Goal: Task Accomplishment & Management: Manage account settings

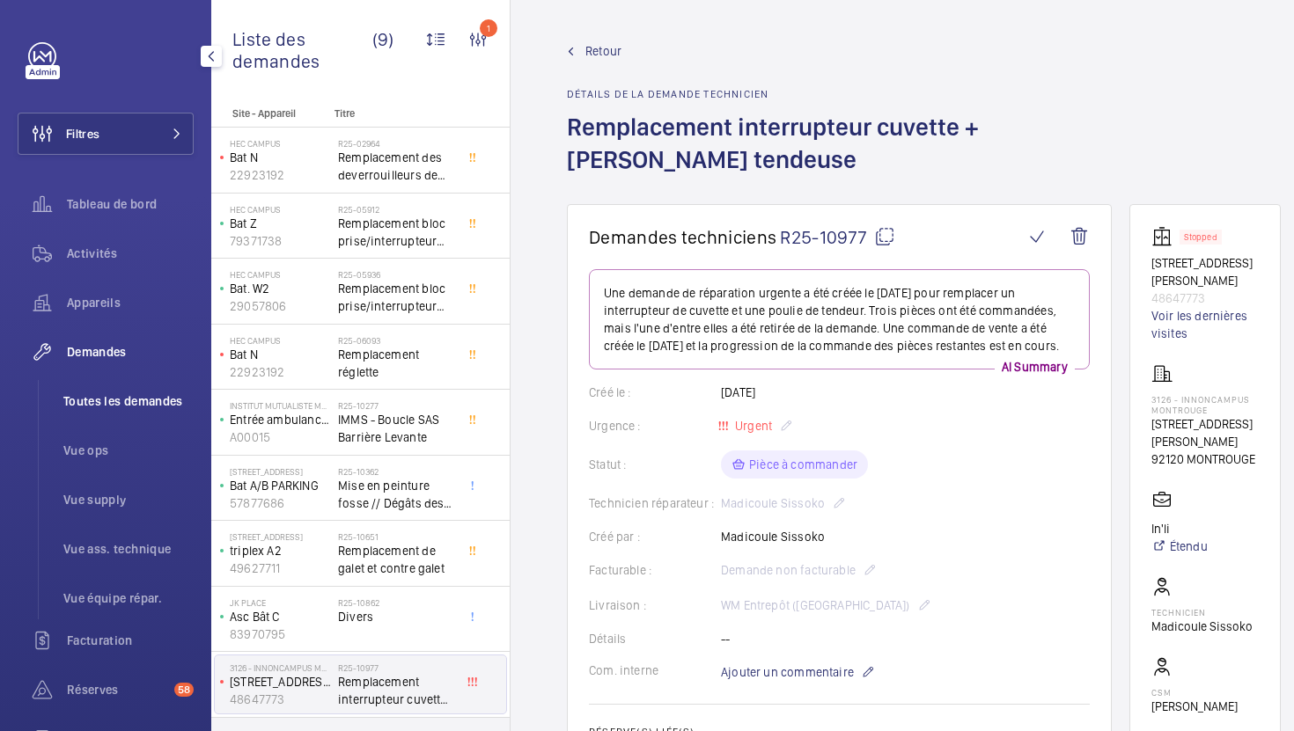
click at [143, 421] on li "Toutes les demandes" at bounding box center [121, 401] width 144 height 42
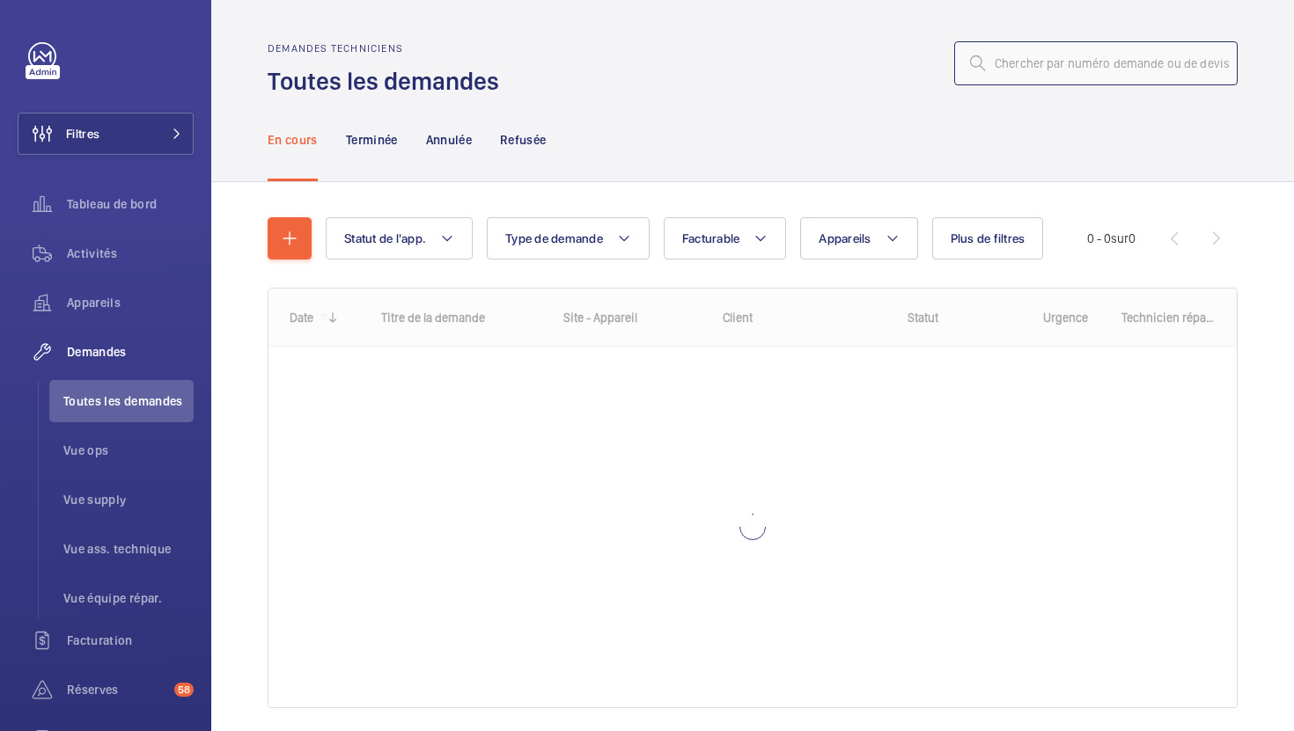
click at [1075, 47] on input "text" at bounding box center [1095, 63] width 283 height 44
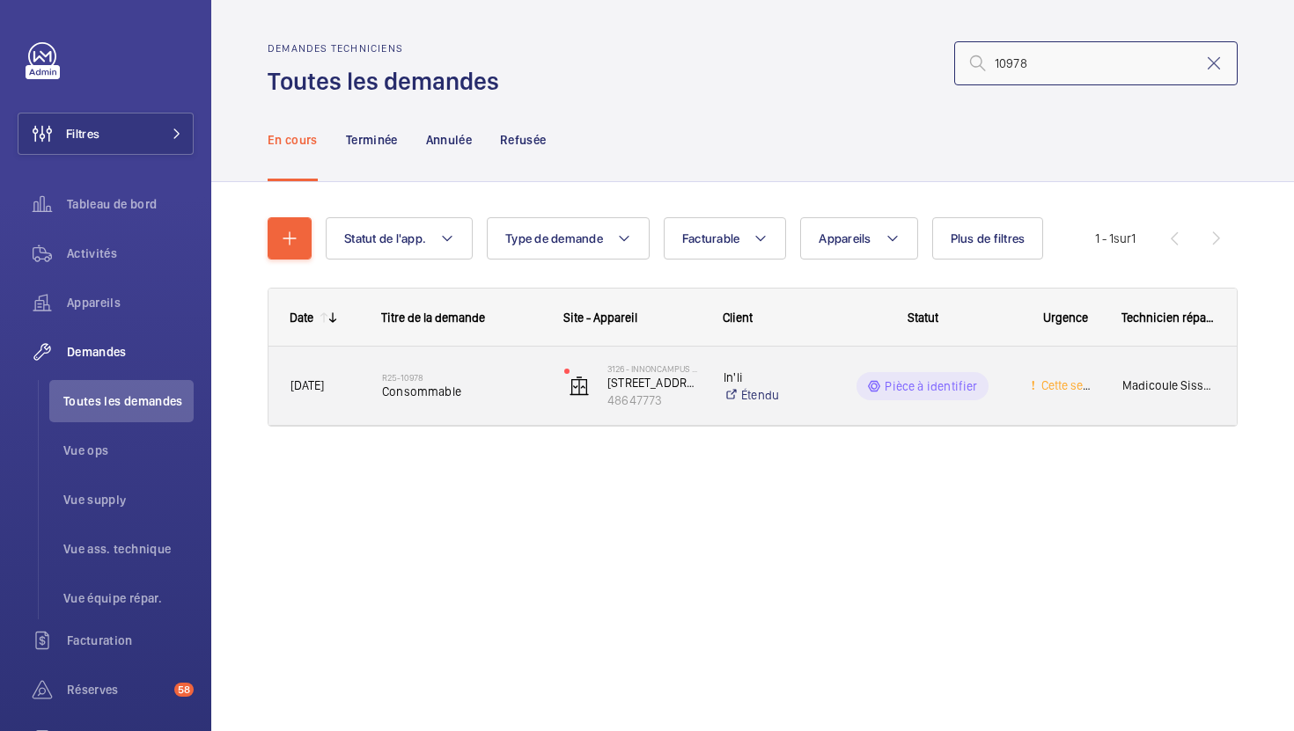
type input "10978"
click at [539, 415] on div "R25-10978 Consommable" at bounding box center [451, 386] width 180 height 79
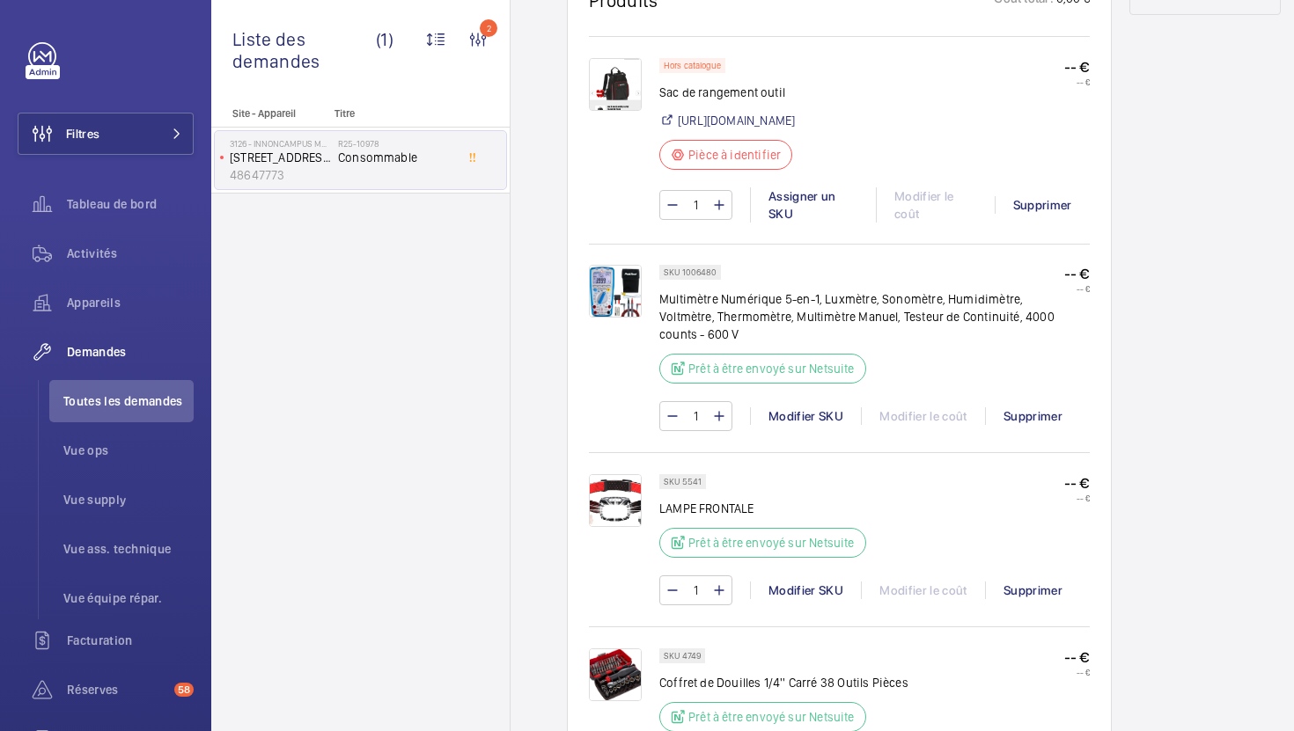
scroll to position [1041, 0]
click at [693, 487] on p "SKU 5541" at bounding box center [683, 484] width 38 height 6
copy p "5541"
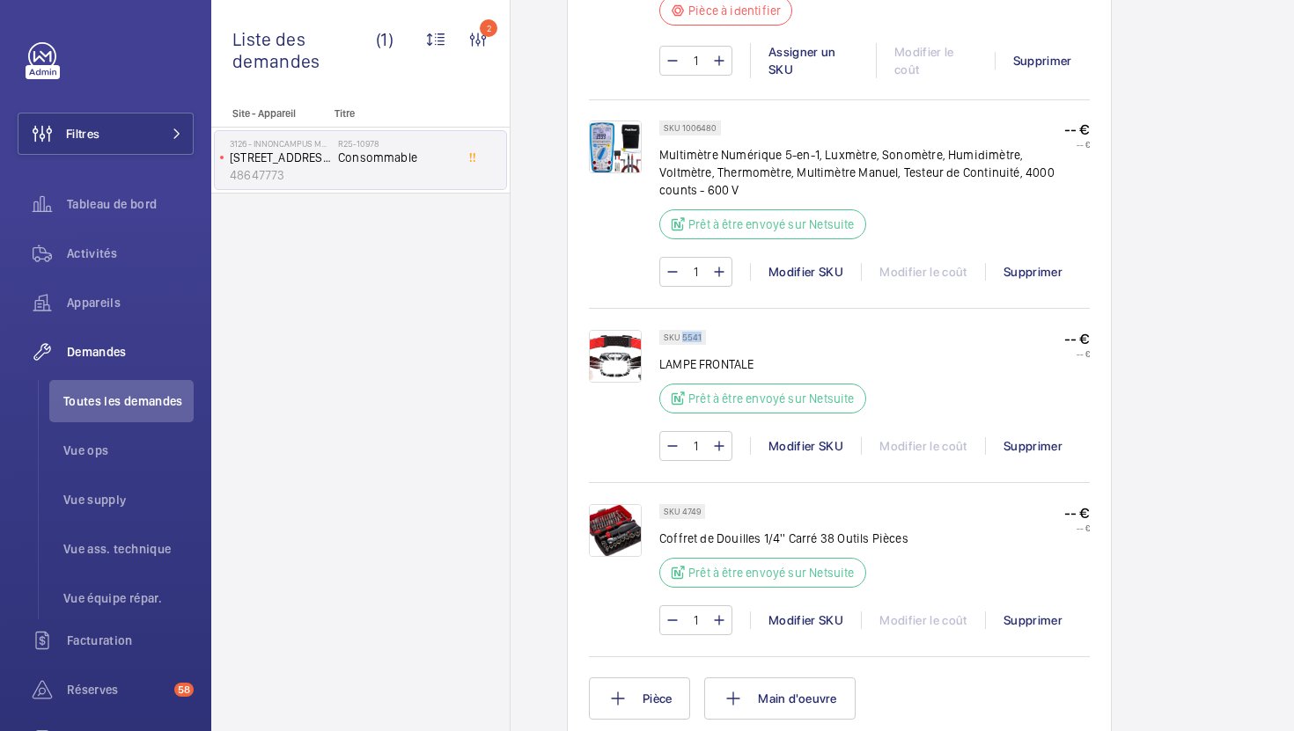
scroll to position [1191, 0]
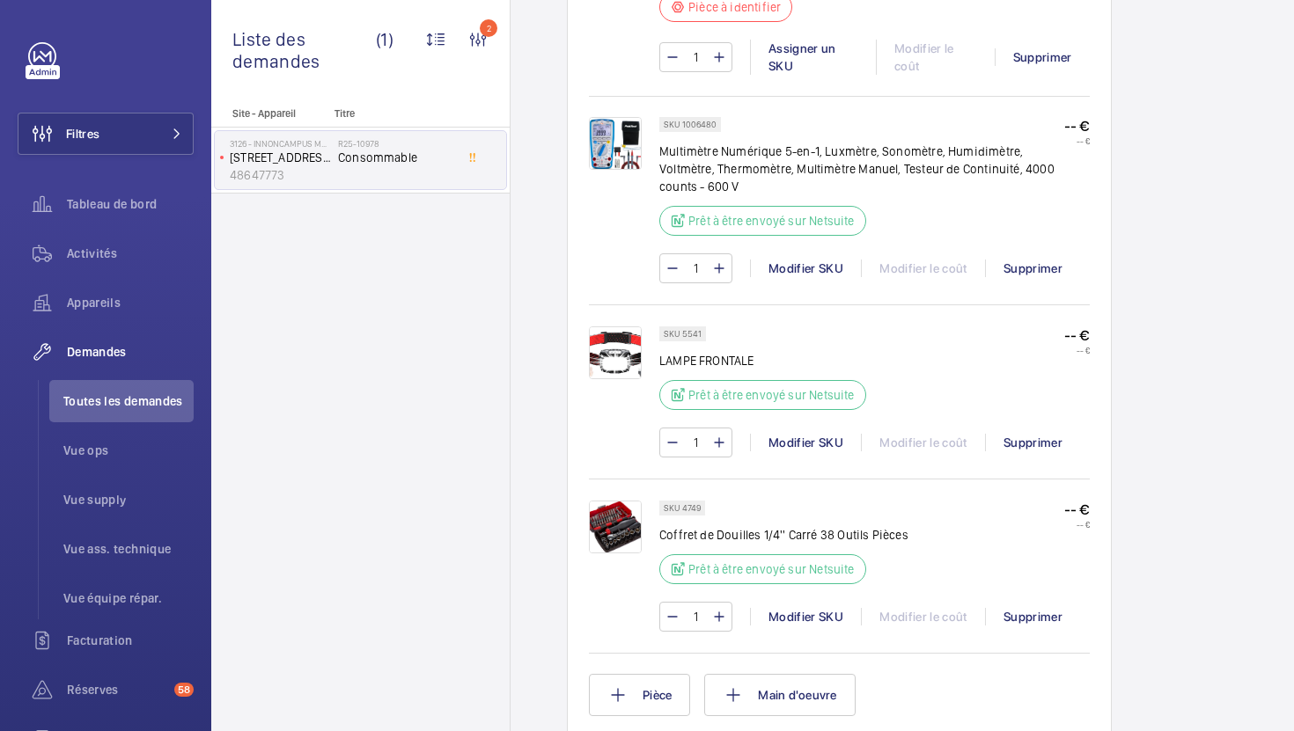
click at [702, 128] on p "SKU 1006480" at bounding box center [690, 124] width 53 height 6
copy p "1006480"
click at [752, 544] on p "Coffret de Douilles 1/4'' Carré 38 Outils Pièces" at bounding box center [783, 535] width 249 height 18
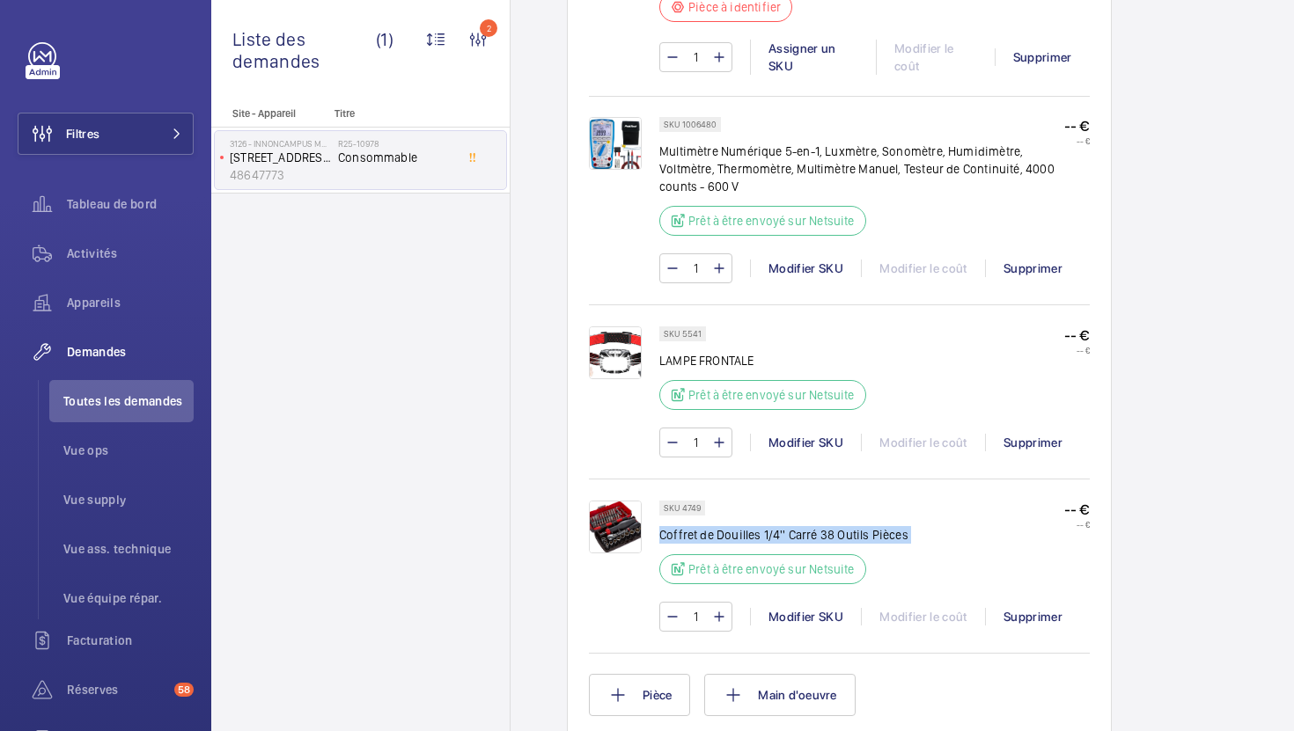
click at [752, 544] on p "Coffret de Douilles 1/4'' Carré 38 Outils Pièces" at bounding box center [783, 535] width 249 height 18
copy div "Coffret de Douilles 1/4'' Carré 38 Outils Pièces"
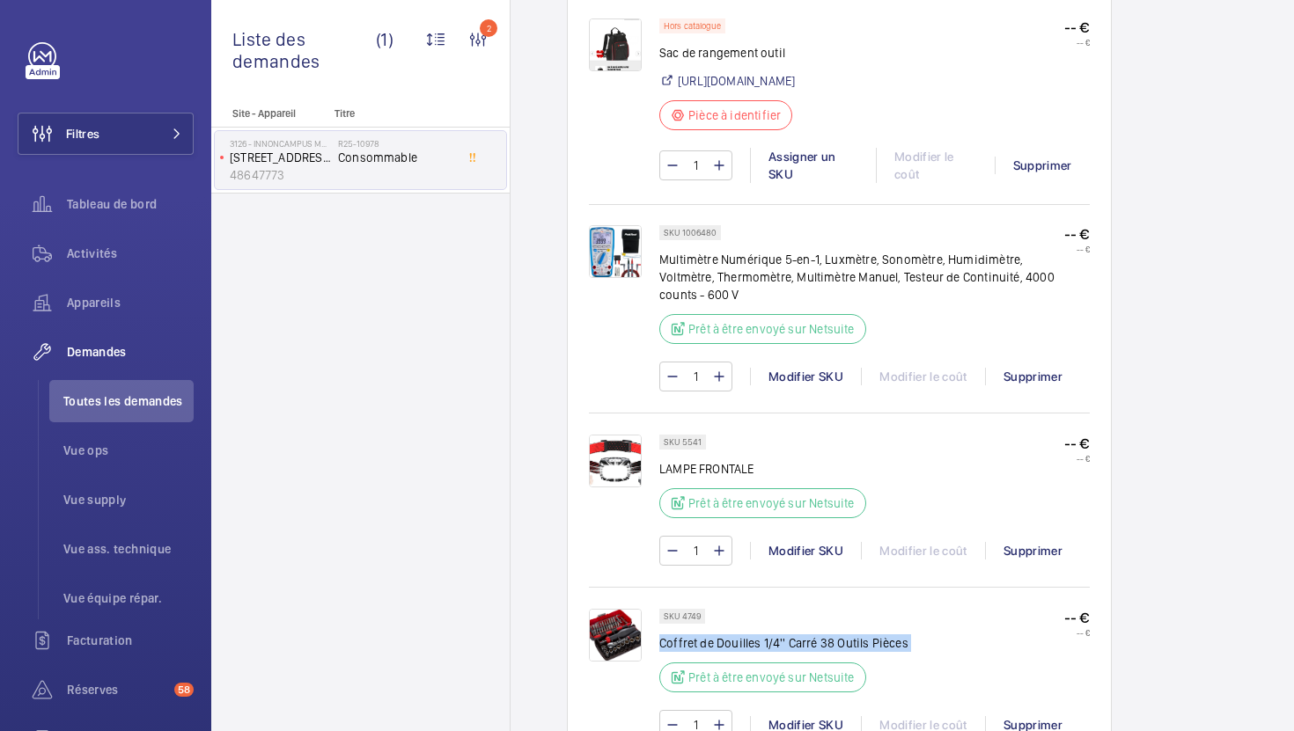
scroll to position [1071, 0]
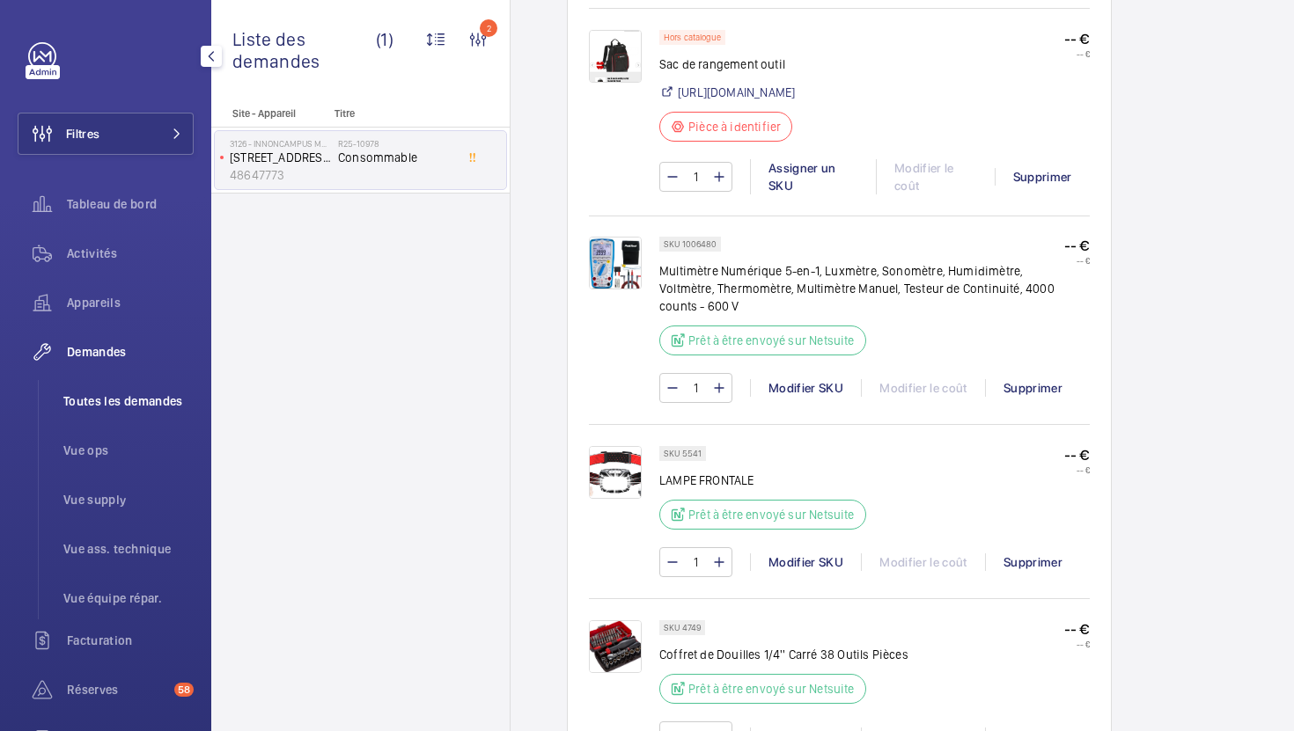
click at [99, 395] on span "Toutes les demandes" at bounding box center [128, 402] width 130 height 18
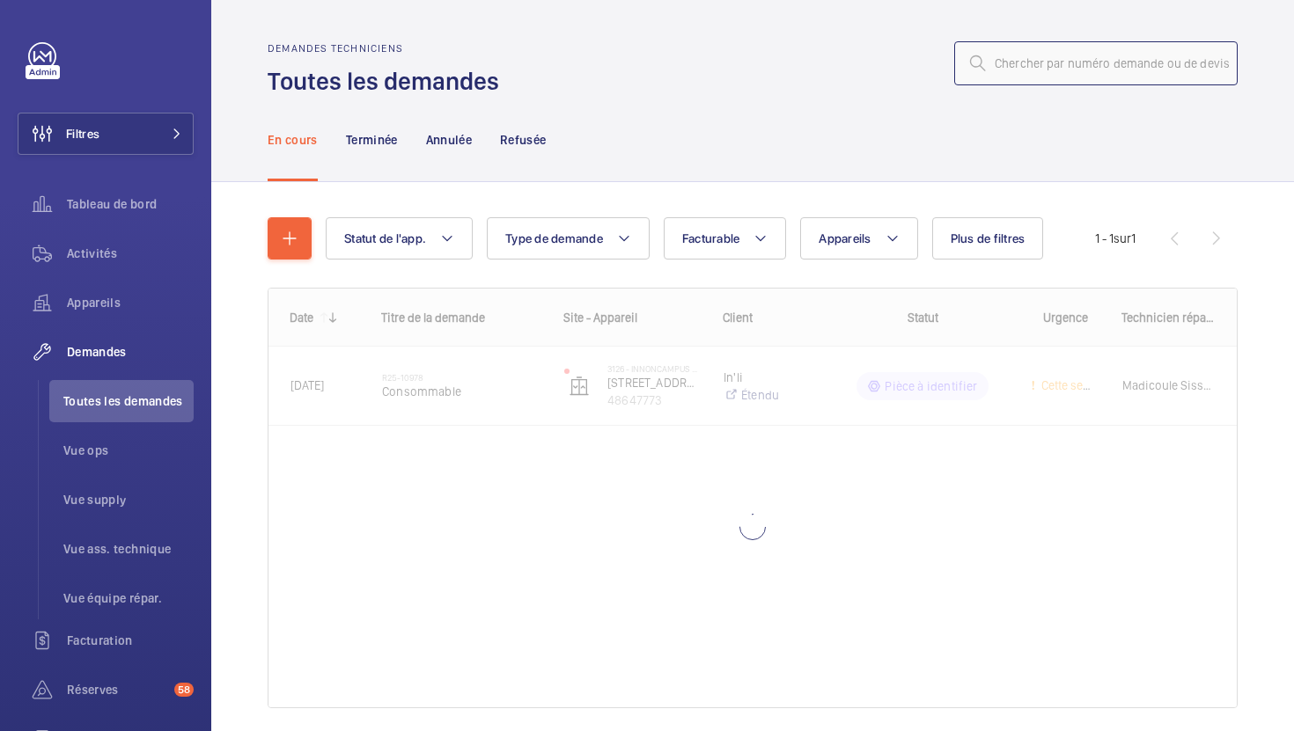
click at [1028, 70] on input "text" at bounding box center [1095, 63] width 283 height 44
paste input "R25-10977"
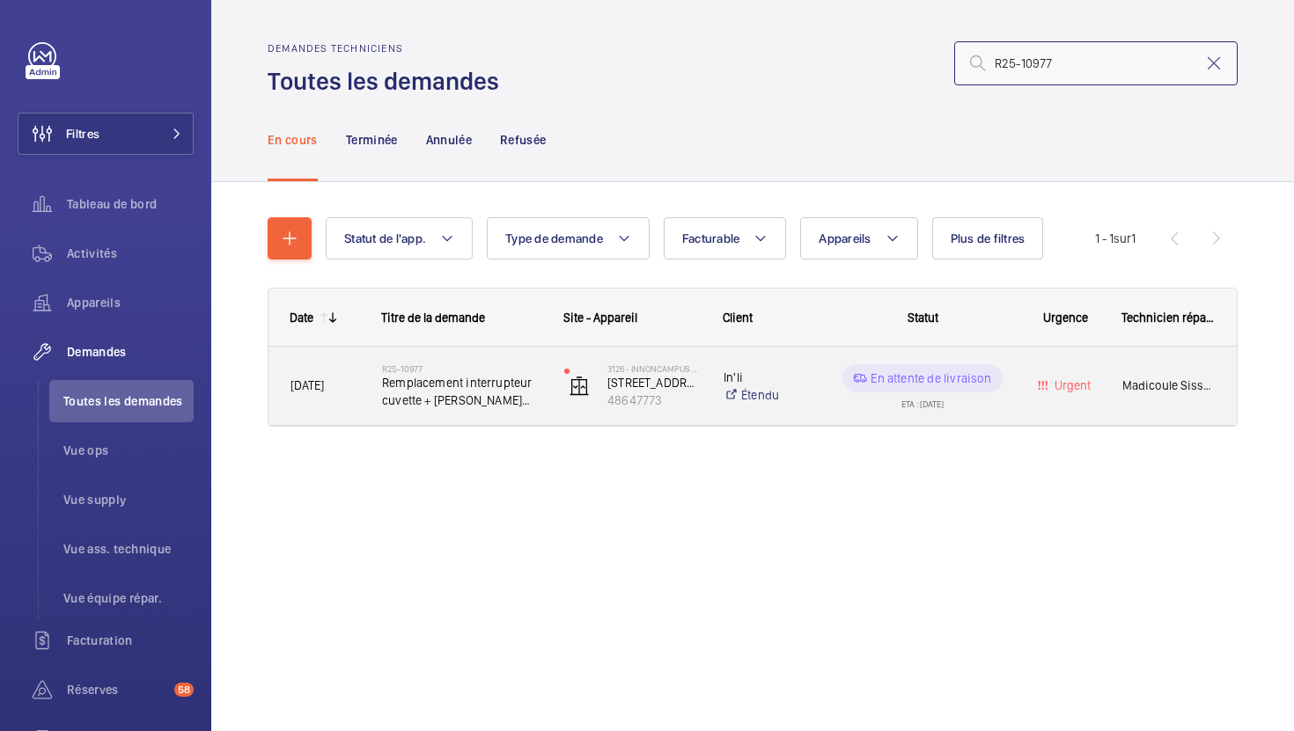
type input "R25-10977"
click at [547, 411] on div "3126 - INNONCAMPUS MONTROUGE 210 Avenue MARX DORMOY 48647773" at bounding box center [622, 386] width 158 height 72
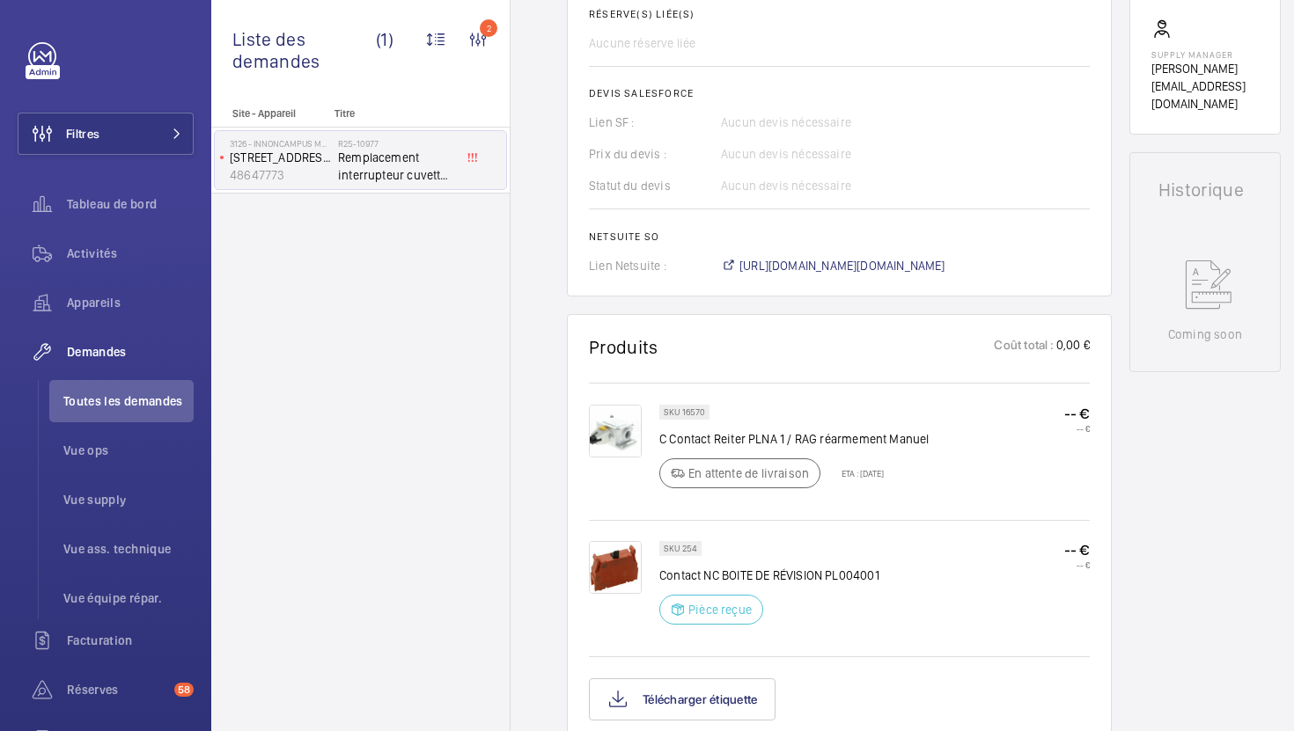
scroll to position [736, 0]
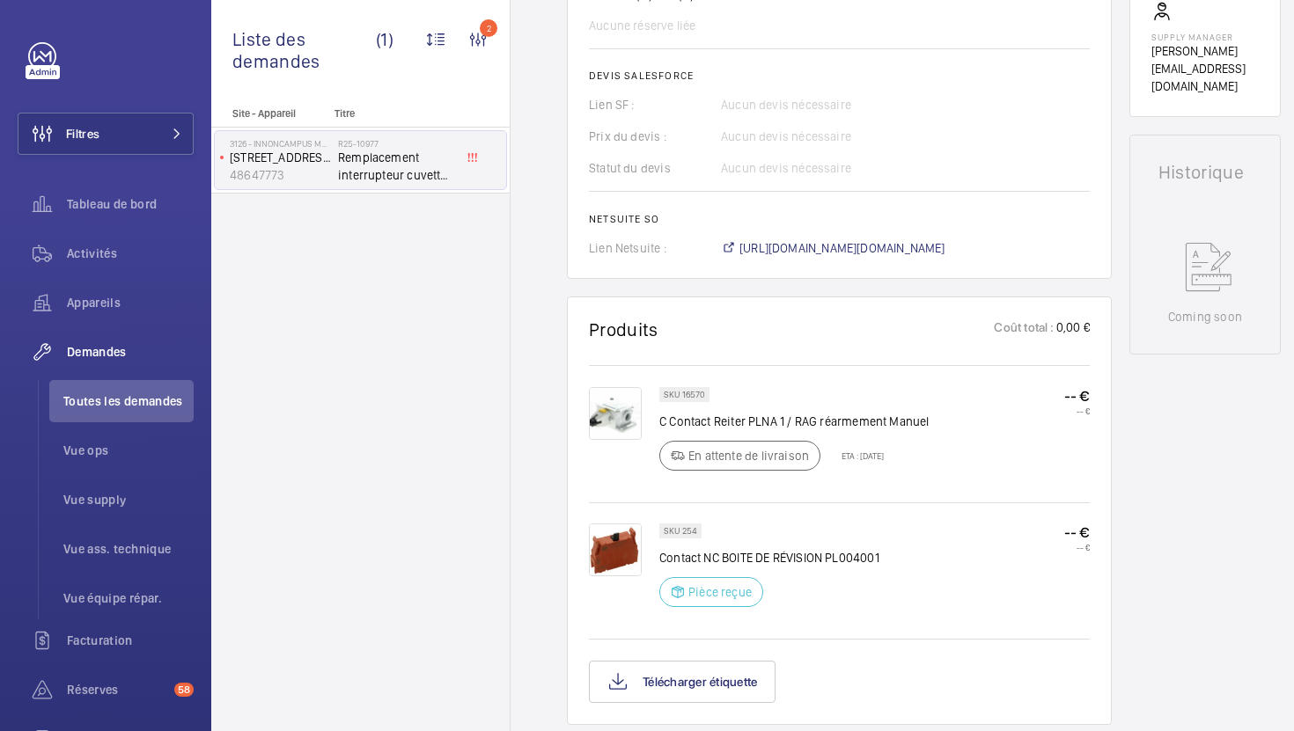
click at [690, 534] on p "SKU 254" at bounding box center [680, 531] width 33 height 6
copy p "254"
click at [101, 393] on span "Toutes les demandes" at bounding box center [128, 402] width 130 height 18
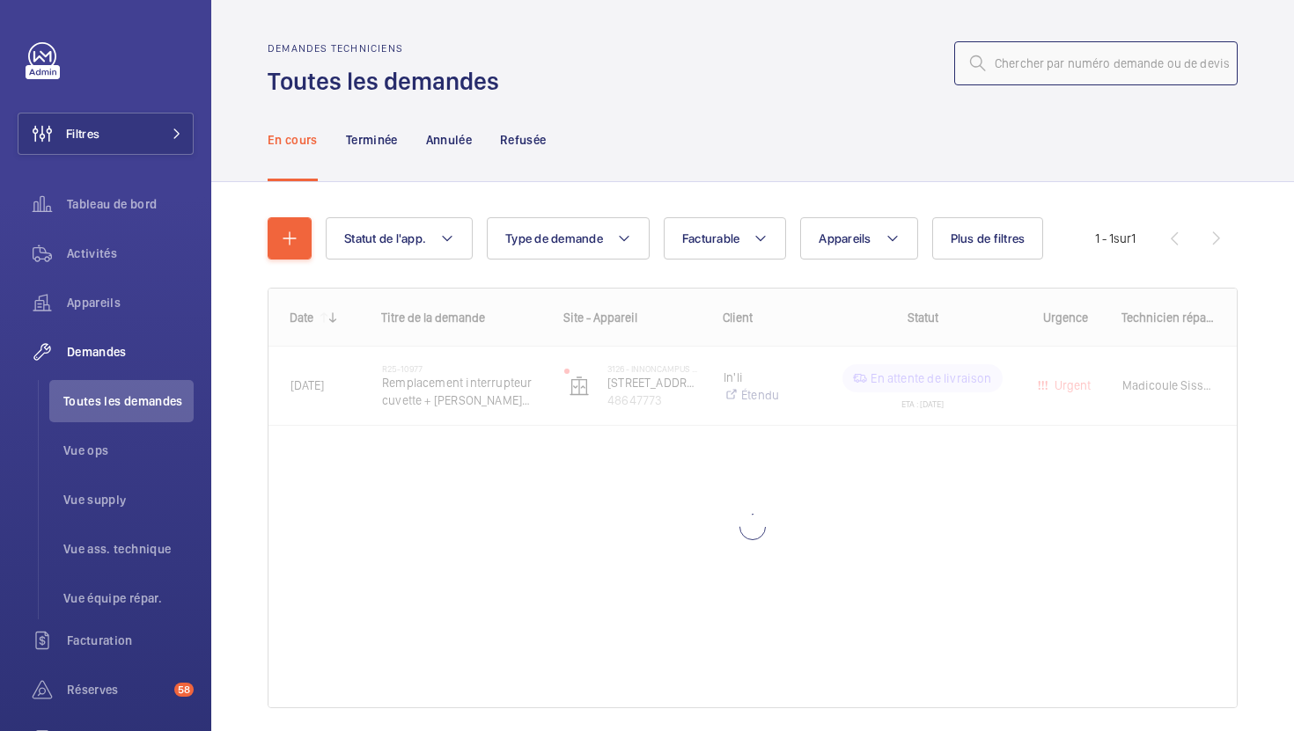
click at [1153, 74] on input "text" at bounding box center [1095, 63] width 283 height 44
paste input "R25-10944"
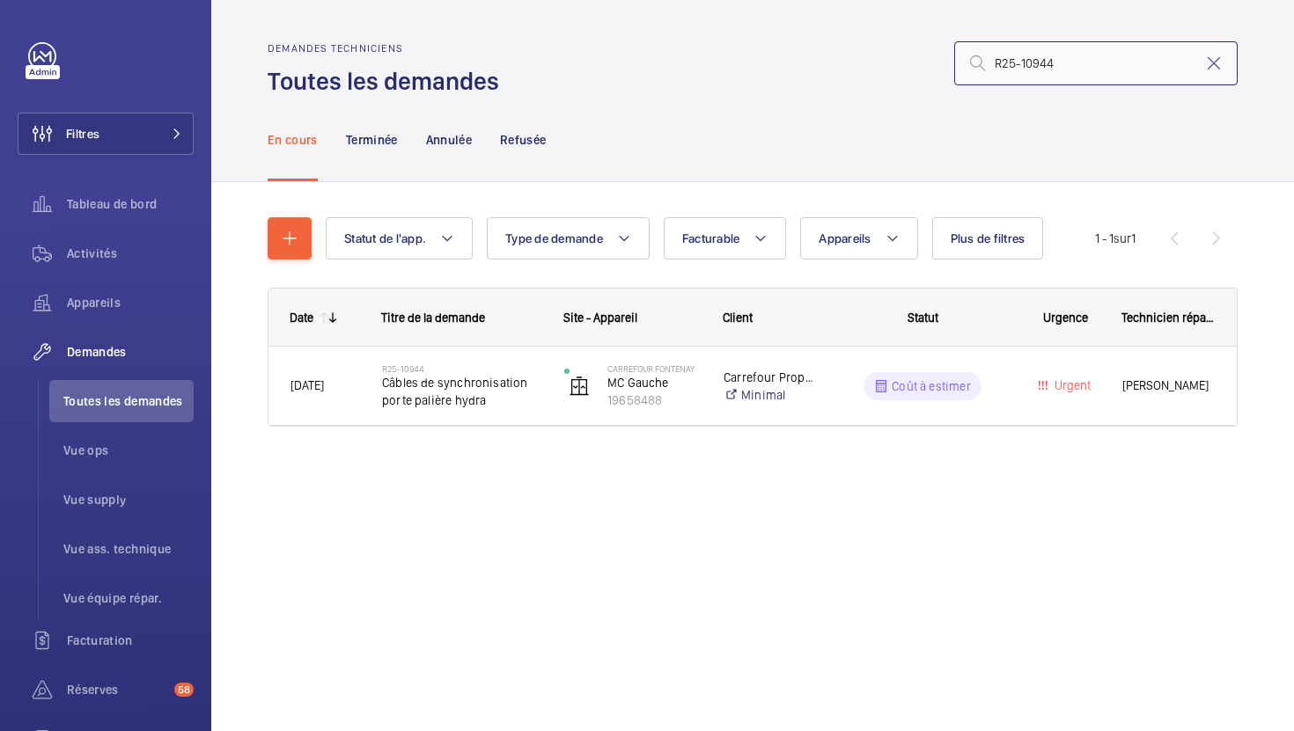
type input "R25-10944"
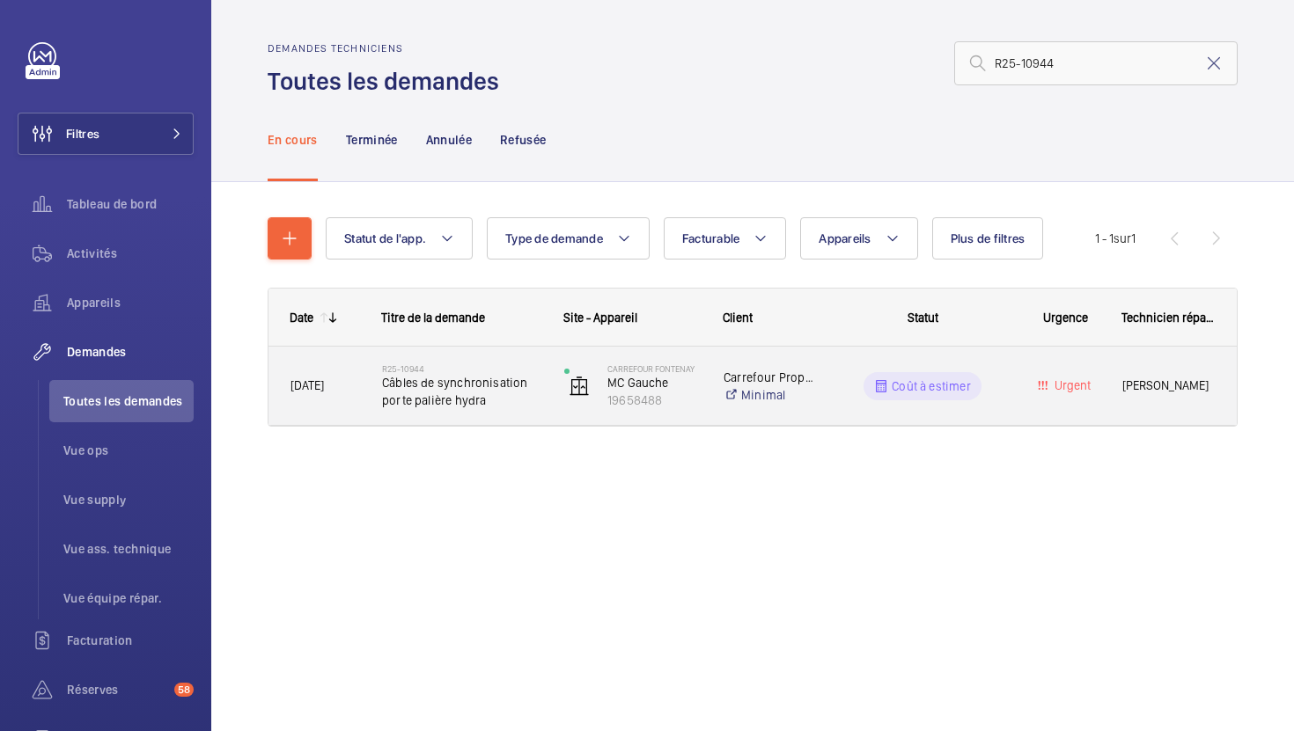
click at [556, 423] on div "Carrefour Fontenay MC Gauche 19658488" at bounding box center [621, 386] width 159 height 78
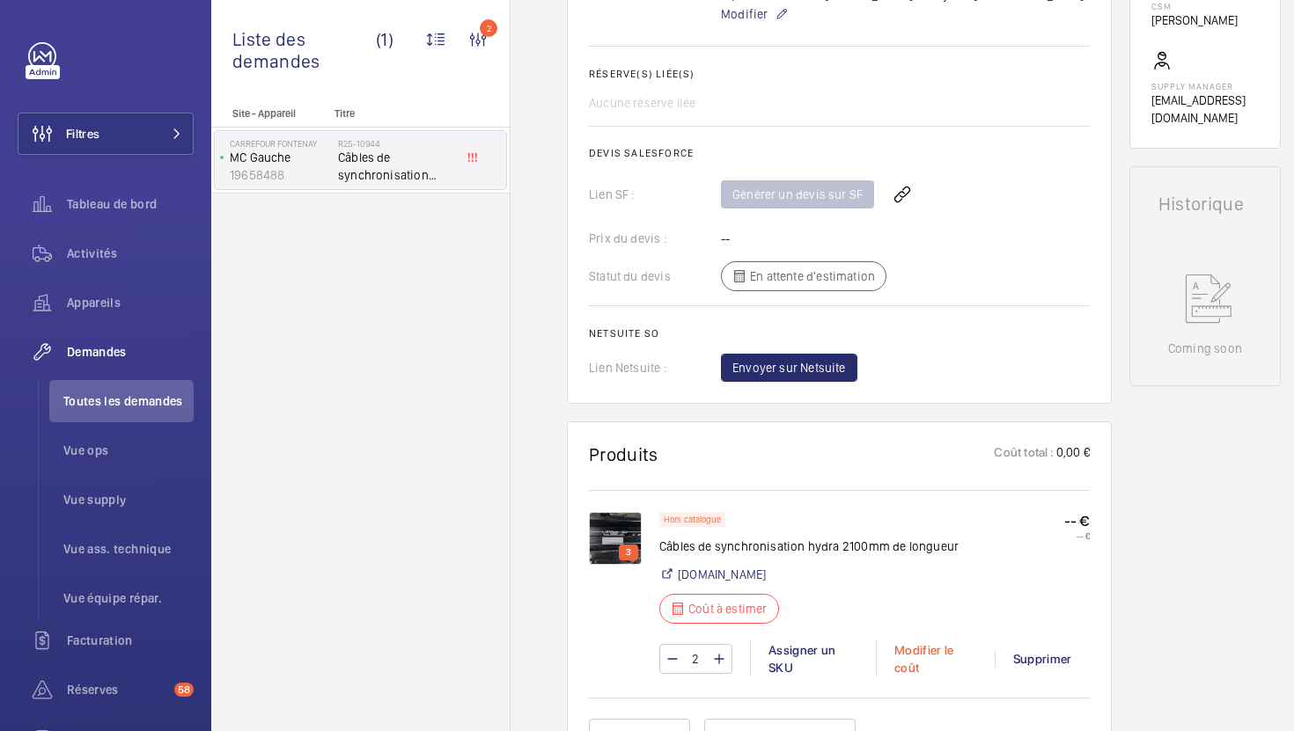
scroll to position [668, 0]
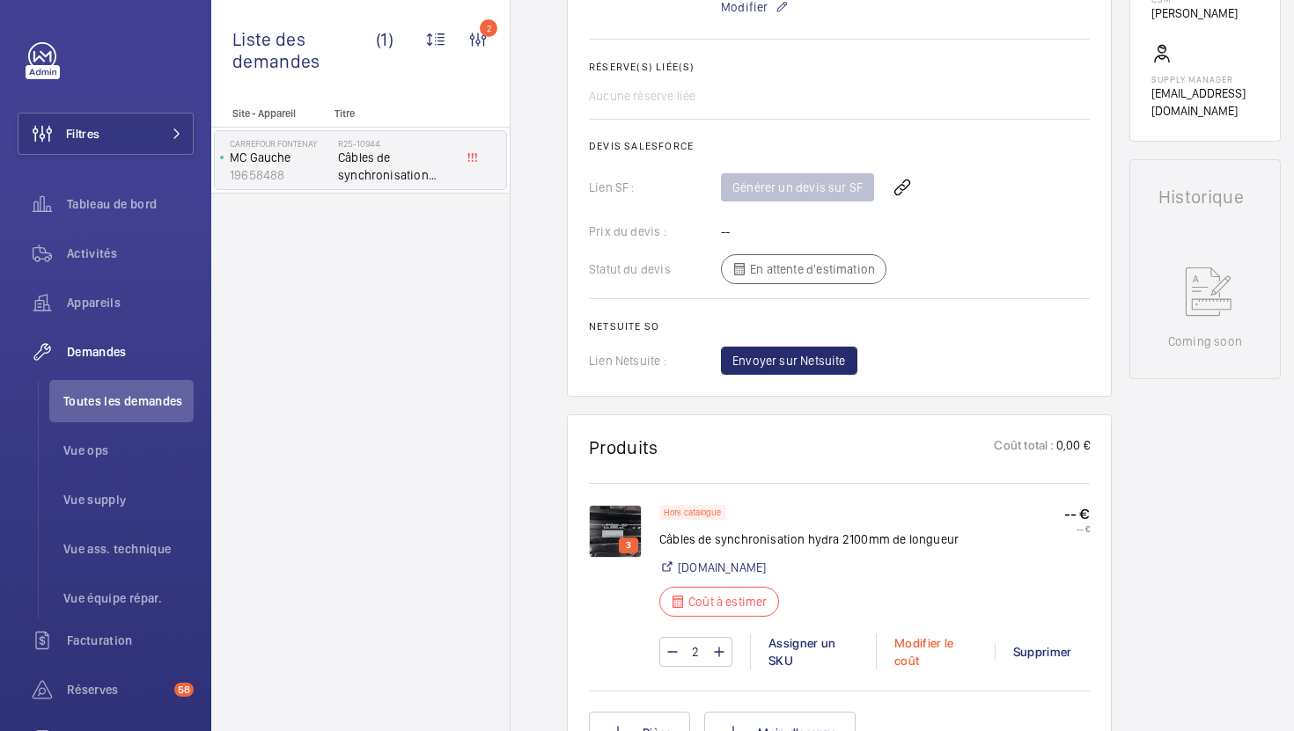
click at [916, 647] on div "Modifier le coût" at bounding box center [935, 652] width 119 height 35
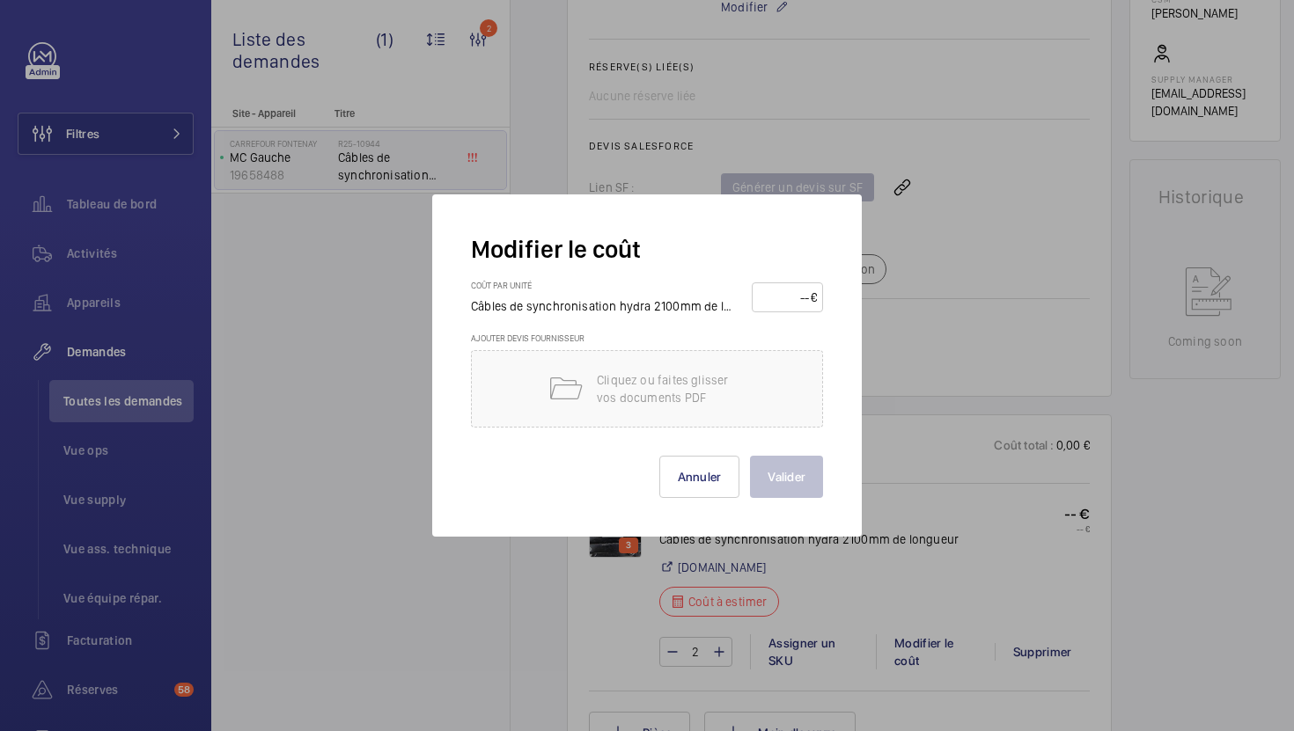
click at [776, 293] on input "number" at bounding box center [784, 297] width 53 height 28
type input "220"
click at [789, 502] on div "Modifier le coût Coût par unité Câbles de synchronisation hydra 2100mm de longu…" at bounding box center [646, 365] width 429 height 342
click at [789, 488] on button "Valider" at bounding box center [786, 477] width 73 height 42
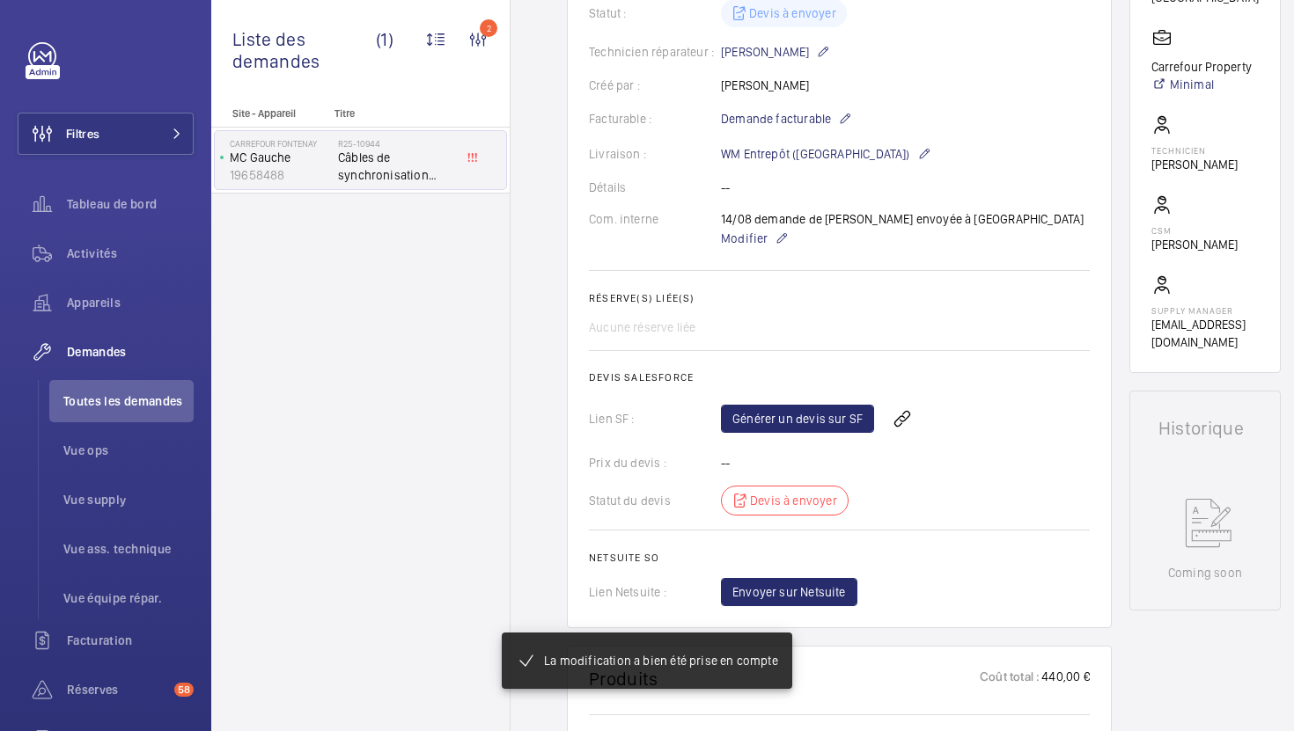
scroll to position [445, 0]
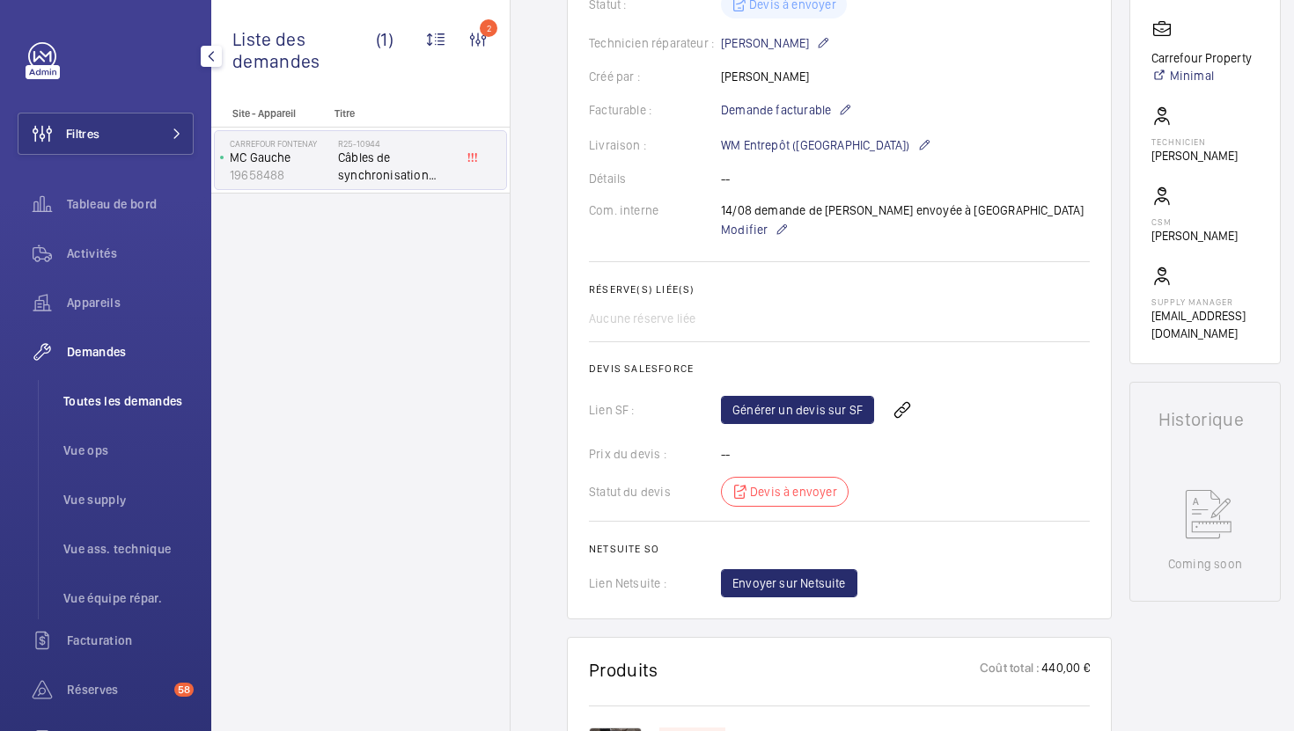
click at [140, 402] on span "Toutes les demandes" at bounding box center [128, 402] width 130 height 18
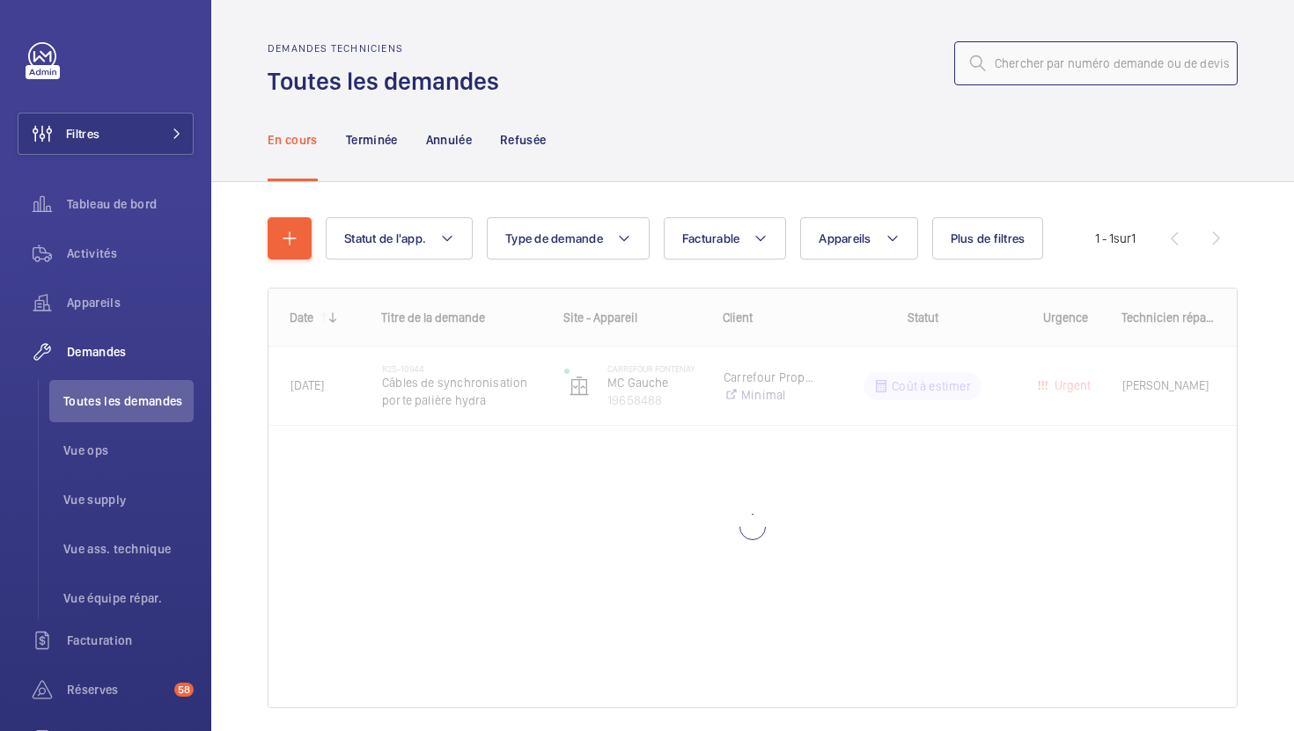
click at [1095, 65] on input "text" at bounding box center [1095, 63] width 283 height 44
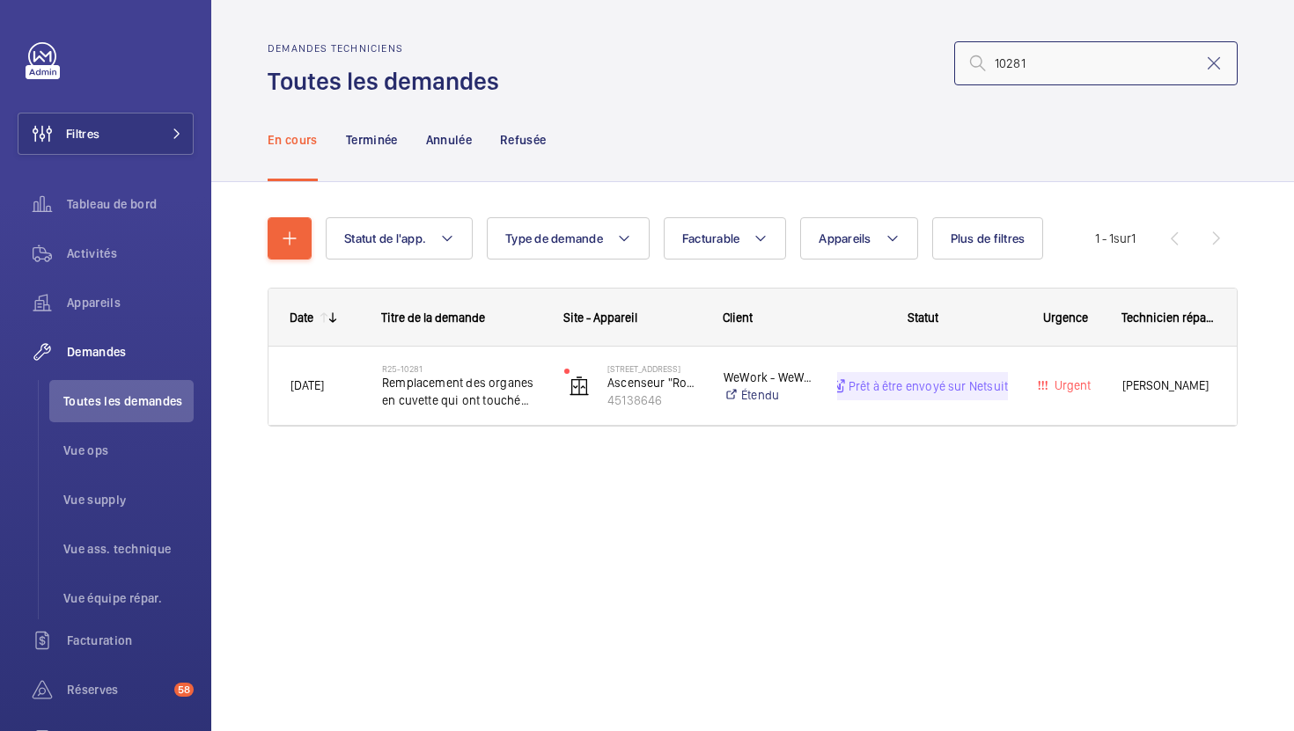
type input "10281"
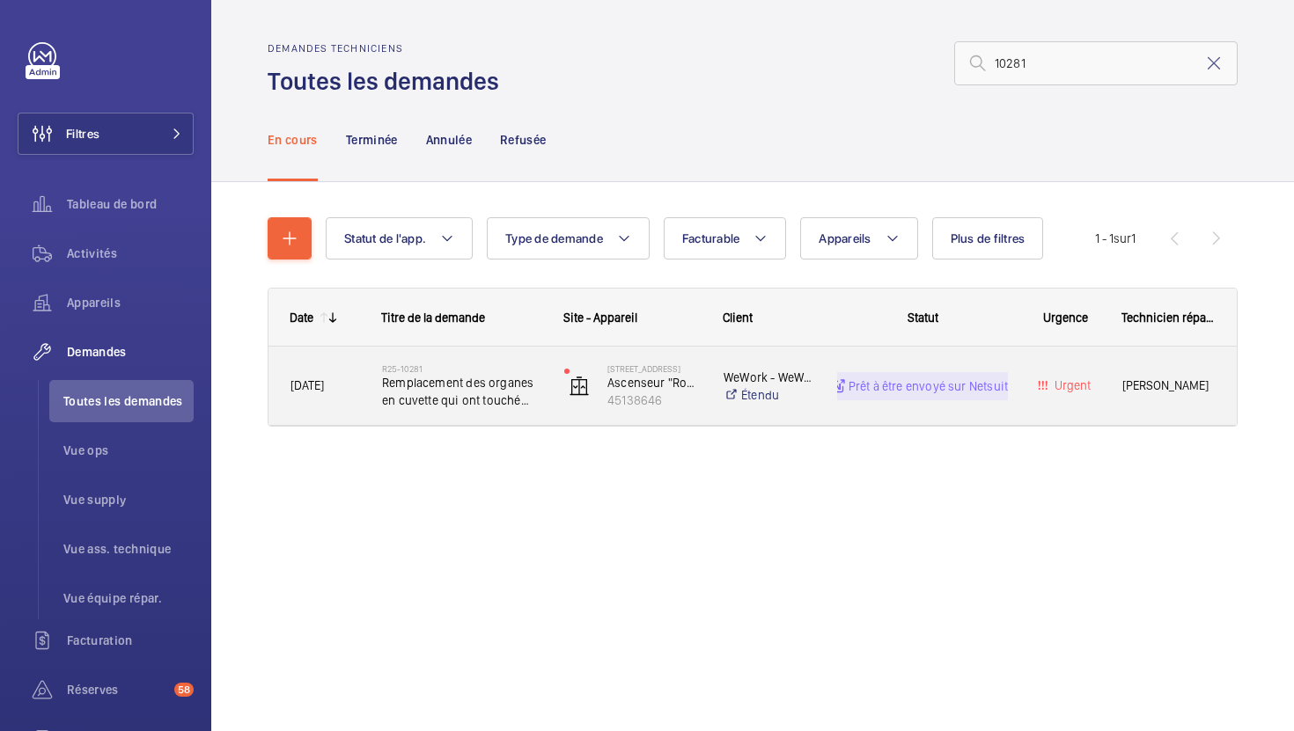
click at [551, 422] on div "8 Rue des Pirogues de Bercy Ascenseur "Room bike" Jk671 45138646" at bounding box center [621, 386] width 159 height 78
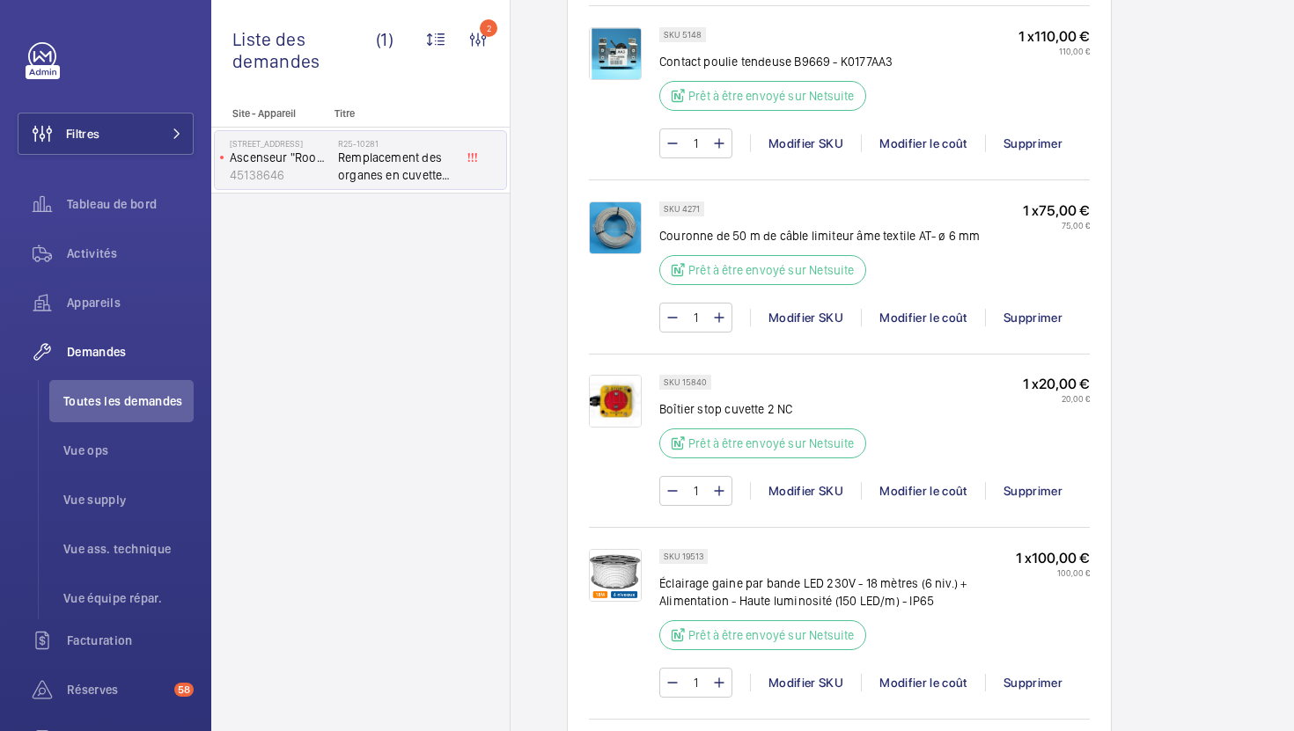
scroll to position [1664, 0]
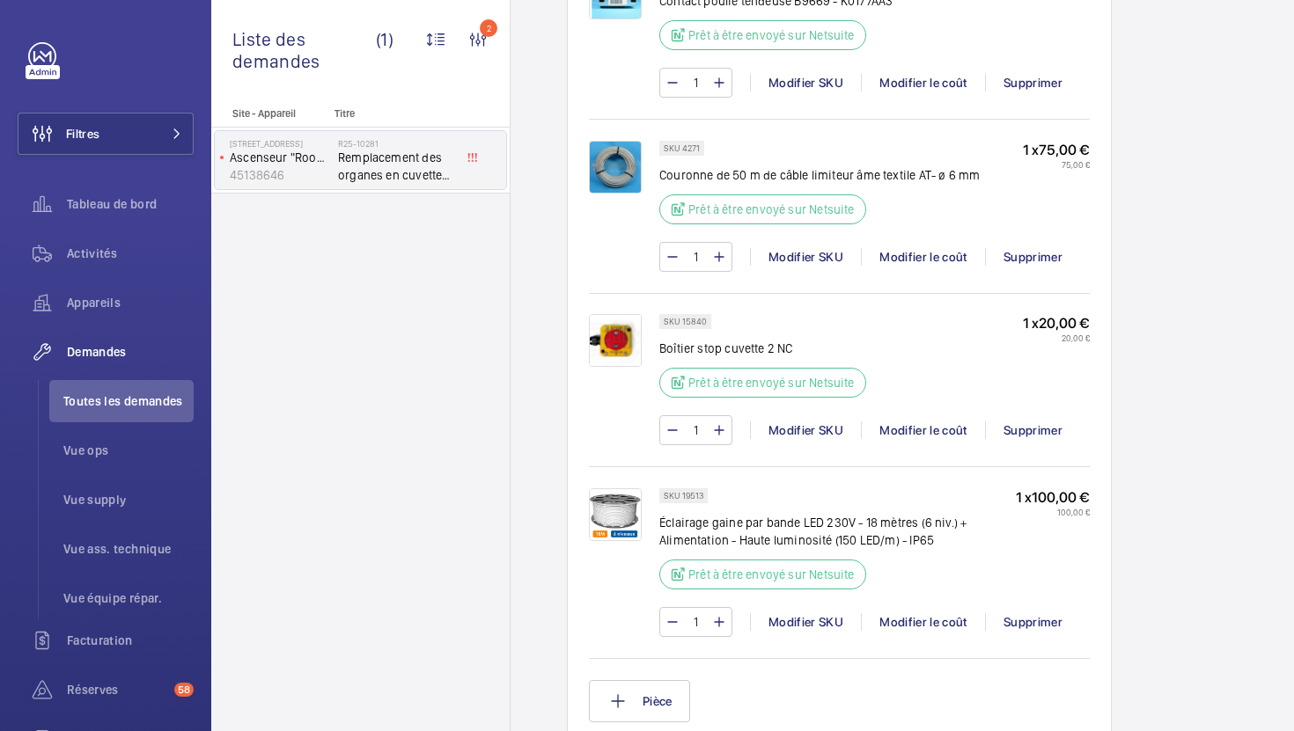
click at [697, 493] on p "SKU 19513" at bounding box center [684, 496] width 40 height 6
copy p "19513"
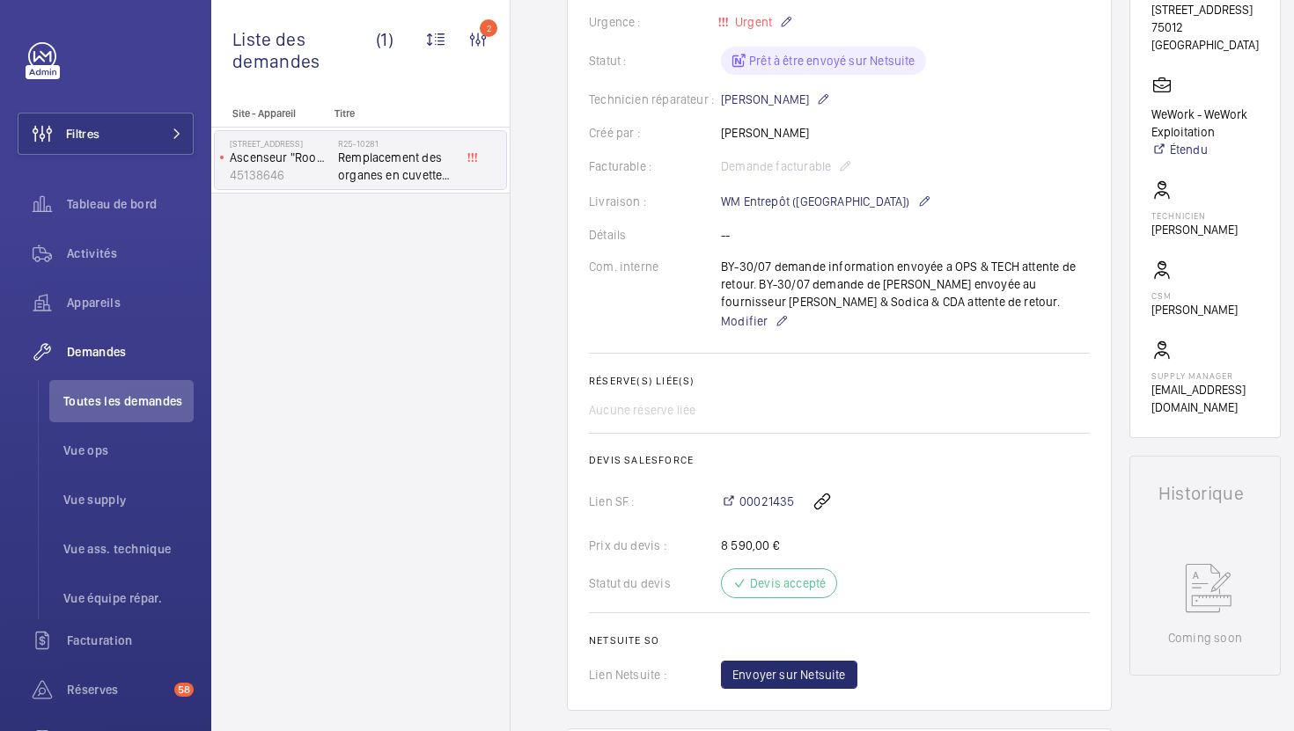
scroll to position [413, 0]
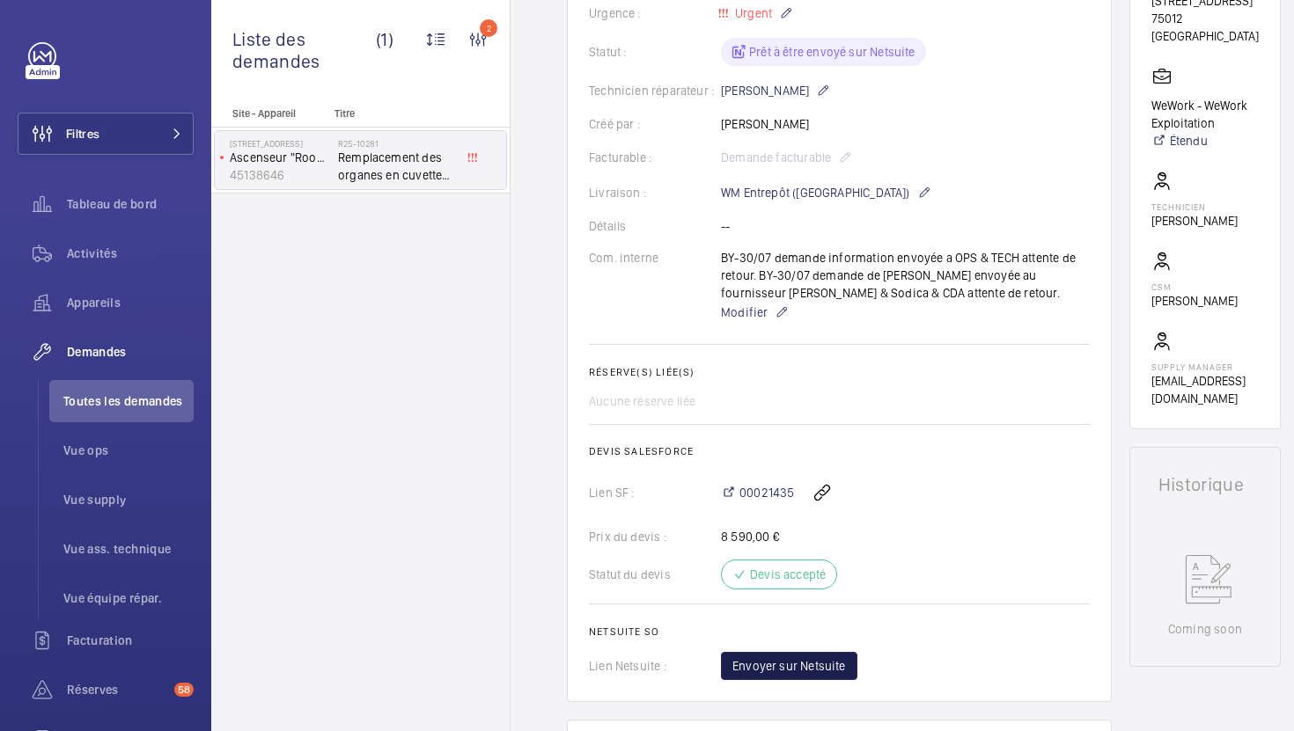
click at [844, 664] on button "Envoyer sur Netsuite" at bounding box center [789, 666] width 136 height 28
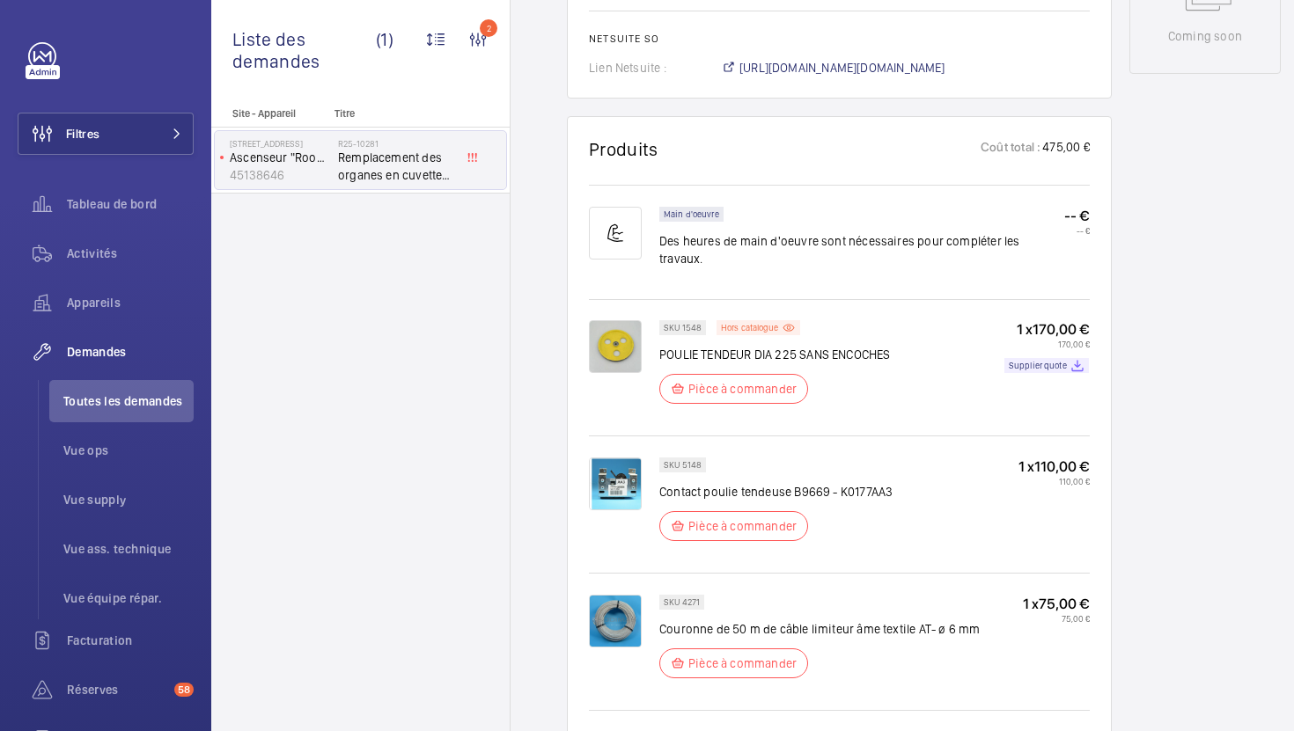
scroll to position [1004, 0]
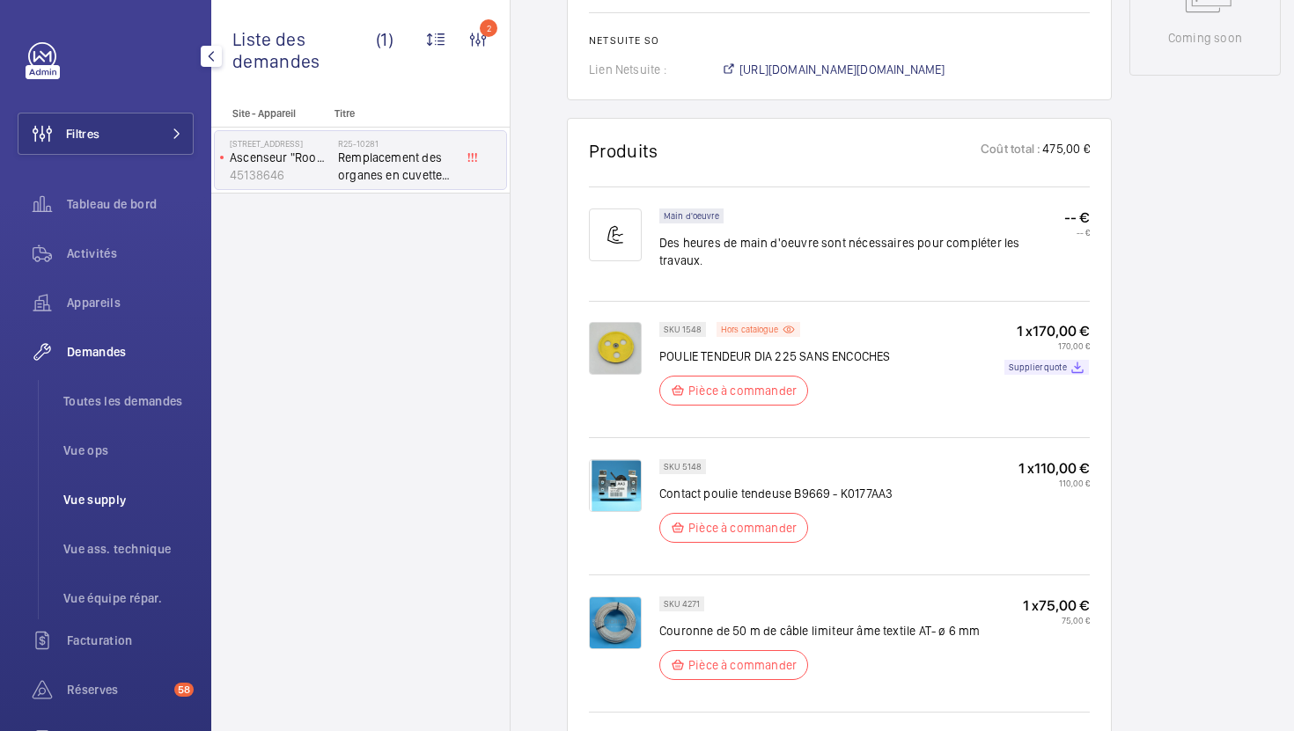
click at [112, 491] on span "Vue supply" at bounding box center [128, 500] width 130 height 18
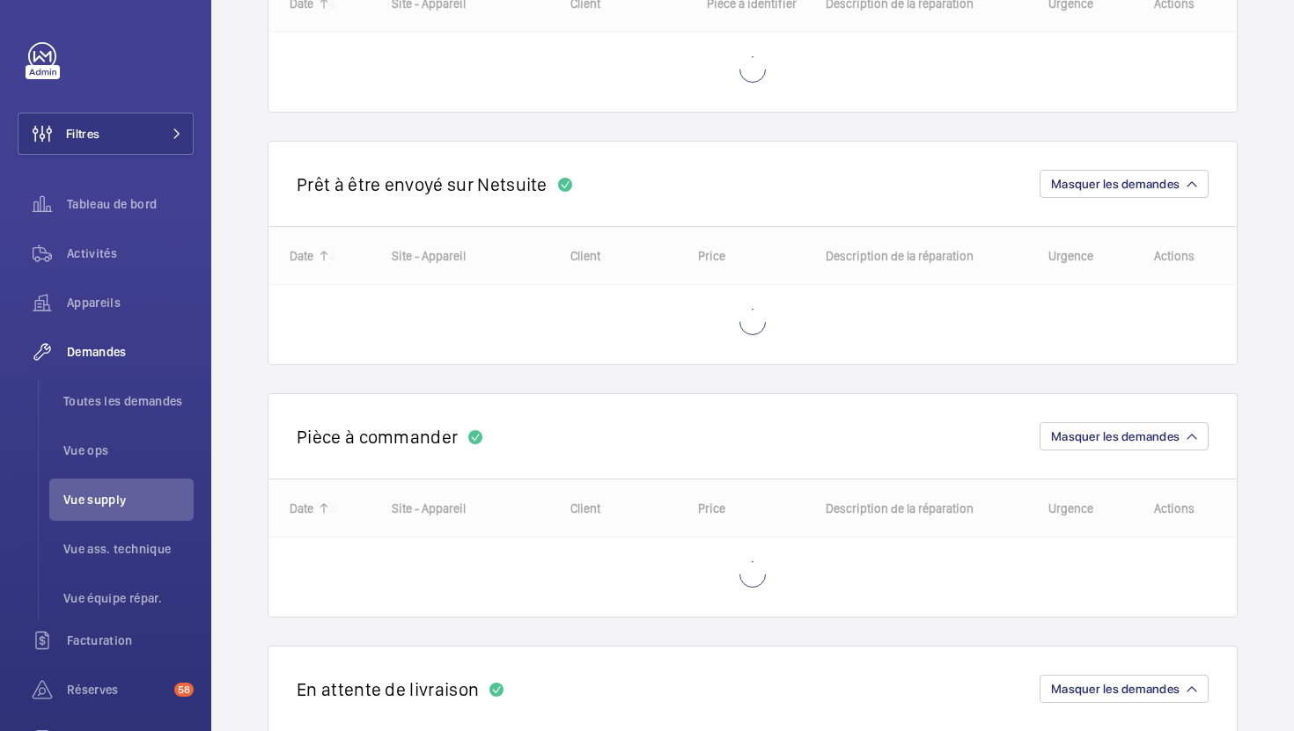
scroll to position [560, 0]
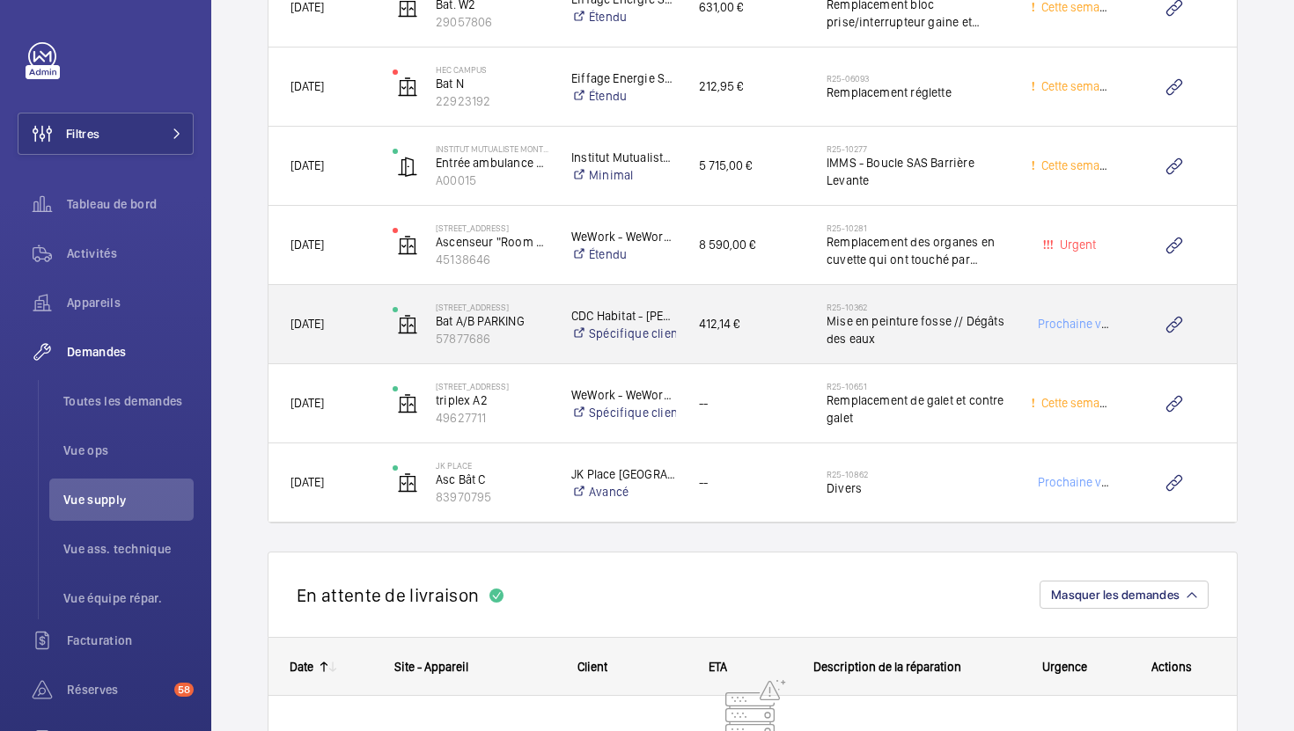
scroll to position [4622, 0]
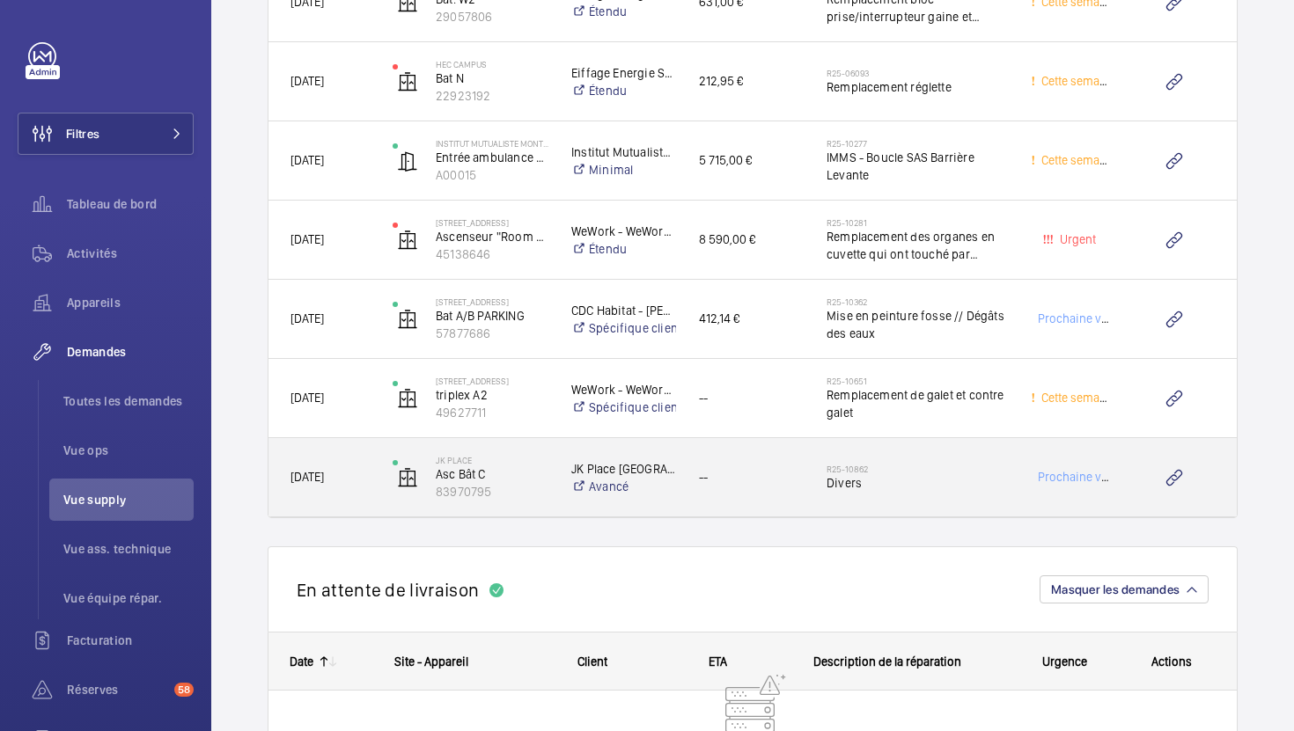
click at [842, 508] on div "R25-10862 Divers" at bounding box center [906, 477] width 202 height 79
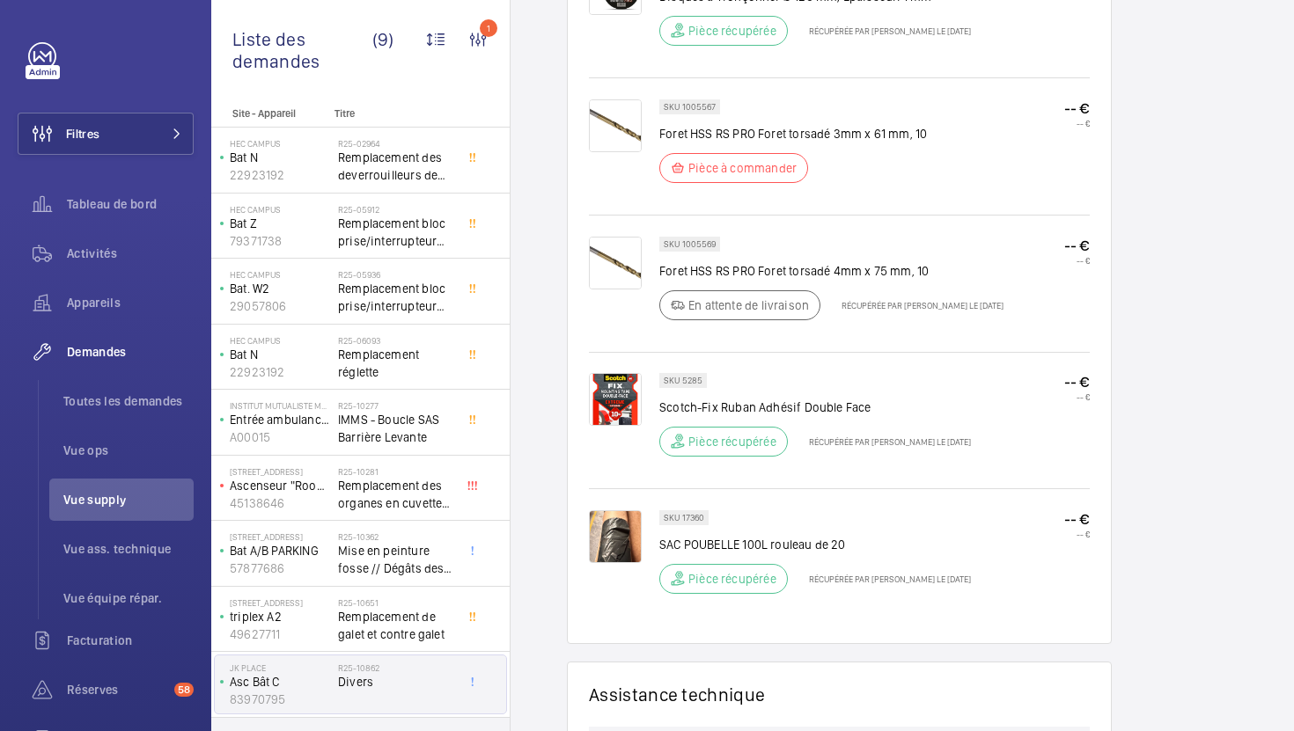
scroll to position [1269, 0]
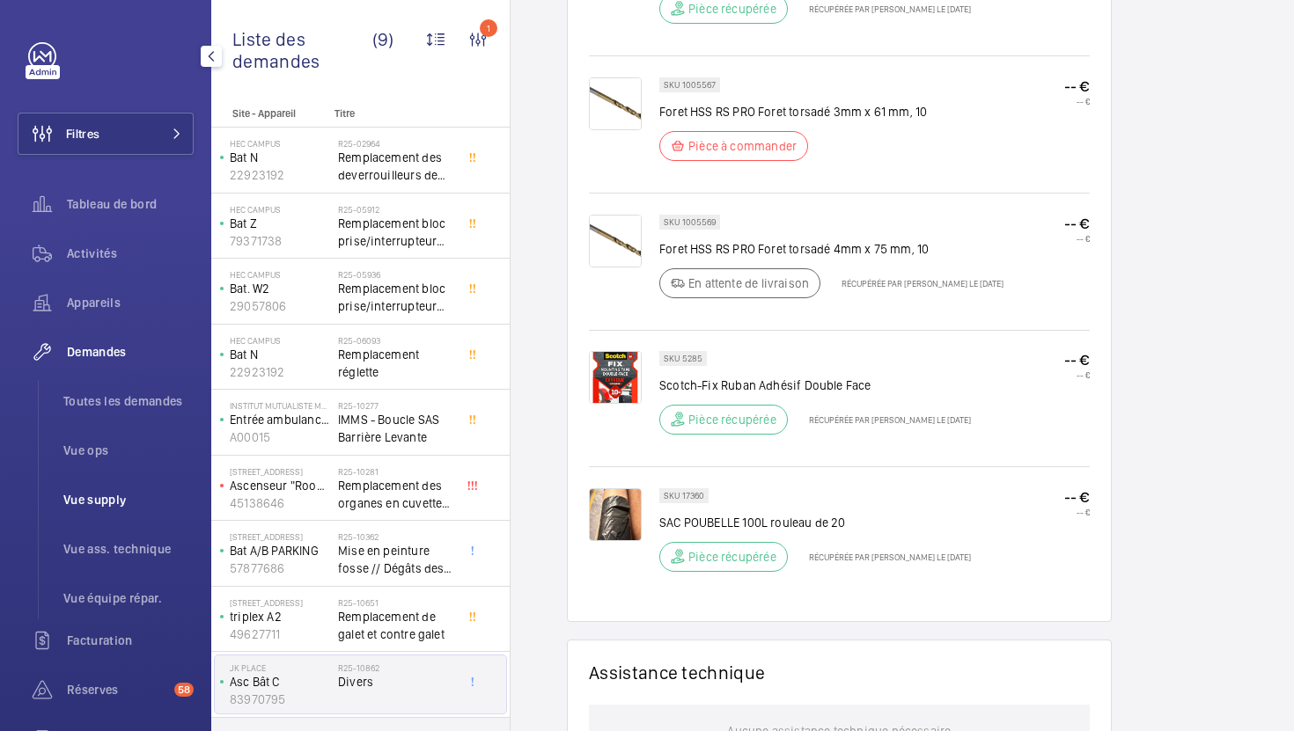
click at [144, 494] on span "Vue supply" at bounding box center [128, 500] width 130 height 18
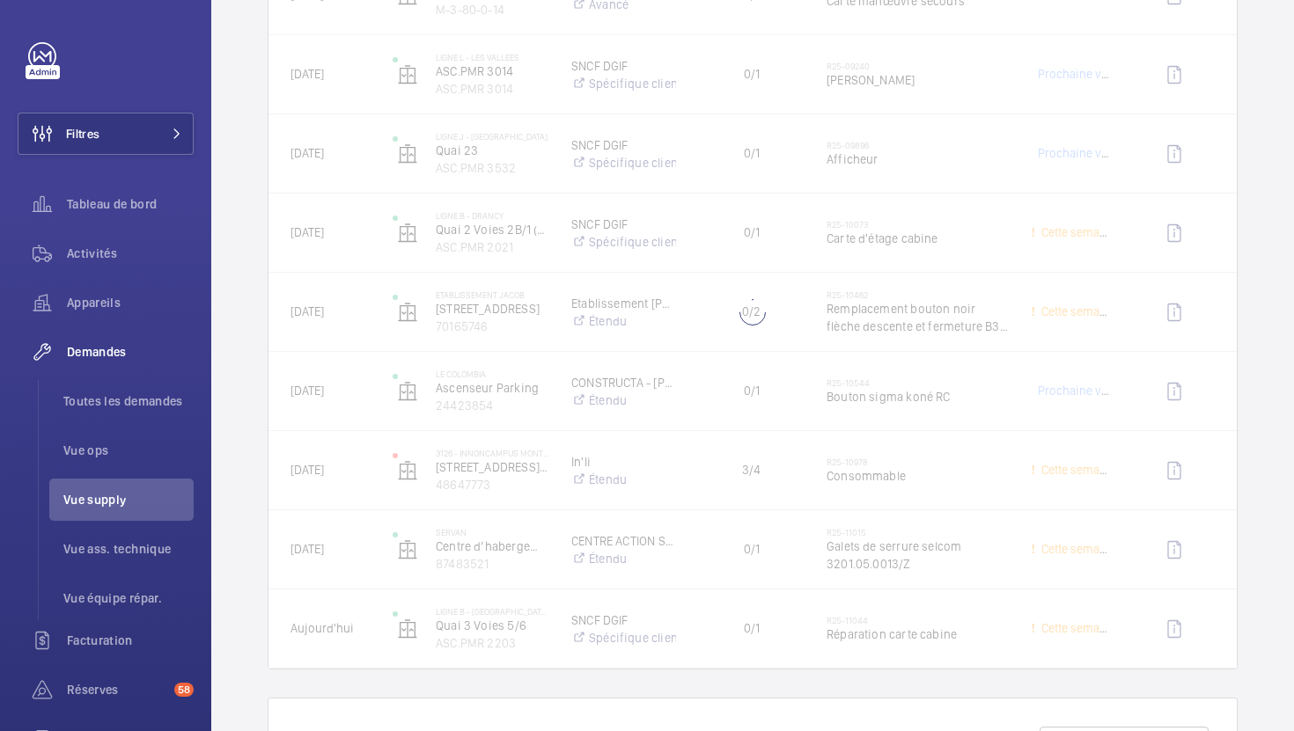
scroll to position [2076, 0]
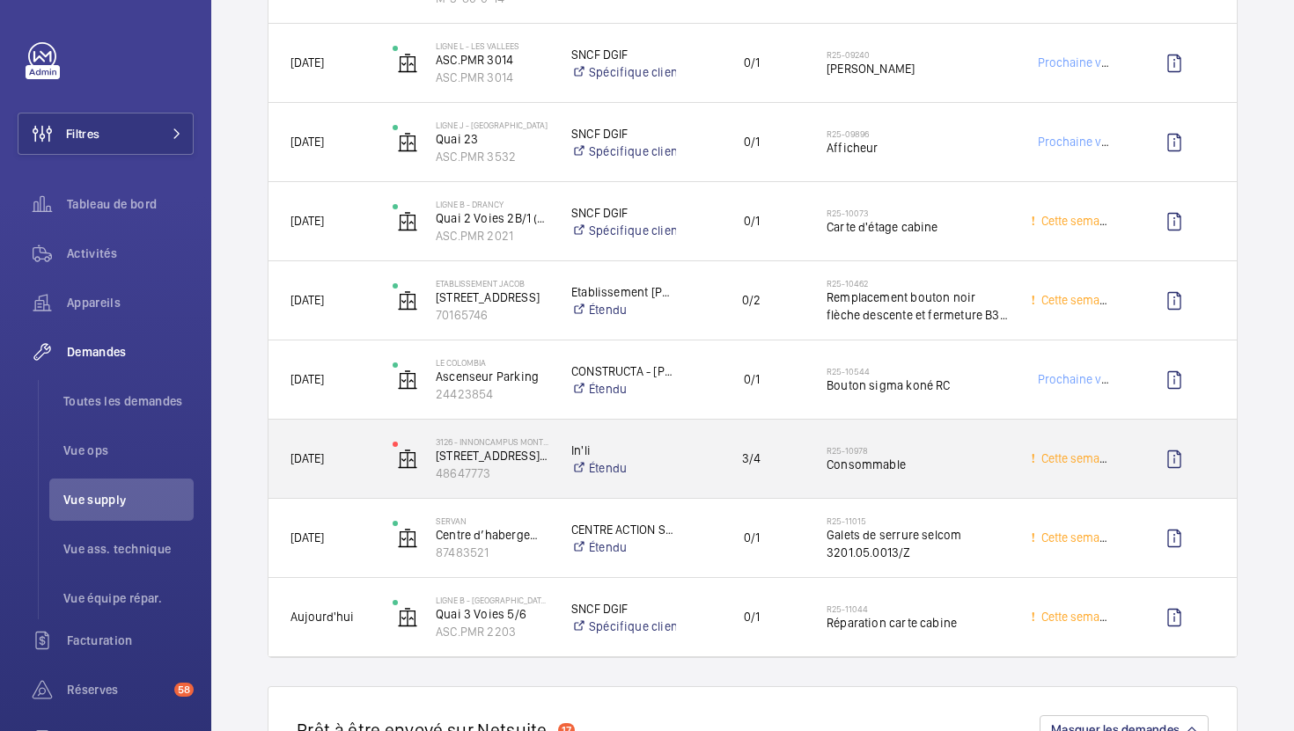
click at [924, 473] on span "Consommable" at bounding box center [916, 465] width 181 height 18
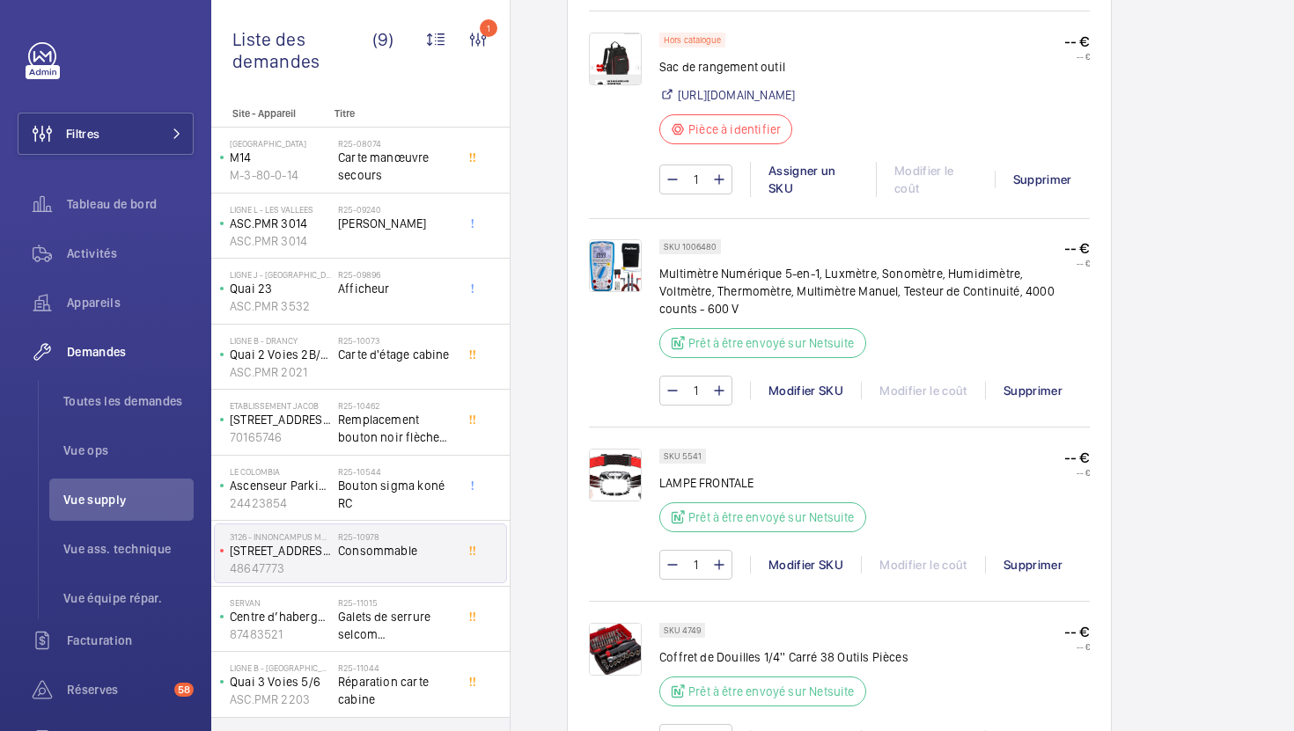
scroll to position [1053, 0]
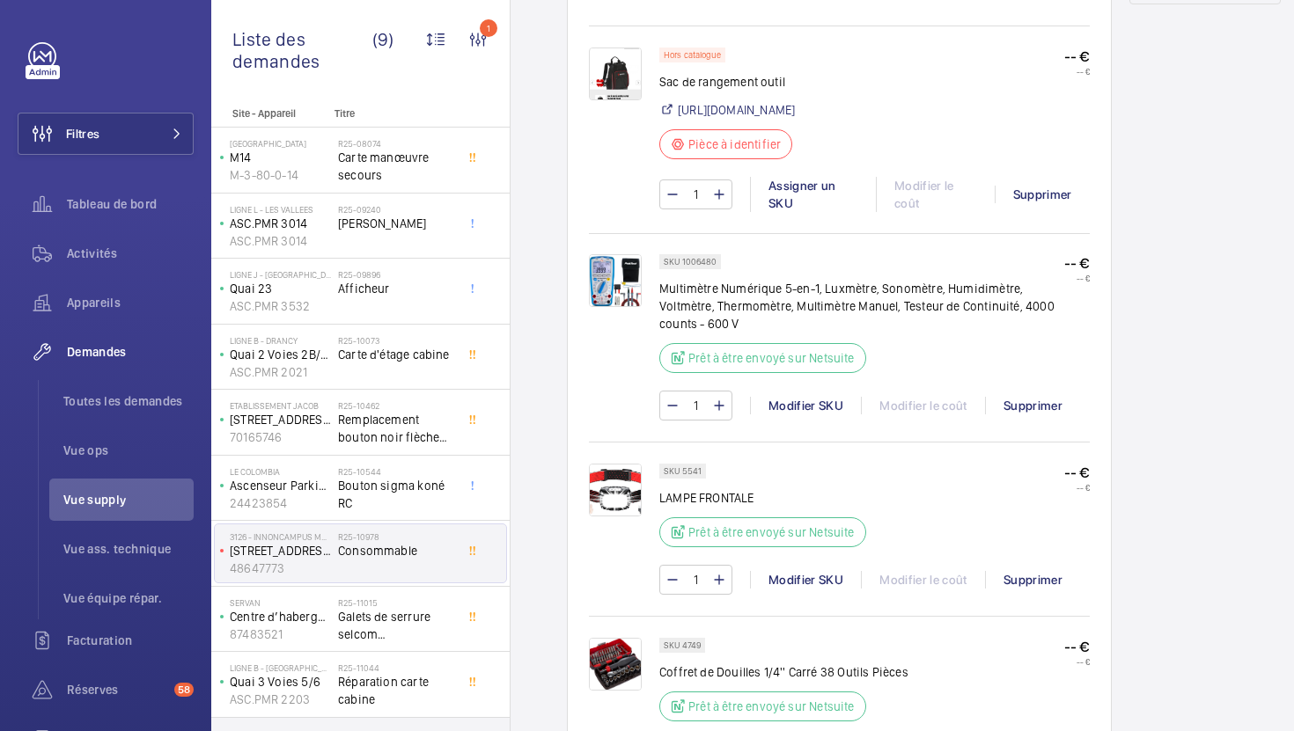
click at [630, 307] on img at bounding box center [615, 280] width 53 height 53
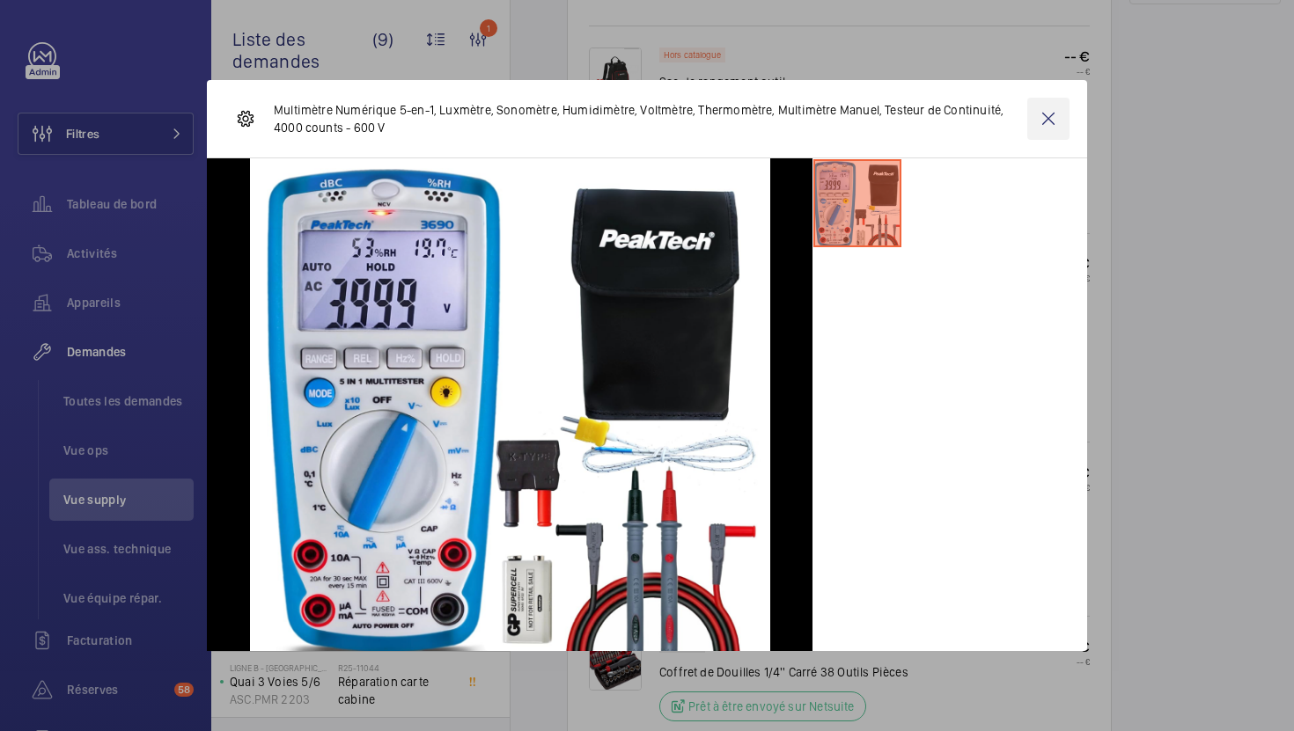
click at [1051, 120] on wm-front-icon-button at bounding box center [1048, 119] width 42 height 42
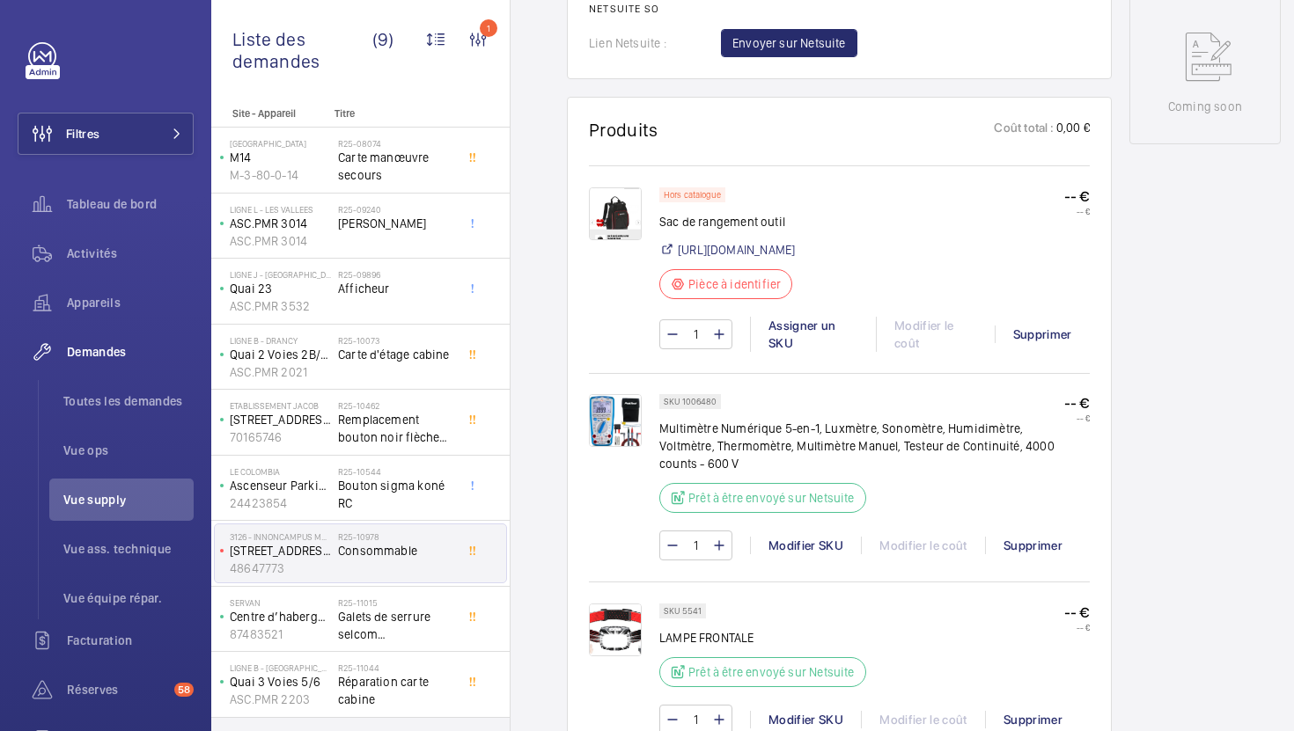
scroll to position [903, 0]
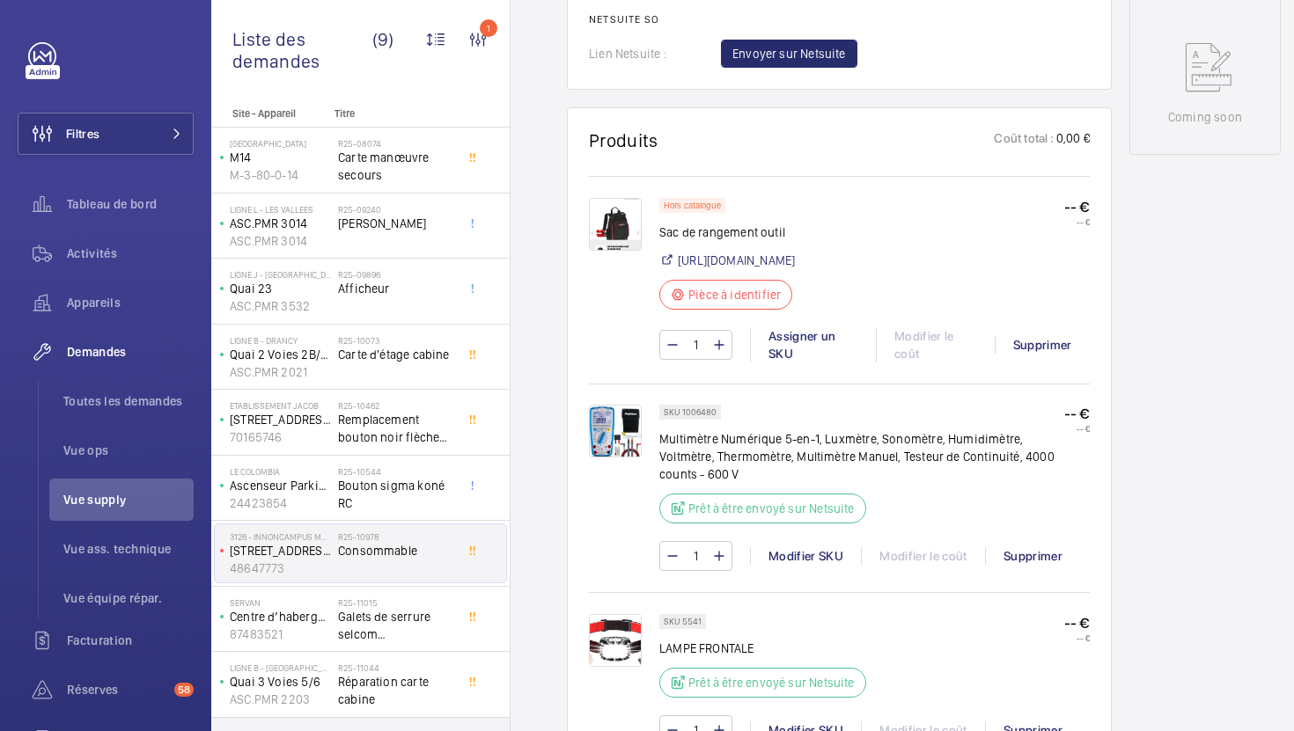
click at [620, 231] on img at bounding box center [615, 224] width 53 height 53
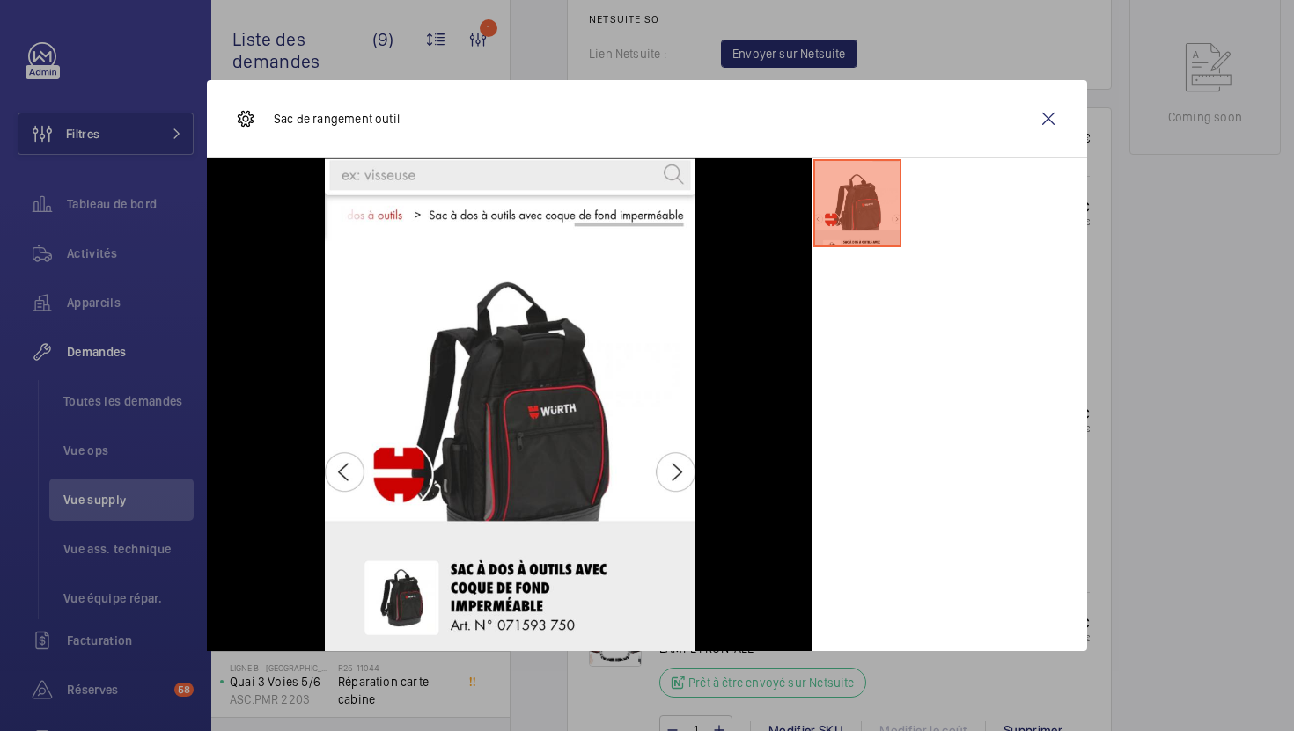
click at [1174, 313] on div at bounding box center [647, 365] width 1294 height 731
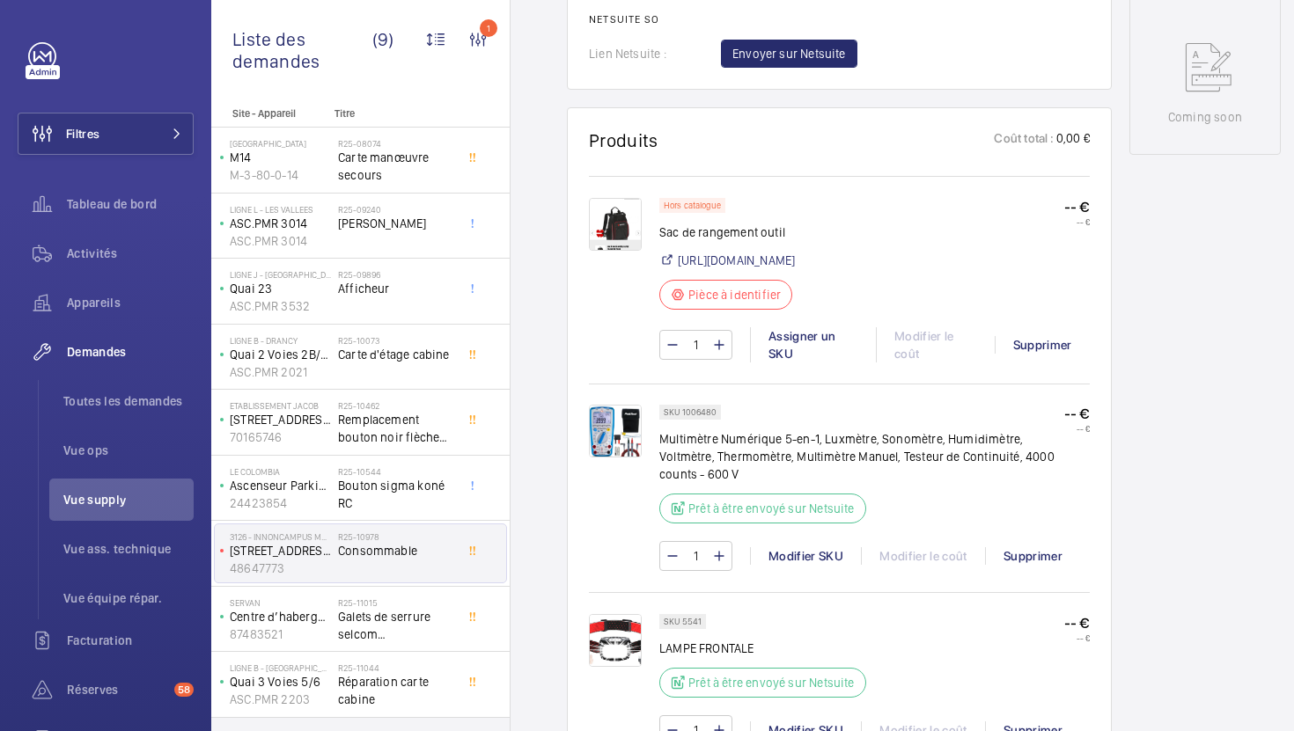
scroll to position [994, 0]
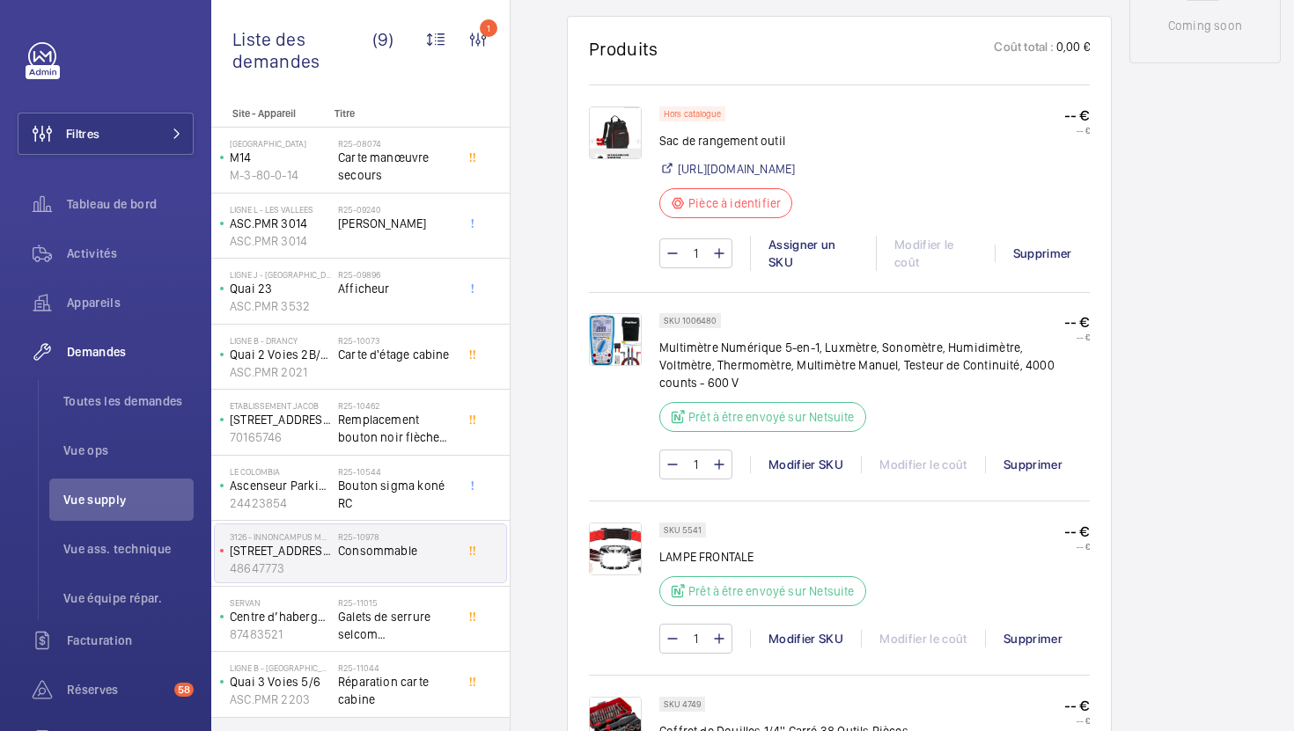
click at [691, 533] on p "SKU 5541" at bounding box center [683, 530] width 38 height 6
copy p "5541"
click at [124, 509] on li "Vue supply" at bounding box center [121, 500] width 144 height 42
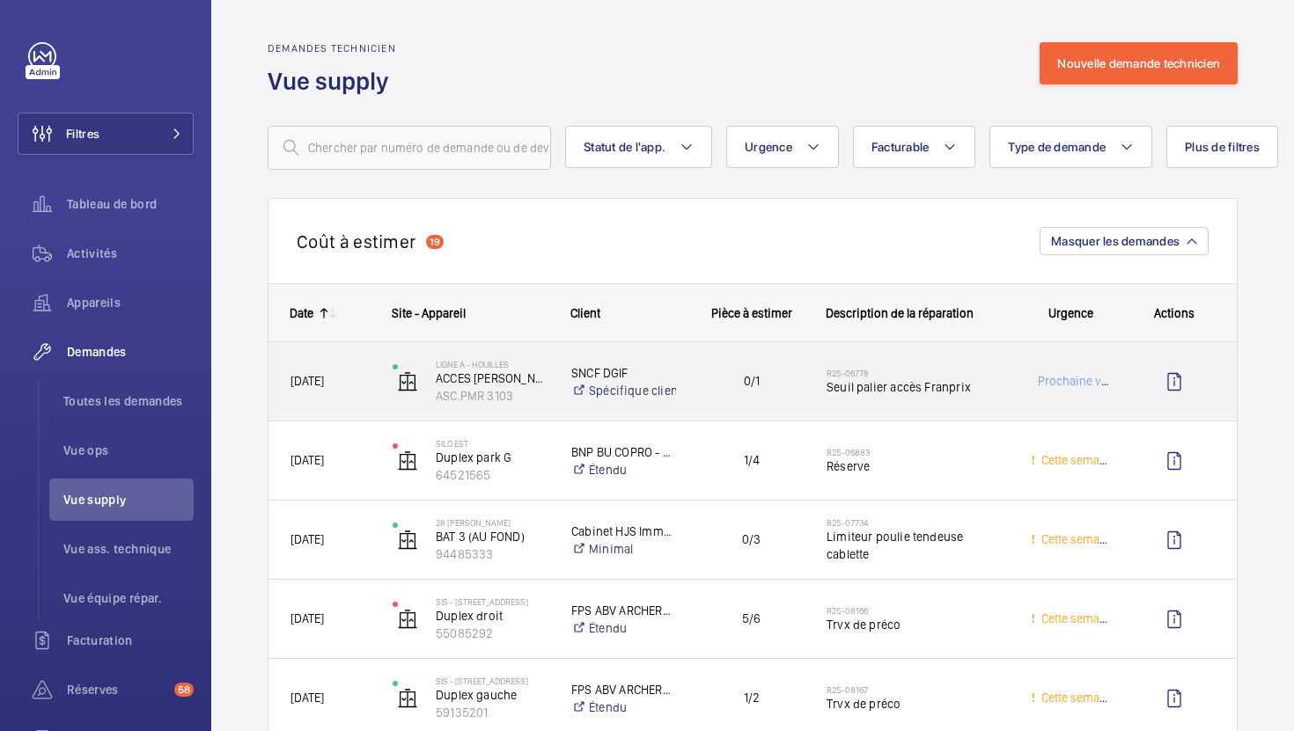
click at [1013, 387] on div "Prochaine visite" at bounding box center [1059, 381] width 100 height 55
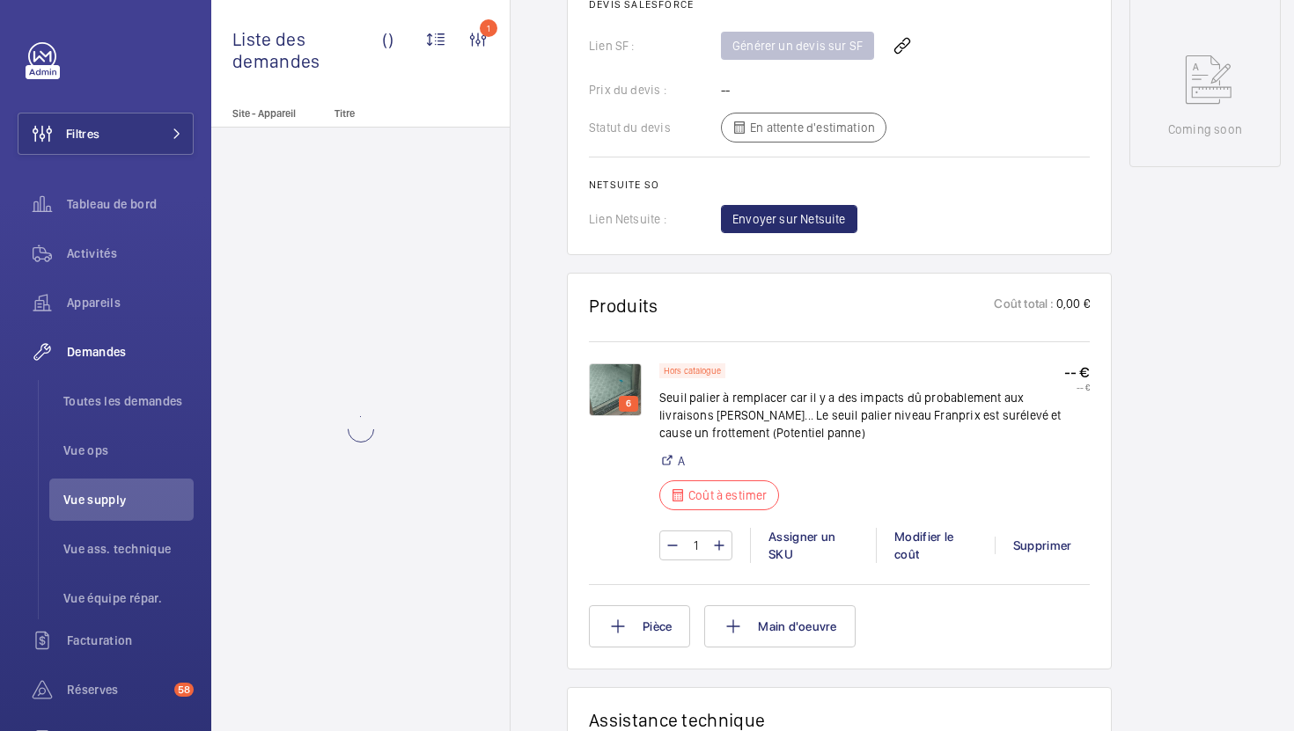
scroll to position [933, 0]
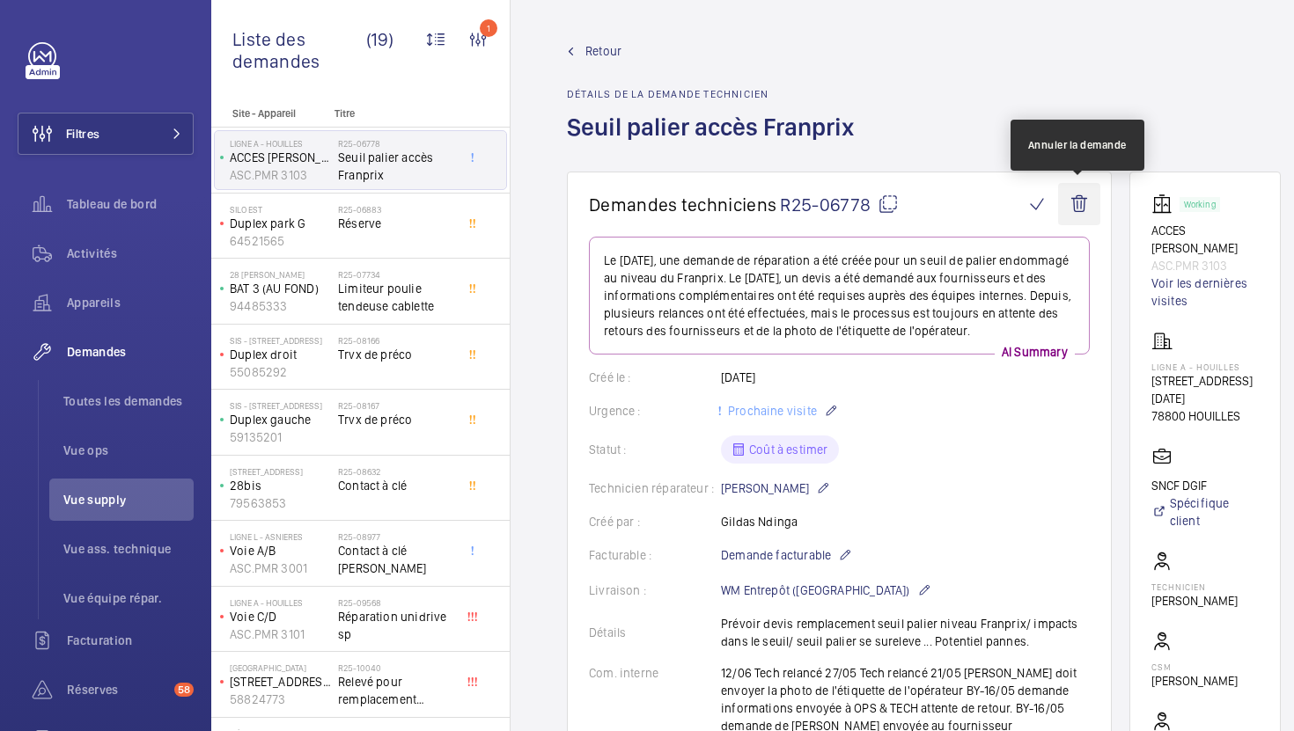
click at [1081, 211] on wm-front-icon-button at bounding box center [1079, 204] width 42 height 42
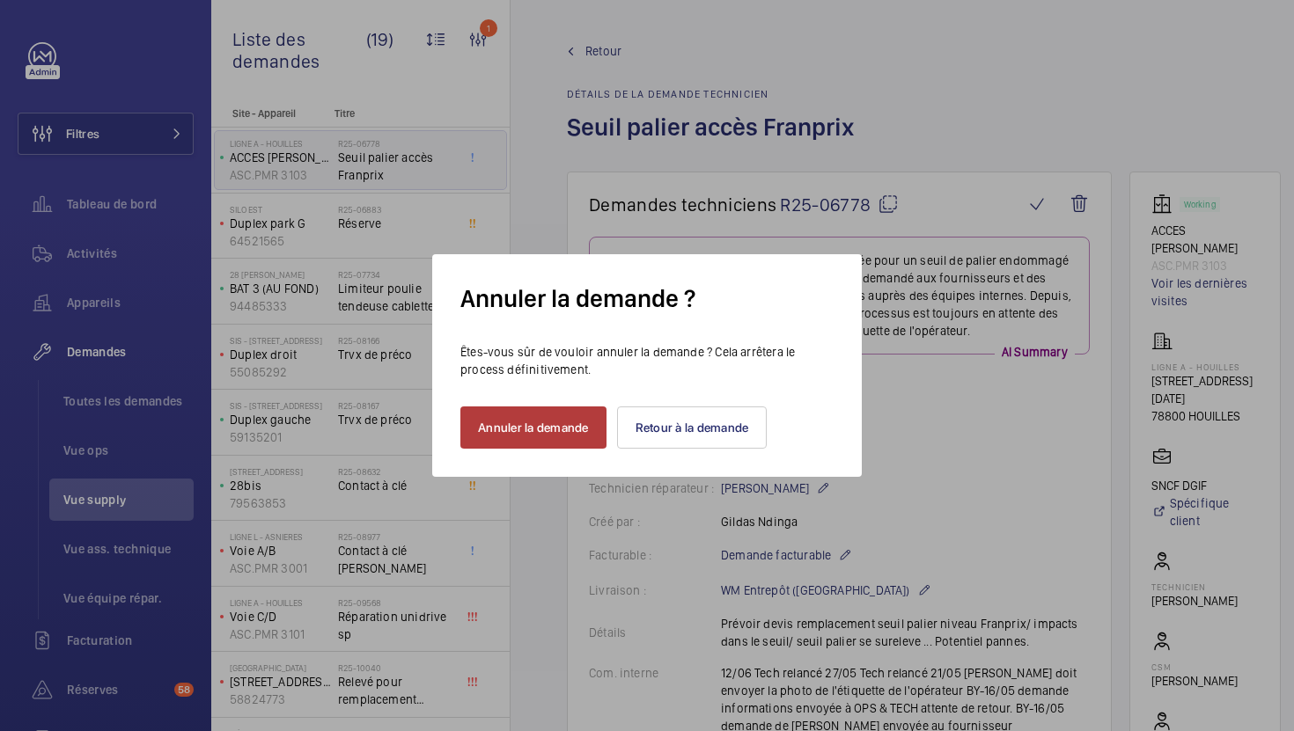
click at [591, 423] on button "Annuler la demande" at bounding box center [533, 428] width 146 height 42
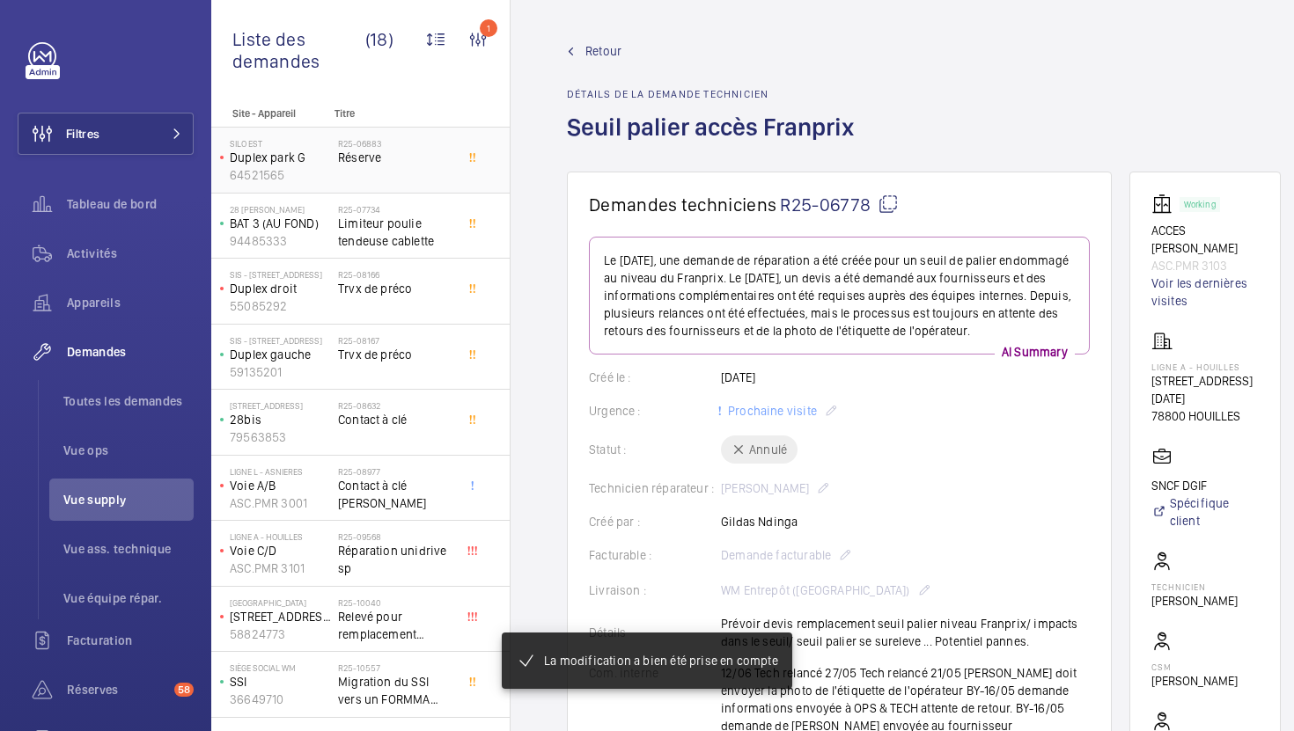
click at [444, 179] on div "R25-06883 Réserve" at bounding box center [396, 163] width 116 height 51
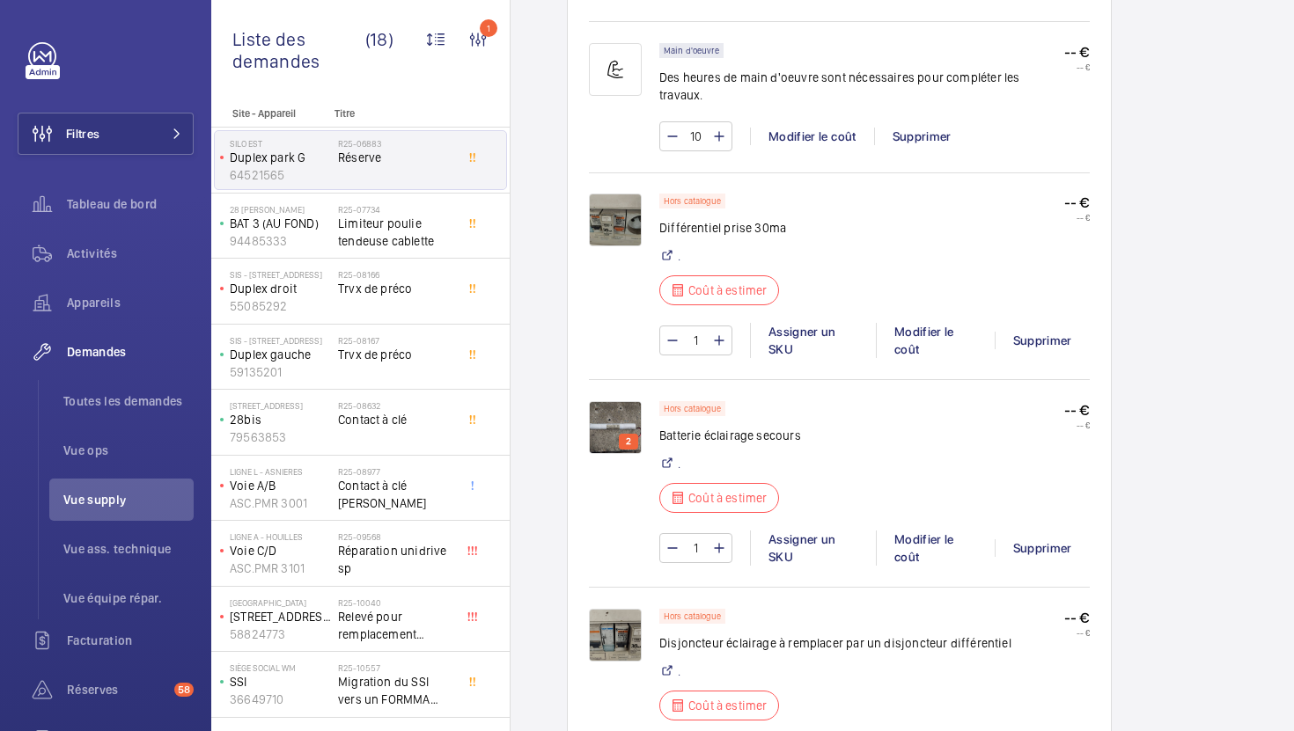
scroll to position [1648, 0]
click at [587, 209] on wm-front-card "Produits Coût total : 60,00 € Main d'oeuvre Des heures de main d'oeuvre sont né…" at bounding box center [839, 503] width 545 height 1102
click at [602, 207] on img at bounding box center [615, 219] width 53 height 53
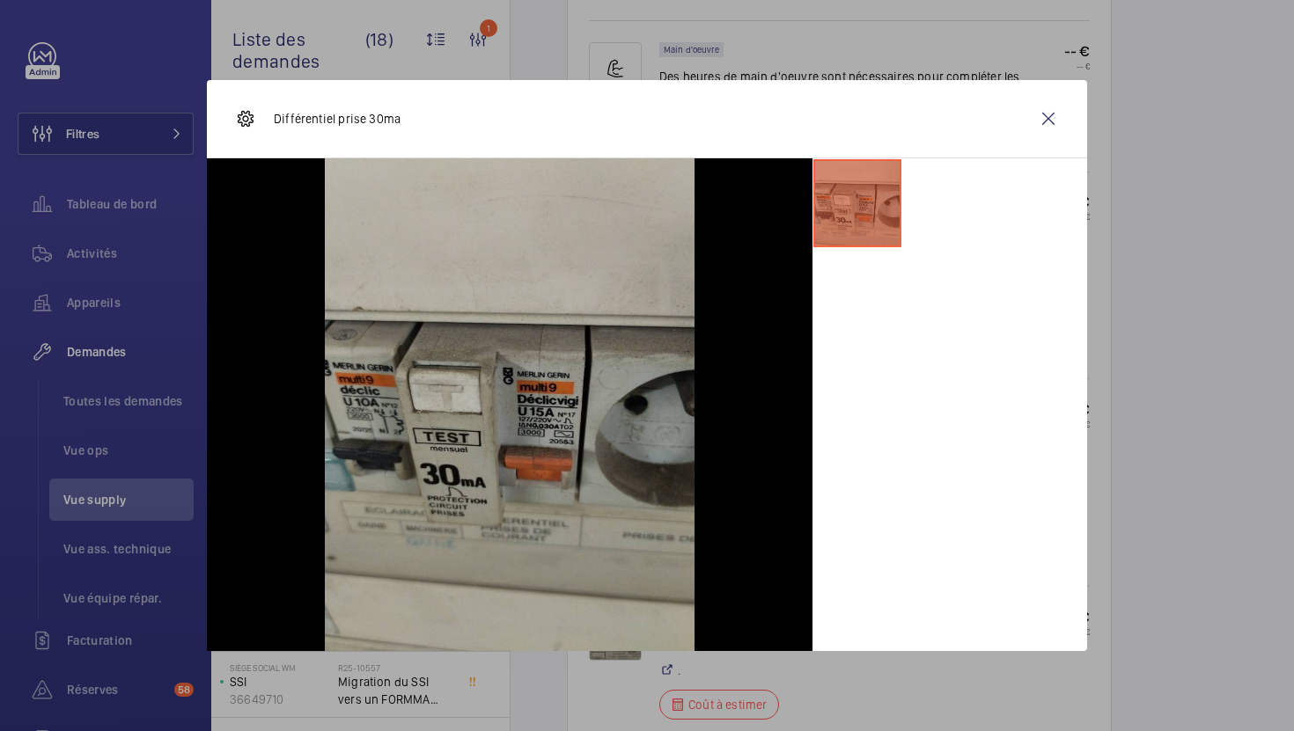
click at [1124, 335] on div at bounding box center [647, 365] width 1294 height 731
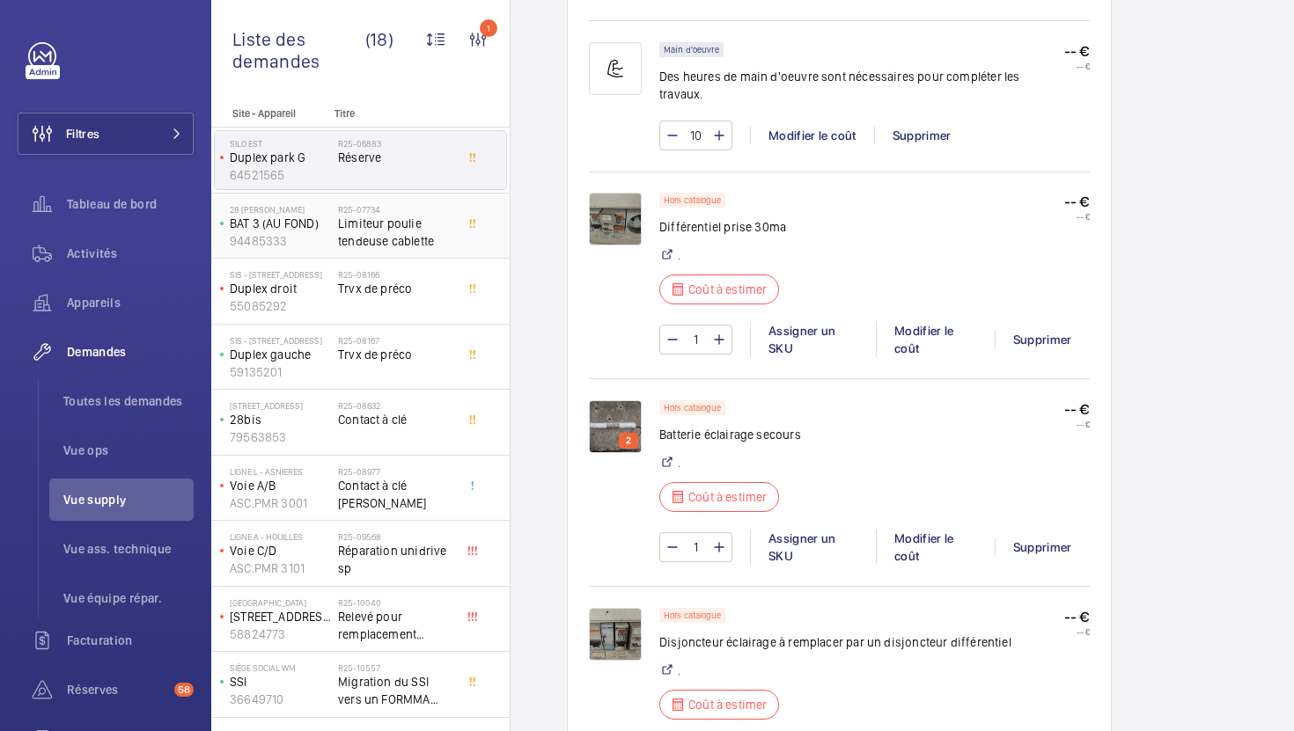
click at [444, 232] on span "Limiteur poulie tendeuse cablette" at bounding box center [396, 232] width 116 height 35
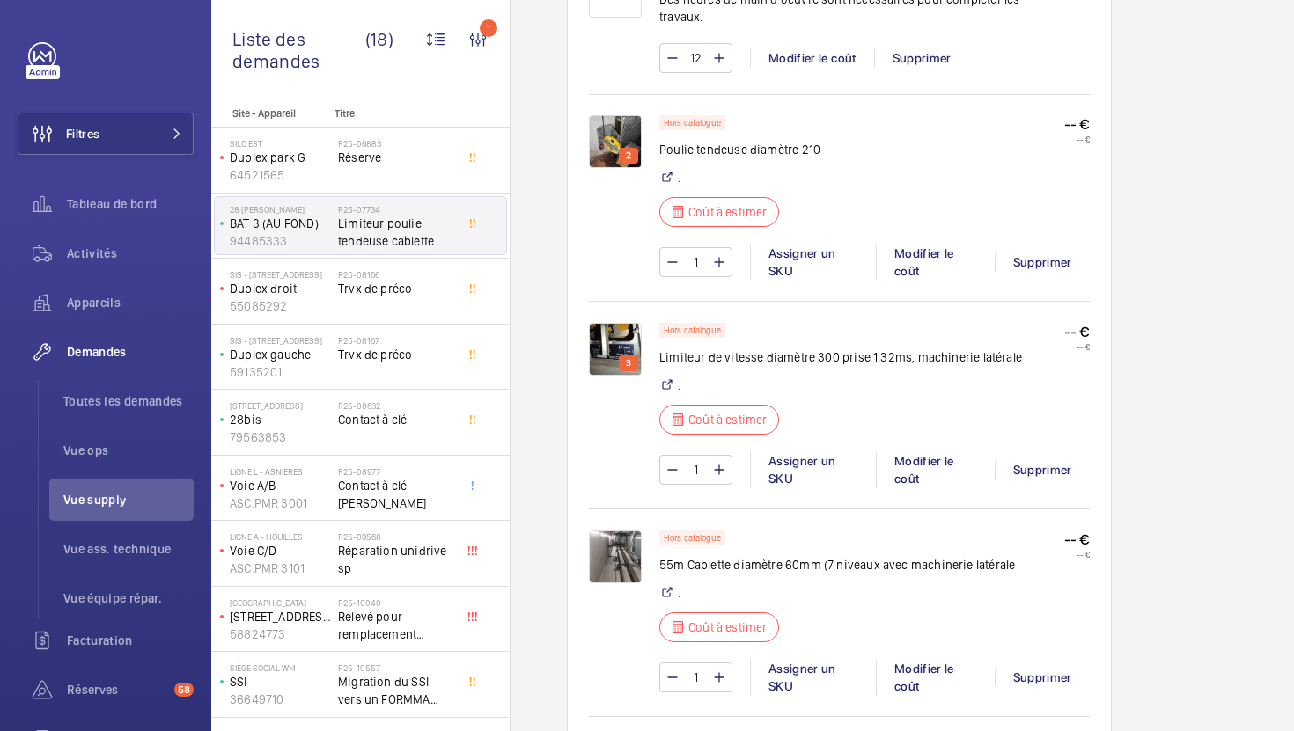
scroll to position [1271, 0]
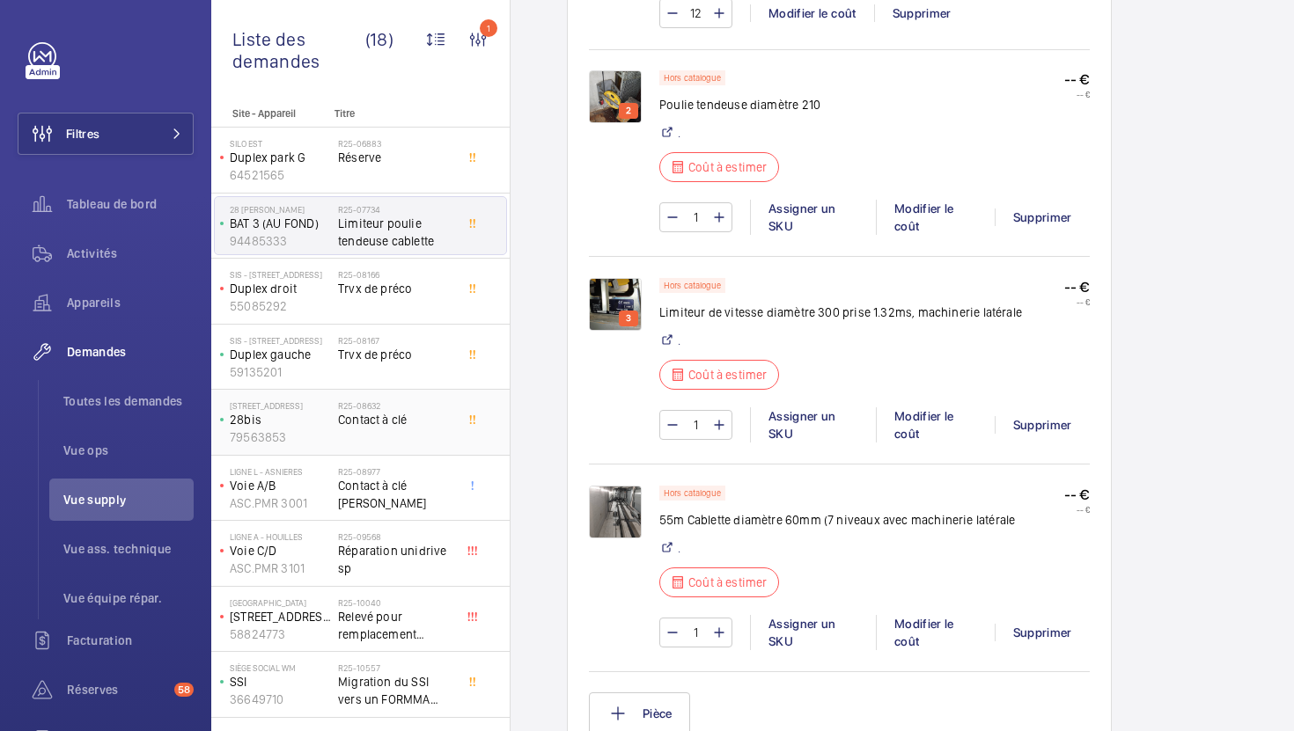
click at [428, 433] on div "R25-08632 Contact à clé" at bounding box center [396, 425] width 116 height 51
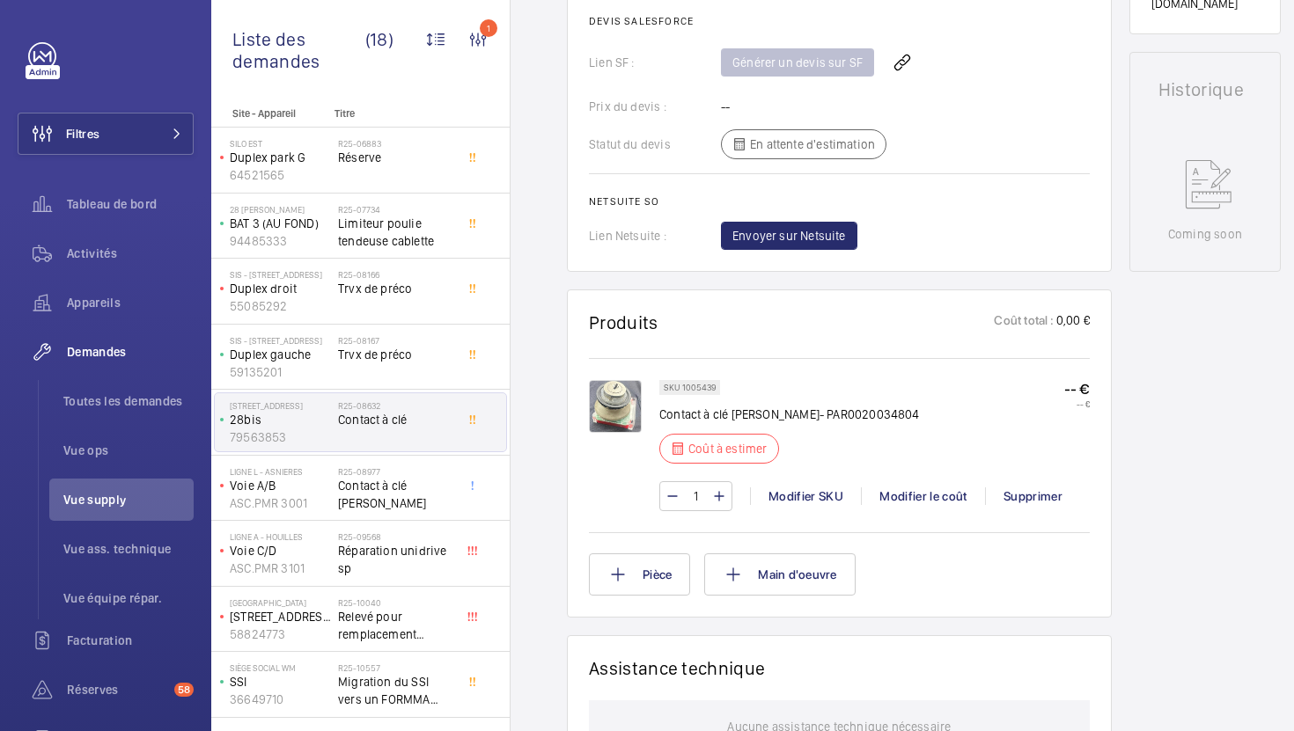
scroll to position [693, 0]
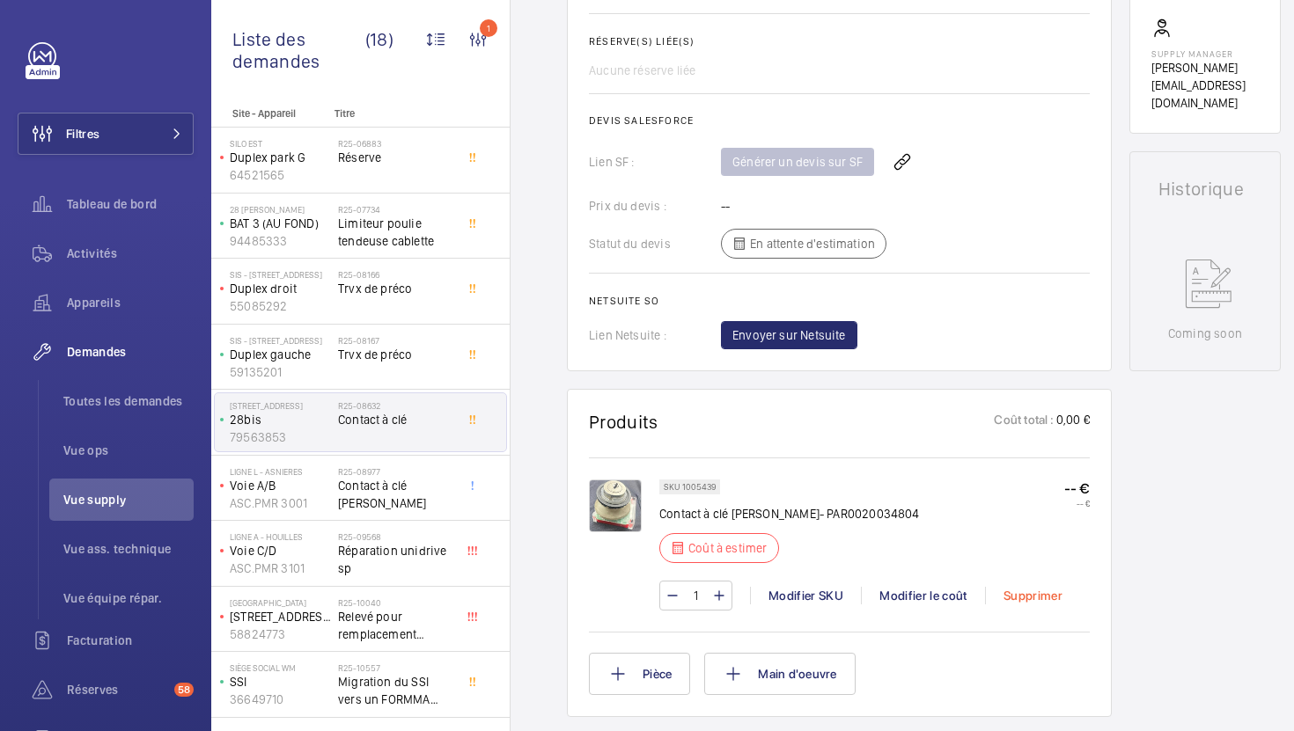
click at [1027, 605] on div "Supprimer" at bounding box center [1032, 596] width 95 height 18
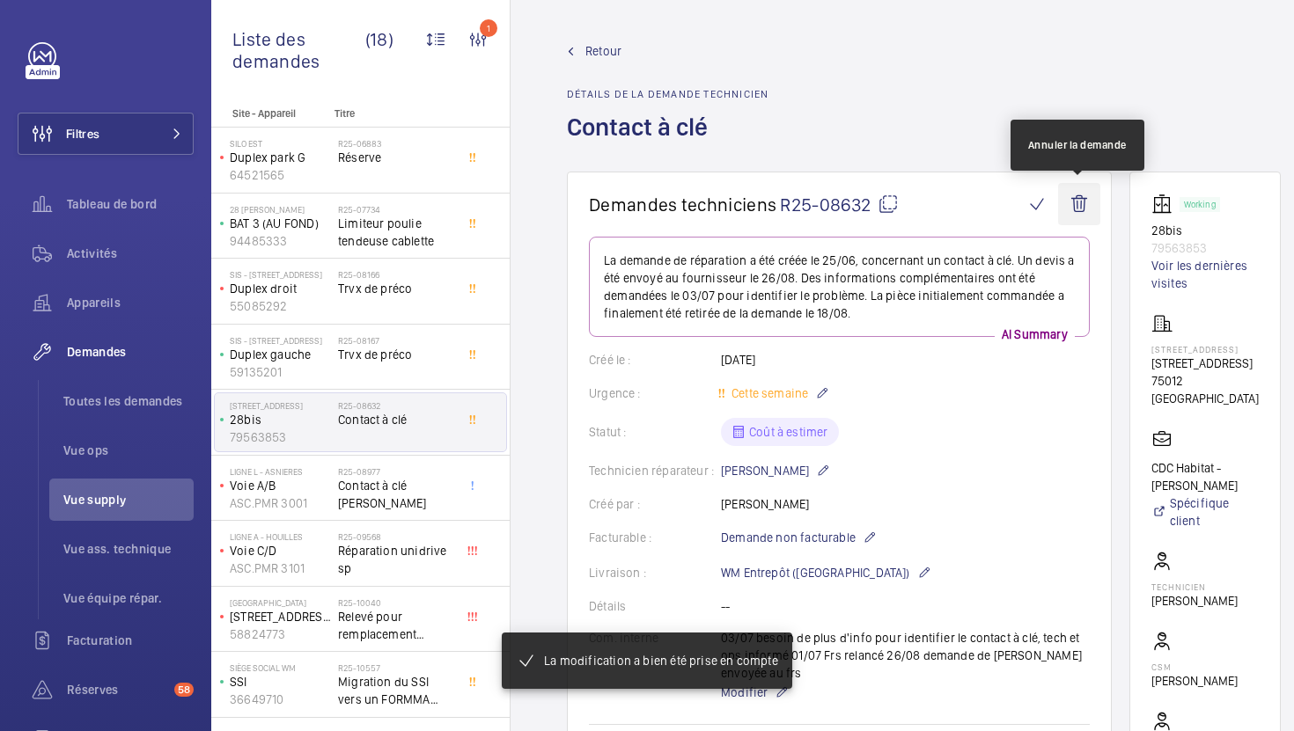
click at [1071, 207] on wm-front-icon-button at bounding box center [1079, 204] width 42 height 42
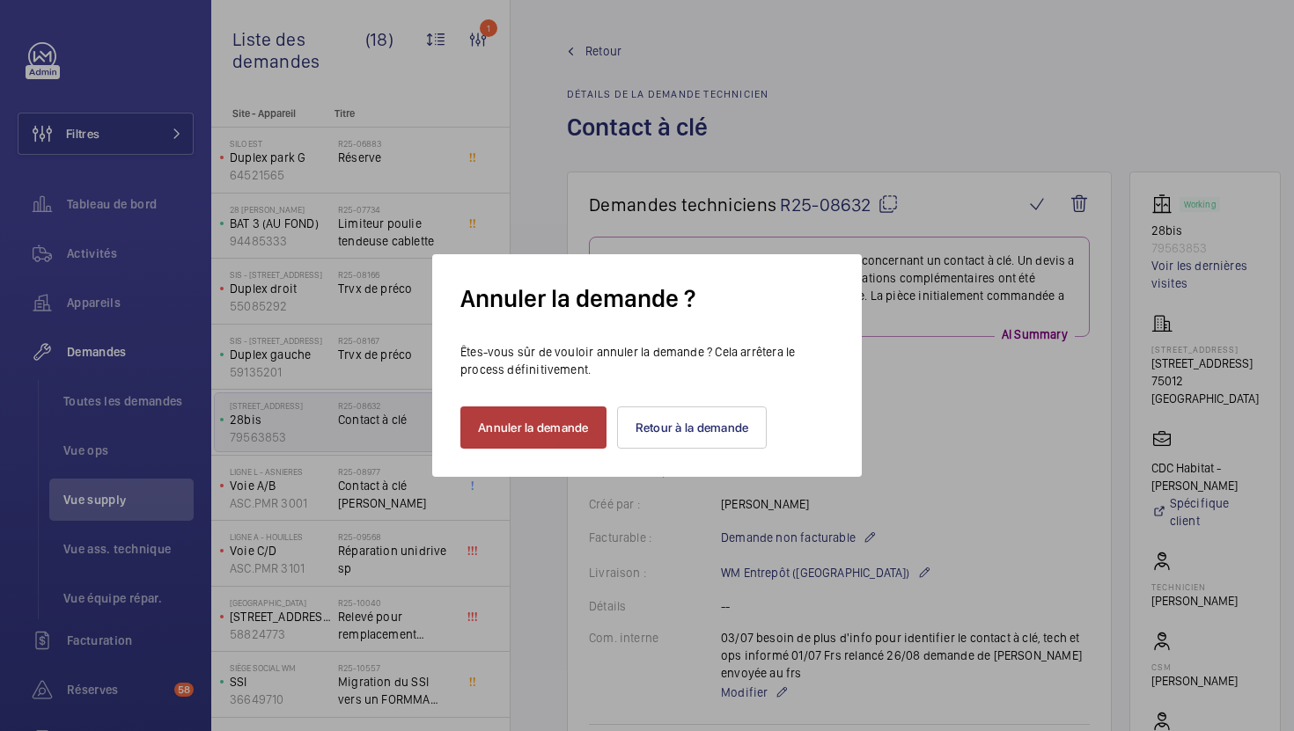
click at [520, 419] on button "Annuler la demande" at bounding box center [533, 428] width 146 height 42
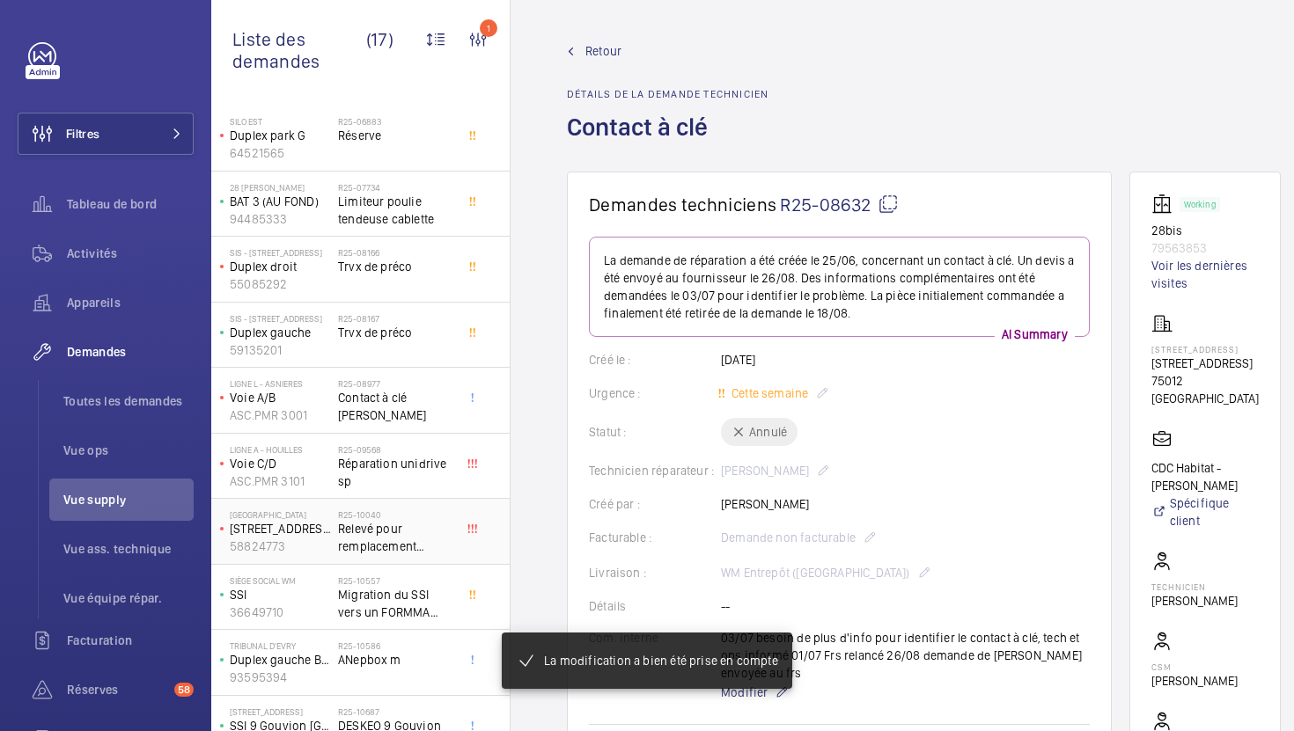
scroll to position [26, 0]
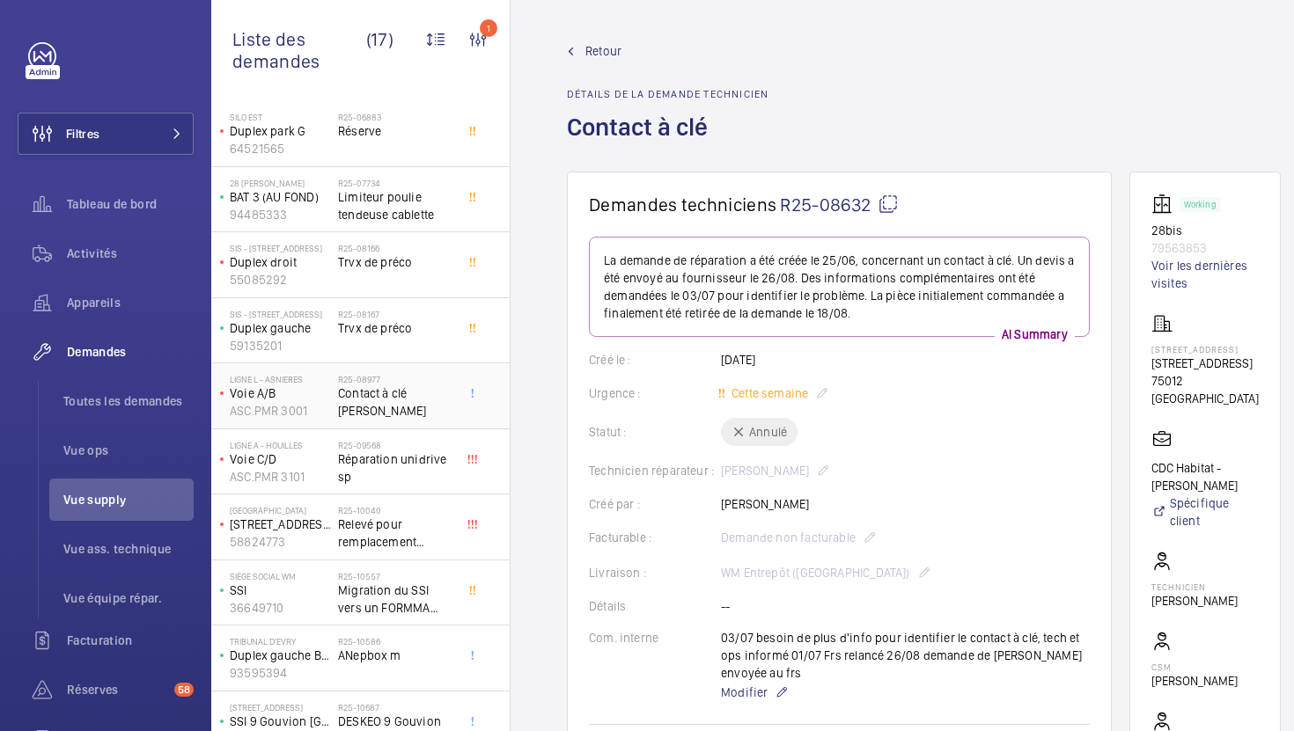
click at [445, 415] on span "Contact à clé [PERSON_NAME]" at bounding box center [396, 402] width 116 height 35
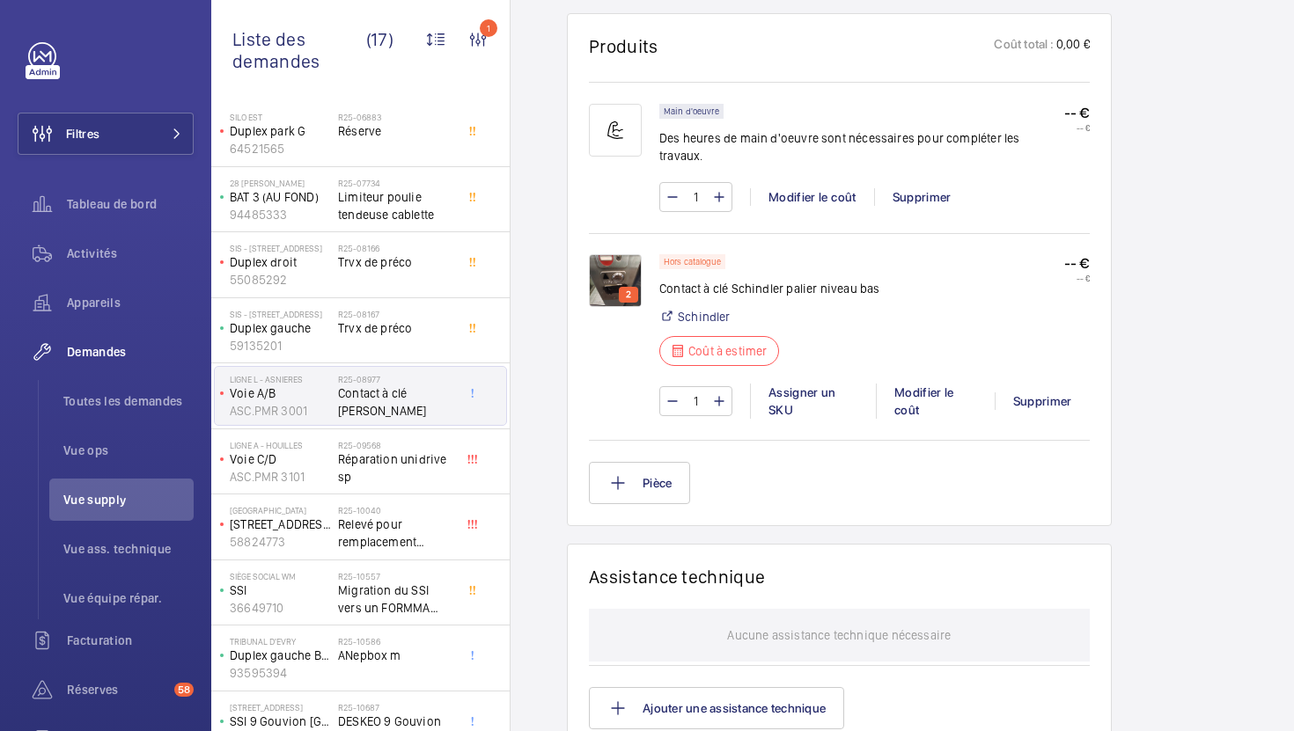
scroll to position [1105, 0]
click at [403, 451] on span "Réparation unidrive sp" at bounding box center [396, 468] width 116 height 35
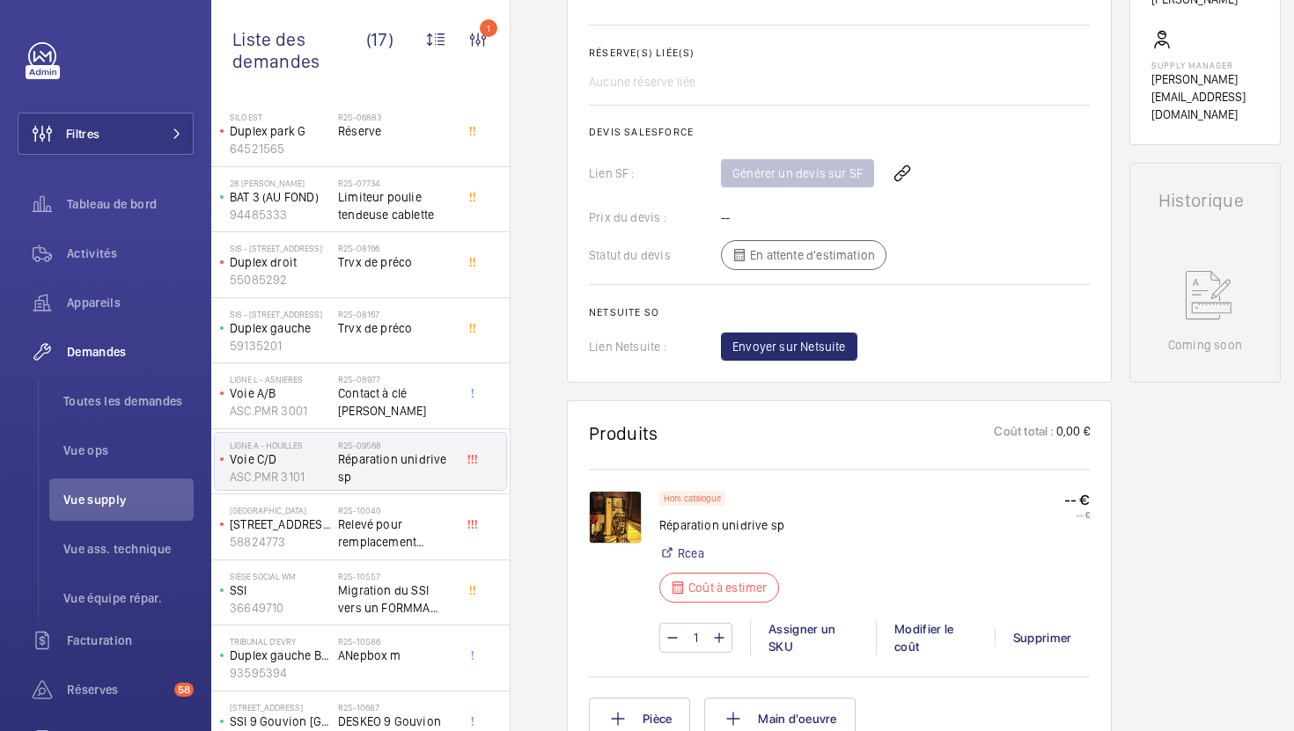
scroll to position [667, 0]
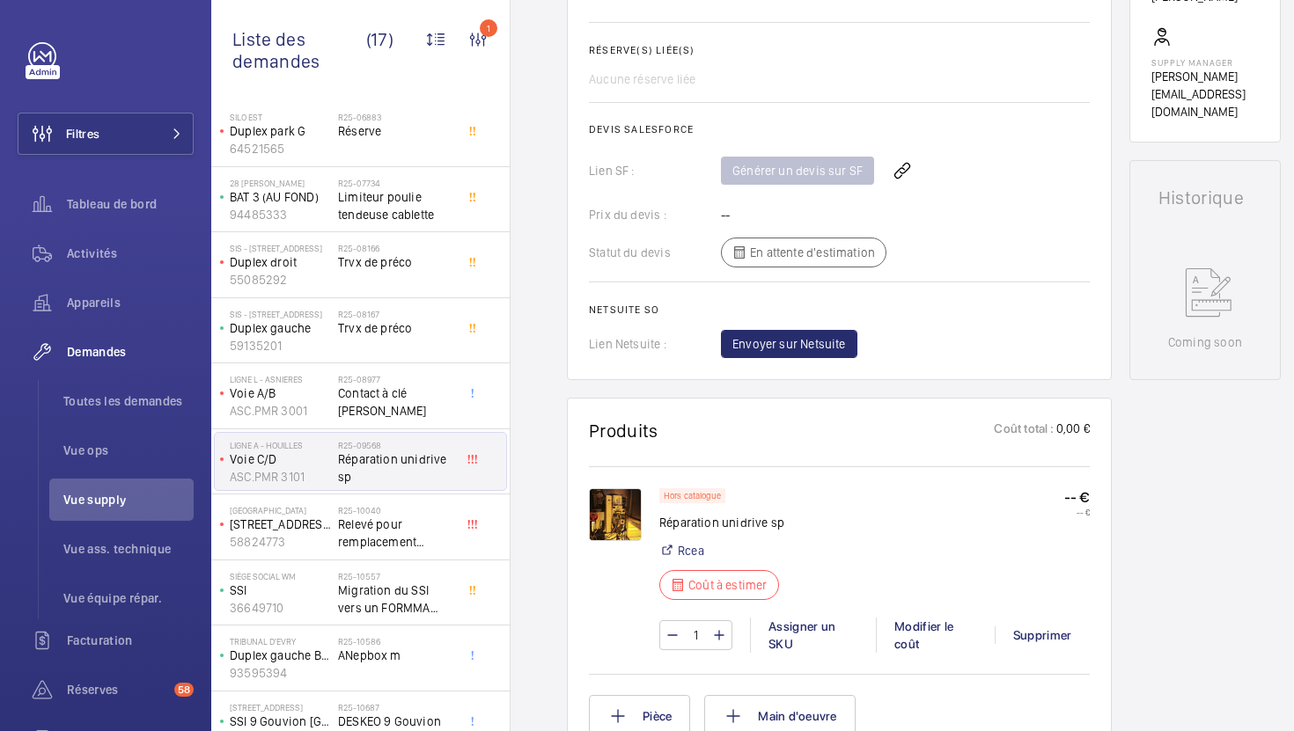
click at [610, 517] on img at bounding box center [615, 514] width 53 height 53
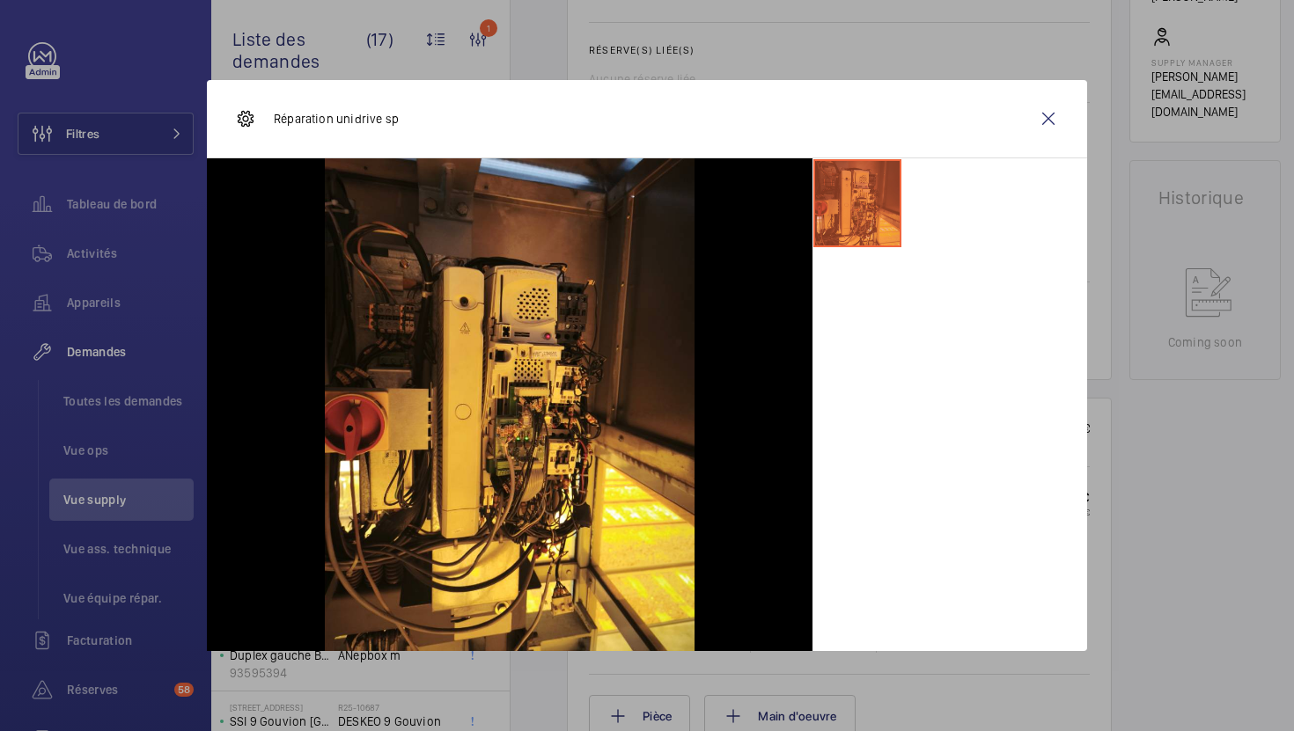
click at [1126, 478] on div at bounding box center [647, 365] width 1294 height 731
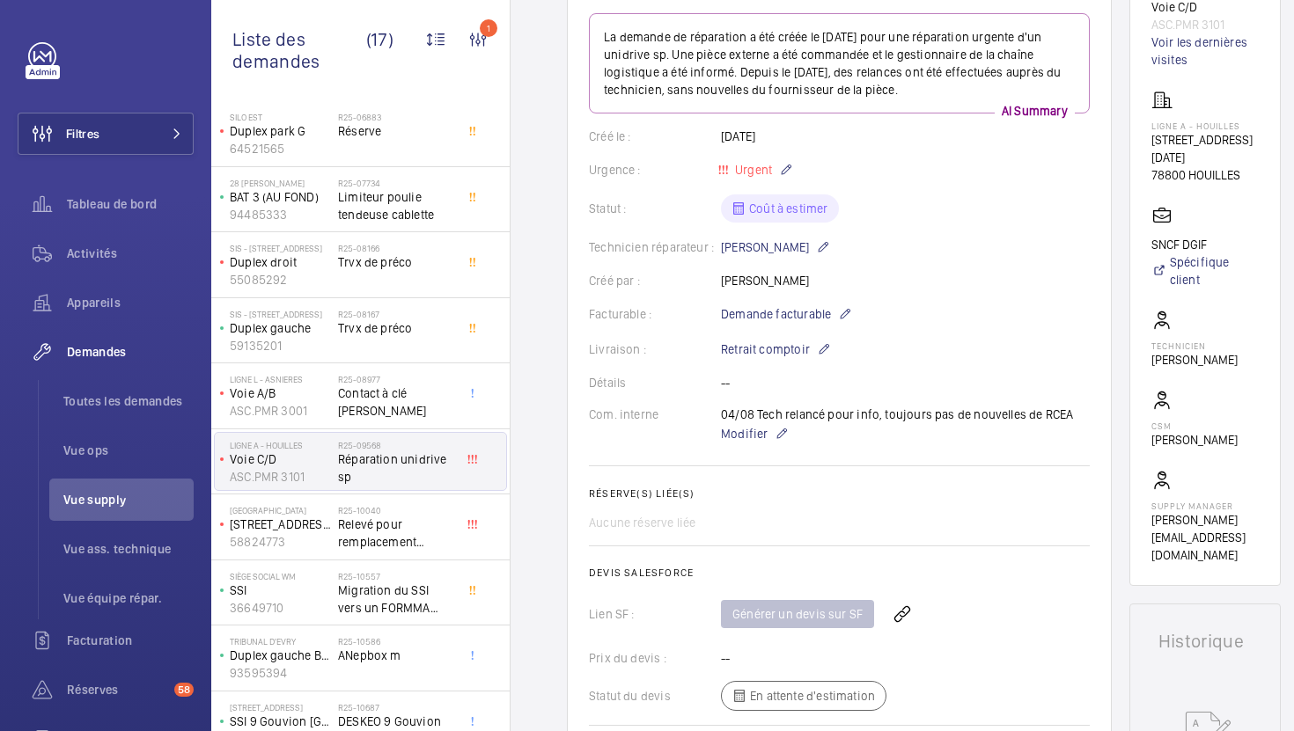
scroll to position [0, 0]
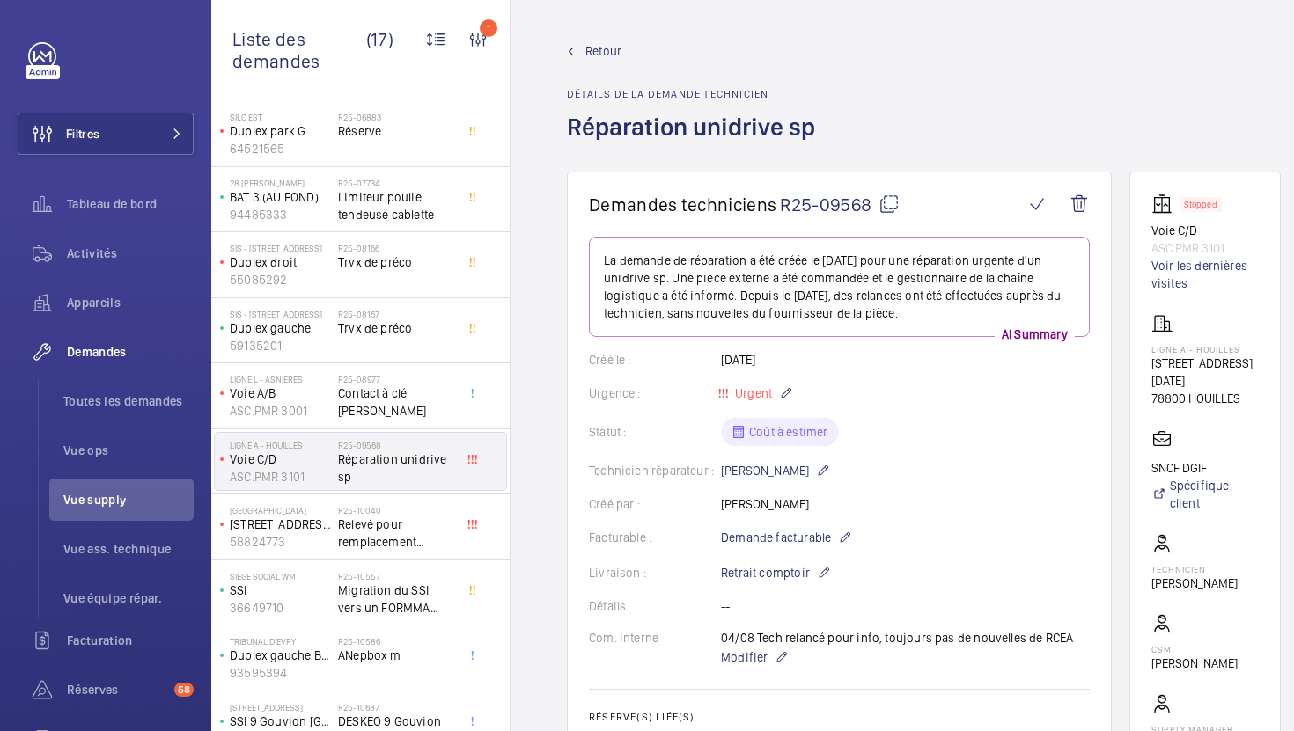
click at [888, 209] on mat-icon at bounding box center [888, 204] width 21 height 21
click at [771, 660] on p "Modifier" at bounding box center [897, 657] width 352 height 21
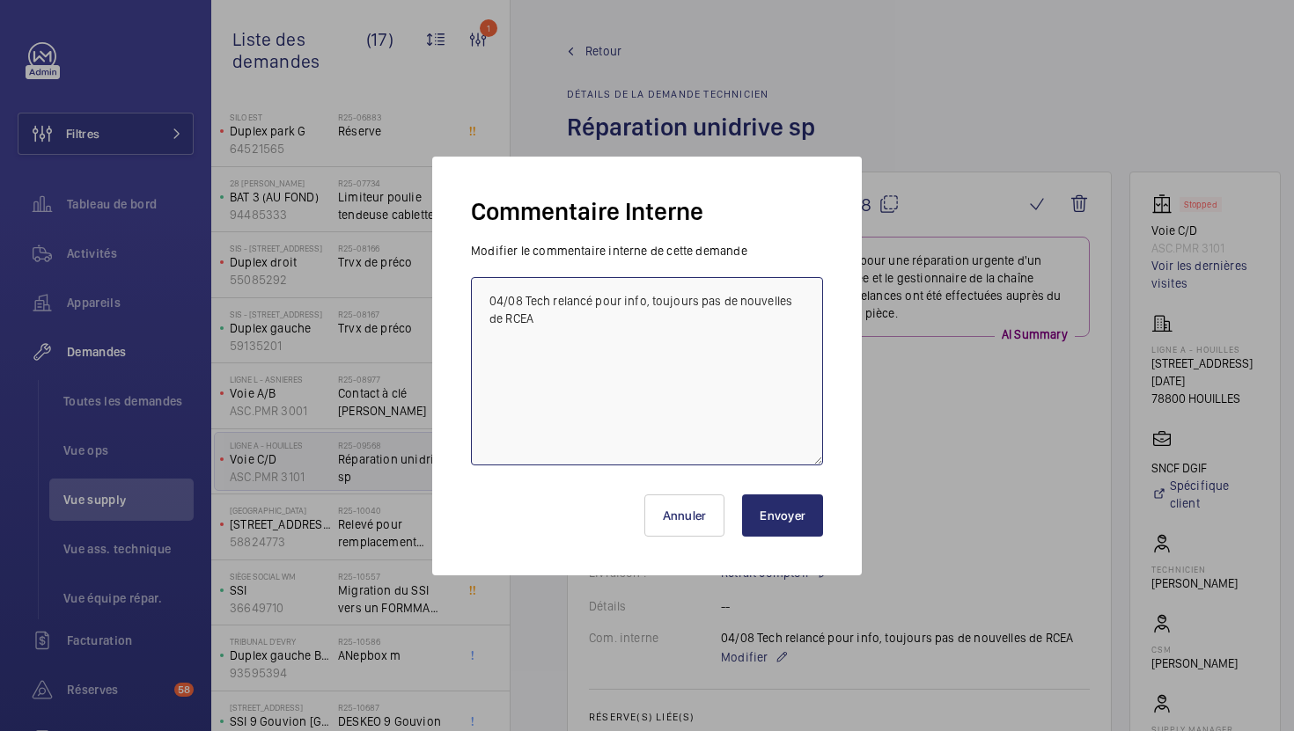
click at [493, 302] on textarea "04/08 Tech relancé pour info, toujours pas de nouvelles de RCEA" at bounding box center [647, 371] width 352 height 188
type textarea "18/08 tech relancé 04/08 Tech relancé pour info, toujours pas de nouvelles de R…"
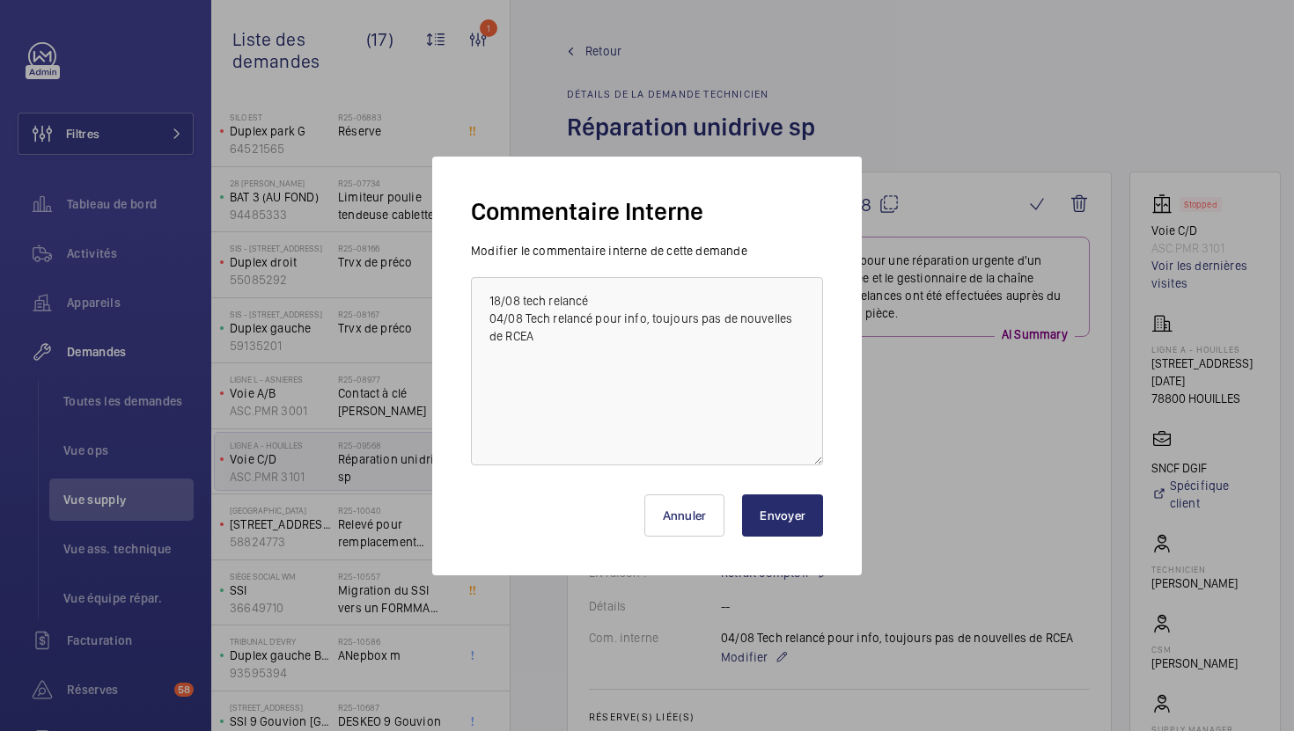
click at [794, 511] on button "Envoyer" at bounding box center [782, 516] width 81 height 42
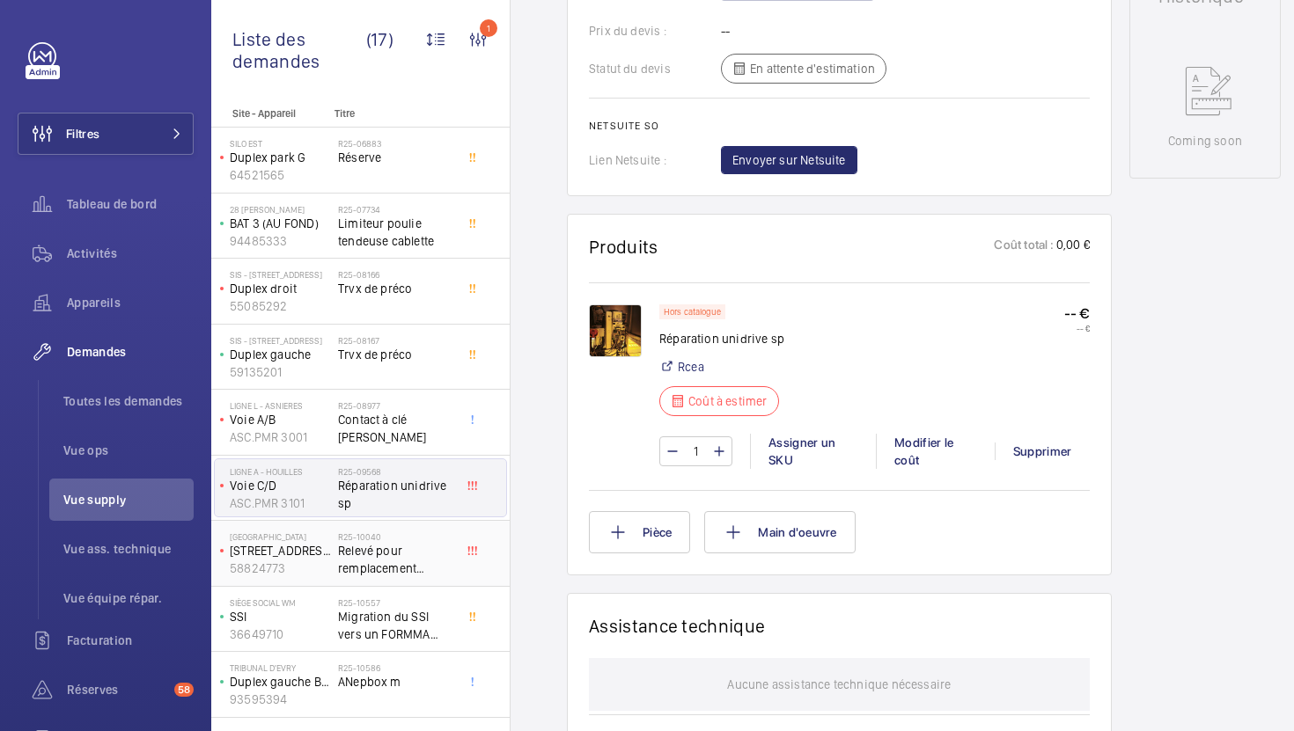
scroll to position [892, 0]
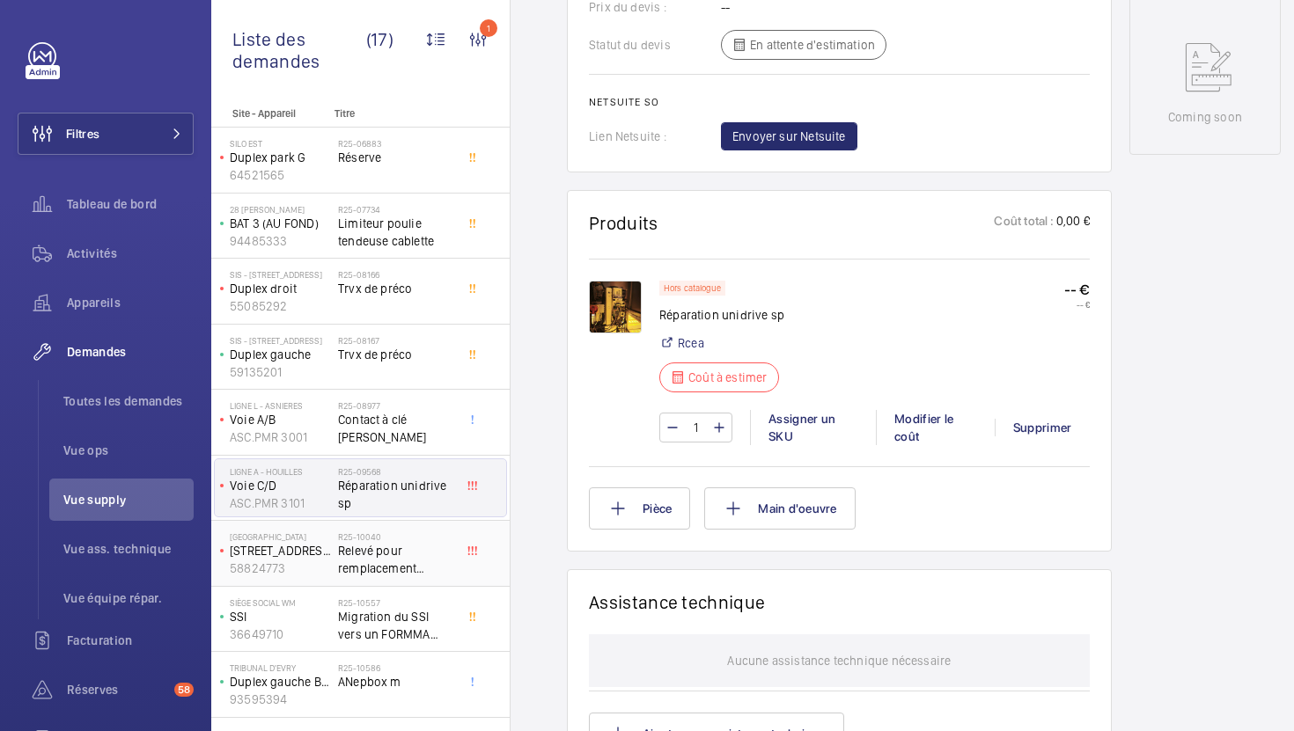
click at [415, 547] on span "Relevé pour remplacement opérateur+ventaux+seuil Slycla Plycab2" at bounding box center [396, 559] width 116 height 35
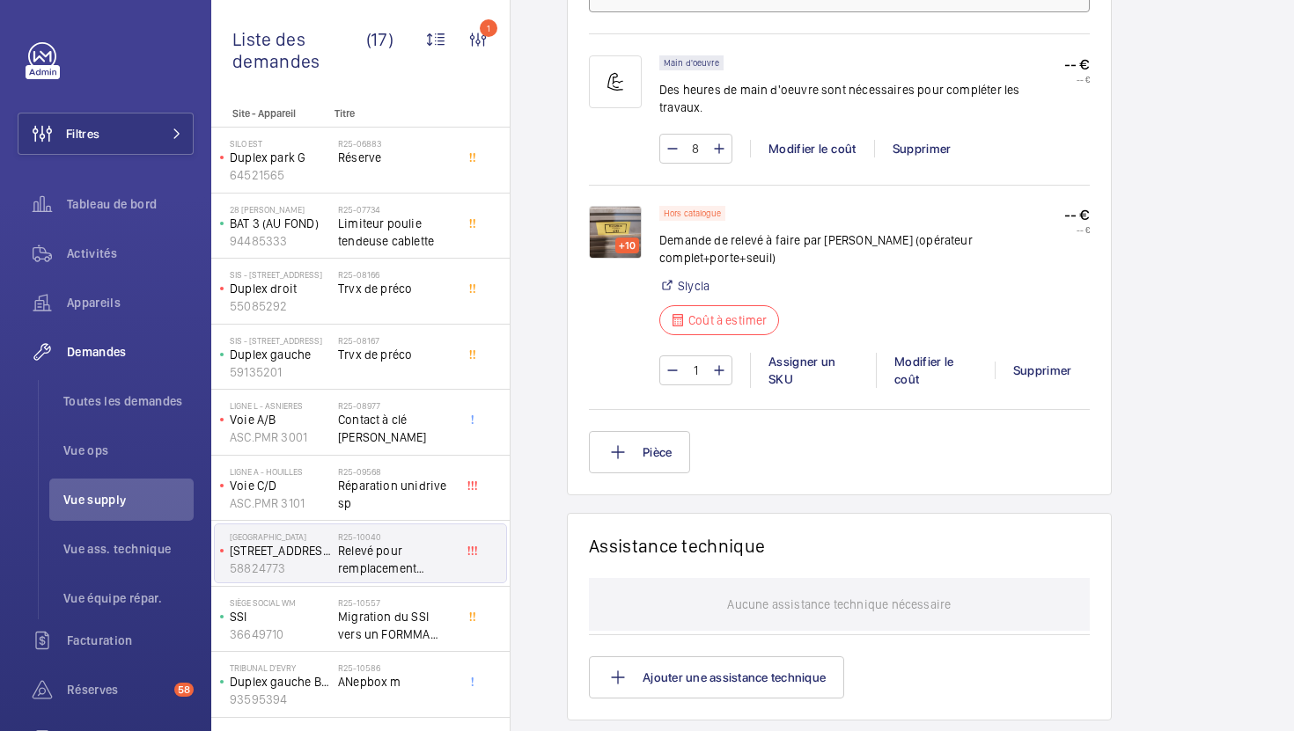
scroll to position [1256, 0]
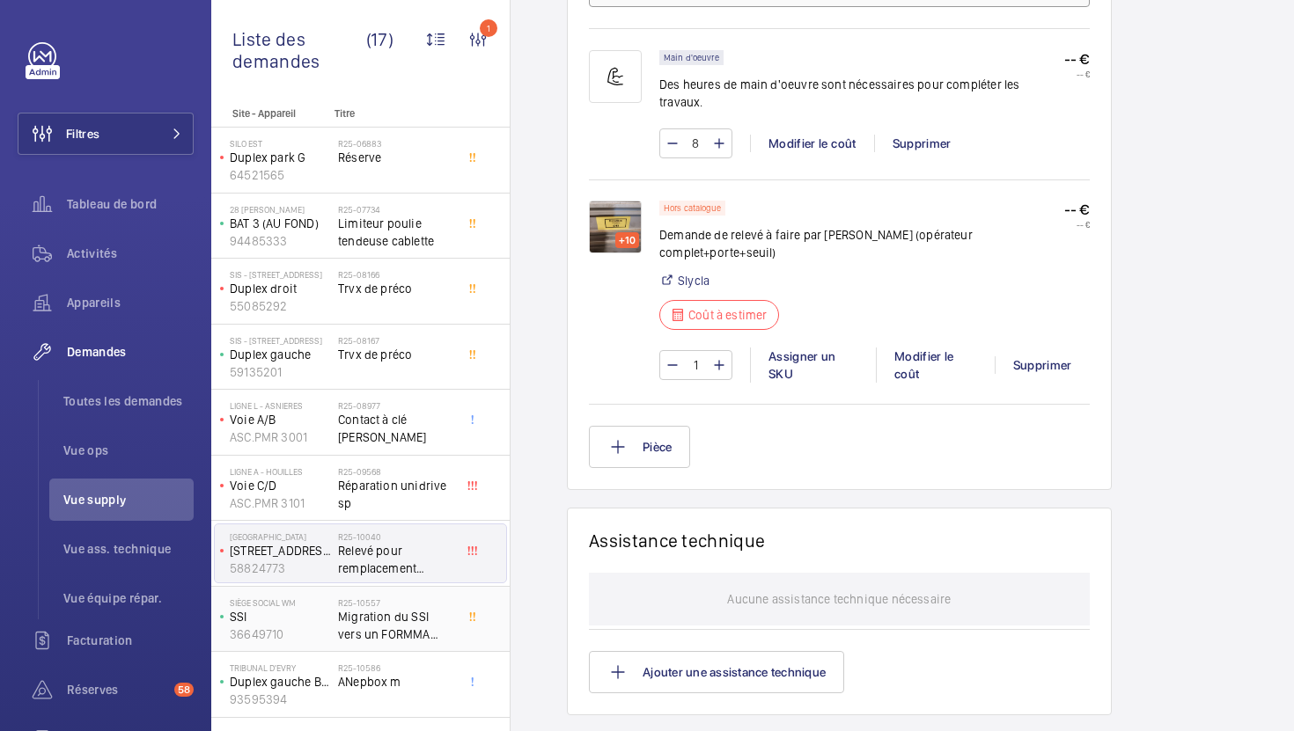
click at [376, 605] on h2 "R25-10557" at bounding box center [396, 603] width 116 height 11
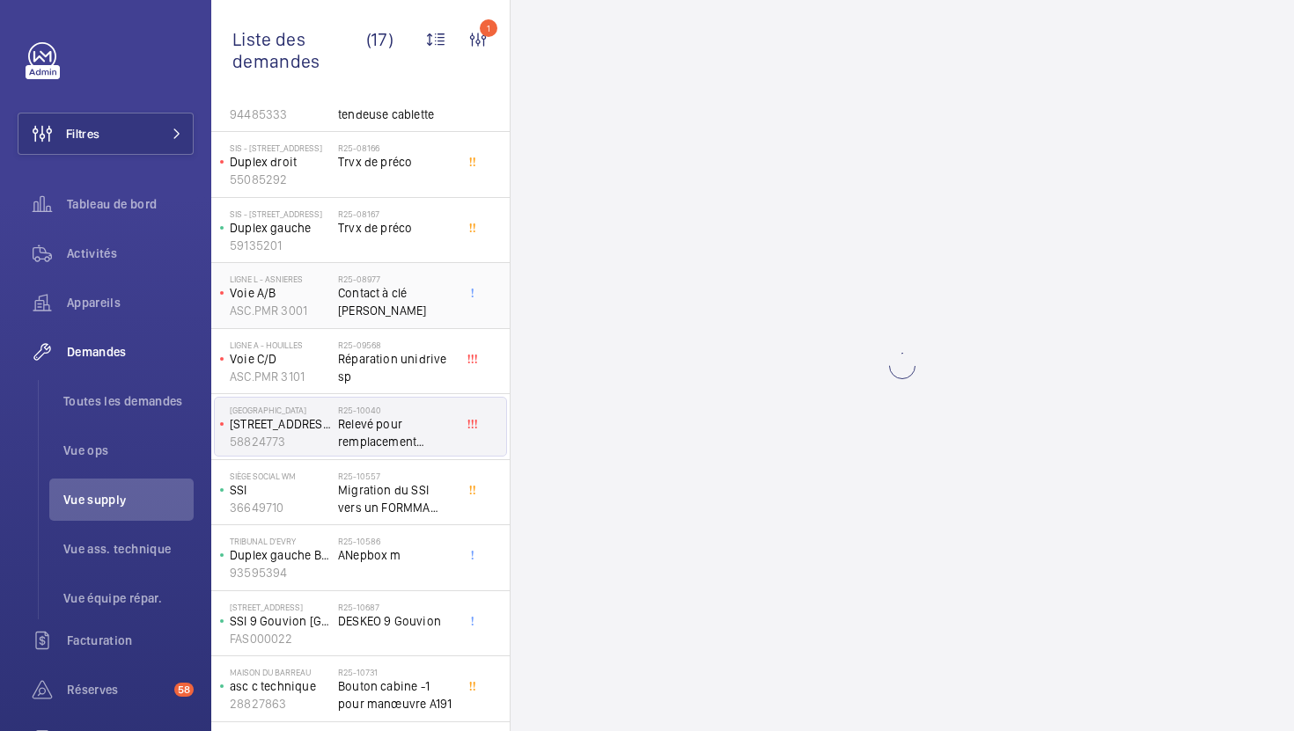
scroll to position [177, 0]
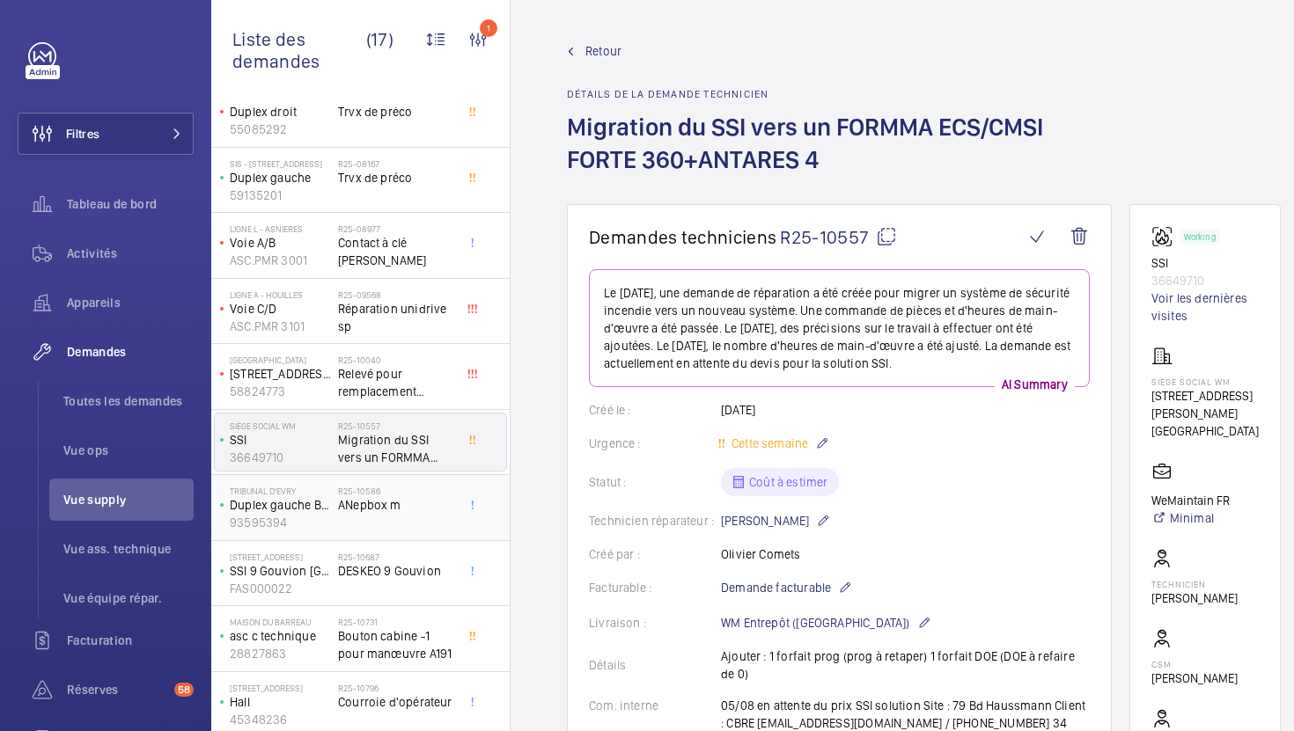
click at [438, 506] on span "ANepbox m" at bounding box center [396, 505] width 116 height 18
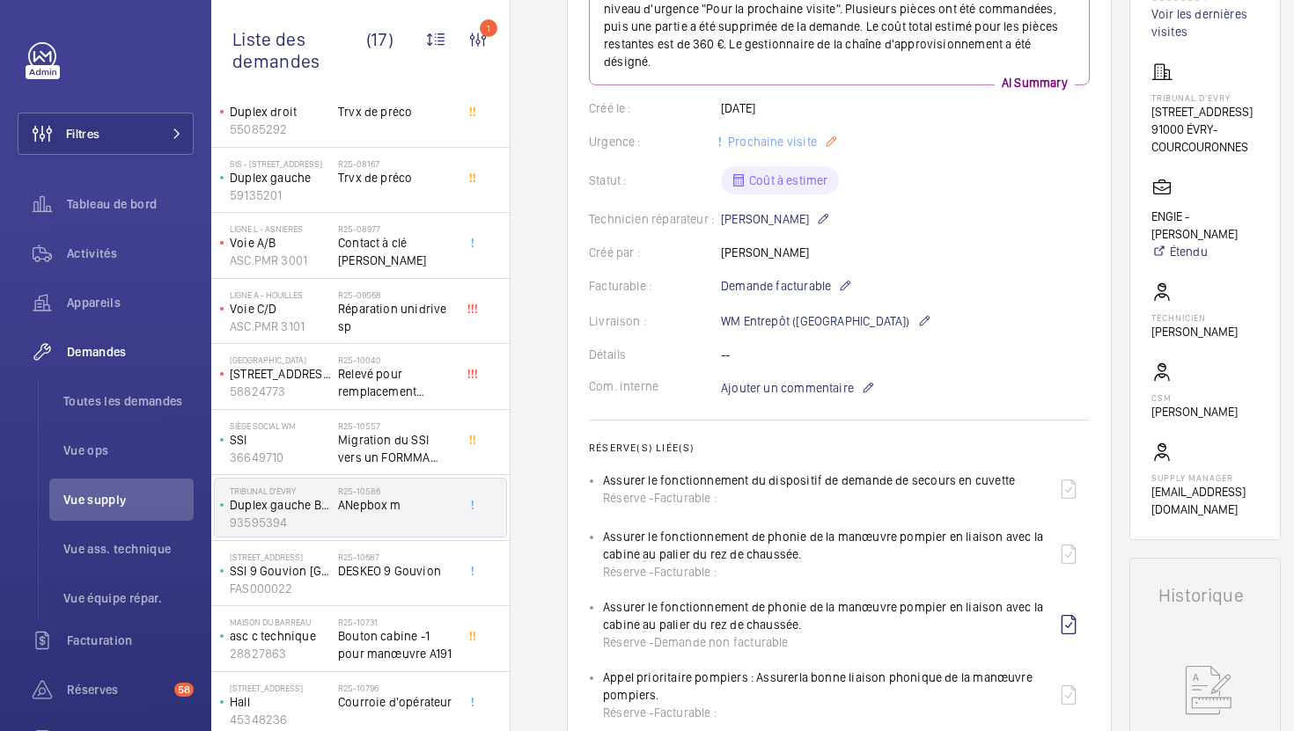
scroll to position [26, 0]
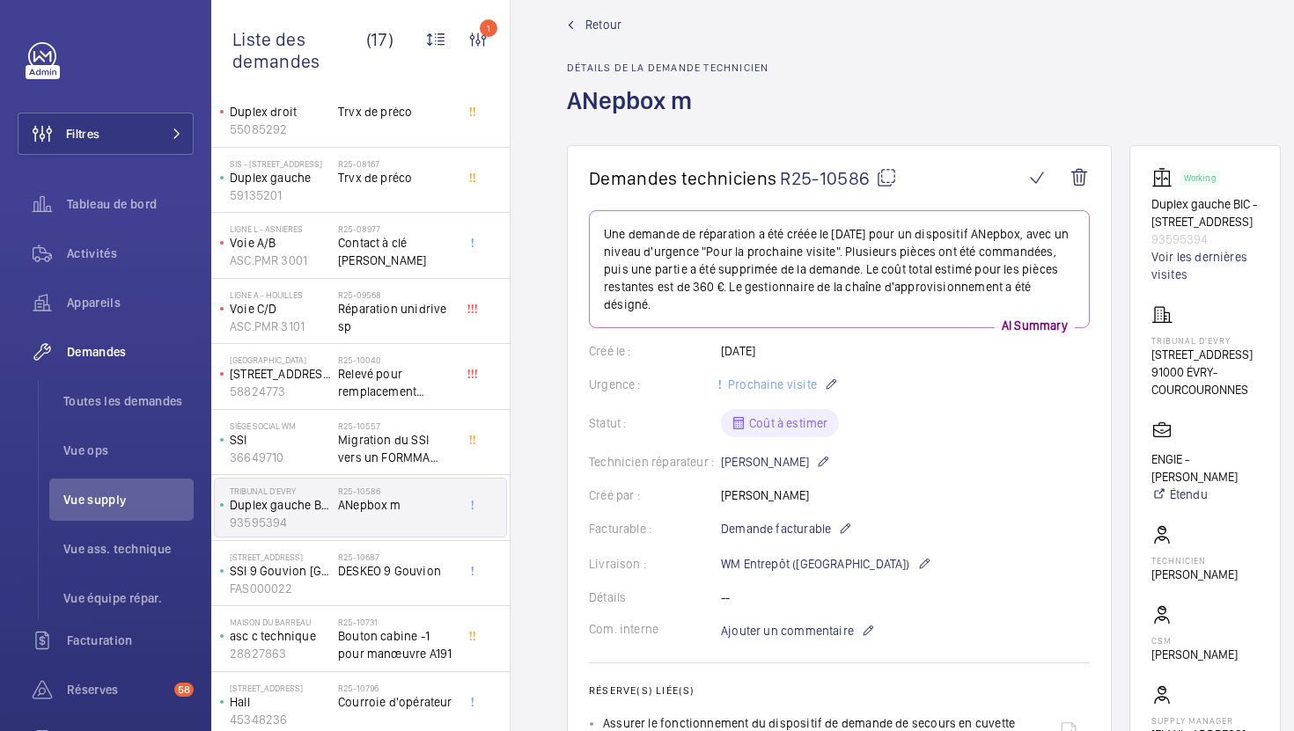
click at [878, 170] on mat-icon at bounding box center [886, 177] width 21 height 21
type textarea "R25-10586"
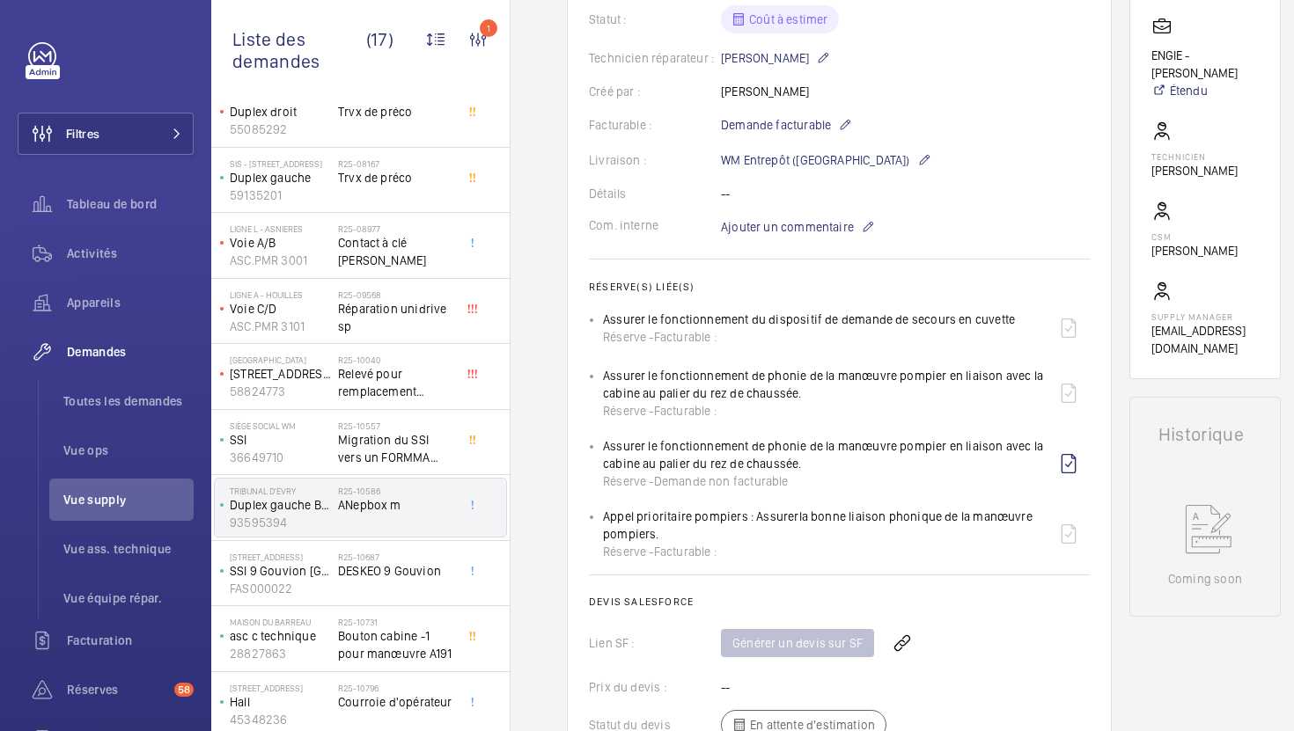
scroll to position [332, 0]
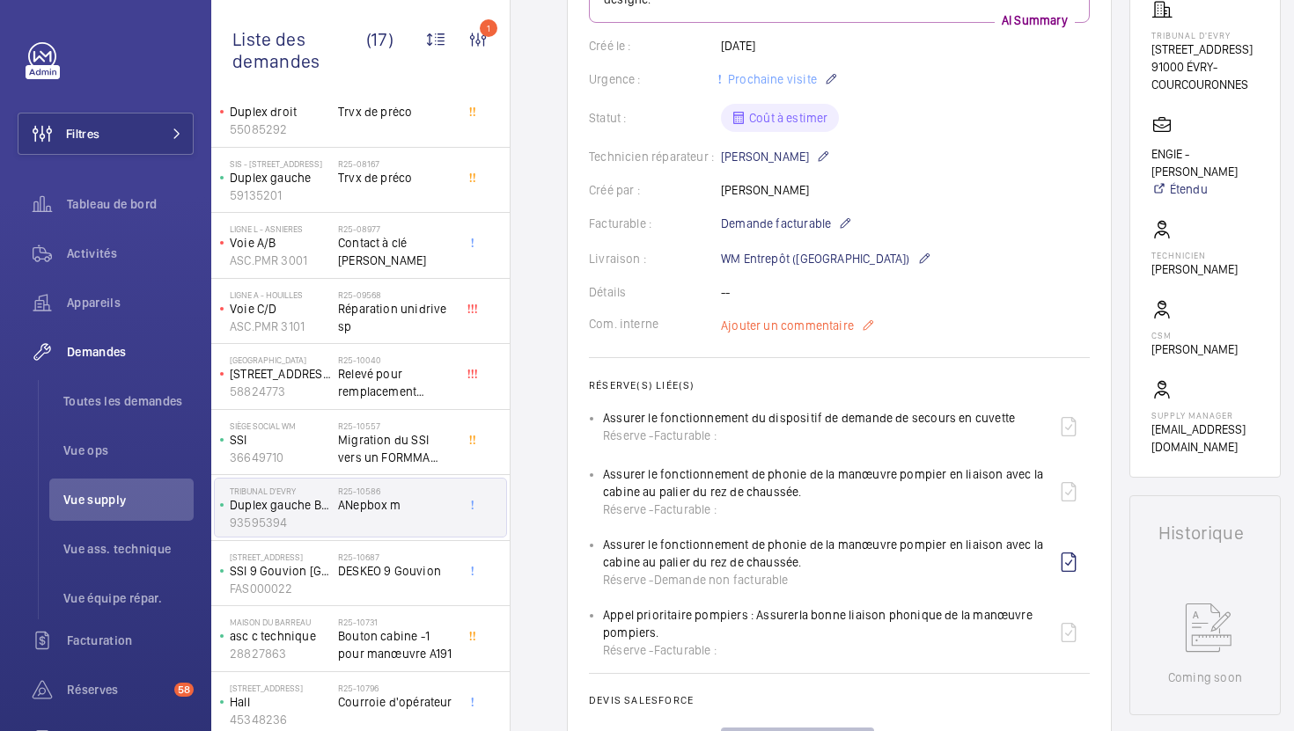
click at [741, 335] on p "Ajouter un commentaire" at bounding box center [798, 325] width 154 height 21
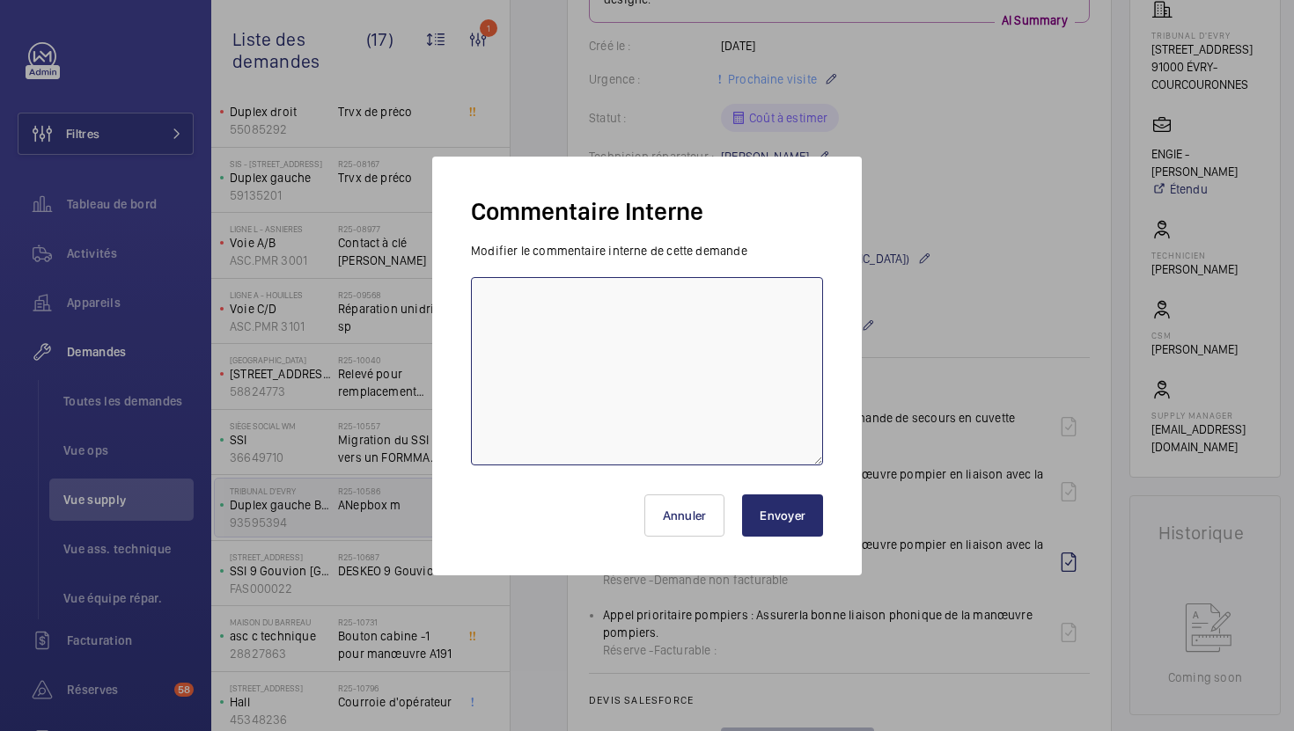
click at [731, 351] on textarea at bounding box center [647, 371] width 352 height 188
type textarea "18/08 demande de devis envoyée à ANEP"
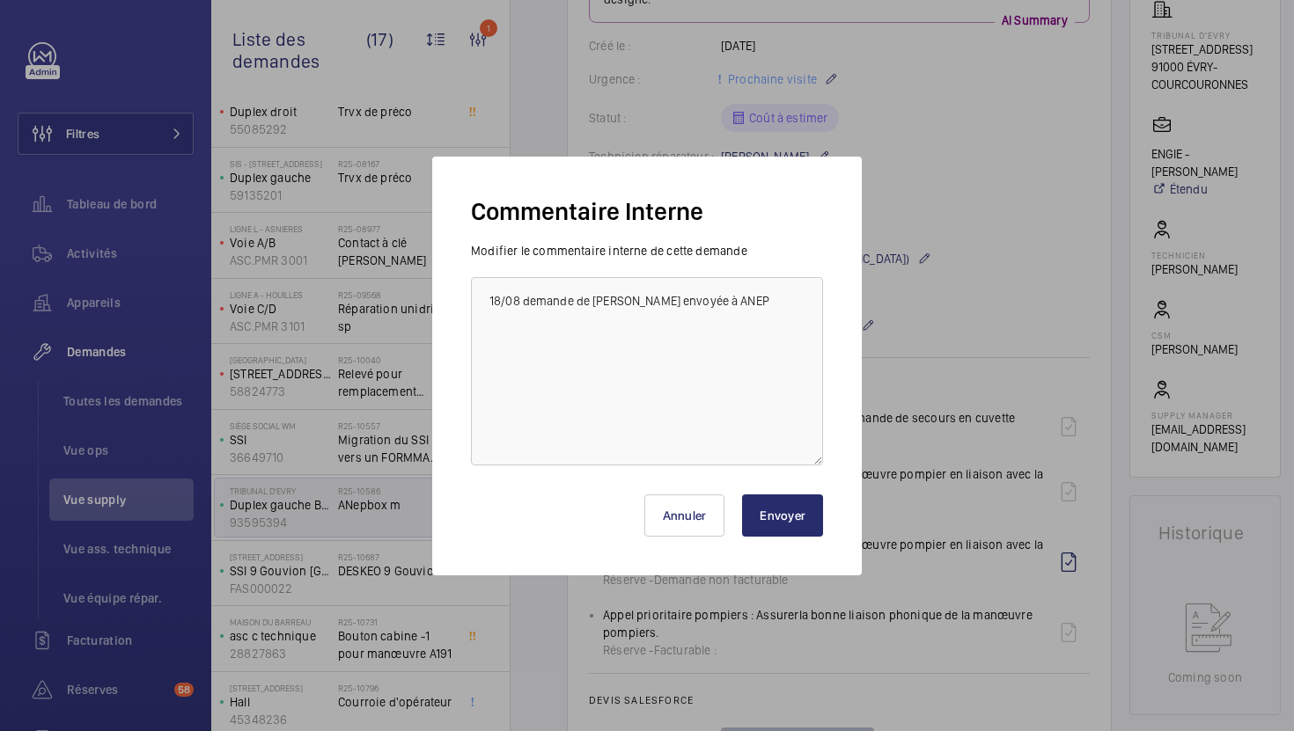
click at [801, 516] on button "Envoyer" at bounding box center [782, 516] width 81 height 42
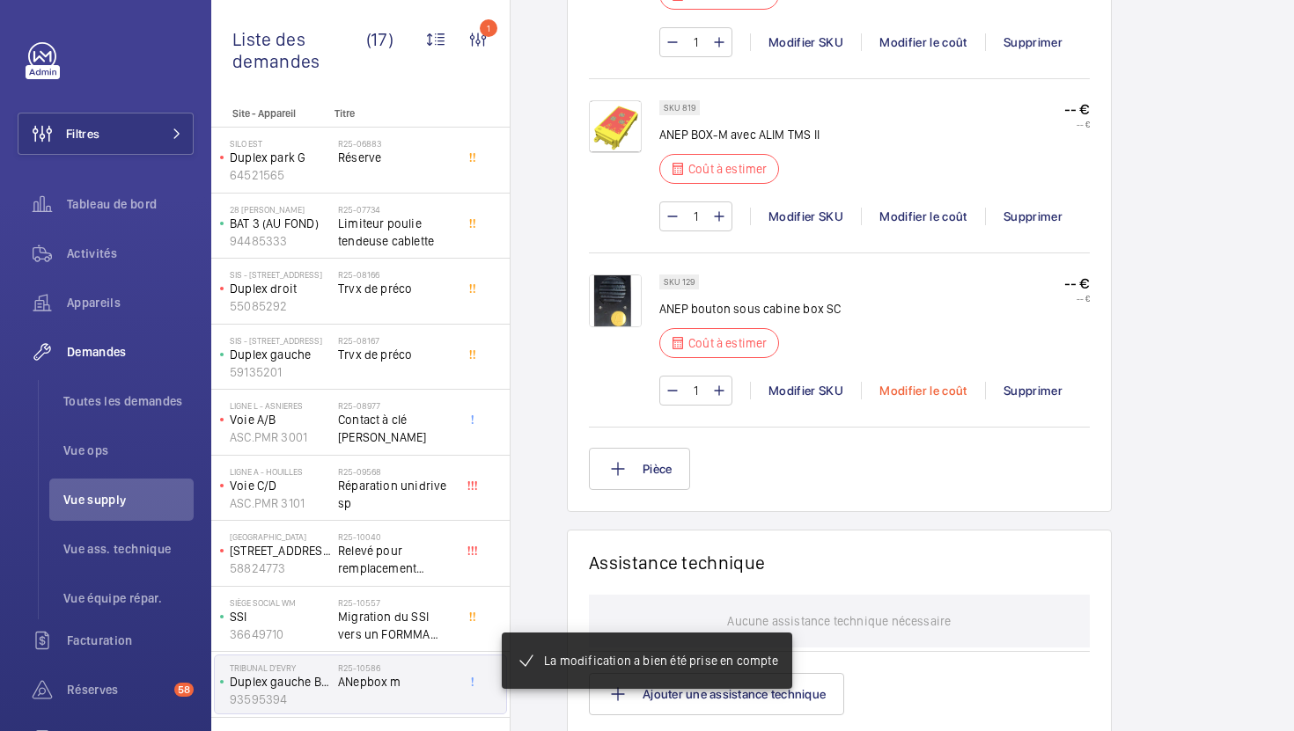
scroll to position [1616, 0]
click at [908, 382] on div "Modifier le coût" at bounding box center [923, 391] width 124 height 18
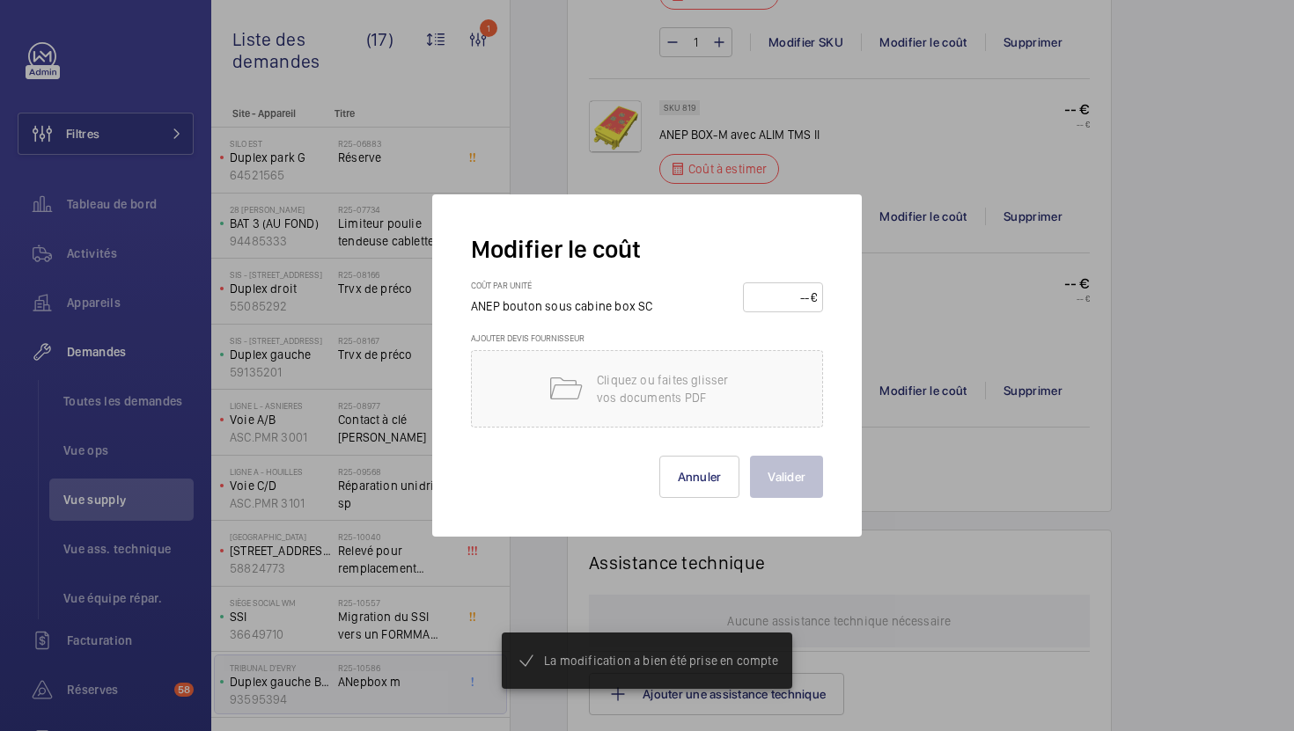
click at [779, 293] on input "number" at bounding box center [780, 297] width 62 height 28
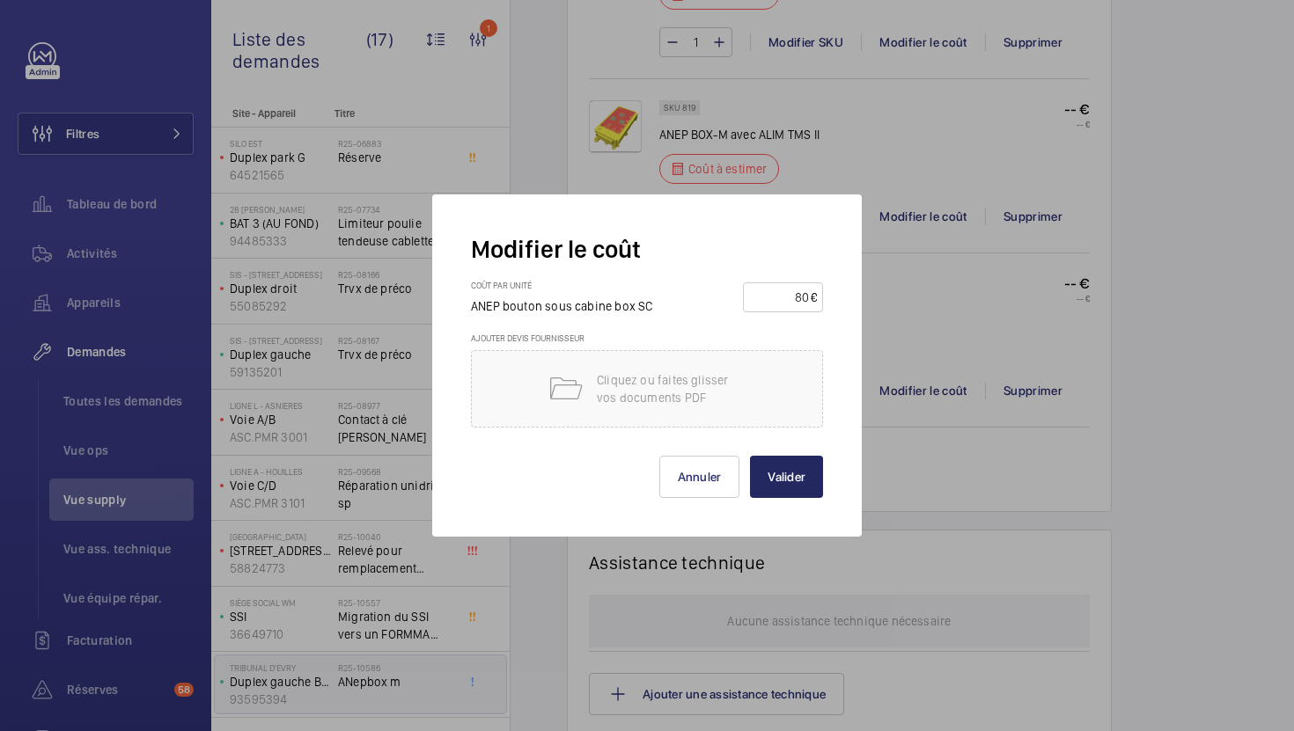
type input "80"
click at [814, 469] on button "Valider" at bounding box center [786, 477] width 73 height 42
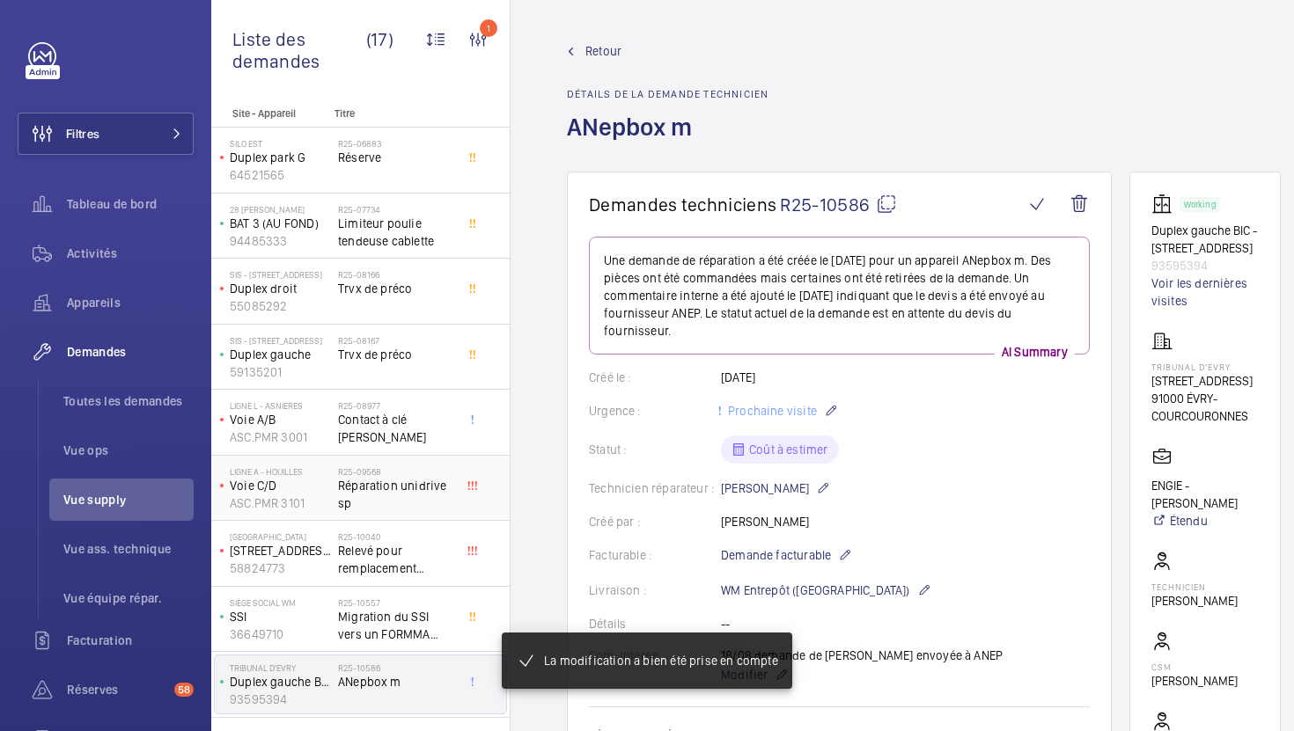
scroll to position [326, 0]
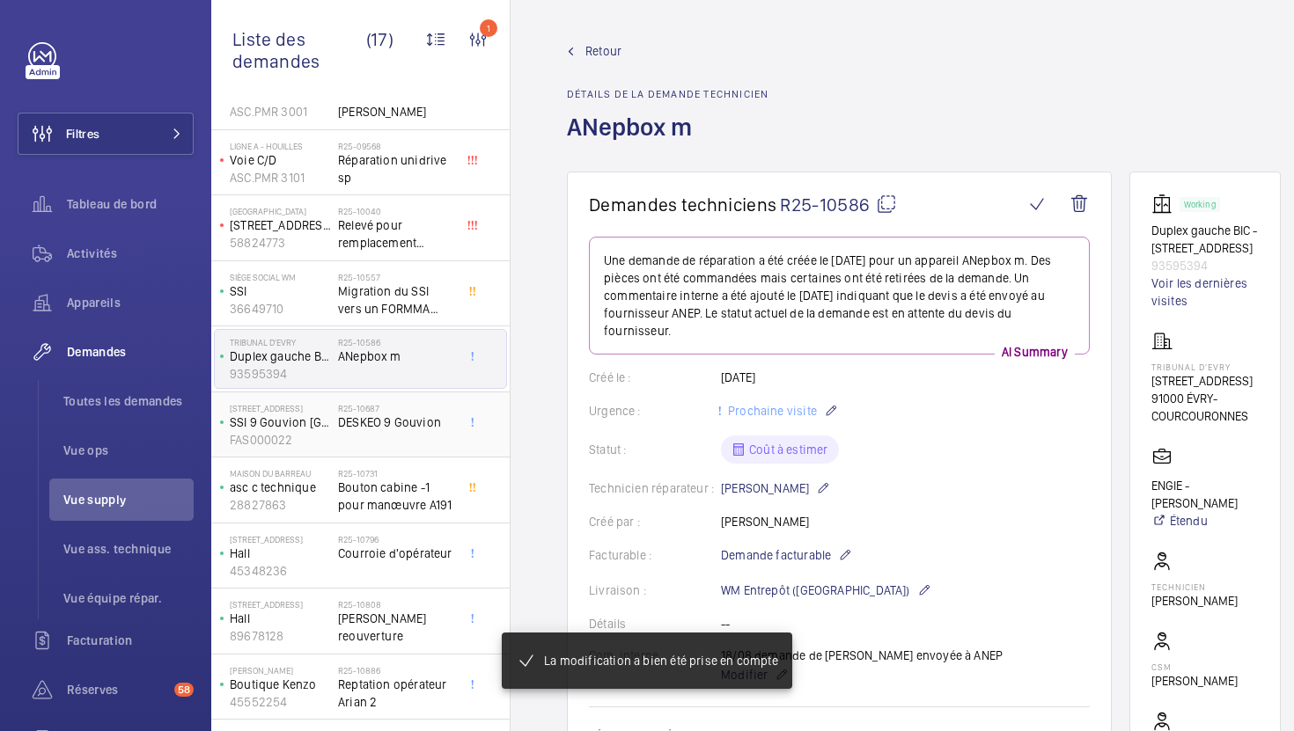
click at [455, 429] on div "R25-10687 DESKEO 9 Gouvion" at bounding box center [399, 425] width 123 height 58
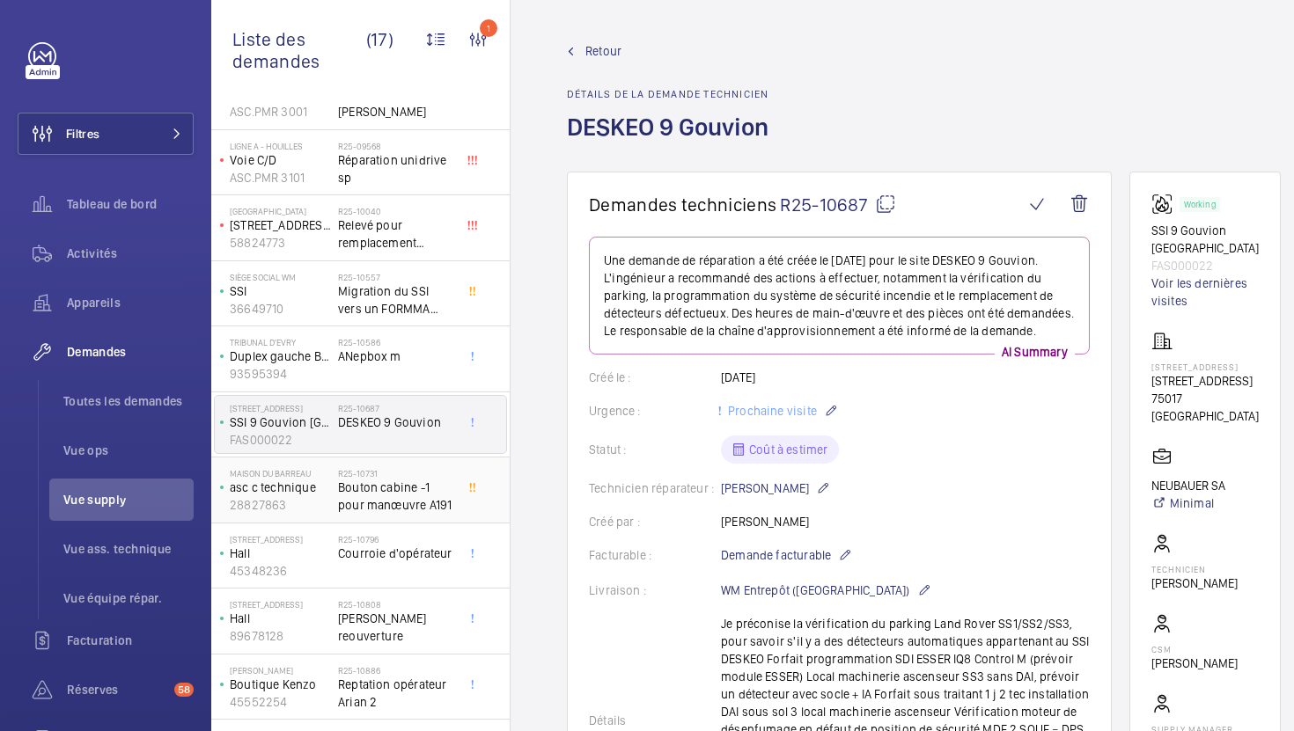
click at [406, 497] on span "Bouton cabine -1 pour manœuvre A191" at bounding box center [396, 496] width 116 height 35
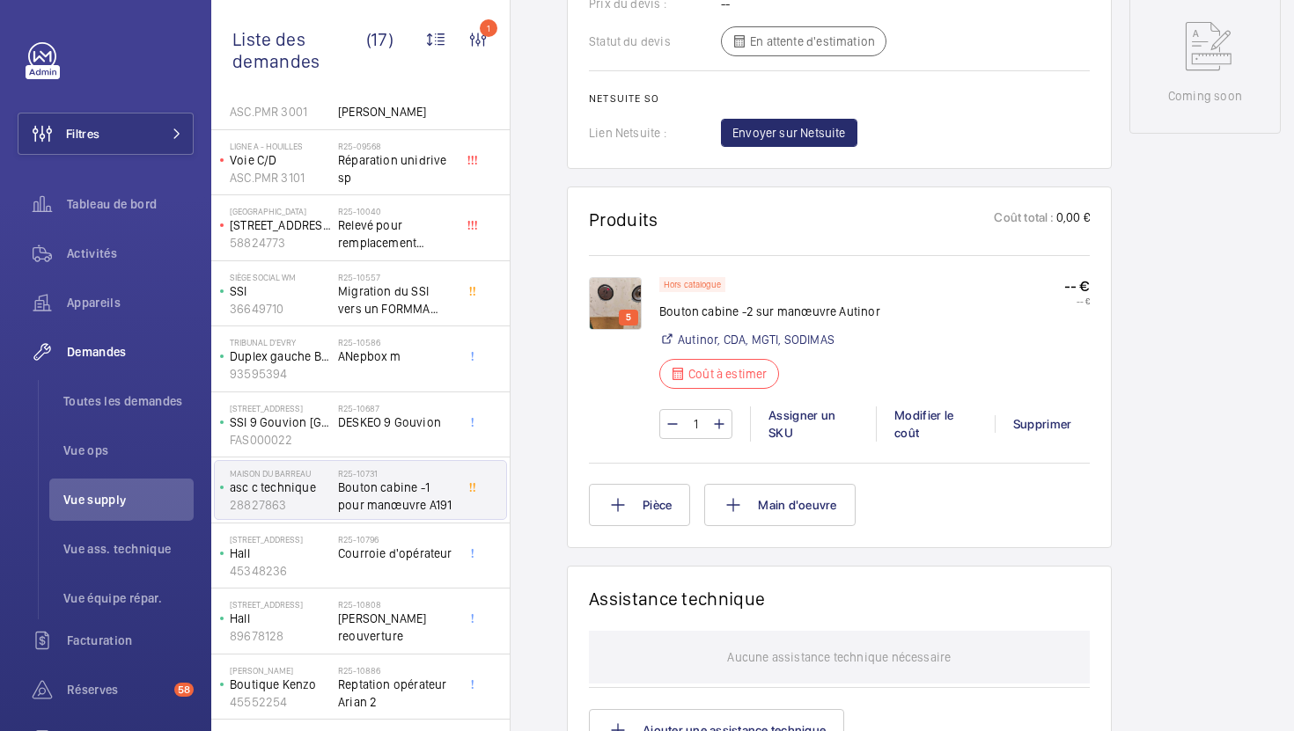
scroll to position [929, 0]
click at [608, 291] on img at bounding box center [615, 305] width 53 height 53
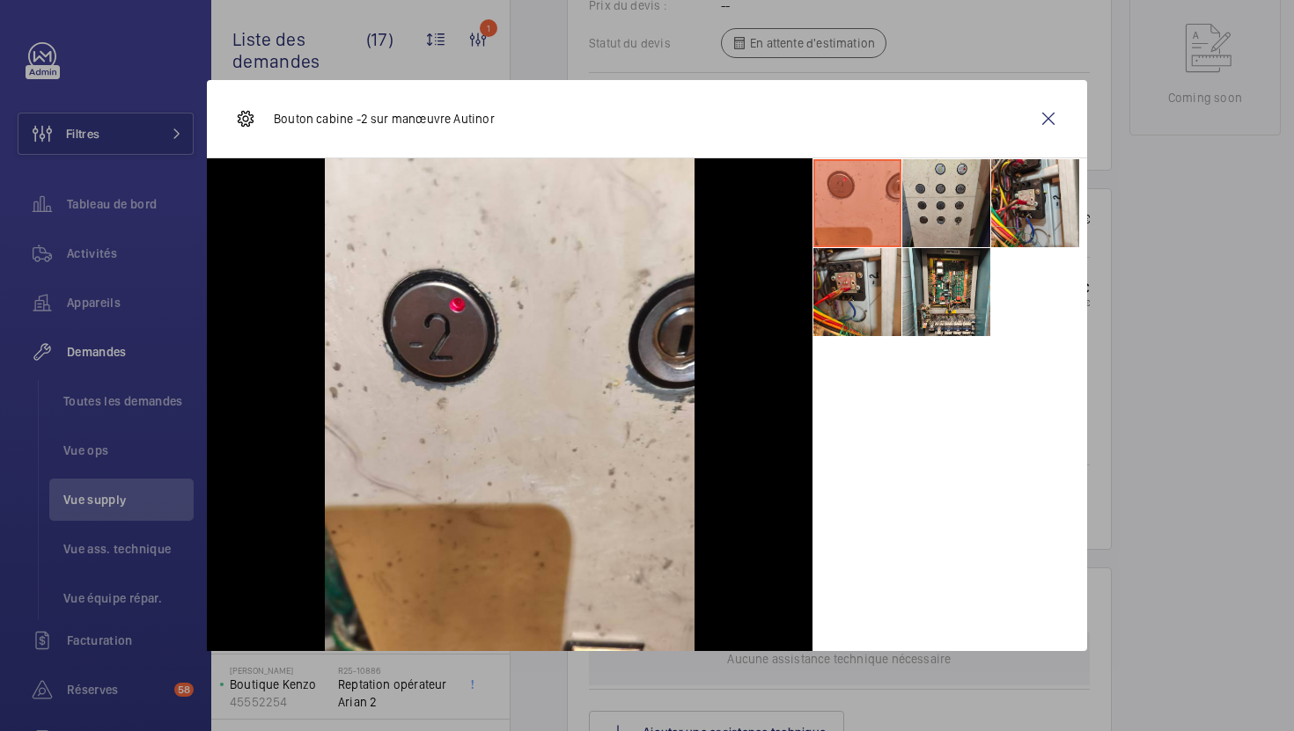
click at [967, 216] on li at bounding box center [946, 203] width 88 height 88
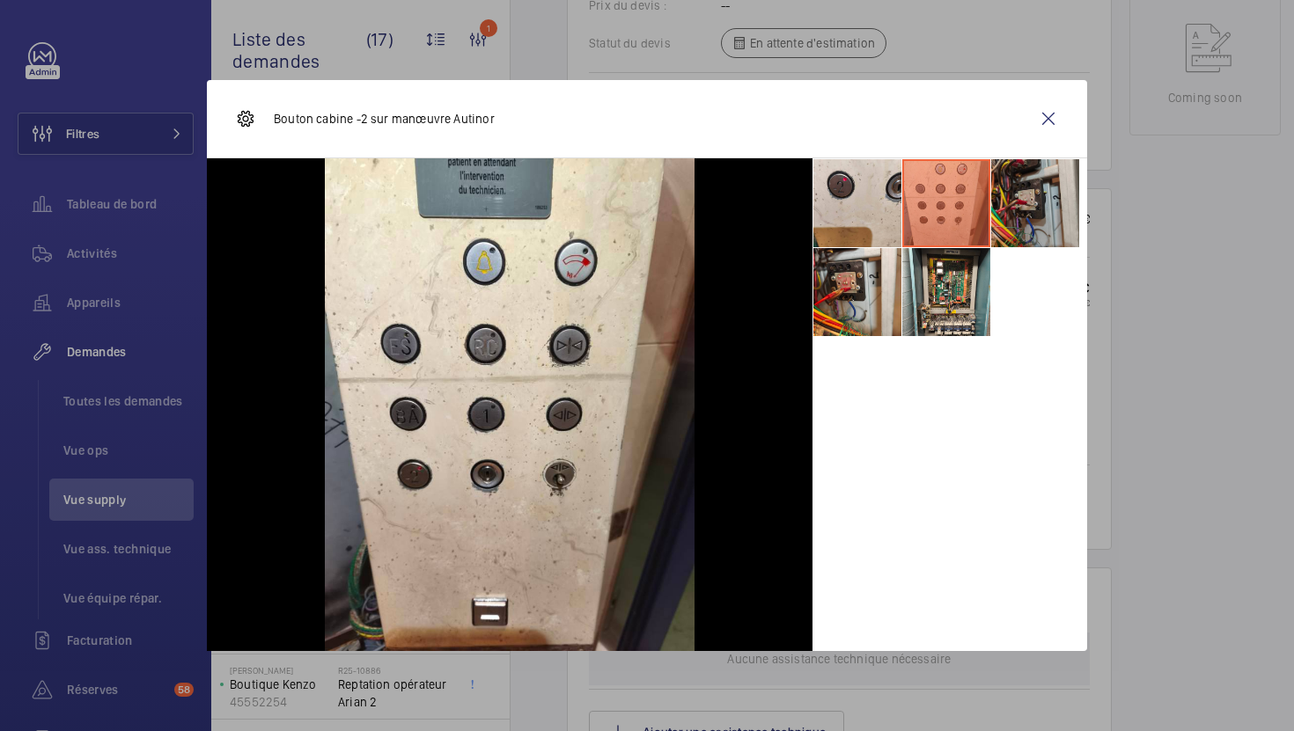
click at [1024, 203] on li at bounding box center [1035, 203] width 88 height 88
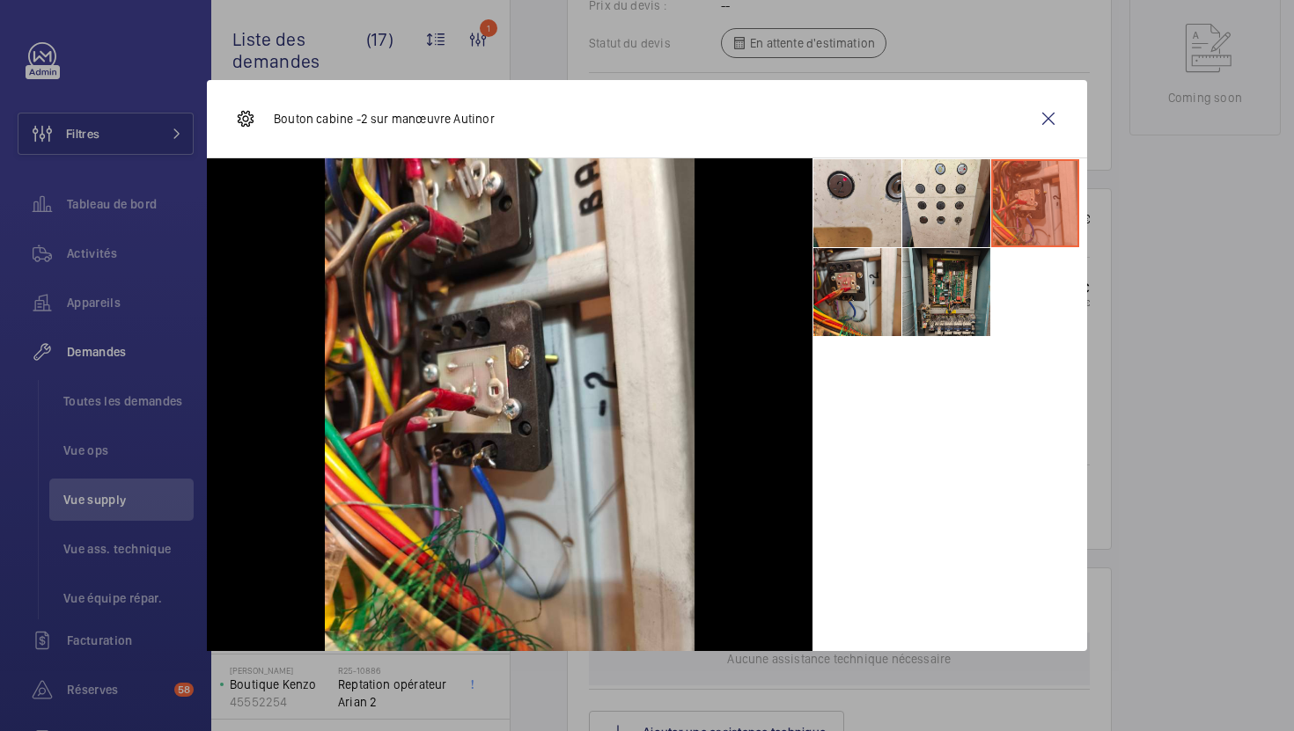
click at [934, 268] on li at bounding box center [946, 292] width 88 height 88
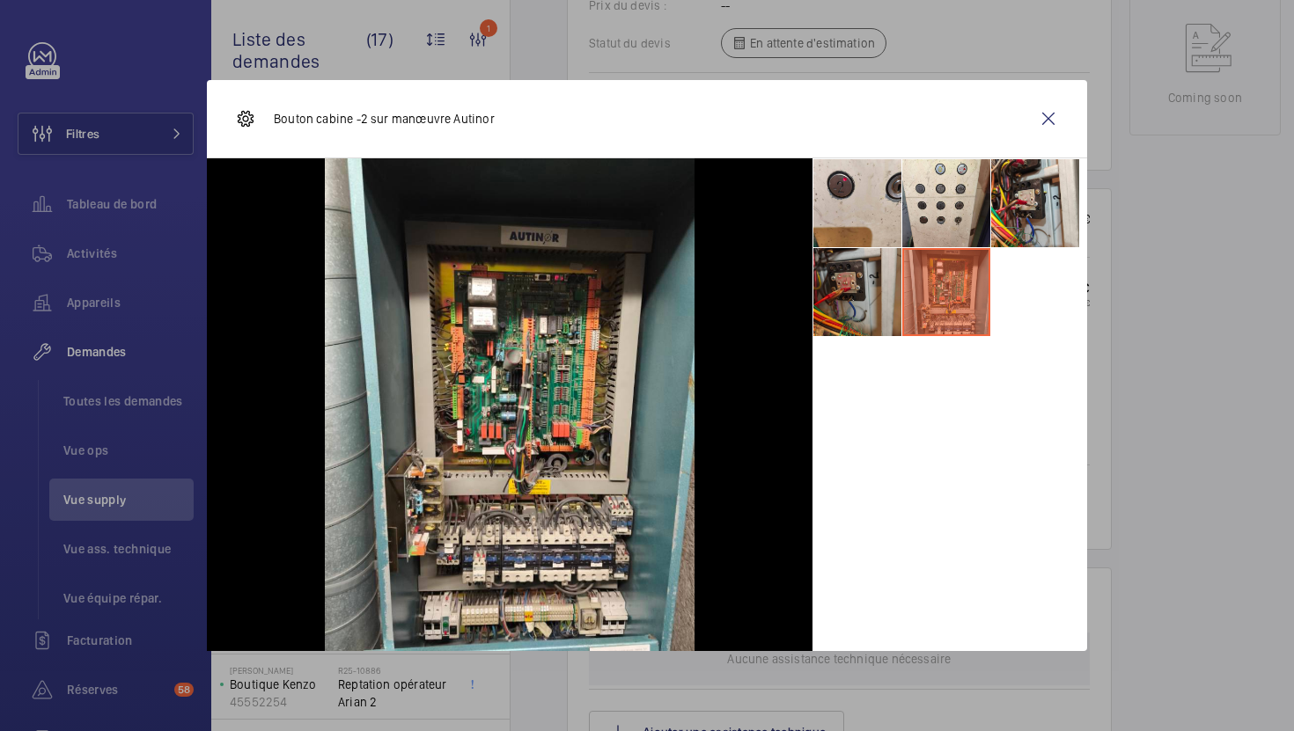
click at [866, 294] on li at bounding box center [857, 292] width 88 height 88
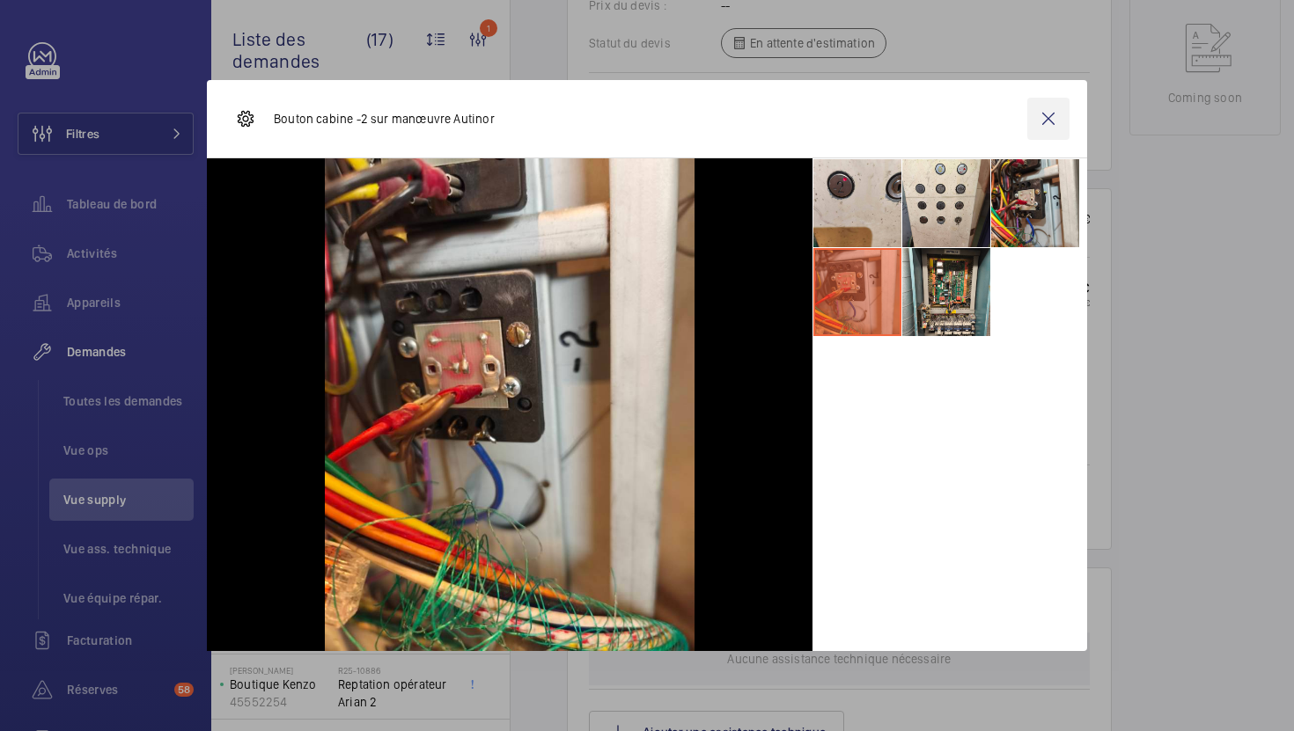
click at [1059, 130] on wm-front-icon-button at bounding box center [1048, 119] width 42 height 42
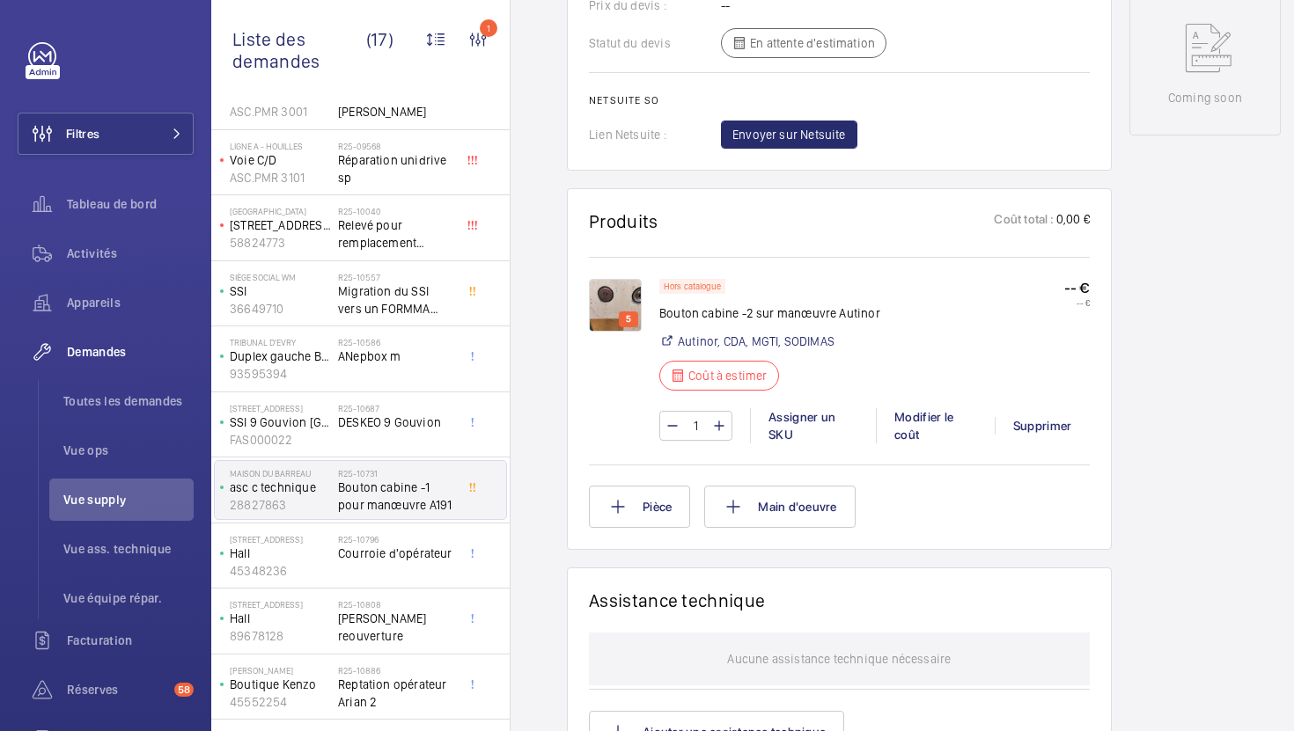
scroll to position [0, 0]
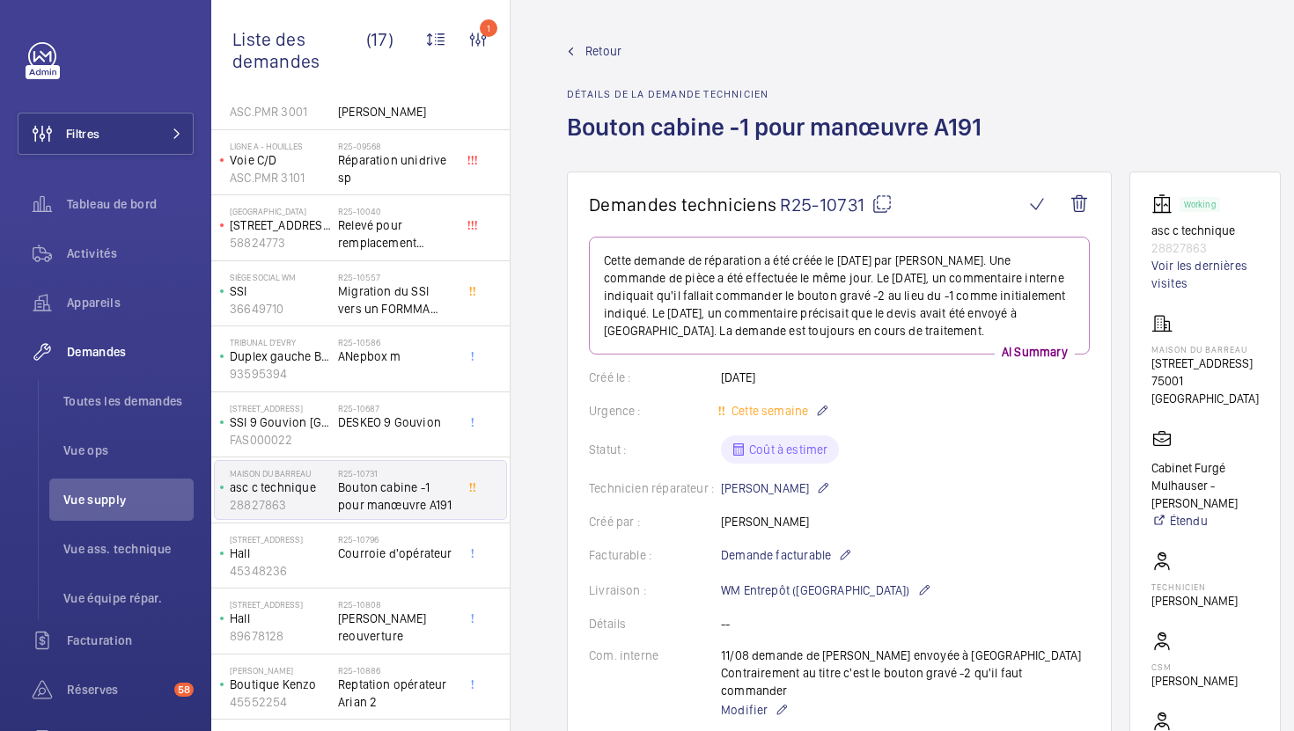
click at [887, 209] on mat-icon at bounding box center [881, 204] width 21 height 21
type textarea "R25-10731"
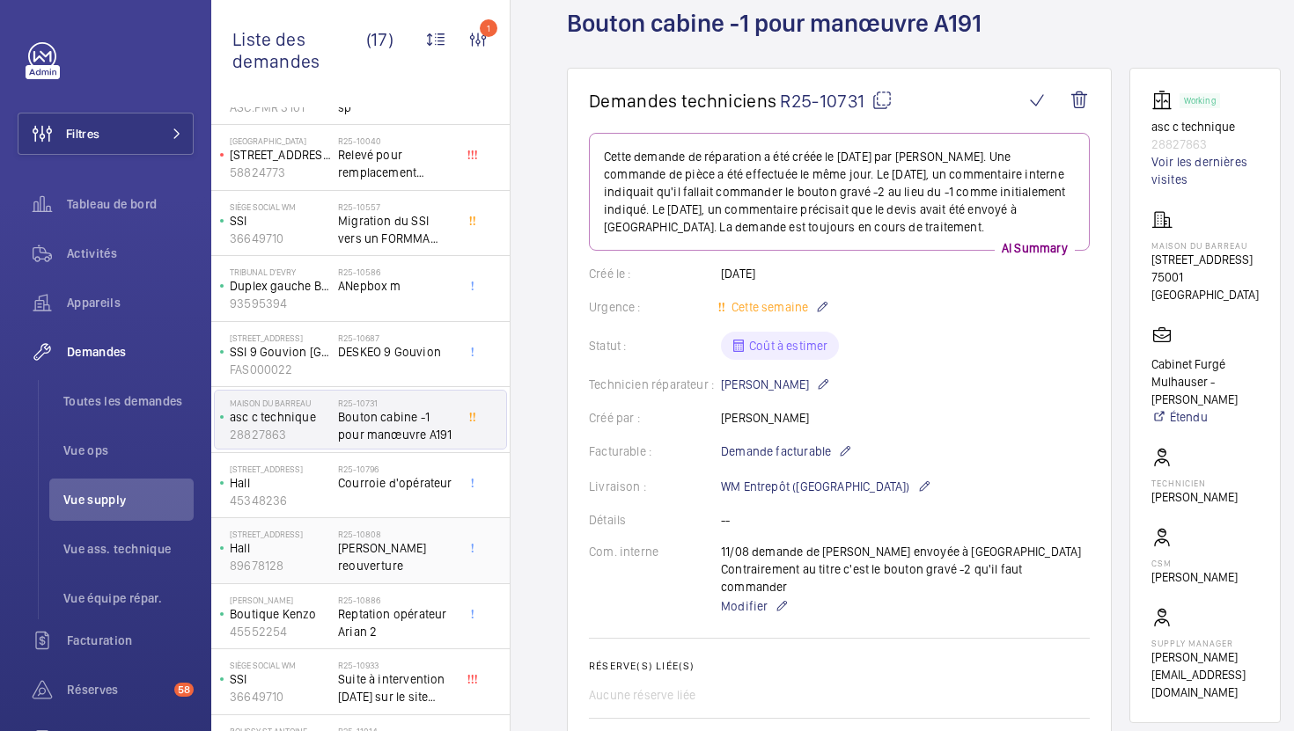
scroll to position [397, 0]
click at [404, 506] on div "R25-10796 Courroie d'opérateur" at bounding box center [396, 488] width 116 height 51
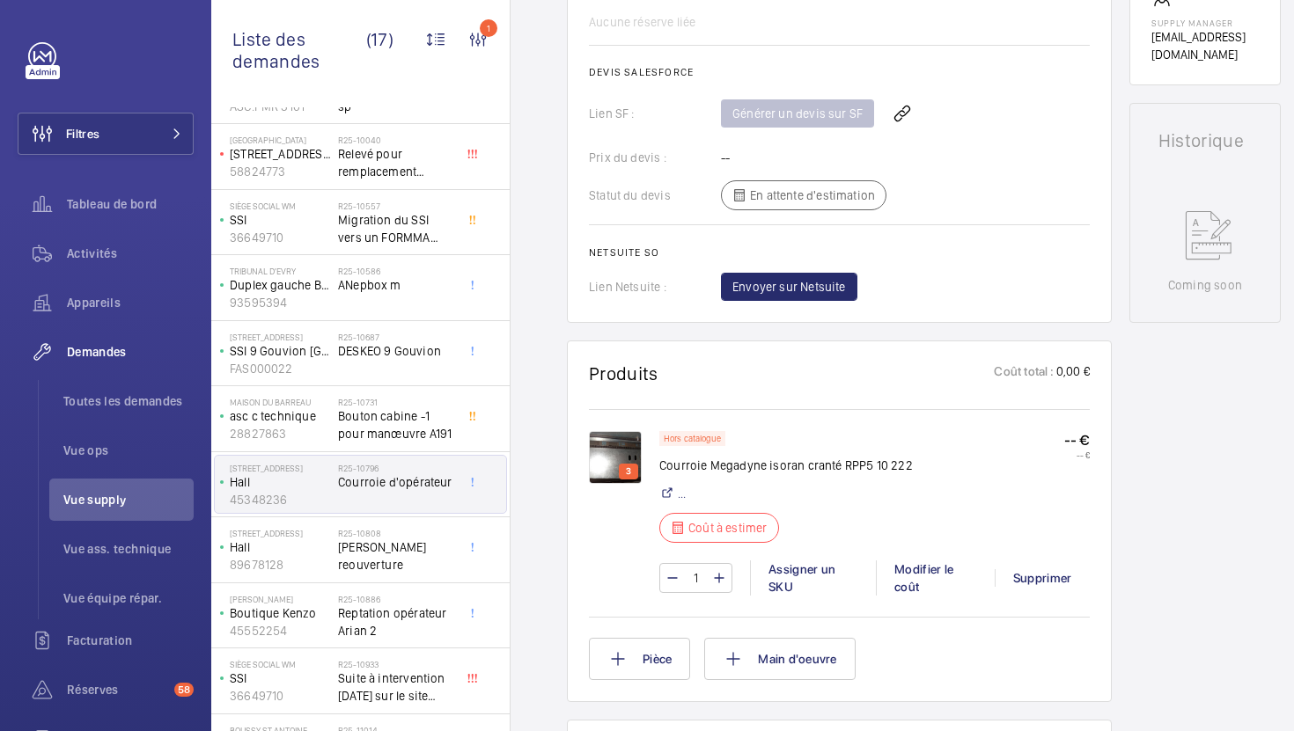
scroll to position [726, 0]
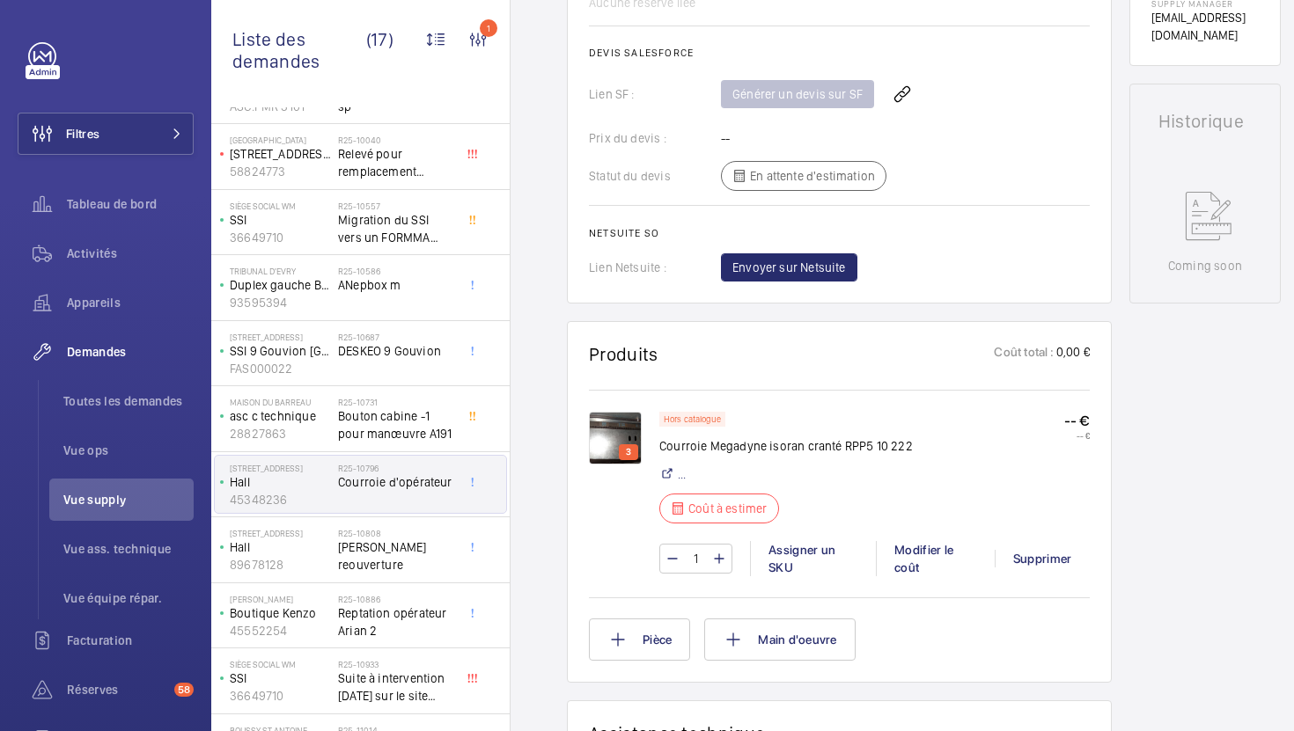
click at [583, 438] on wm-front-card "Produits Coût total : 0,00 € 3 Hors catalogue Courroie Megadyne isoran cranté R…" at bounding box center [839, 502] width 545 height 362
click at [599, 438] on img at bounding box center [615, 438] width 53 height 53
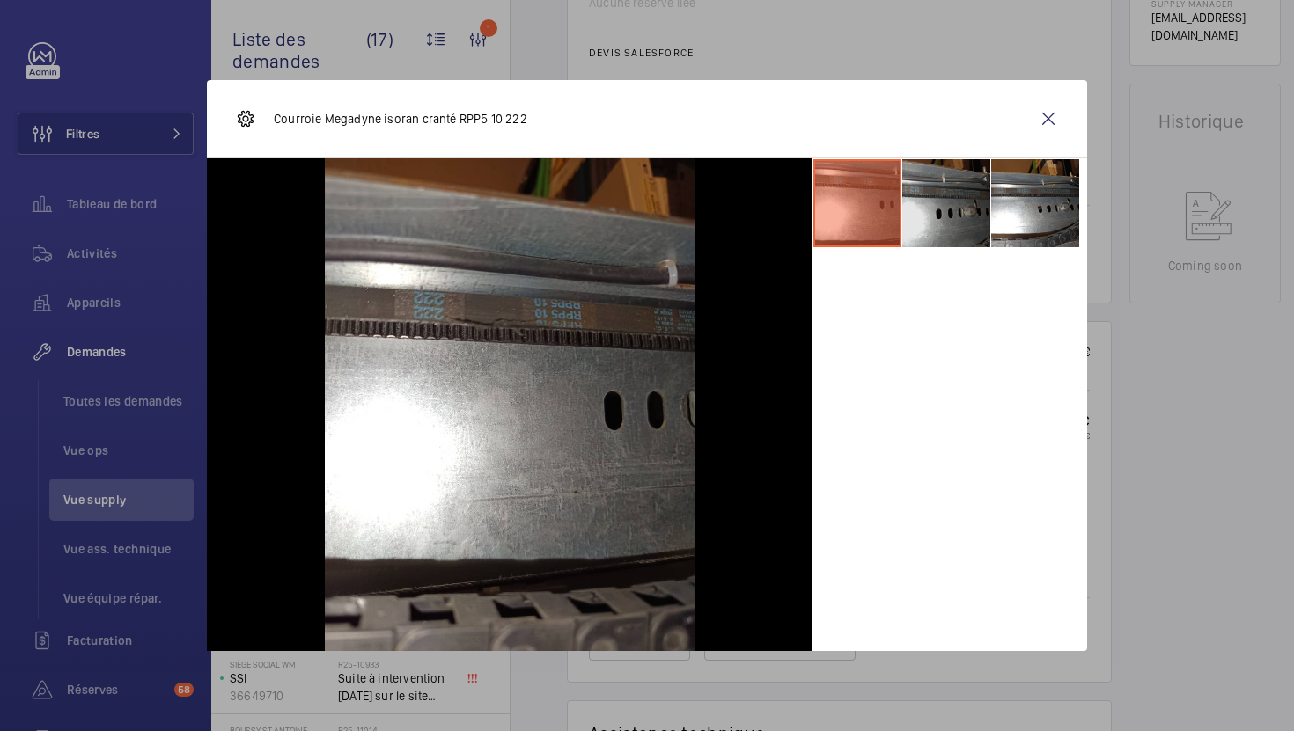
click at [974, 217] on li at bounding box center [946, 203] width 88 height 88
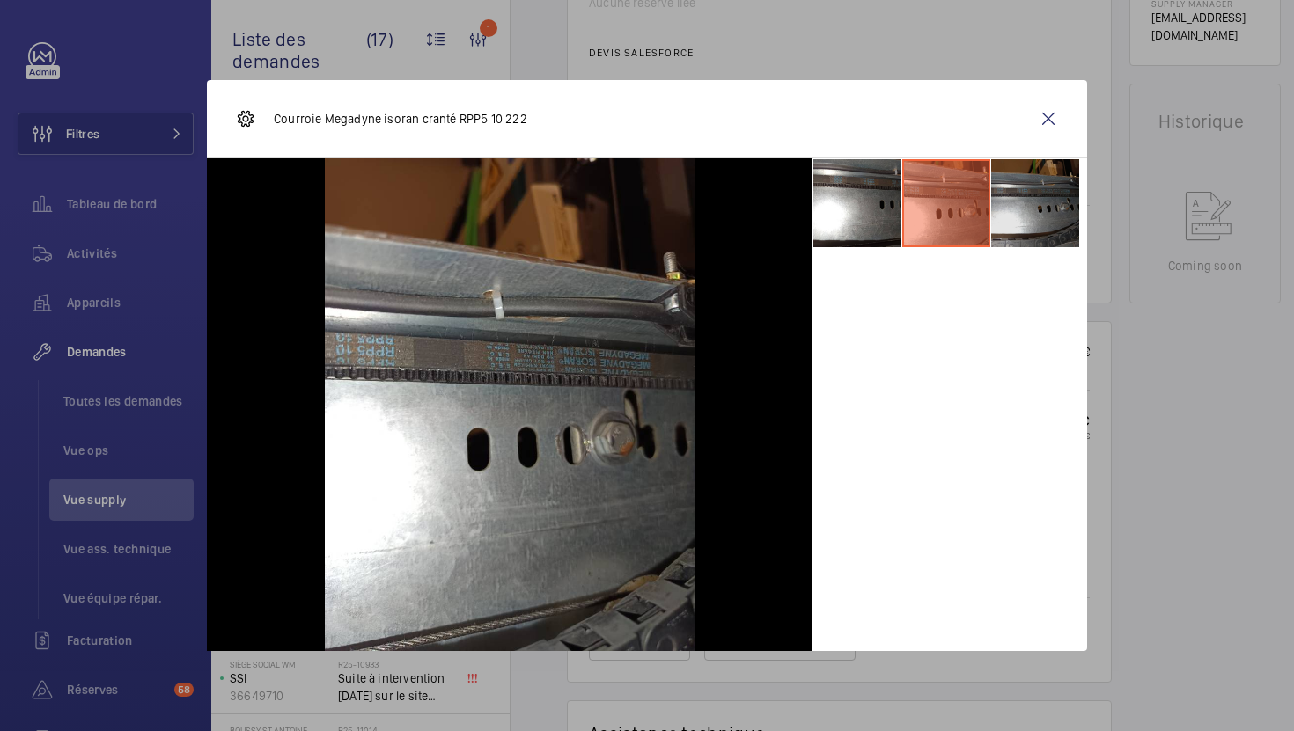
click at [1026, 220] on li at bounding box center [1035, 203] width 88 height 88
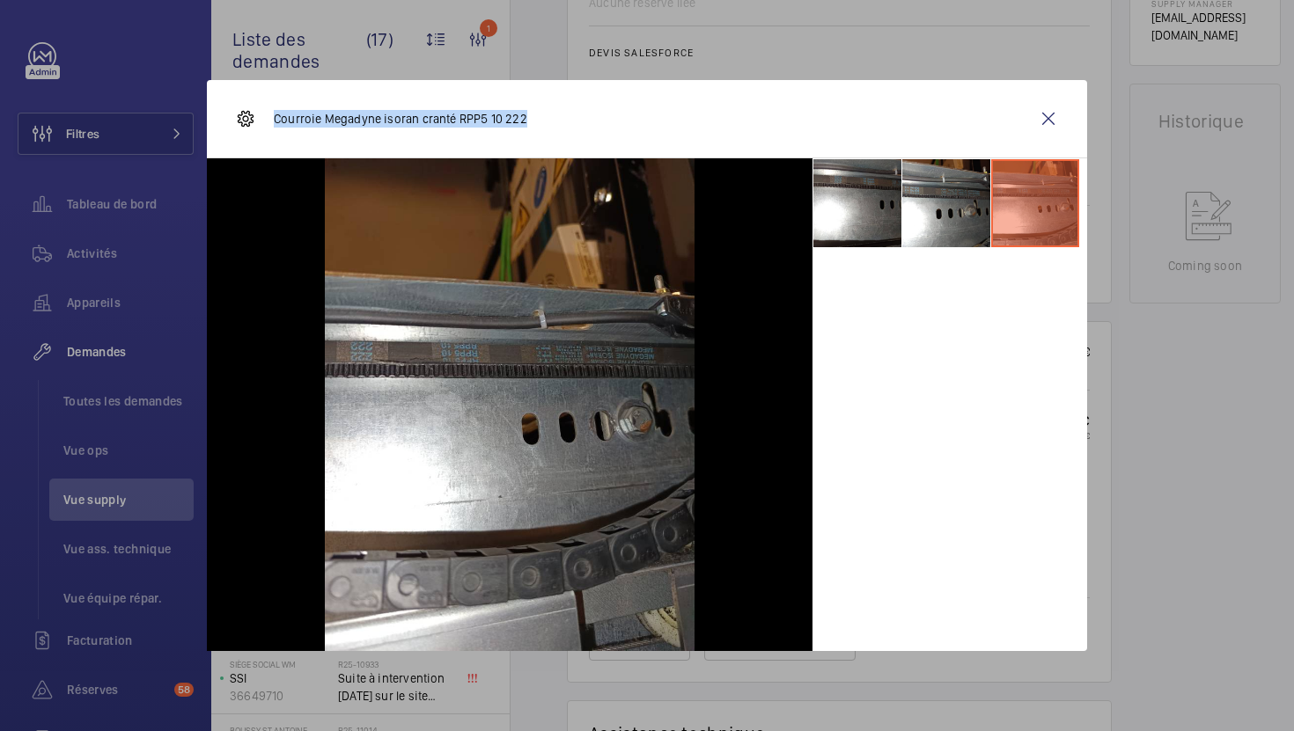
drag, startPoint x: 530, startPoint y: 114, endPoint x: 275, endPoint y: 120, distance: 254.4
click at [275, 120] on div "Courroie Megadyne isoran cranté RPP5 10 222" at bounding box center [647, 119] width 880 height 78
copy p "Courroie Megadyne isoran cranté RPP5 10 222"
click at [1188, 447] on div at bounding box center [647, 365] width 1294 height 731
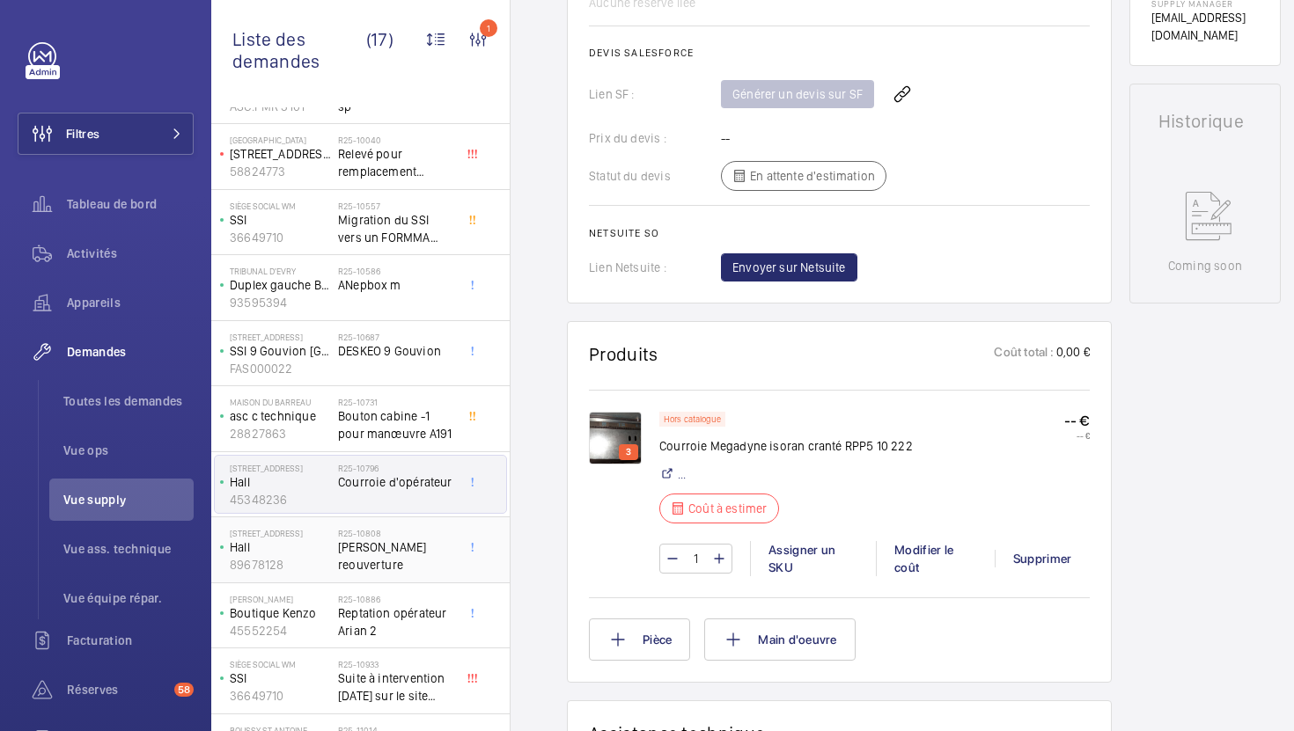
click at [429, 565] on div "R25-10808 Bouton reouverture" at bounding box center [396, 553] width 116 height 51
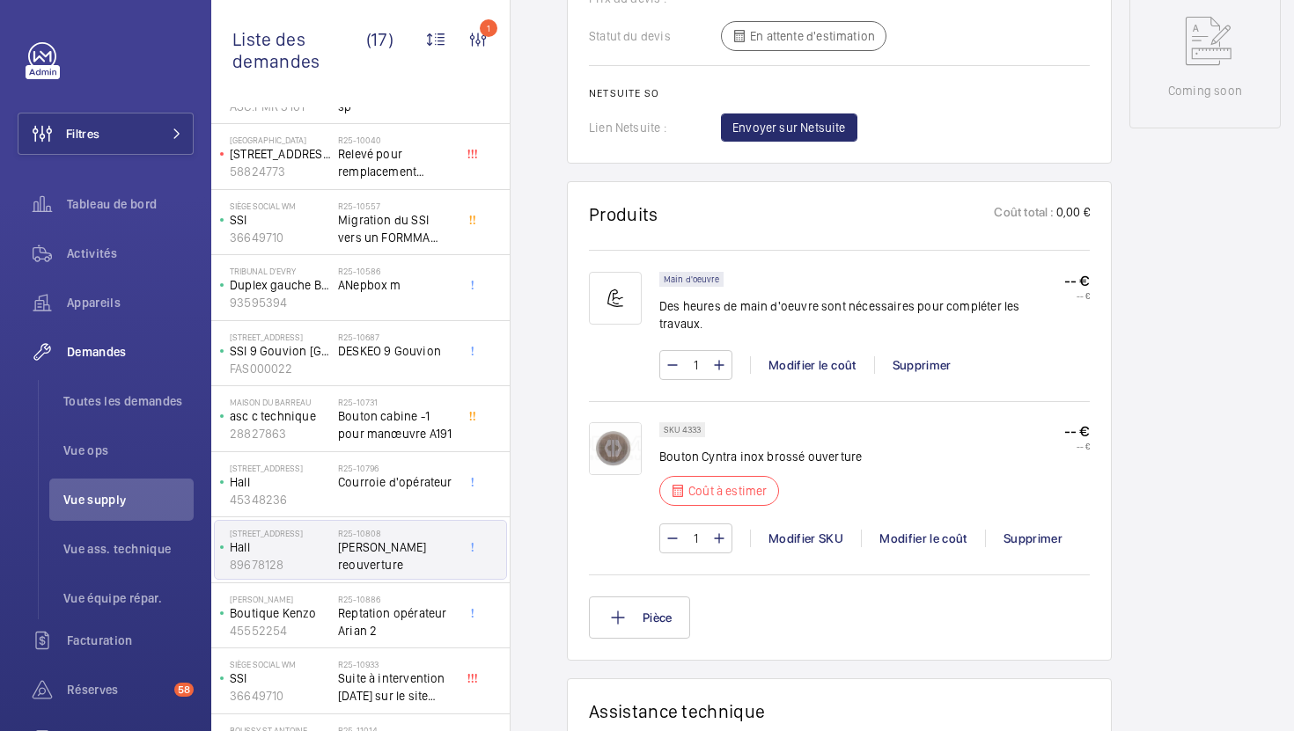
scroll to position [887, 0]
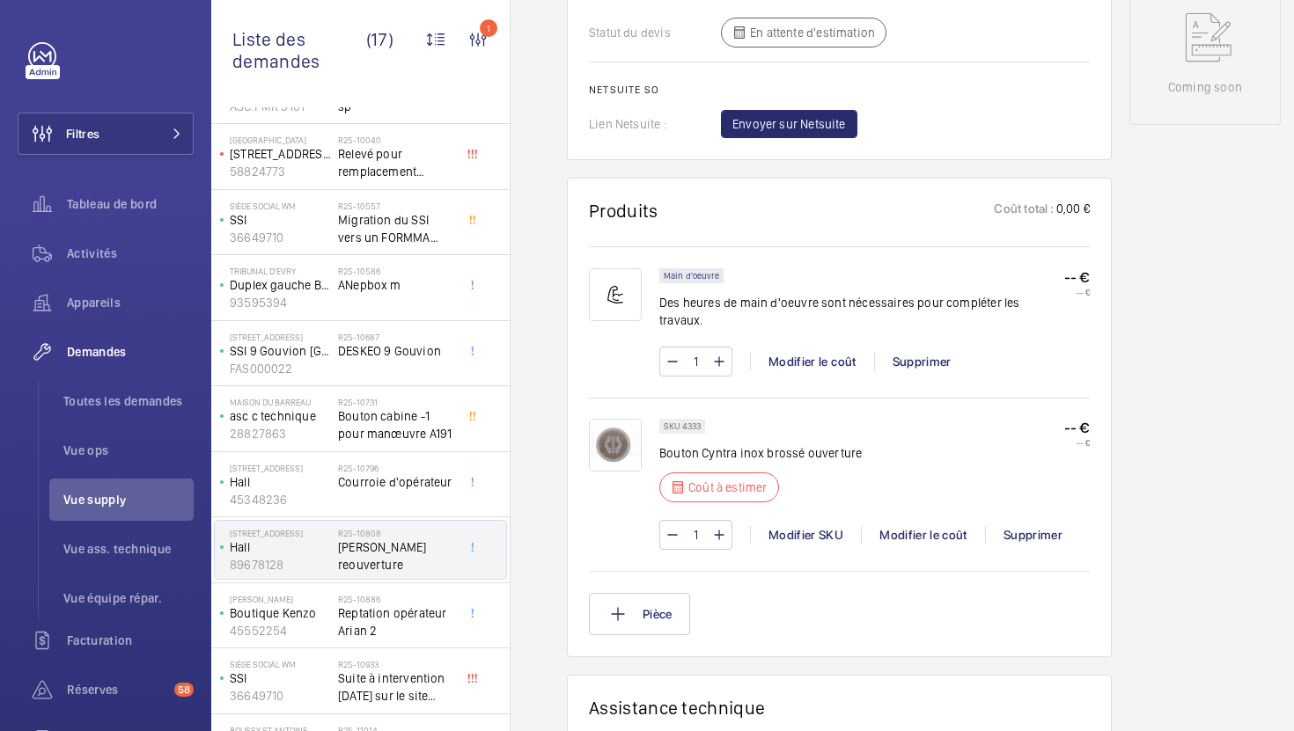
click at [769, 444] on p "Bouton Cyntra inox brossé ouverture" at bounding box center [760, 453] width 202 height 18
copy div "Bouton Cyntra inox brossé ouverture"
click at [923, 526] on div "Modifier le coût" at bounding box center [923, 535] width 124 height 18
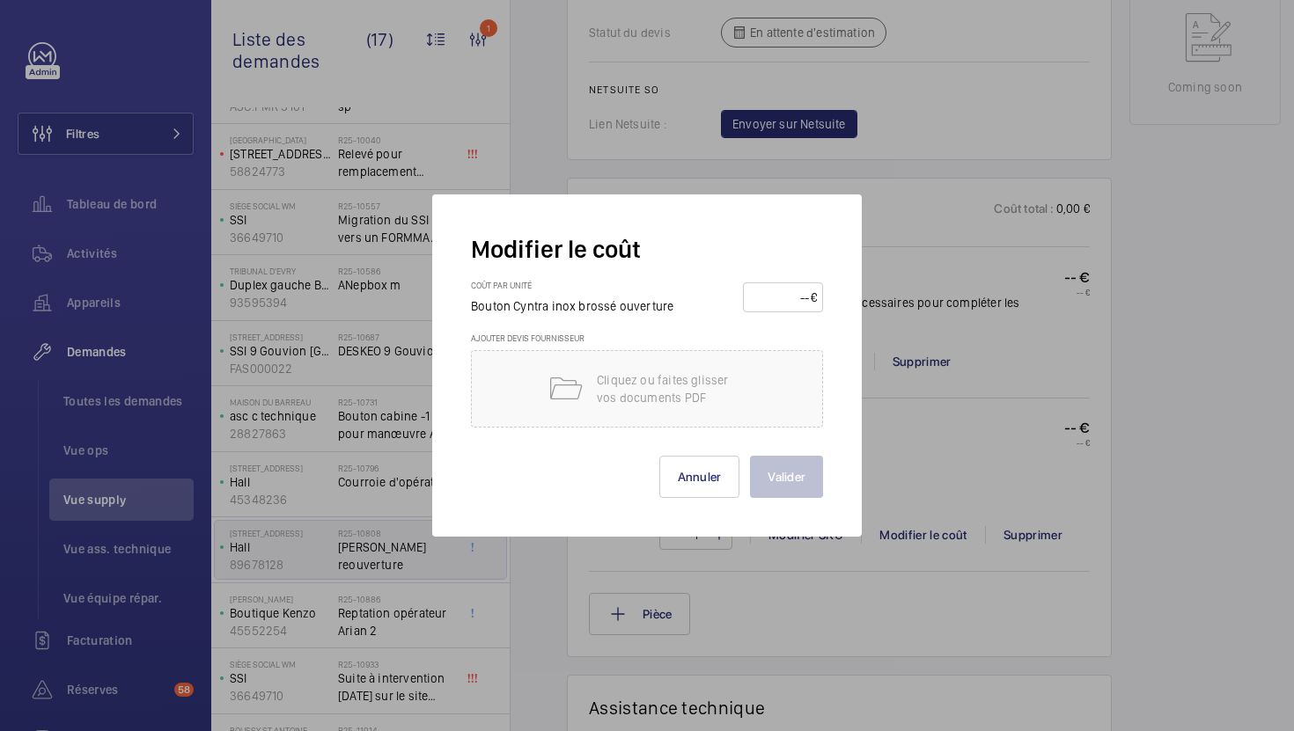
click at [772, 301] on input "number" at bounding box center [780, 297] width 62 height 28
type input "45"
click at [811, 477] on button "Valider" at bounding box center [786, 477] width 73 height 42
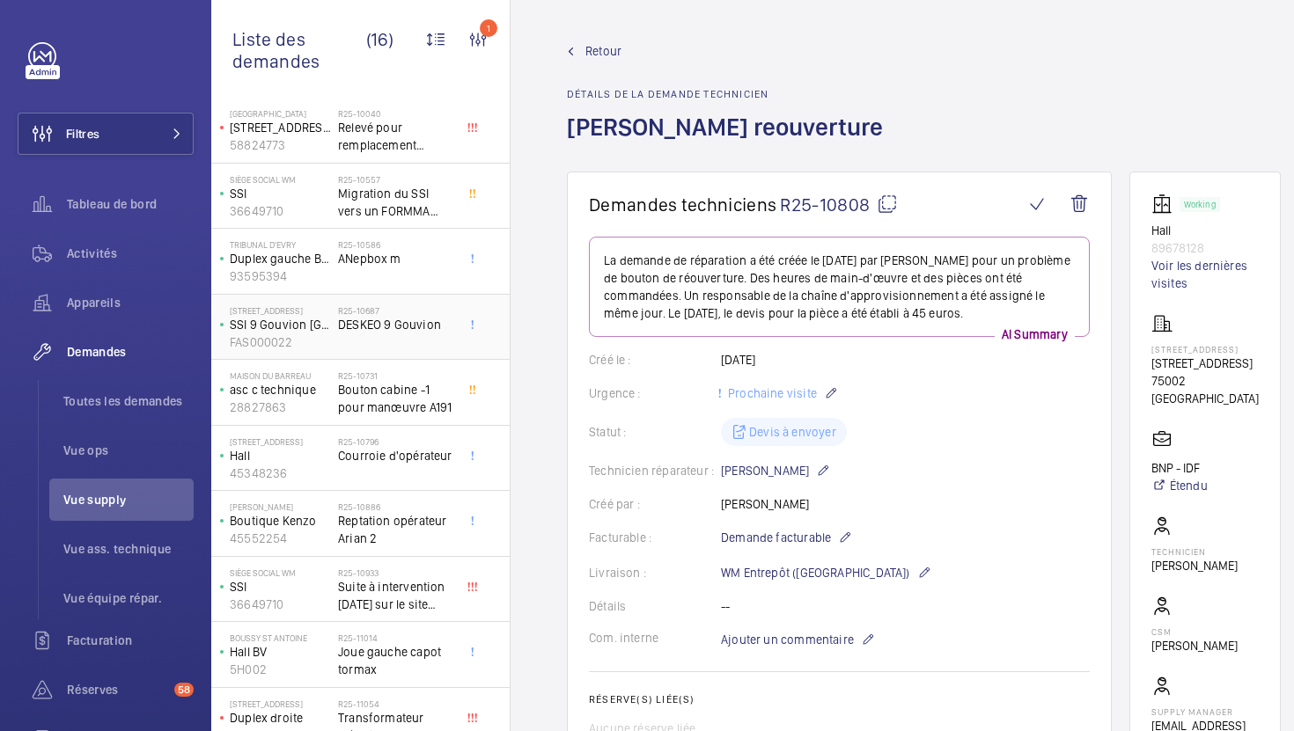
scroll to position [445, 0]
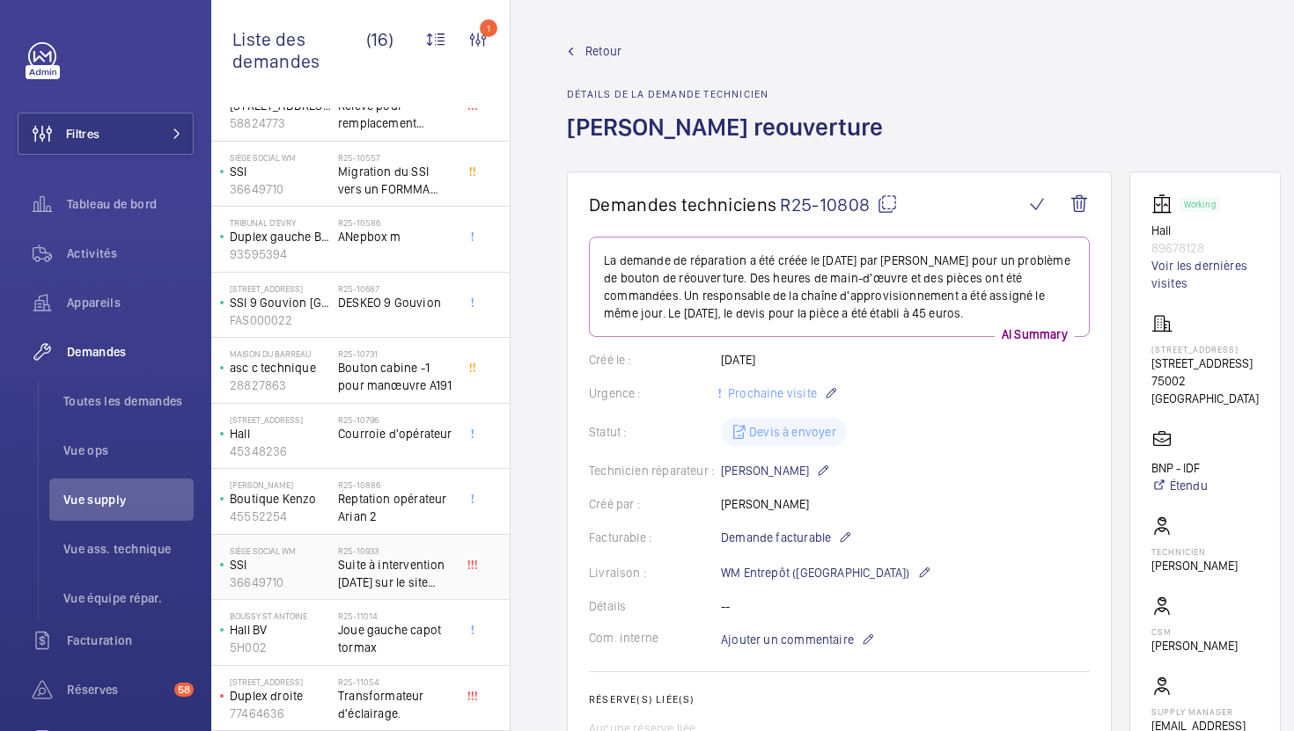
click at [420, 576] on span "Suite à intervention [DATE] sur le site LÉGER" at bounding box center [396, 573] width 116 height 35
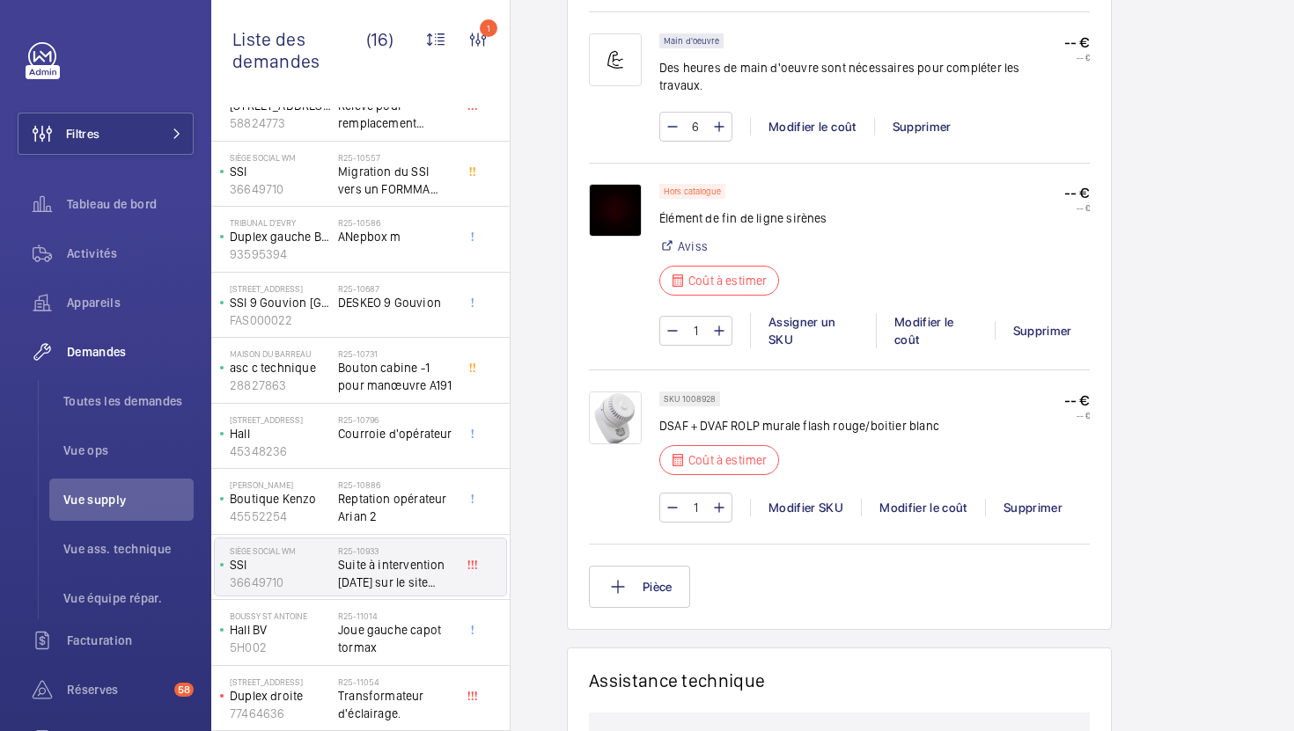
scroll to position [1253, 0]
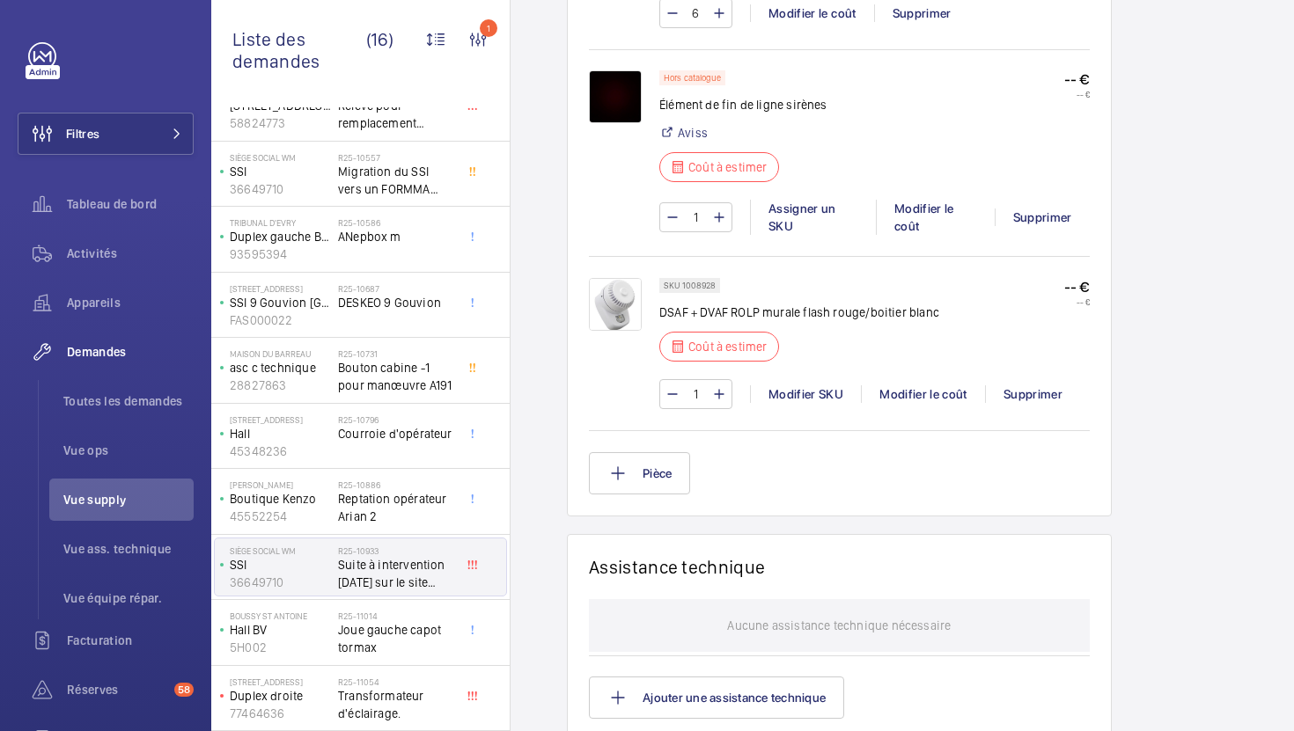
click at [625, 303] on img at bounding box center [615, 304] width 53 height 53
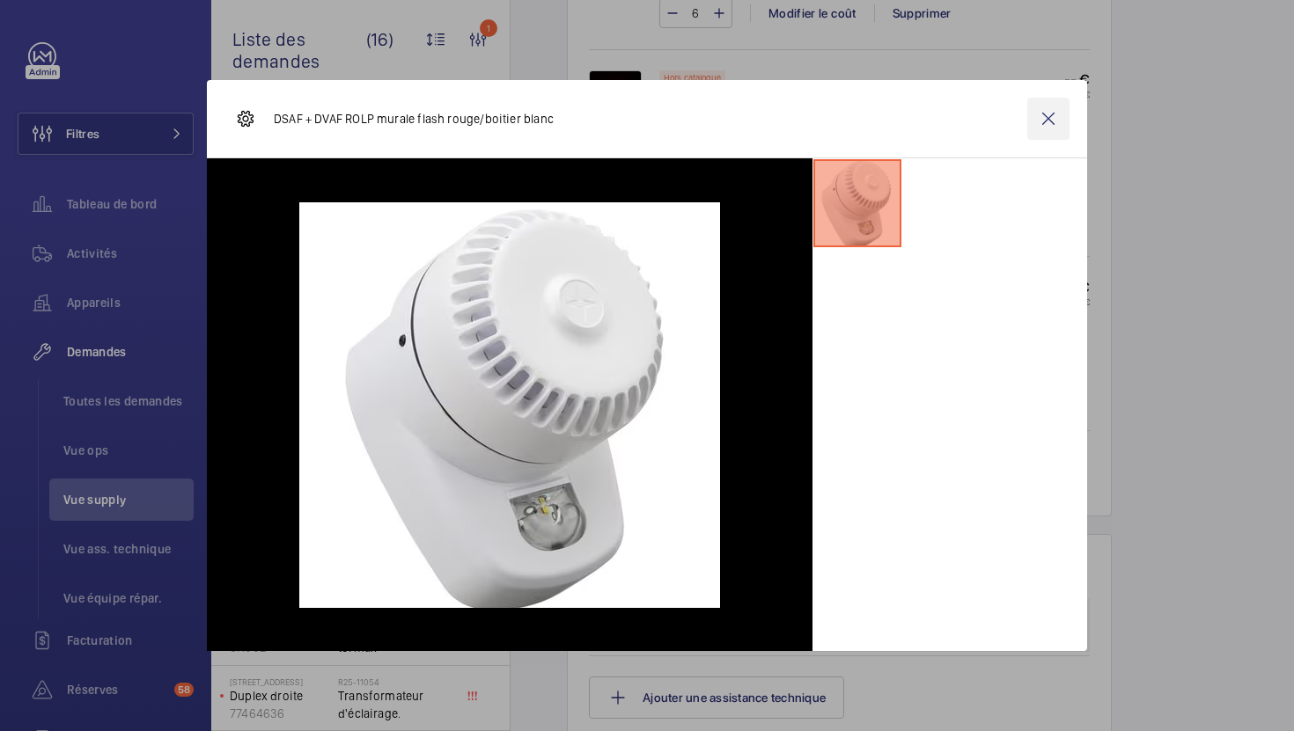
click at [1050, 116] on wm-front-icon-button at bounding box center [1048, 119] width 42 height 42
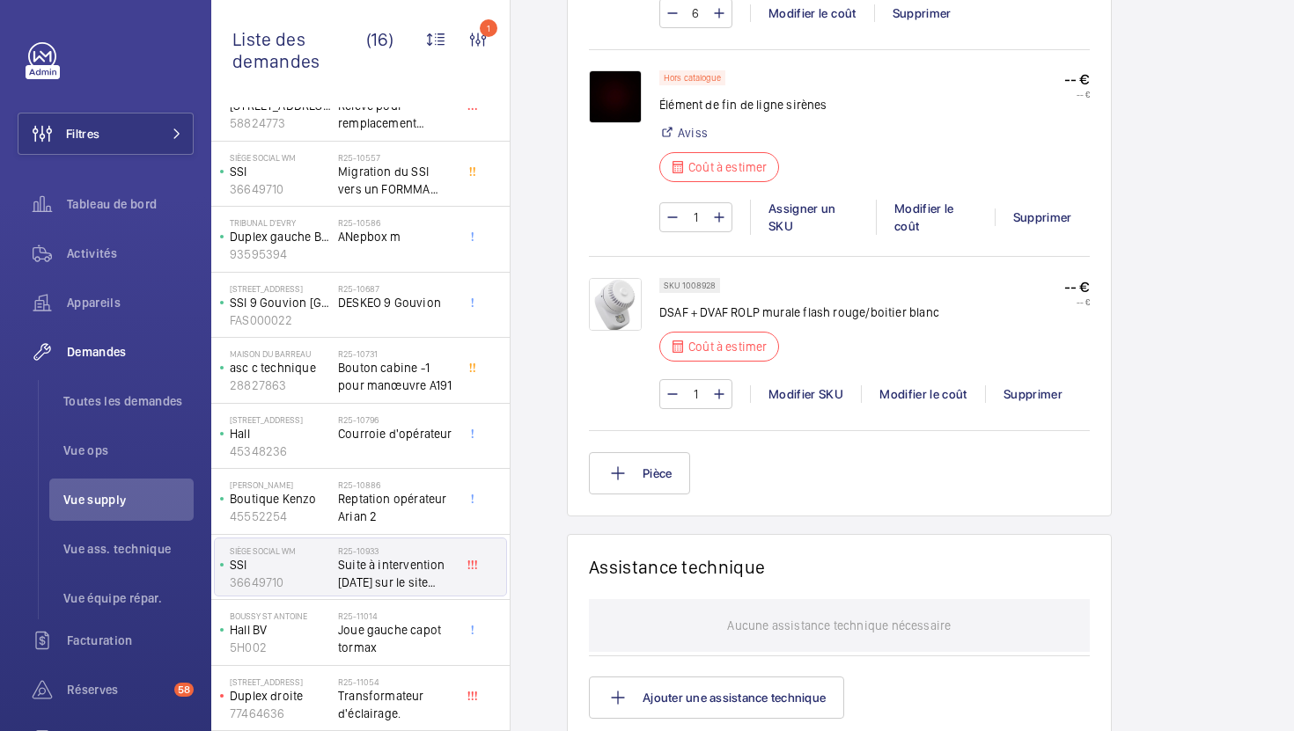
click at [786, 304] on p "DSAF + DVAF ROLP murale flash rouge/boitier blanc" at bounding box center [799, 313] width 280 height 18
copy div "DSAF + DVAF ROLP murale flash rouge/boitier blanc"
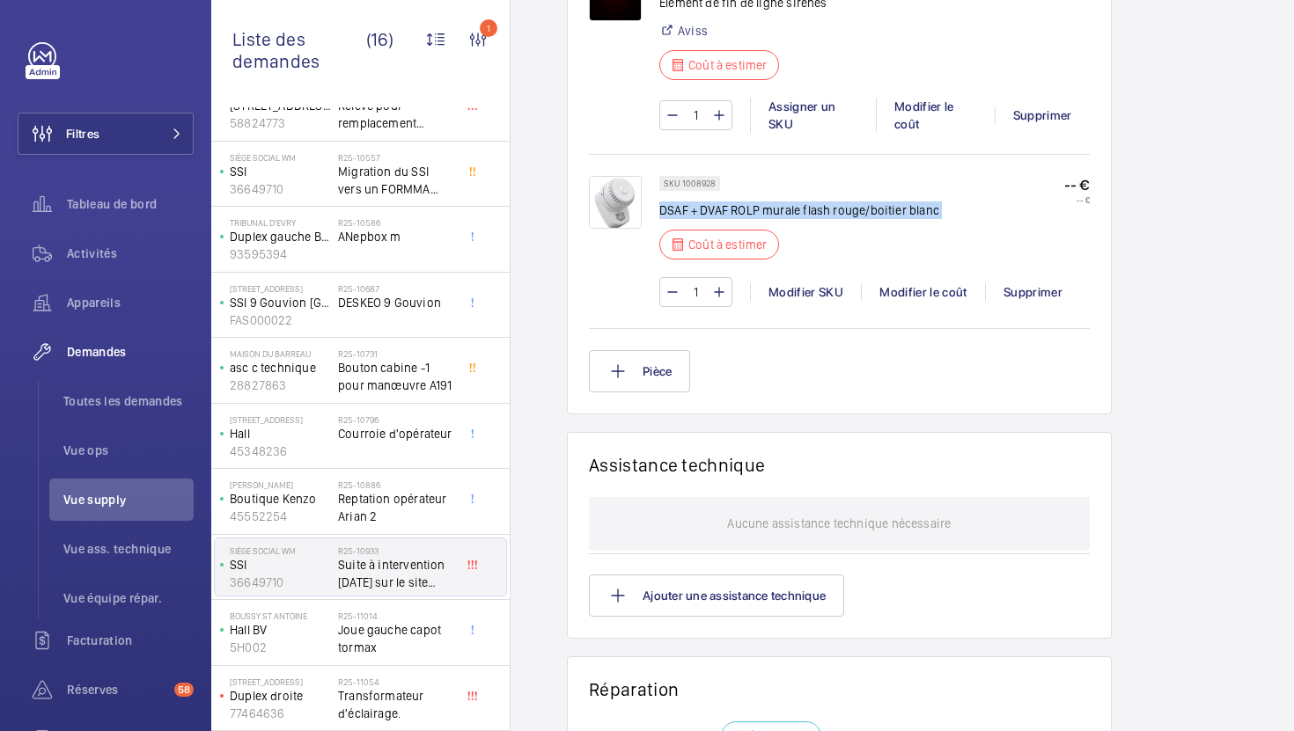
scroll to position [1377, 0]
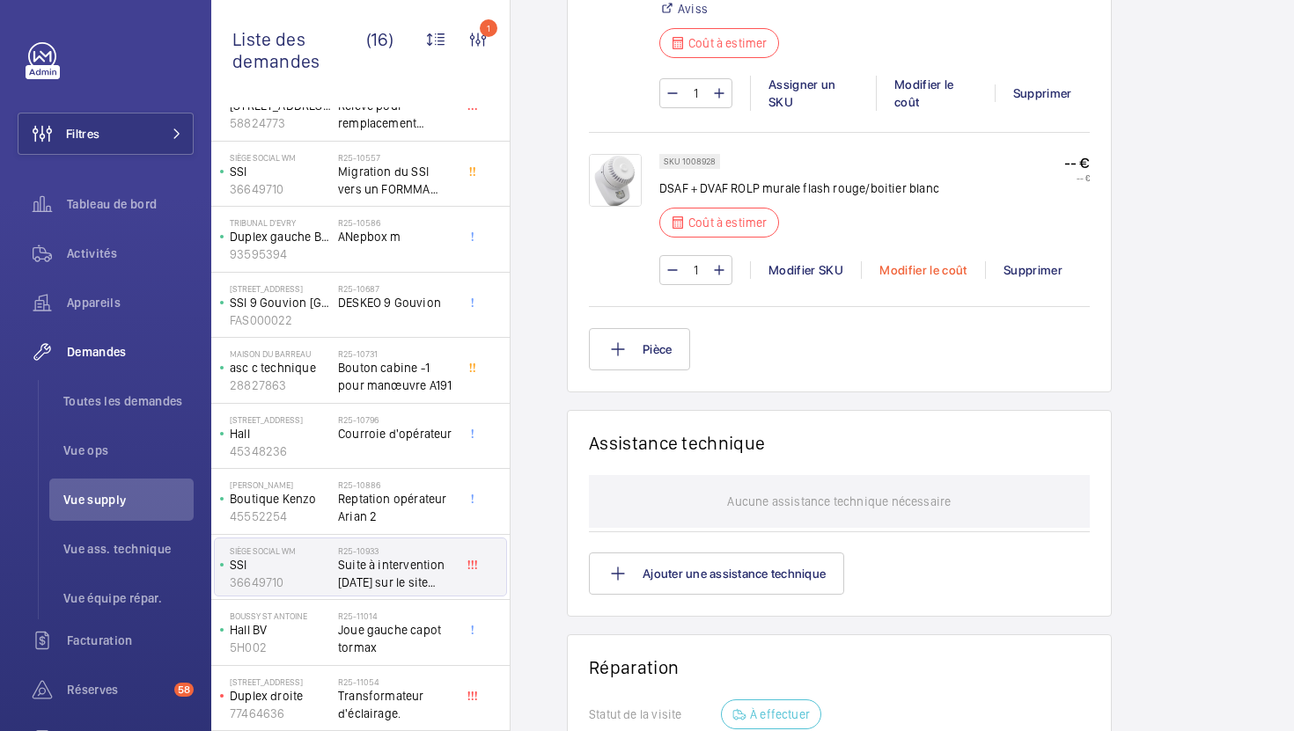
click at [923, 262] on div "Modifier le coût" at bounding box center [923, 270] width 124 height 18
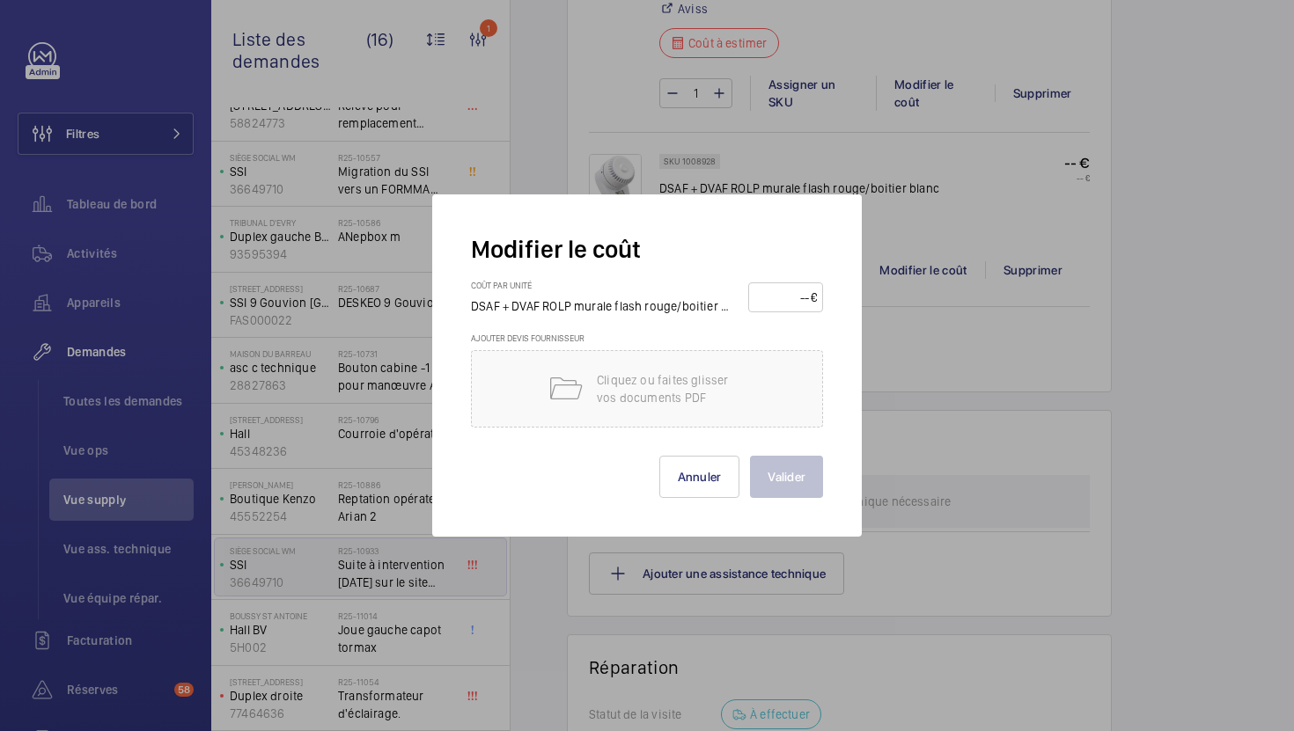
click at [768, 299] on input "number" at bounding box center [782, 297] width 56 height 28
type input "155"
click at [804, 460] on button "Valider" at bounding box center [786, 477] width 73 height 42
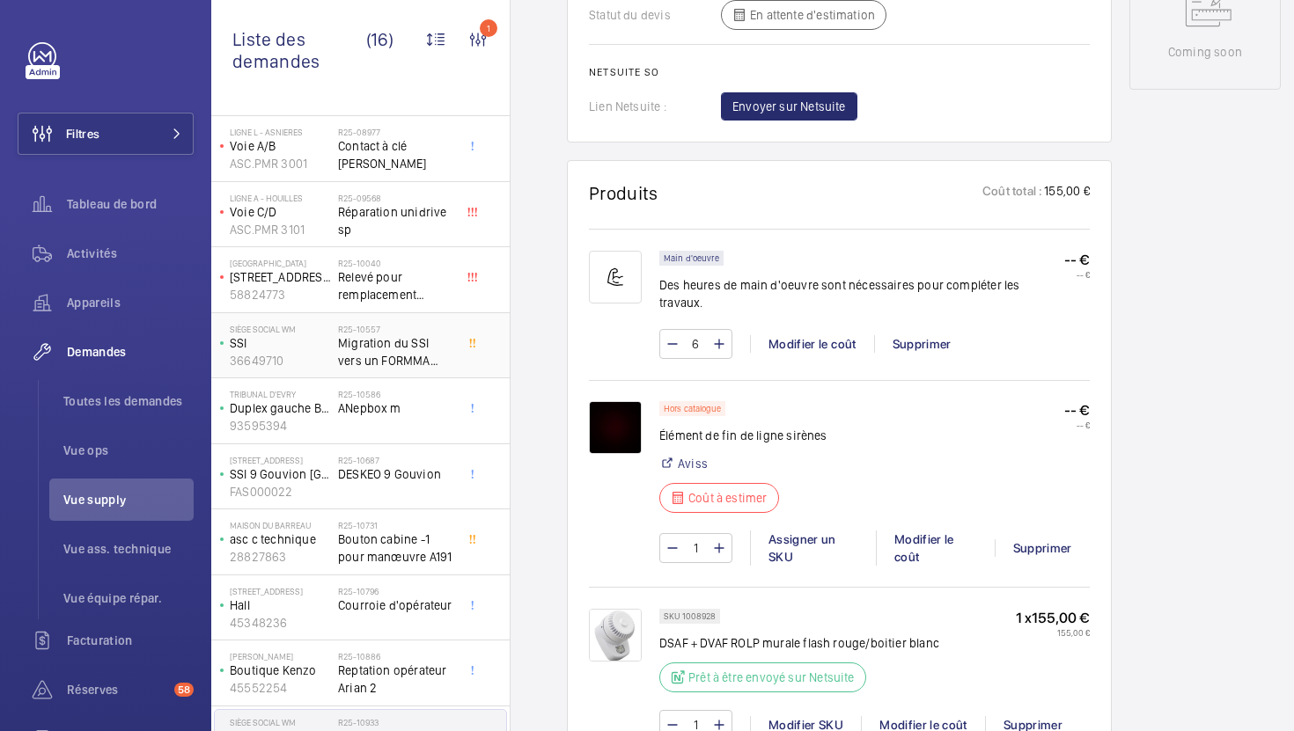
scroll to position [445, 0]
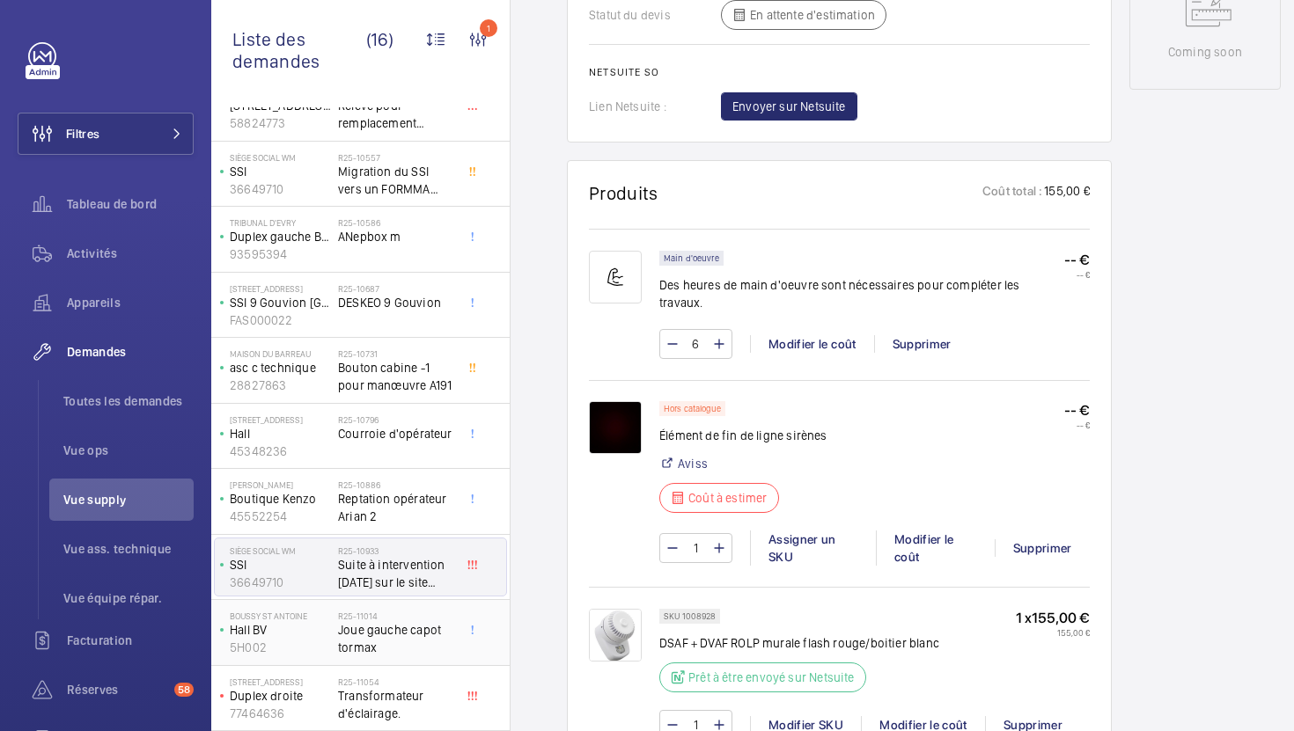
click at [408, 638] on span "Joue gauche capot tormax" at bounding box center [396, 638] width 116 height 35
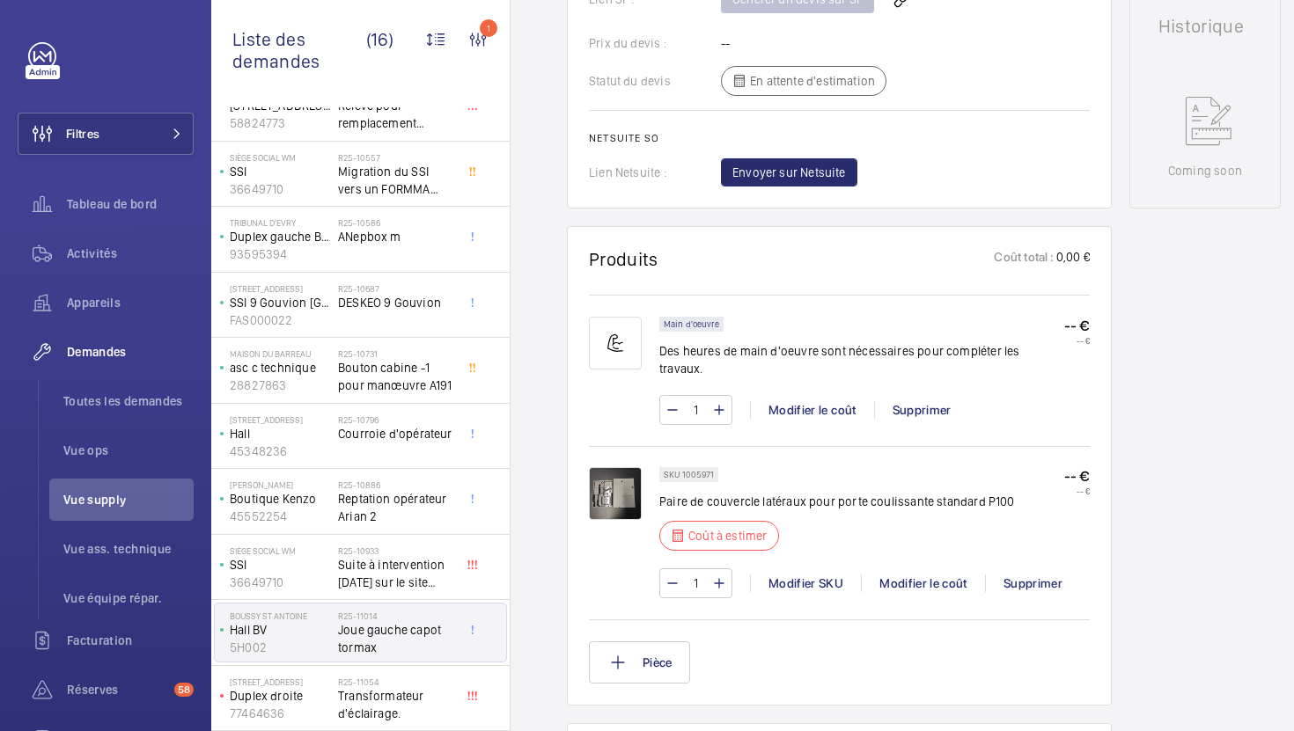
scroll to position [960, 0]
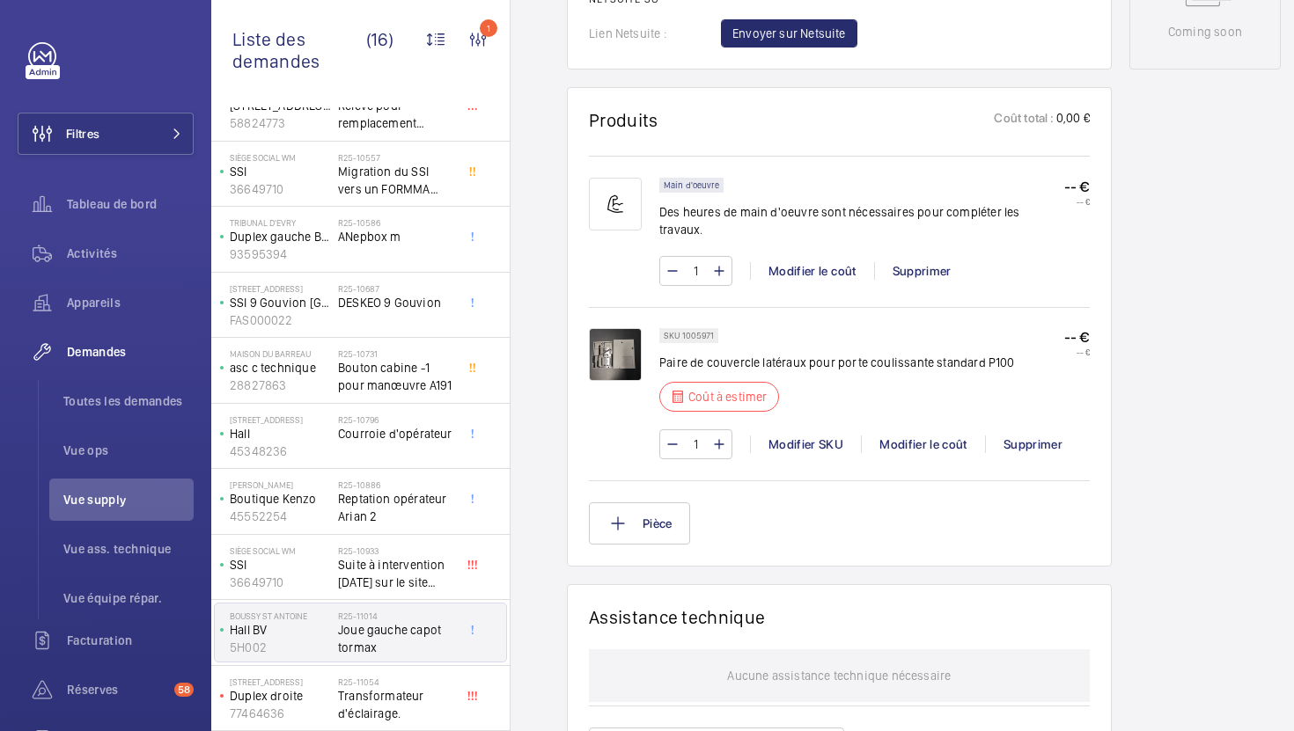
click at [633, 351] on img at bounding box center [615, 354] width 53 height 53
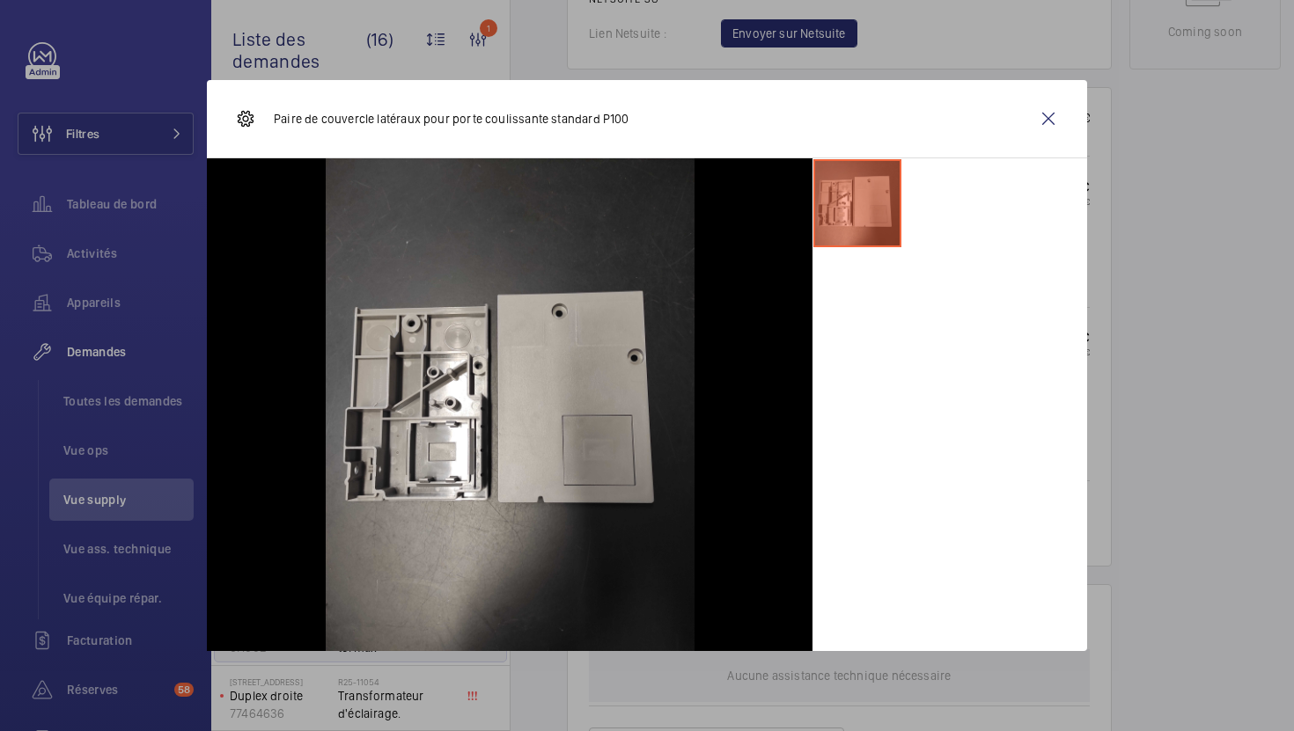
click at [1156, 435] on div at bounding box center [647, 365] width 1294 height 731
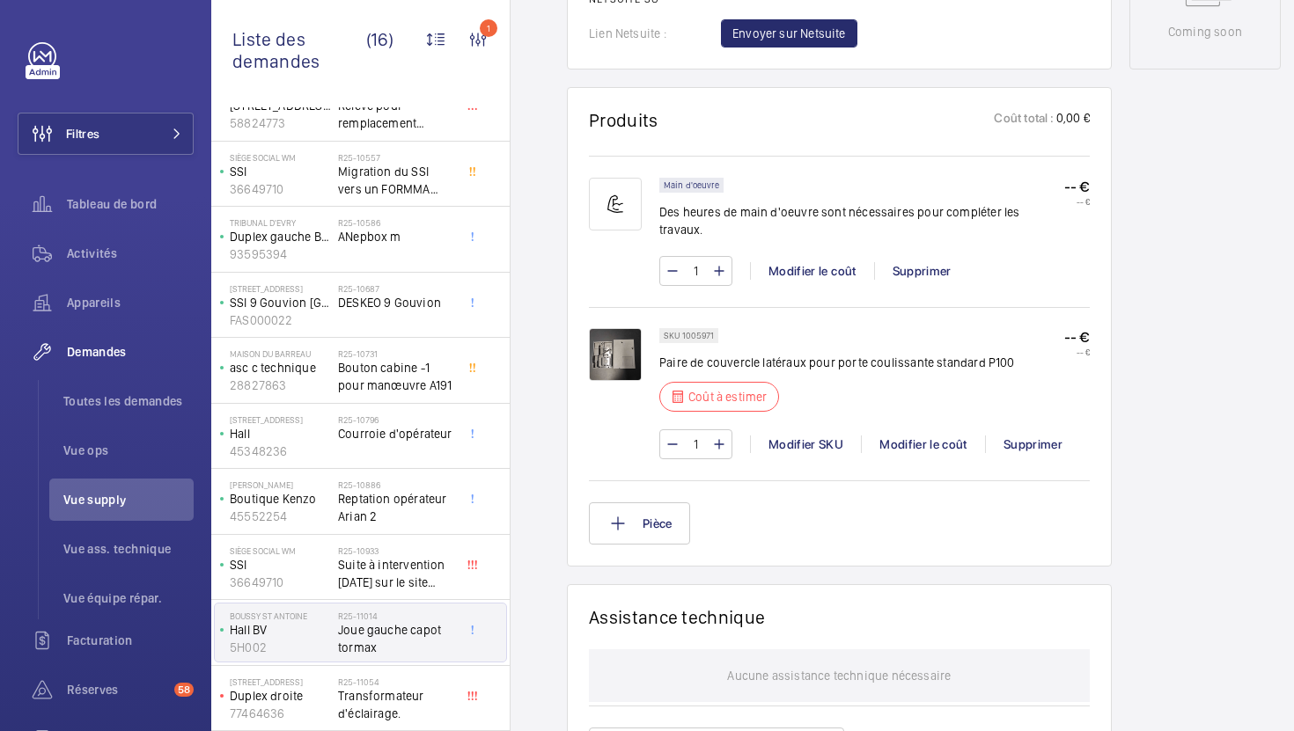
click at [898, 354] on p "Paire de couvercle latéraux pour porte coulissante standard P100" at bounding box center [837, 363] width 356 height 18
copy div "Paire de couvercle latéraux pour porte coulissante standard P100"
click at [918, 436] on div "Modifier le coût" at bounding box center [923, 445] width 124 height 18
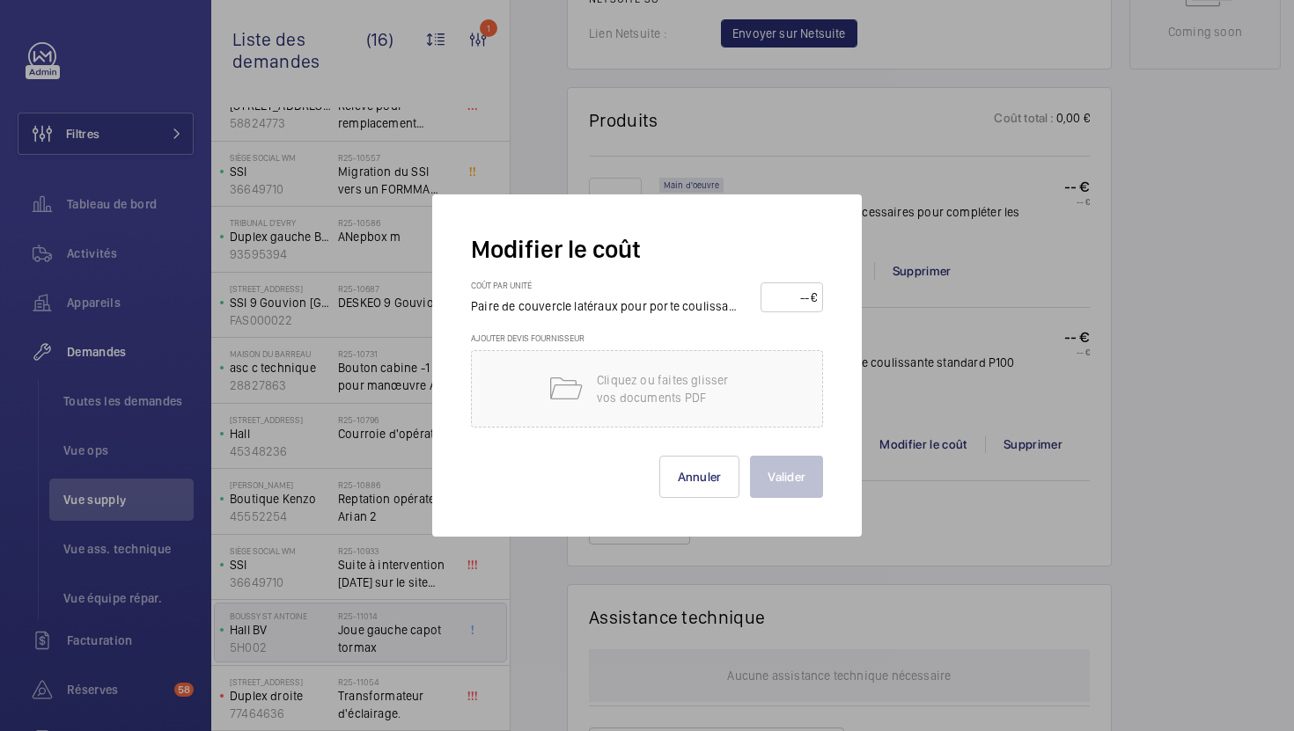
click at [796, 302] on input "number" at bounding box center [789, 297] width 44 height 28
type input "150"
click at [789, 466] on button "Valider" at bounding box center [786, 477] width 73 height 42
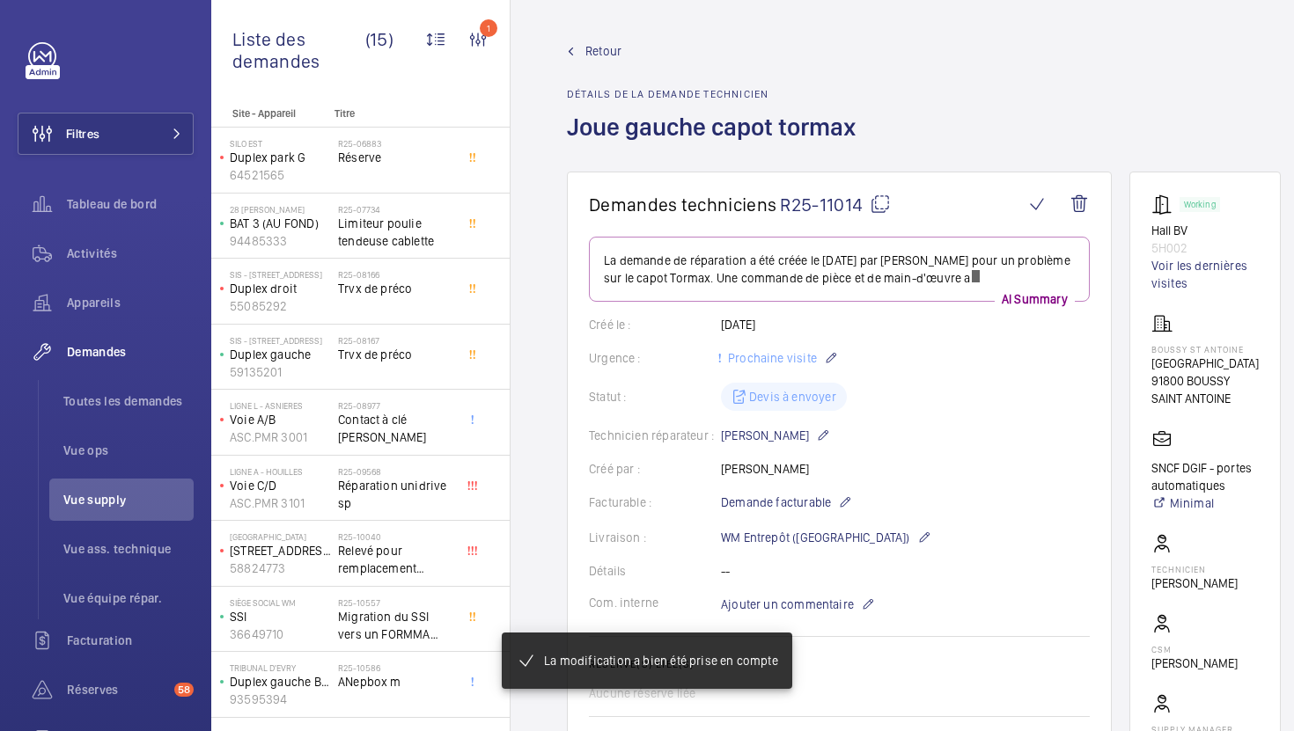
scroll to position [380, 0]
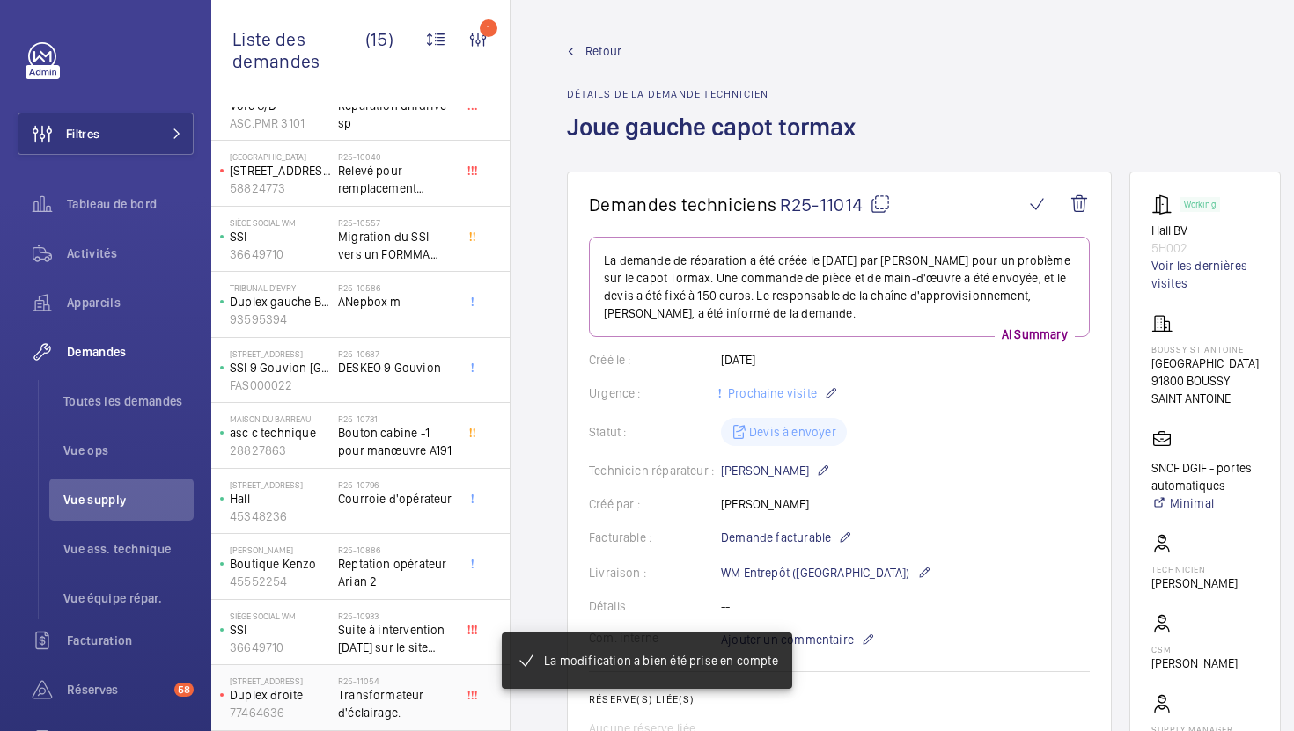
click at [433, 707] on span "Transformateur d'éclairage." at bounding box center [396, 703] width 116 height 35
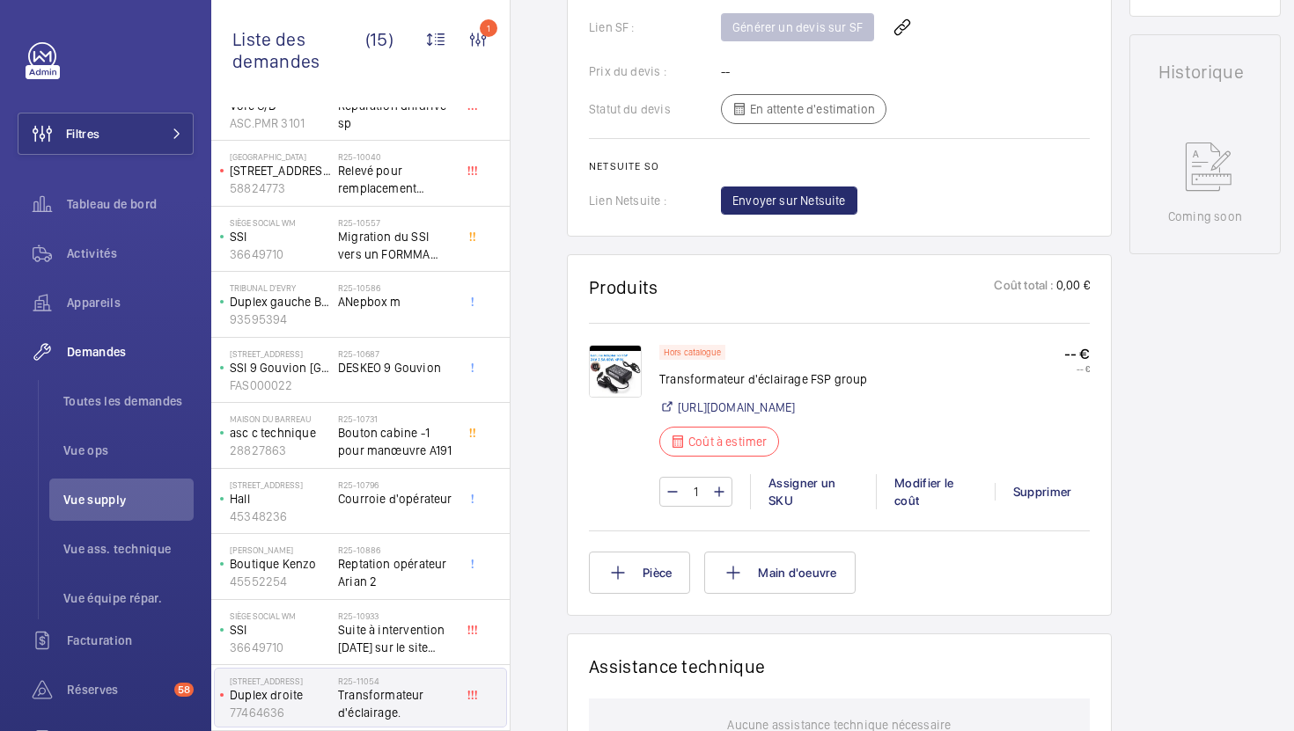
scroll to position [779, 0]
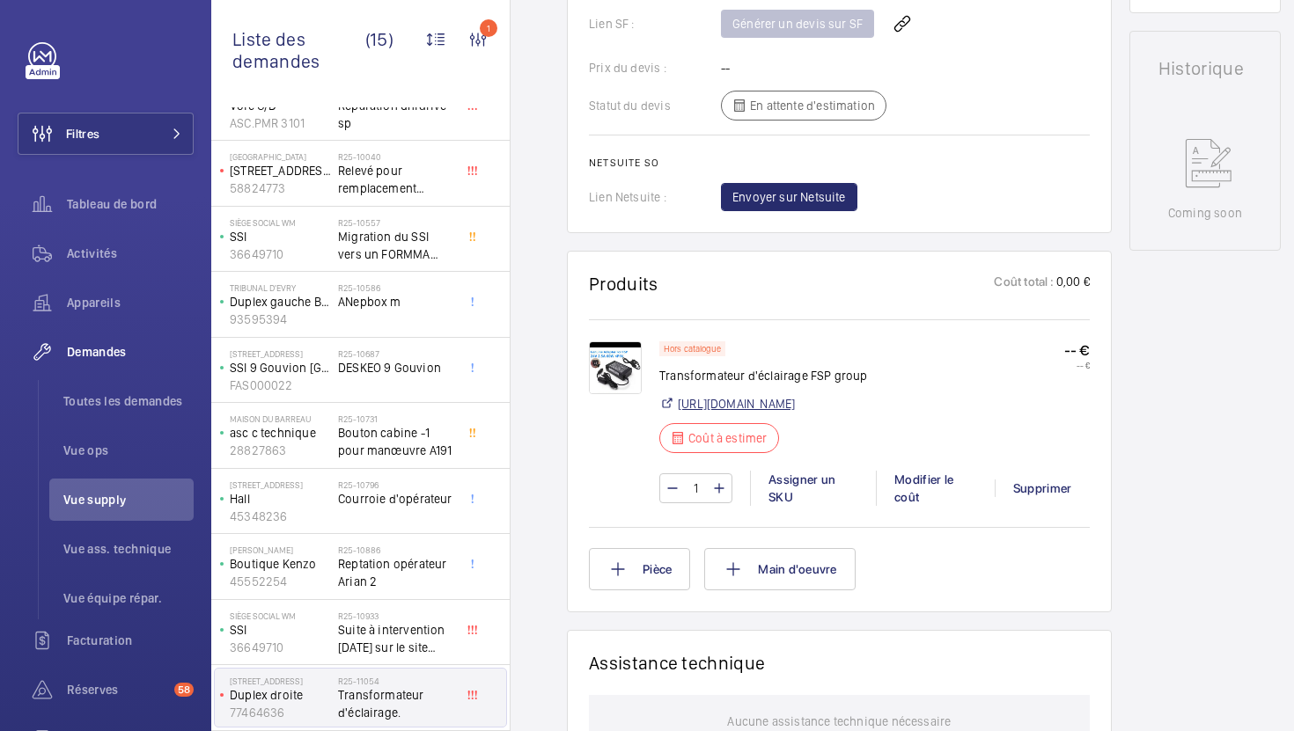
click at [731, 405] on link "https://fr.aliexpress.com/item/1005005534121351.html" at bounding box center [736, 404] width 117 height 18
click at [106, 506] on span "Vue supply" at bounding box center [128, 500] width 130 height 18
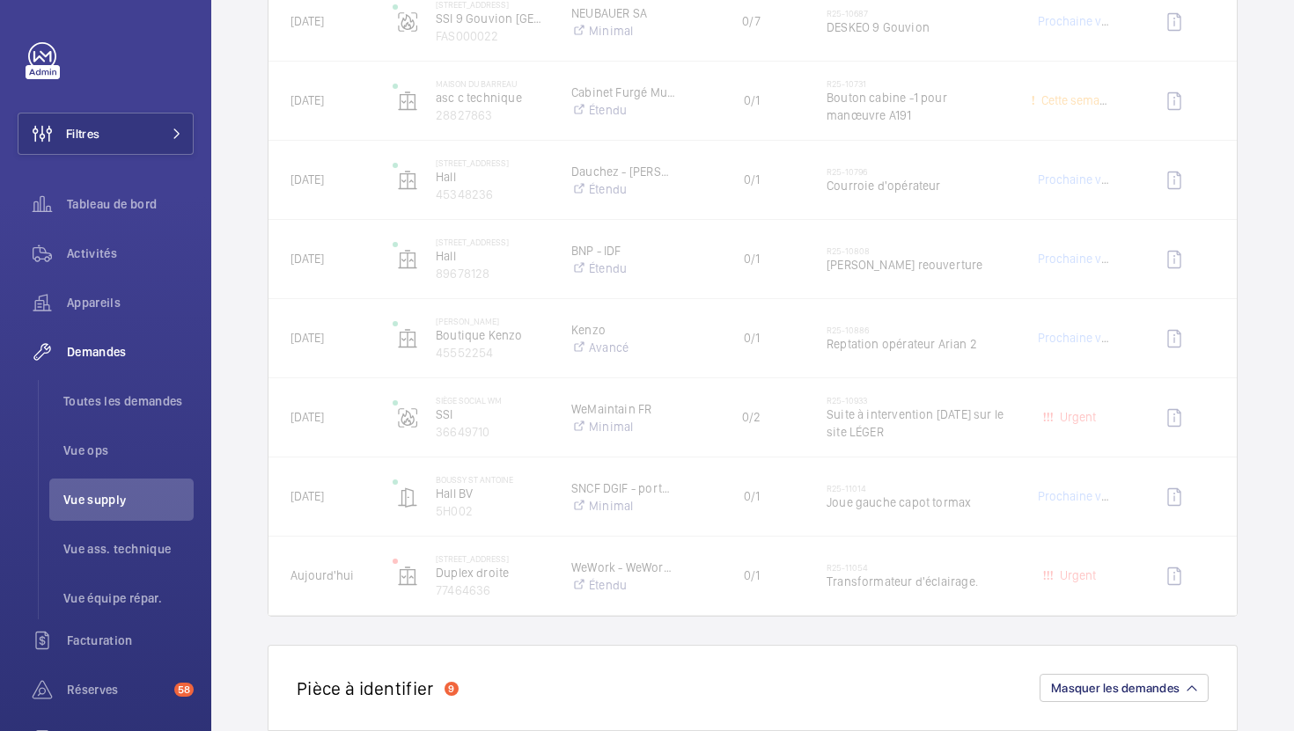
scroll to position [1273, 0]
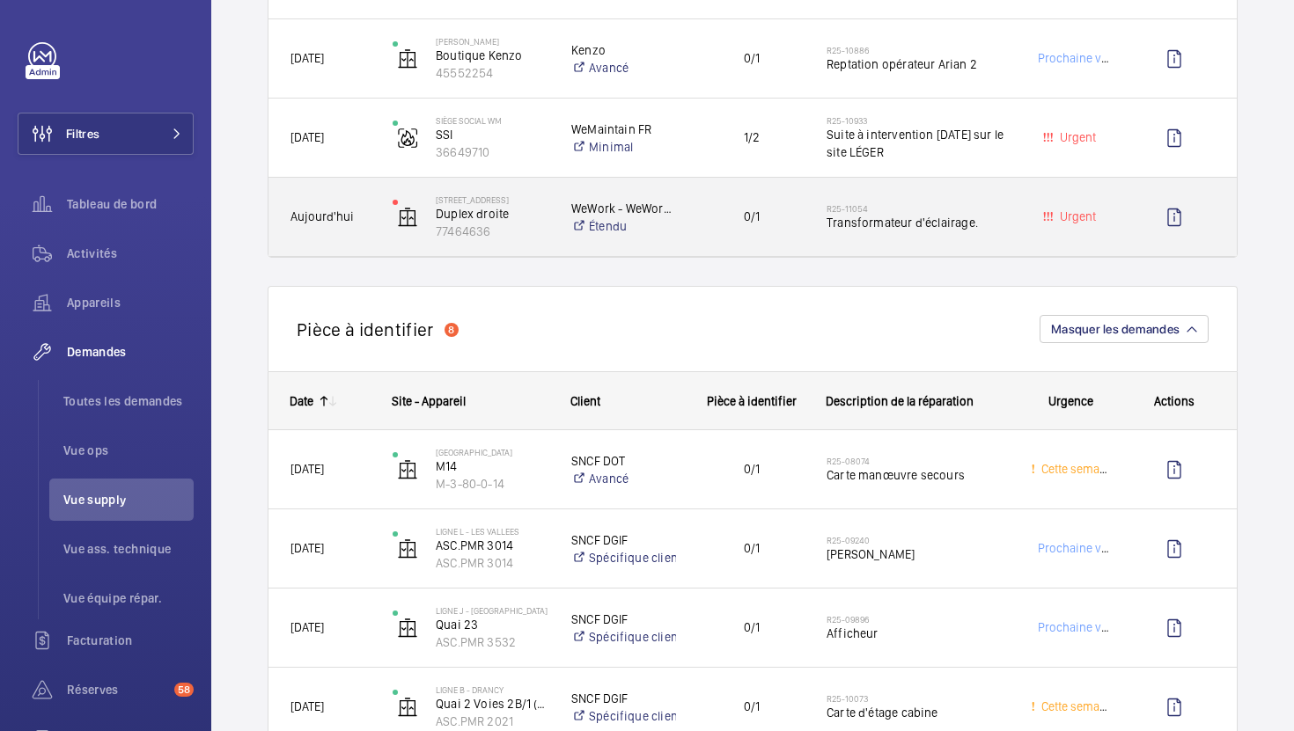
click at [768, 238] on div "0/1" at bounding box center [741, 216] width 126 height 55
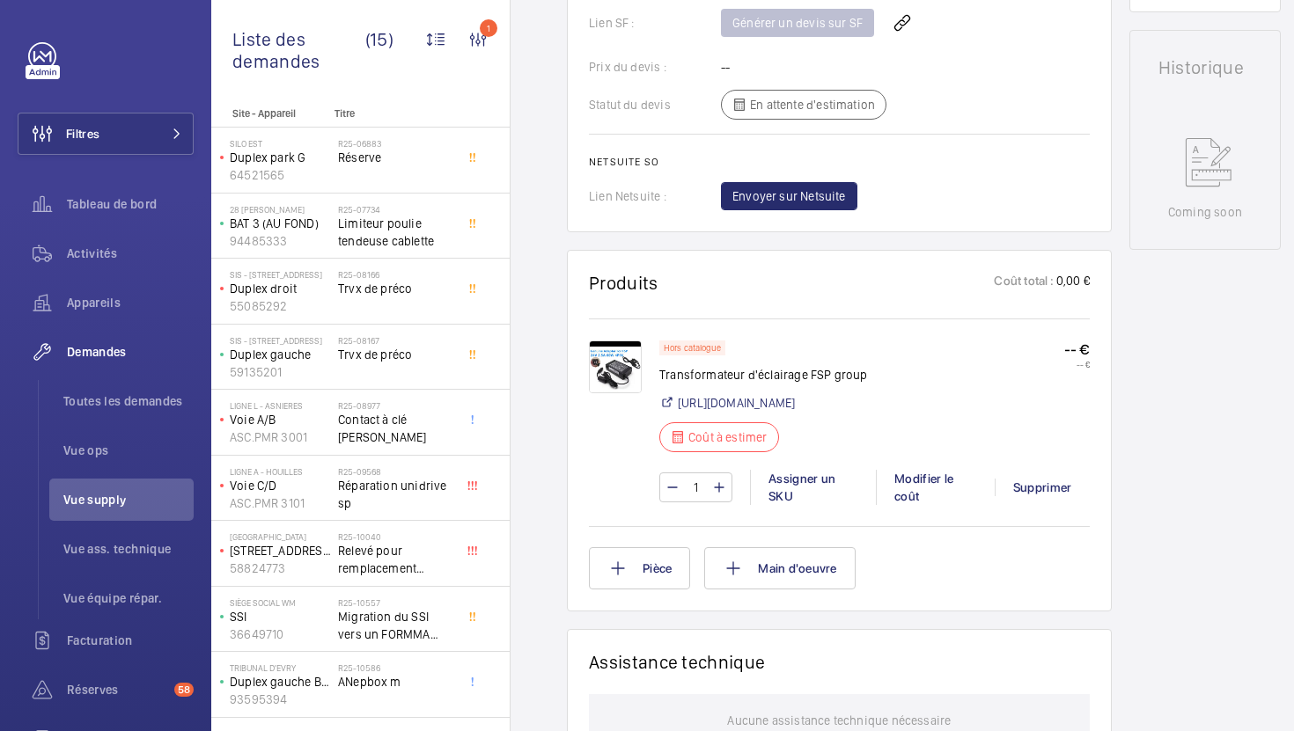
scroll to position [806, 0]
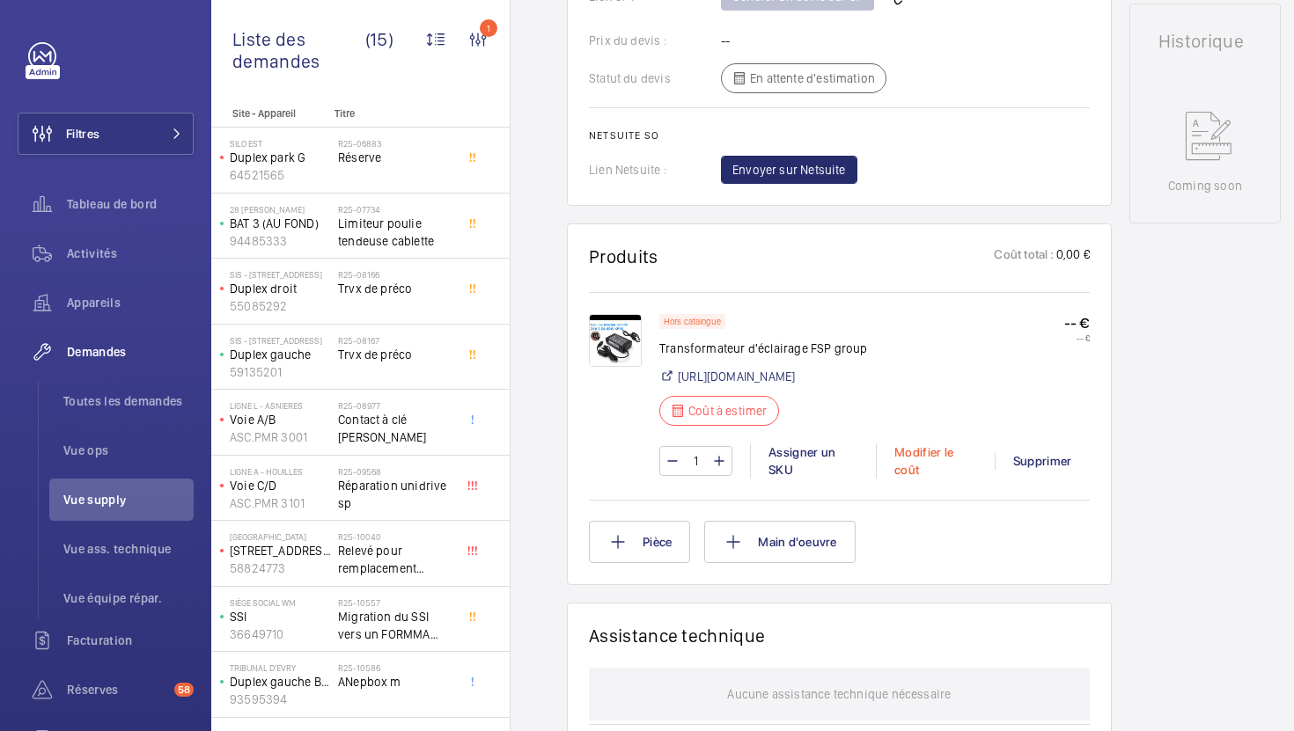
click at [921, 465] on div "Modifier le coût" at bounding box center [935, 461] width 119 height 35
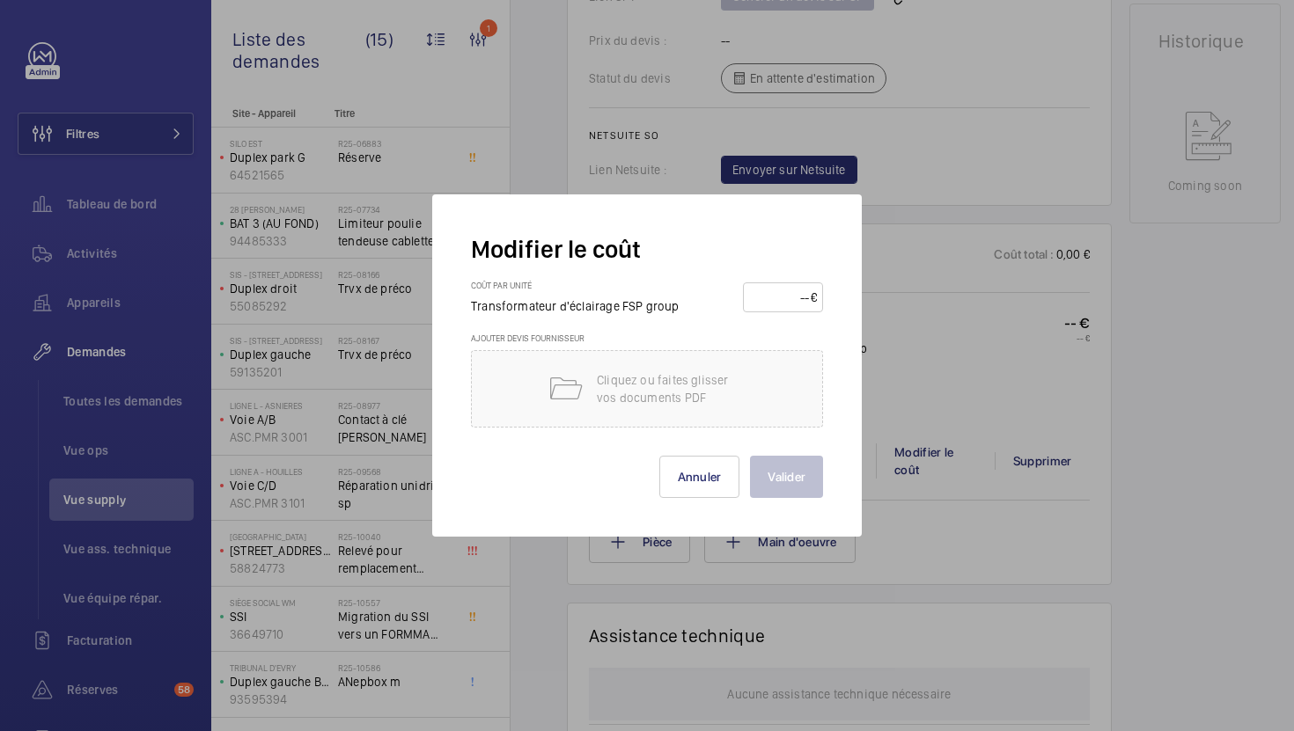
click at [767, 297] on input "number" at bounding box center [780, 297] width 62 height 28
type input "35"
click at [792, 495] on button "Valider" at bounding box center [786, 477] width 73 height 42
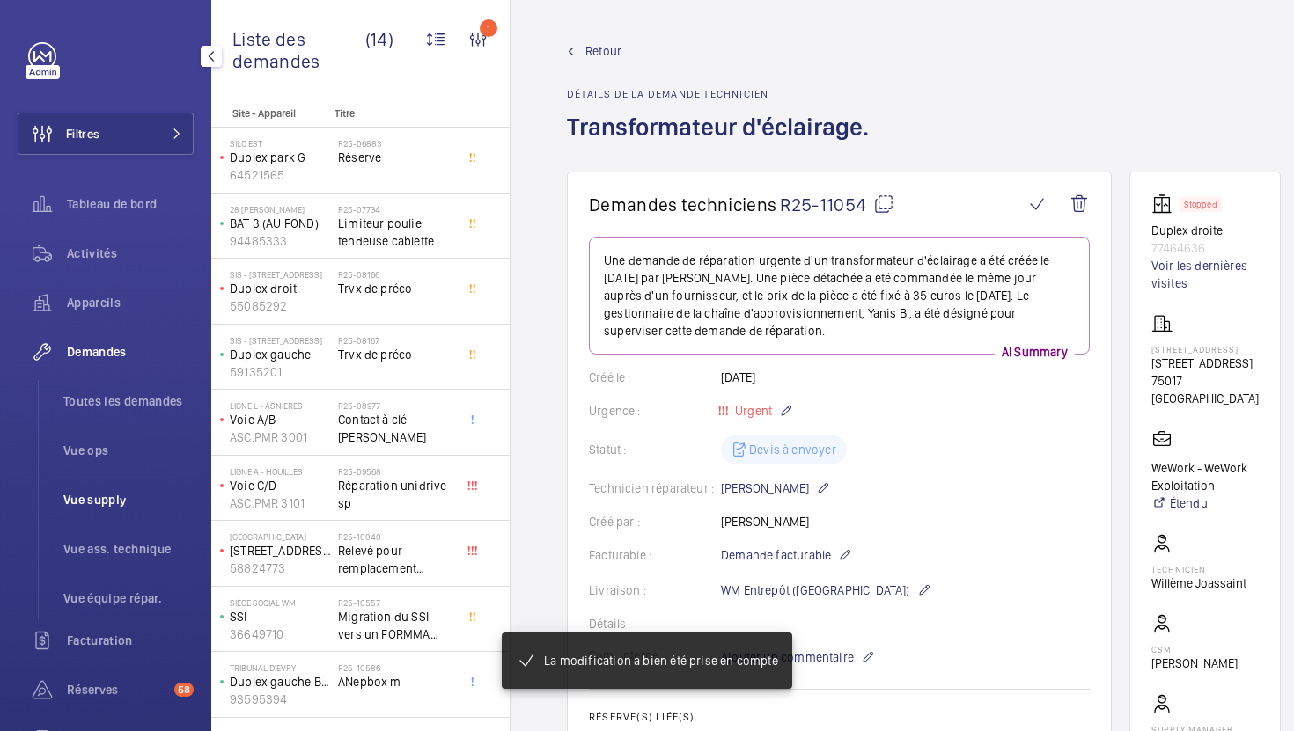
click at [139, 494] on span "Vue supply" at bounding box center [128, 500] width 130 height 18
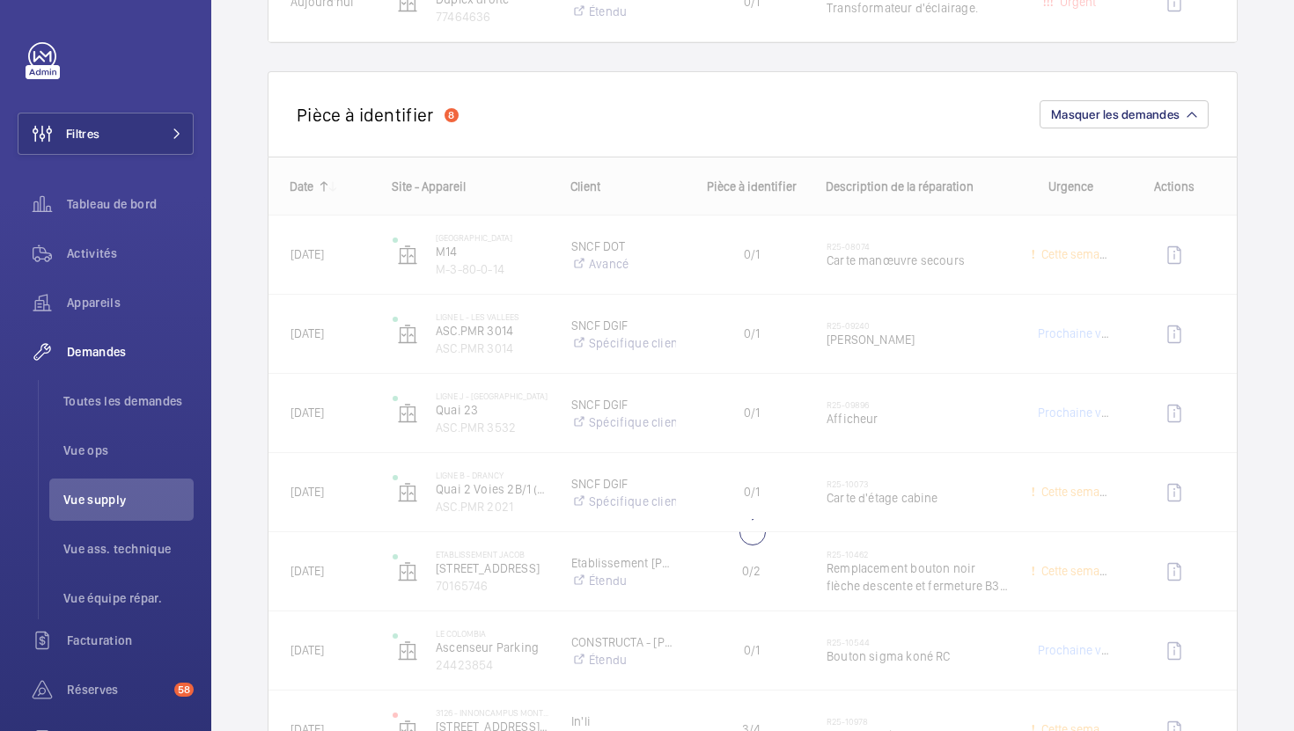
scroll to position [1489, 0]
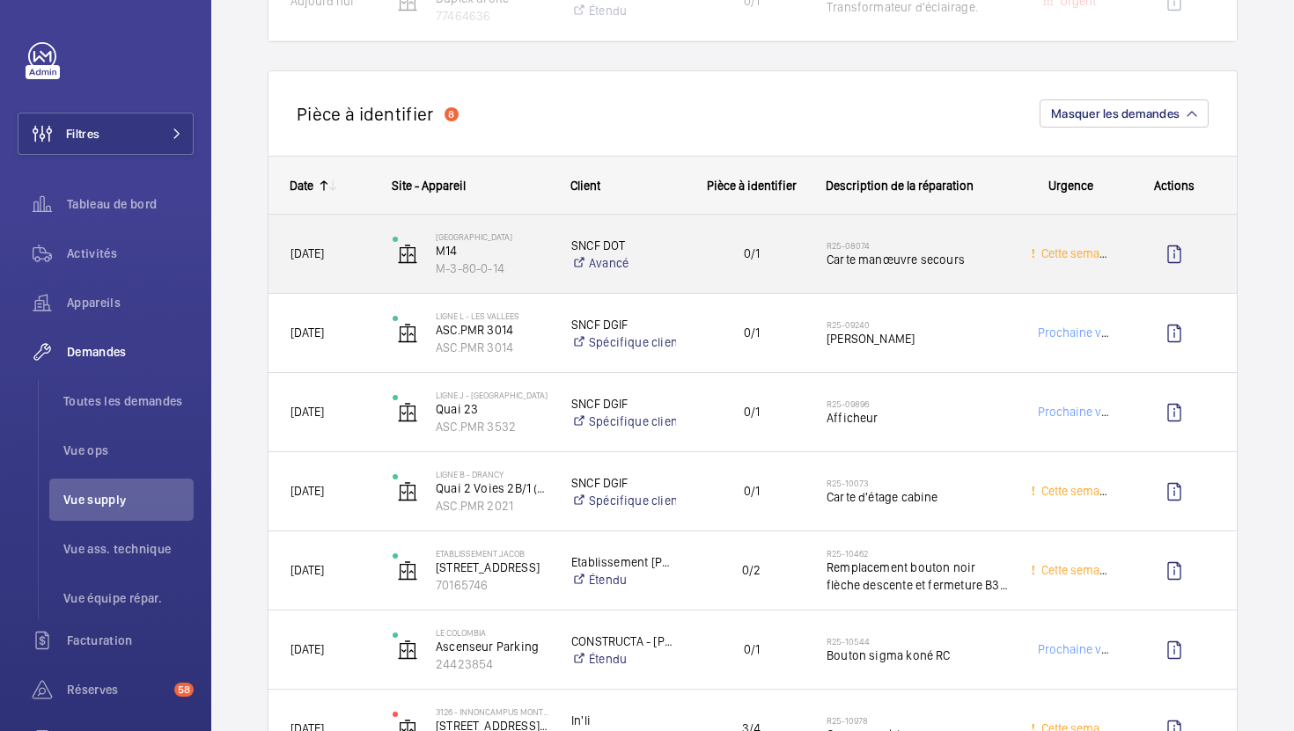
click at [714, 280] on div "0/1" at bounding box center [741, 253] width 126 height 55
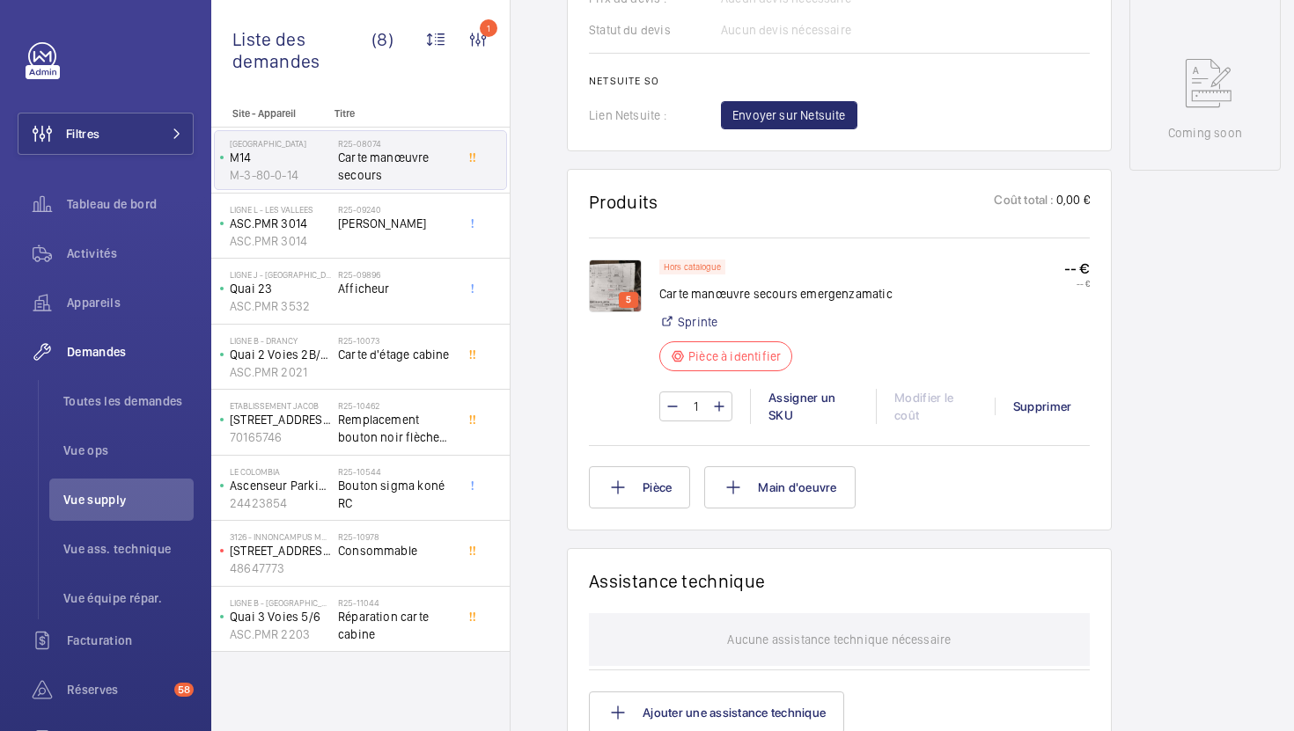
scroll to position [881, 0]
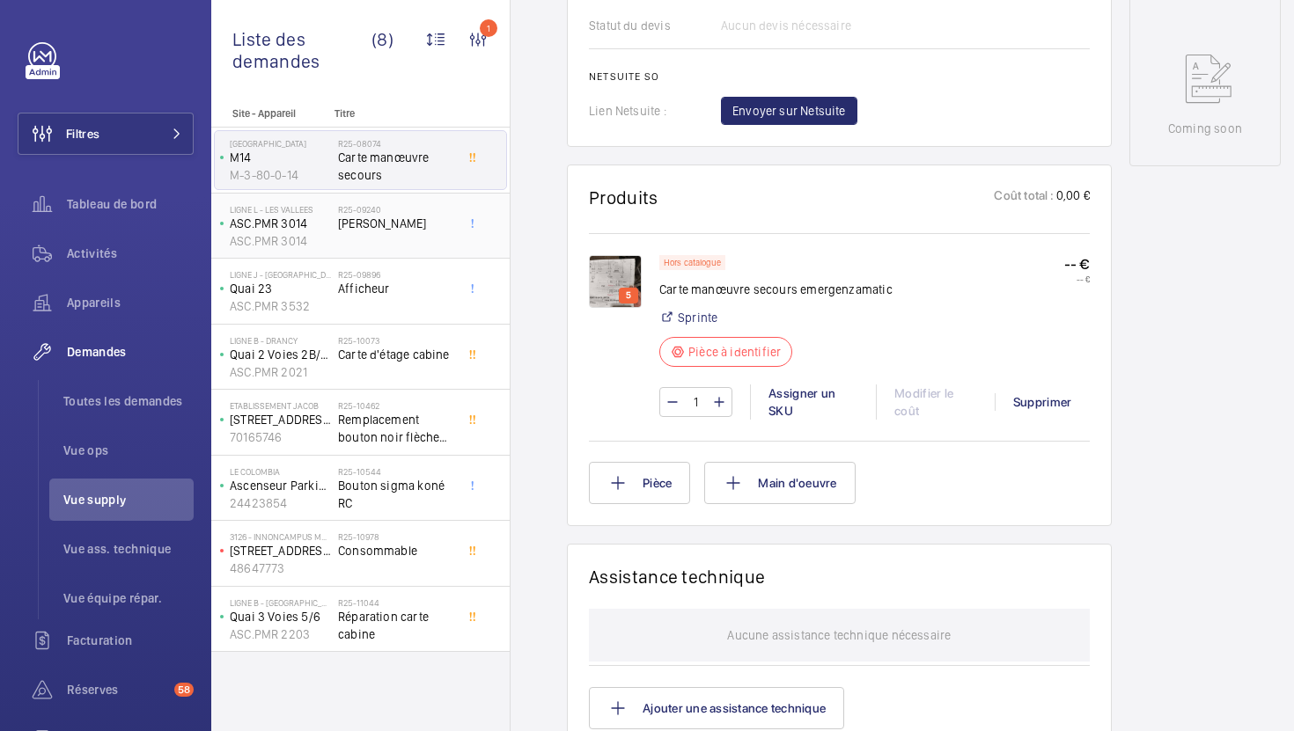
click at [448, 230] on span "[PERSON_NAME]" at bounding box center [396, 224] width 116 height 18
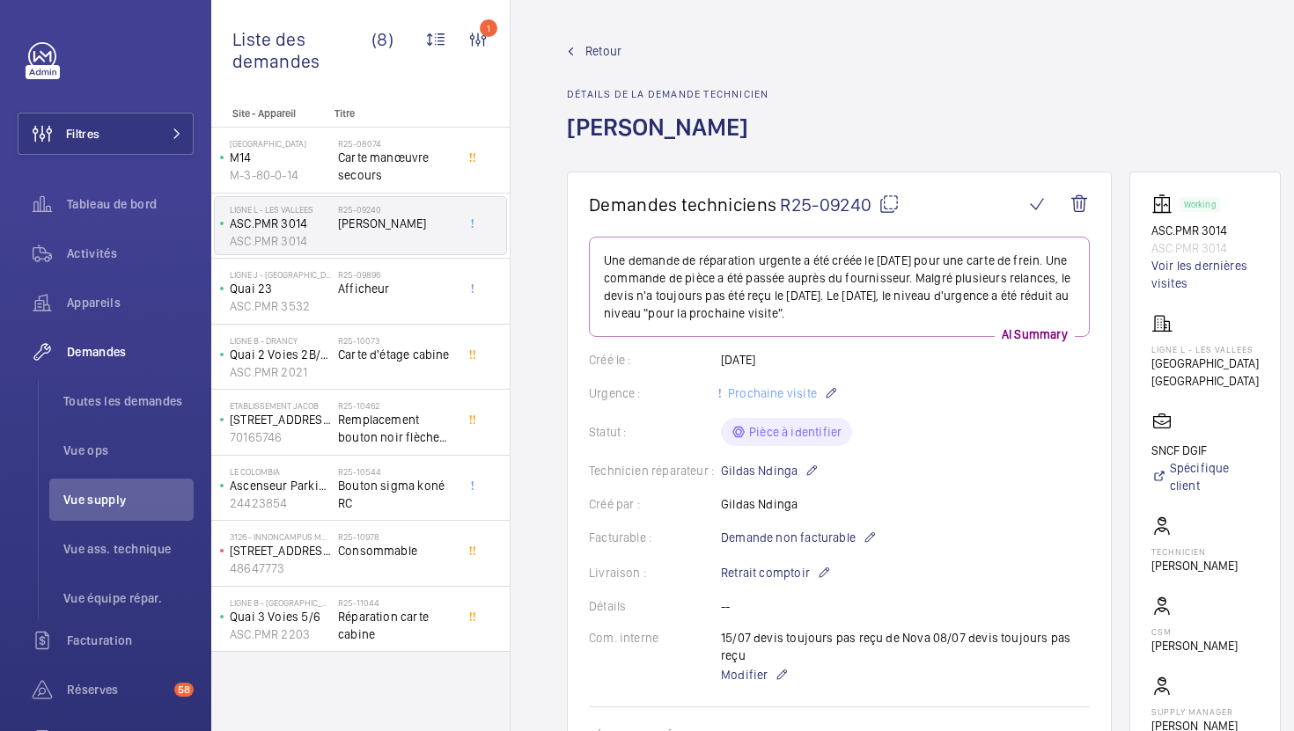
scroll to position [55, 0]
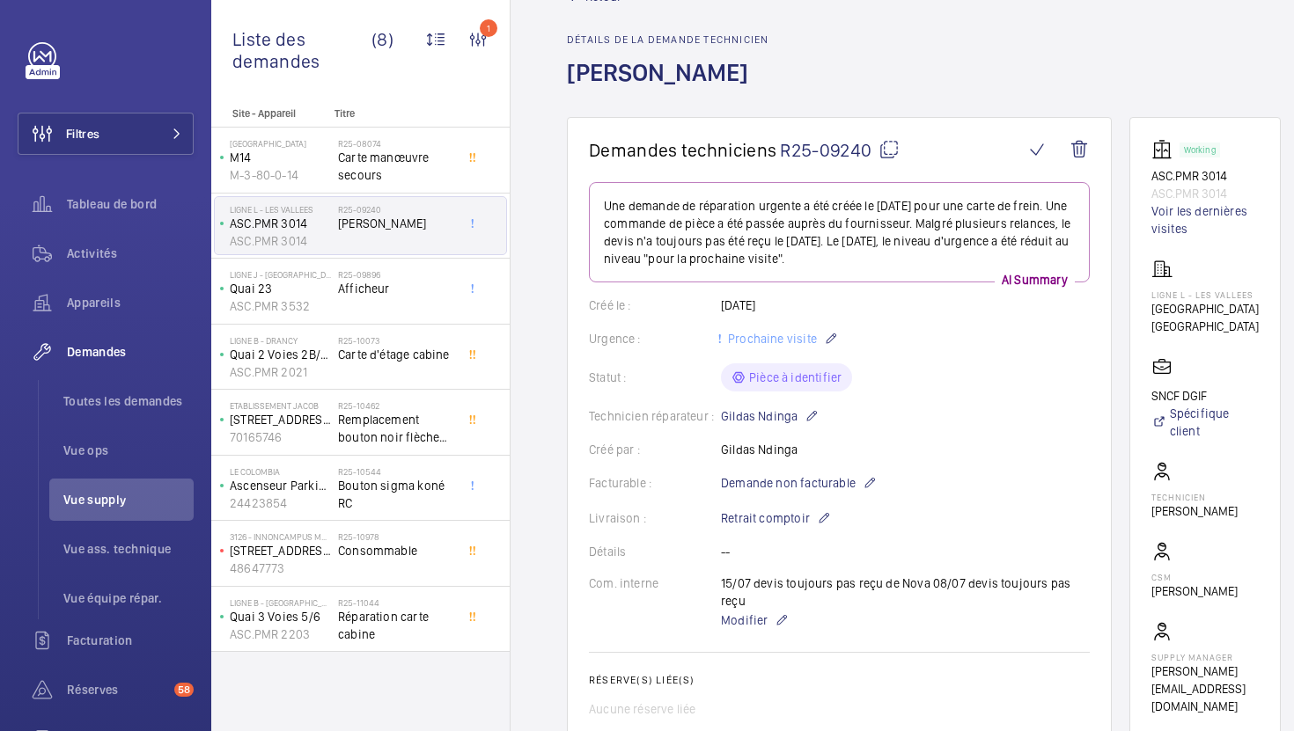
click at [927, 417] on div "Technicien réparateur : Gildas Ndinga" at bounding box center [839, 416] width 501 height 21
click at [885, 160] on span "R25-09240" at bounding box center [840, 150] width 120 height 22
click at [748, 612] on span "Modifier" at bounding box center [744, 621] width 47 height 18
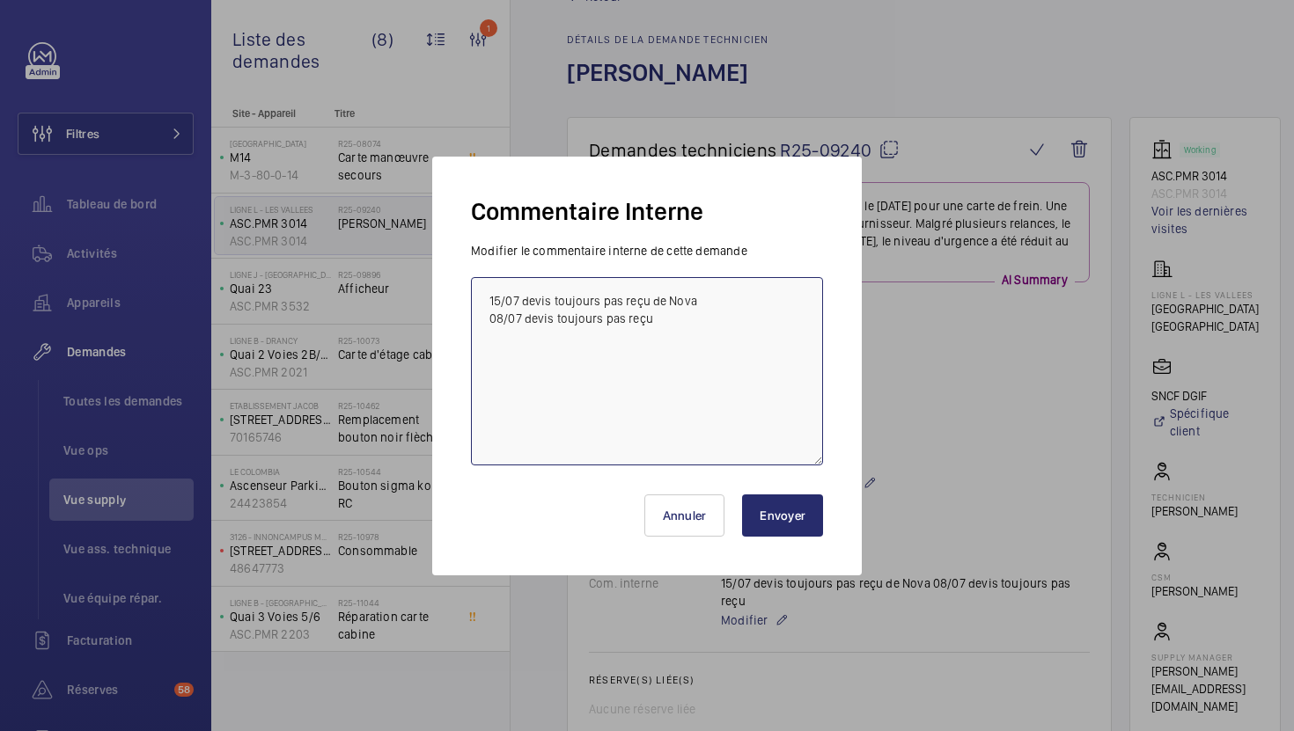
click at [488, 301] on textarea "15/07 devis toujours pas reçu de Nova 08/07 devis toujours pas reçu" at bounding box center [647, 371] width 352 height 188
type textarea "18/08 Nova relancé pour devis 15/07 devis toujours pas reçu de Nova 08/07 devis…"
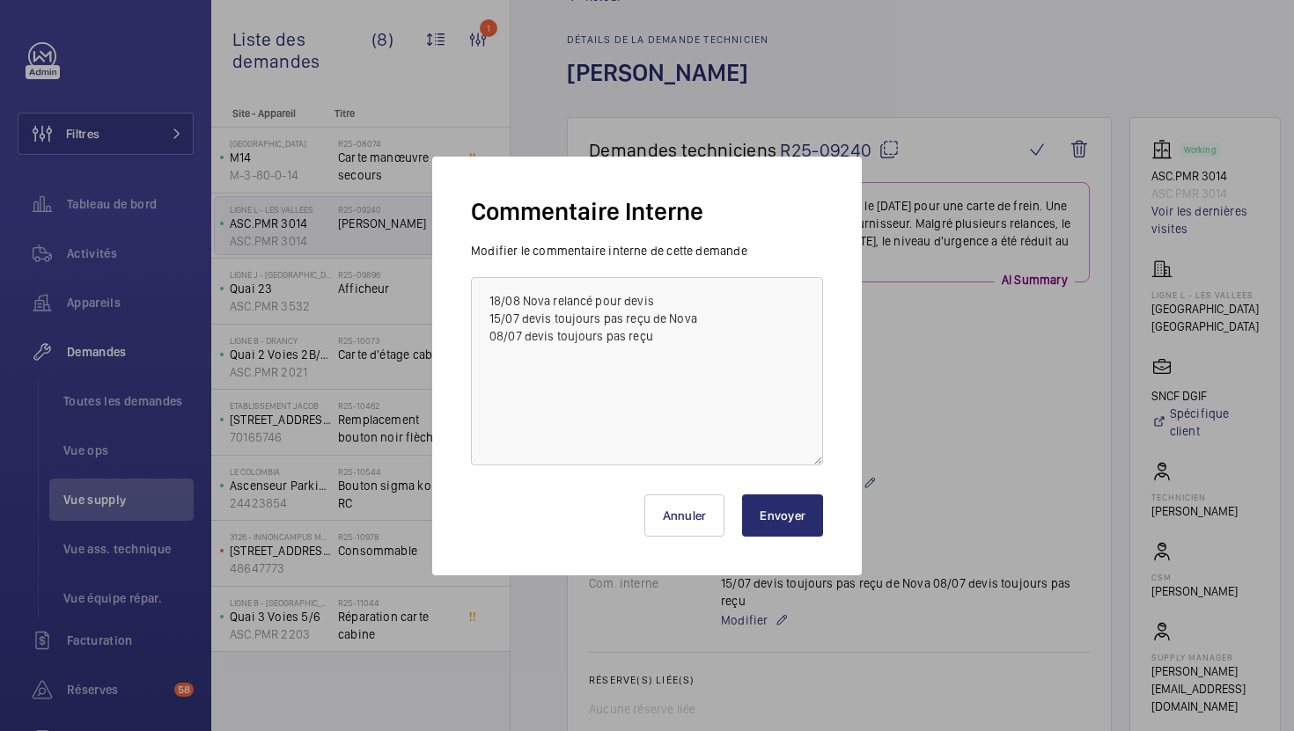
click at [794, 521] on button "Envoyer" at bounding box center [782, 516] width 81 height 42
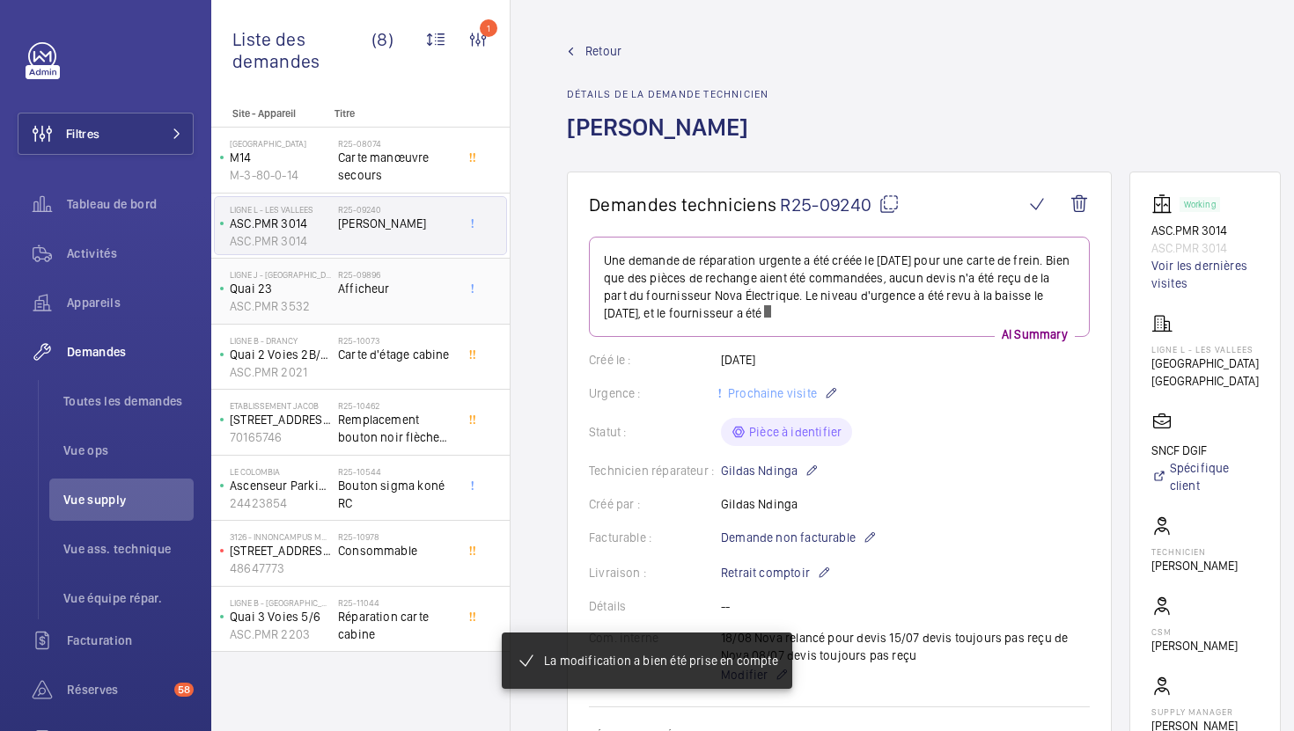
click at [407, 304] on div "R25-09896 Afficheur" at bounding box center [396, 294] width 116 height 51
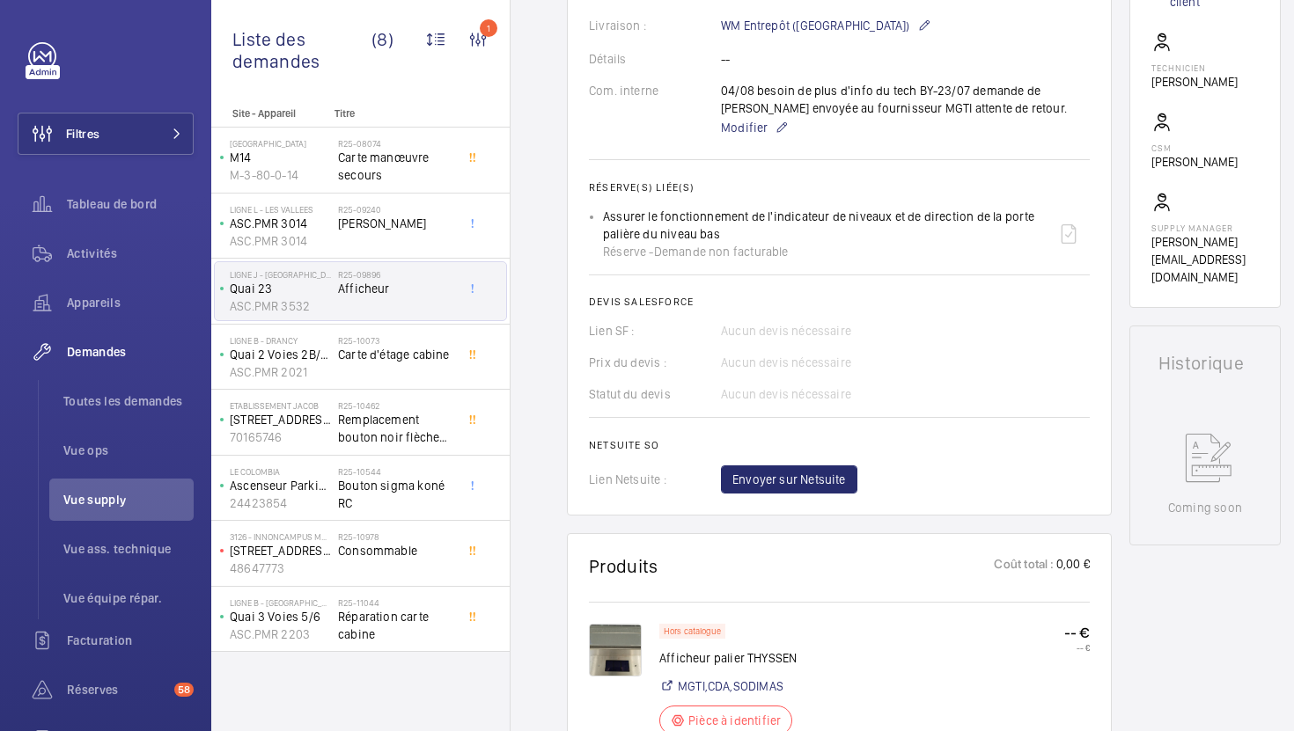
click at [963, 403] on div "Statut du devis Aucun devis nécessaire" at bounding box center [839, 394] width 501 height 18
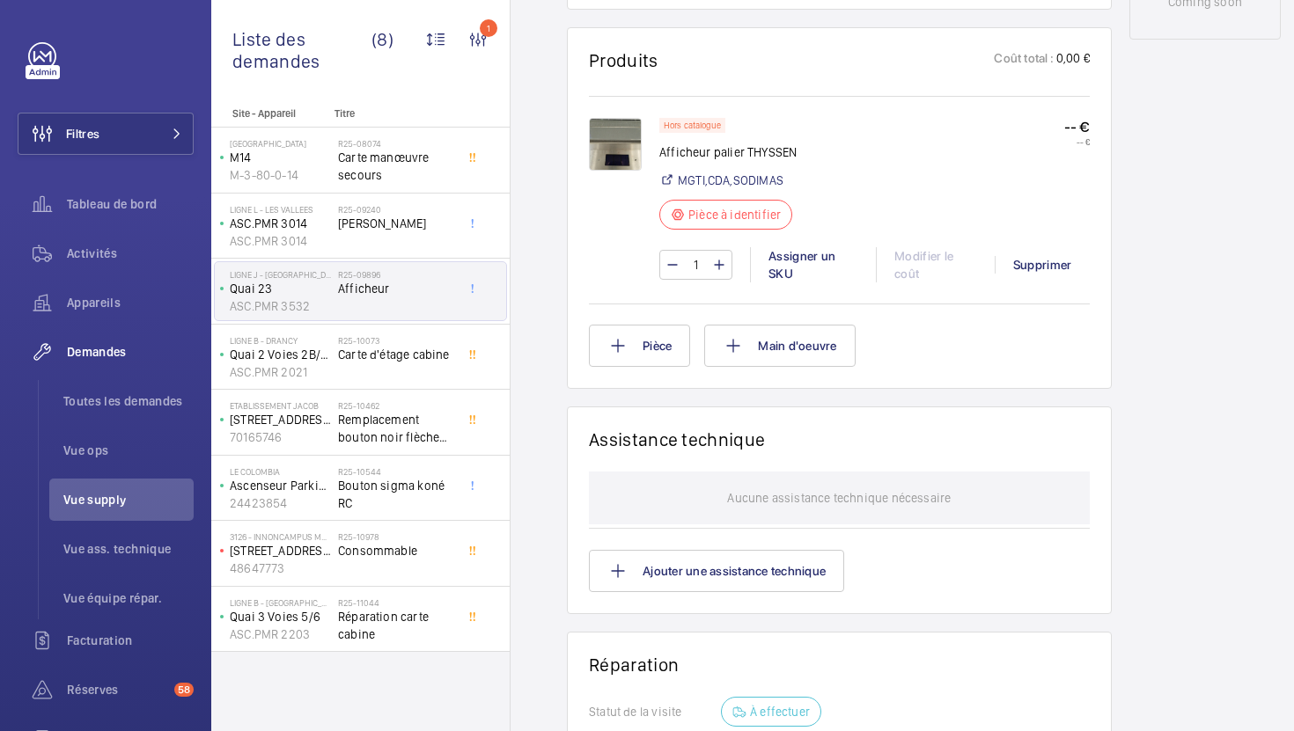
scroll to position [1090, 0]
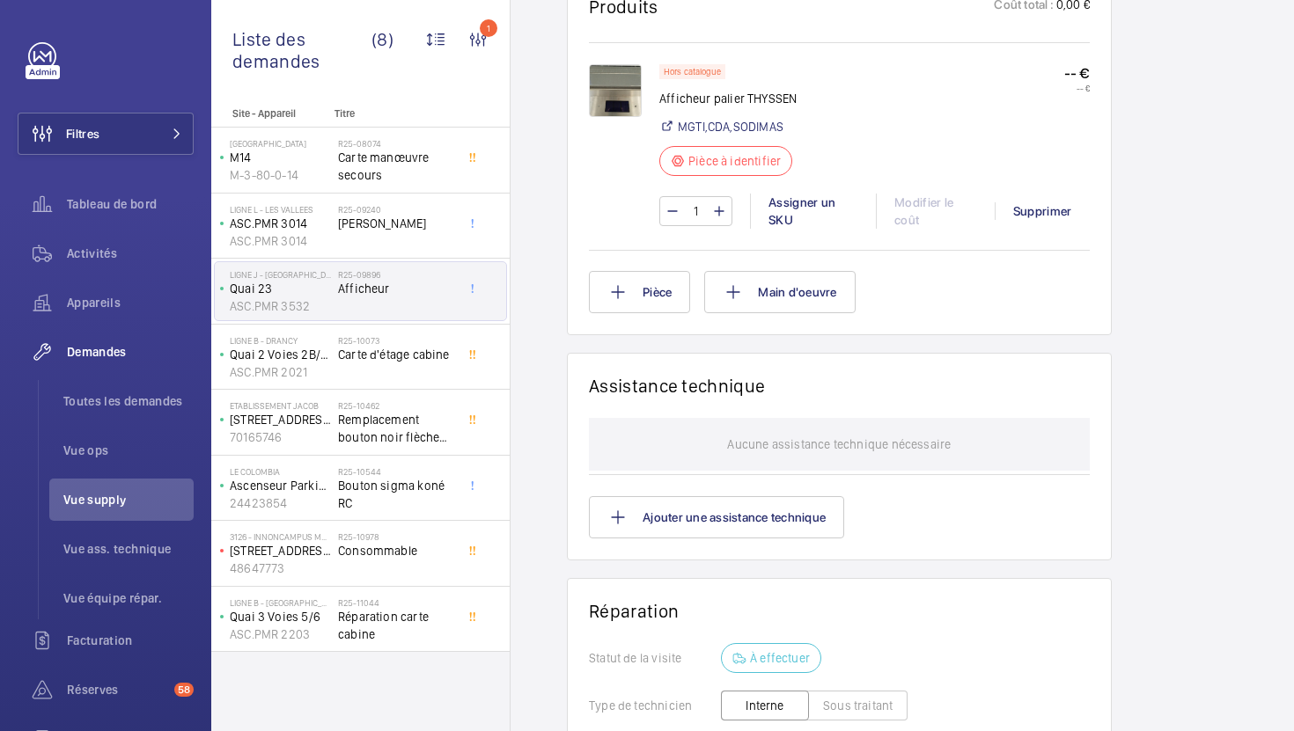
click at [611, 102] on img at bounding box center [615, 90] width 53 height 53
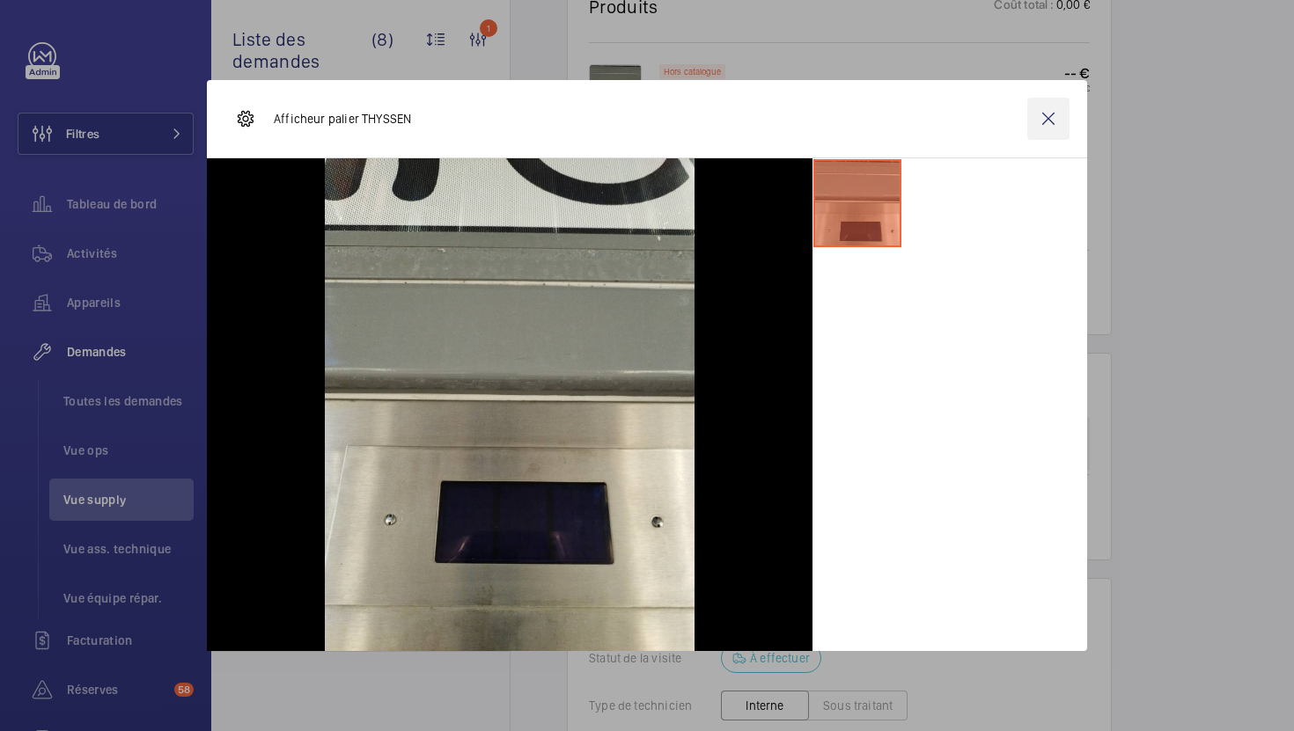
click at [1053, 134] on wm-front-icon-button at bounding box center [1048, 119] width 42 height 42
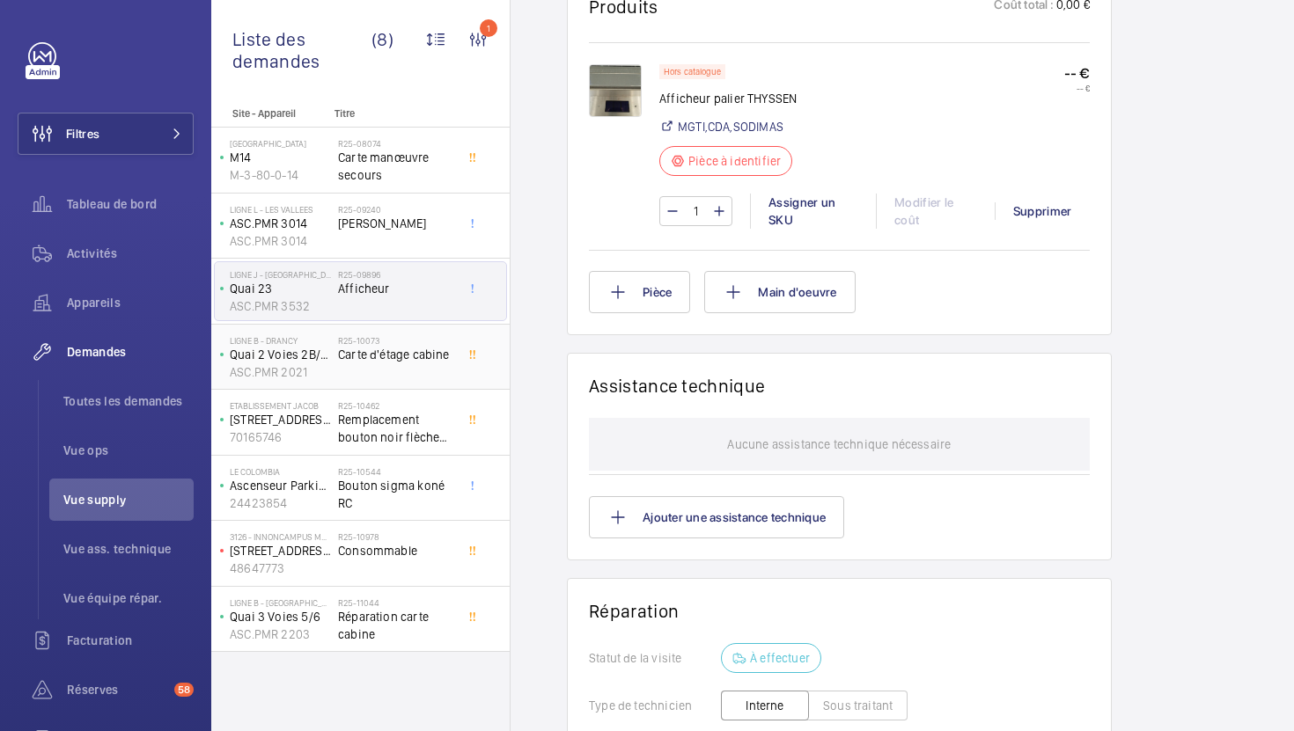
click at [400, 378] on div "R25-10073 Carte d'étage cabine" at bounding box center [396, 360] width 116 height 51
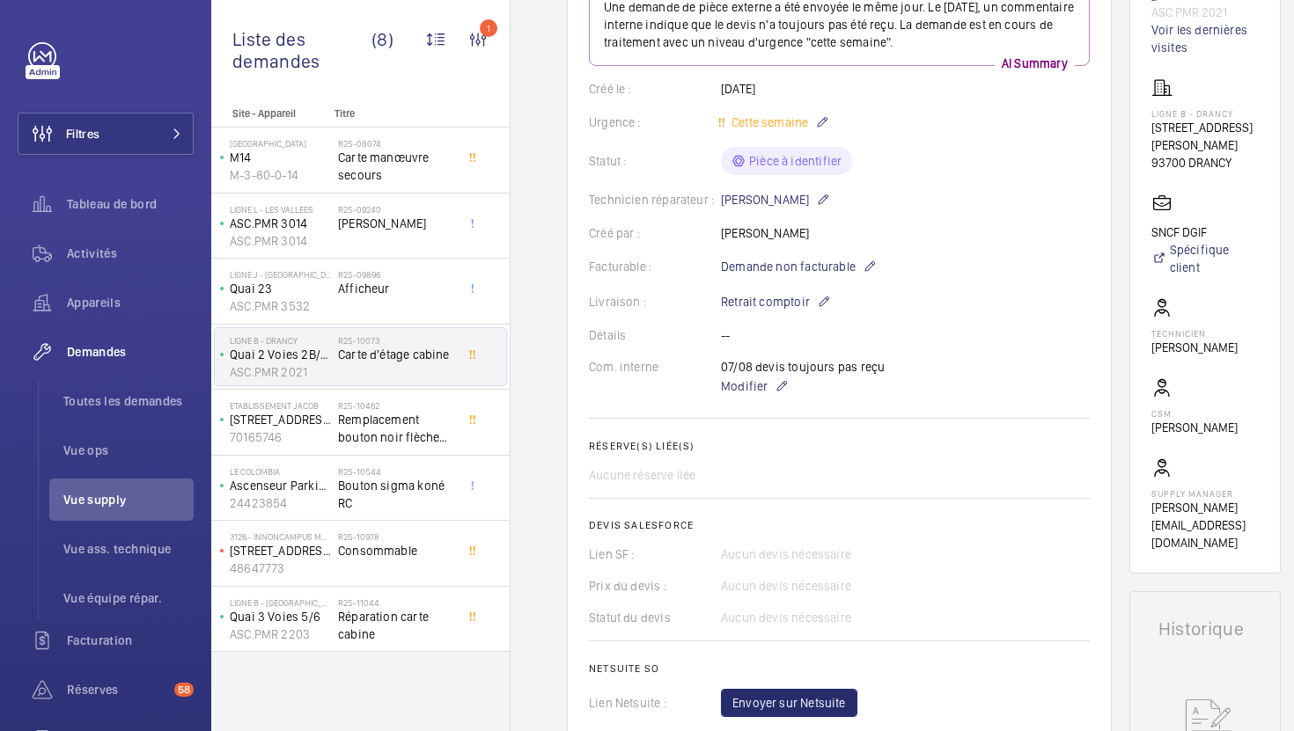
scroll to position [268, 0]
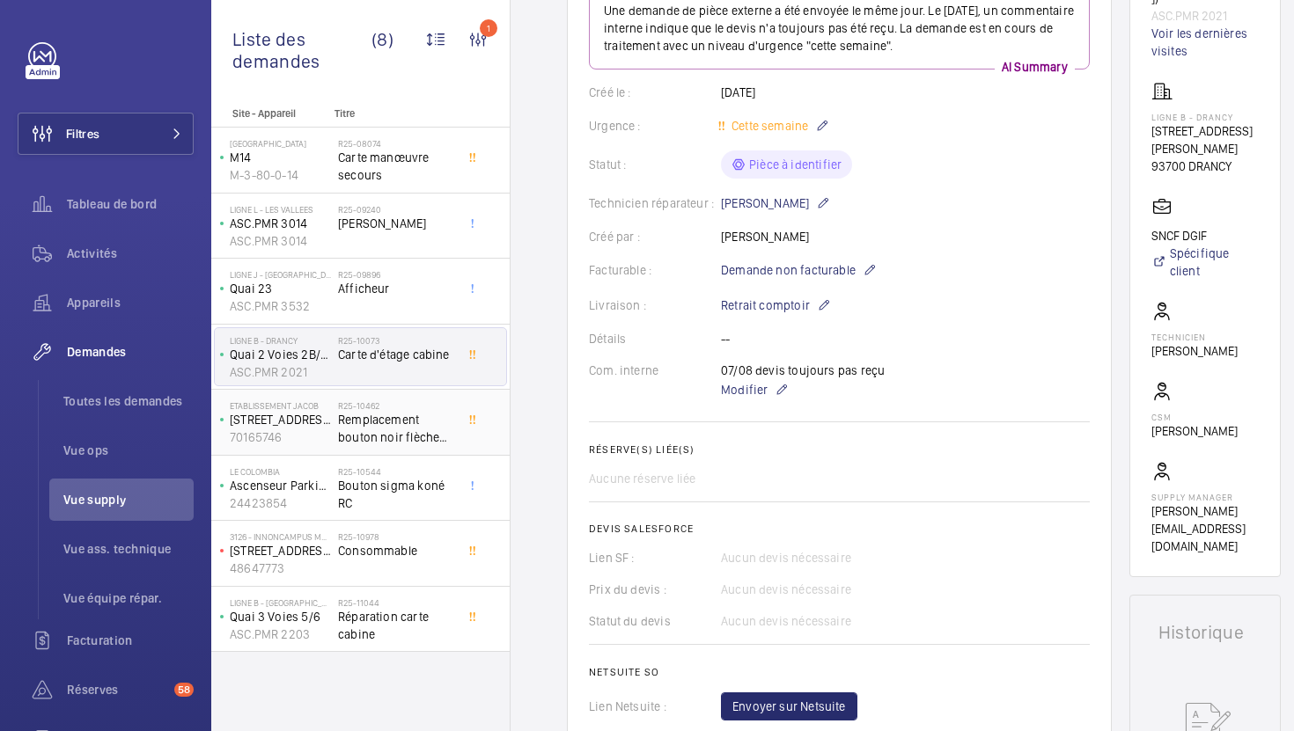
click at [416, 409] on h2 "R25-10462" at bounding box center [396, 405] width 116 height 11
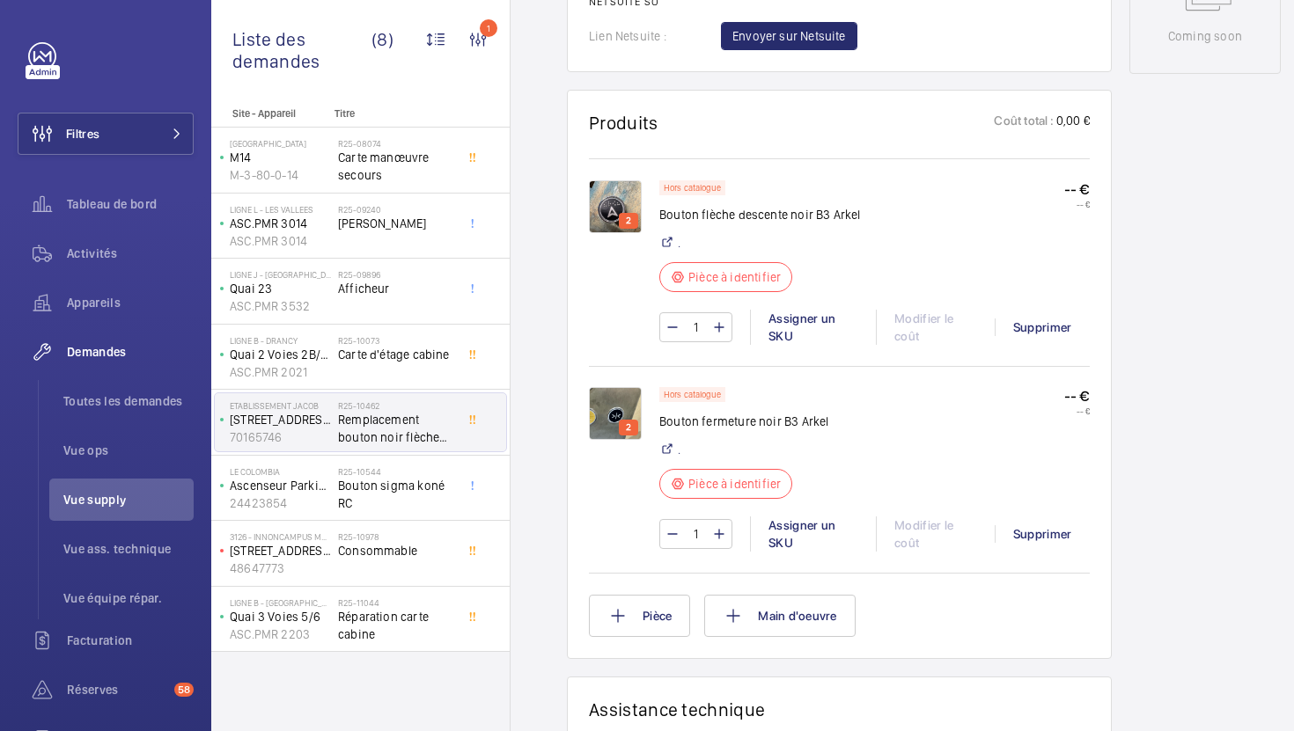
scroll to position [993, 0]
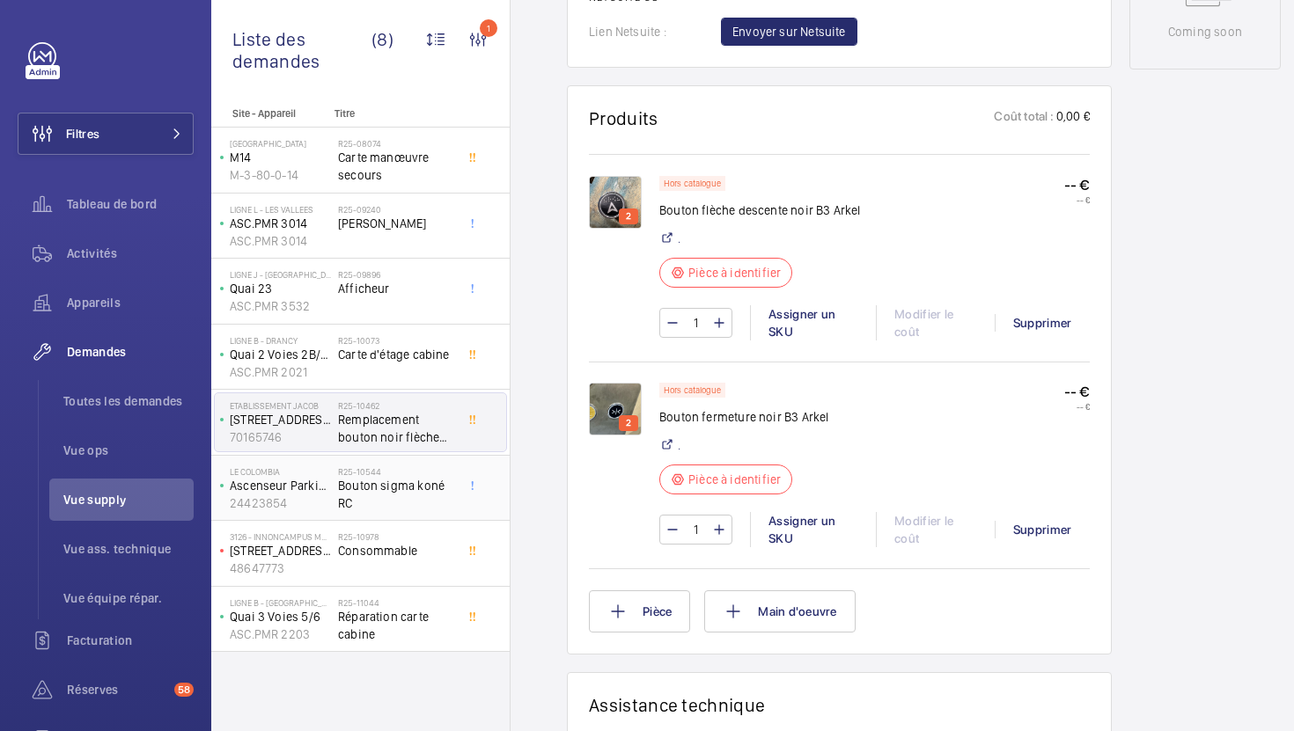
click at [393, 494] on span "Bouton sigma koné RC" at bounding box center [396, 494] width 116 height 35
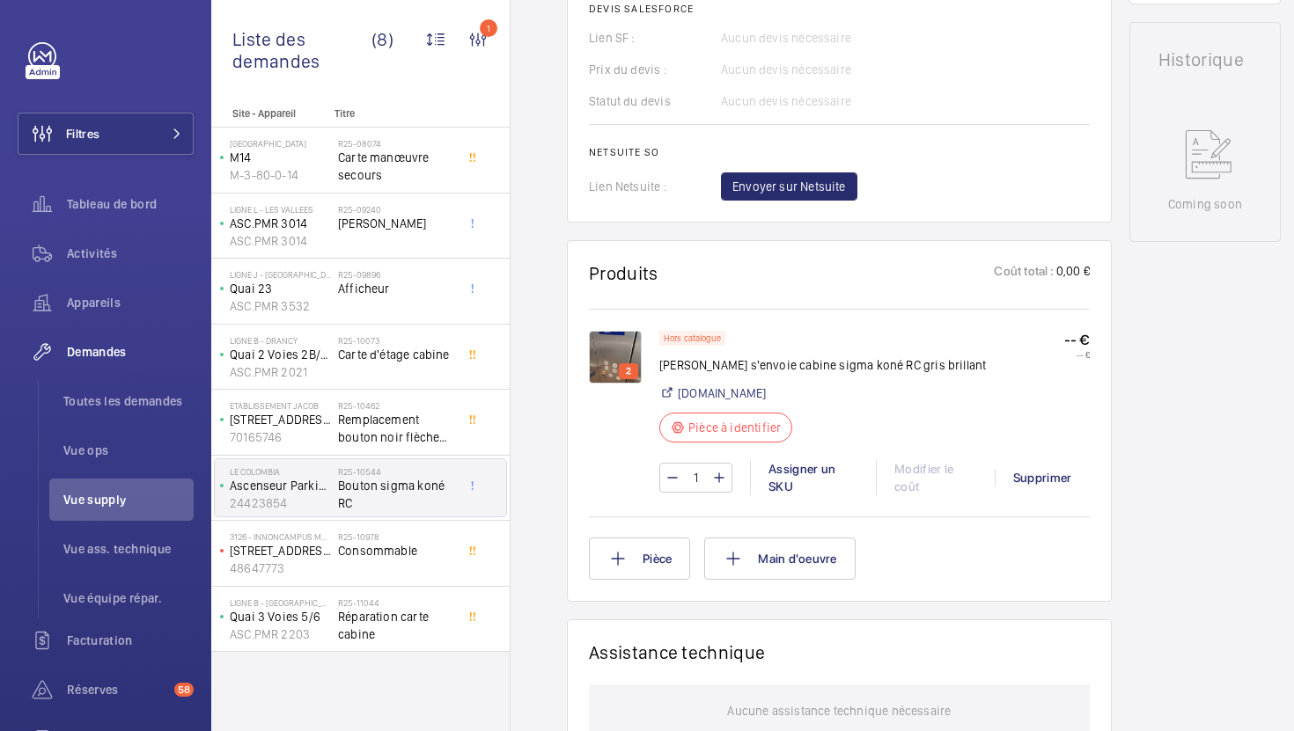
scroll to position [791, 0]
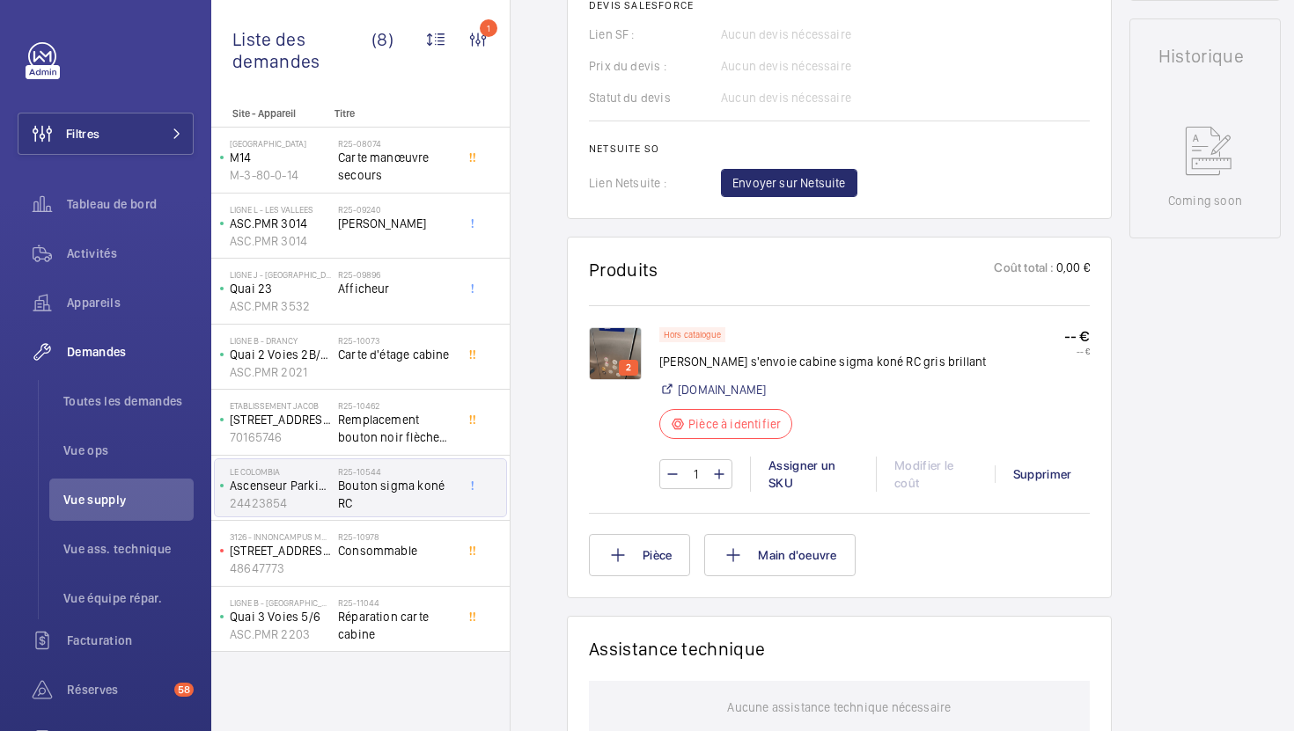
click at [612, 327] on img at bounding box center [615, 353] width 53 height 53
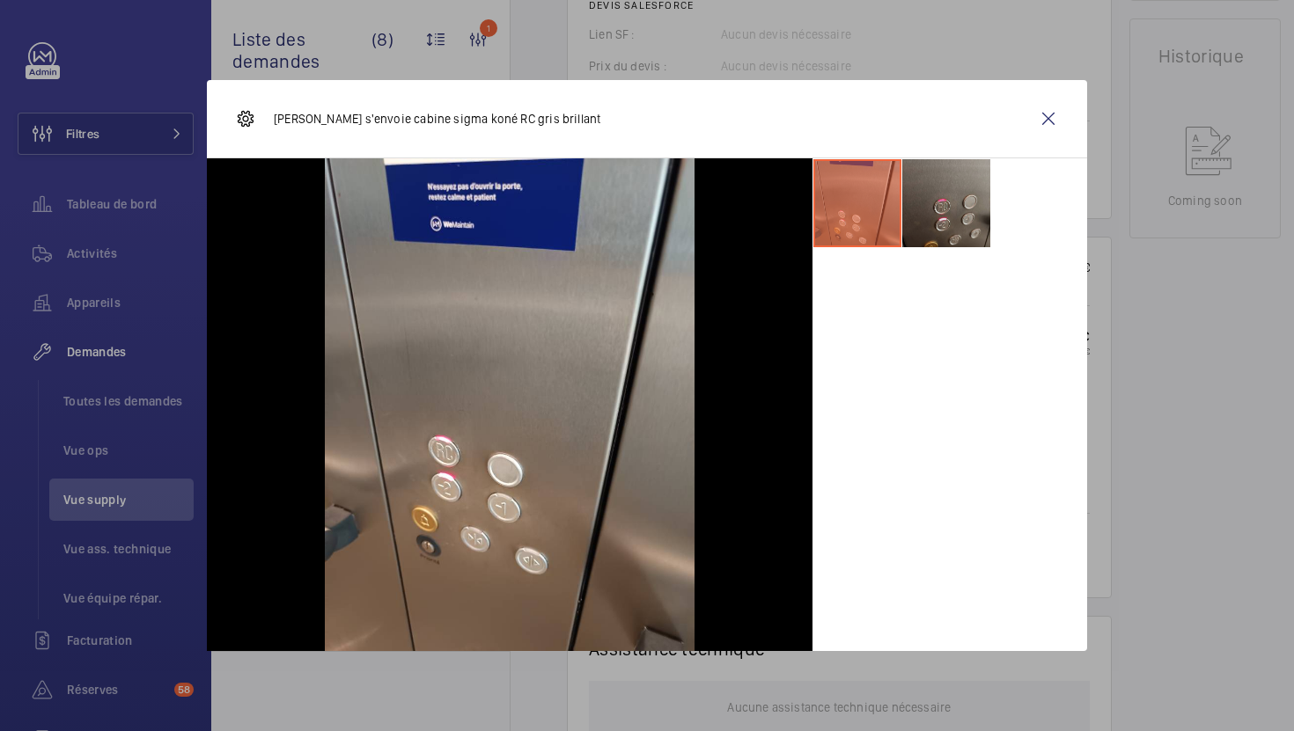
click at [976, 223] on li at bounding box center [946, 203] width 88 height 88
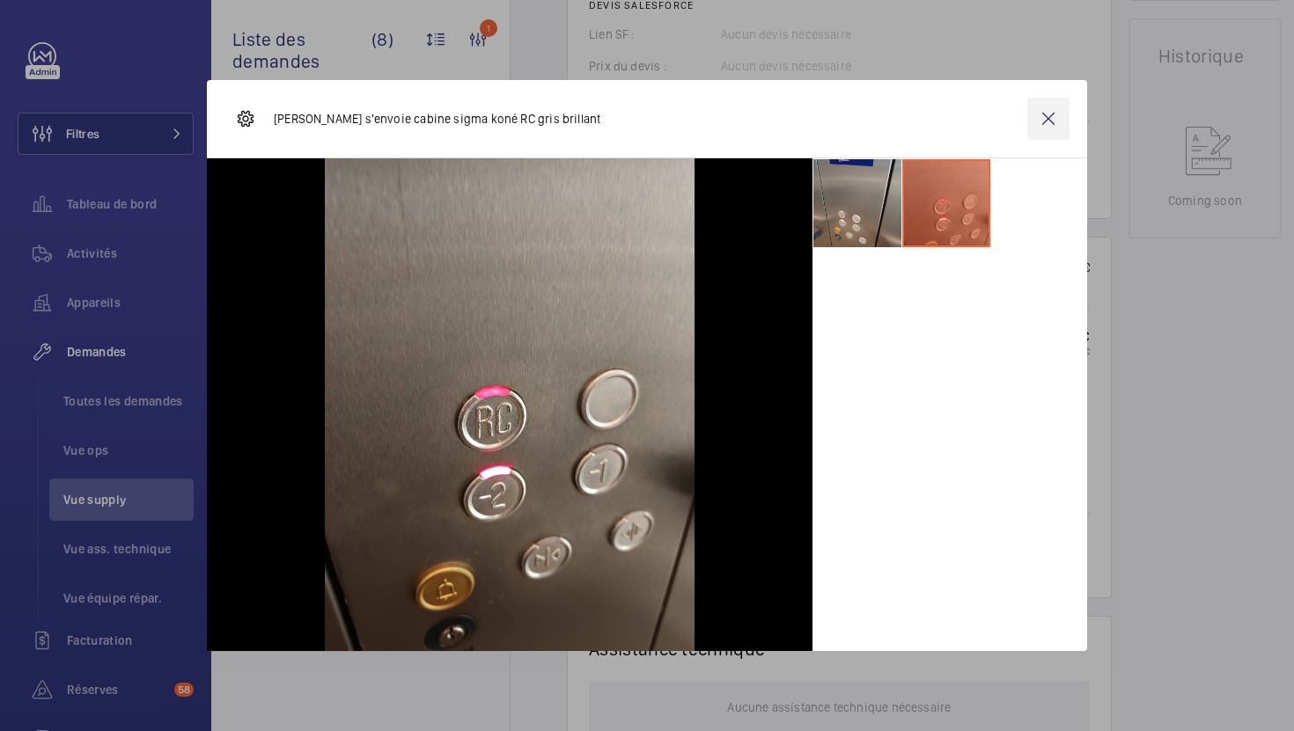
click at [1049, 117] on wm-front-icon-button at bounding box center [1048, 119] width 42 height 42
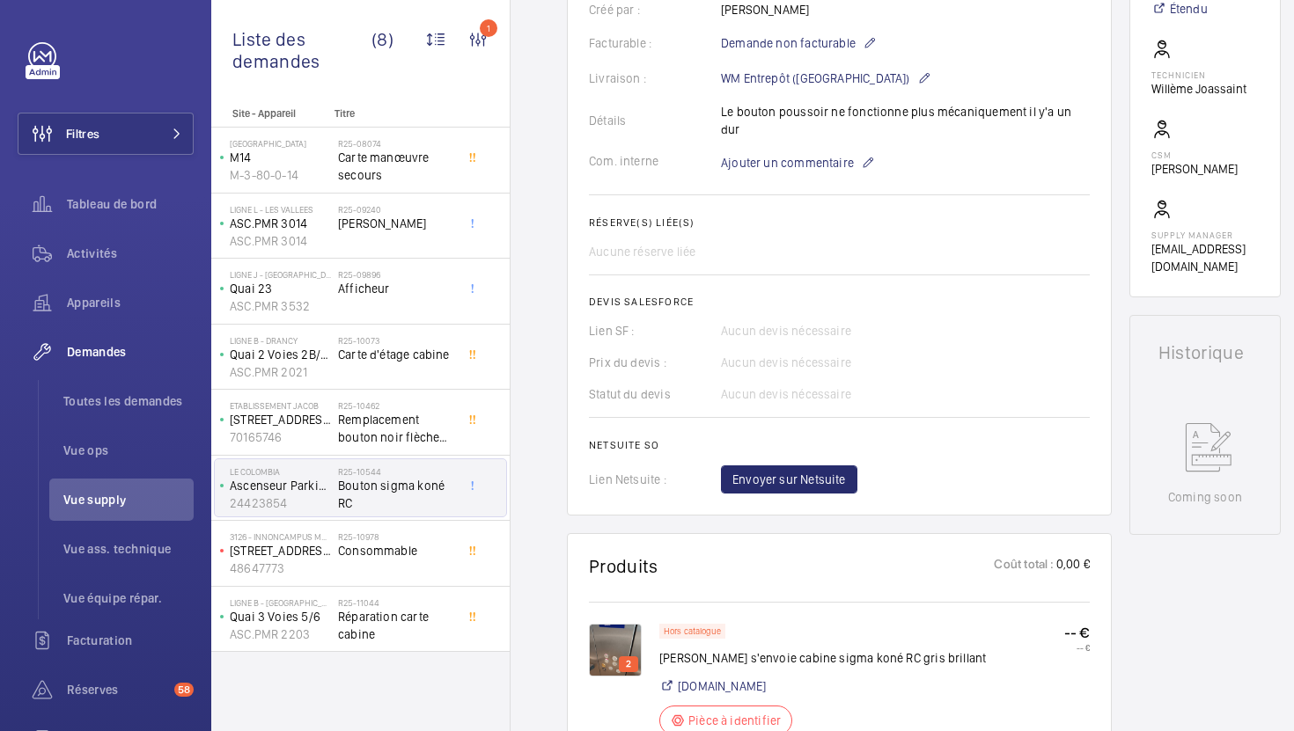
scroll to position [796, 0]
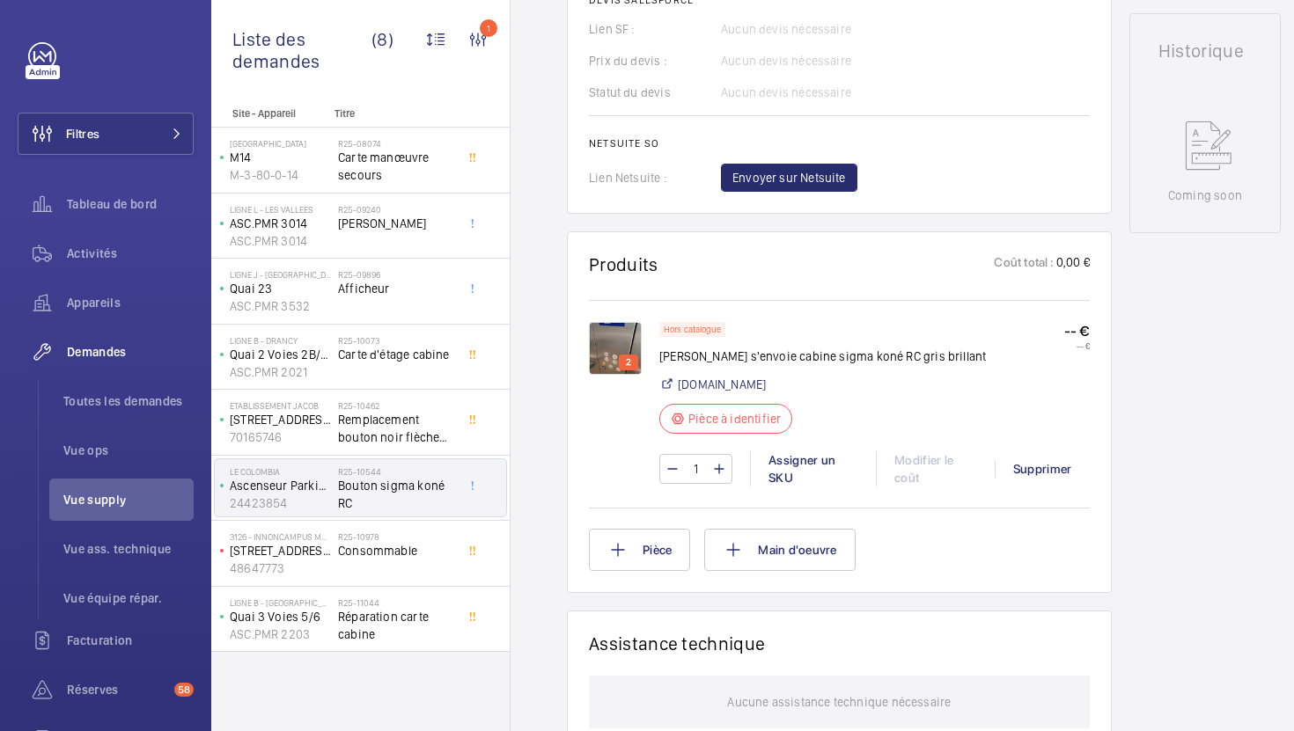
click at [621, 323] on img at bounding box center [615, 348] width 53 height 53
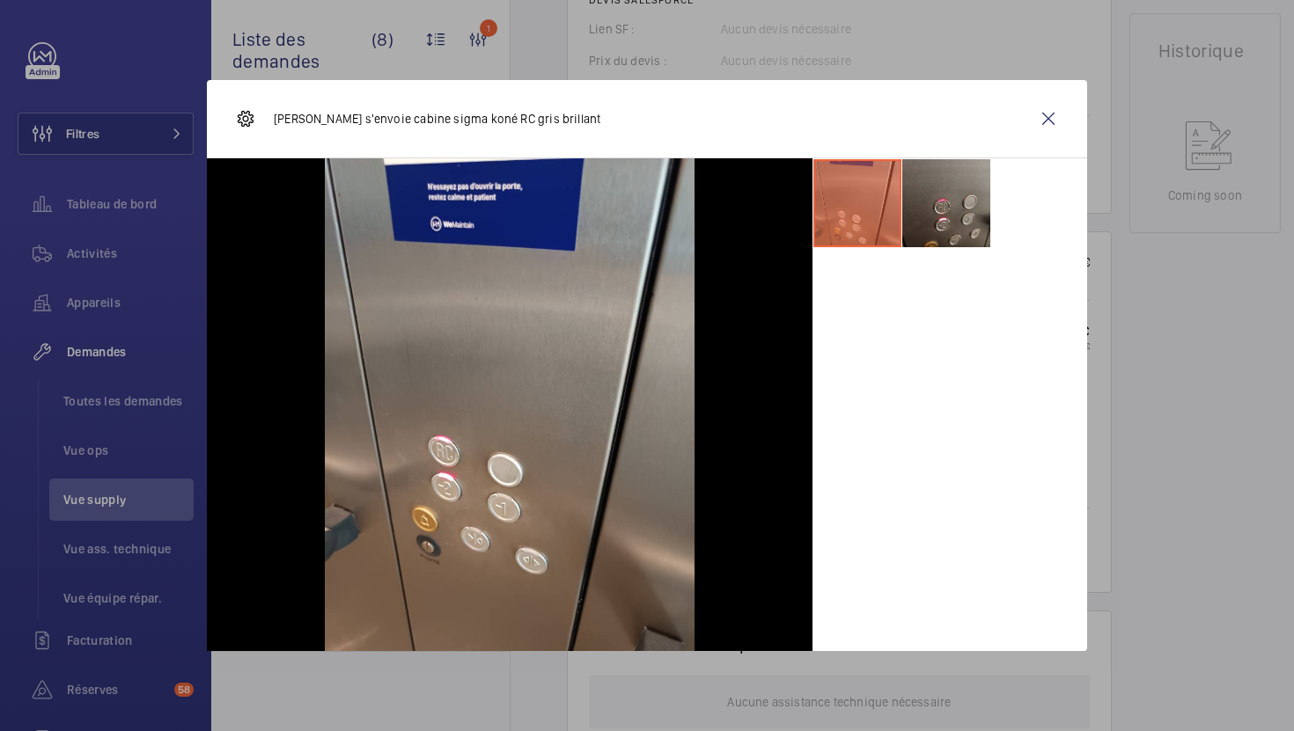
click at [957, 218] on li at bounding box center [946, 203] width 88 height 88
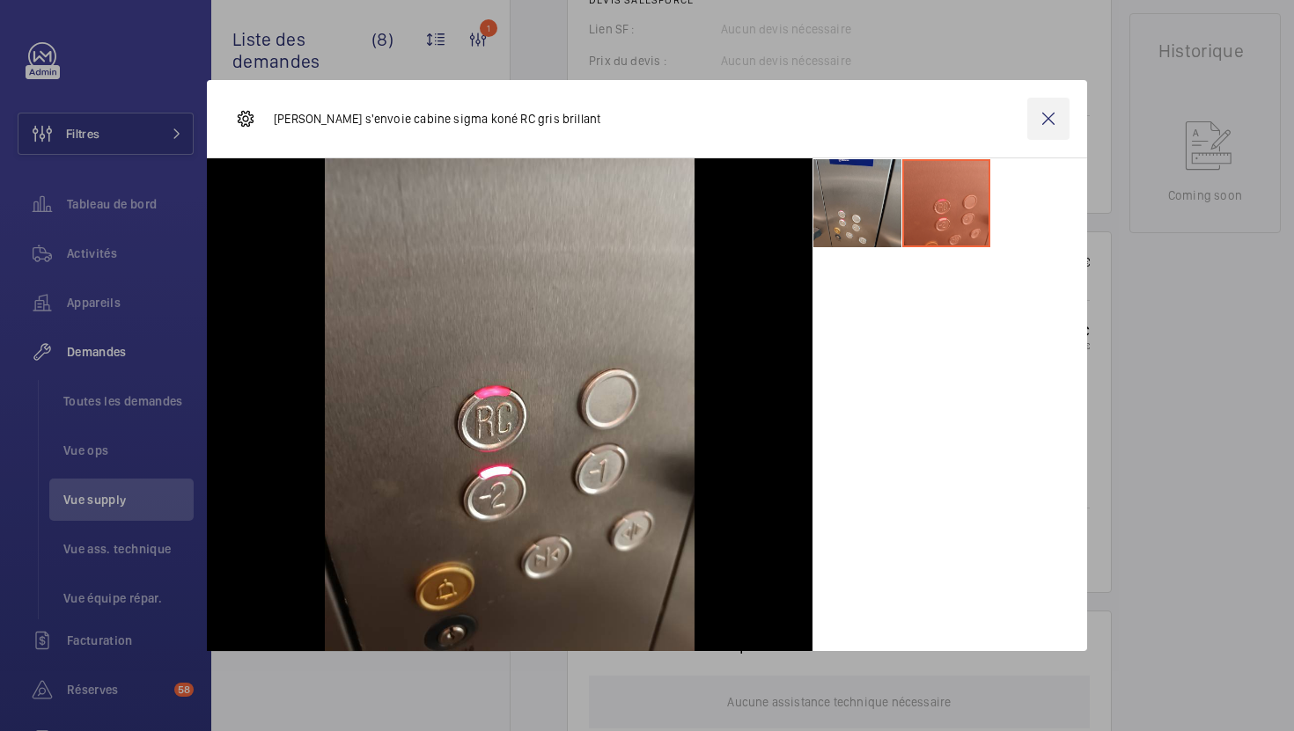
click at [1050, 122] on wm-front-icon-button at bounding box center [1048, 119] width 42 height 42
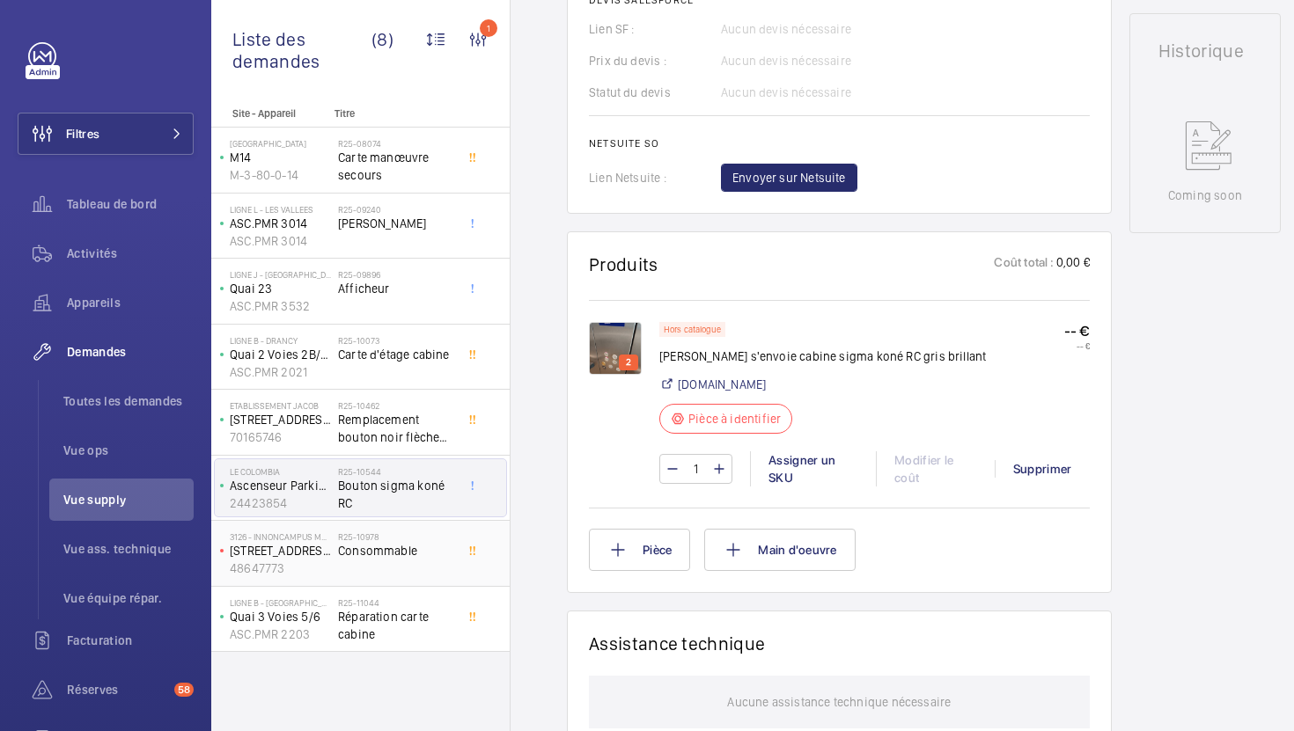
click at [401, 564] on div "R25-10978 Consommable" at bounding box center [396, 557] width 116 height 51
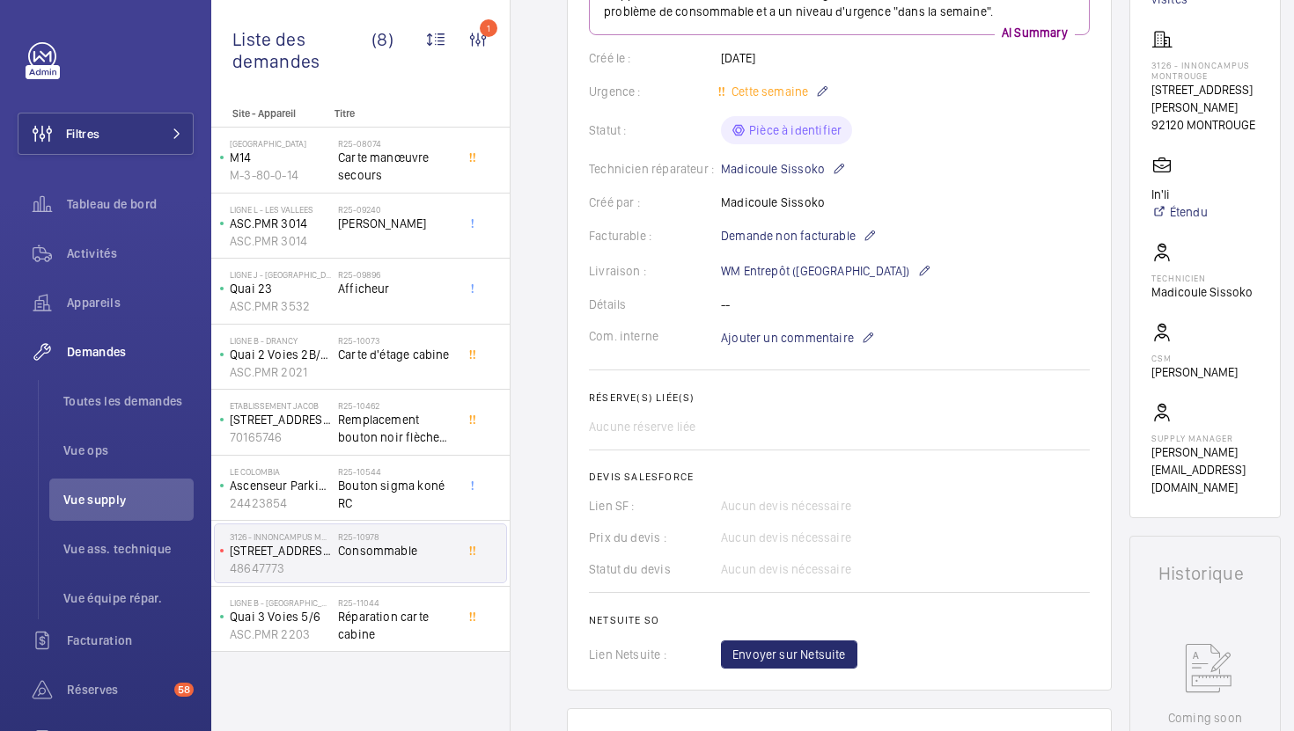
scroll to position [219, 0]
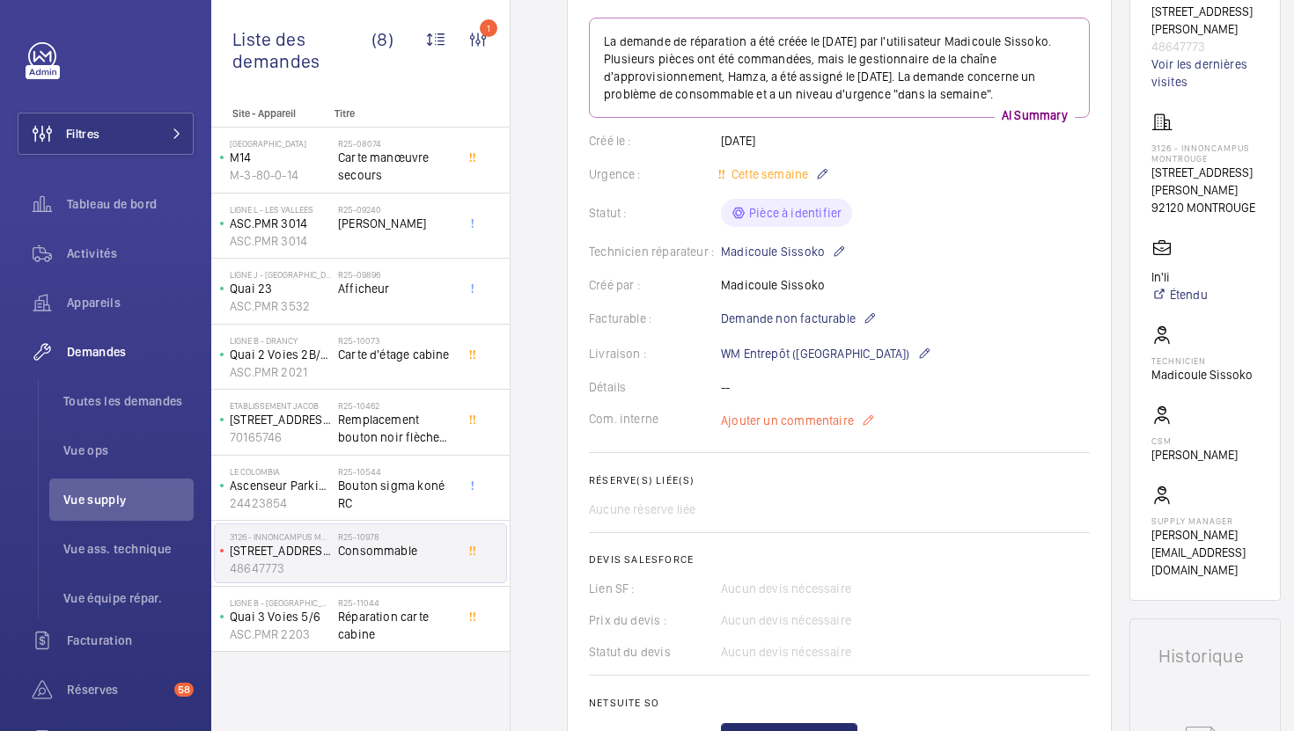
click at [789, 428] on span "Ajouter un commentaire" at bounding box center [787, 421] width 133 height 18
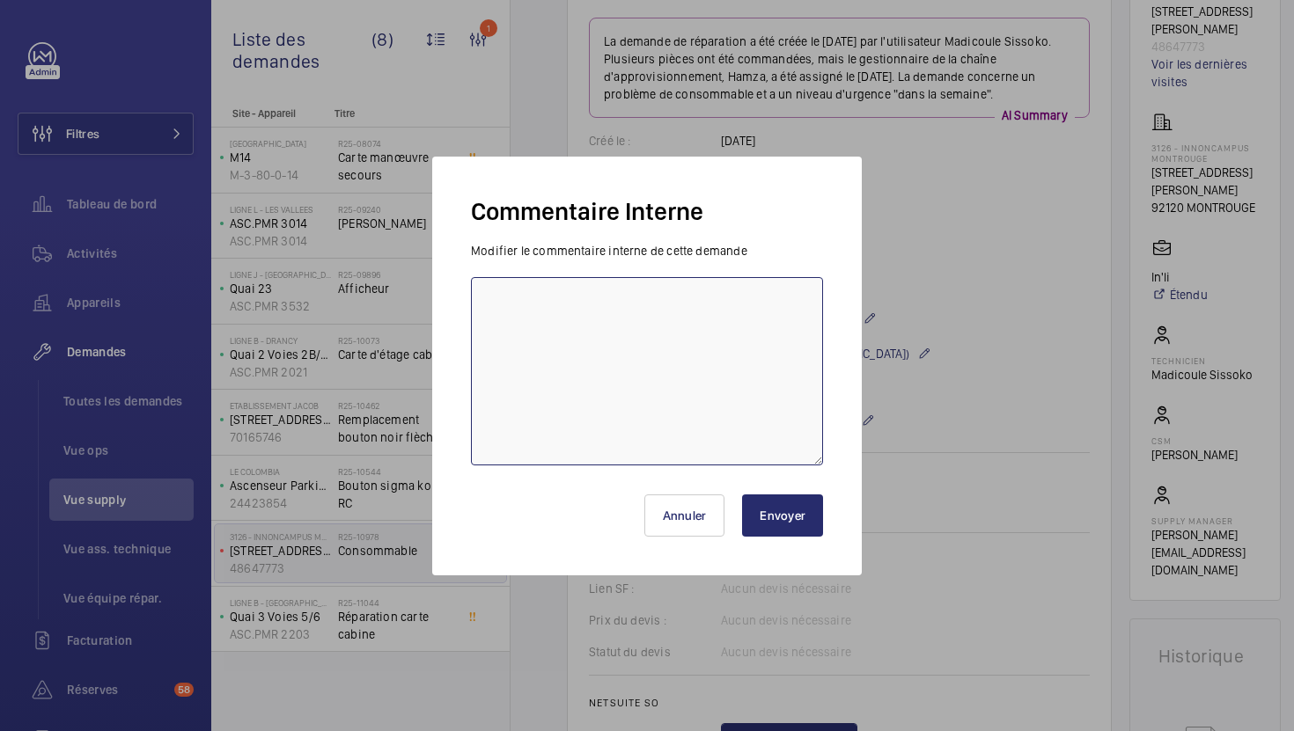
click at [705, 443] on textarea at bounding box center [647, 371] width 352 height 188
type textarea "18/08 en attente des ref de Mickael"
click at [808, 537] on div "Annuler Envoyer" at bounding box center [647, 508] width 352 height 84
click at [808, 536] on div "Annuler Envoyer" at bounding box center [647, 508] width 352 height 84
click at [803, 509] on button "Envoyer" at bounding box center [782, 516] width 81 height 42
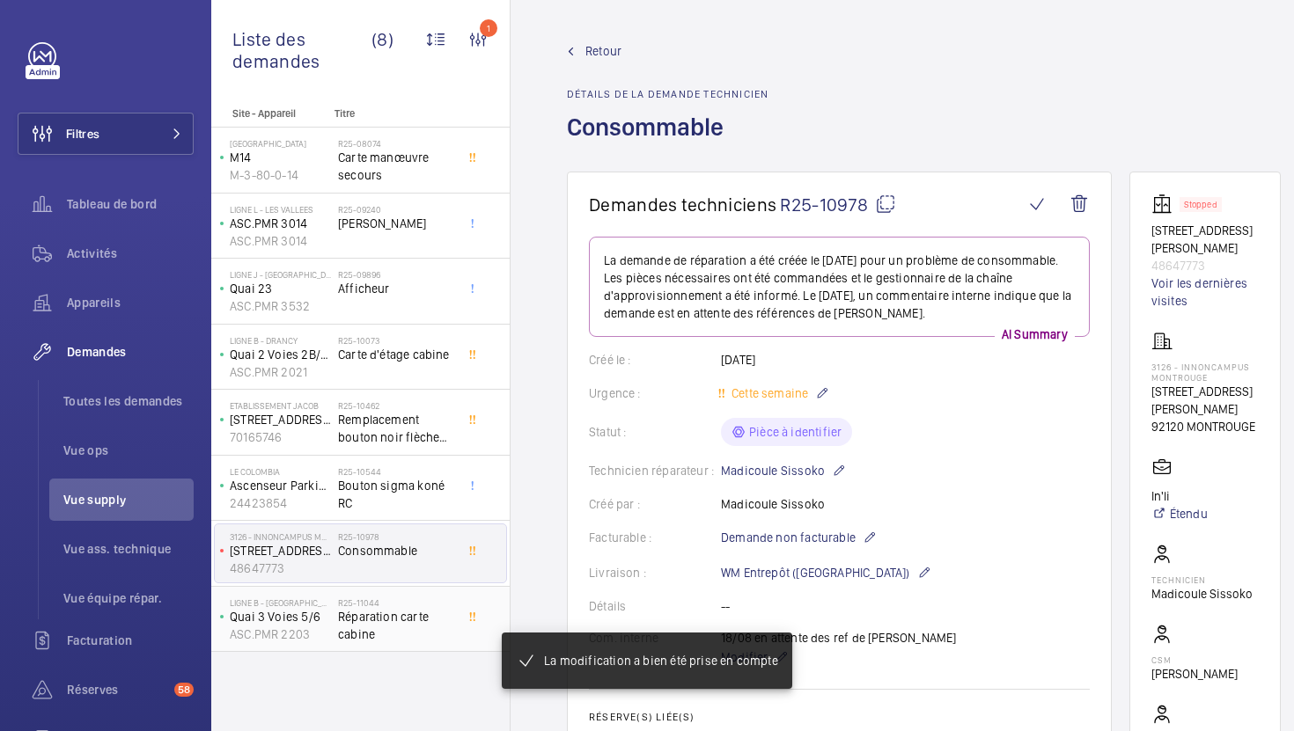
click at [444, 631] on span "Réparation carte cabine" at bounding box center [396, 625] width 116 height 35
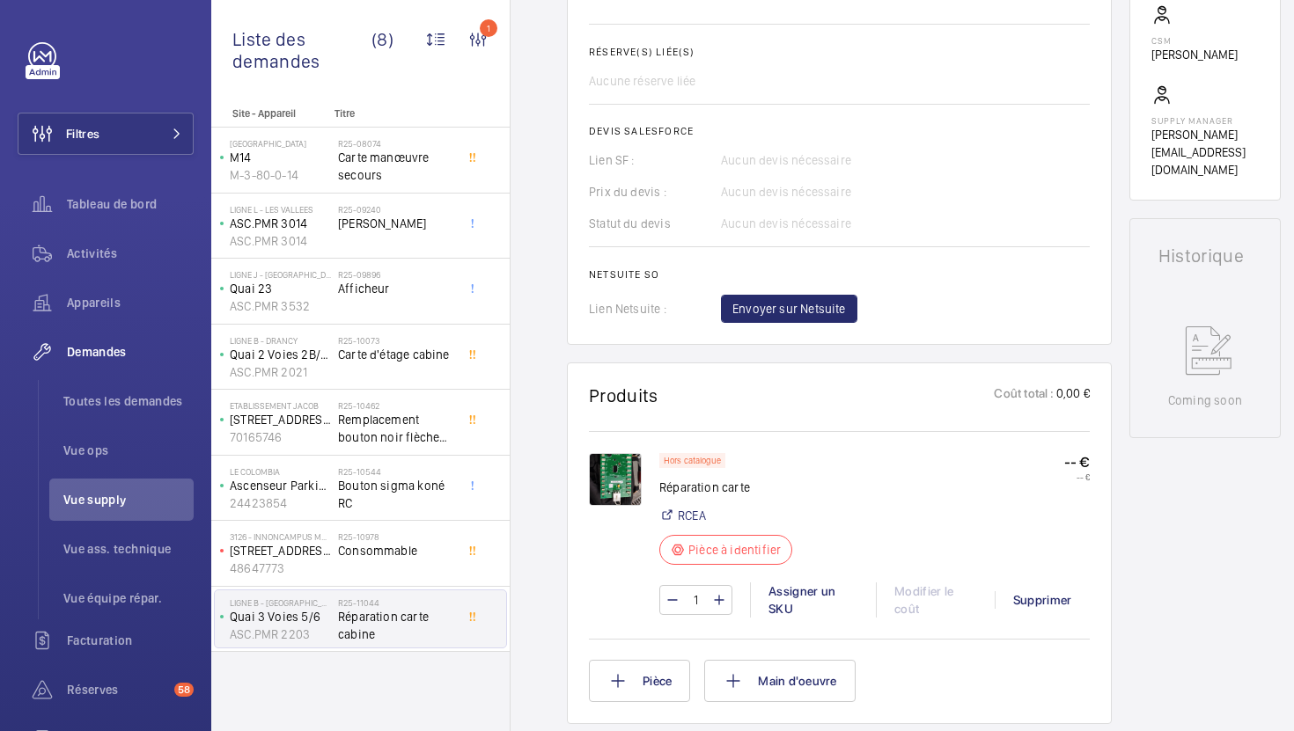
scroll to position [661, 0]
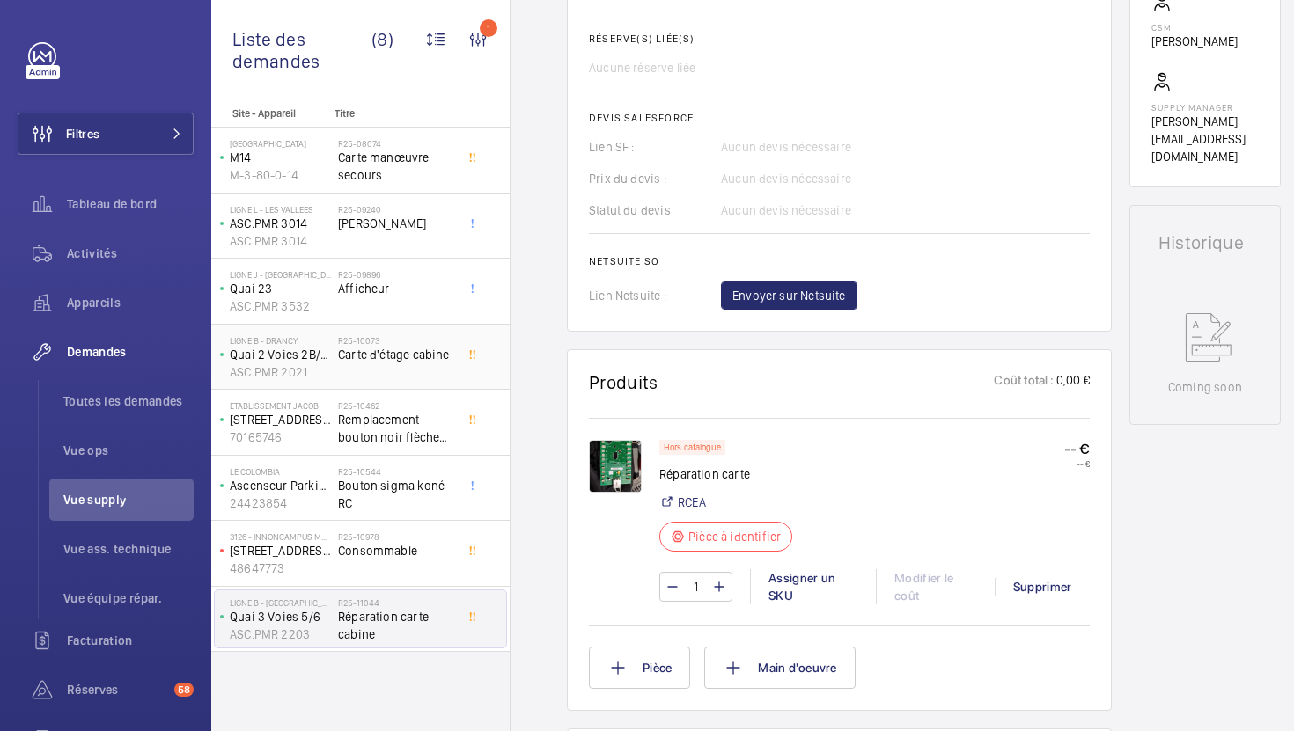
click at [446, 384] on div "R25-10073 Carte d'étage cabine" at bounding box center [396, 360] width 116 height 51
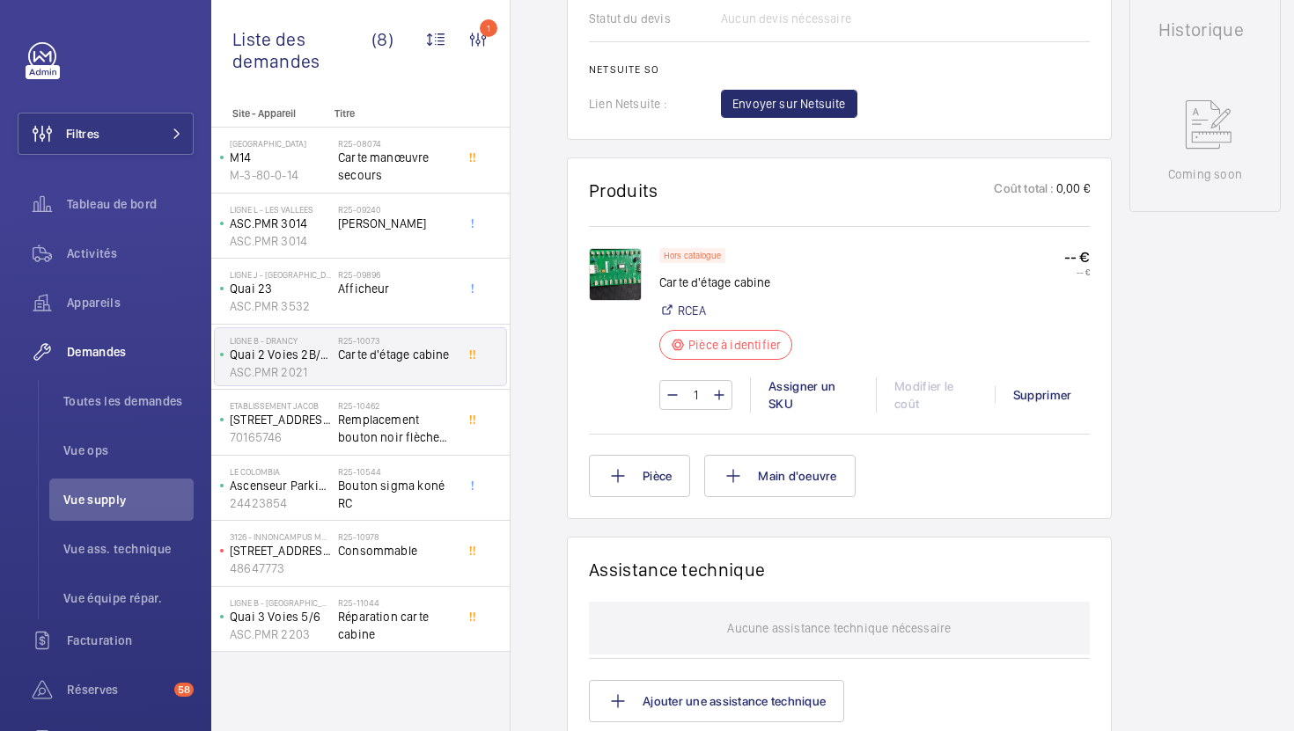
scroll to position [876, 0]
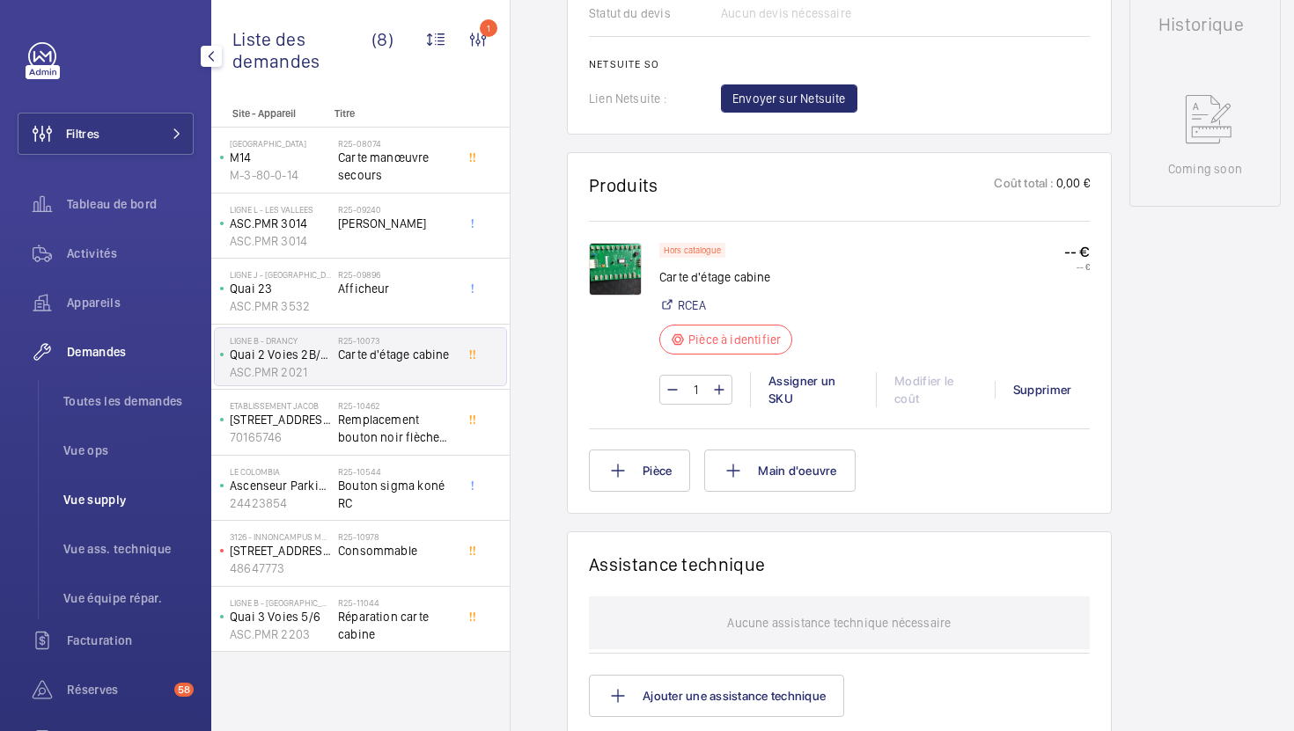
click at [131, 510] on li "Vue supply" at bounding box center [121, 500] width 144 height 42
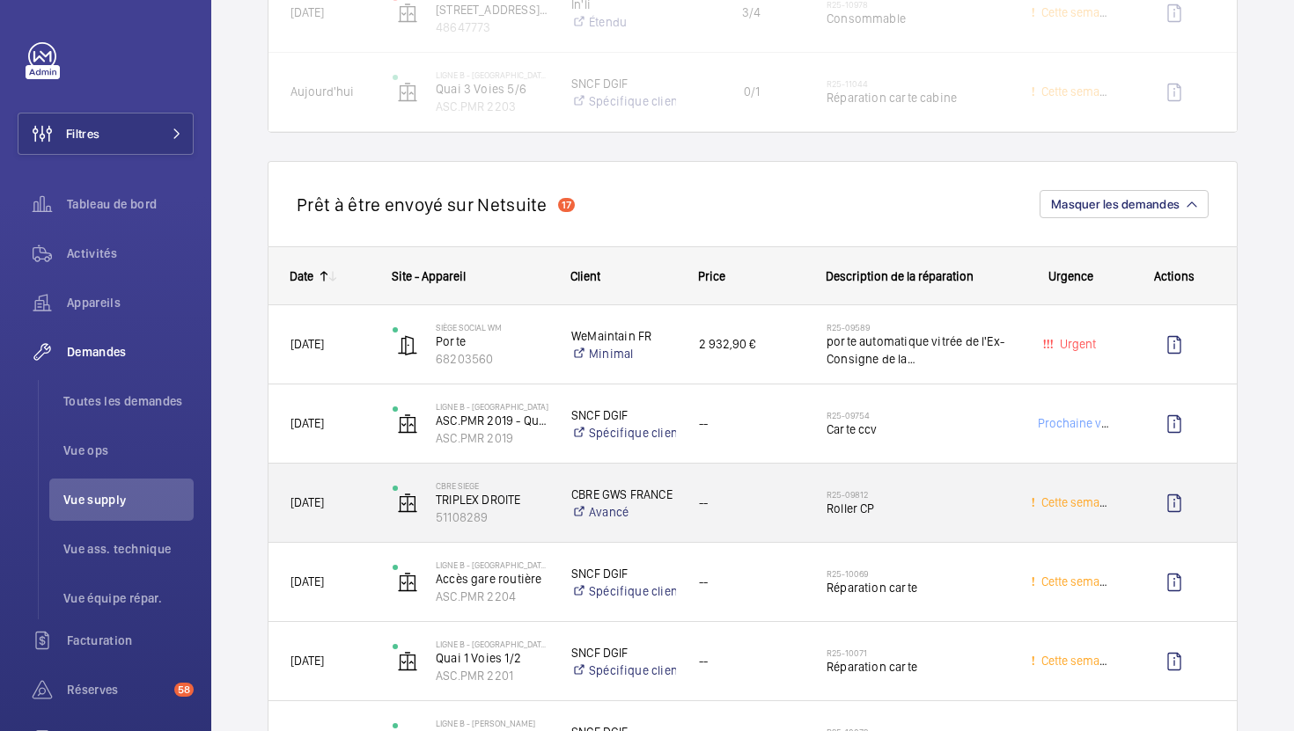
scroll to position [2208, 0]
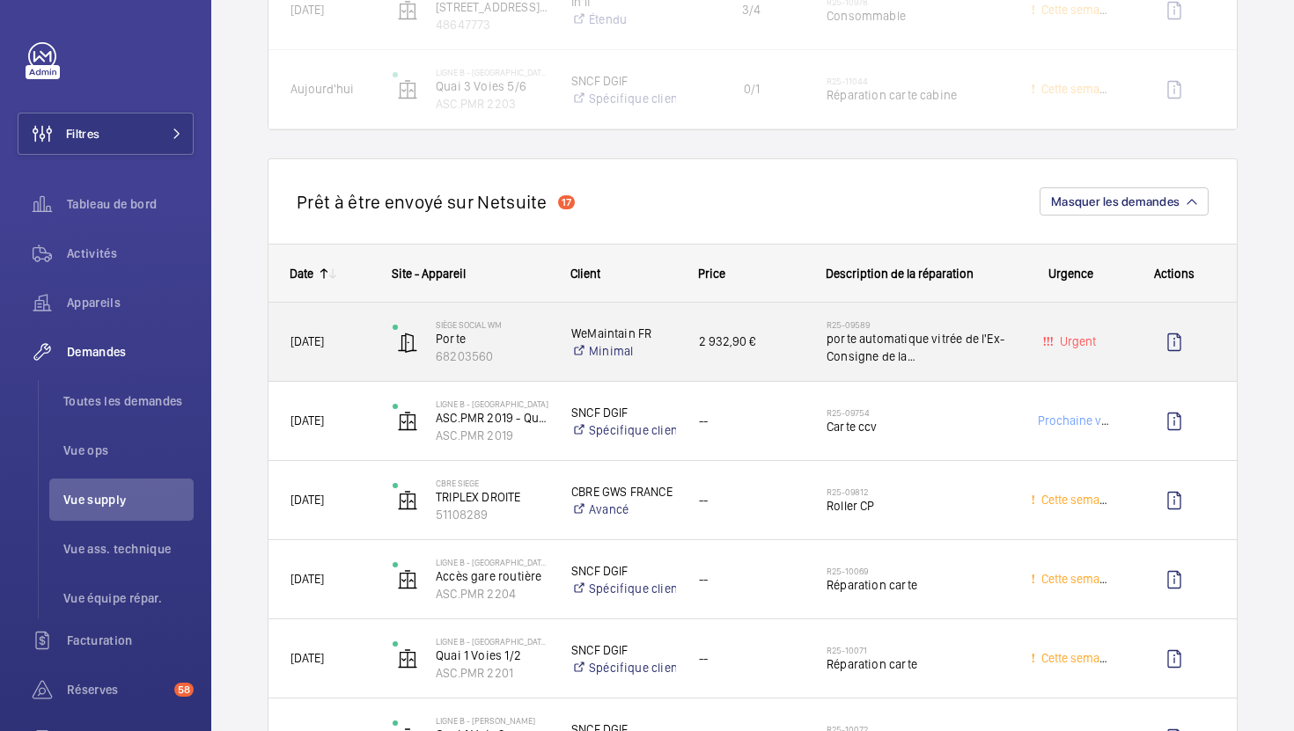
click at [986, 357] on span "porte automatique vitrée de l'Ex-Consigne de la [GEOGRAPHIC_DATA]" at bounding box center [916, 347] width 181 height 35
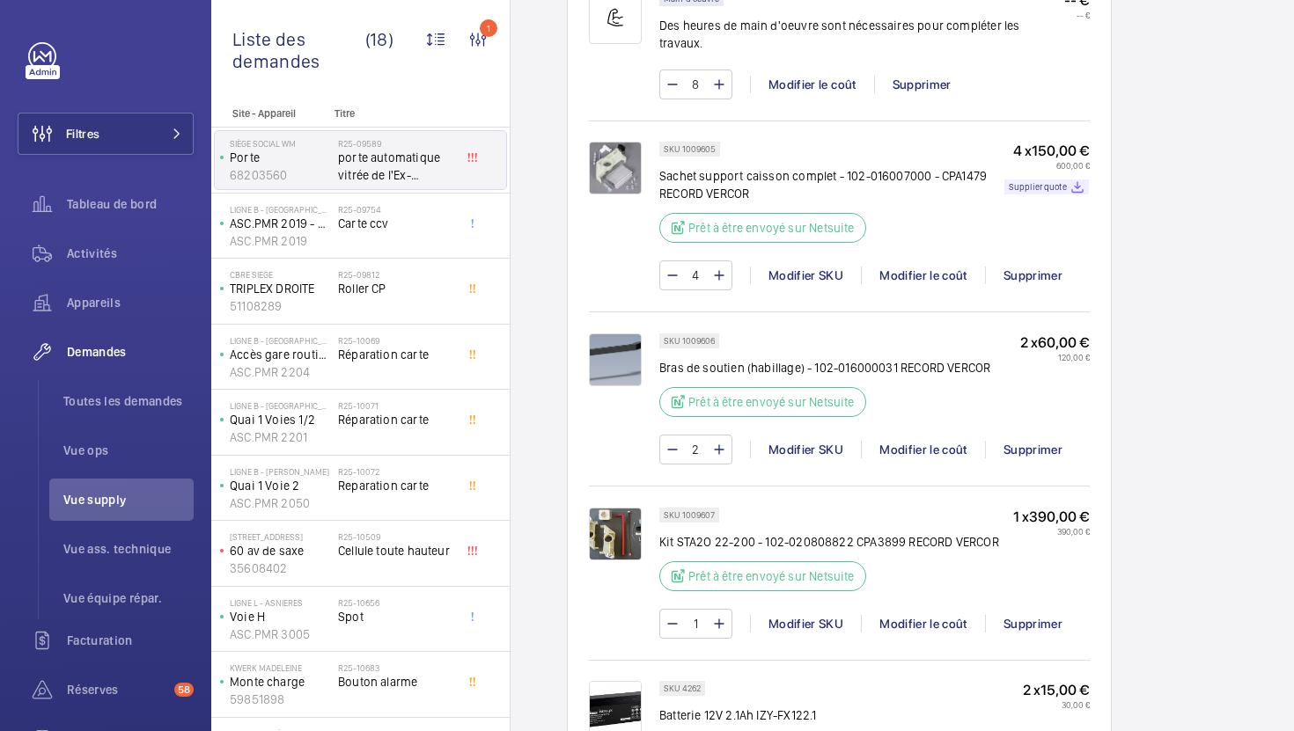
scroll to position [1130, 0]
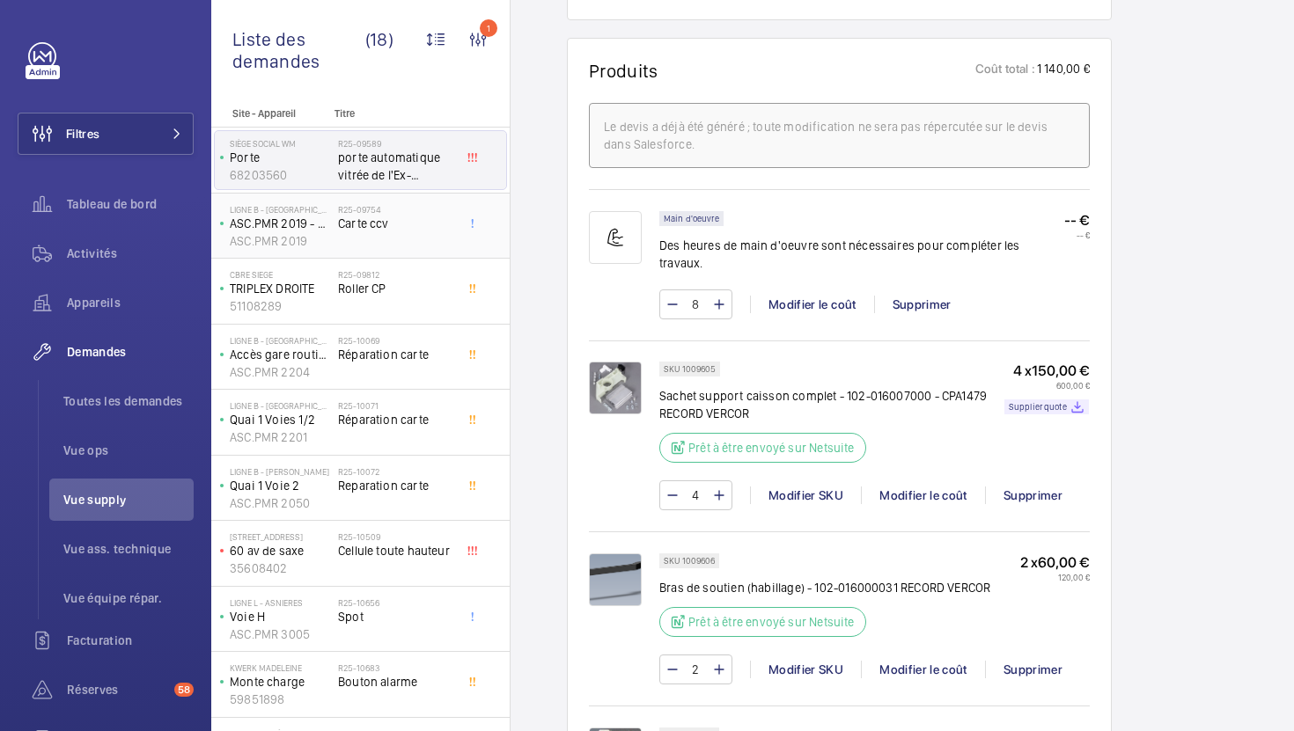
click at [447, 237] on div "R25-09754 Carte ccv" at bounding box center [396, 229] width 116 height 51
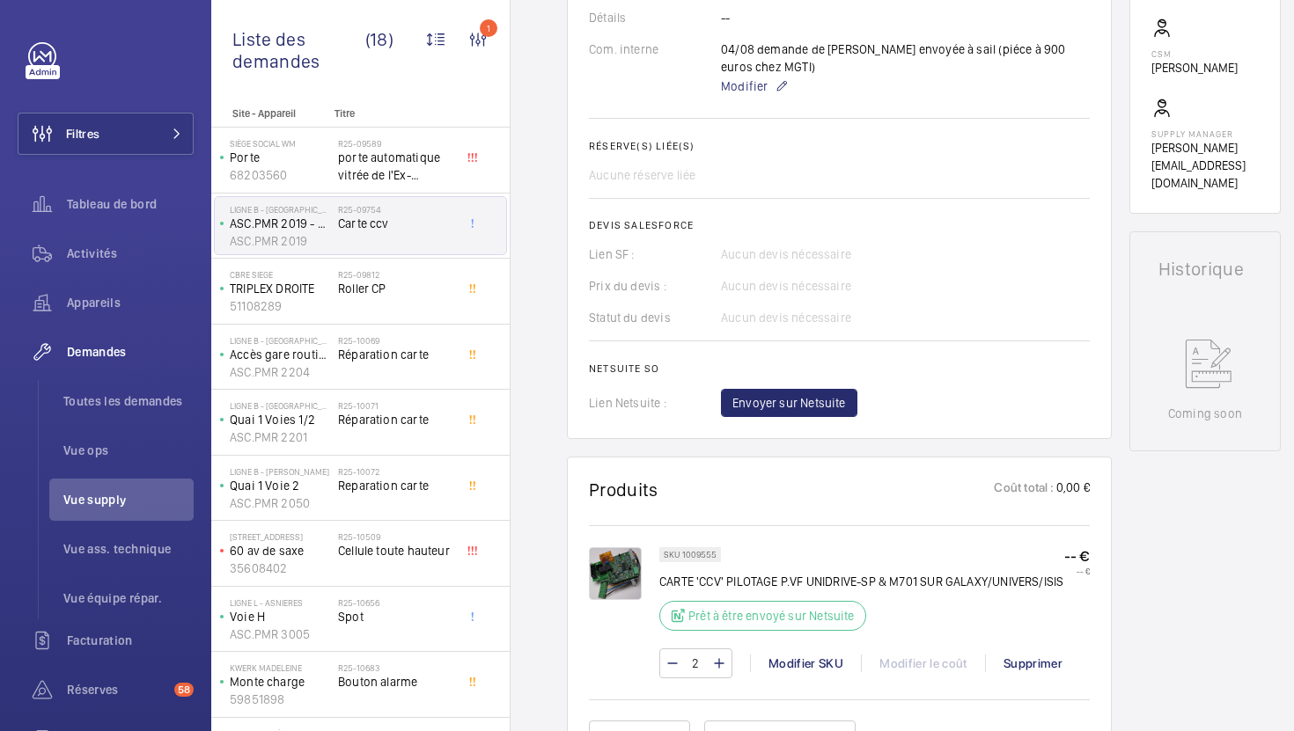
scroll to position [613, 0]
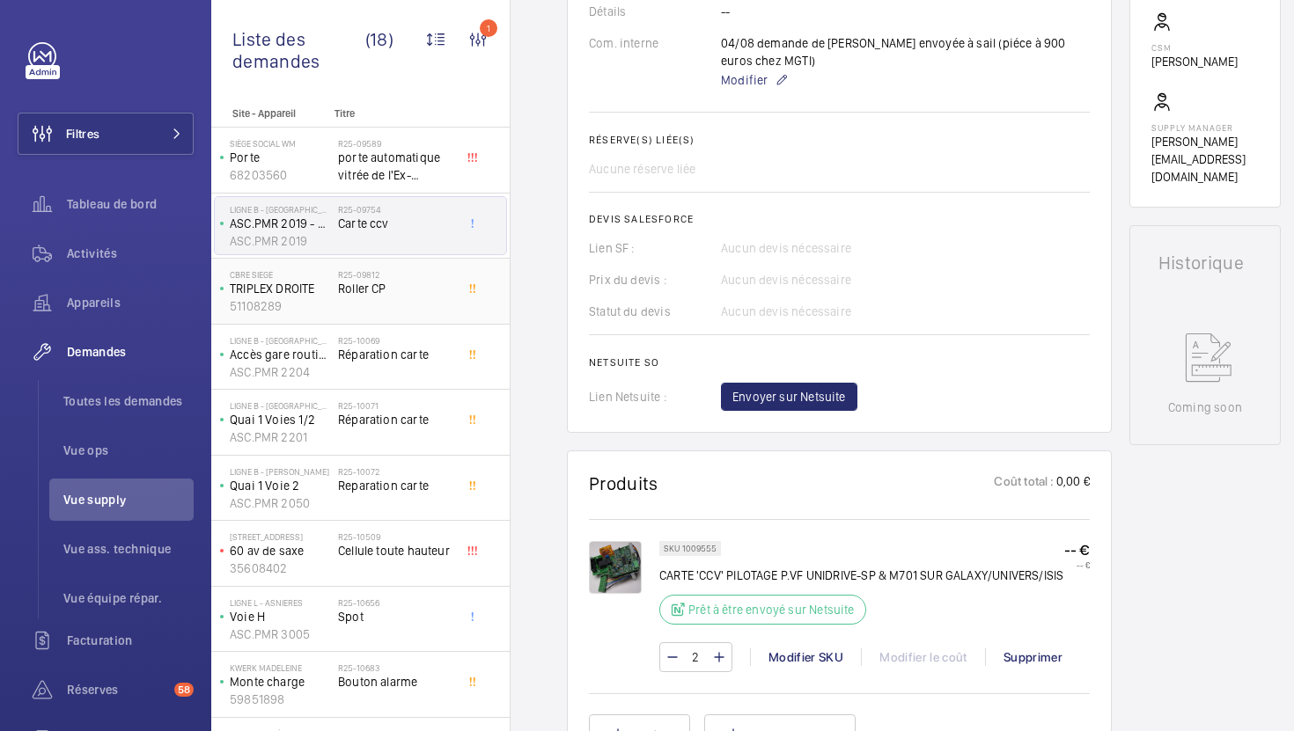
click at [433, 294] on span "Roller CP" at bounding box center [396, 289] width 116 height 18
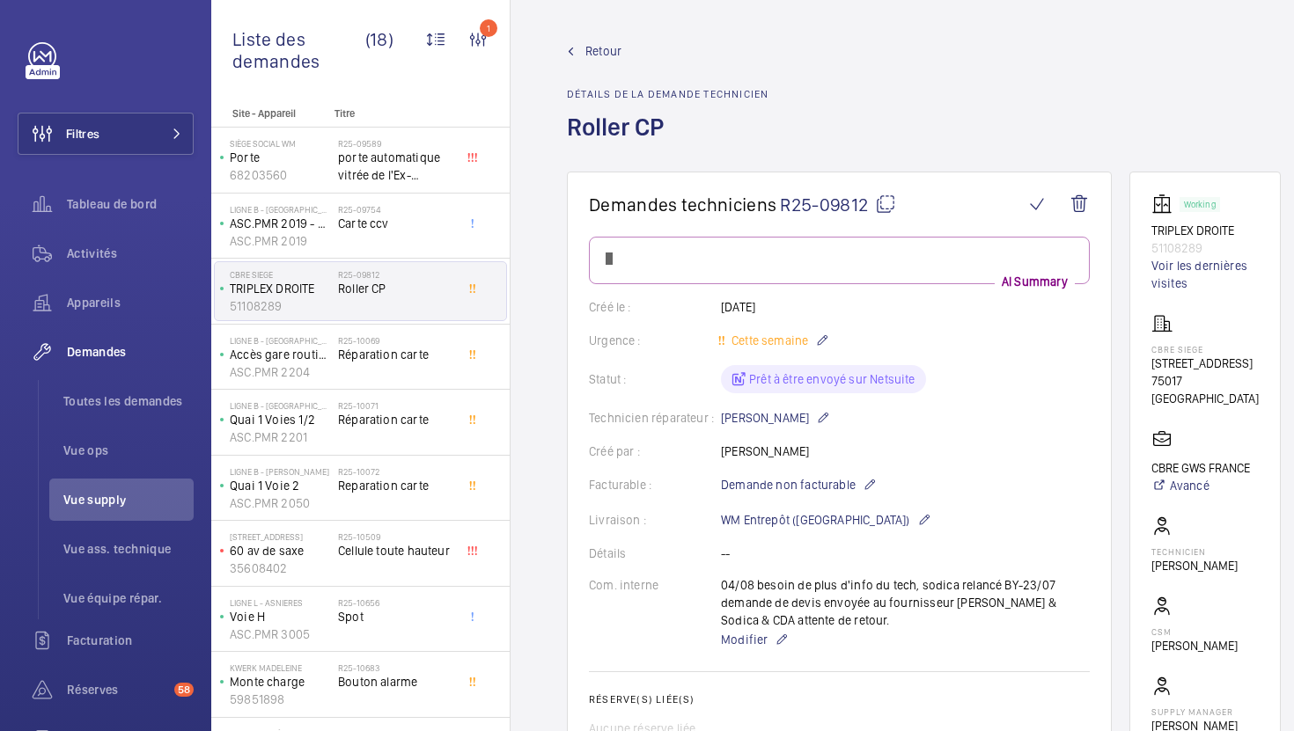
click at [914, 473] on wm-front-card-body "AI Summary Créé le : 18/07/2025 Urgence : Cette semaine Statut : Prêt à être en…" at bounding box center [839, 598] width 501 height 723
click at [431, 361] on span "Réparation carte" at bounding box center [396, 355] width 116 height 18
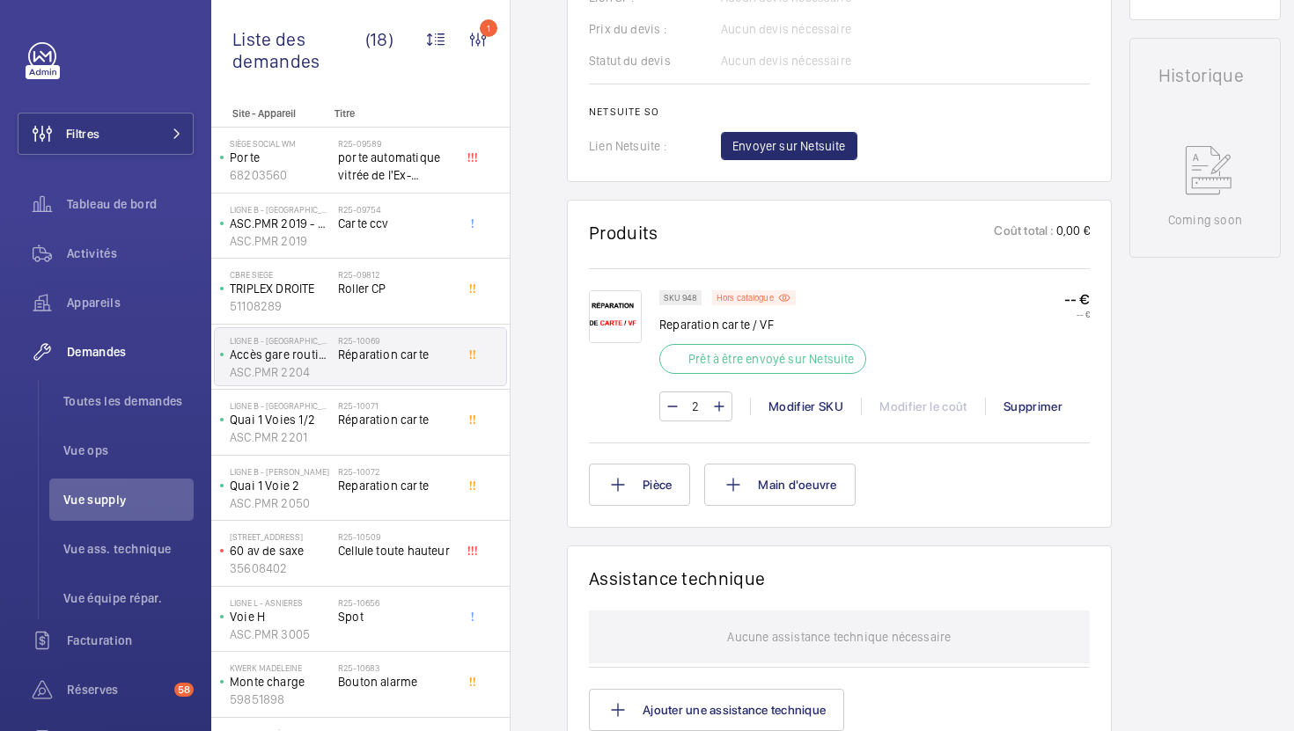
scroll to position [838, 0]
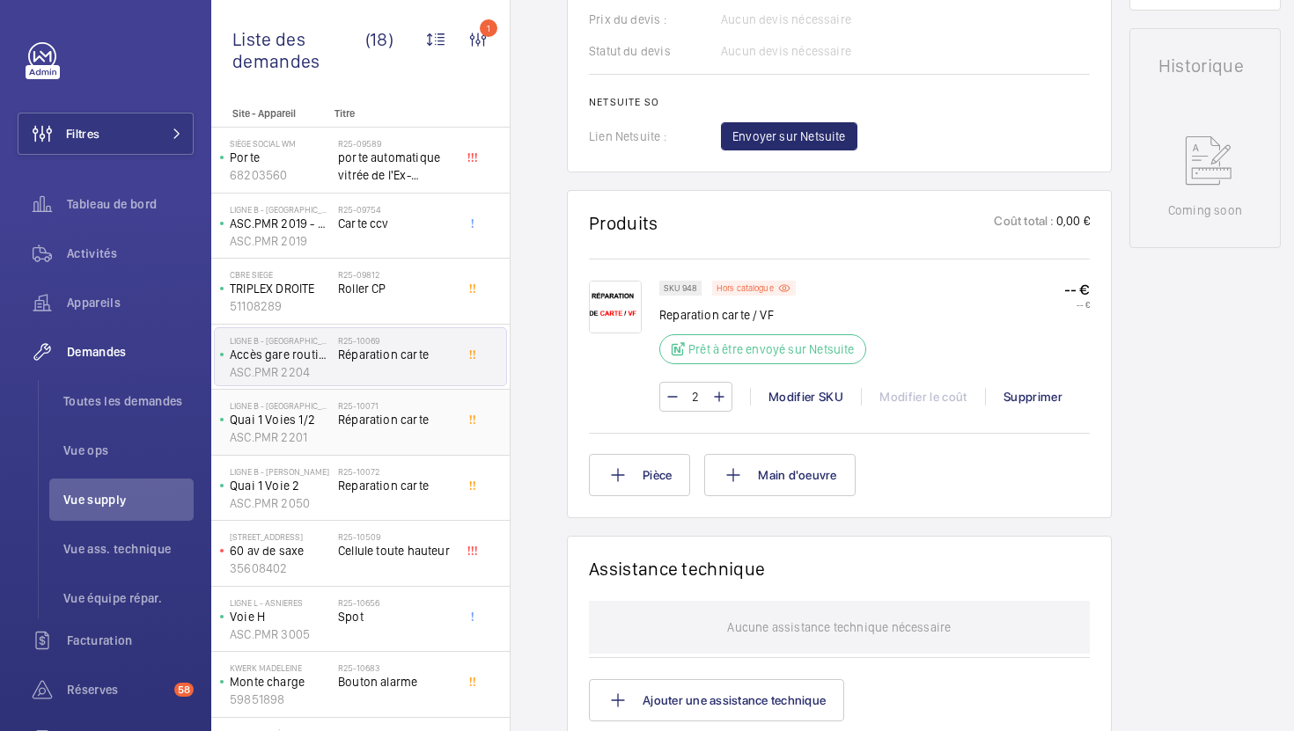
click at [396, 429] on span "Réparation carte" at bounding box center [396, 420] width 116 height 18
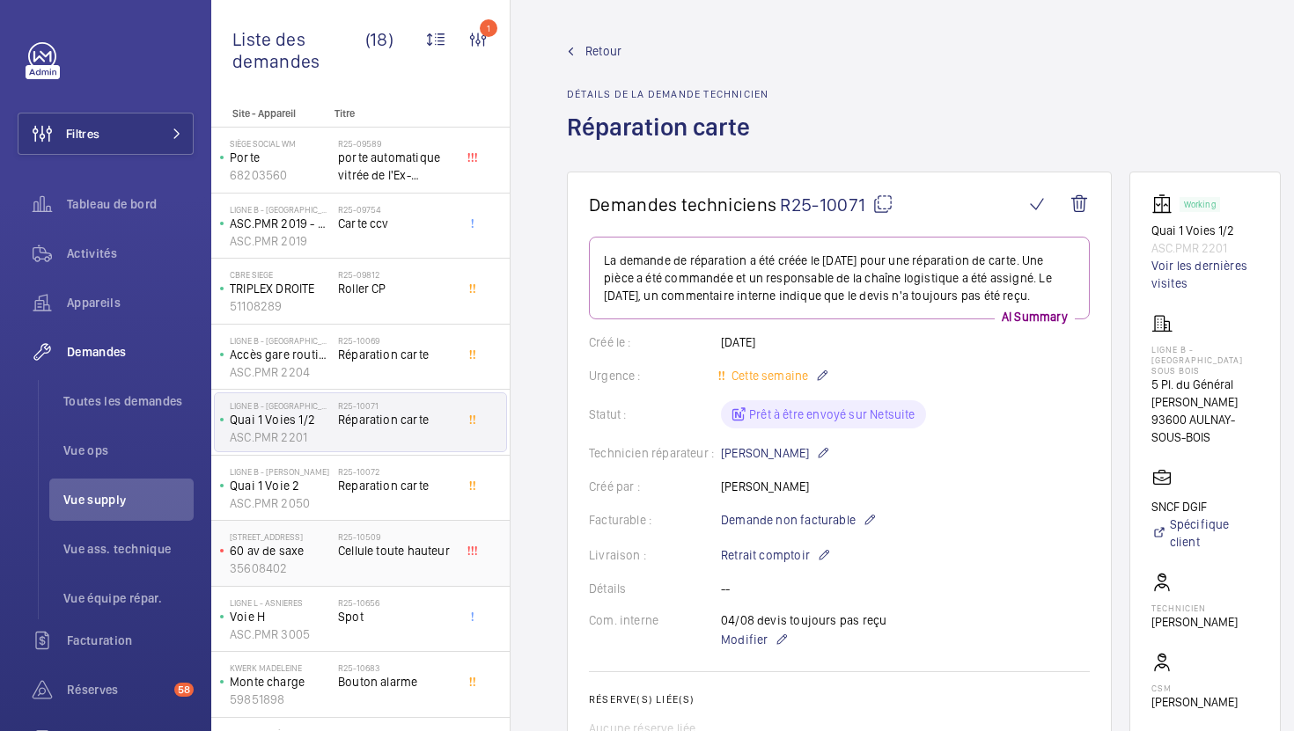
click at [416, 558] on span "Cellule toute hauteur" at bounding box center [396, 551] width 116 height 18
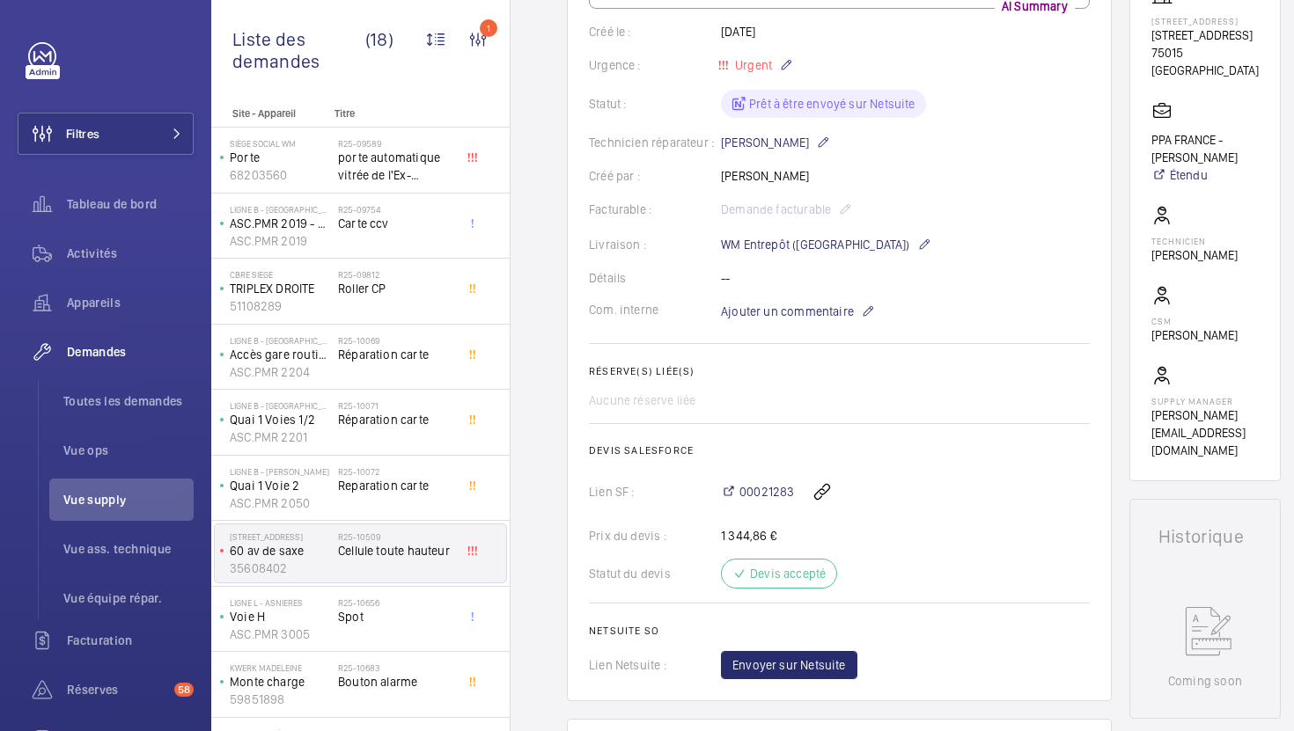
scroll to position [329, 0]
click at [818, 664] on span "Envoyer sur Netsuite" at bounding box center [789, 665] width 114 height 18
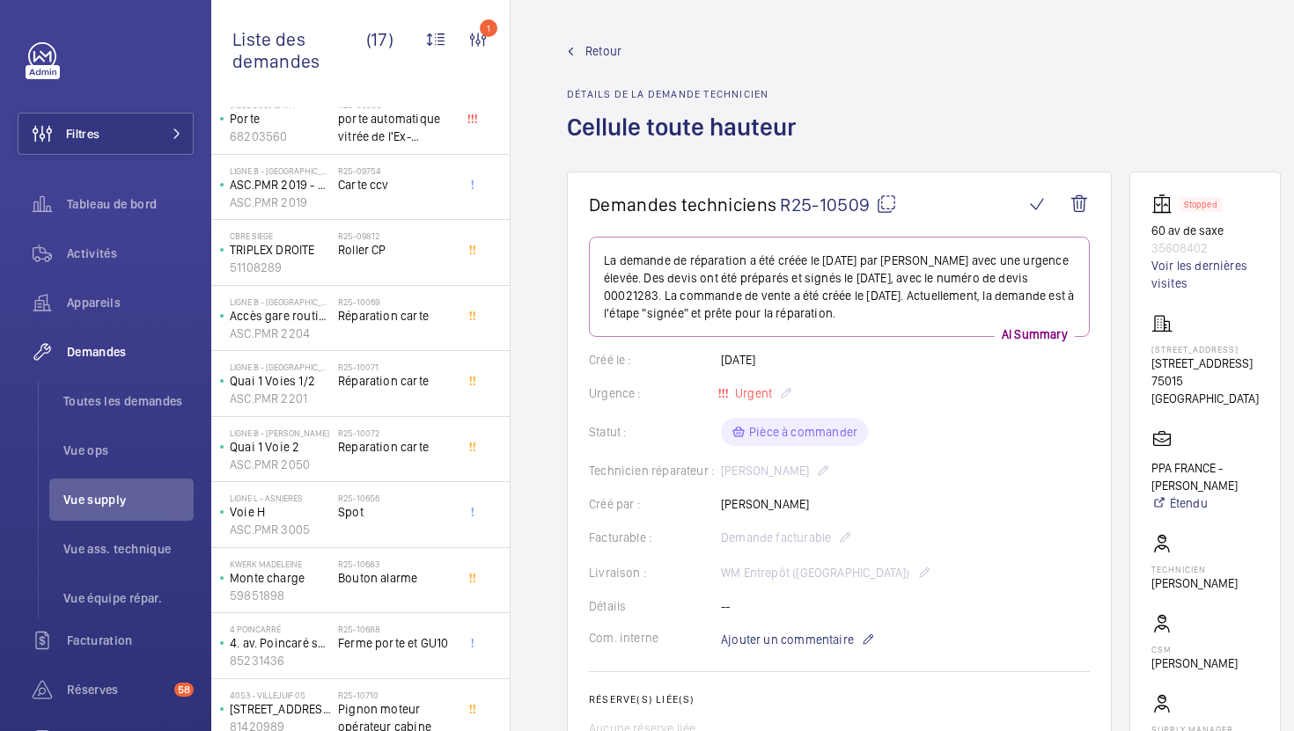
scroll to position [0, 0]
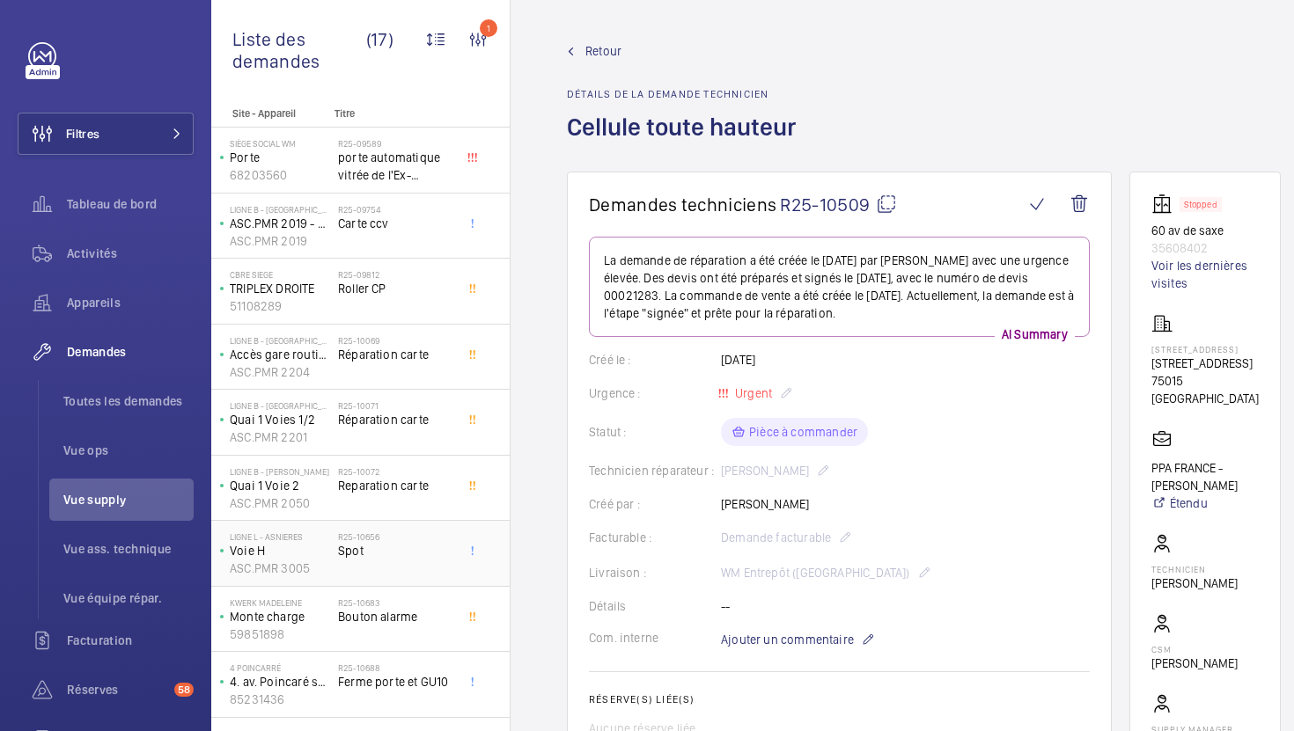
click at [410, 554] on span "Spot" at bounding box center [396, 551] width 116 height 18
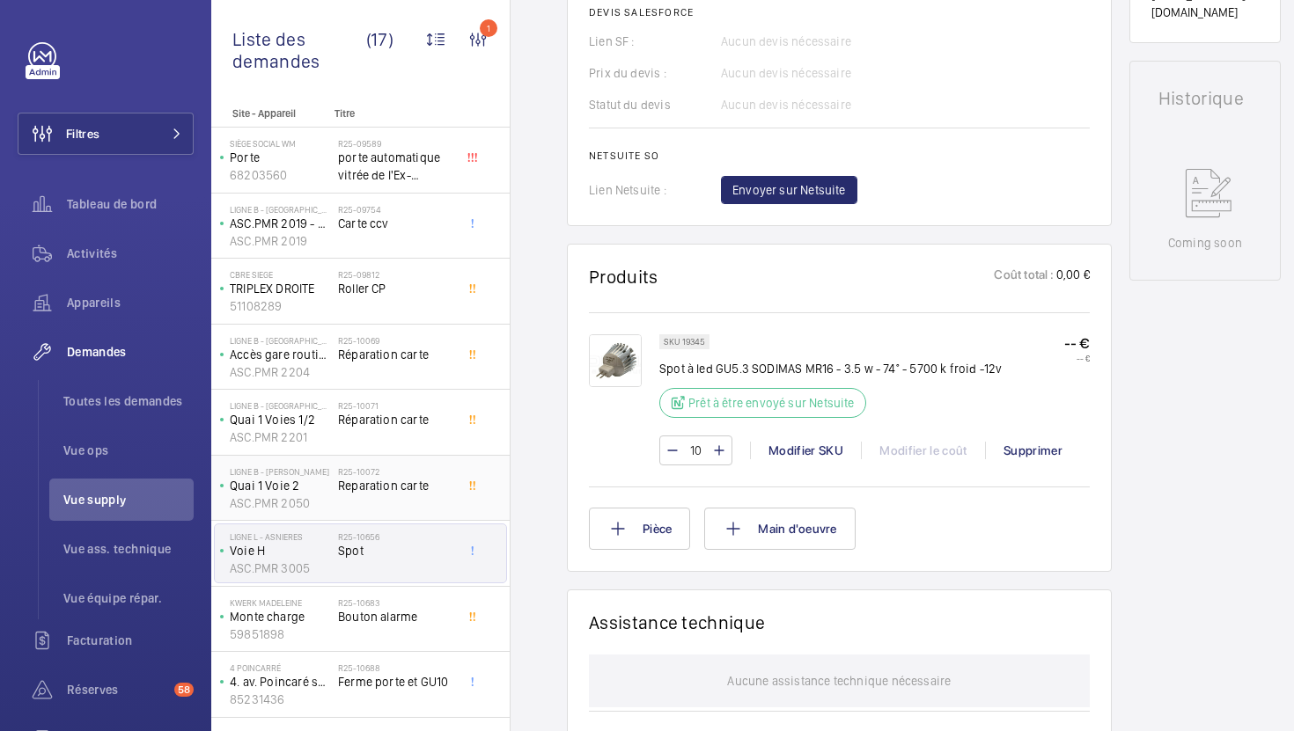
scroll to position [874, 0]
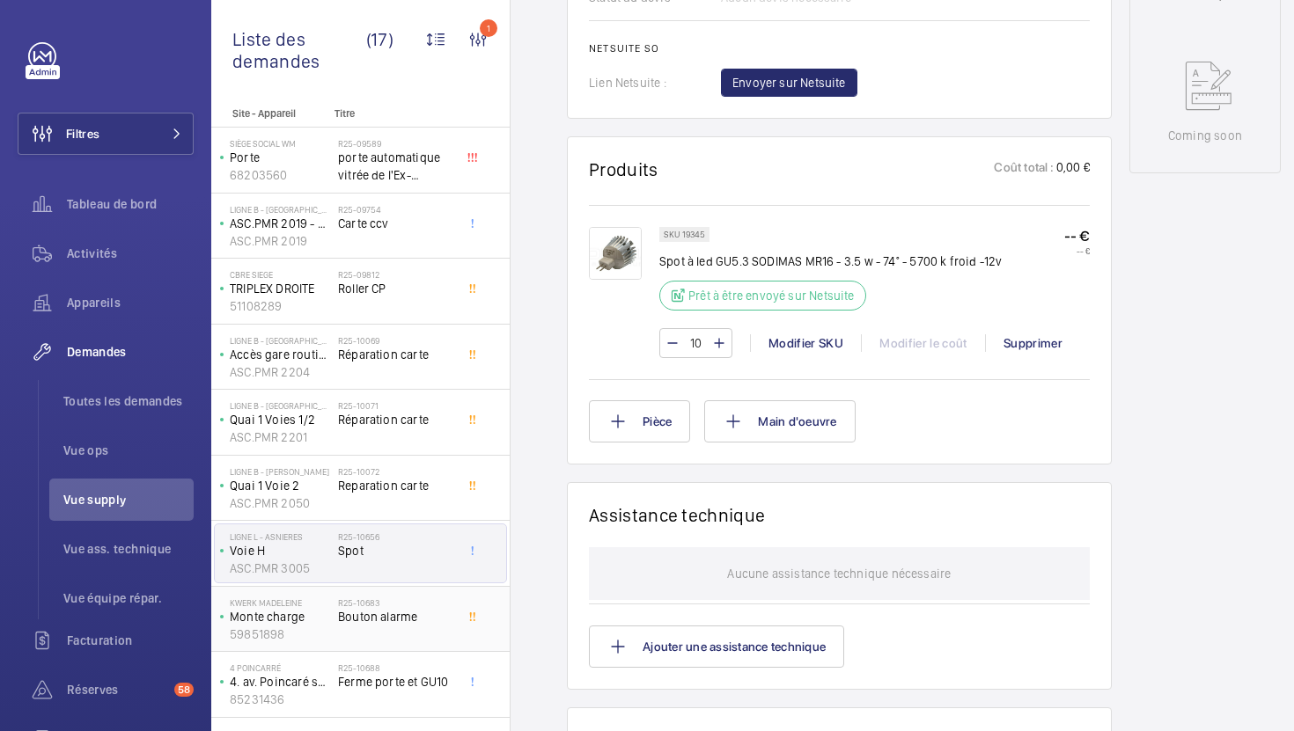
click at [420, 622] on span "Bouton alarme" at bounding box center [396, 617] width 116 height 18
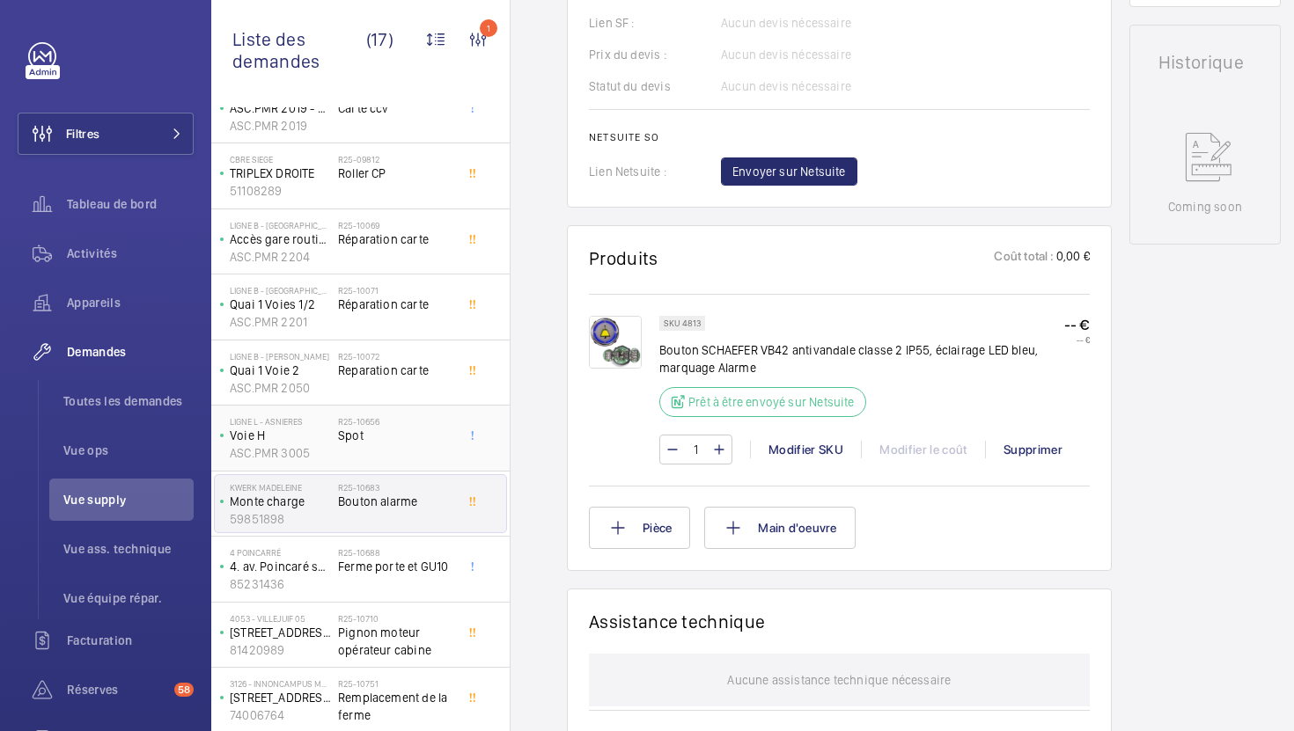
scroll to position [176, 0]
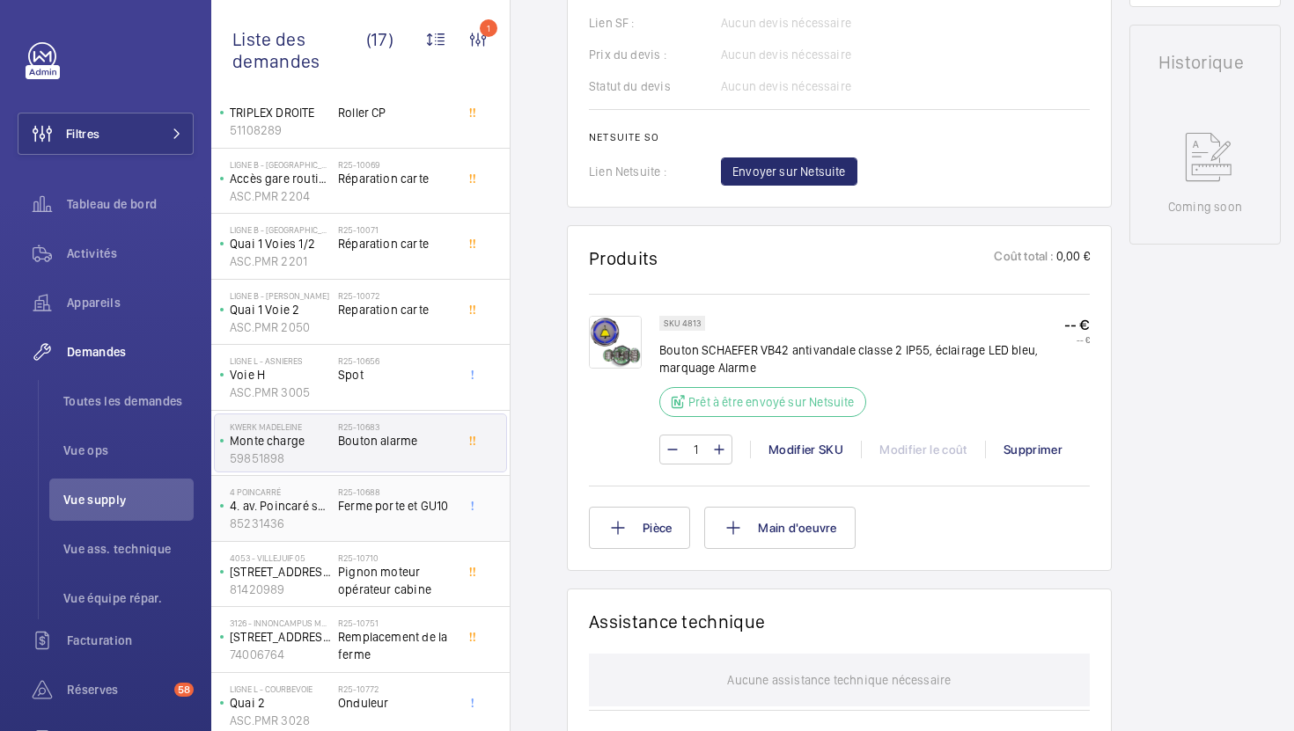
click at [420, 526] on div "R25-10688 Ferme porte et GU10" at bounding box center [396, 512] width 116 height 51
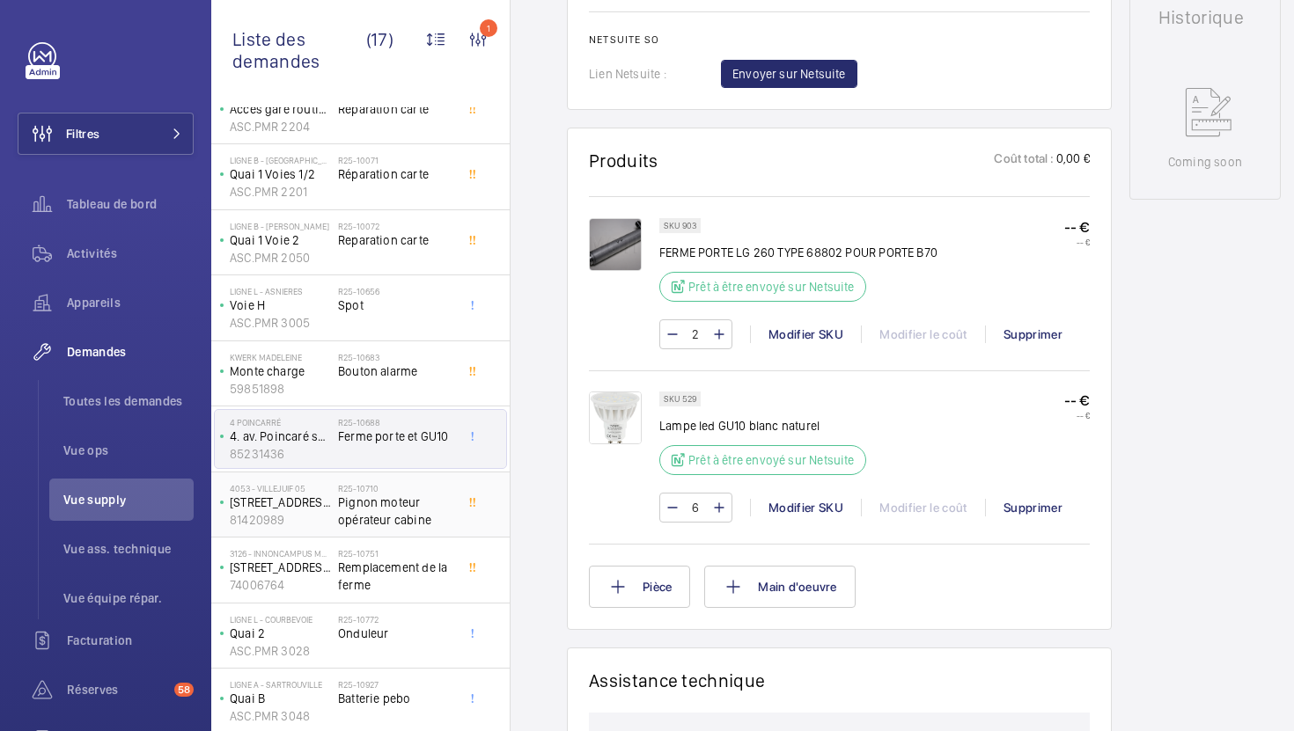
scroll to position [283, 0]
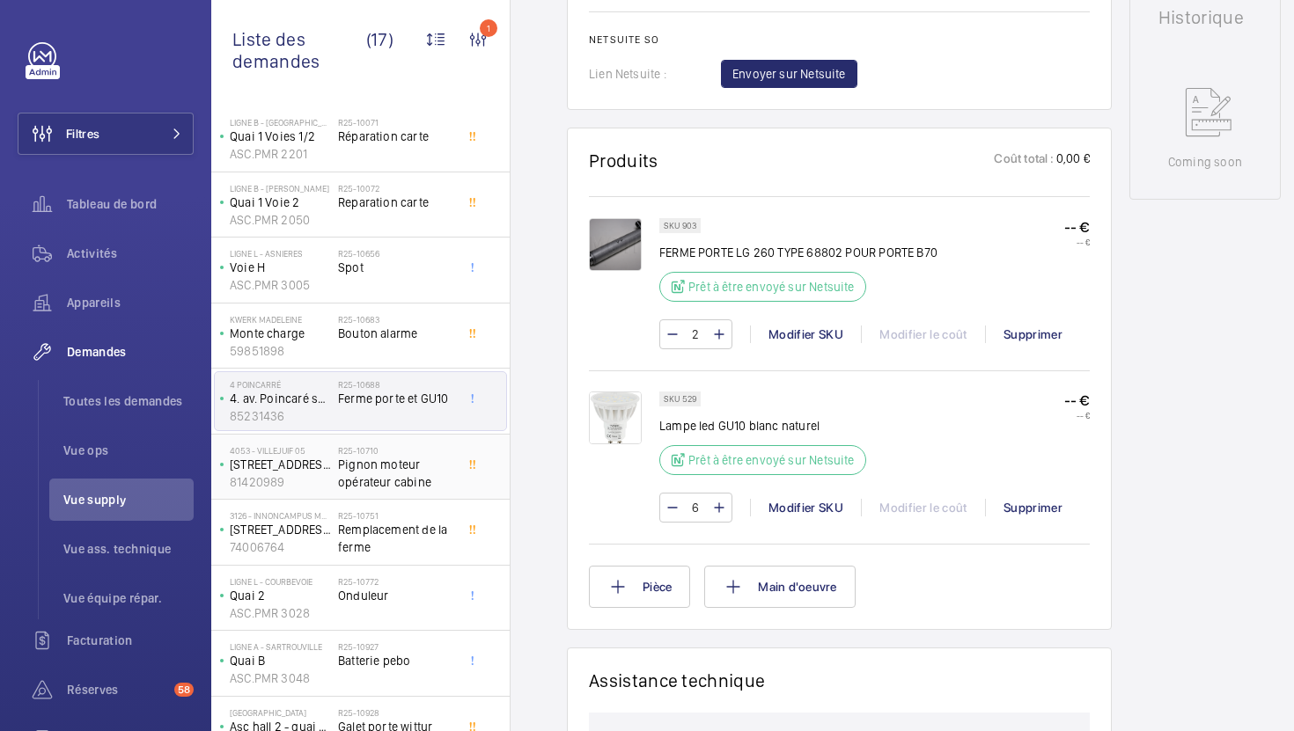
click at [426, 482] on span "Pignon moteur opérateur cabine" at bounding box center [396, 473] width 116 height 35
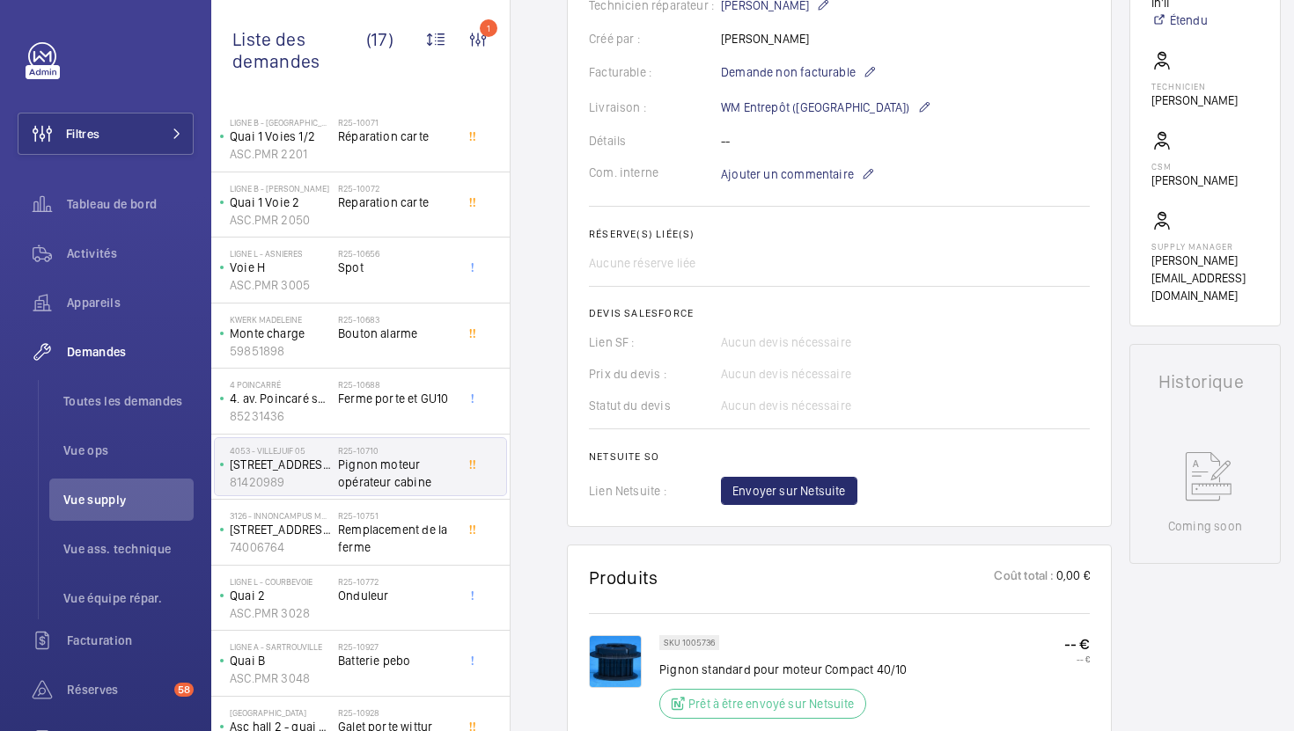
scroll to position [525, 0]
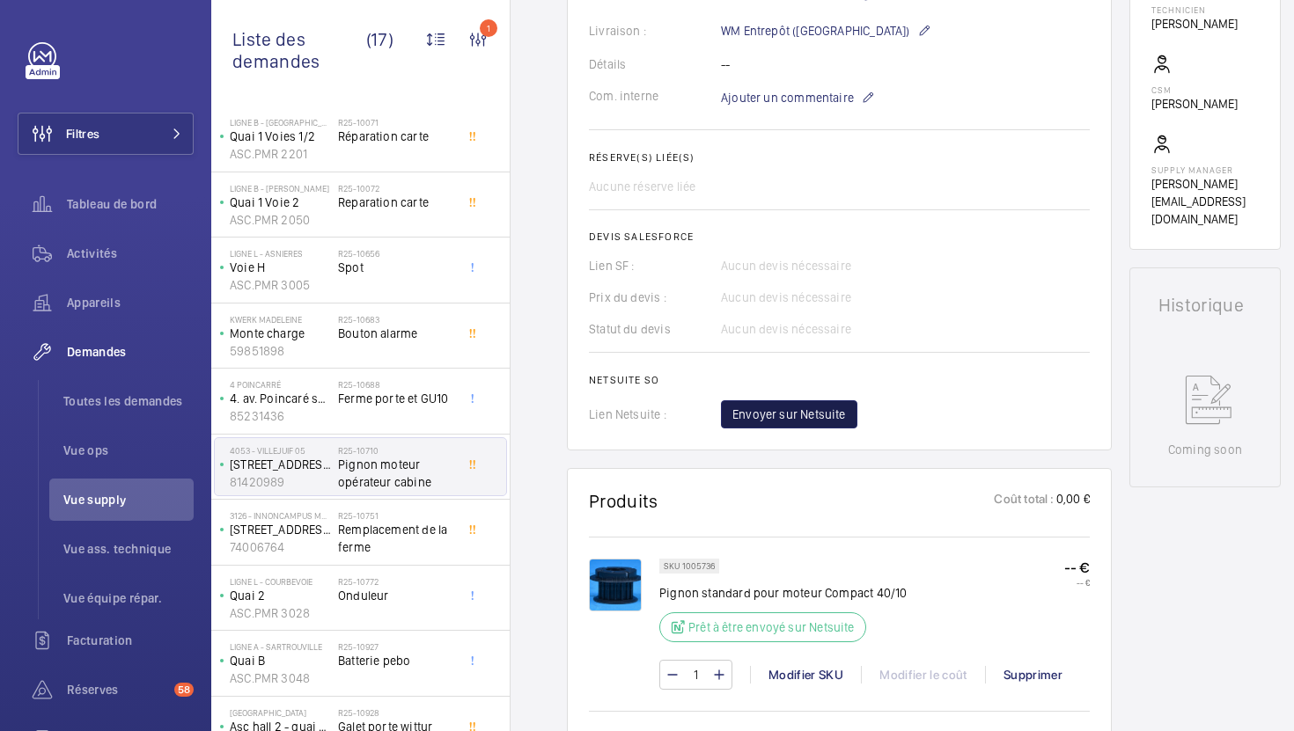
click at [811, 413] on span "Envoyer sur Netsuite" at bounding box center [789, 415] width 114 height 18
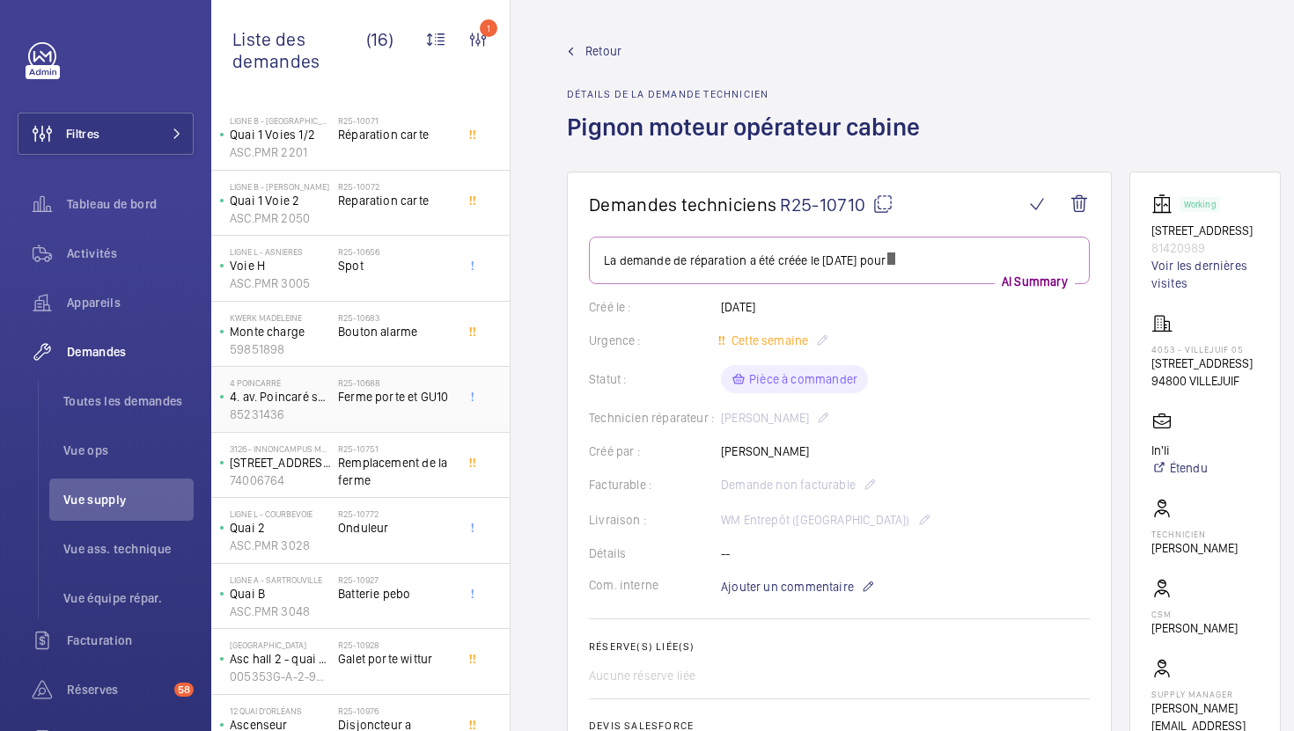
scroll to position [210, 0]
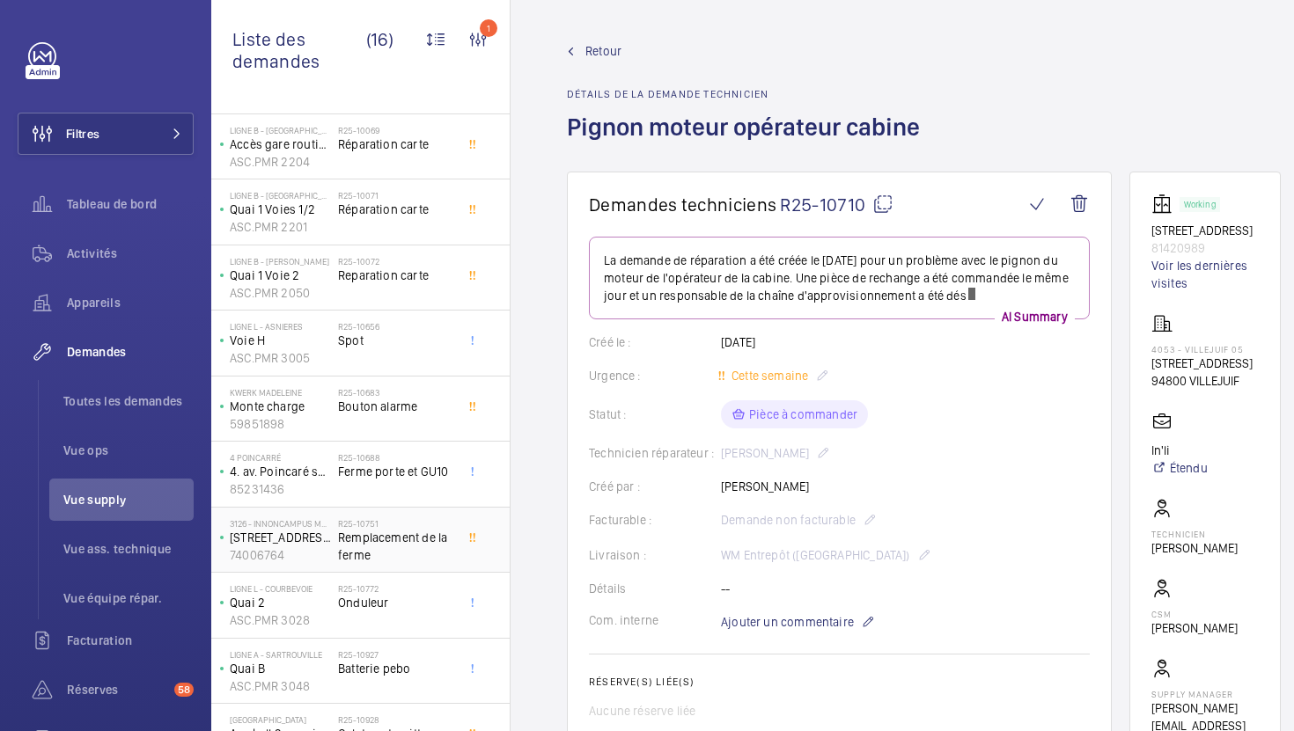
click at [393, 540] on span "Remplacement de la ferme" at bounding box center [396, 546] width 116 height 35
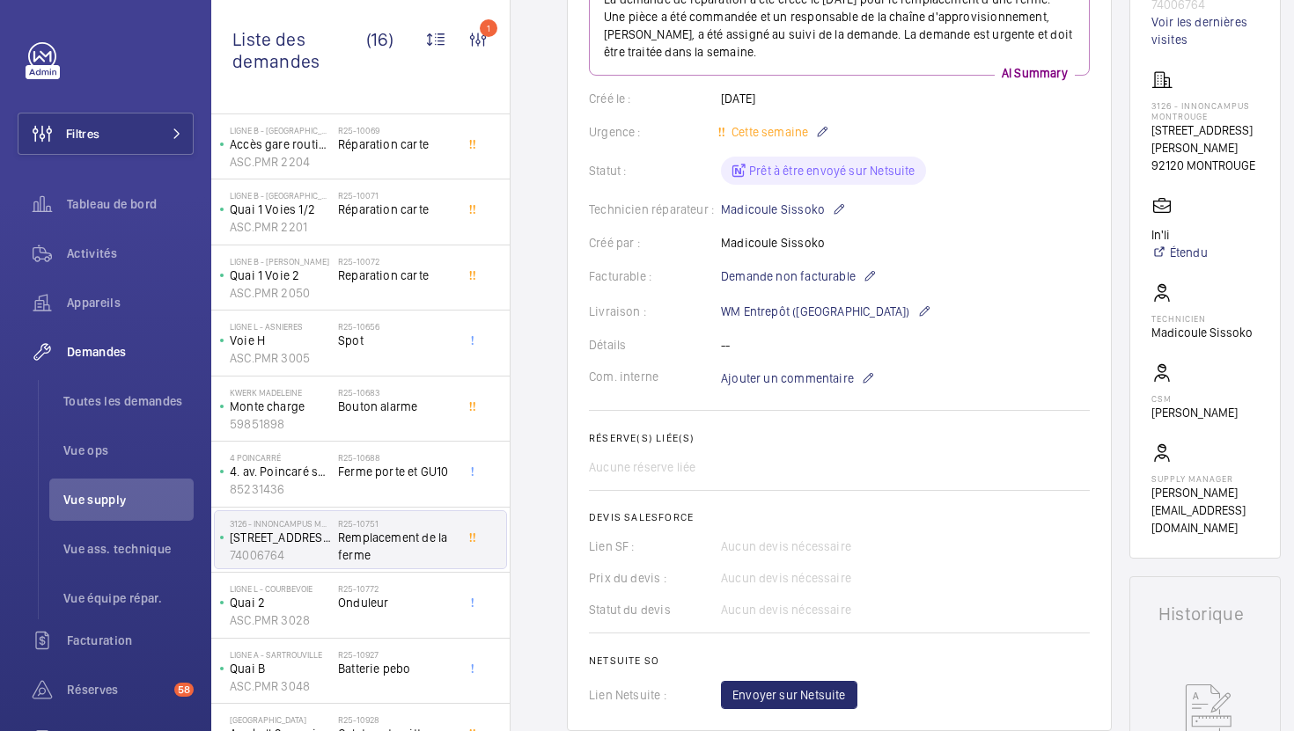
scroll to position [258, 0]
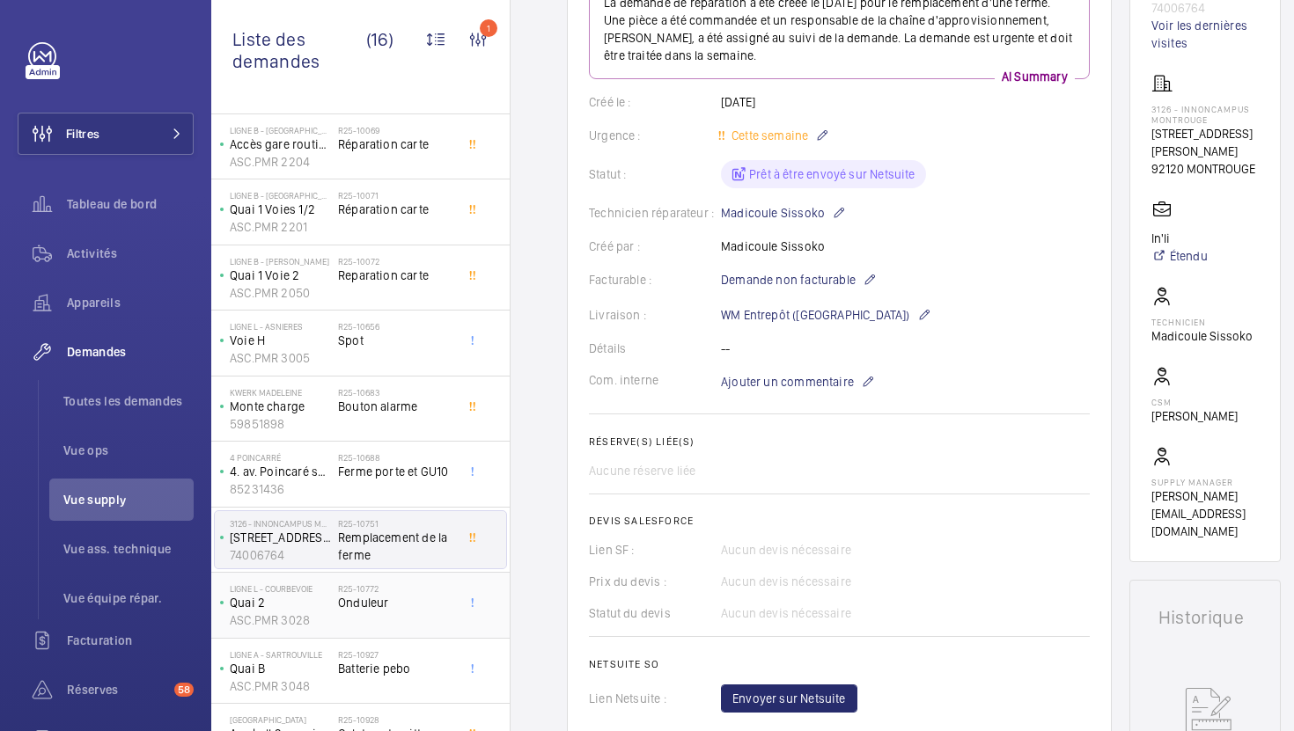
click at [422, 594] on span "Onduleur" at bounding box center [396, 603] width 116 height 18
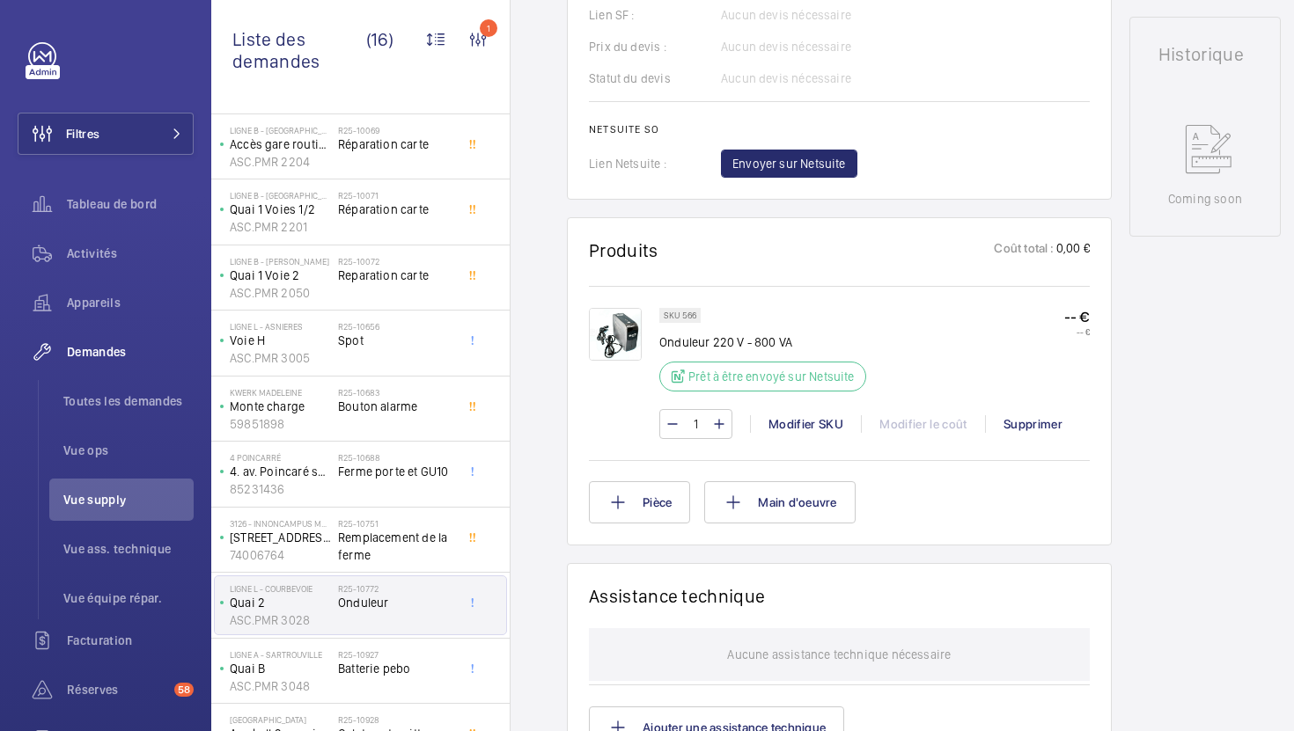
scroll to position [796, 0]
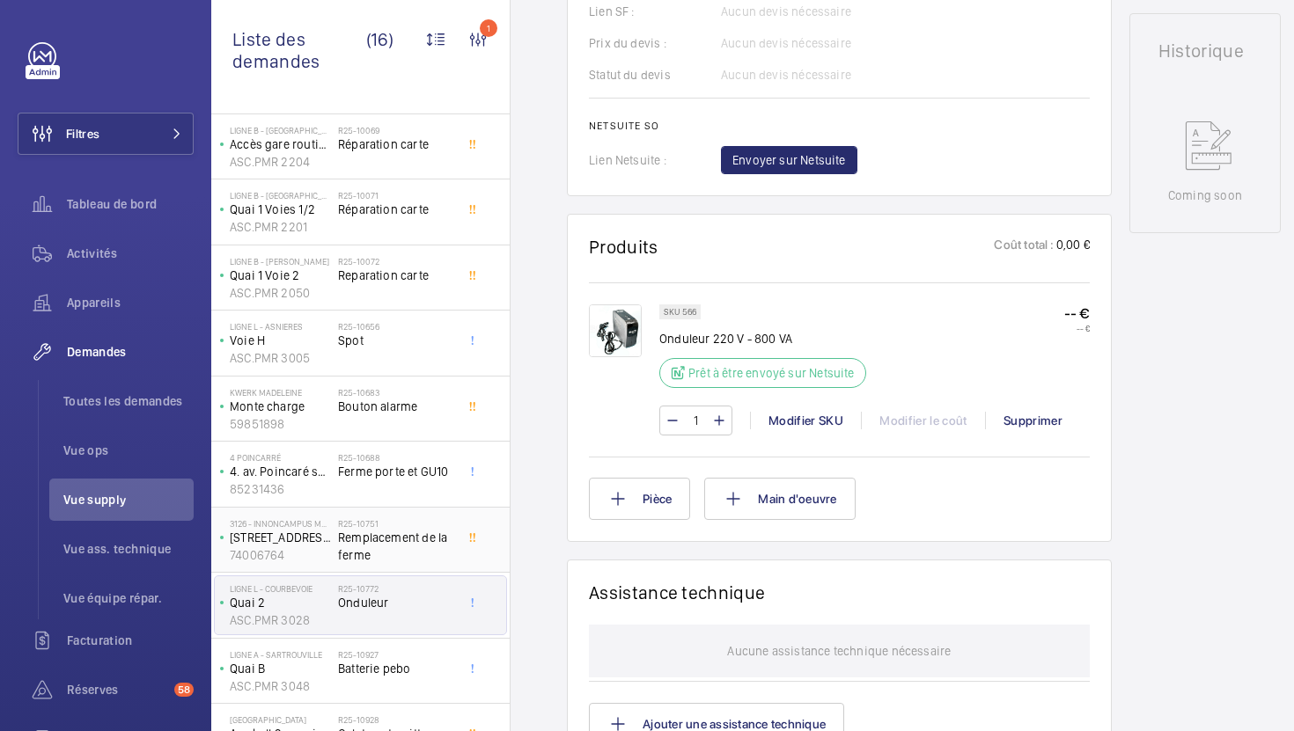
click at [383, 521] on h2 "R25-10751" at bounding box center [396, 523] width 116 height 11
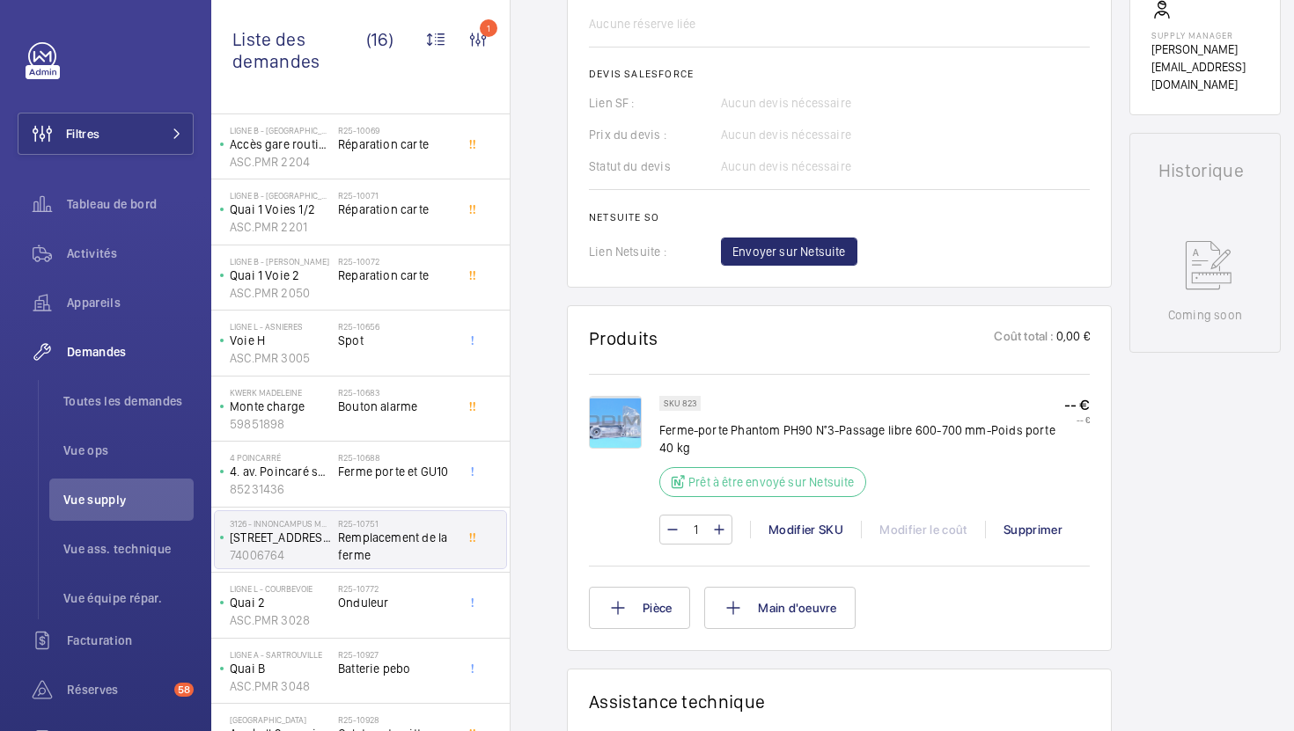
scroll to position [704, 0]
click at [693, 429] on p "Ferme-porte Phantom PH90 N°3-Passage libre 600-700 mm-Poids porte 40 kg" at bounding box center [861, 439] width 405 height 35
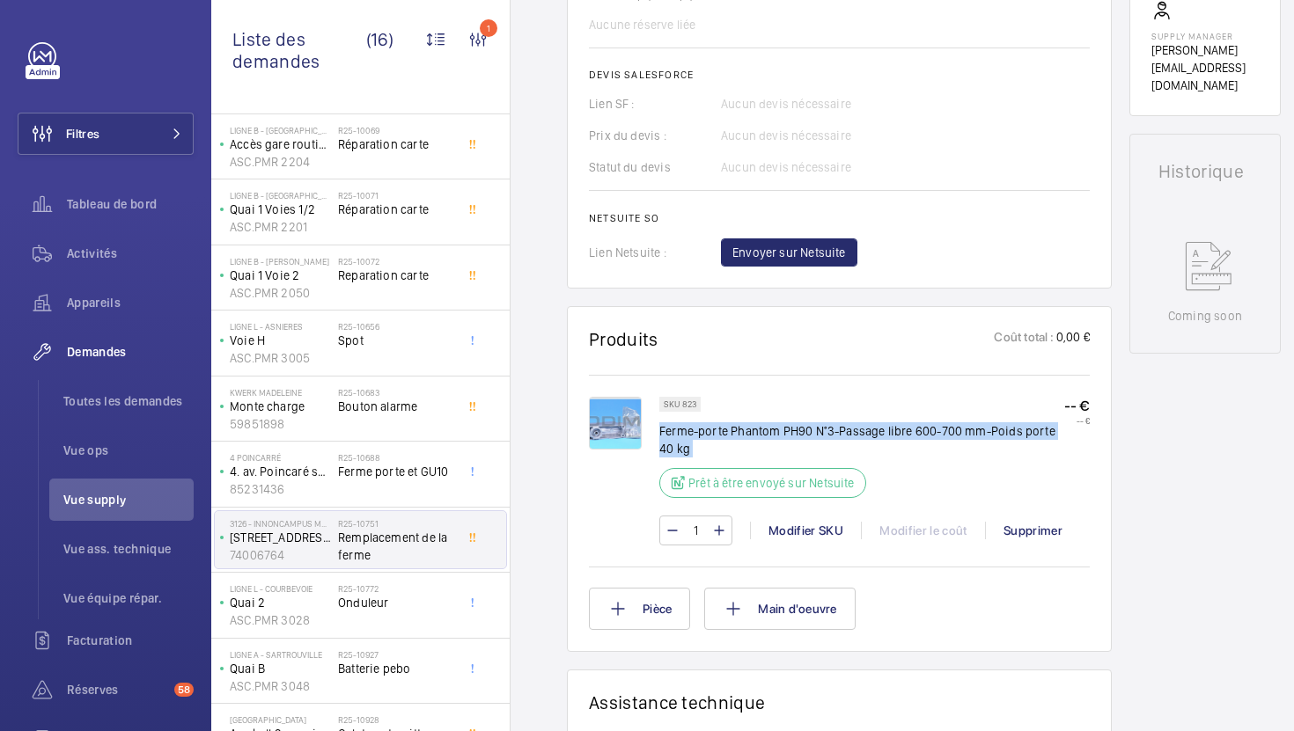
click at [693, 429] on p "Ferme-porte Phantom PH90 N°3-Passage libre 600-700 mm-Poids porte 40 kg" at bounding box center [861, 439] width 405 height 35
click at [758, 256] on span "Envoyer sur Netsuite" at bounding box center [789, 253] width 114 height 18
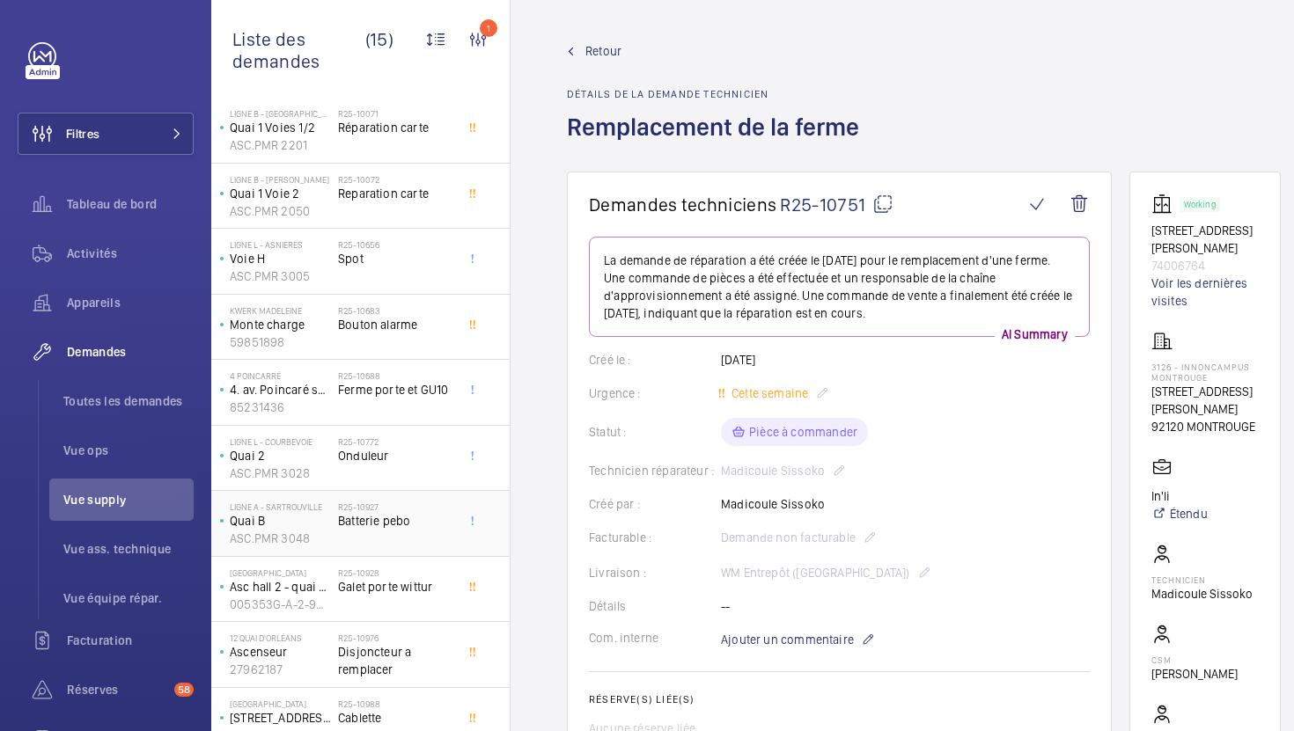
scroll to position [327, 0]
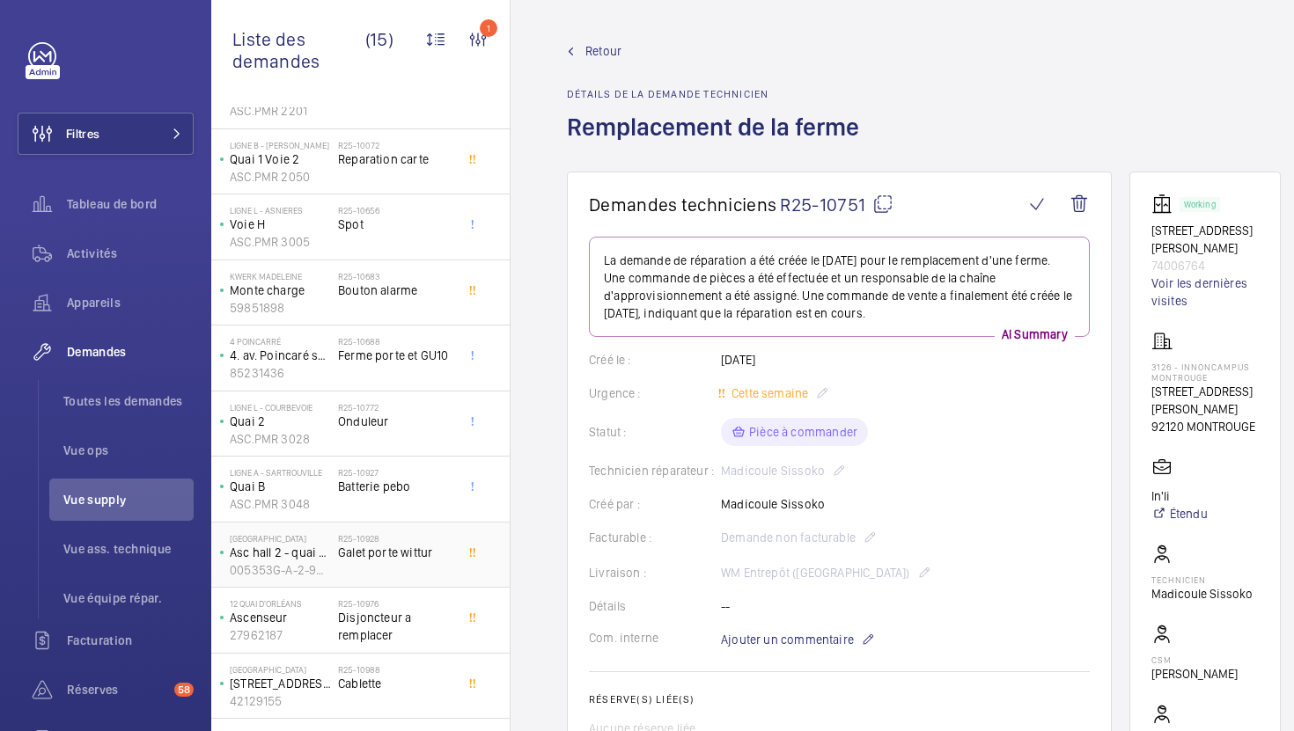
click at [432, 568] on div "R25-10928 Galet porte wittur" at bounding box center [396, 558] width 116 height 51
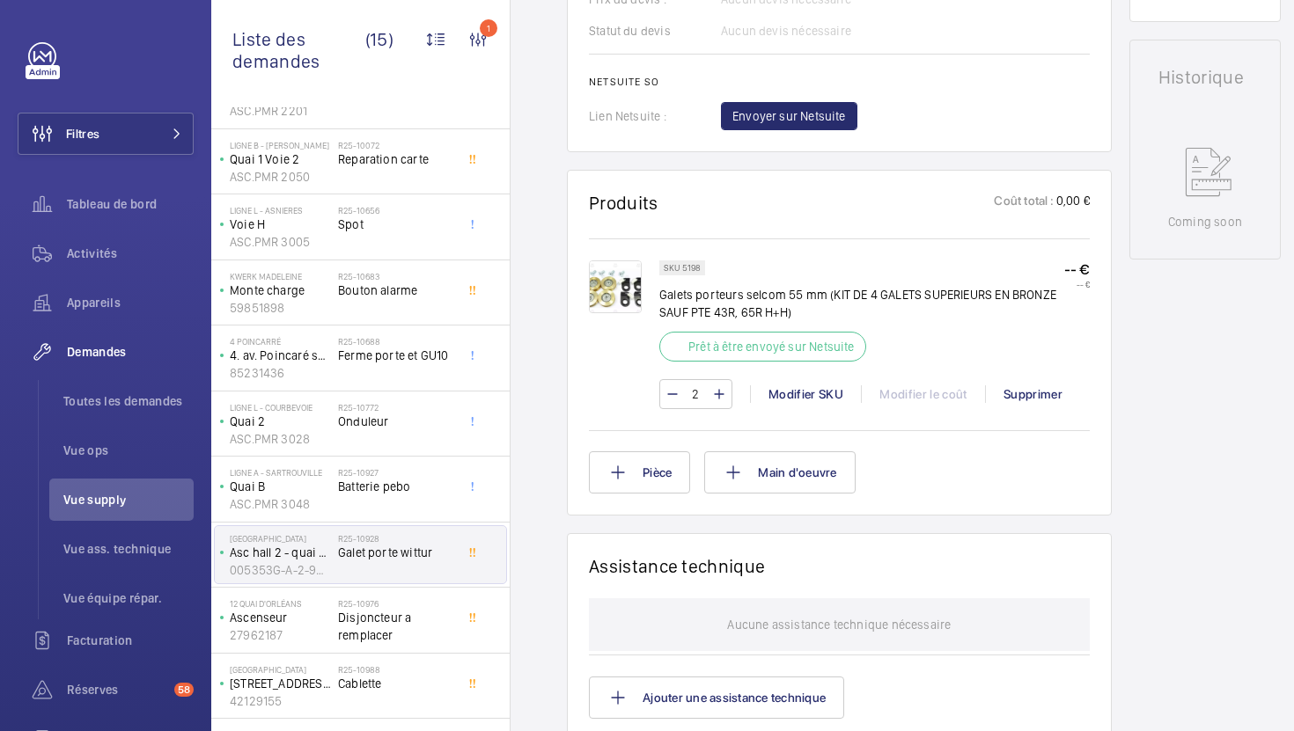
scroll to position [828, 0]
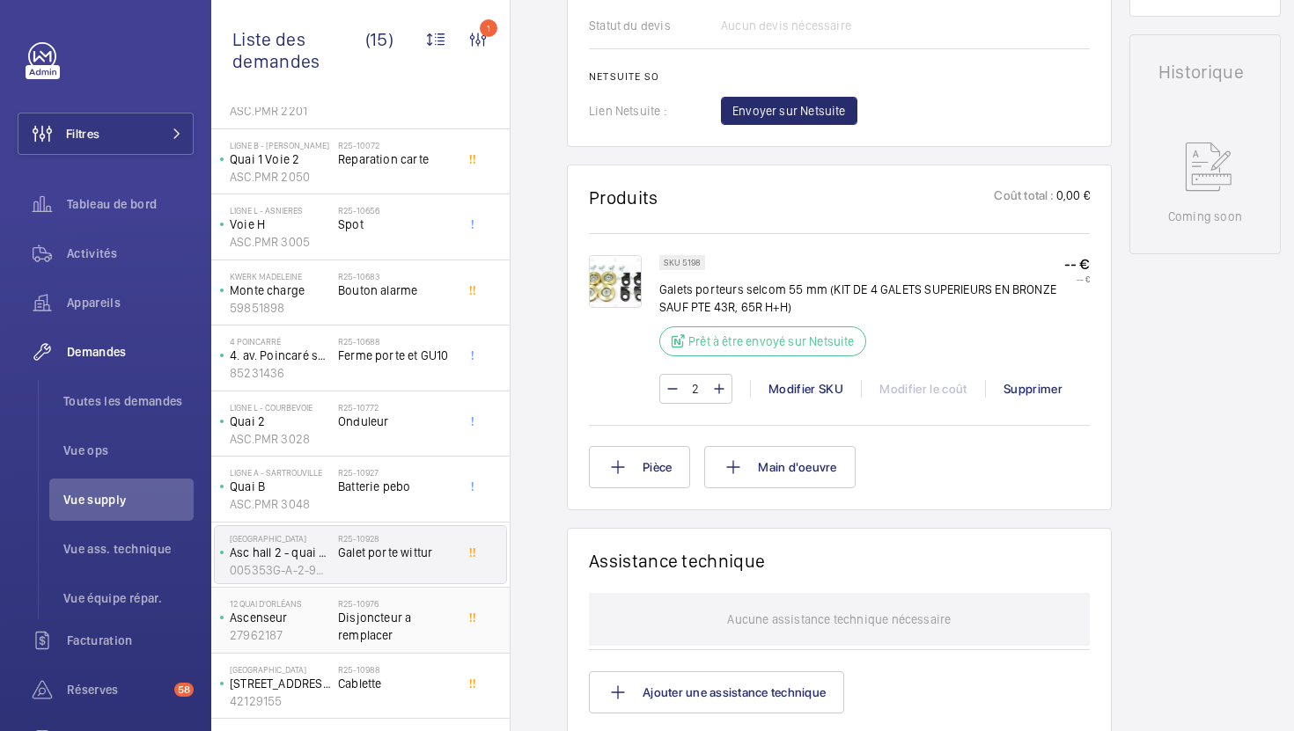
click at [411, 629] on span "Disjoncteur a remplacer" at bounding box center [396, 626] width 116 height 35
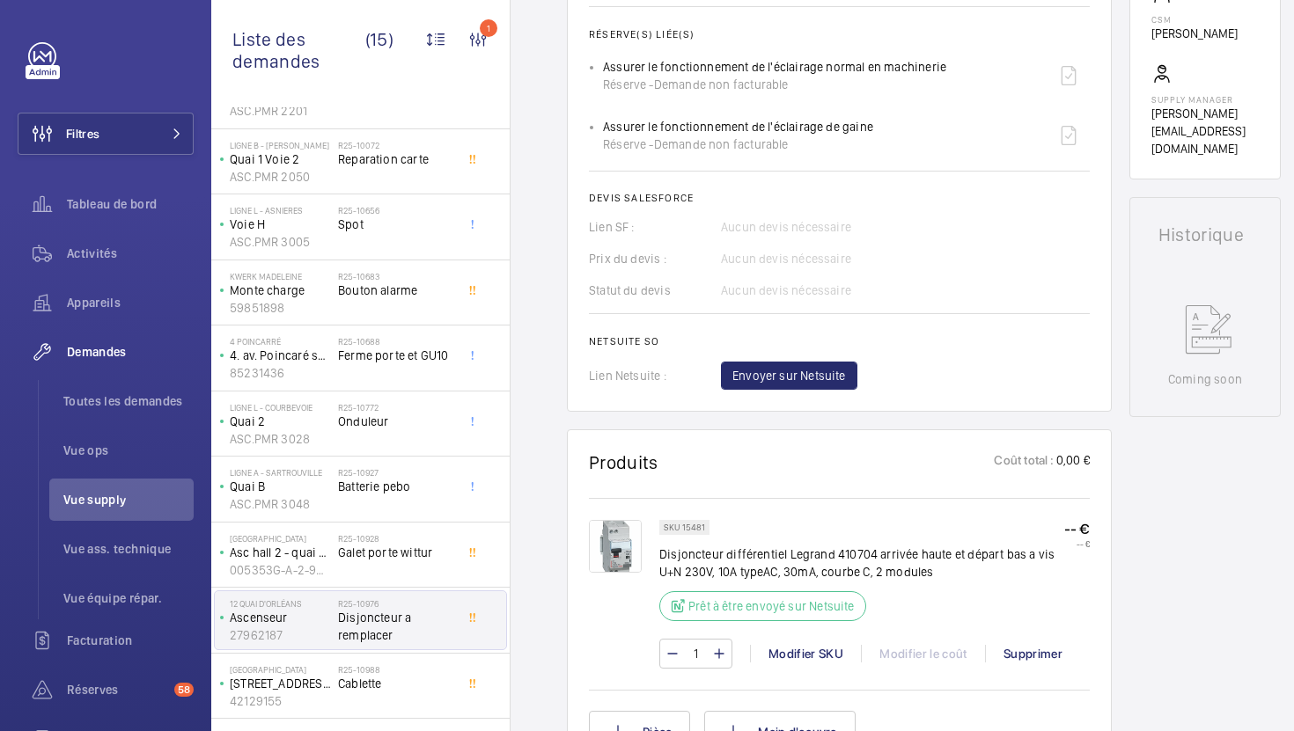
scroll to position [649, 0]
click at [720, 552] on p "Disjoncteur différentiel Legrand 410704 arrivée haute et départ bas a vis U+N 2…" at bounding box center [861, 561] width 405 height 35
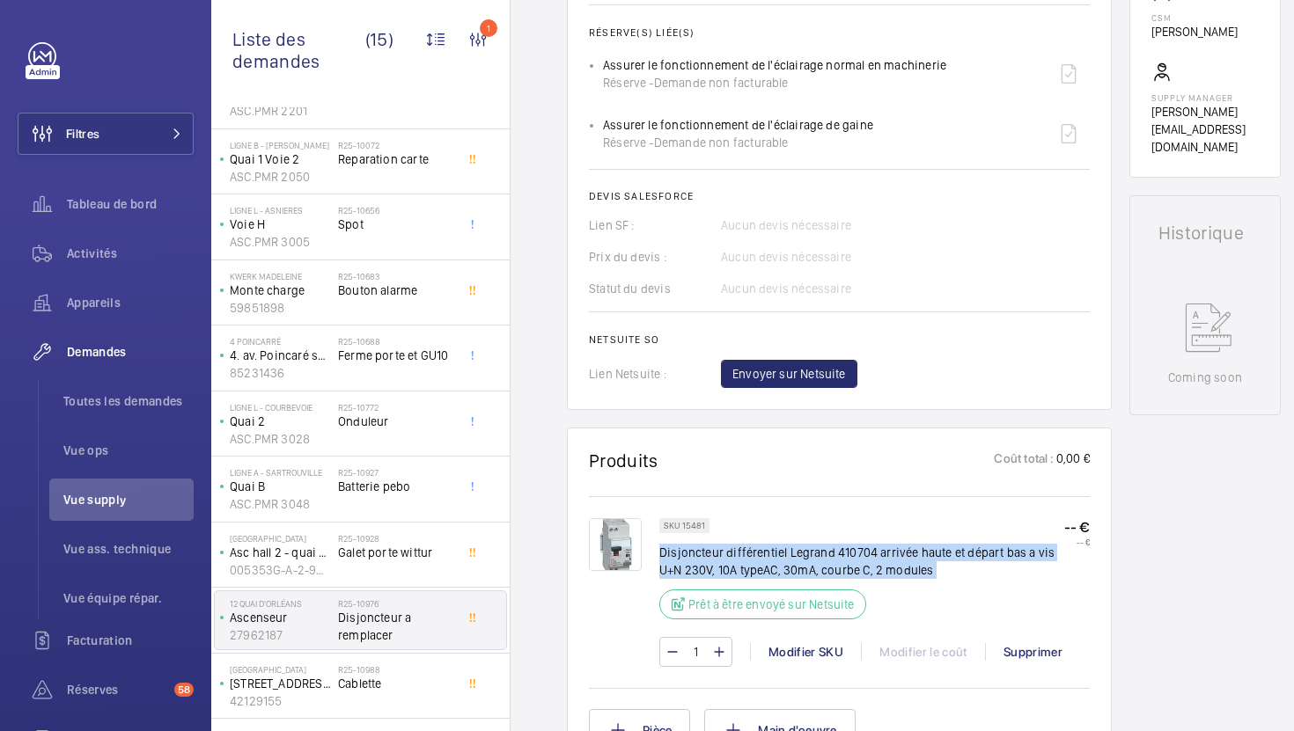
click at [720, 552] on p "Disjoncteur différentiel Legrand 410704 arrivée haute et départ bas a vis U+N 2…" at bounding box center [861, 561] width 405 height 35
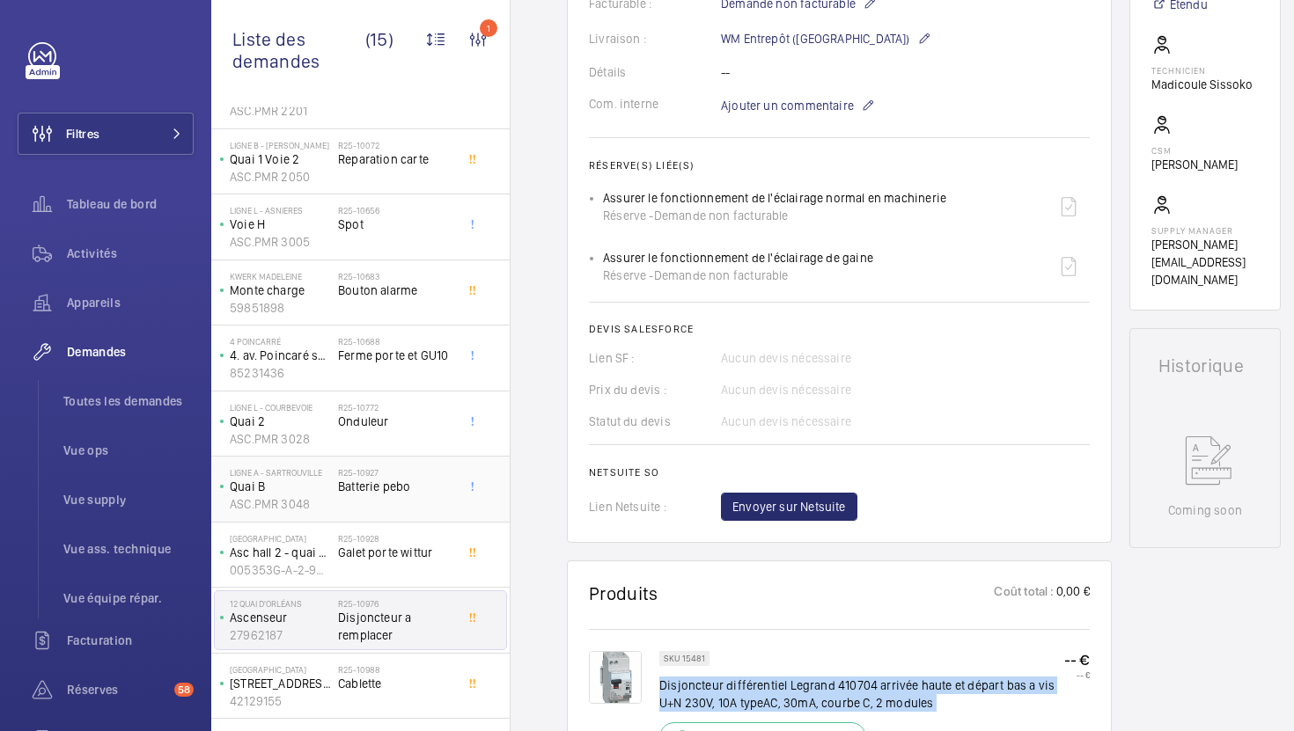
scroll to position [380, 0]
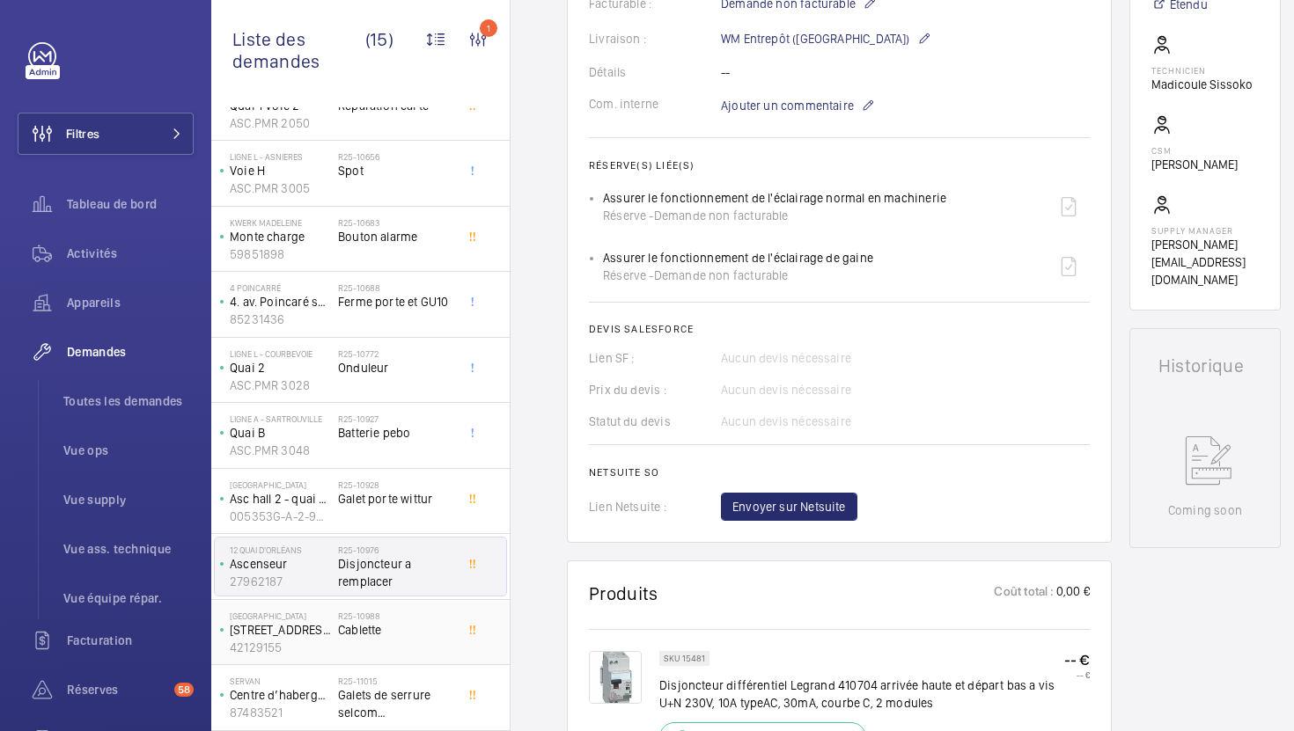
click at [430, 623] on span "Cablette" at bounding box center [396, 630] width 116 height 18
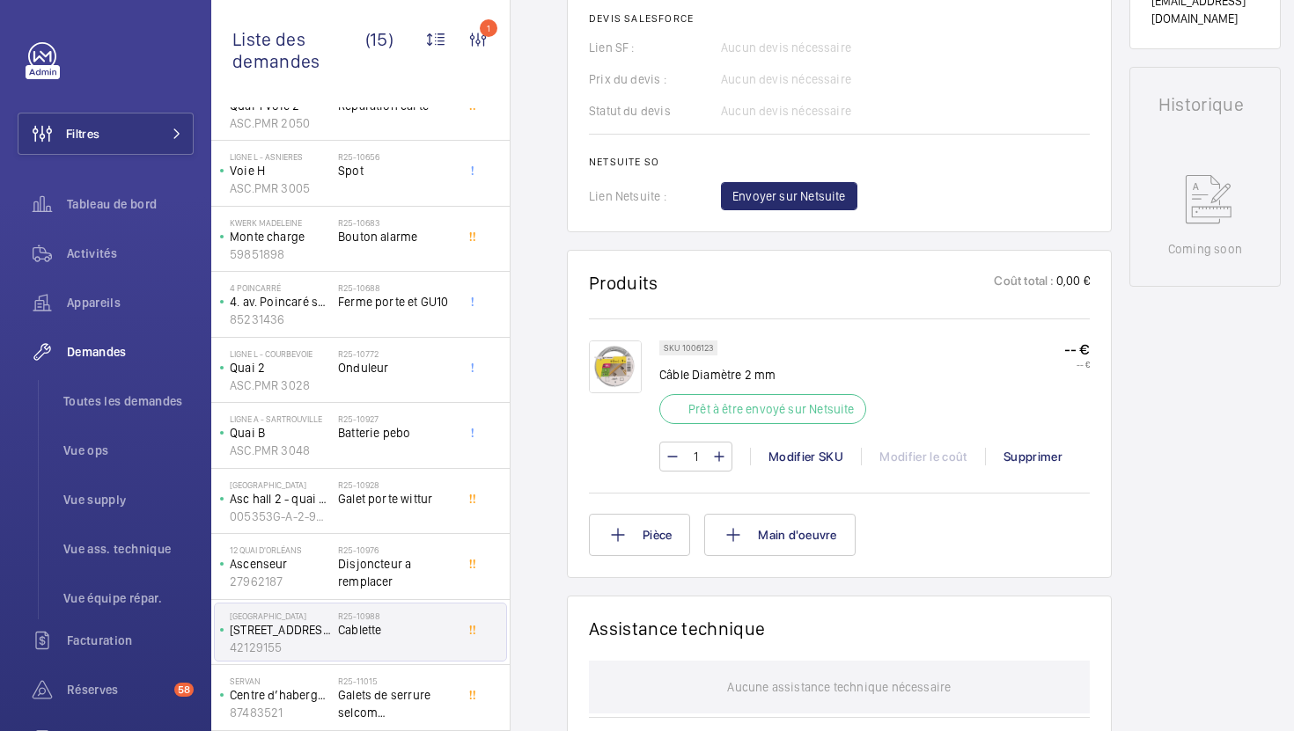
scroll to position [761, 0]
click at [423, 685] on h2 "R25-11015" at bounding box center [396, 681] width 116 height 11
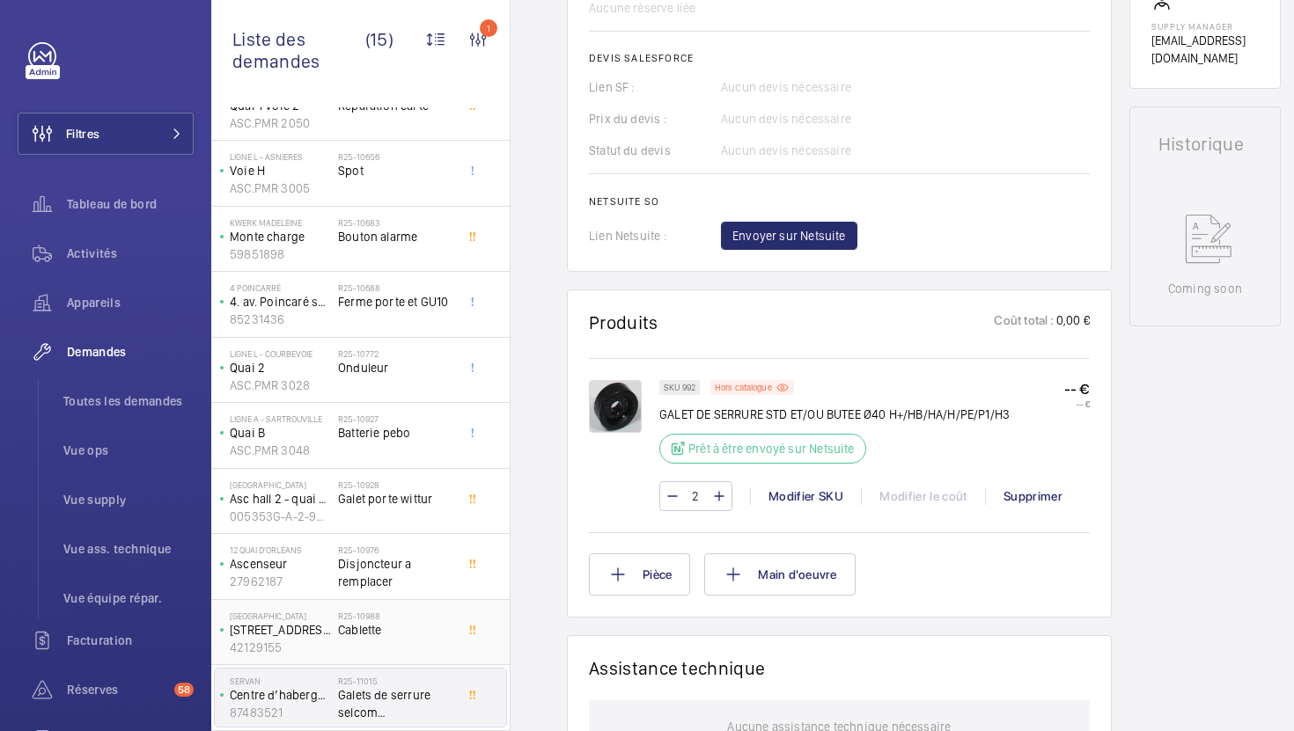
scroll to position [764, 0]
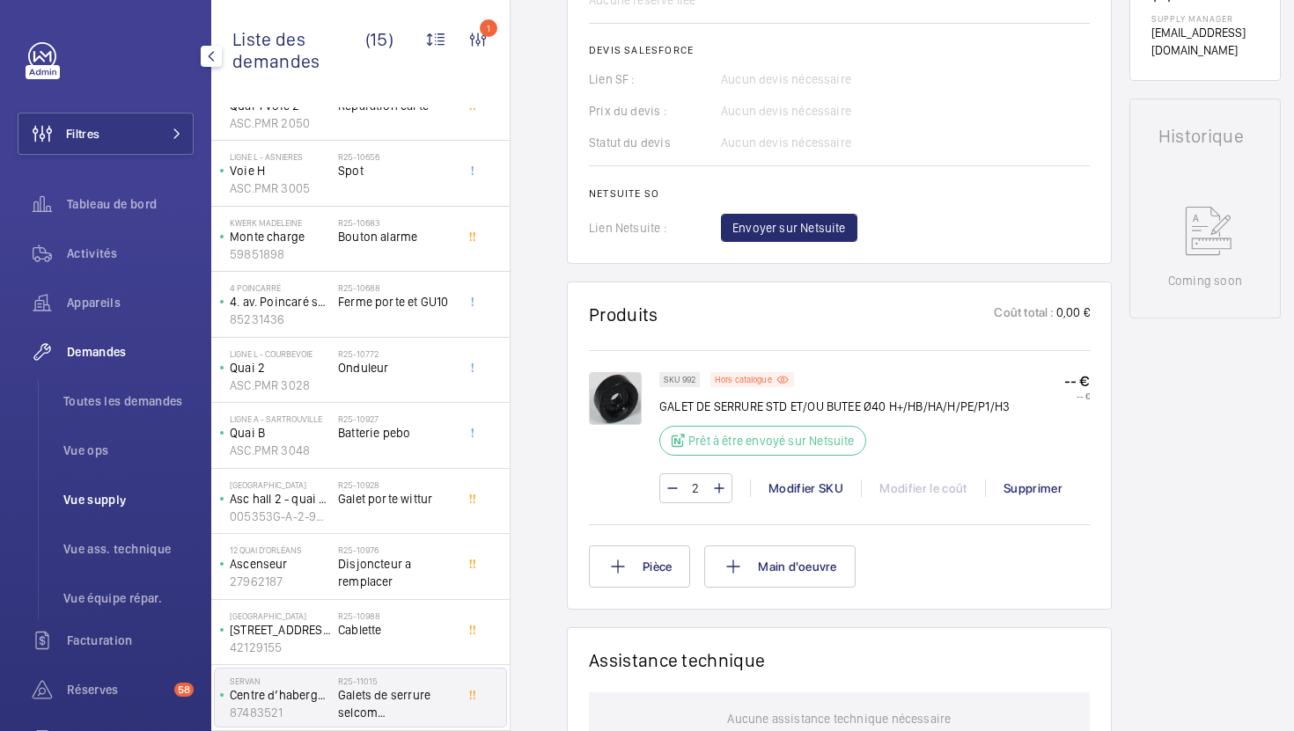
click at [121, 499] on span "Vue supply" at bounding box center [128, 500] width 130 height 18
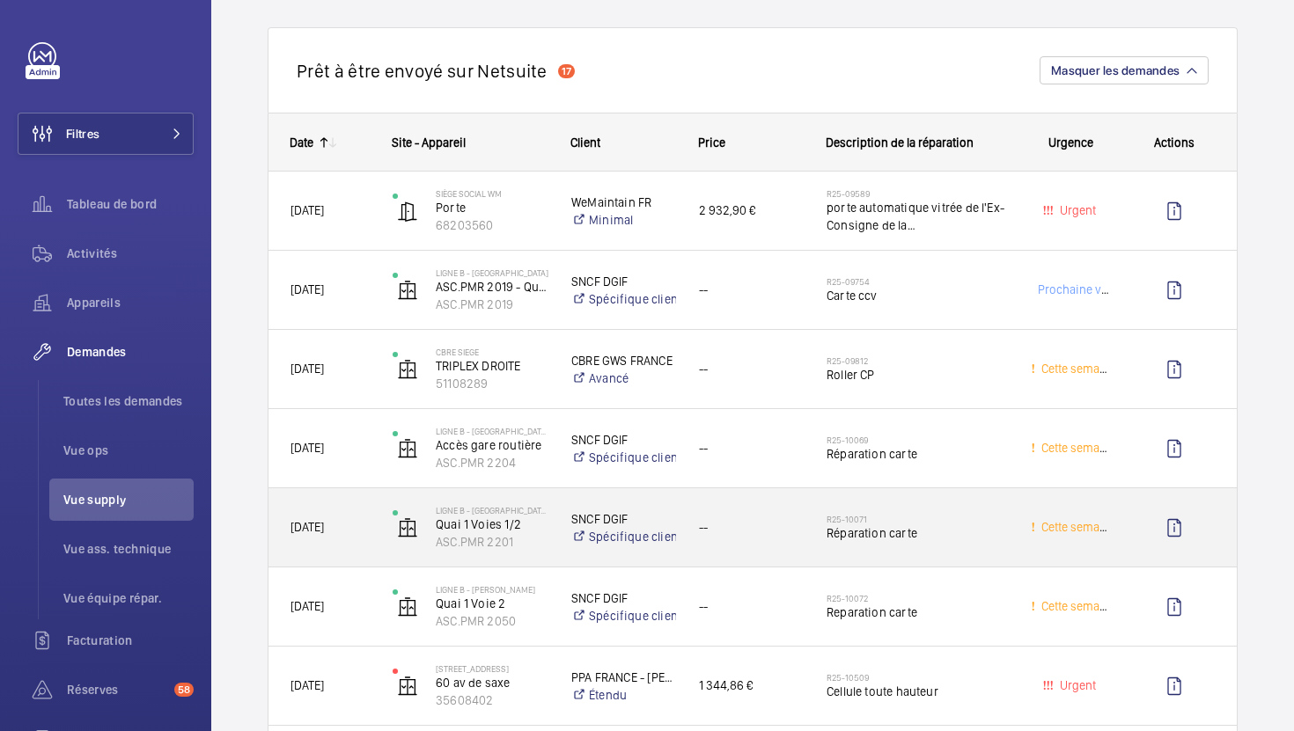
scroll to position [2351, 0]
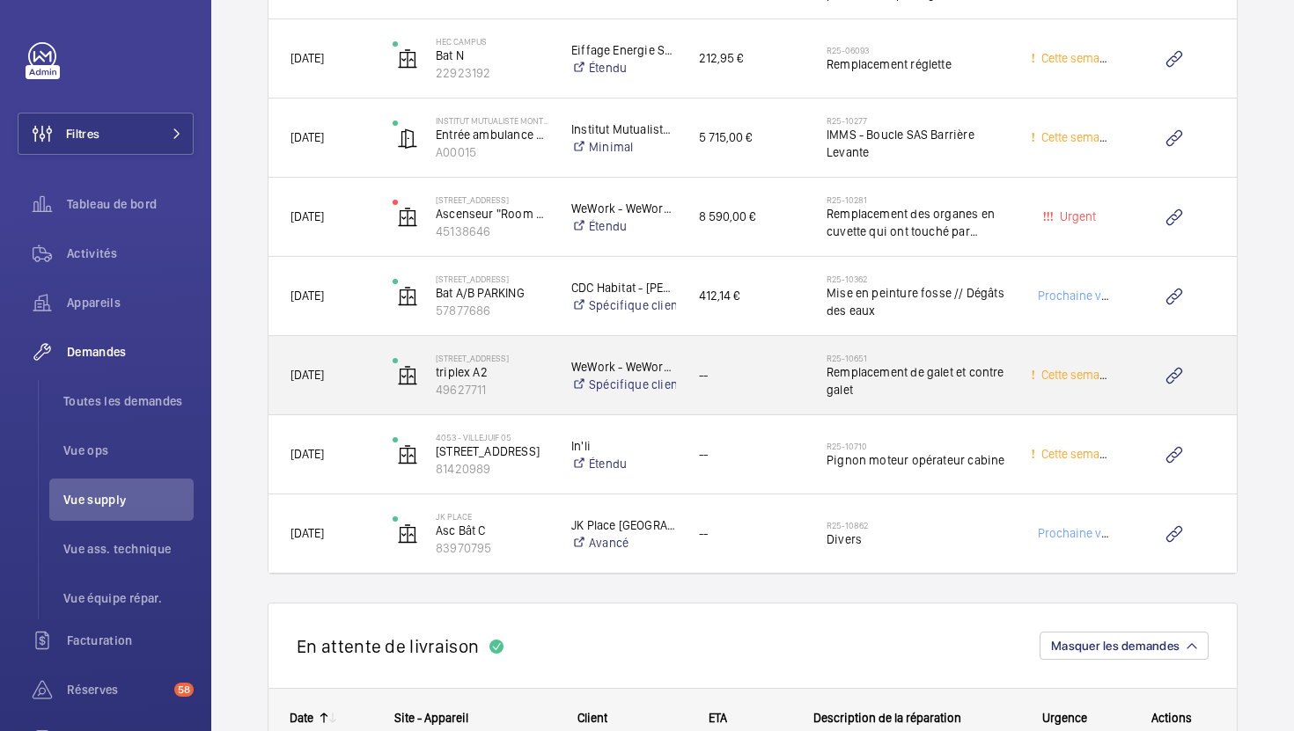
scroll to position [4010, 0]
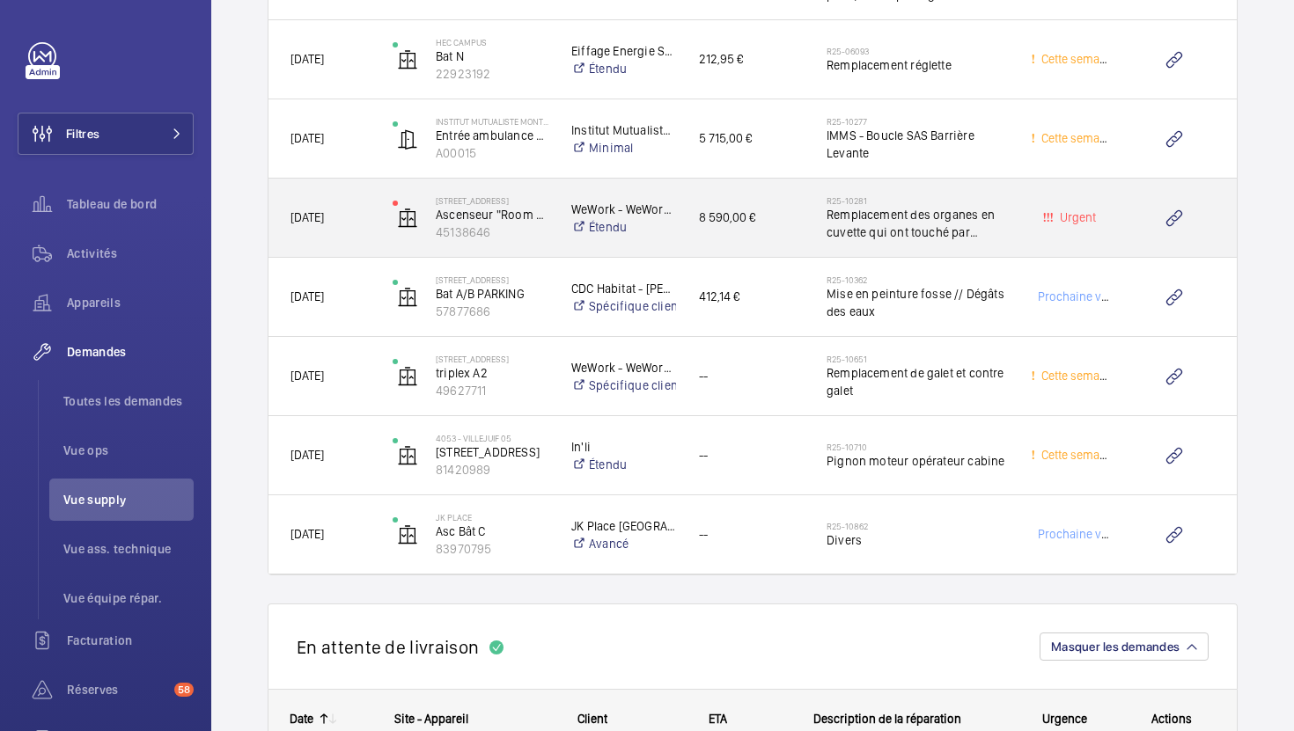
click at [791, 253] on div "8 590,00 €" at bounding box center [741, 218] width 128 height 78
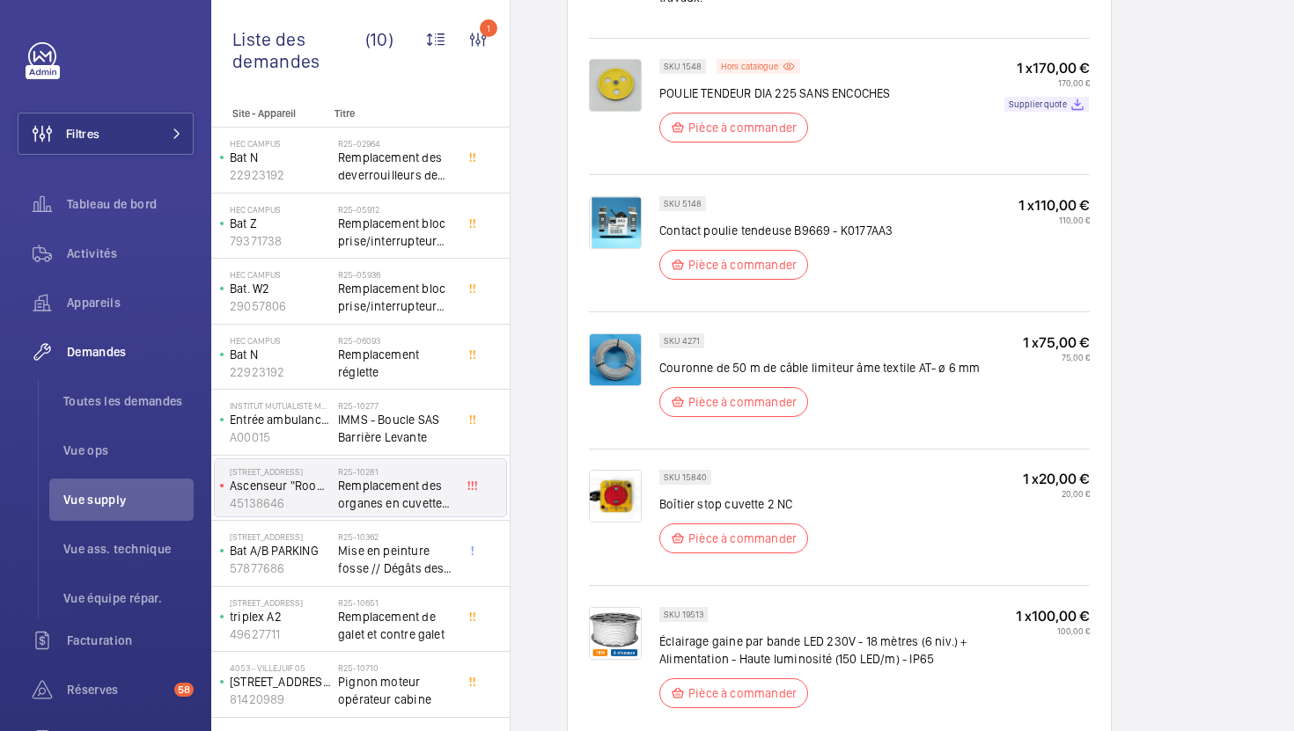
scroll to position [1270, 0]
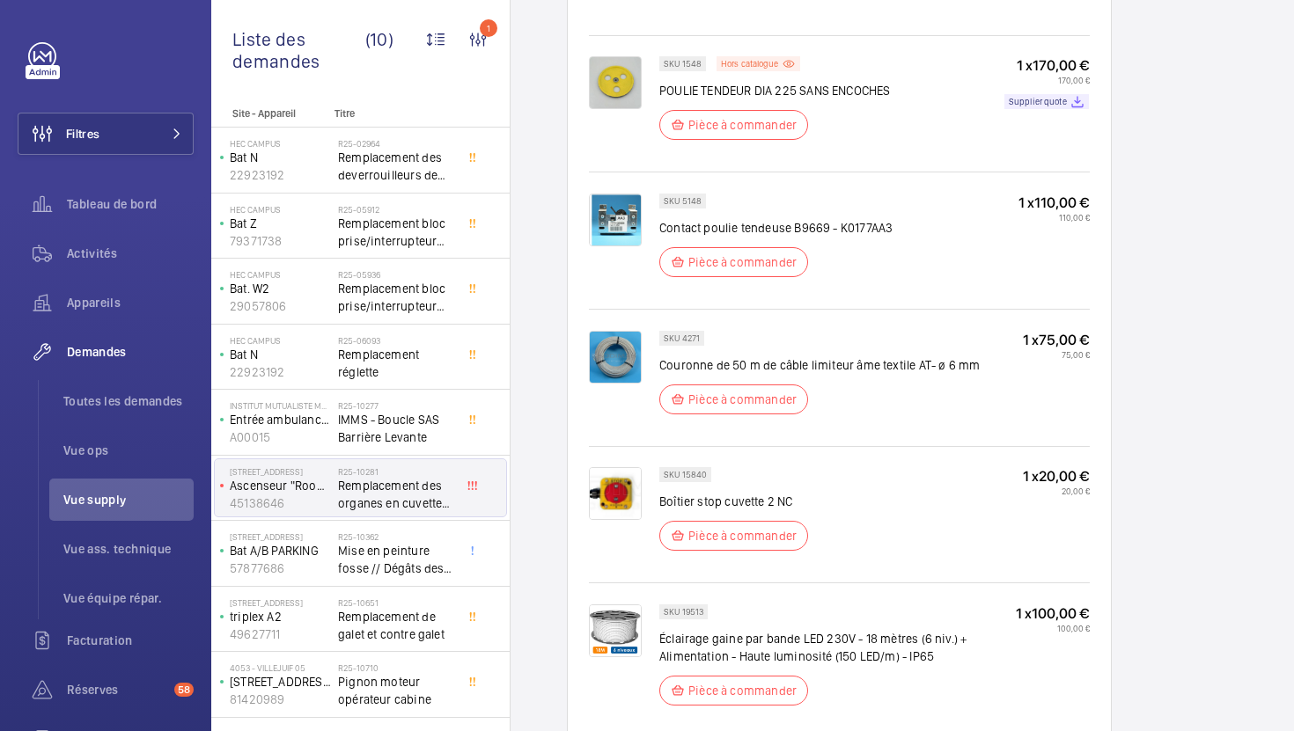
click at [715, 82] on p "POULIE TENDEUR DIA 225 SANS ENCOCHES" at bounding box center [774, 91] width 231 height 18
click at [770, 219] on p "Contact poulie tendeuse B9669 - K0177AA3" at bounding box center [775, 228] width 233 height 18
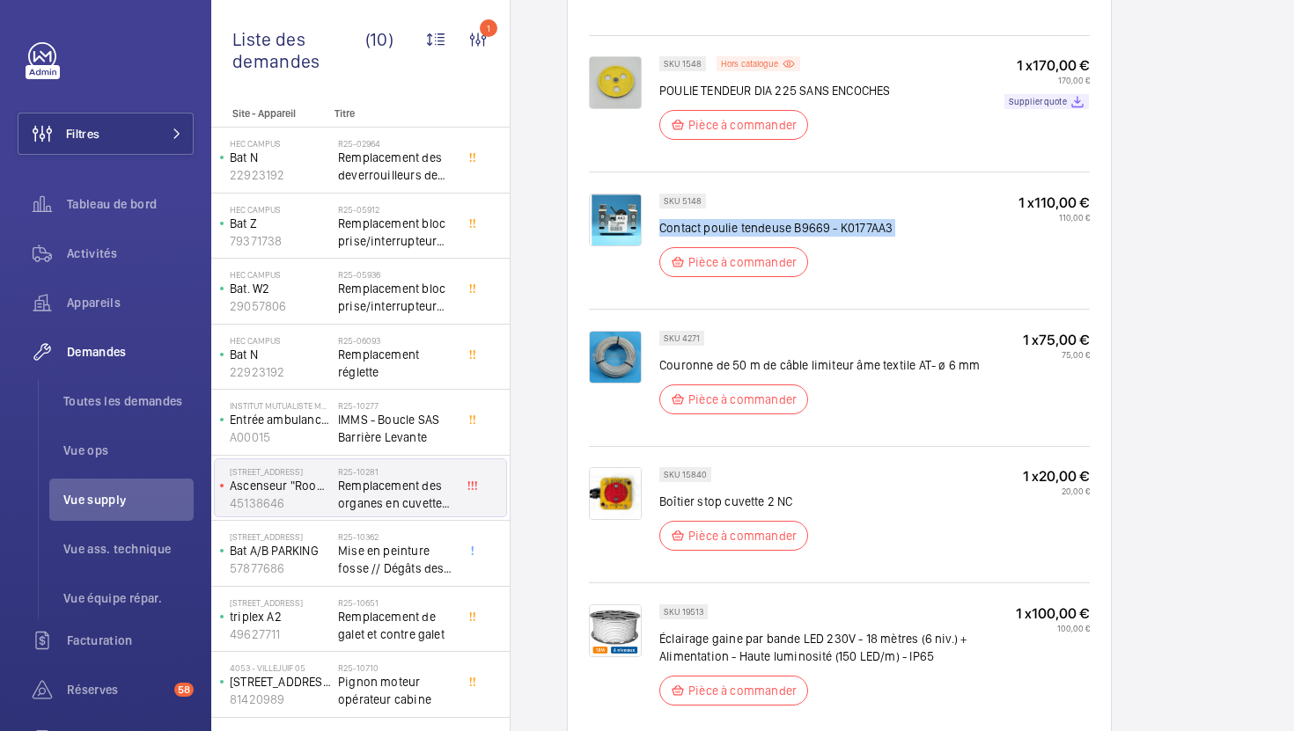
click at [770, 219] on p "Contact poulie tendeuse B9669 - K0177AA3" at bounding box center [775, 228] width 233 height 18
click at [892, 356] on p "Couronne de 50 m de câble limiteur âme textile AT- ø 6 mm" at bounding box center [819, 365] width 320 height 18
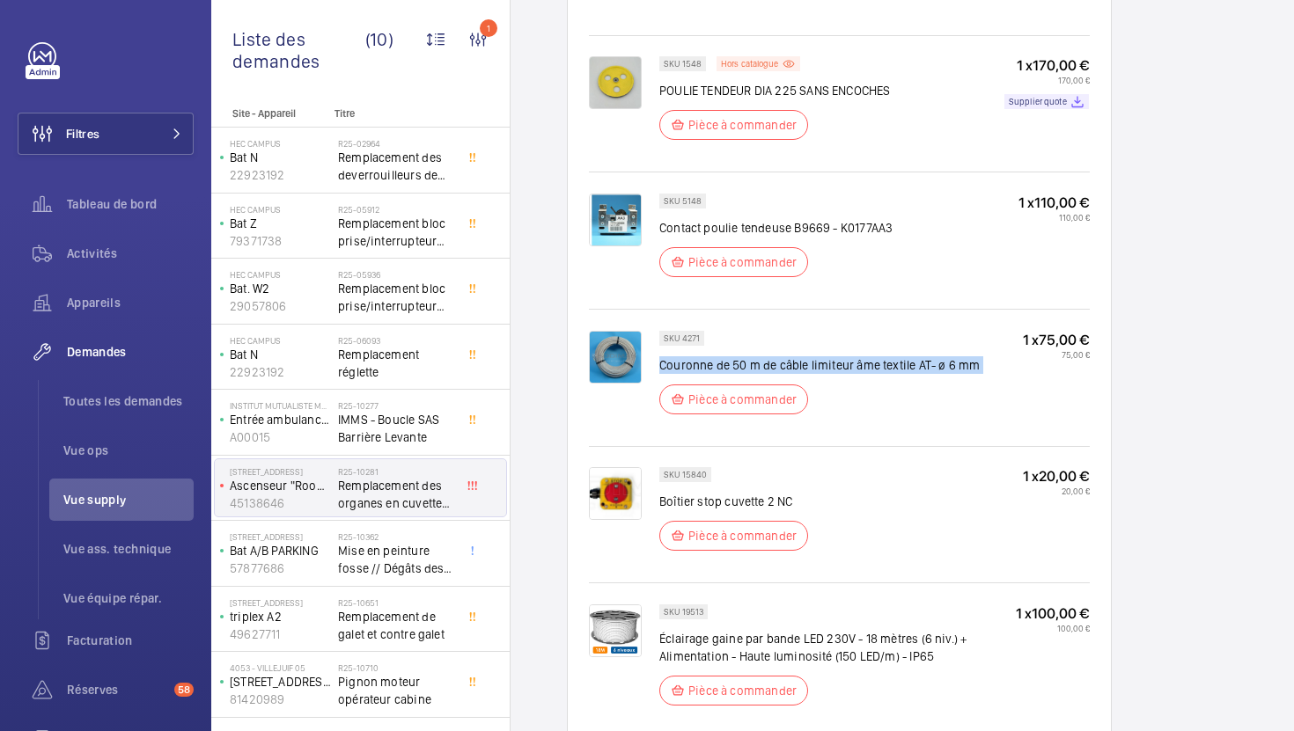
click at [892, 356] on p "Couronne de 50 m de câble limiteur âme textile AT- ø 6 mm" at bounding box center [819, 365] width 320 height 18
click at [867, 219] on p "Contact poulie tendeuse B9669 - K0177AA3" at bounding box center [775, 228] width 233 height 18
click at [722, 493] on p "Boîtier stop cuvette 2 NC" at bounding box center [738, 502] width 159 height 18
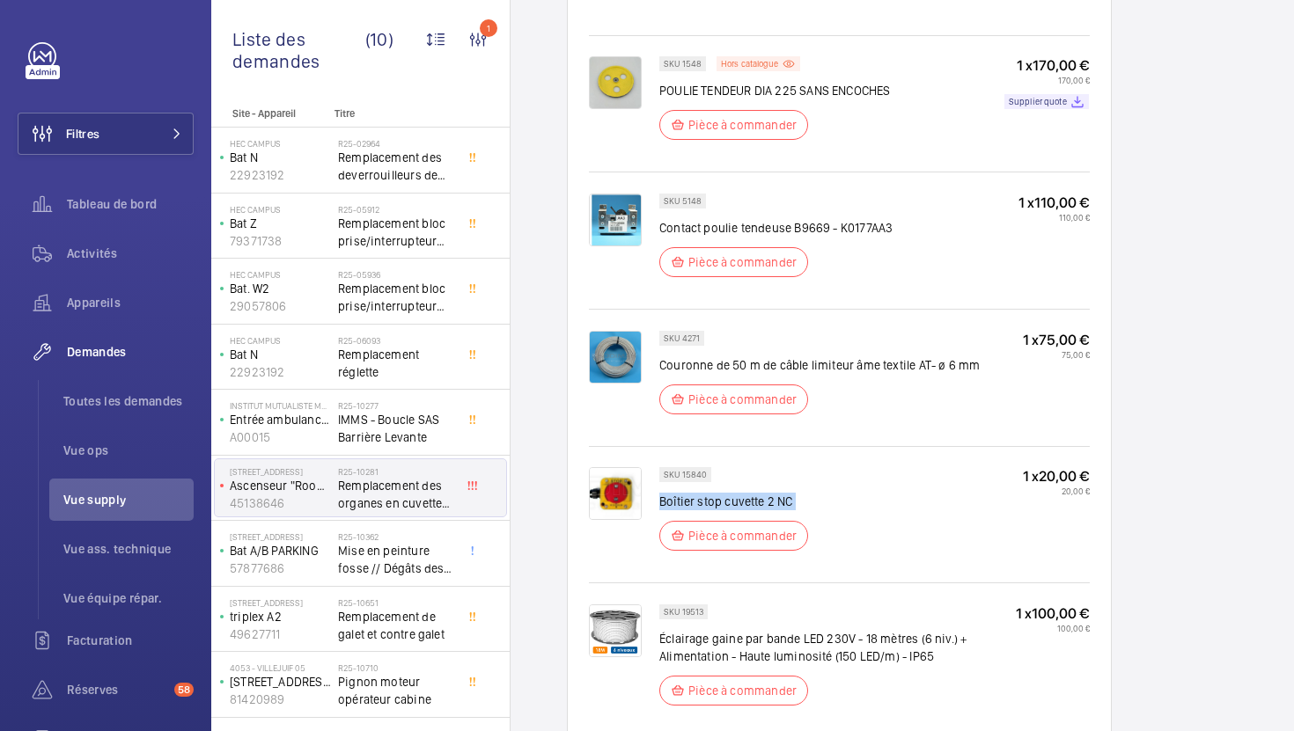
click at [722, 493] on p "Boîtier stop cuvette 2 NC" at bounding box center [738, 502] width 159 height 18
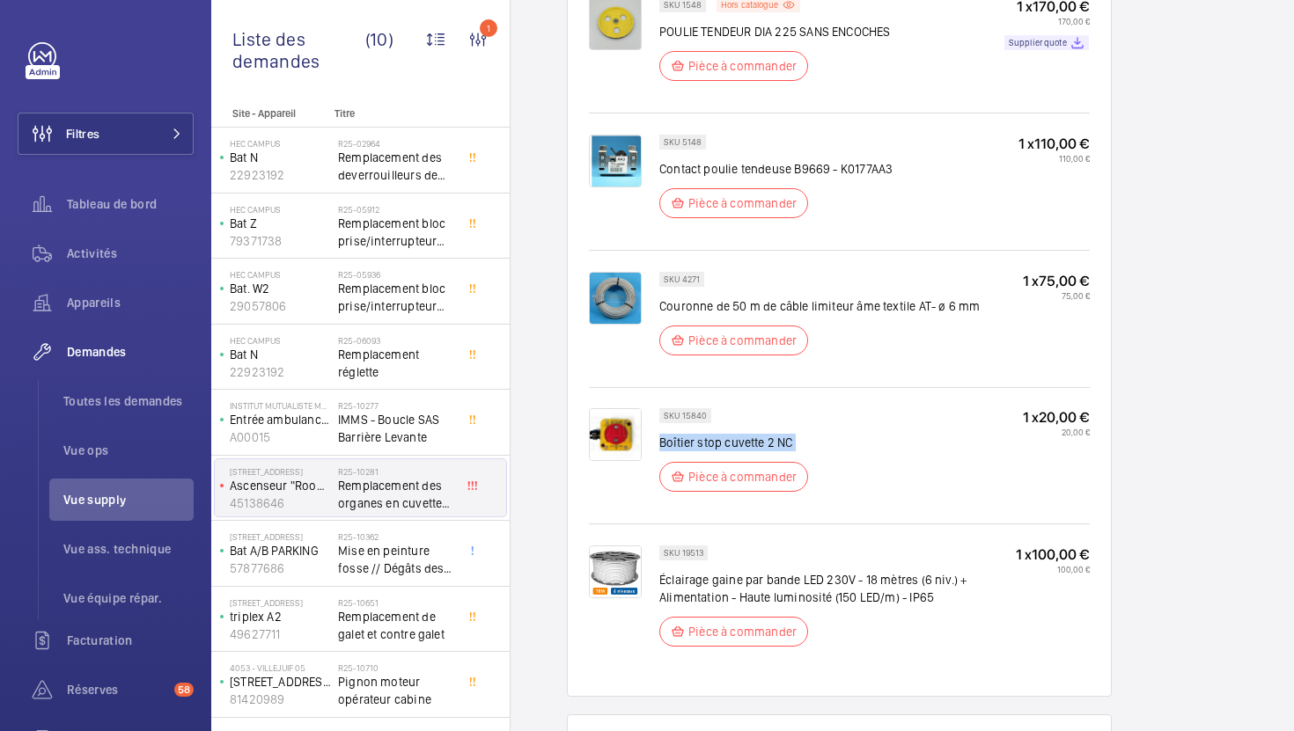
scroll to position [1326, 0]
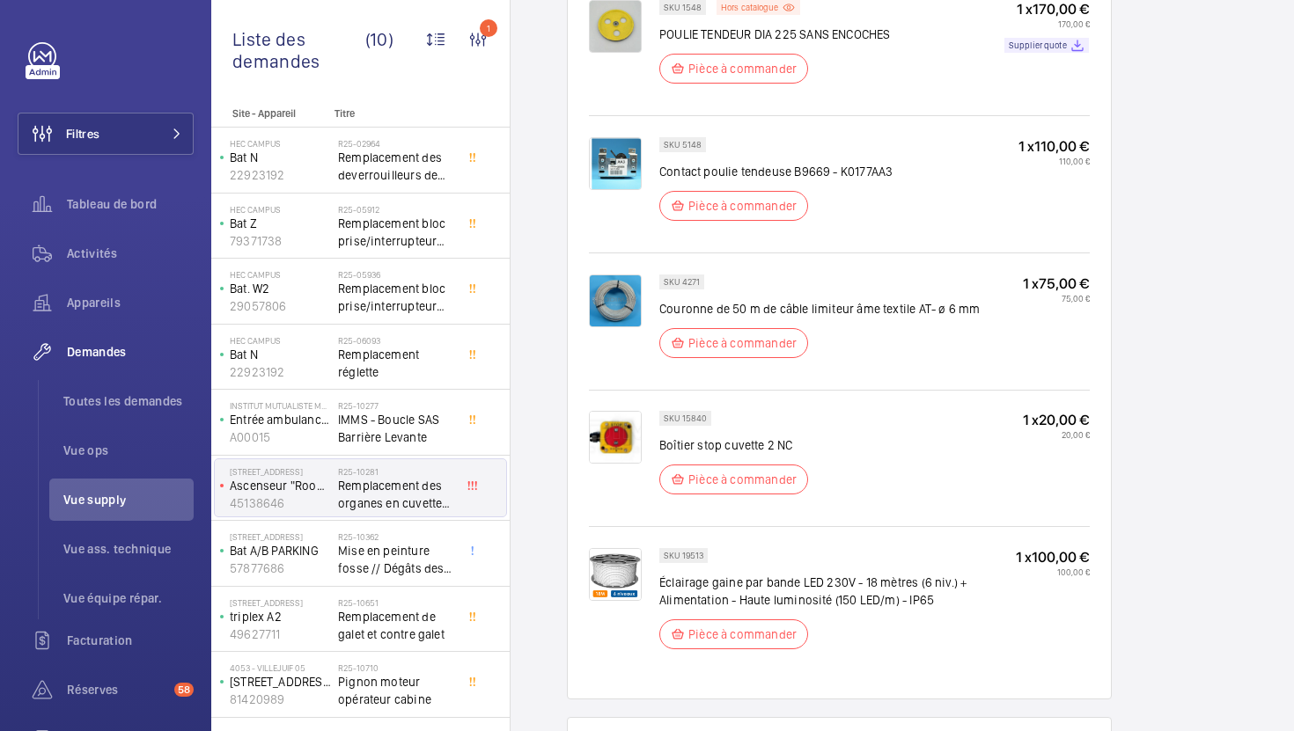
click at [692, 553] on p "SKU 19513" at bounding box center [684, 556] width 40 height 6
click at [712, 576] on p "Éclairage gaine par bande LED 230V - 18 mètres (6 niv.) + Alimentation - Haute …" at bounding box center [837, 591] width 356 height 35
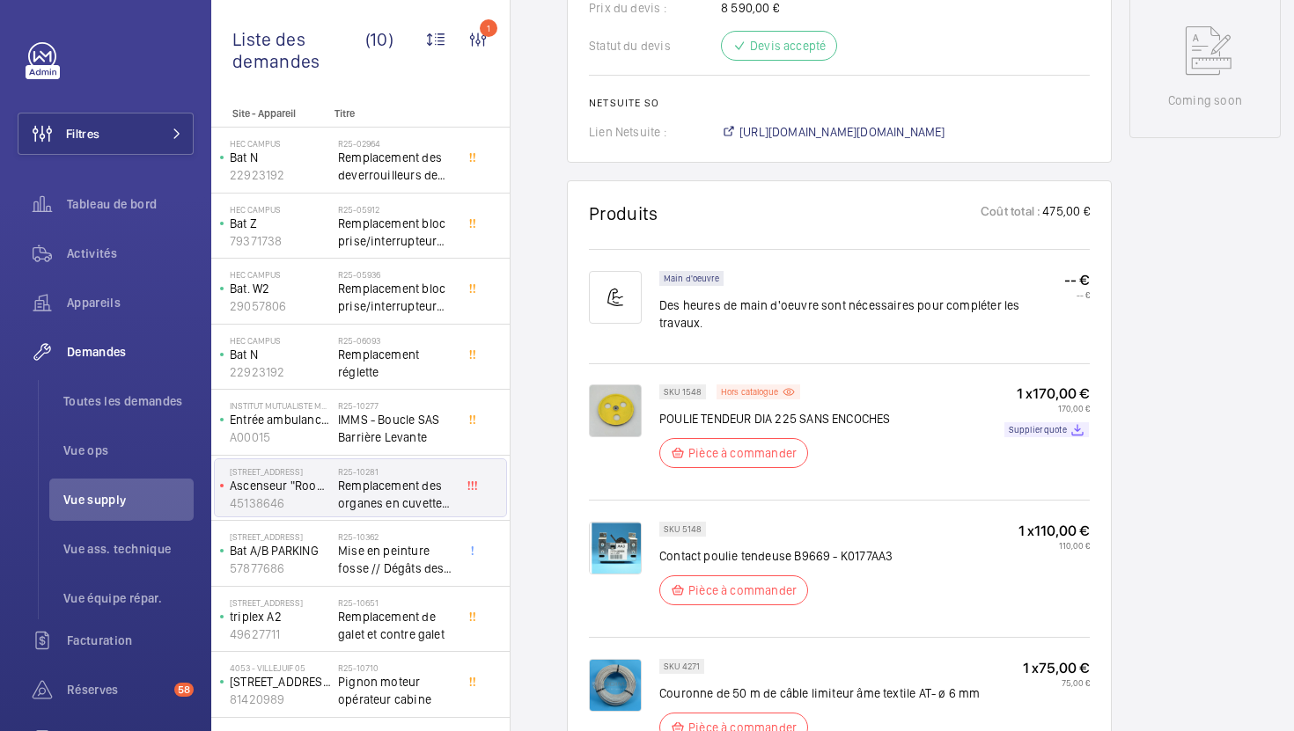
scroll to position [928, 0]
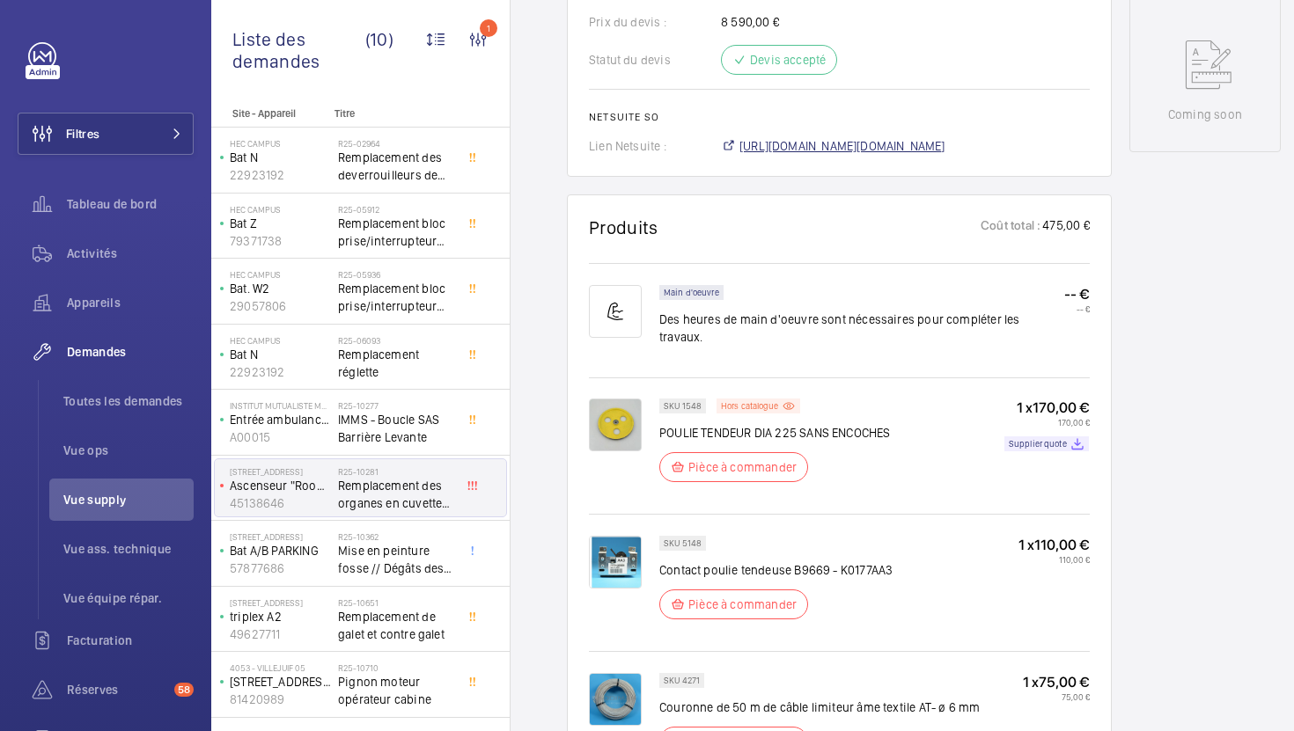
click at [762, 144] on span "https://6461500.app.netsuite.com/app/accounting/transactions/salesord.nl?id=291…" at bounding box center [842, 146] width 206 height 18
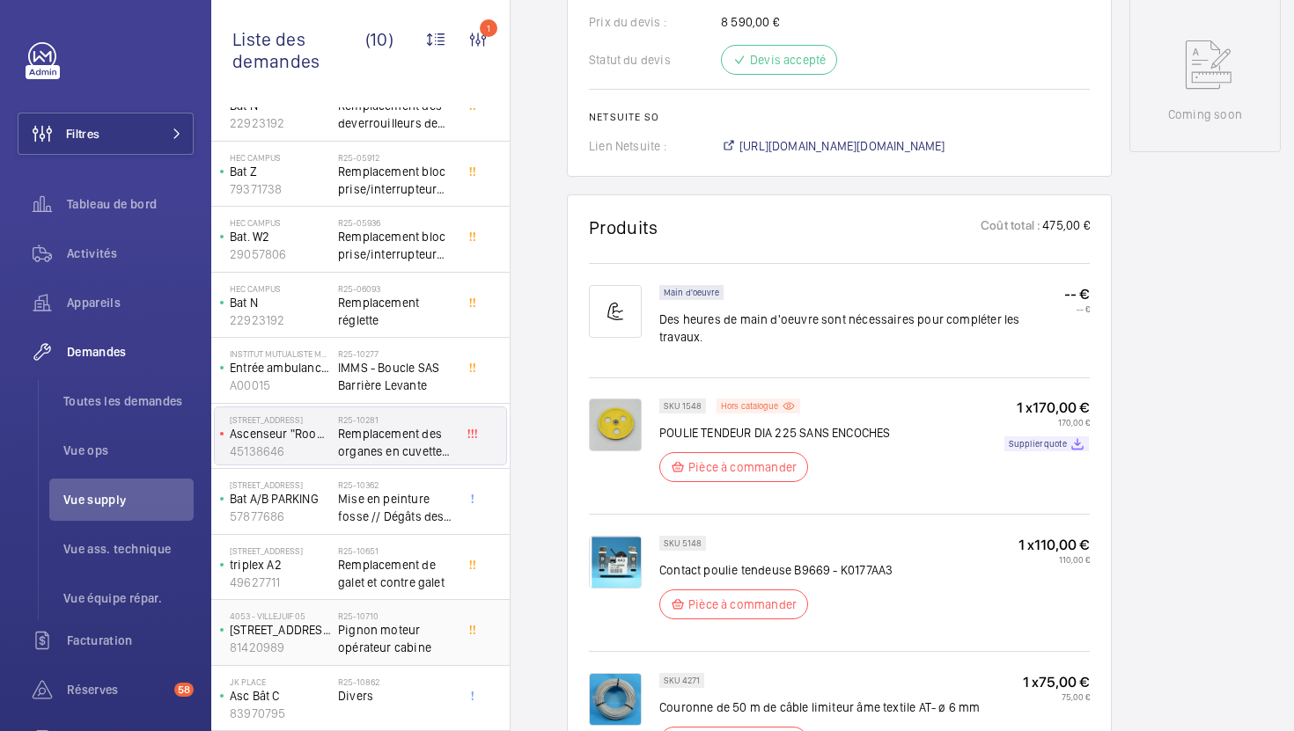
click at [431, 657] on div "R25-10710 Pignon moteur opérateur cabine" at bounding box center [396, 636] width 116 height 51
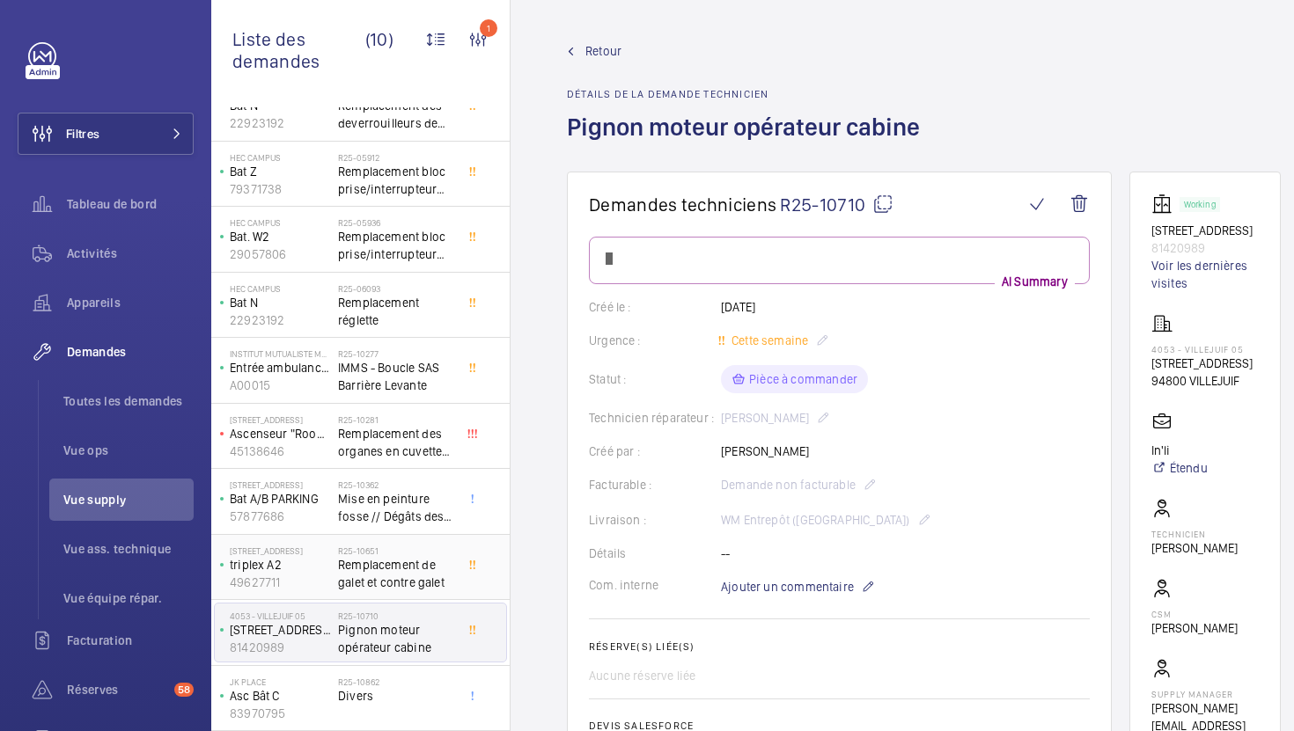
click at [437, 579] on span "Remplacement de galet et contre galet" at bounding box center [396, 573] width 116 height 35
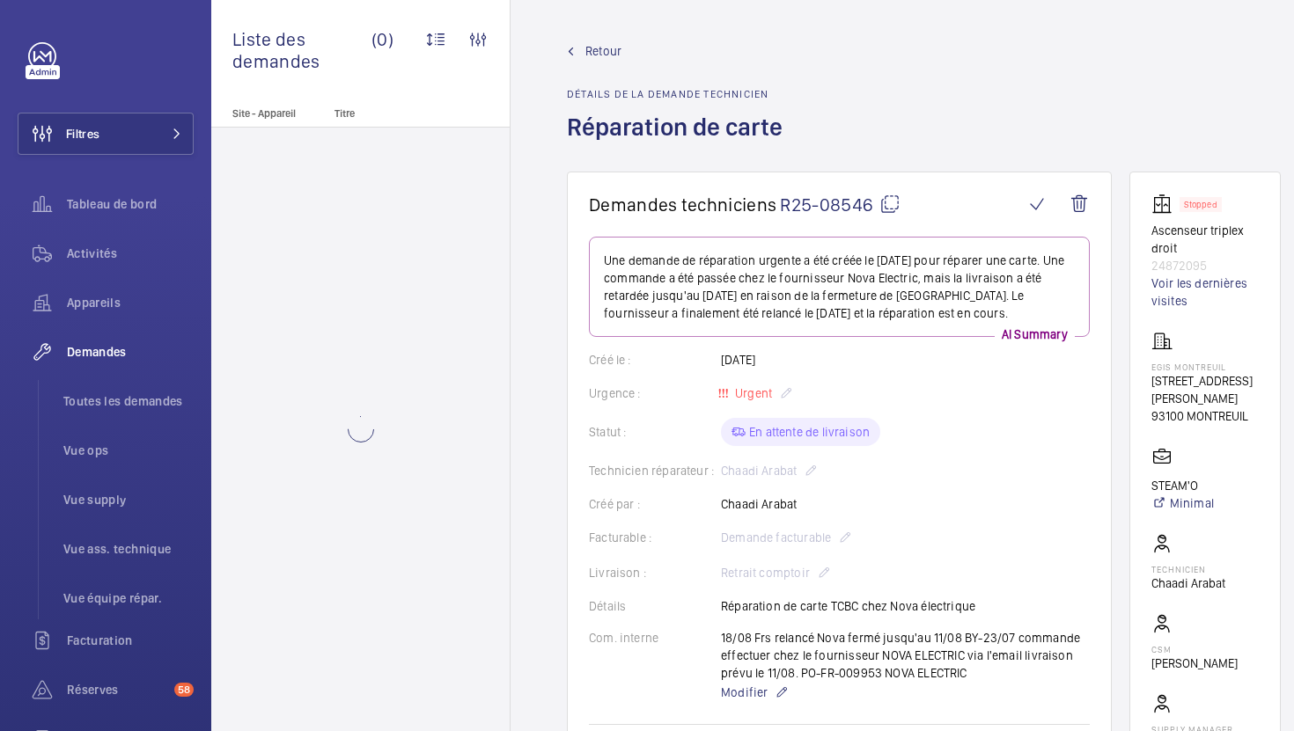
click at [895, 201] on mat-icon at bounding box center [889, 204] width 21 height 21
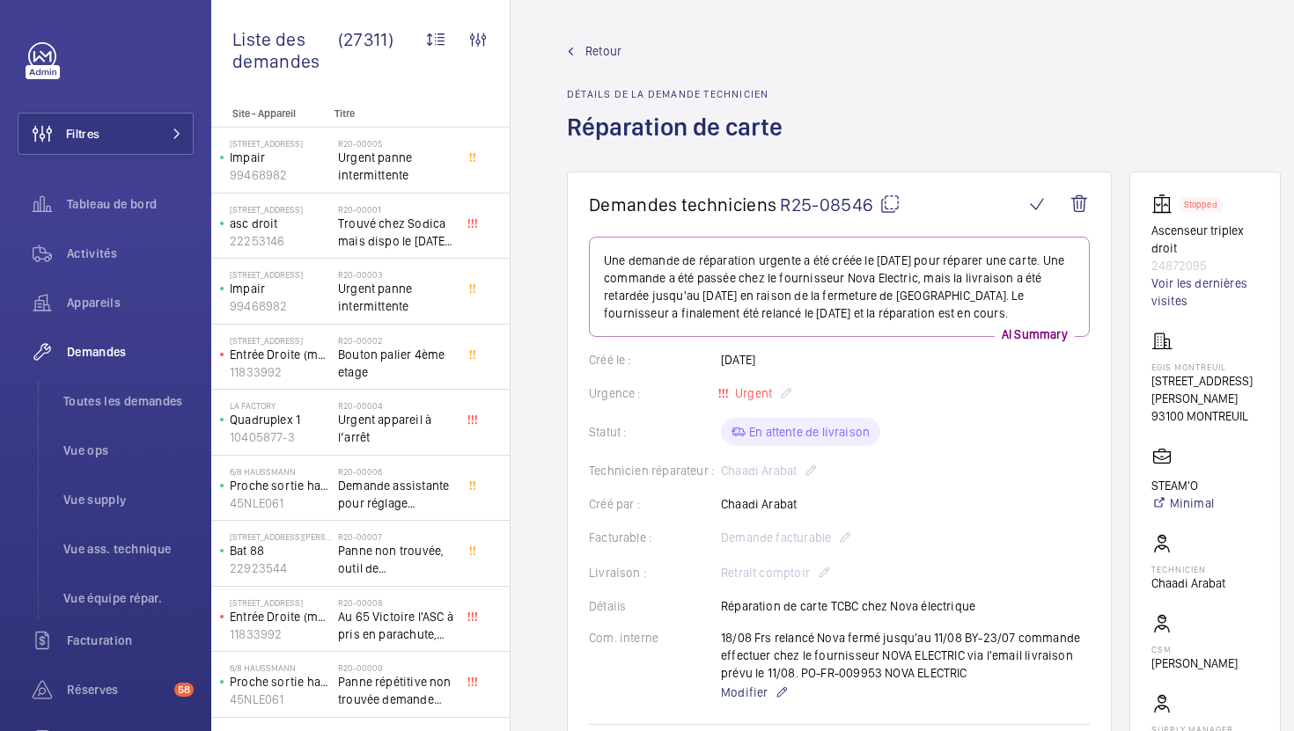
drag, startPoint x: 1259, startPoint y: 422, endPoint x: 1155, endPoint y: 384, distance: 111.4
click at [1155, 384] on wm-front-card "Stopped Ascenseur triplex droit 24872095 Voir les dernières visites EGIS MONTRE…" at bounding box center [1204, 482] width 151 height 620
copy div "4 Rue Dolorès Ibarruri 93100 MONTREUIL"
click at [102, 505] on span "Vue supply" at bounding box center [128, 500] width 130 height 18
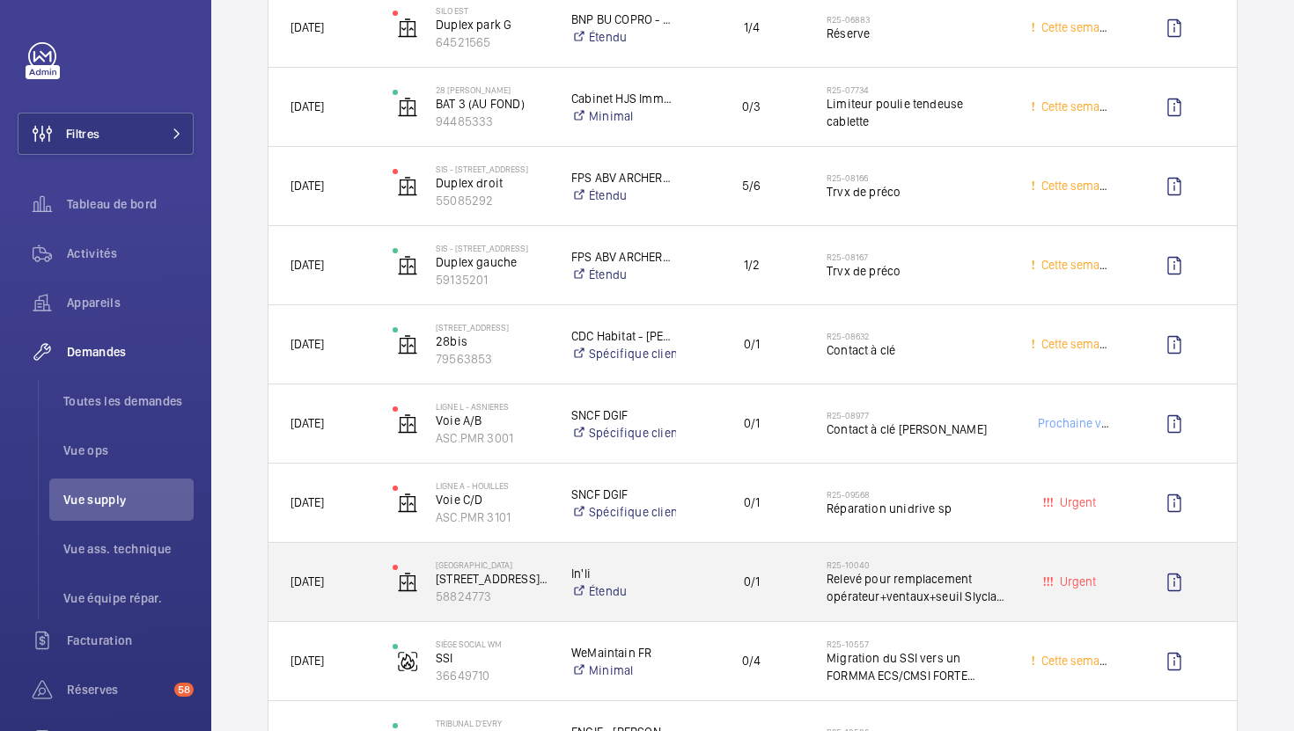
scroll to position [420, 0]
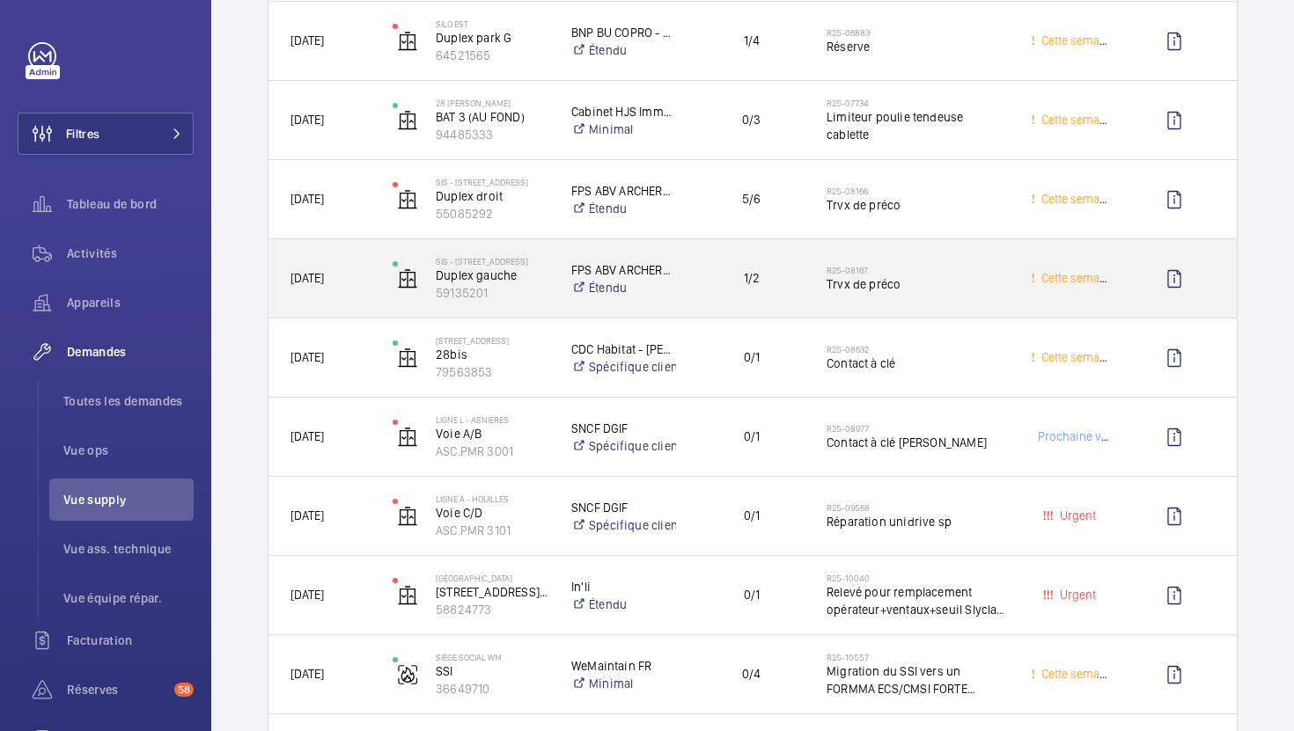
click at [911, 239] on div "R25-08167 Trvx de préco" at bounding box center [906, 278] width 202 height 79
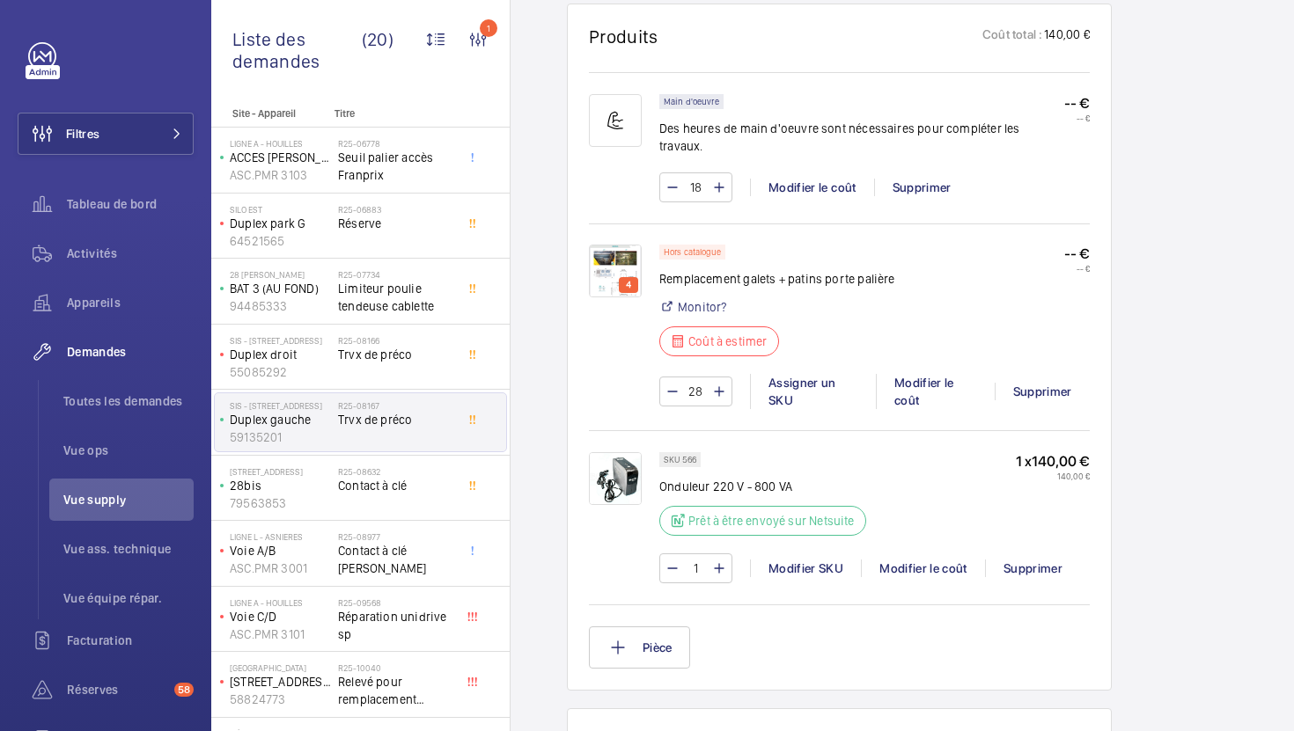
scroll to position [1170, 0]
click at [437, 346] on span "Trvx de préco" at bounding box center [396, 355] width 116 height 18
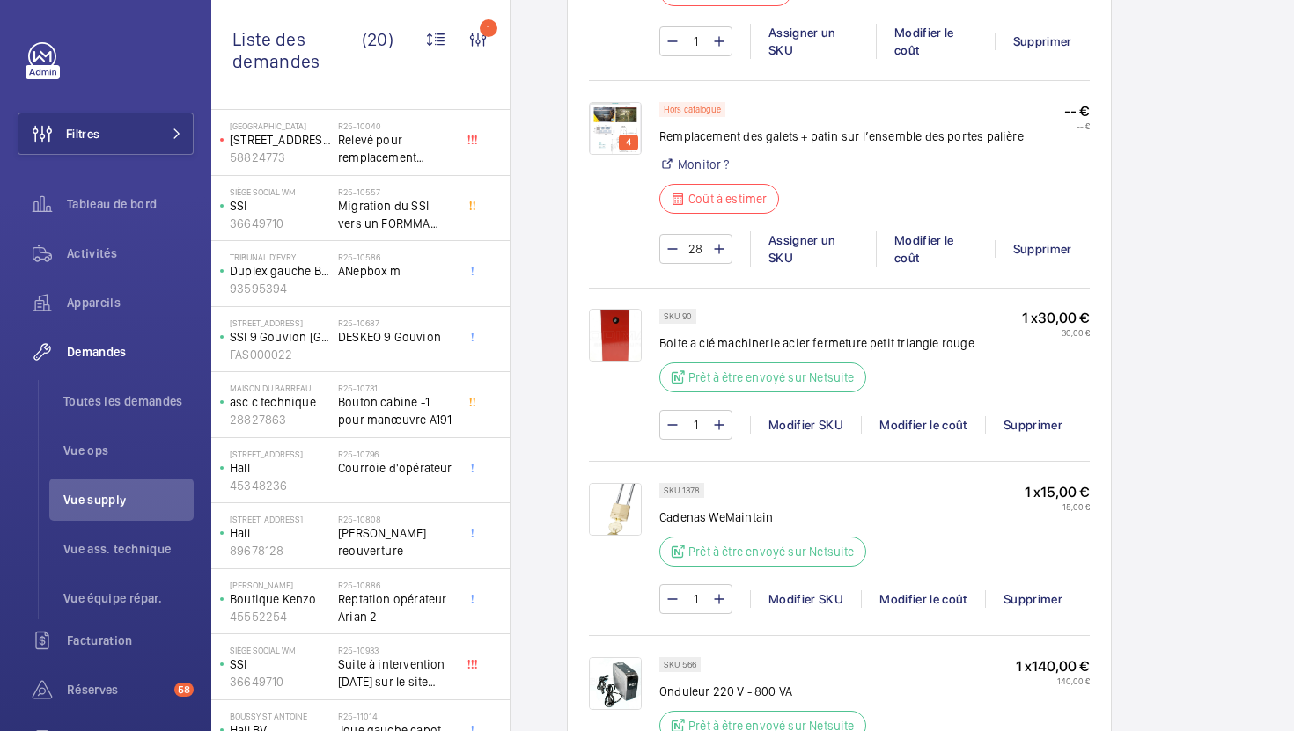
scroll to position [708, 0]
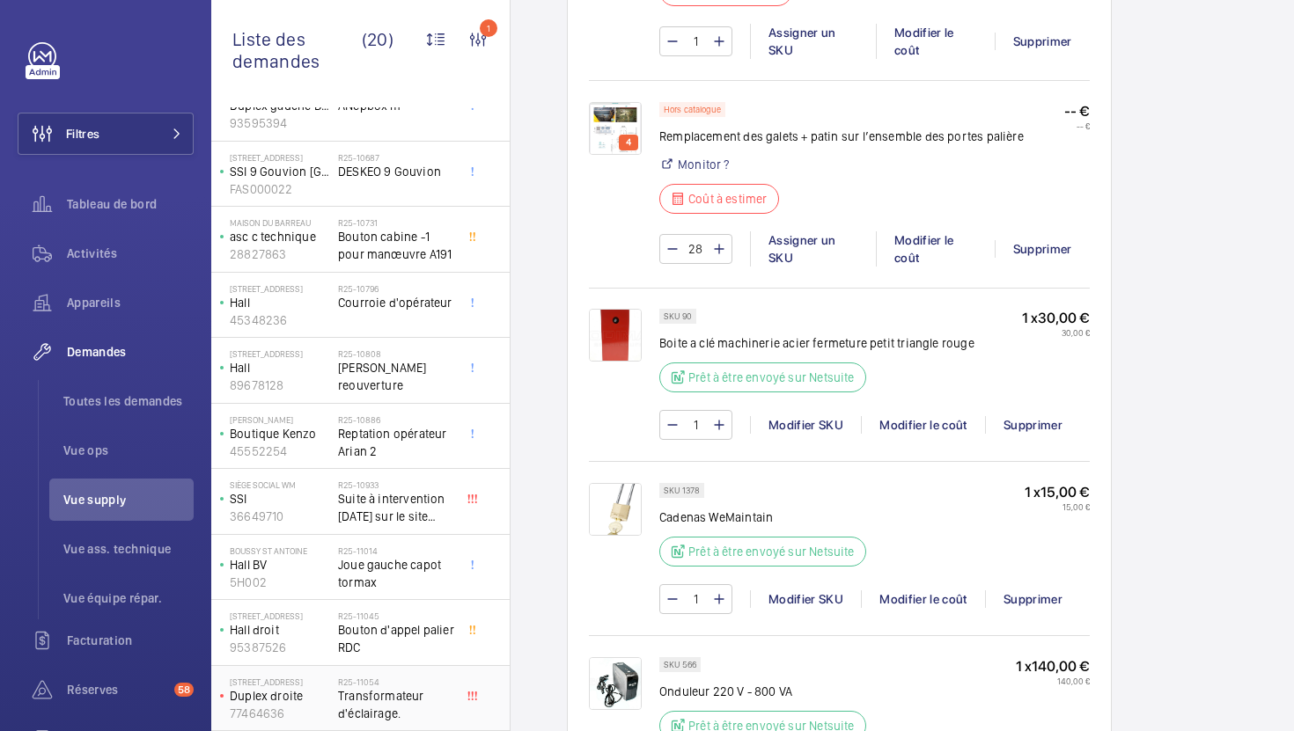
click at [429, 704] on span "Transformateur d'éclairage." at bounding box center [396, 704] width 116 height 35
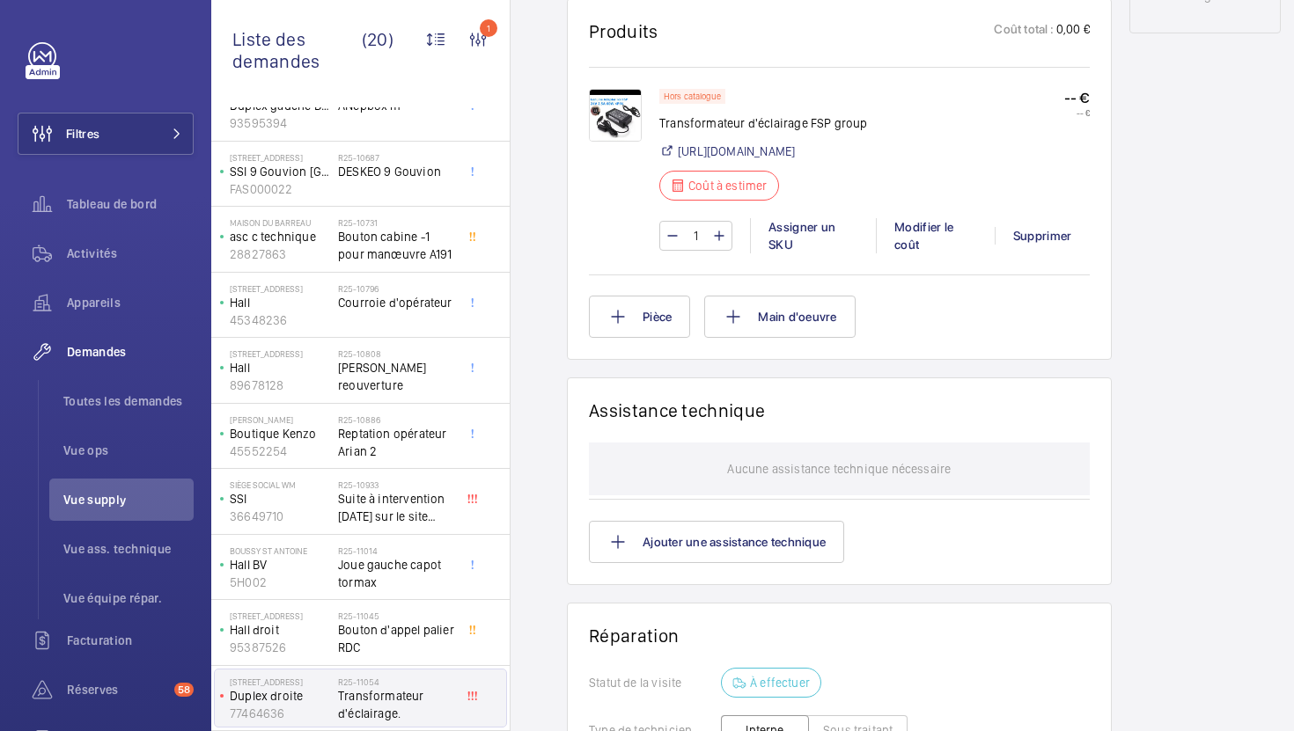
scroll to position [1014, 0]
click at [619, 131] on img at bounding box center [615, 115] width 53 height 53
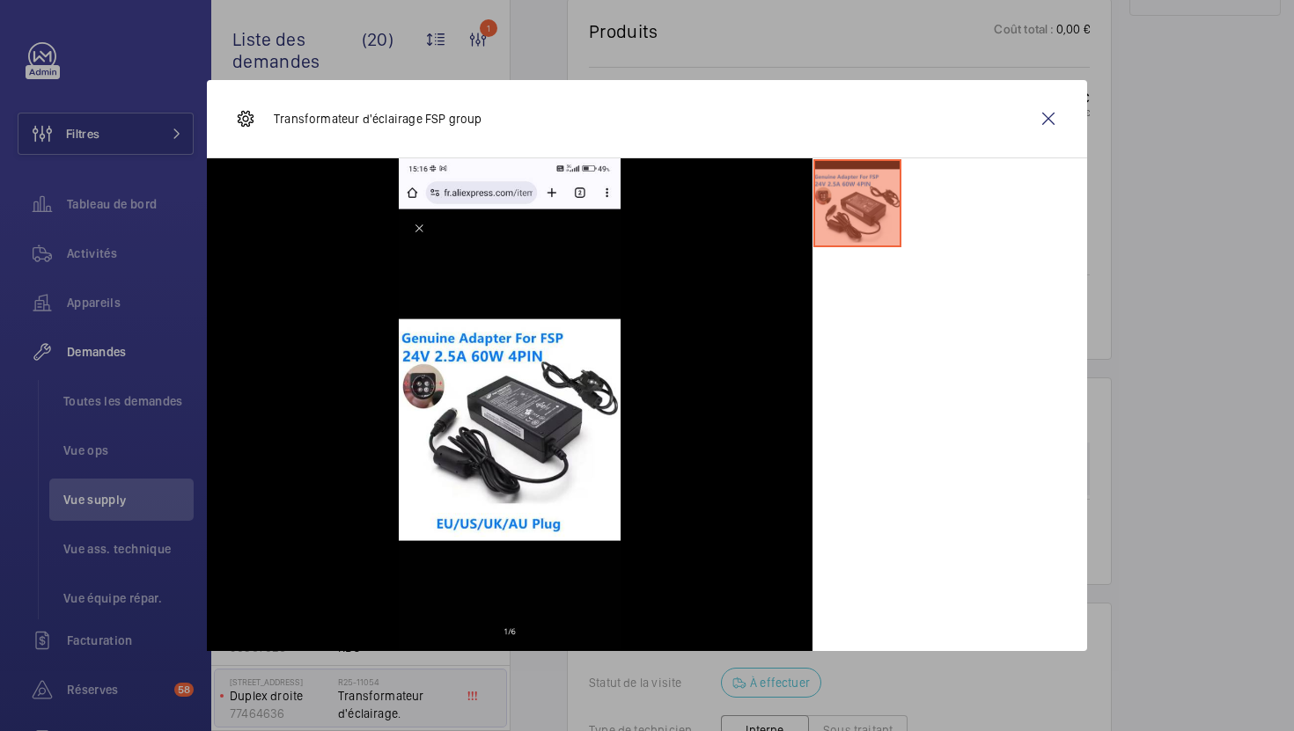
scroll to position [1031, 0]
click at [1043, 123] on wm-front-icon-button at bounding box center [1048, 119] width 42 height 42
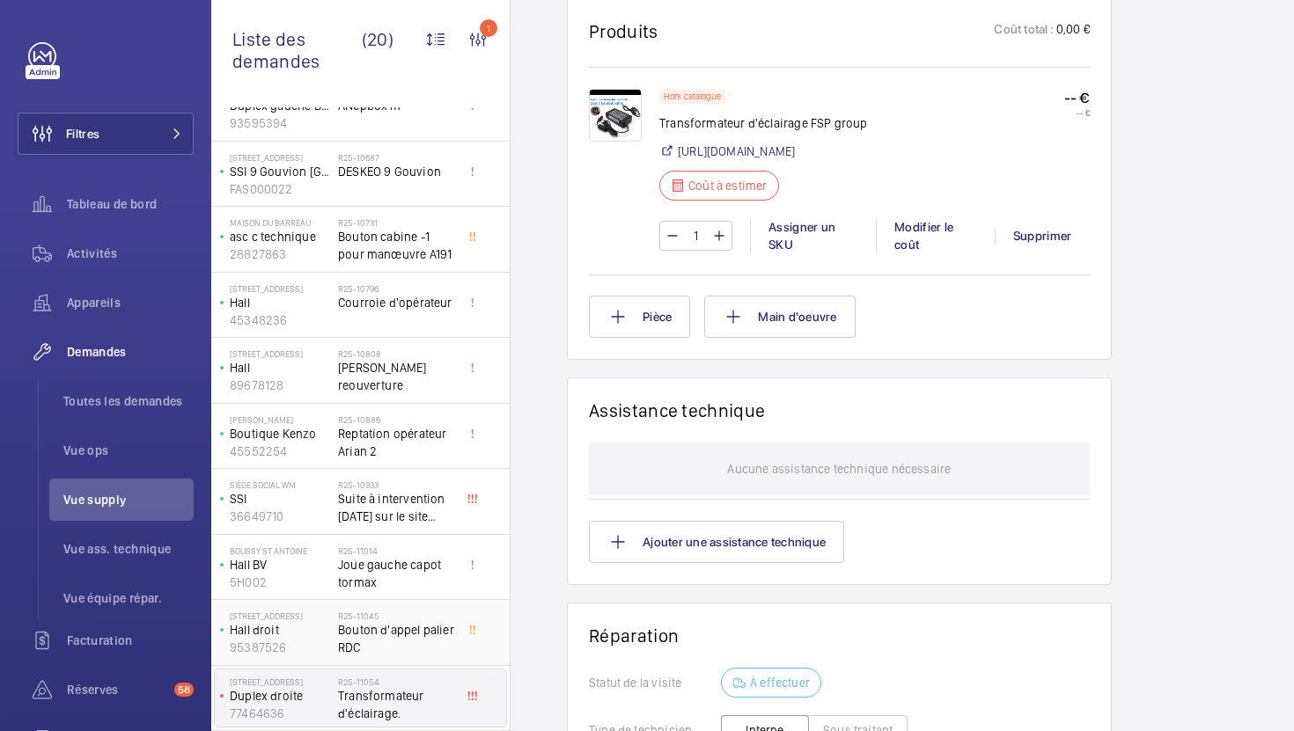
click at [412, 623] on span "Bouton d'appel palier RDC" at bounding box center [396, 638] width 116 height 35
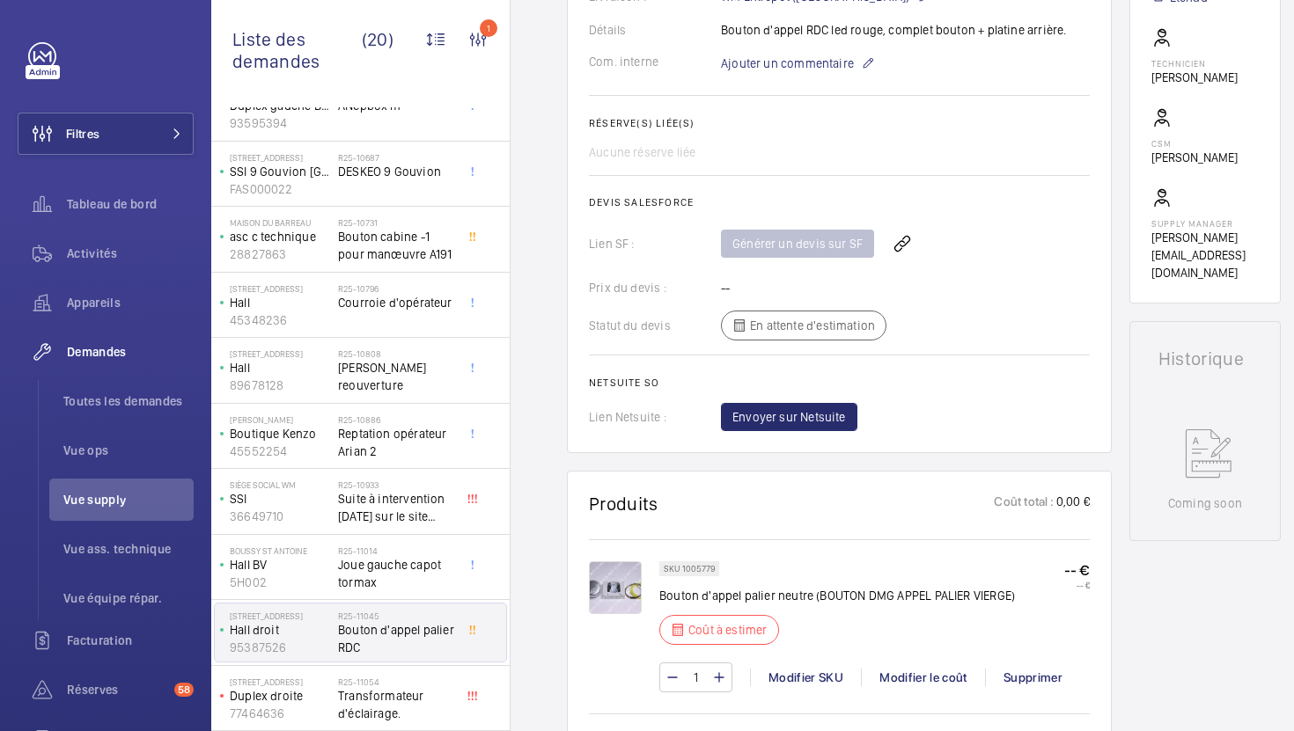
scroll to position [612, 0]
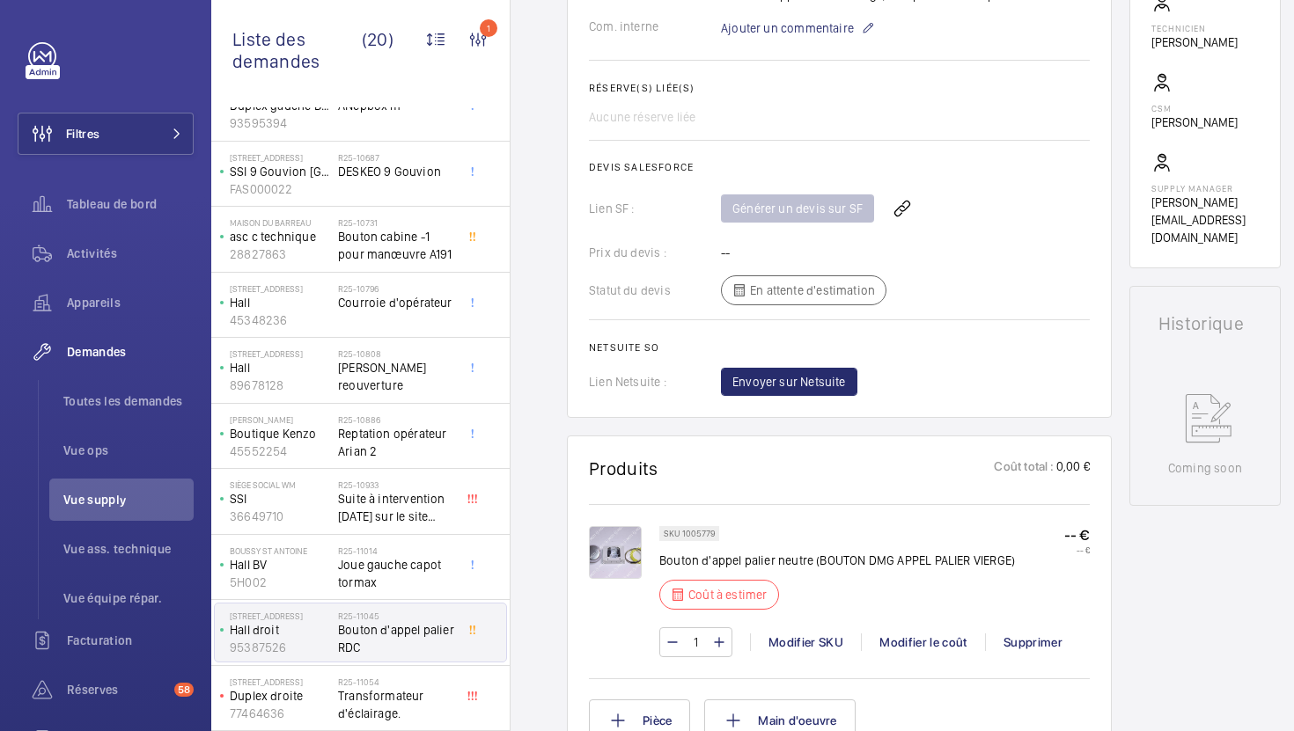
click at [761, 559] on p "Bouton d'appel palier neutre (BOUTON DMG APPEL PALIER VIERGE)" at bounding box center [837, 561] width 356 height 18
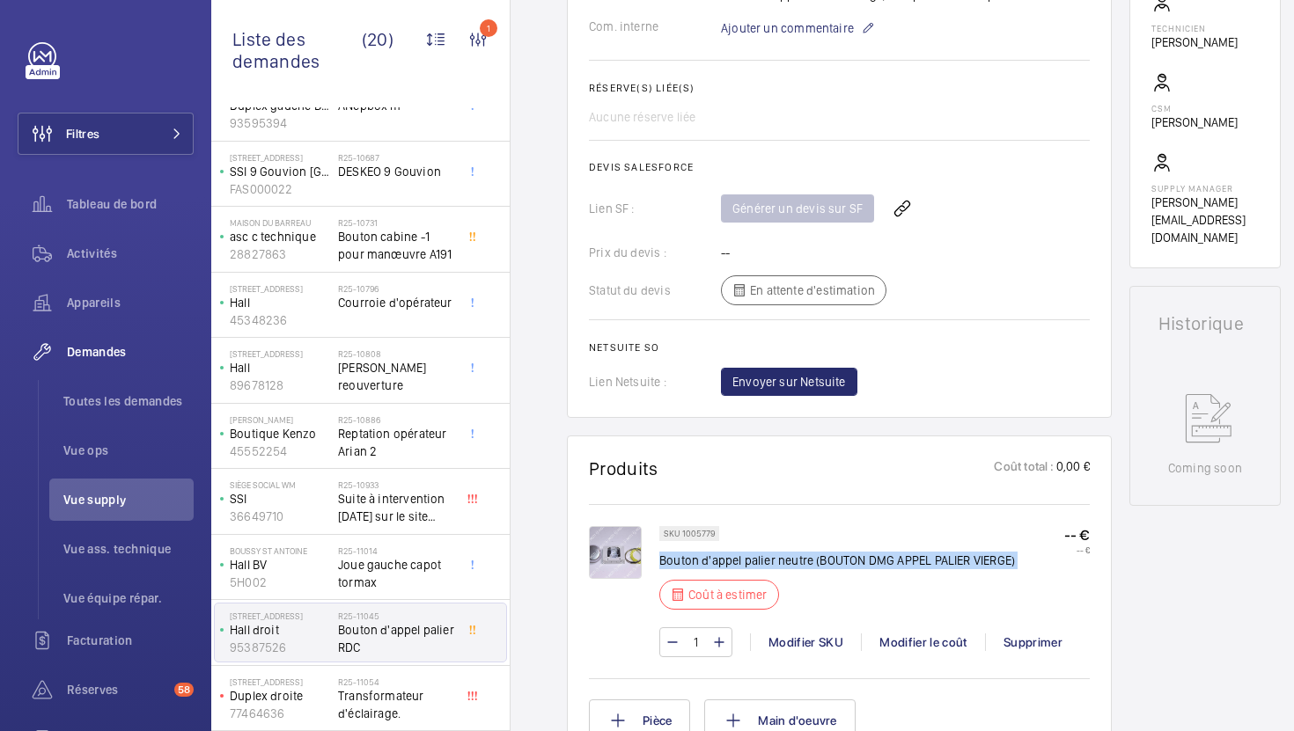
click at [761, 559] on p "Bouton d'appel palier neutre (BOUTON DMG APPEL PALIER VIERGE)" at bounding box center [837, 561] width 356 height 18
copy div "Bouton d'appel palier neutre (BOUTON DMG APPEL PALIER VIERGE)"
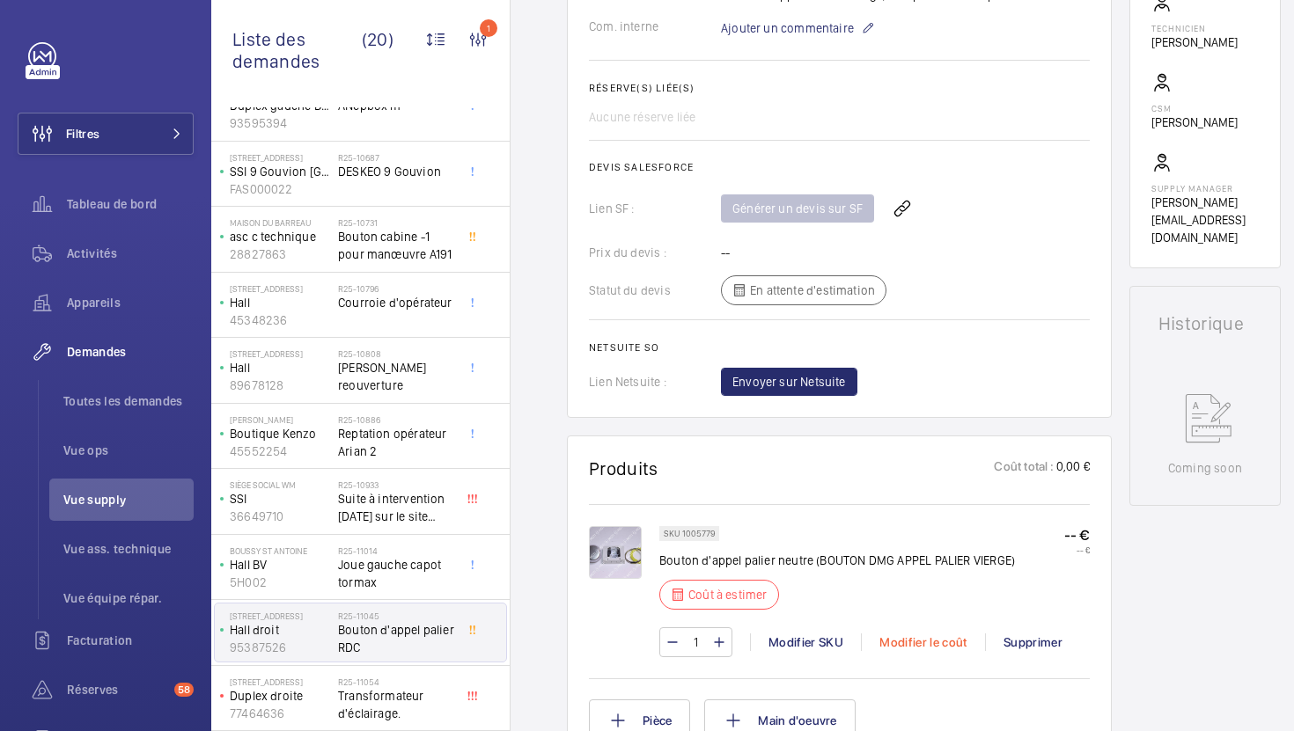
click at [914, 649] on div "Modifier le coût" at bounding box center [923, 643] width 124 height 18
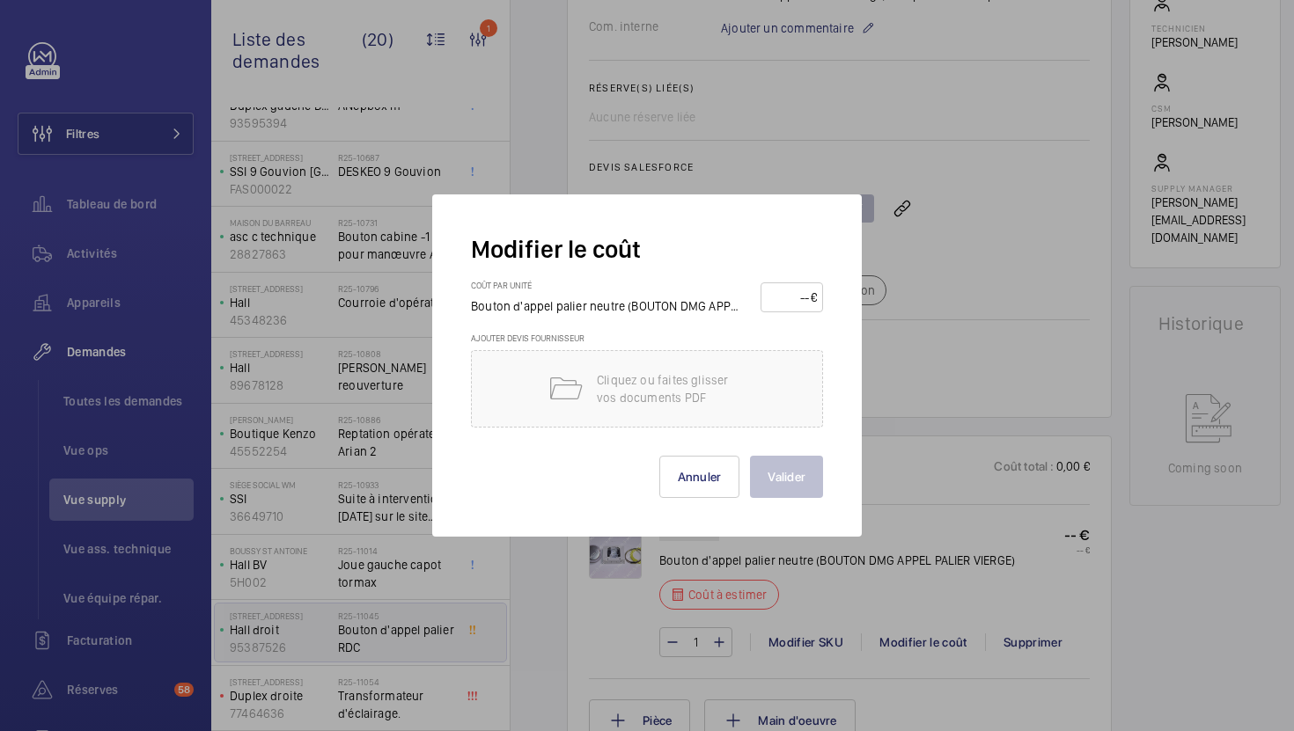
click at [785, 299] on input "number" at bounding box center [788, 297] width 43 height 28
type input "85"
click at [781, 489] on button "Valider" at bounding box center [786, 477] width 73 height 42
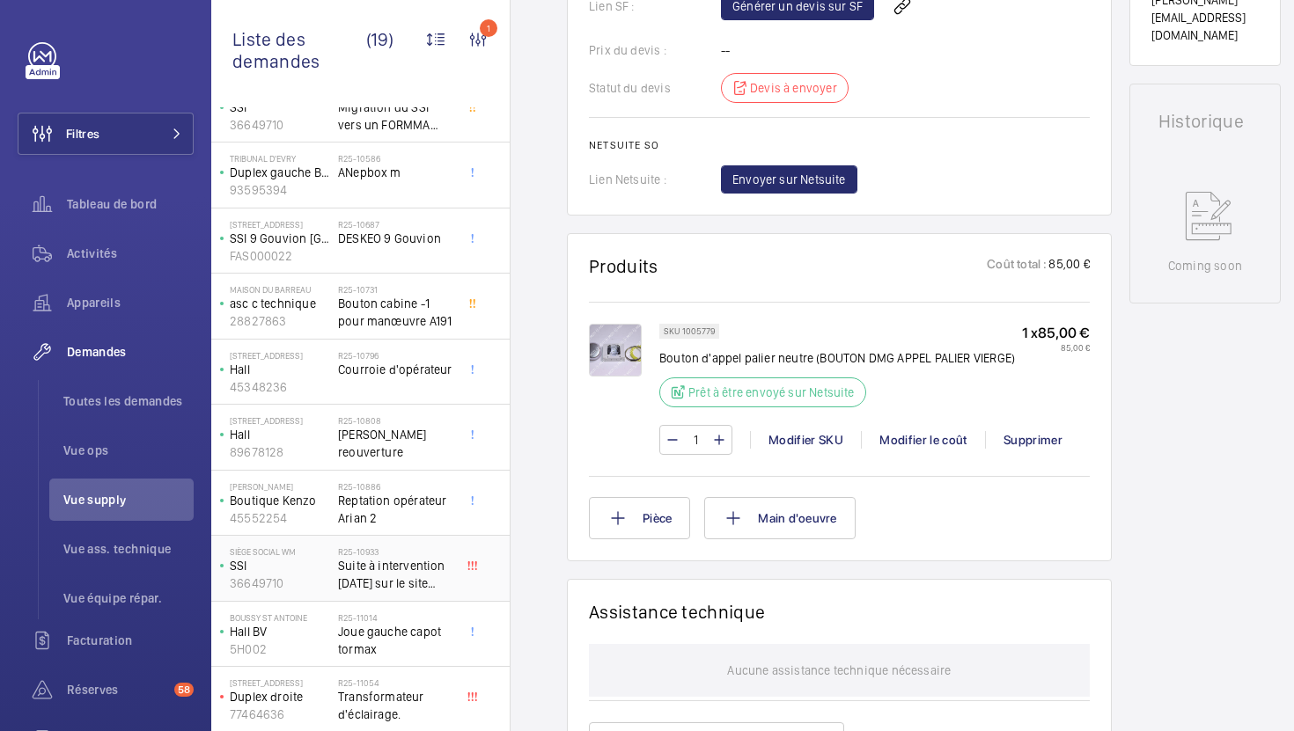
scroll to position [642, 0]
click at [434, 591] on div "R25-10933 Suite à intervention 08/08/2025 sur le site LÉGER" at bounding box center [396, 570] width 116 height 51
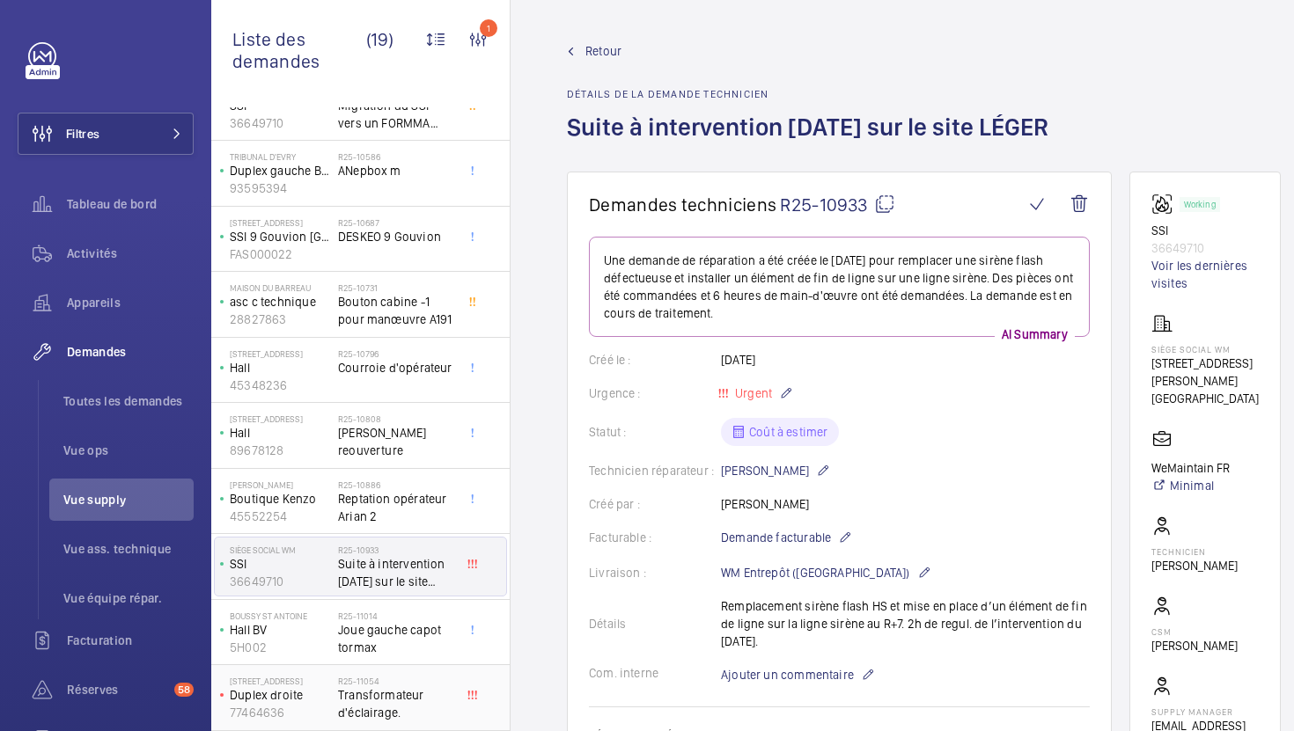
click at [400, 709] on span "Transformateur d'éclairage." at bounding box center [396, 703] width 116 height 35
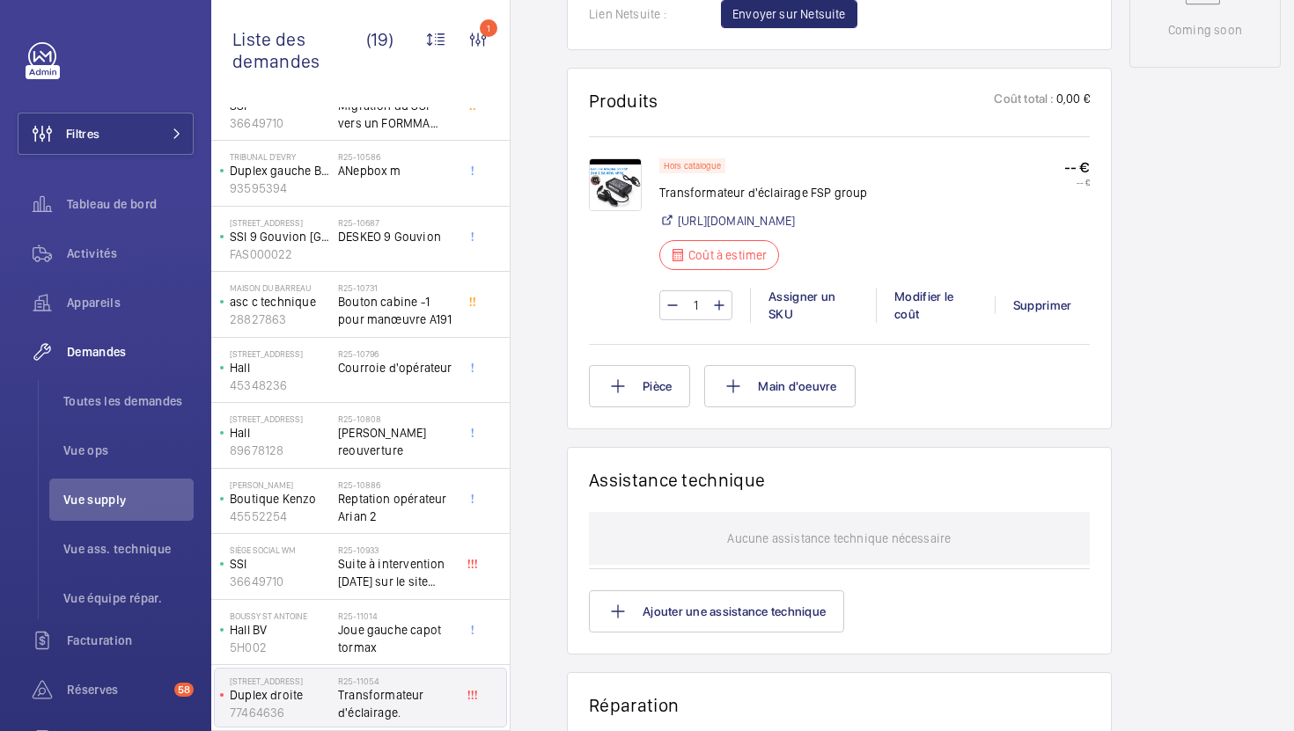
scroll to position [963, 0]
click at [590, 194] on img at bounding box center [615, 184] width 53 height 53
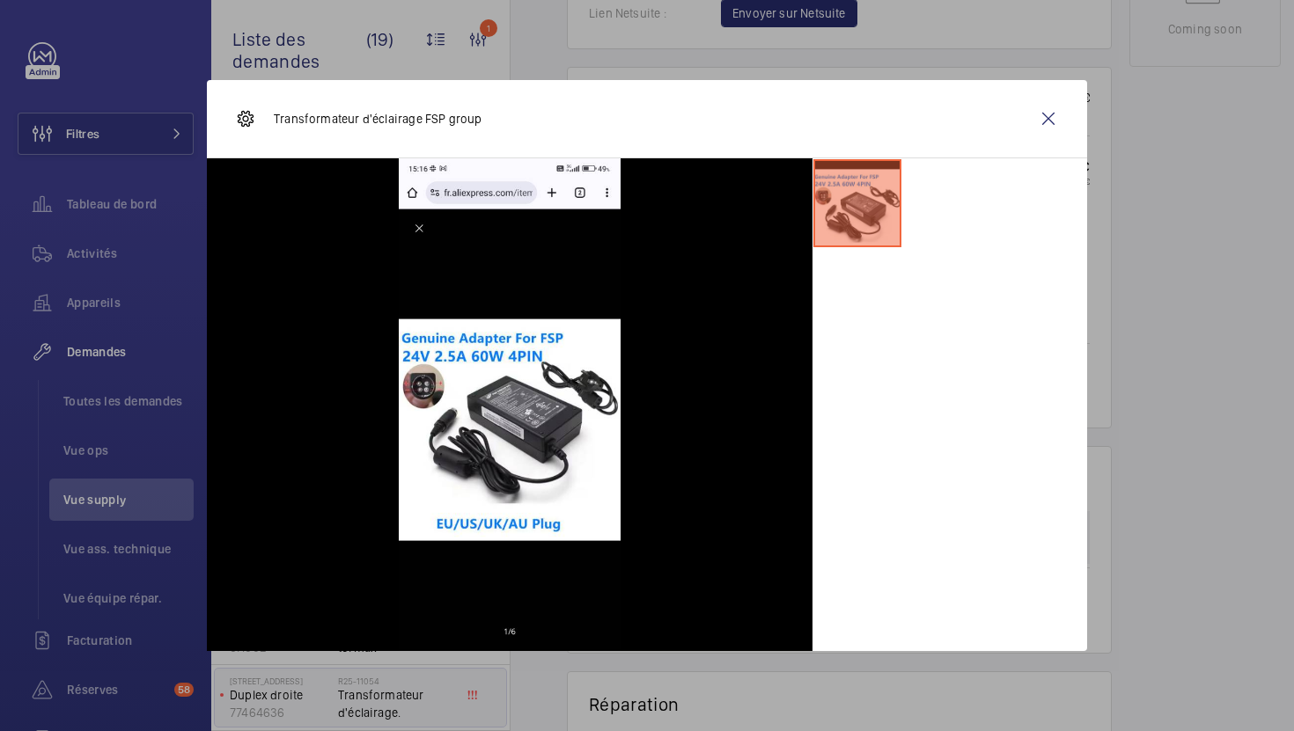
click at [1184, 413] on div at bounding box center [647, 365] width 1294 height 731
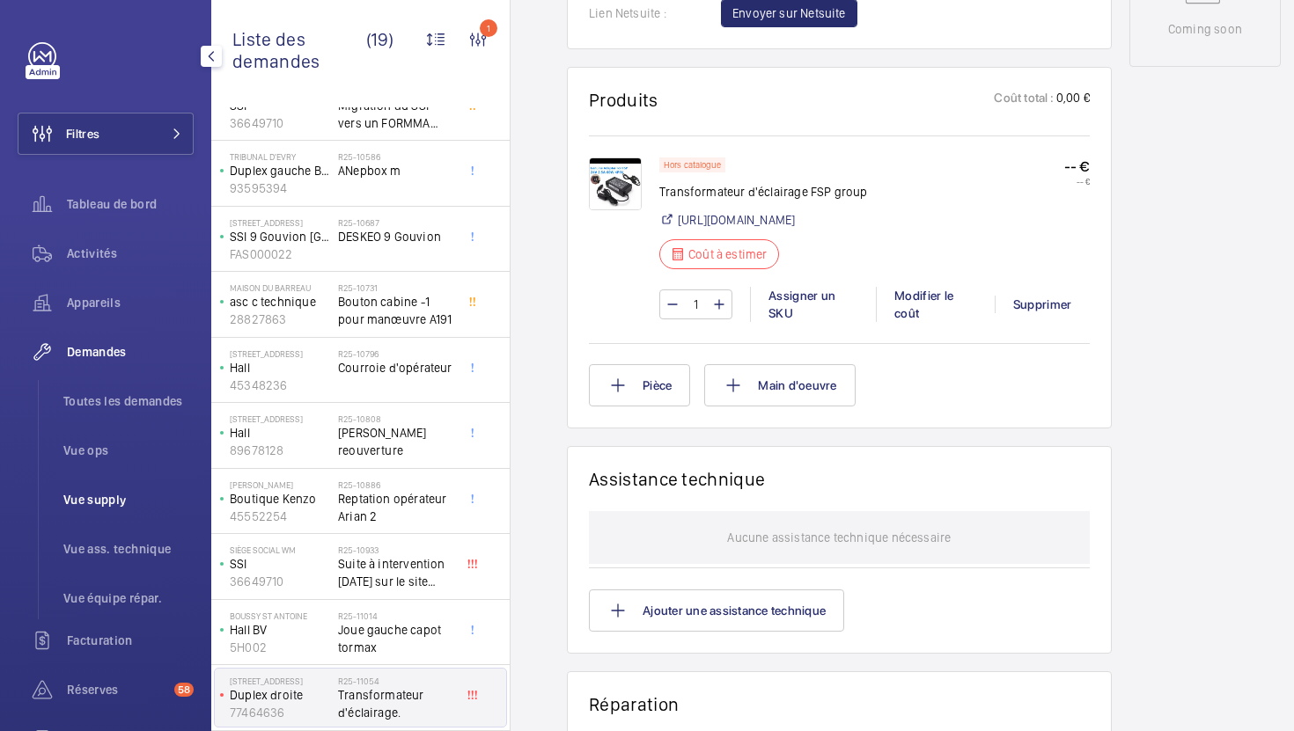
click at [117, 504] on span "Vue supply" at bounding box center [128, 500] width 130 height 18
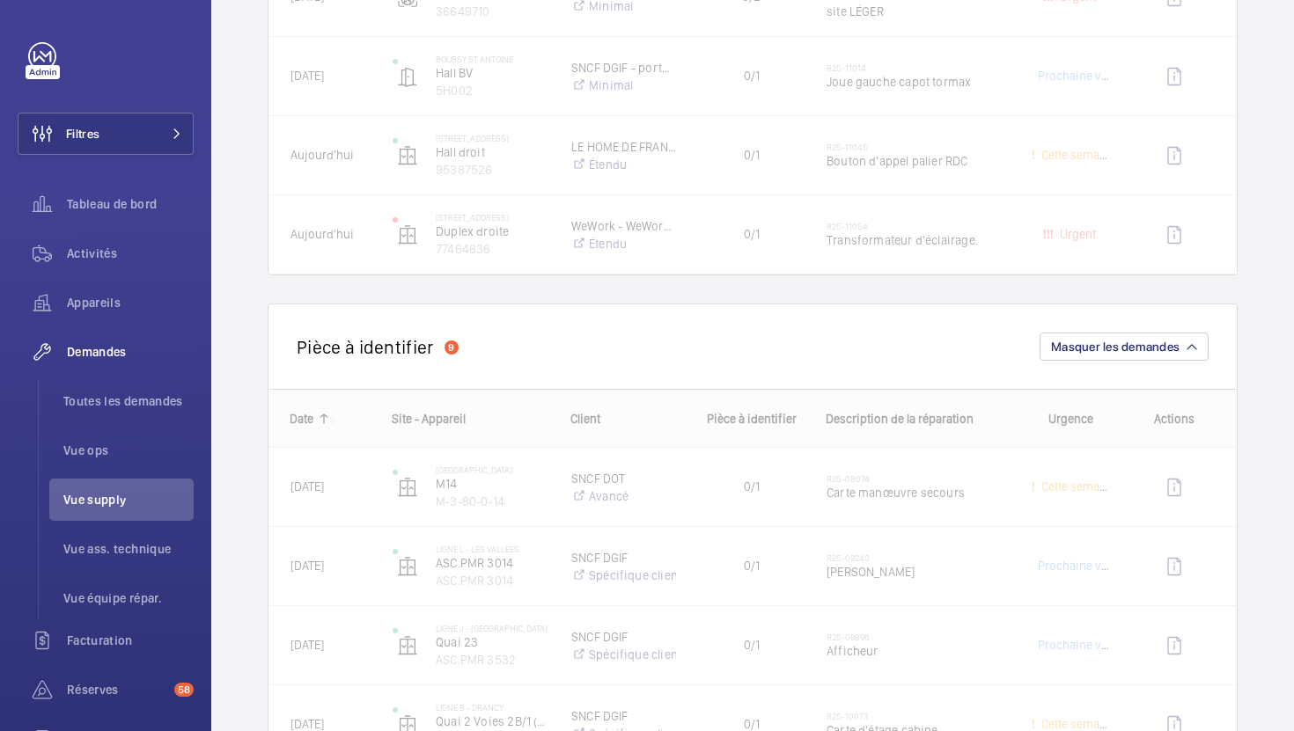
scroll to position [1759, 0]
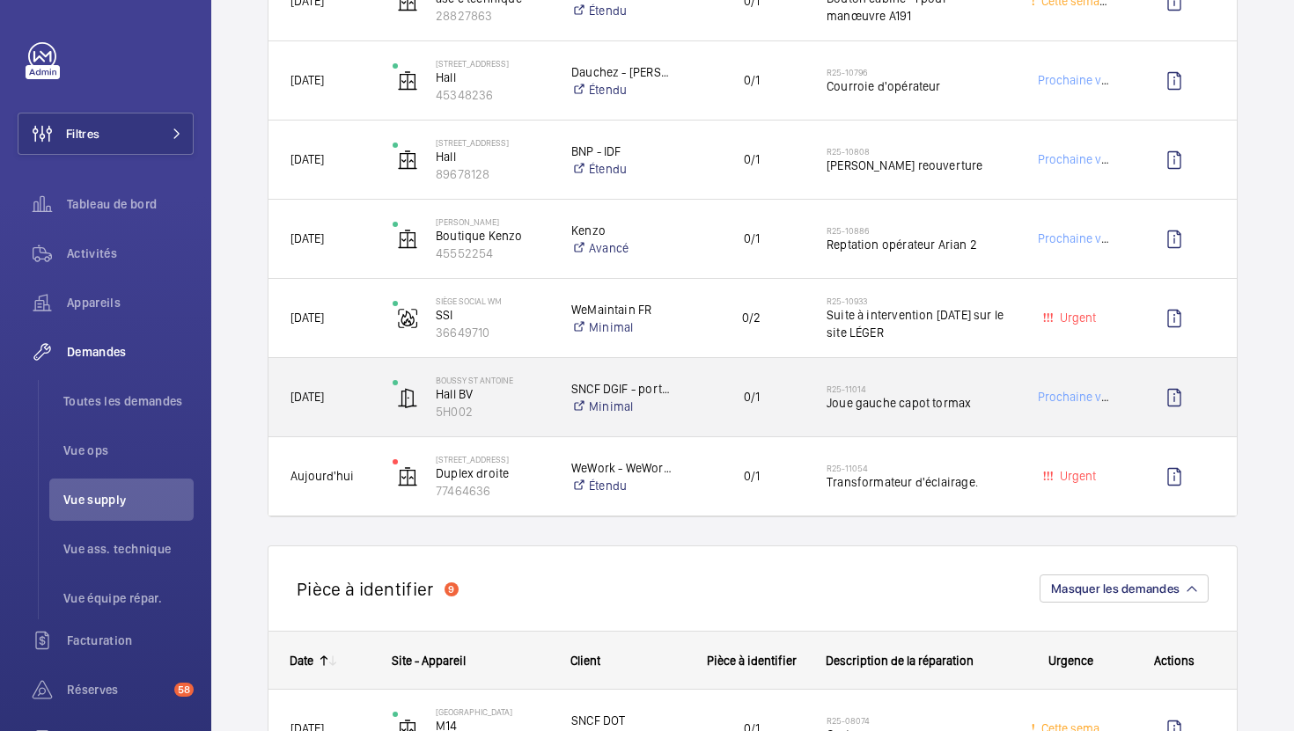
scroll to position [1327, 0]
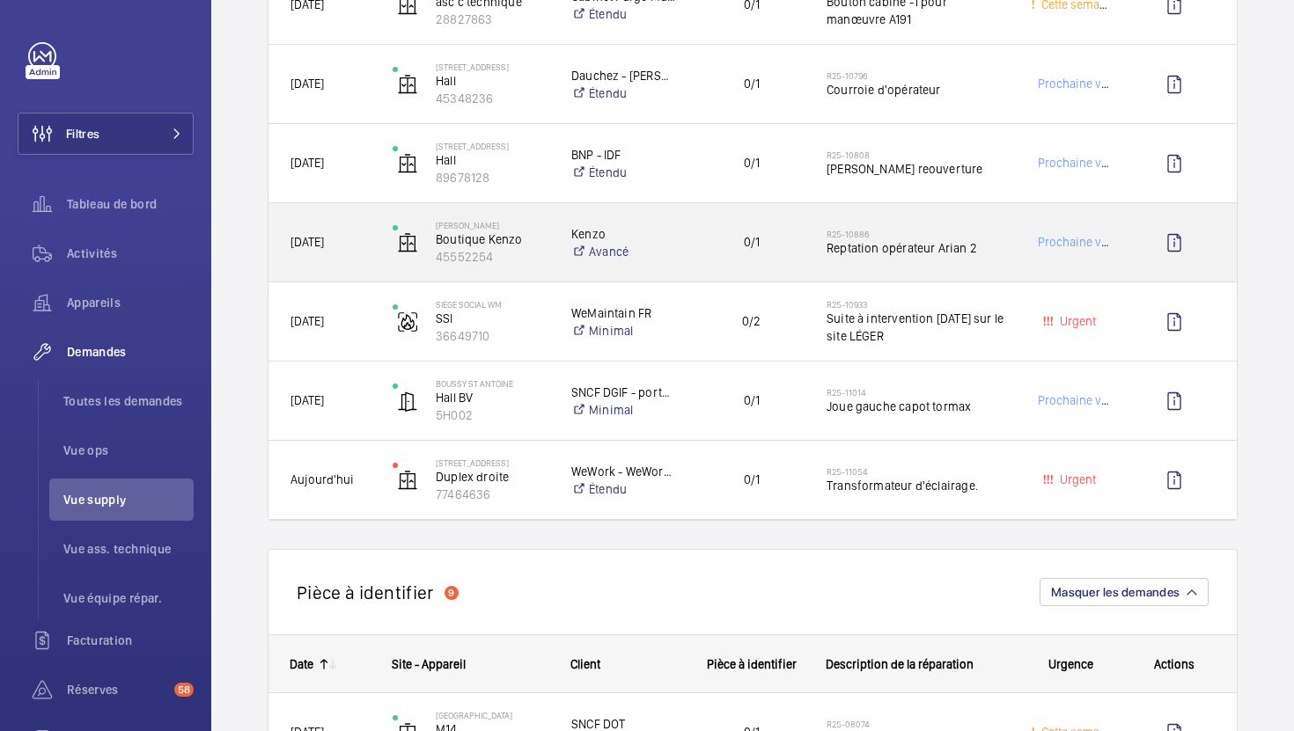
click at [705, 260] on div "0/1" at bounding box center [741, 242] width 126 height 55
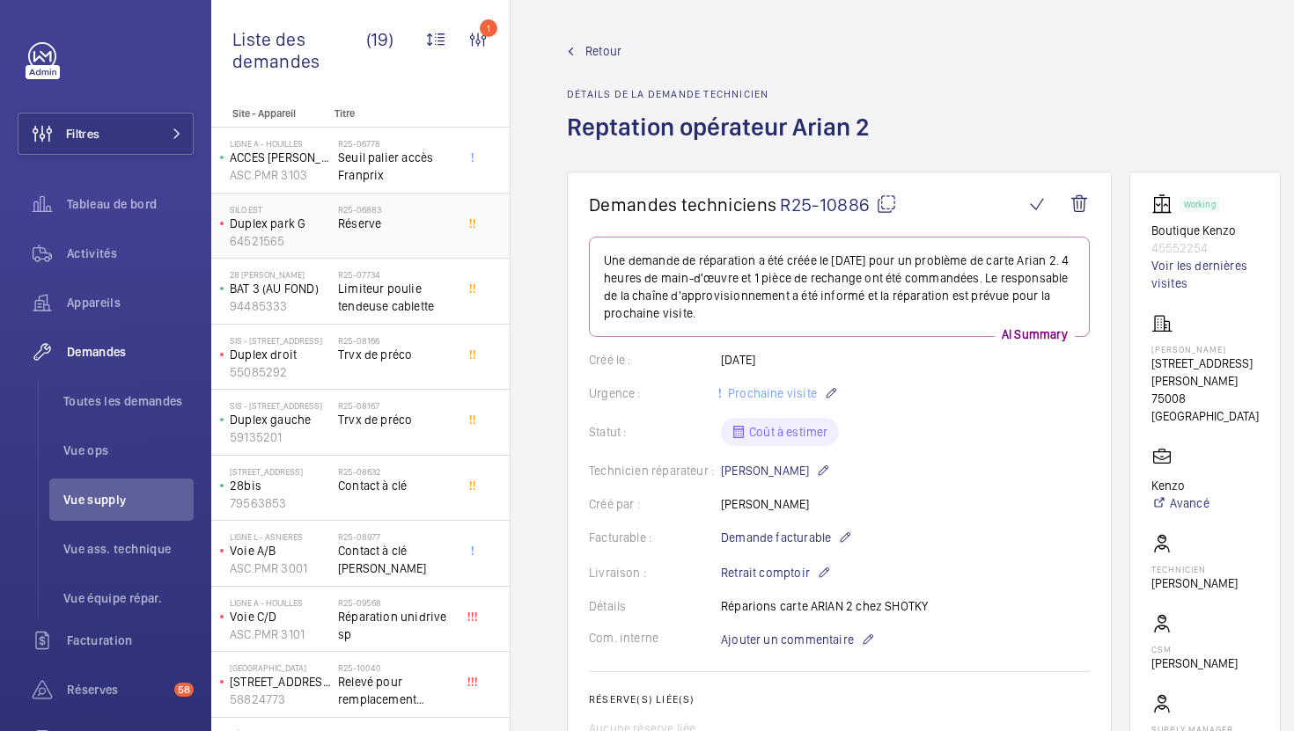
click at [418, 224] on span "Réserve" at bounding box center [396, 224] width 116 height 18
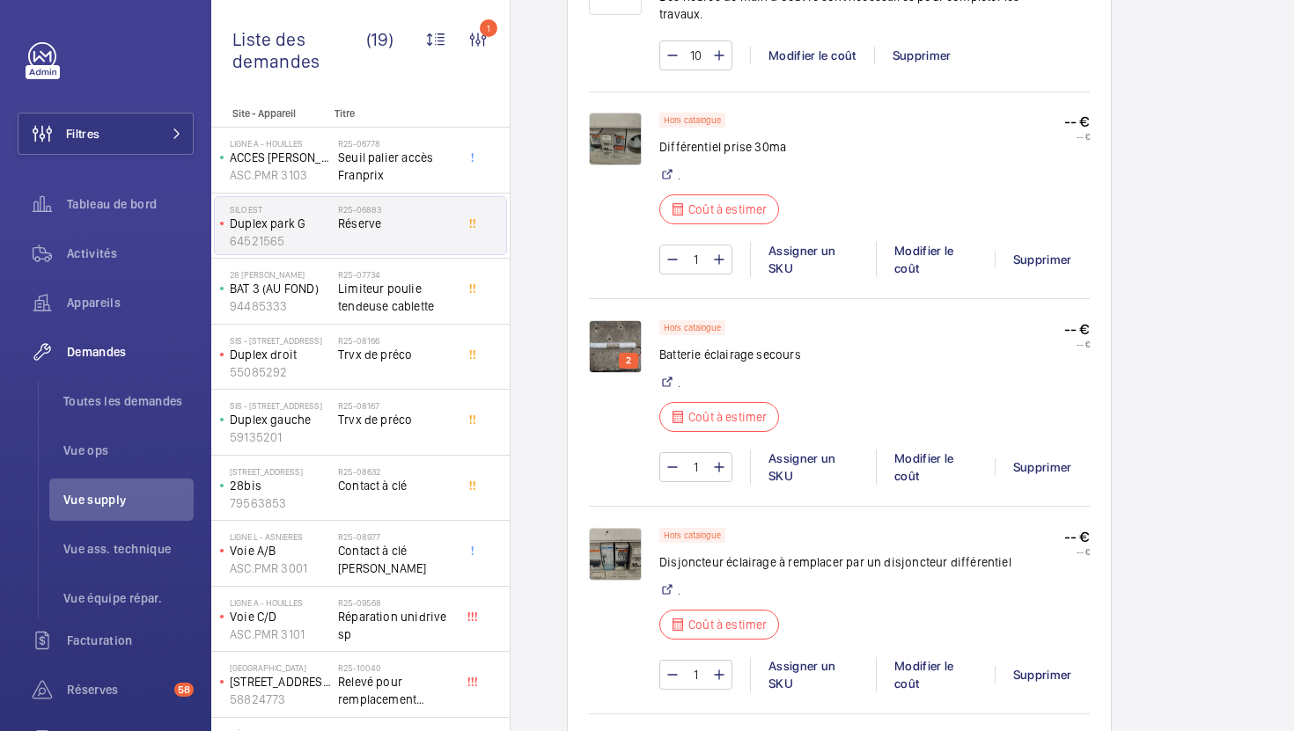
scroll to position [1723, 0]
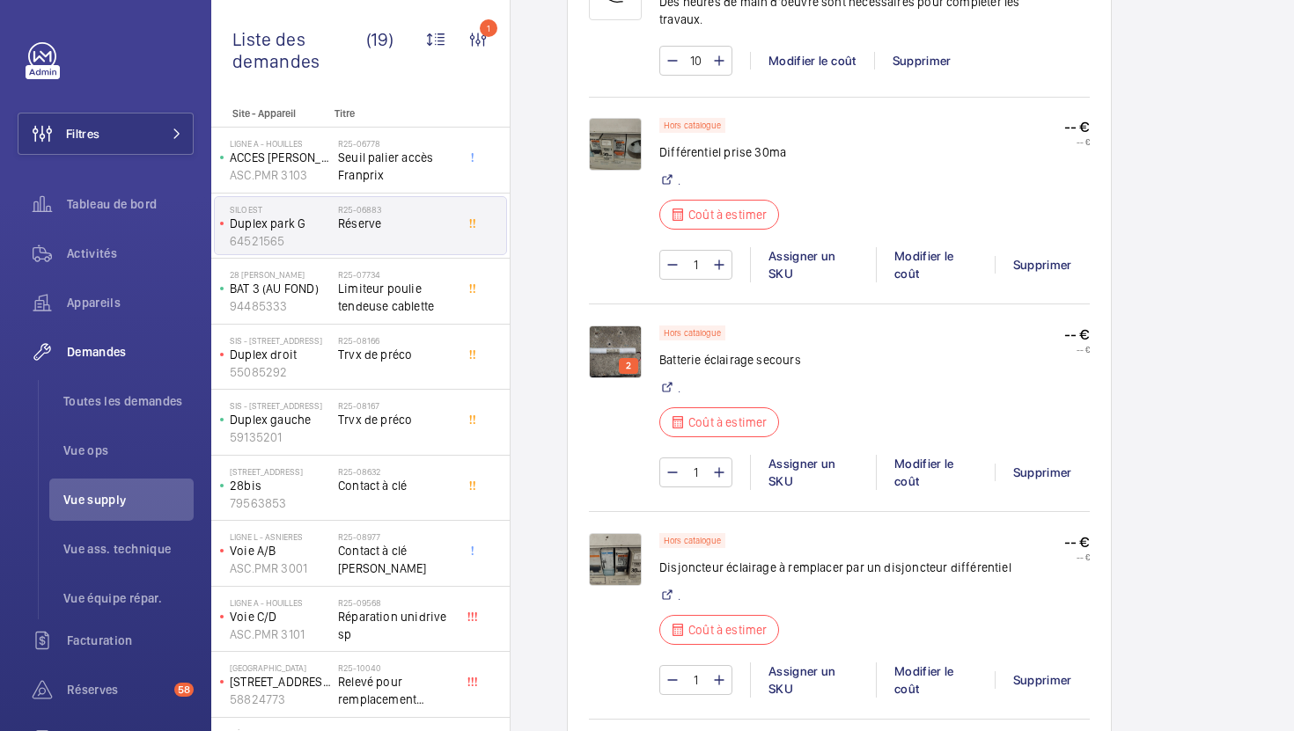
click at [624, 331] on img at bounding box center [615, 352] width 53 height 53
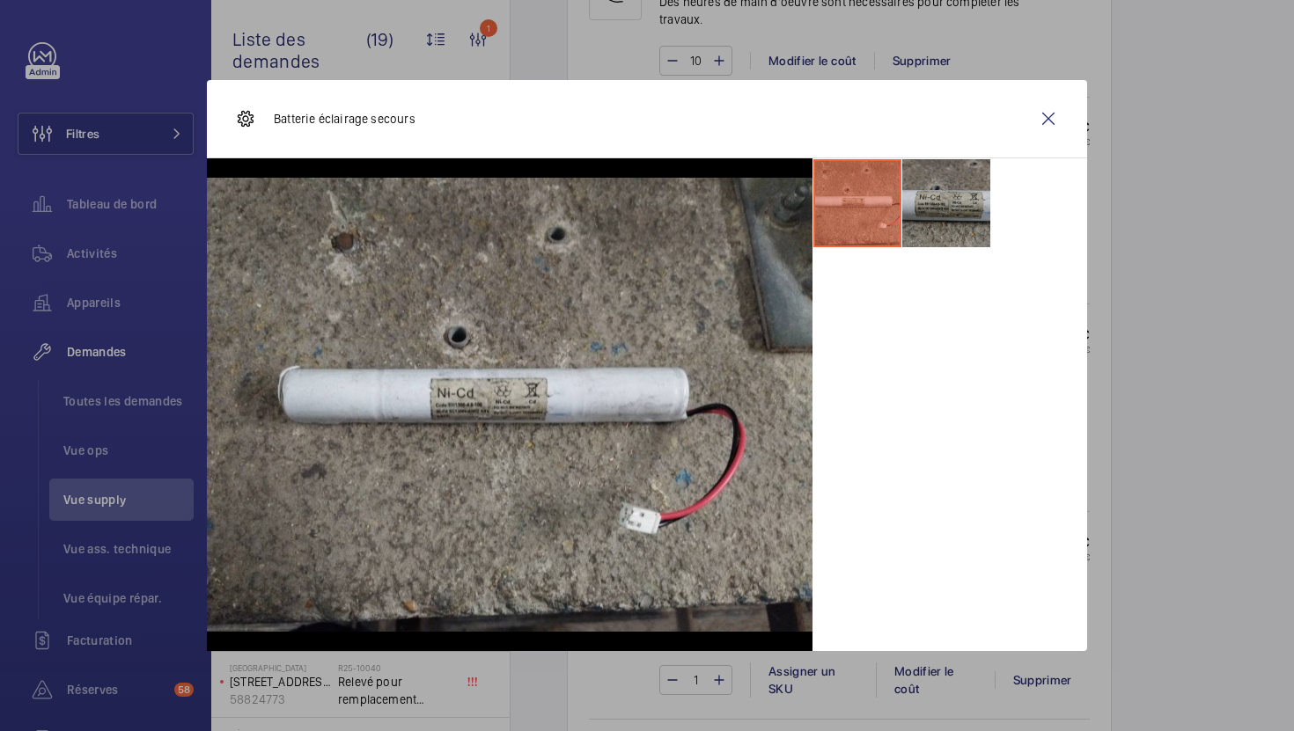
click at [983, 187] on li at bounding box center [946, 203] width 88 height 88
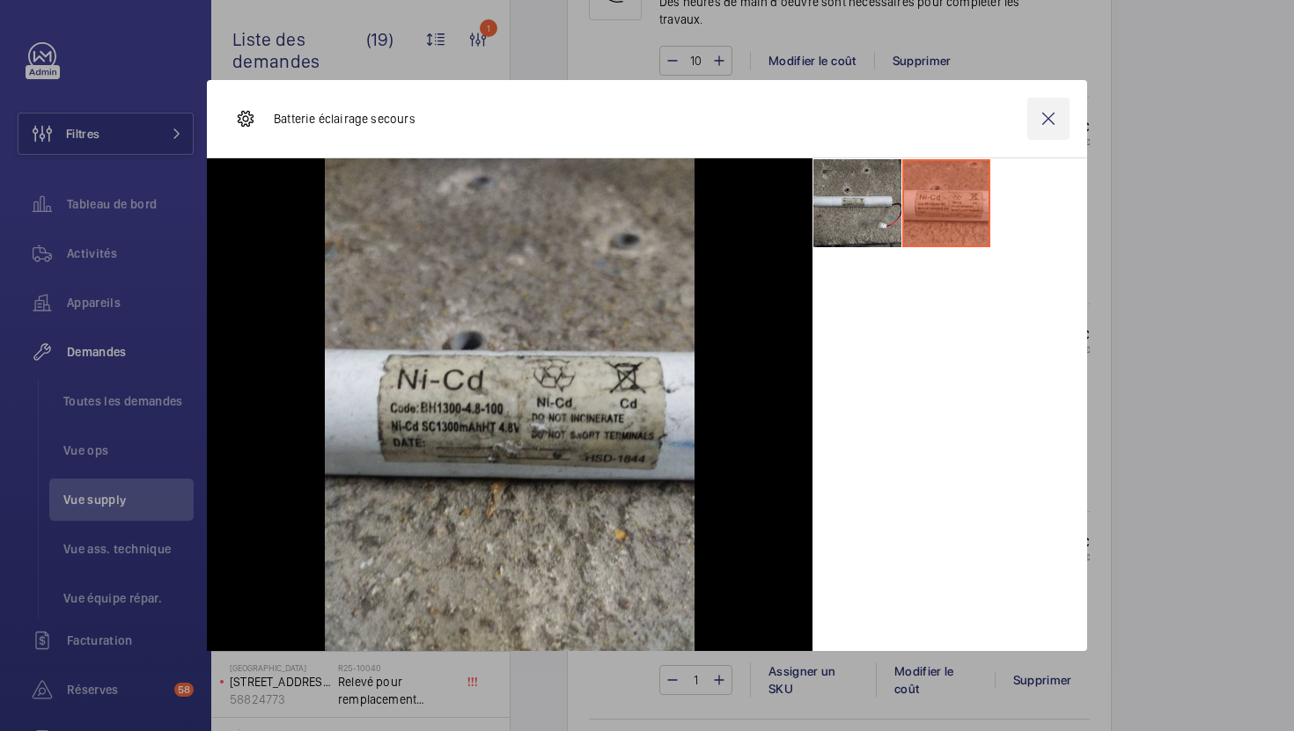
click at [1053, 126] on wm-front-icon-button at bounding box center [1048, 119] width 42 height 42
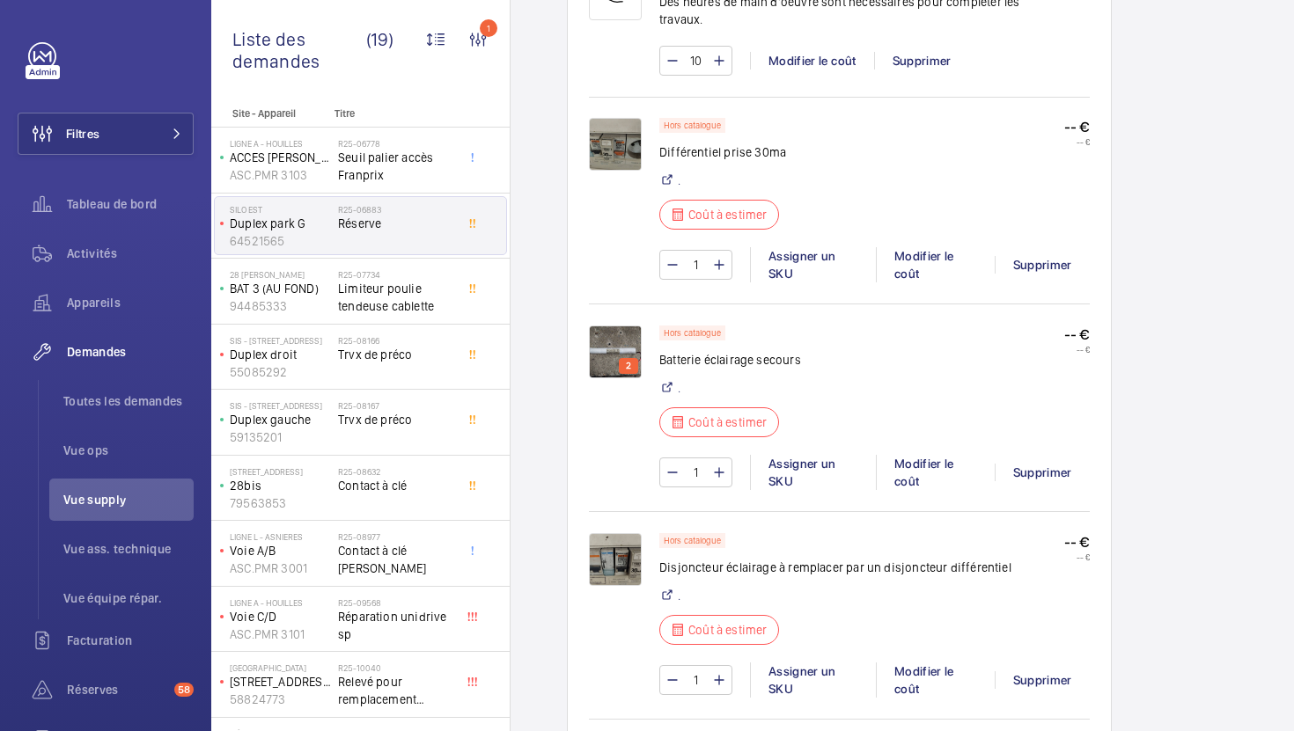
scroll to position [1669, 0]
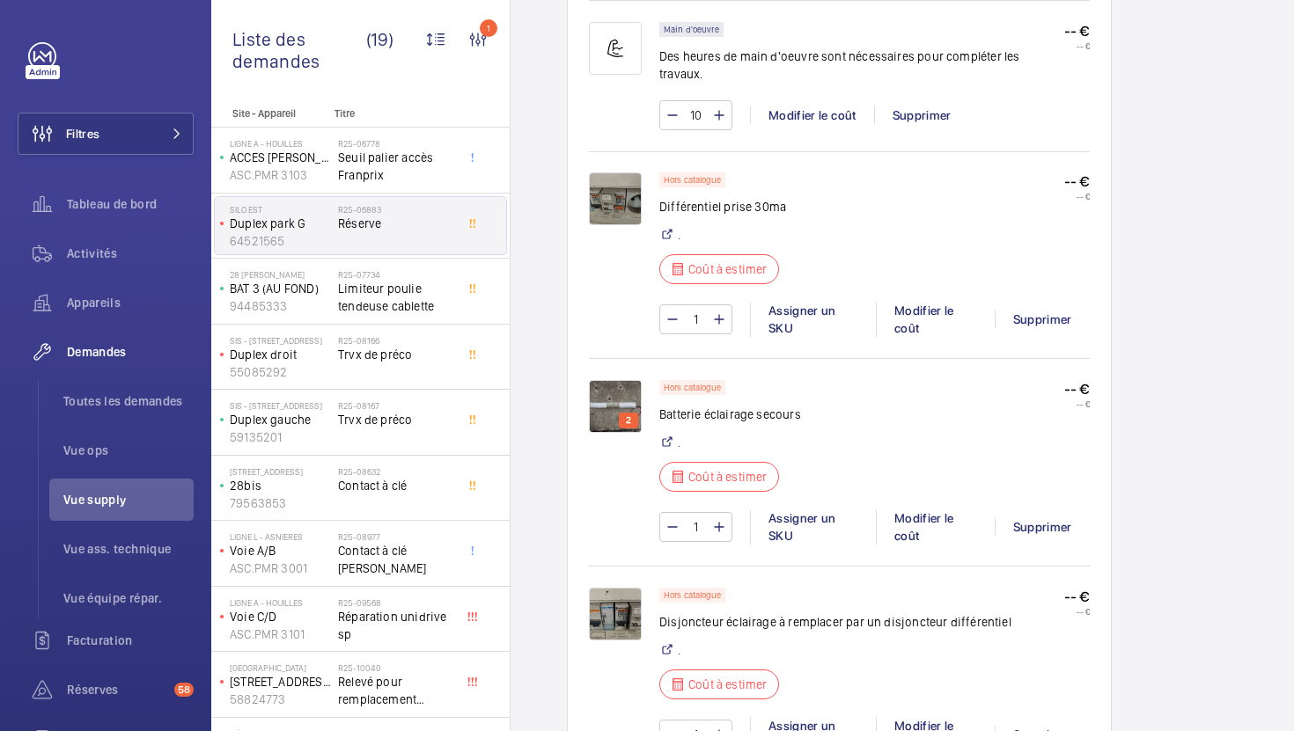
click at [611, 172] on img at bounding box center [615, 198] width 53 height 53
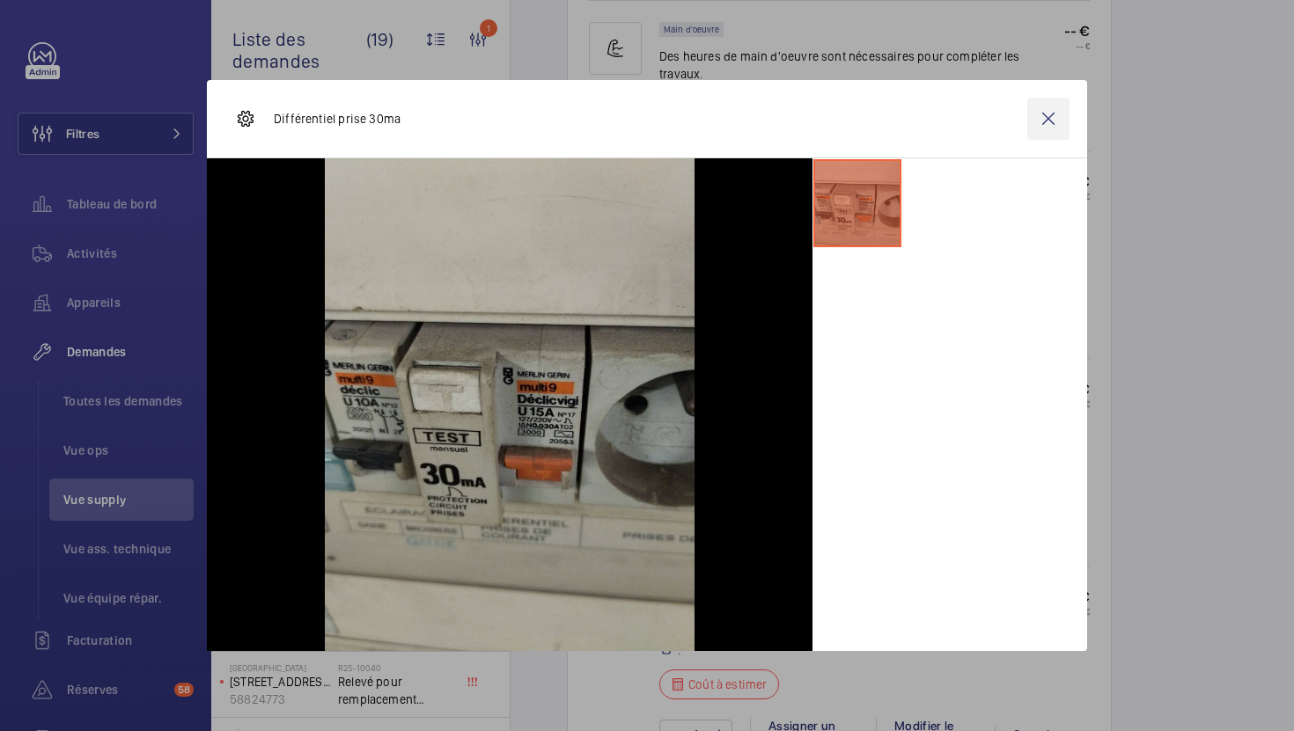
click at [1056, 126] on wm-front-icon-button at bounding box center [1048, 119] width 42 height 42
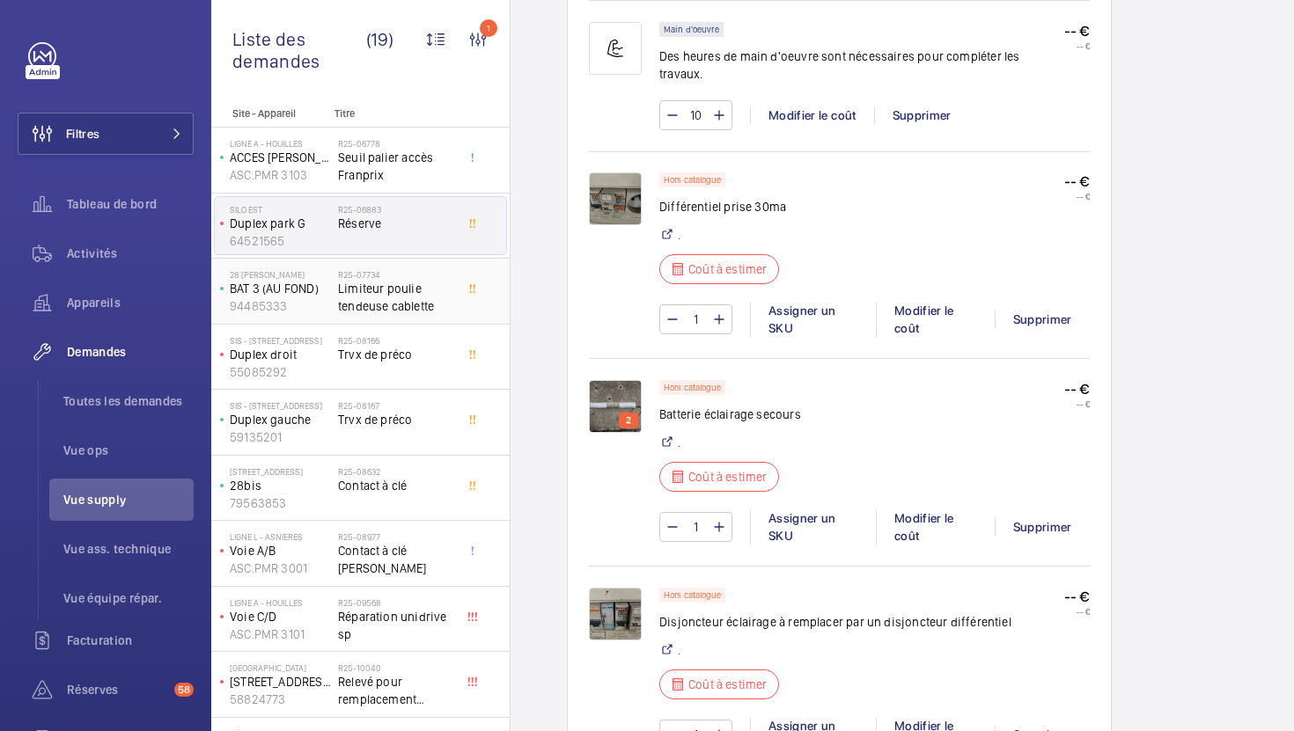
click at [469, 297] on div at bounding box center [477, 291] width 32 height 58
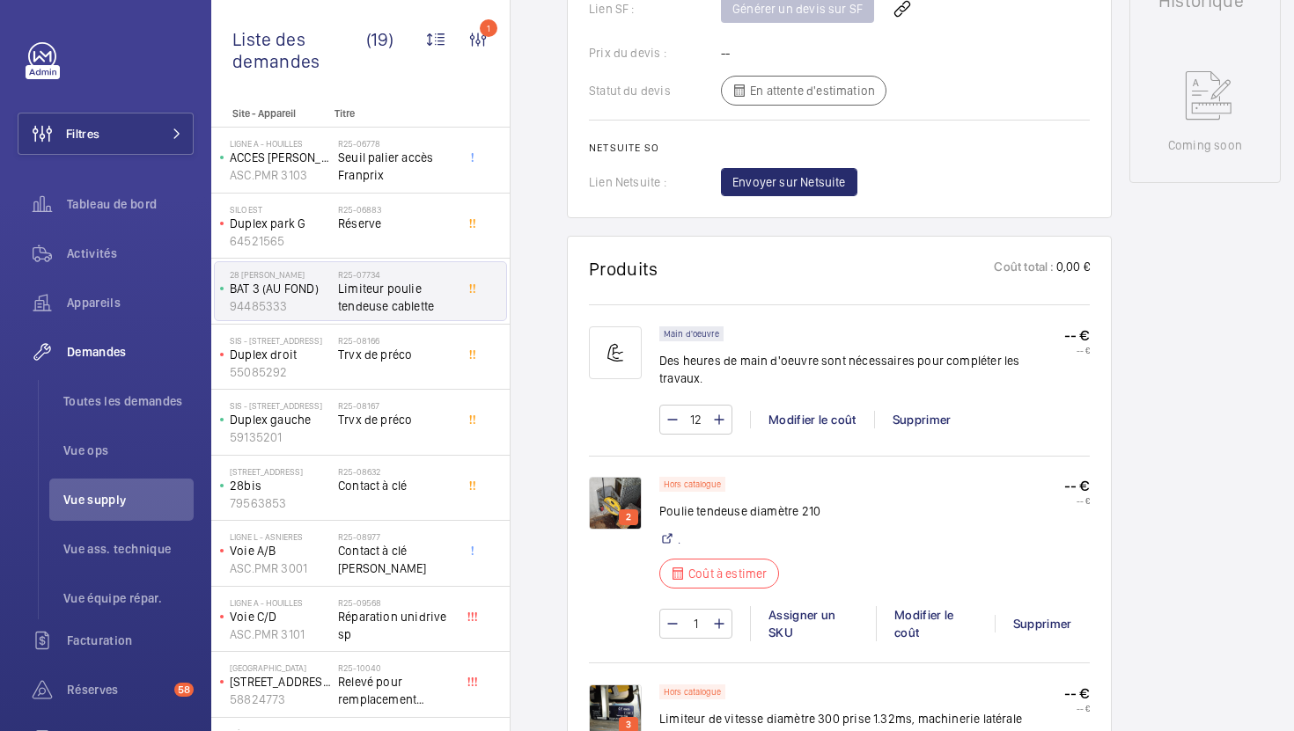
scroll to position [1003, 0]
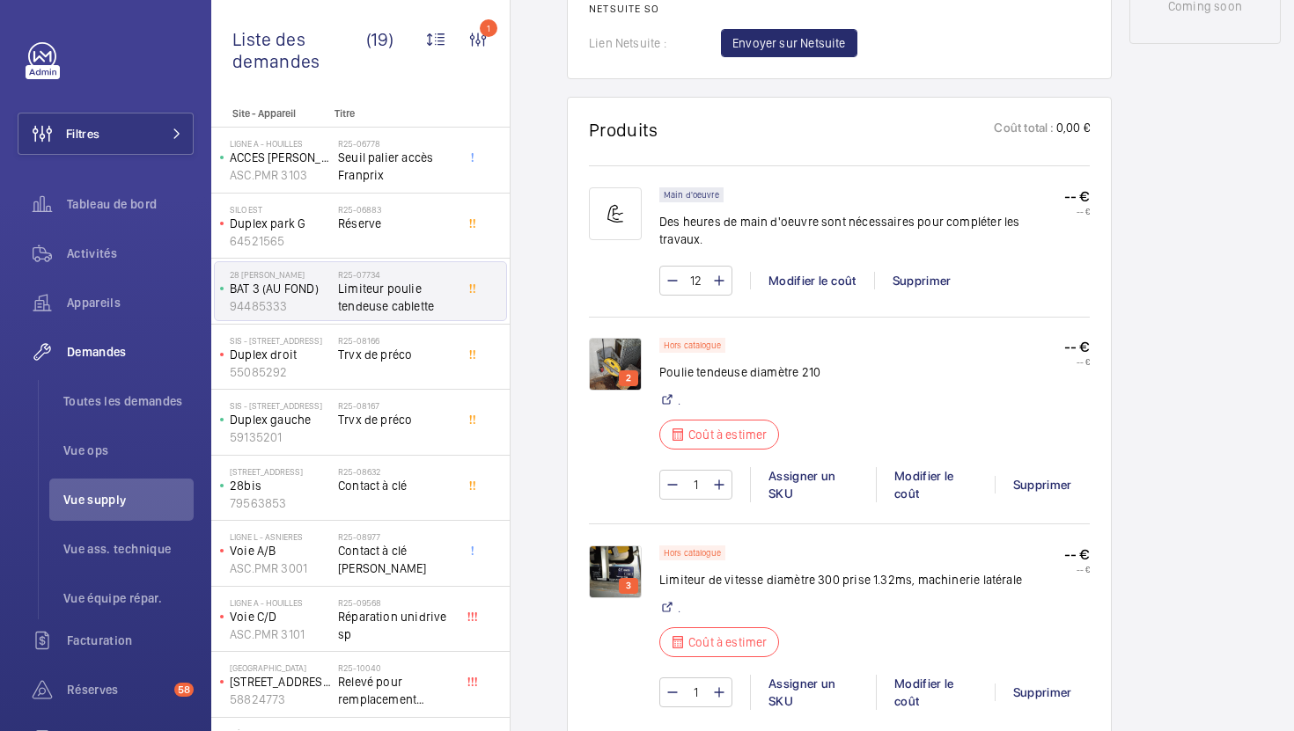
click at [609, 351] on img at bounding box center [615, 364] width 53 height 53
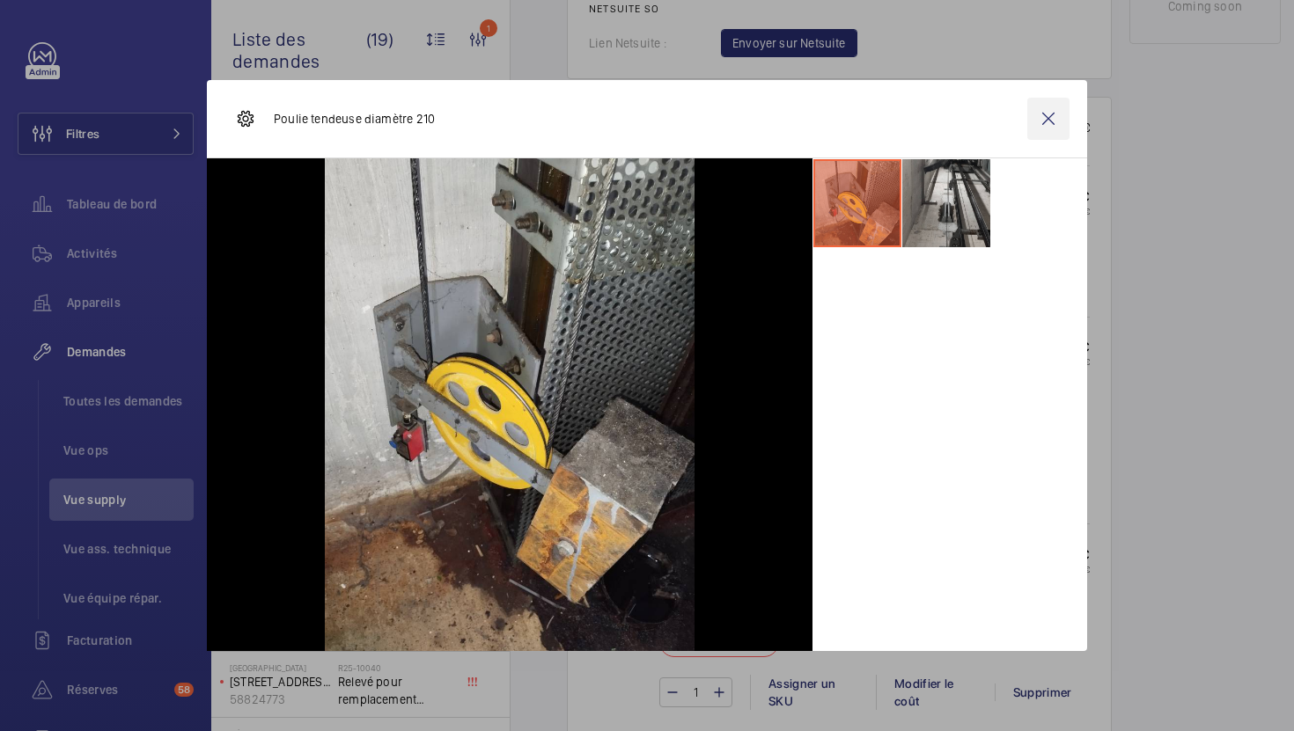
click at [1051, 125] on wm-front-icon-button at bounding box center [1048, 119] width 42 height 42
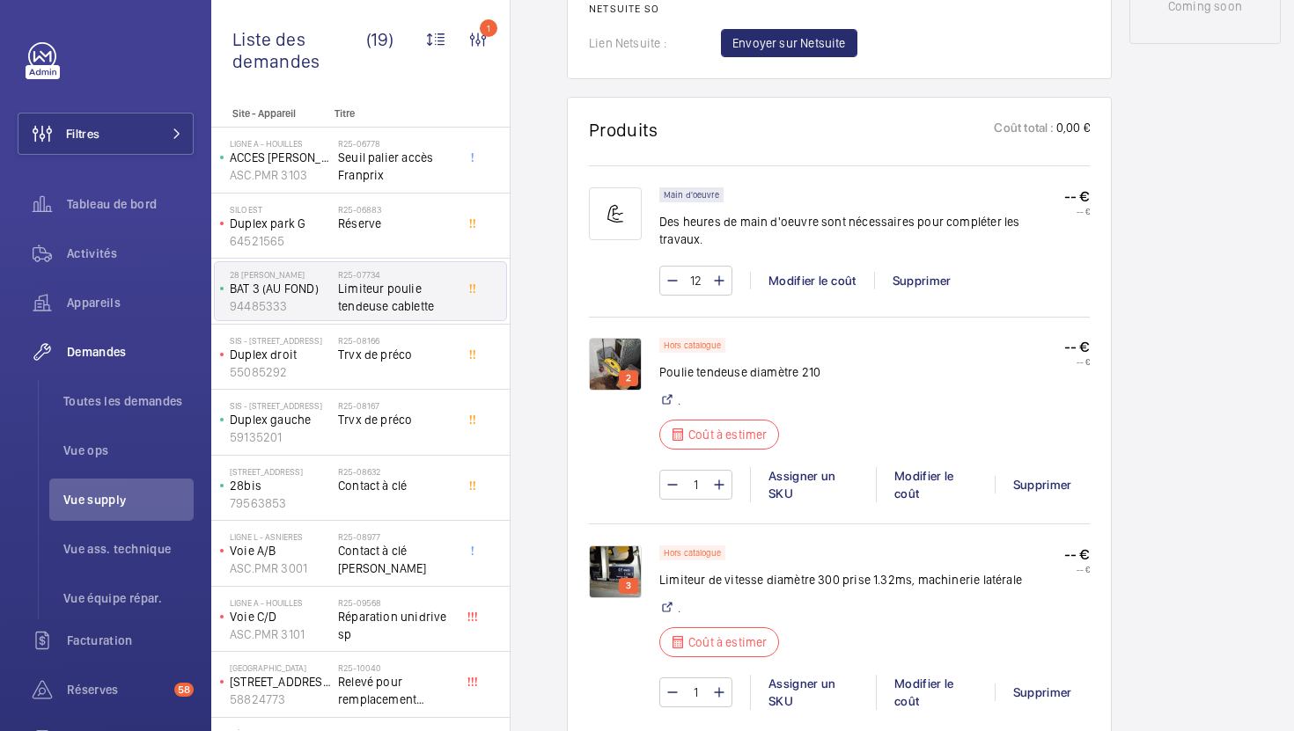
scroll to position [1213, 0]
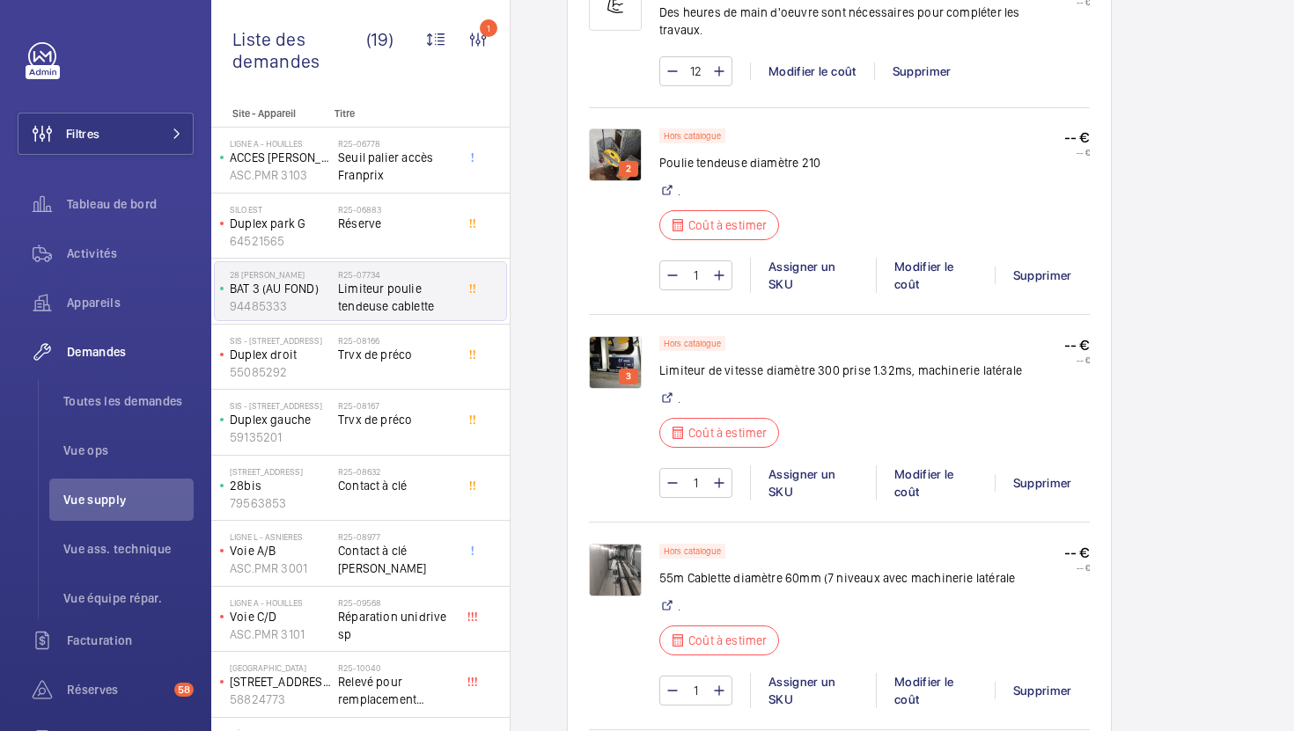
click at [625, 341] on img at bounding box center [615, 362] width 53 height 53
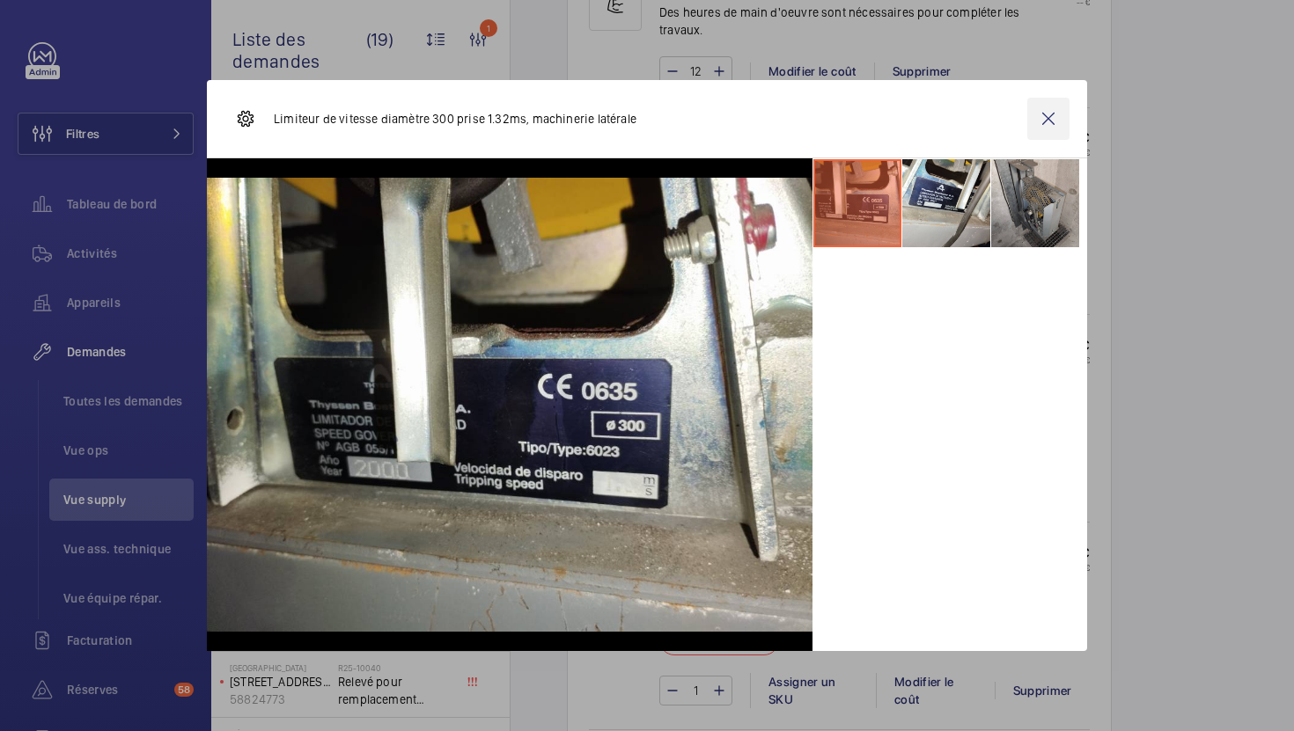
click at [1033, 133] on wm-front-icon-button at bounding box center [1048, 119] width 42 height 42
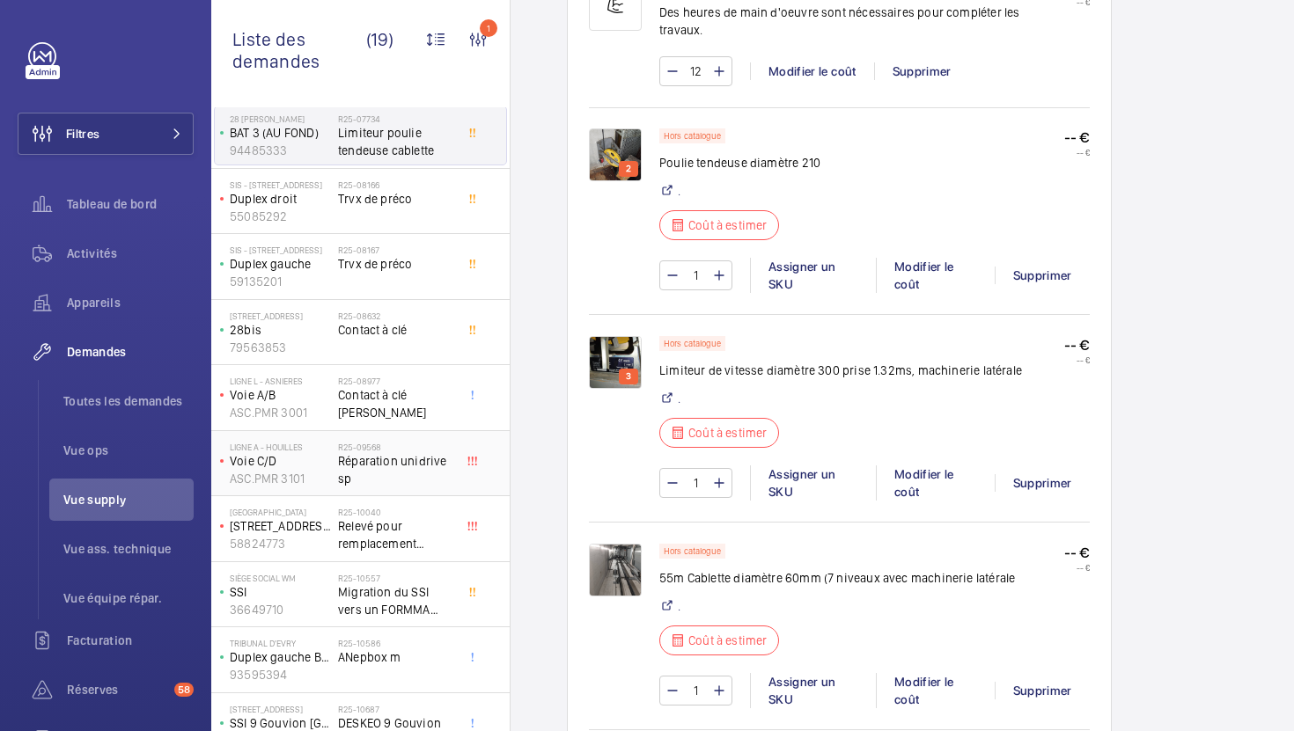
scroll to position [157, 0]
click at [455, 509] on div "R25-10040 Relevé pour remplacement opérateur+ventaux+seuil Slycla Plycab2" at bounding box center [399, 528] width 123 height 58
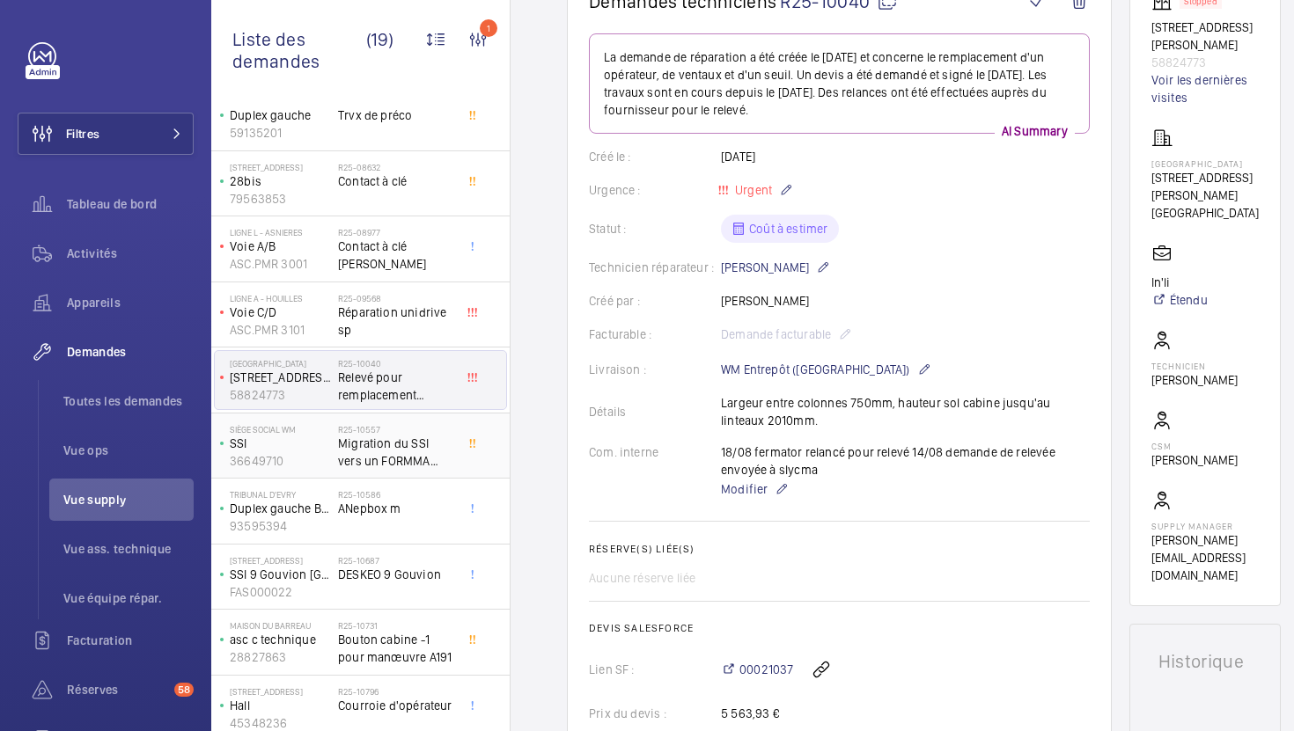
scroll to position [309, 0]
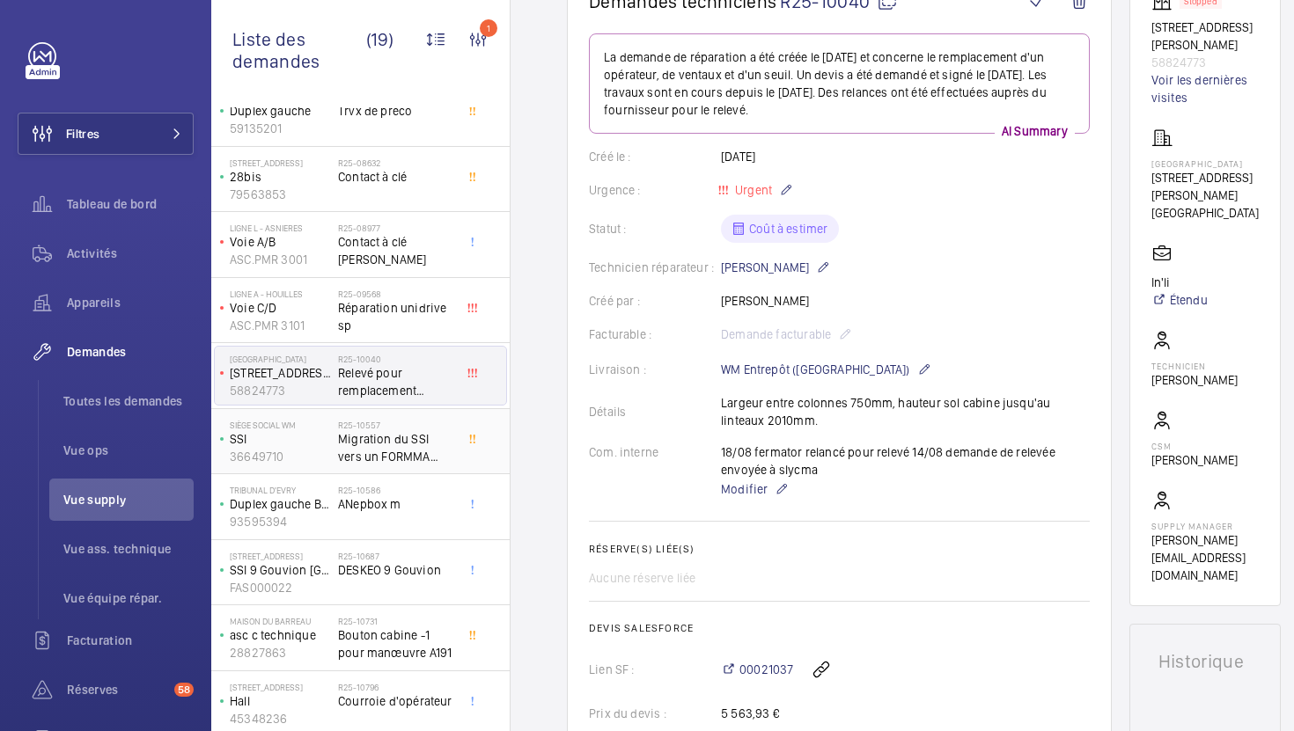
click at [415, 464] on span "Migration du SSI vers un FORMMA ECS/CMSI FORTE 360+ANTARES 4" at bounding box center [396, 447] width 116 height 35
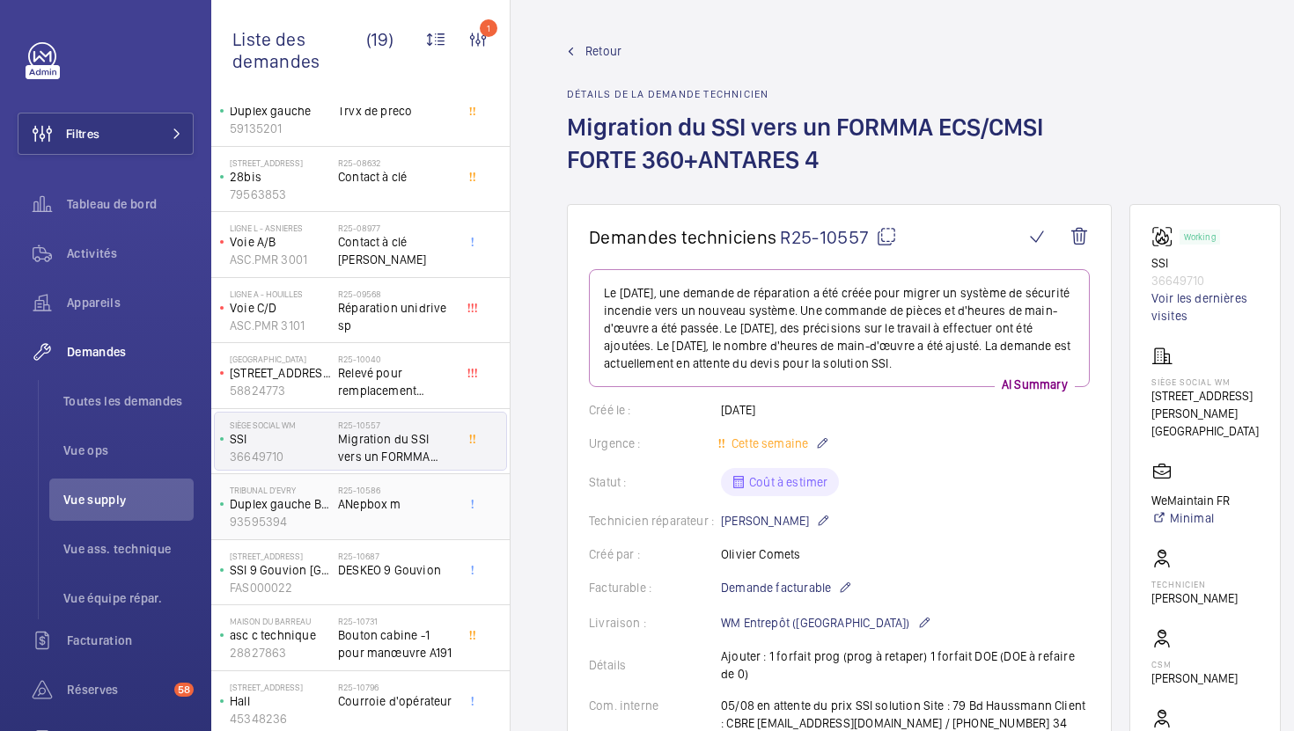
click at [439, 517] on div "R25-10586 ANepbox m" at bounding box center [396, 510] width 116 height 51
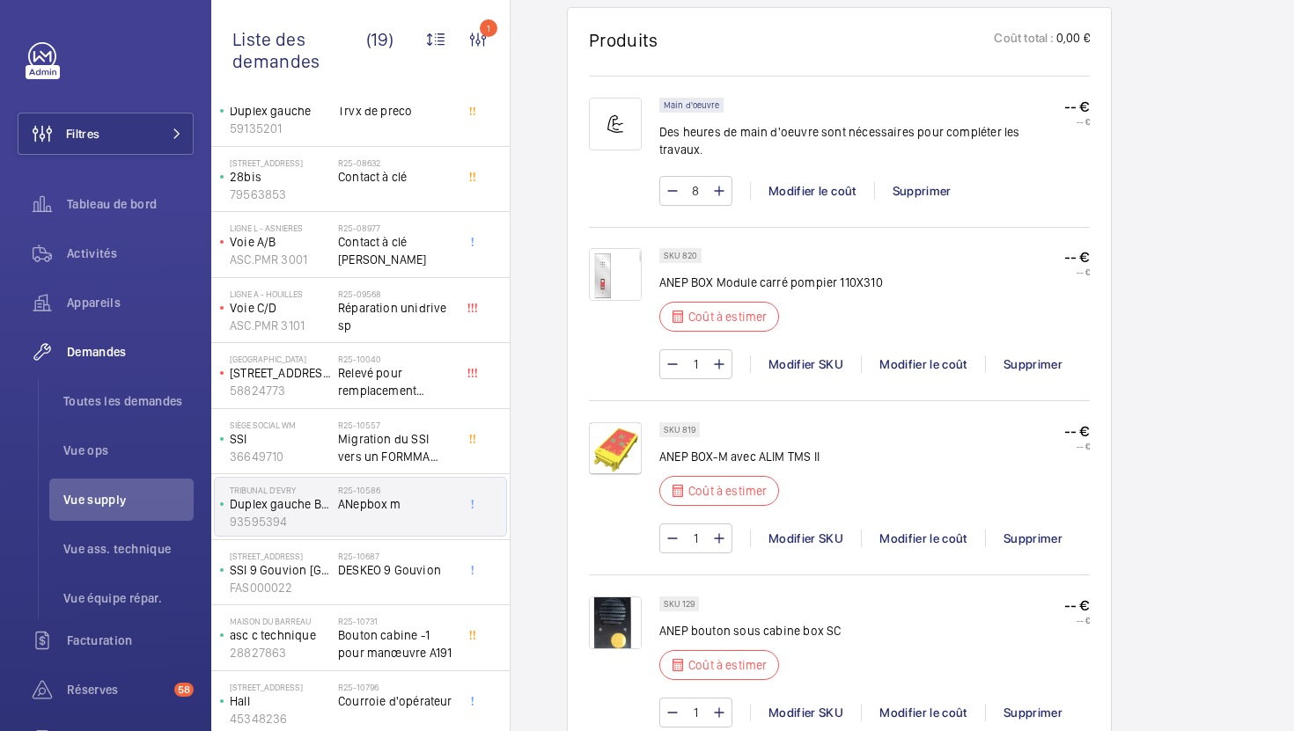
scroll to position [1351, 0]
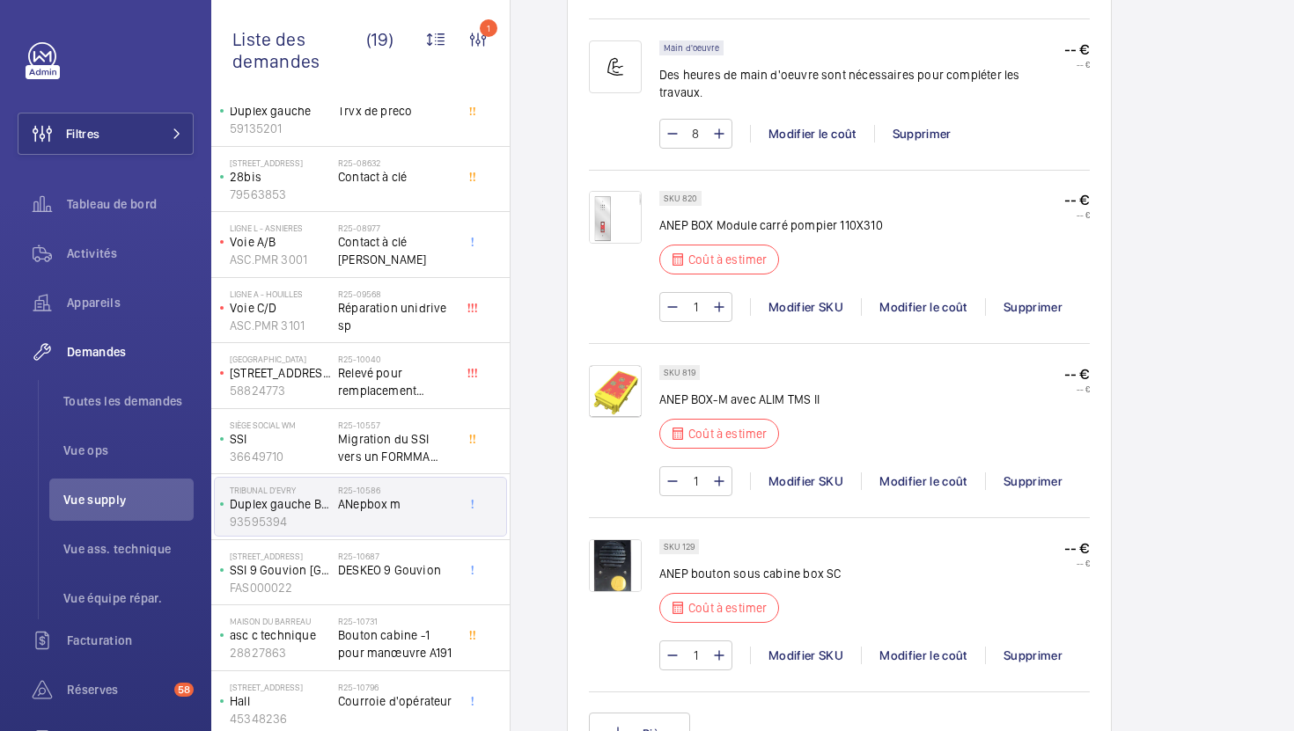
click at [610, 210] on img at bounding box center [615, 217] width 53 height 53
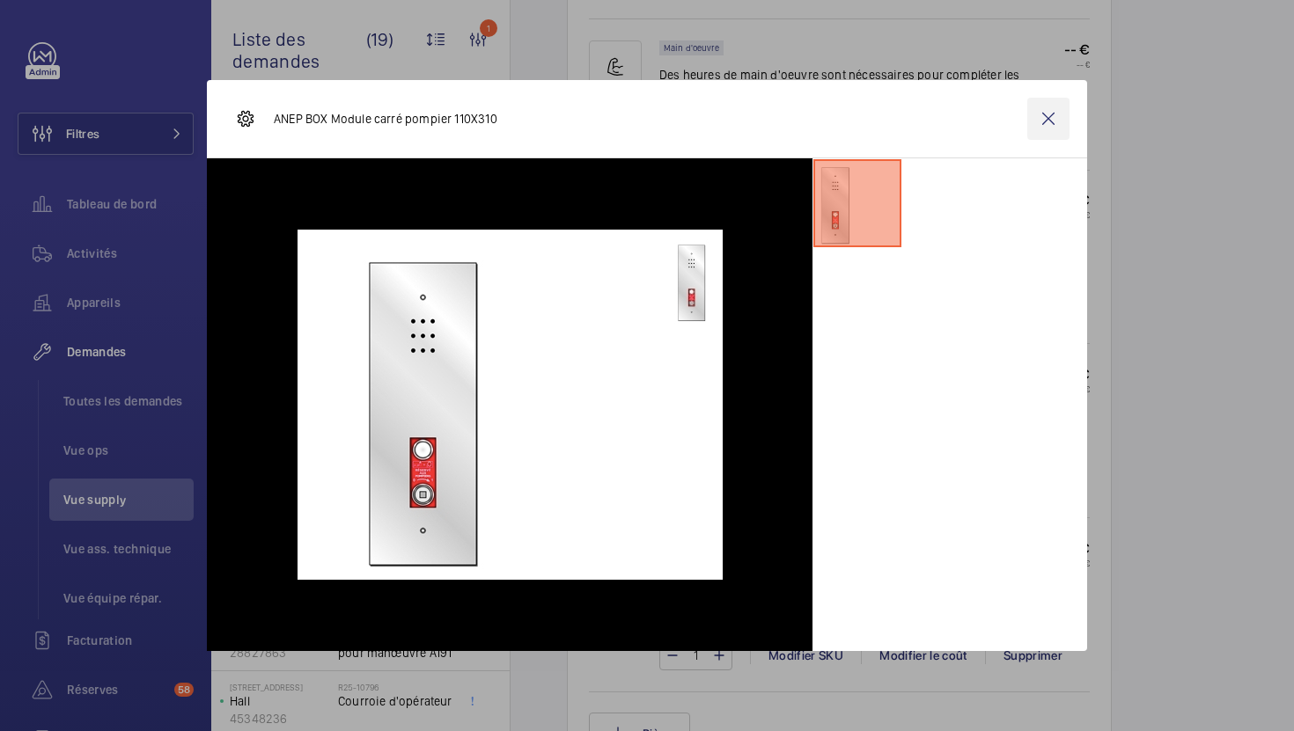
click at [1052, 120] on wm-front-icon-button at bounding box center [1048, 119] width 42 height 42
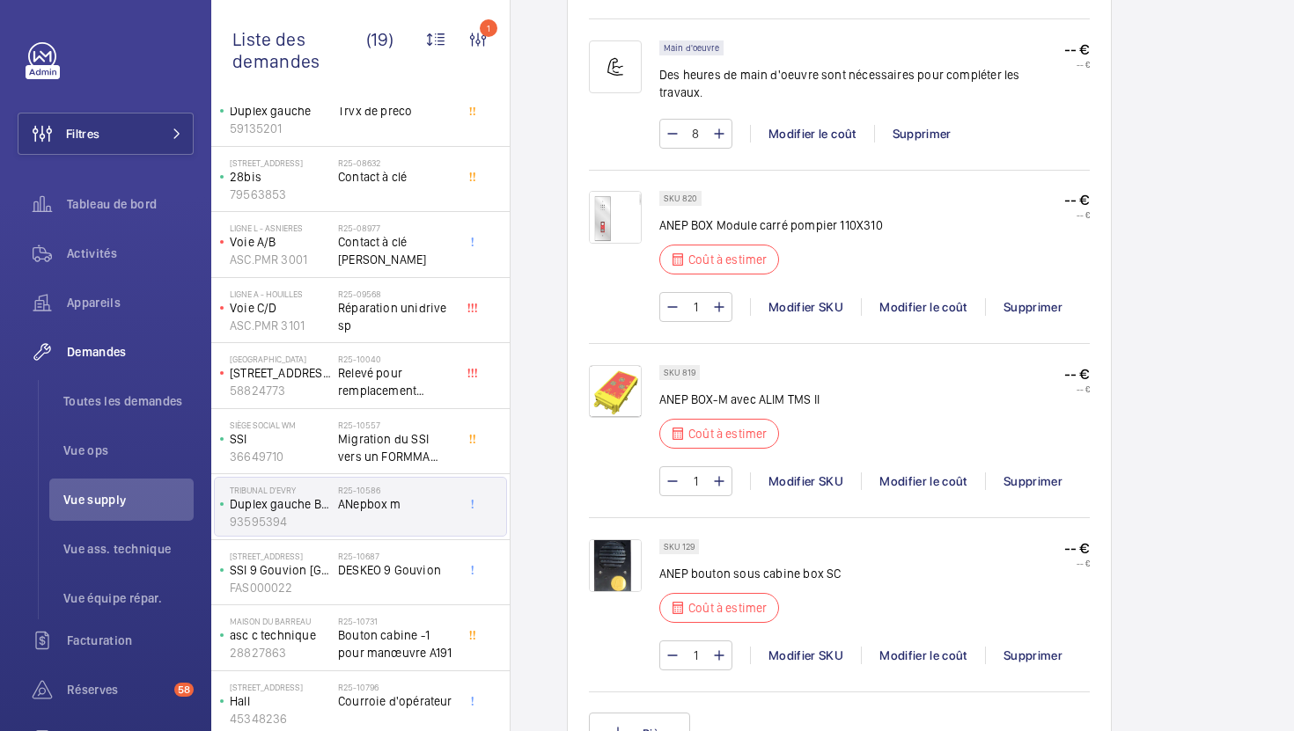
click at [615, 374] on img at bounding box center [615, 391] width 53 height 53
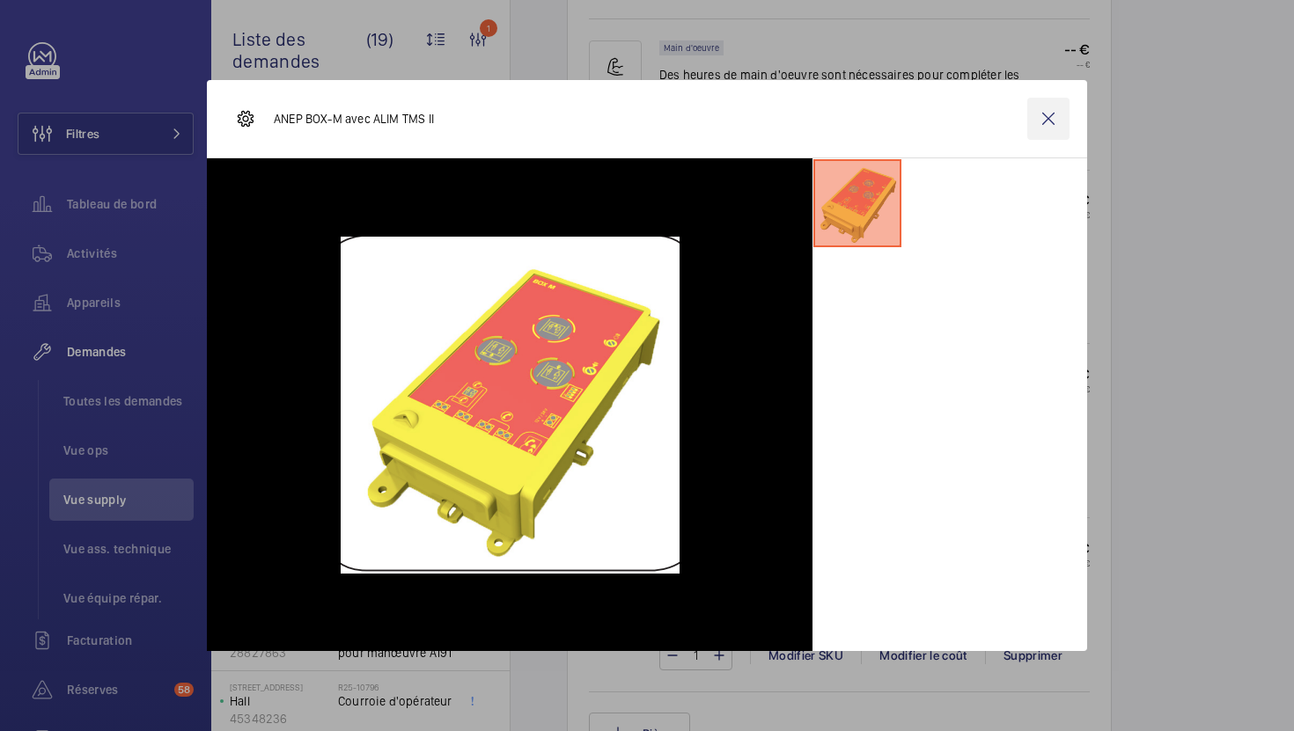
click at [1057, 114] on wm-front-icon-button at bounding box center [1048, 119] width 42 height 42
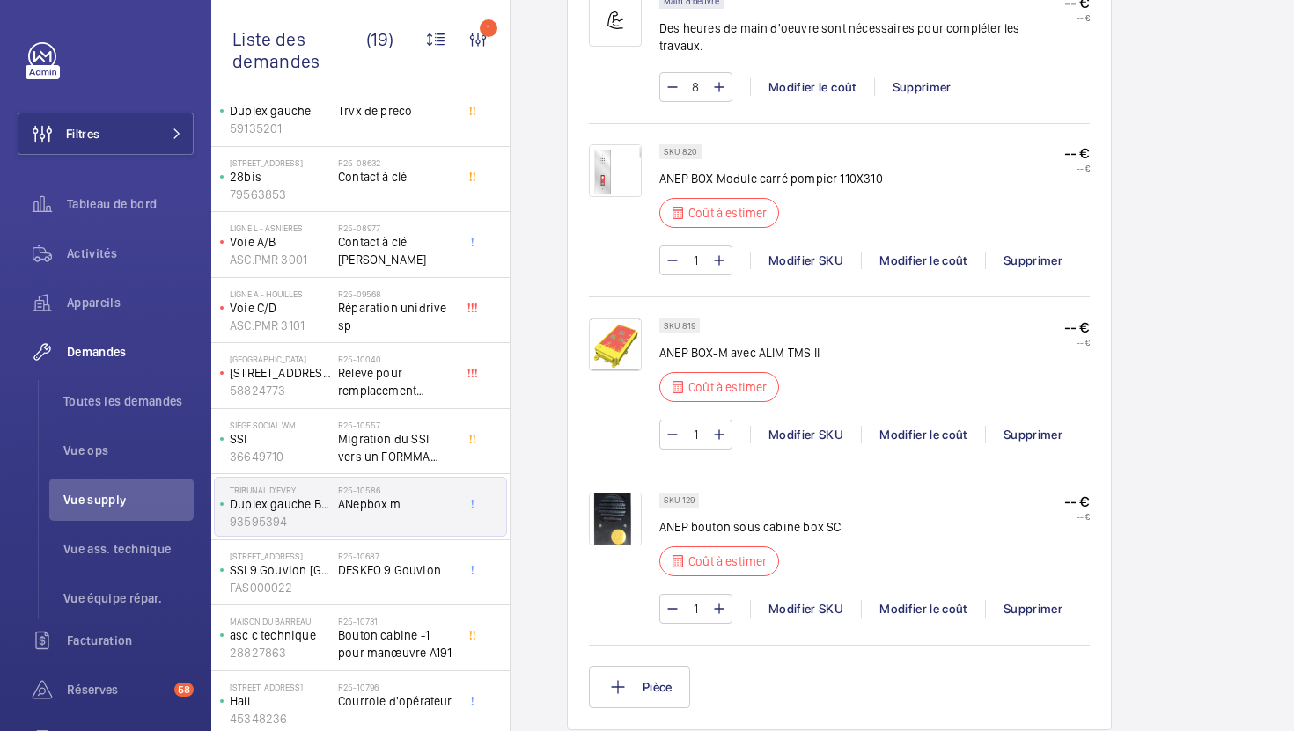
scroll to position [1405, 0]
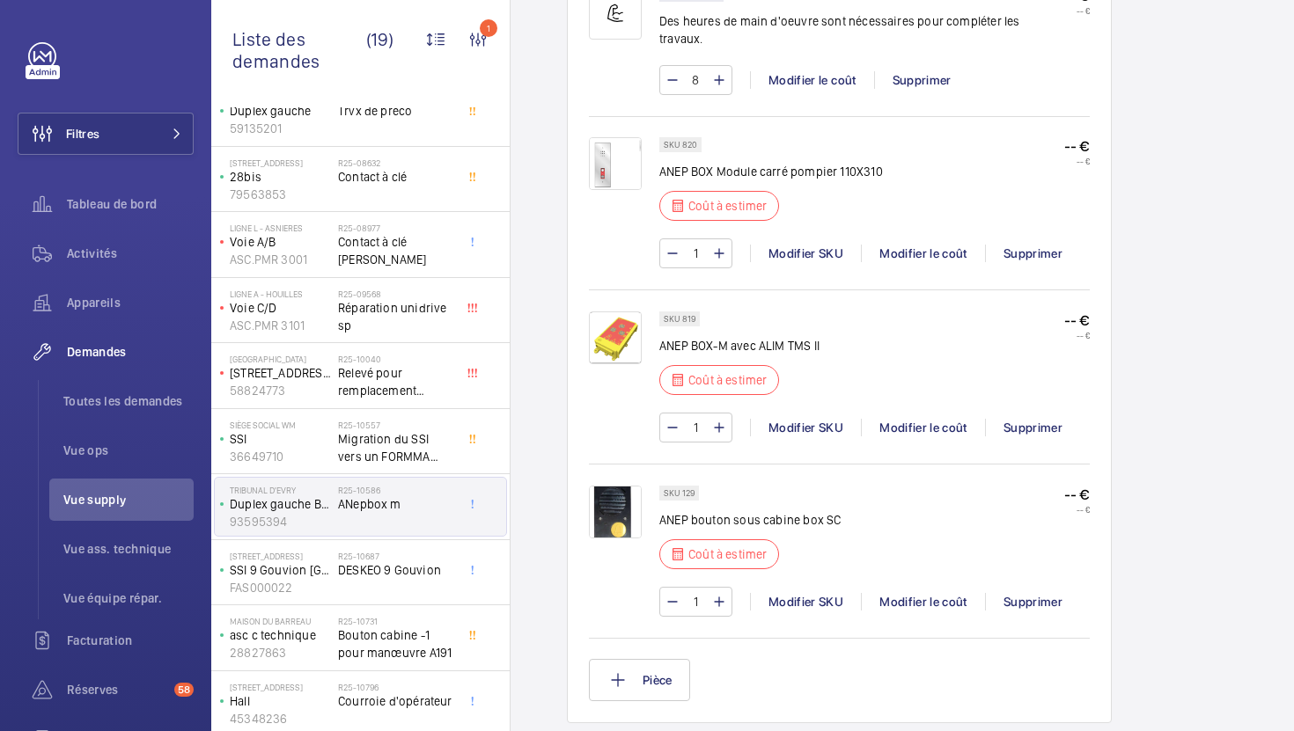
click at [745, 337] on p "ANEP BOX-M avec ALIM TMS II" at bounding box center [739, 346] width 160 height 18
copy div "ANEP BOX-M avec ALIM TMS II"
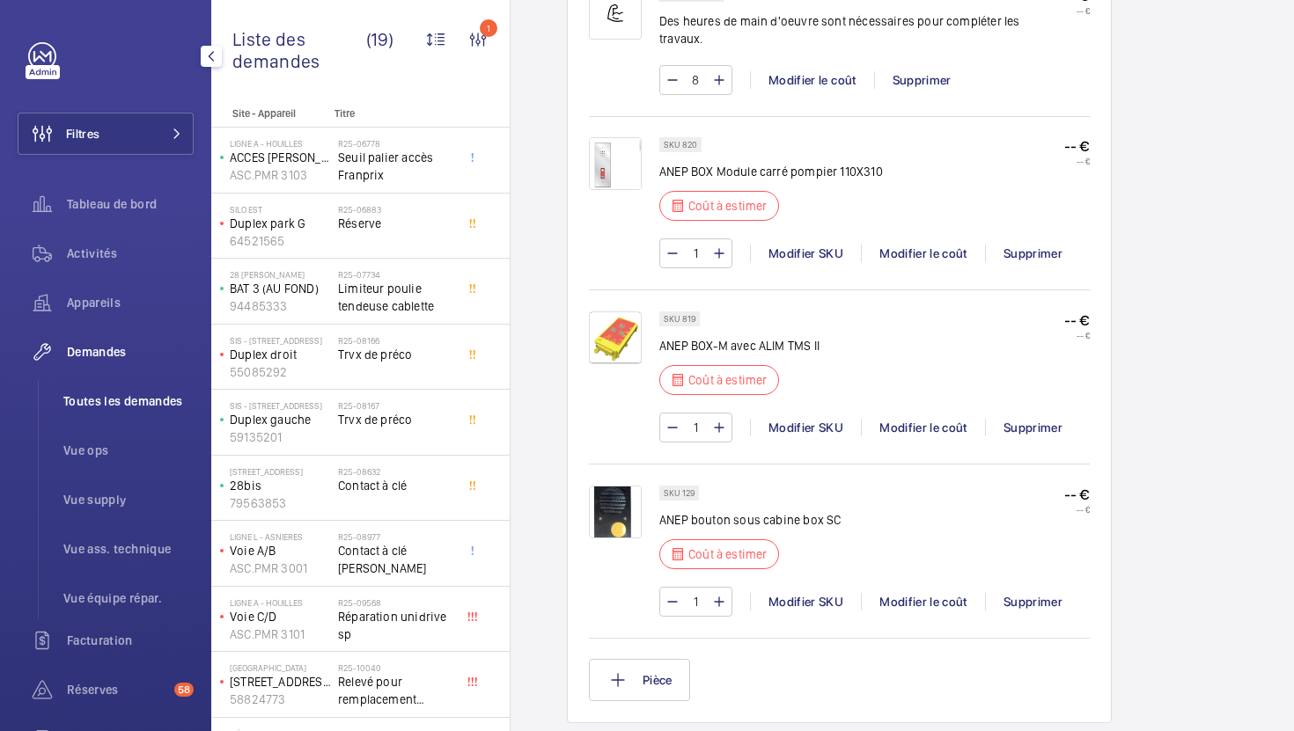
click at [80, 384] on li "Toutes les demandes" at bounding box center [121, 401] width 144 height 42
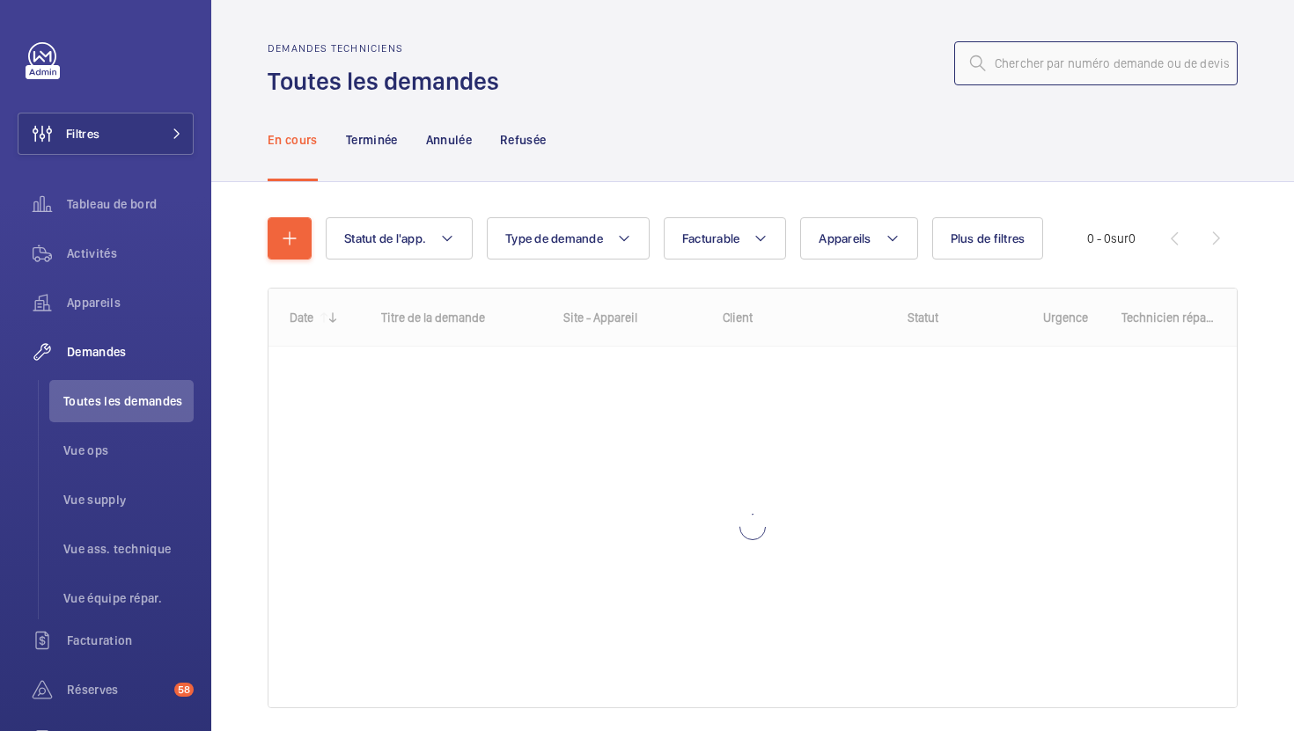
click at [1053, 60] on input "text" at bounding box center [1095, 63] width 283 height 44
paste input "R25-11015"
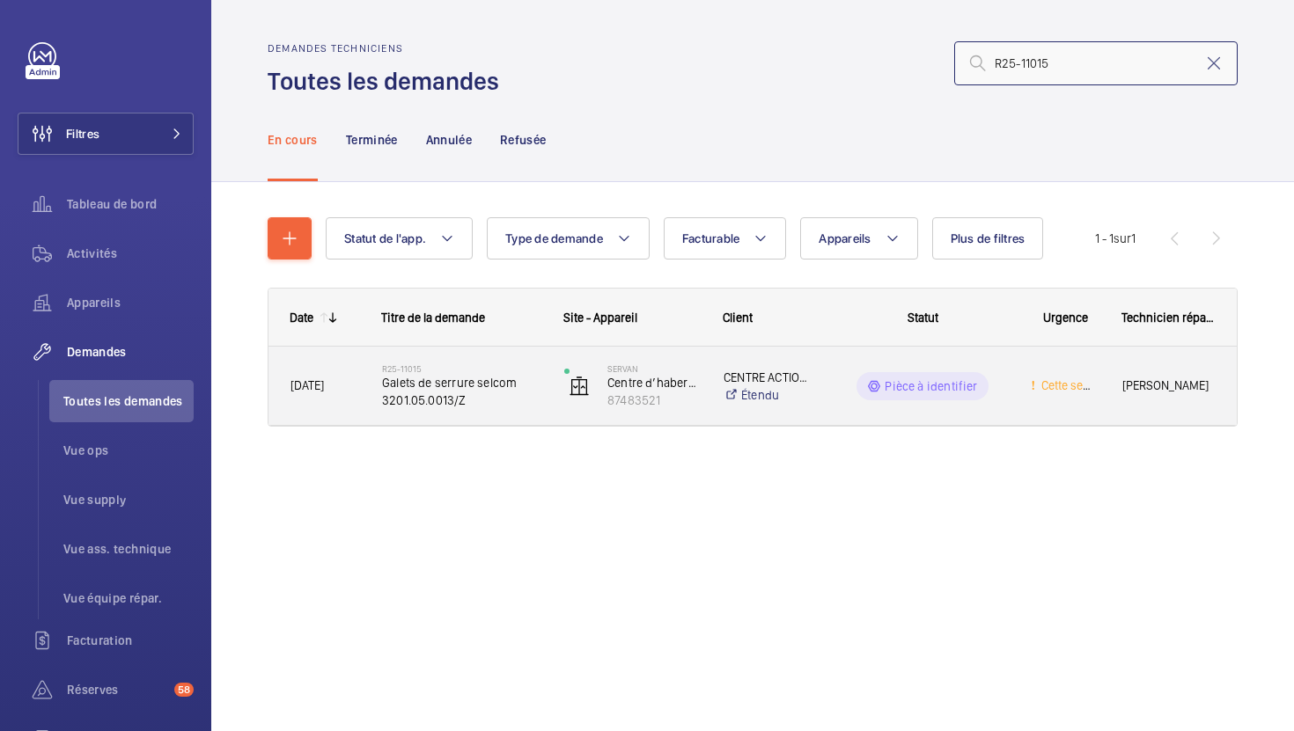
type input "R25-11015"
click at [527, 414] on div "R25-11015 Galets de serrure selcom 3201.05.0013/Z" at bounding box center [451, 386] width 180 height 79
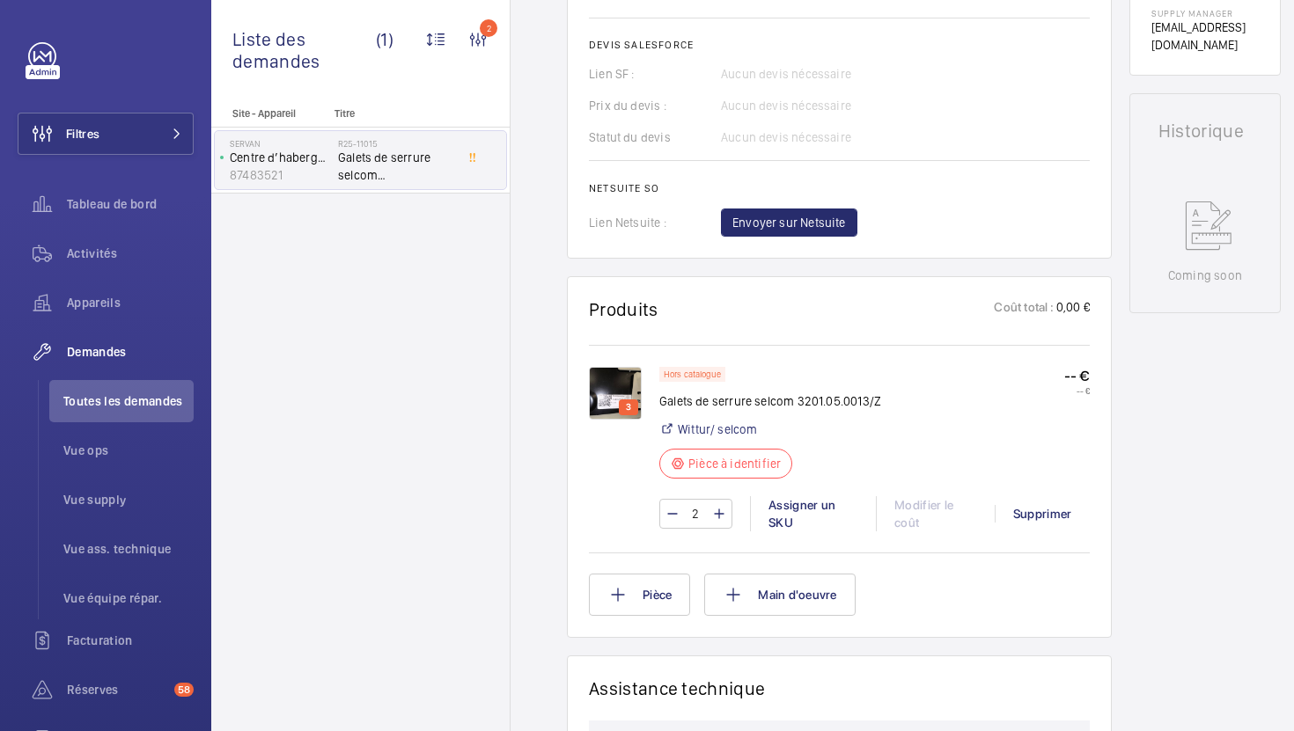
scroll to position [729, 0]
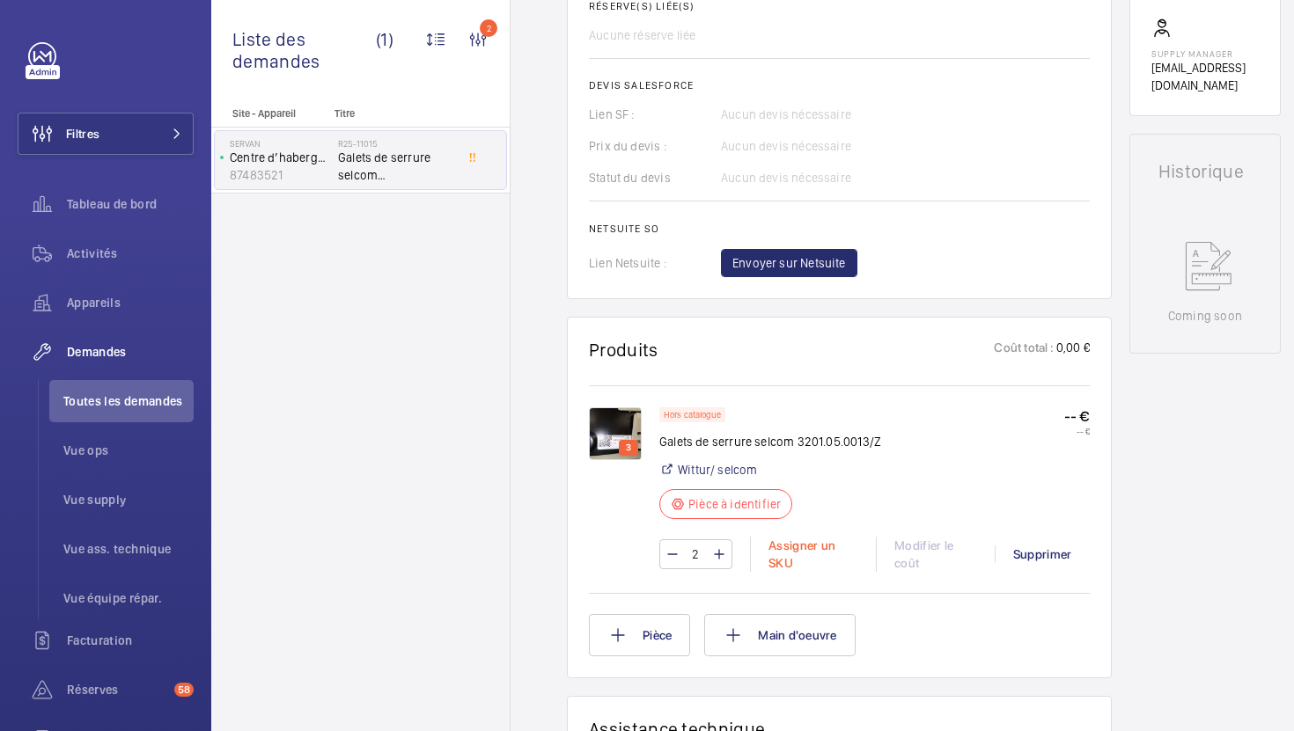
click at [777, 553] on div "Assigner un SKU" at bounding box center [813, 554] width 126 height 35
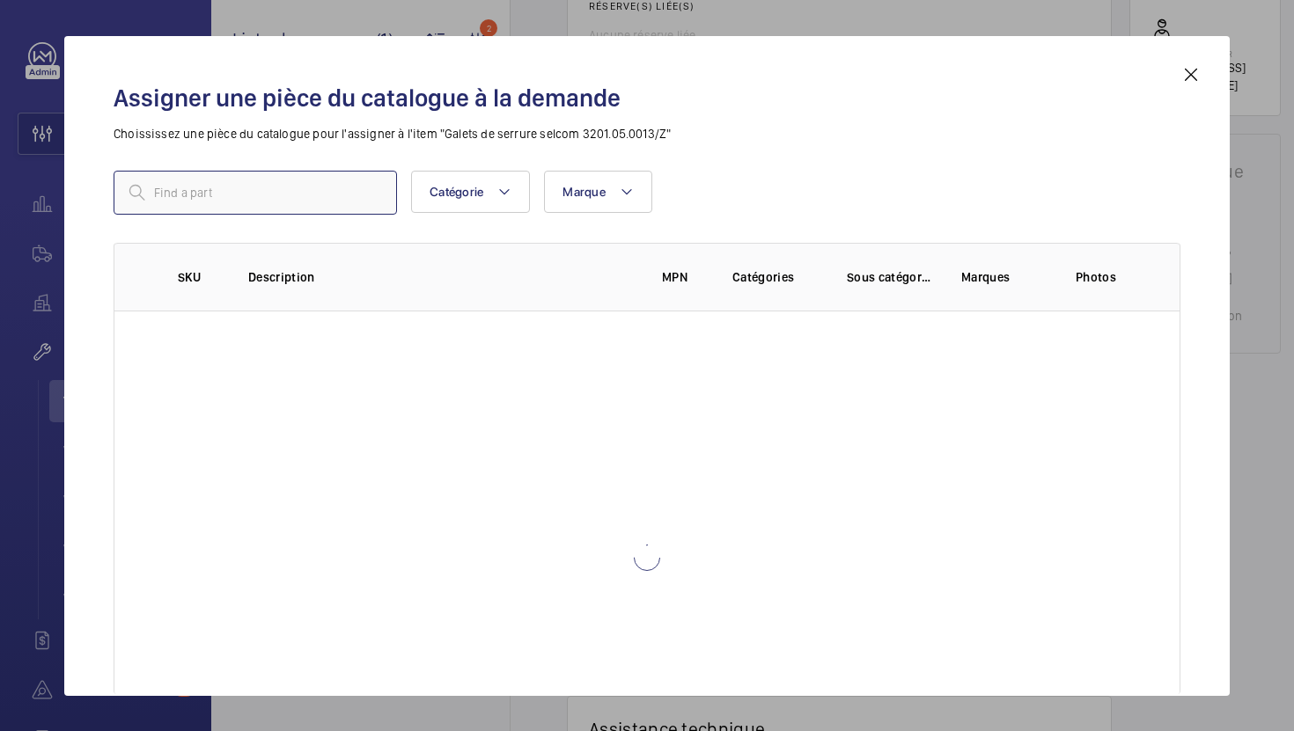
click at [339, 192] on input "text" at bounding box center [255, 193] width 283 height 44
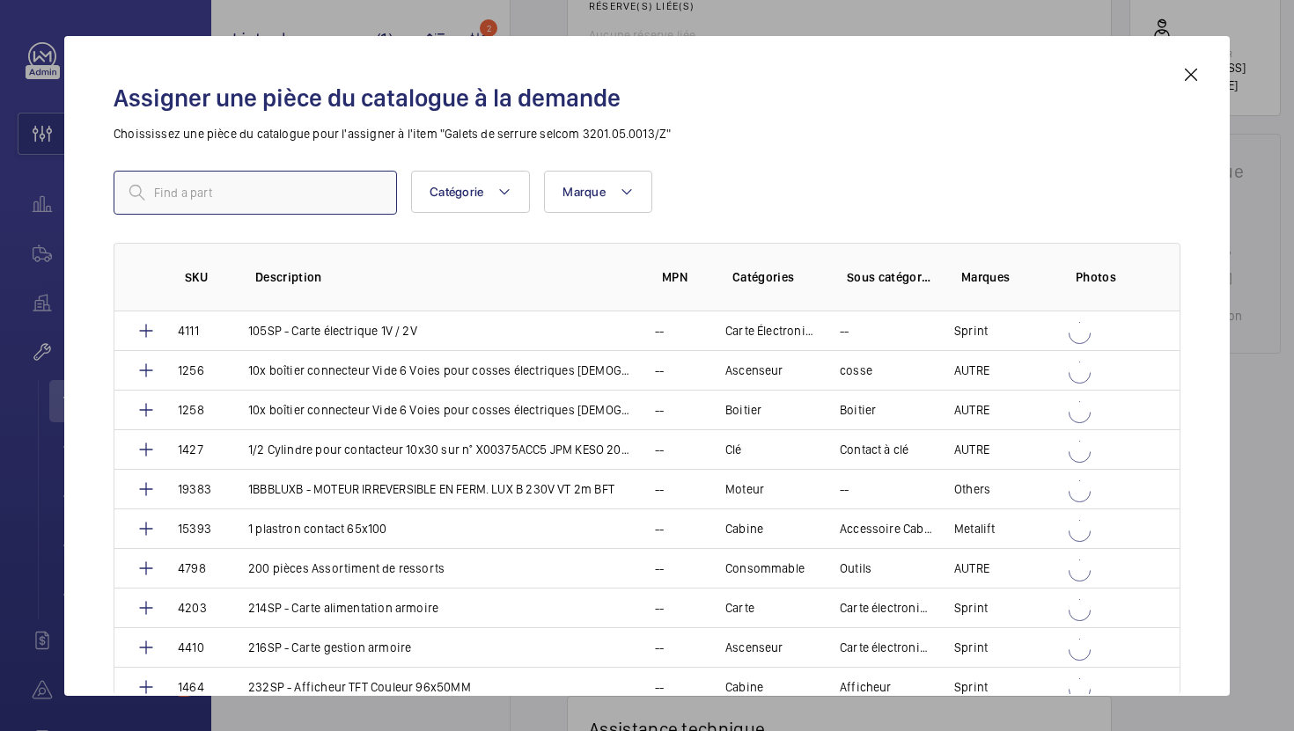
paste input "992"
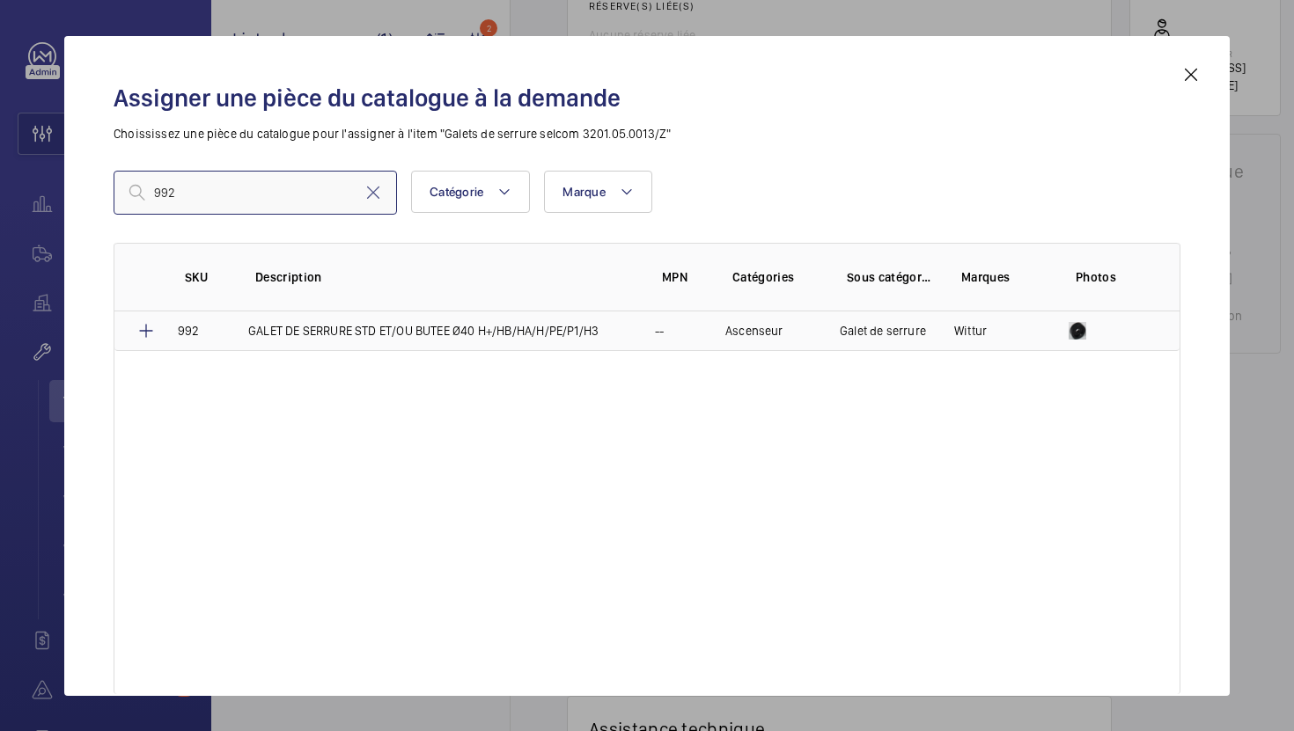
type input "992"
click at [399, 340] on td "GALET DE SERRURE STD ET/OU BUTEE Ø40 H+/HB/HA/H/PE/P1/H3" at bounding box center [430, 332] width 407 height 40
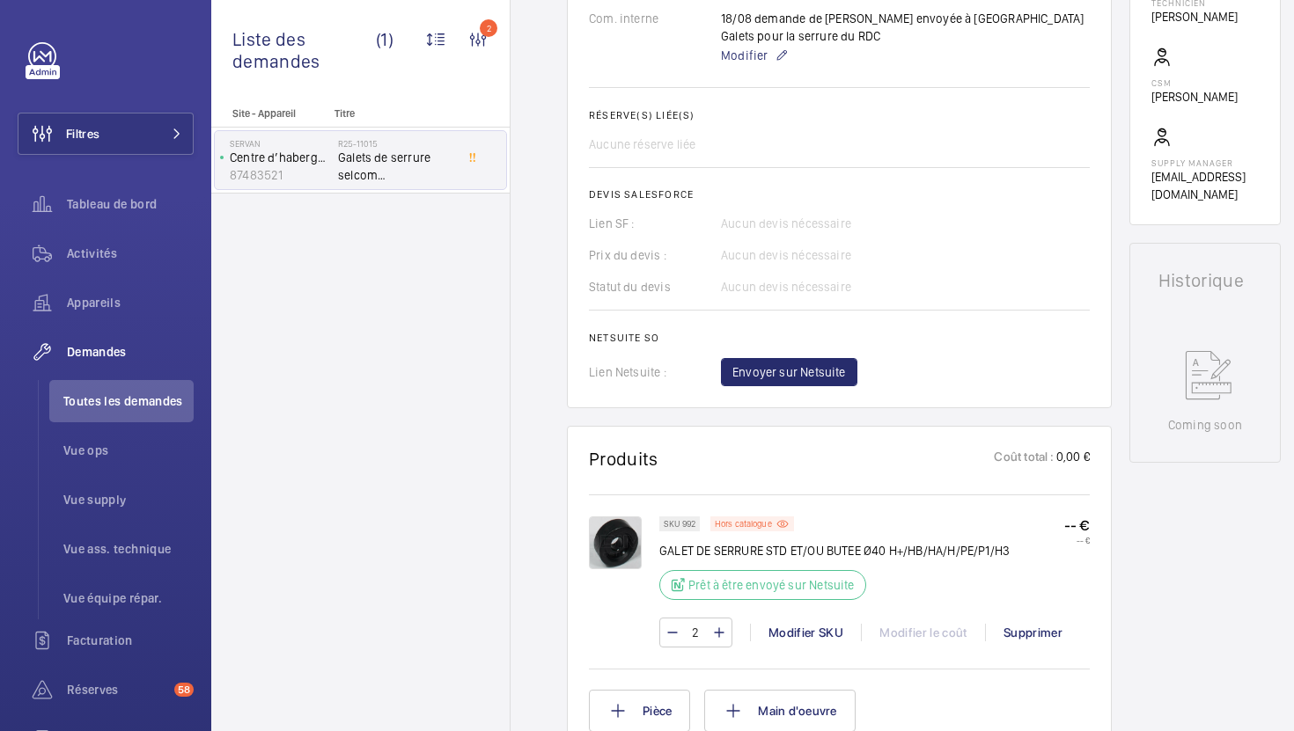
scroll to position [670, 0]
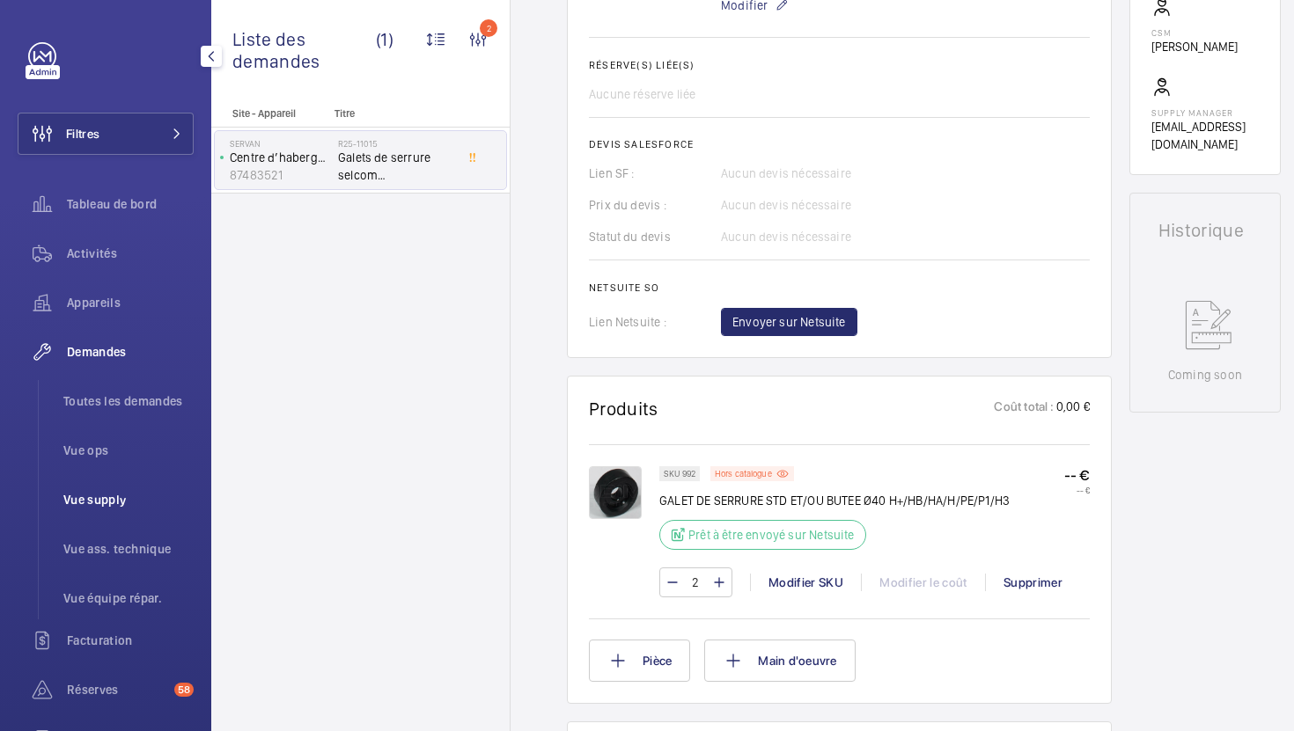
click at [128, 497] on span "Vue supply" at bounding box center [128, 500] width 130 height 18
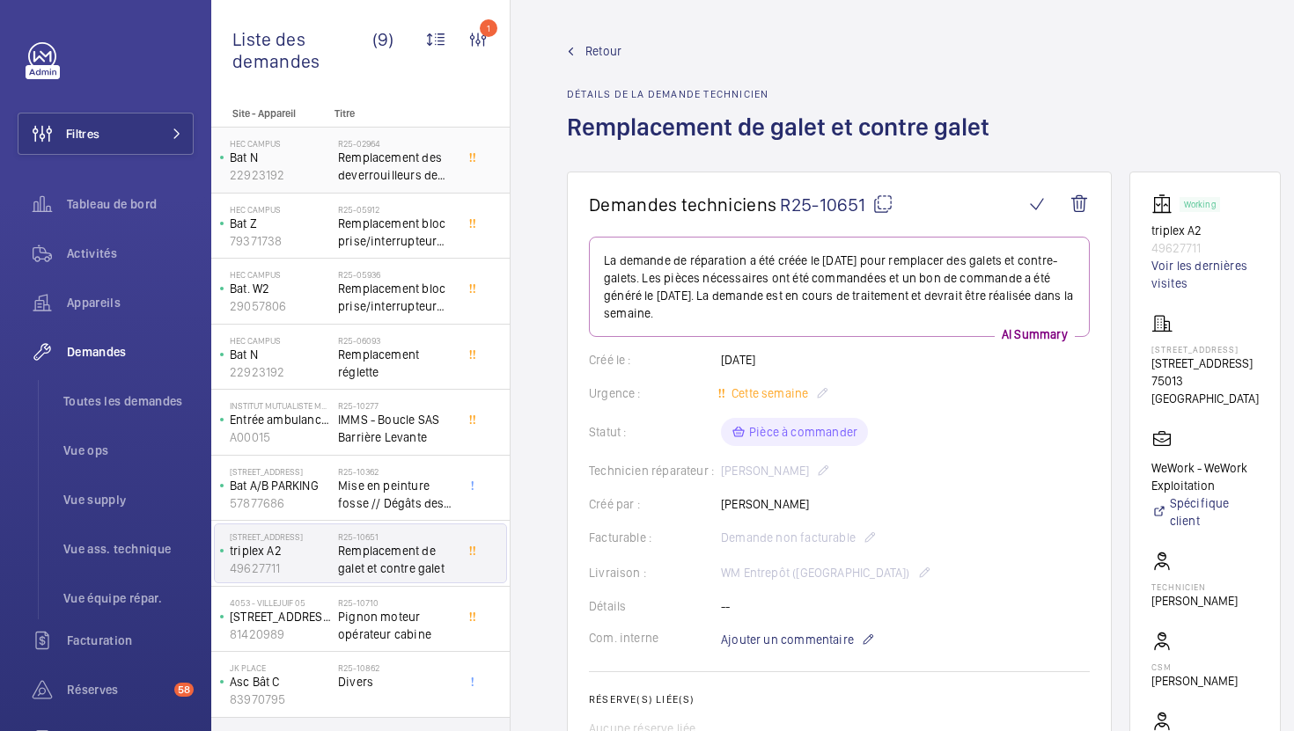
click at [419, 162] on span "Remplacement des deverrouilleurs de porte palière au 0 et 1er" at bounding box center [396, 166] width 116 height 35
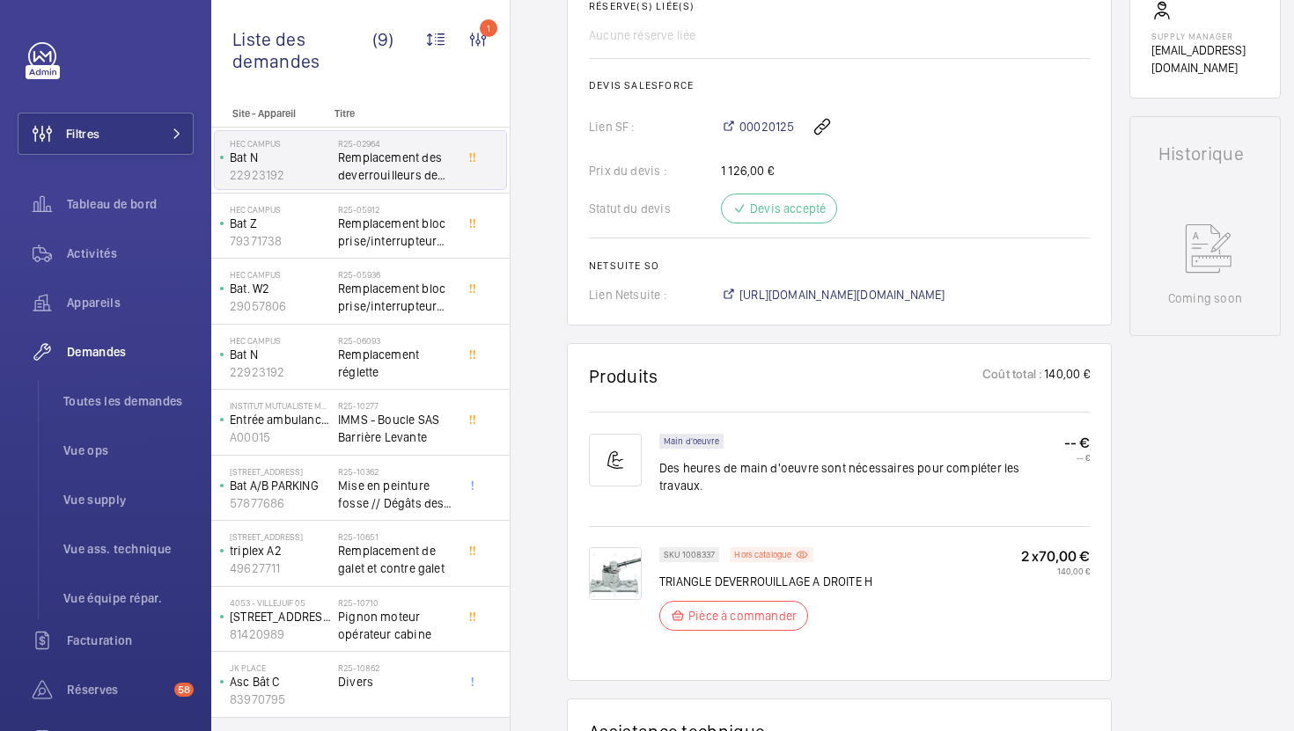
scroll to position [793, 0]
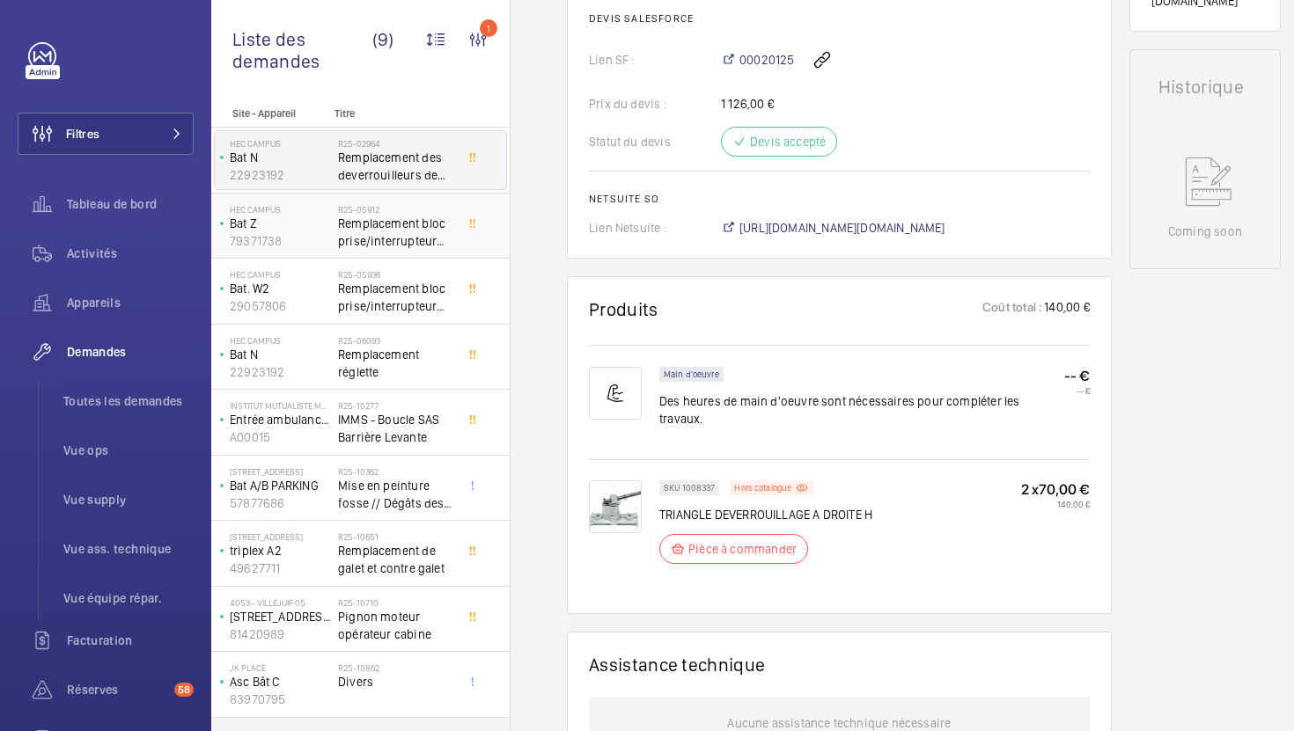
click at [445, 240] on span "Remplacement bloc prise/interrupteur éclairage gaine" at bounding box center [396, 232] width 116 height 35
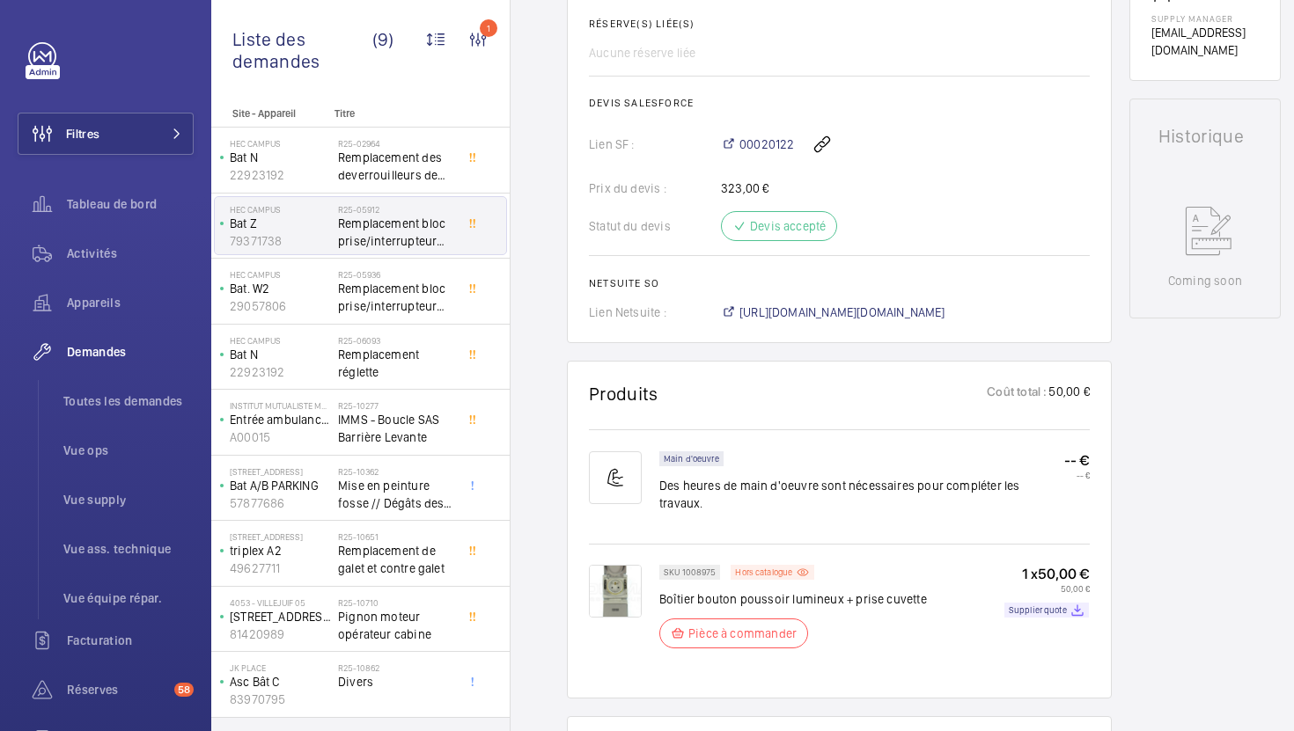
scroll to position [746, 0]
click at [442, 152] on span "Remplacement des deverrouilleurs de porte palière au 0 et 1er" at bounding box center [396, 166] width 116 height 35
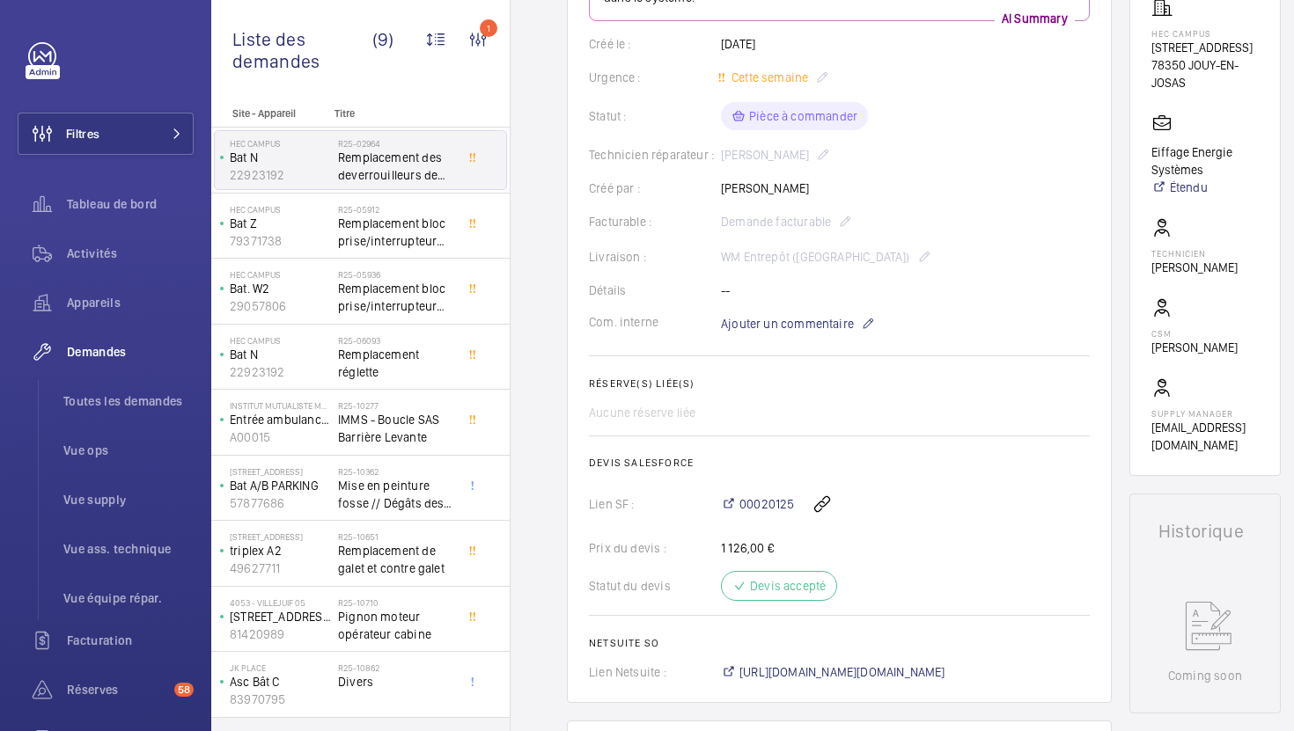
scroll to position [445, 0]
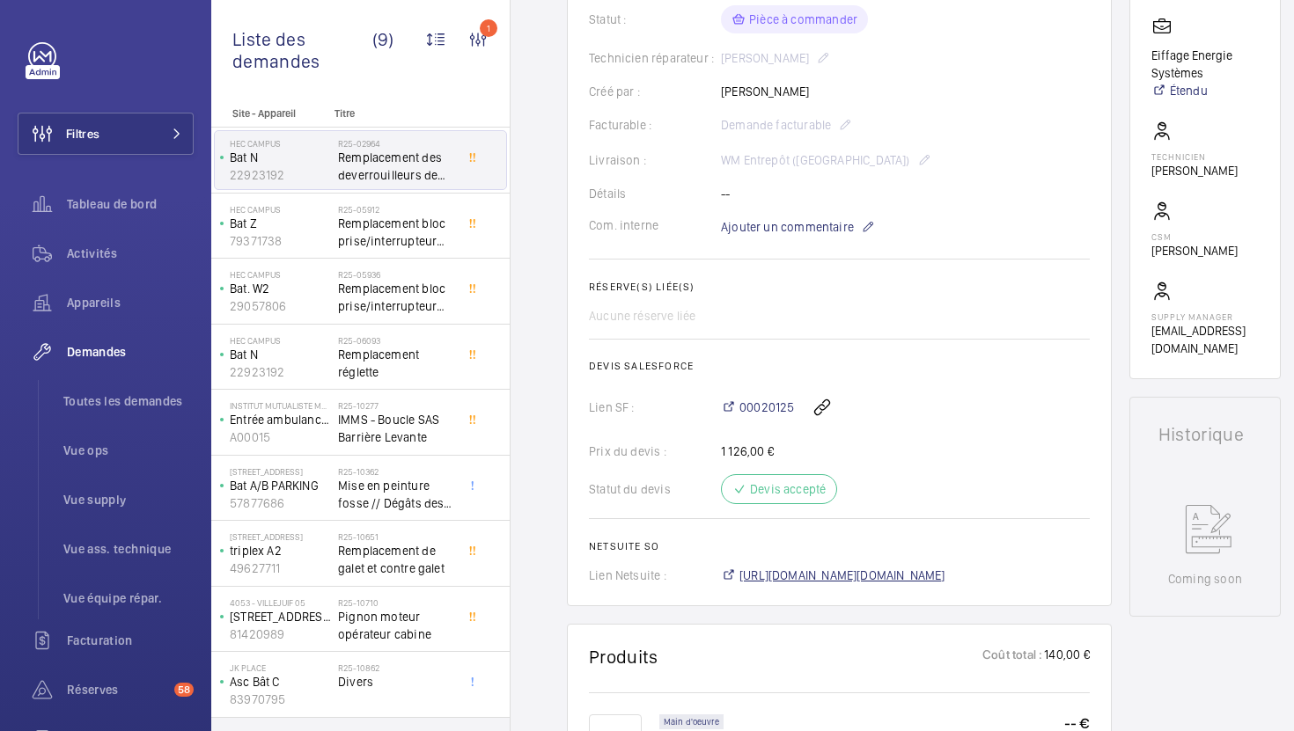
click at [794, 574] on span "[URL][DOMAIN_NAME][DOMAIN_NAME]" at bounding box center [842, 576] width 206 height 18
click at [423, 252] on div "R25-05912 Remplacement bloc prise/interrupteur éclairage gaine" at bounding box center [396, 229] width 116 height 51
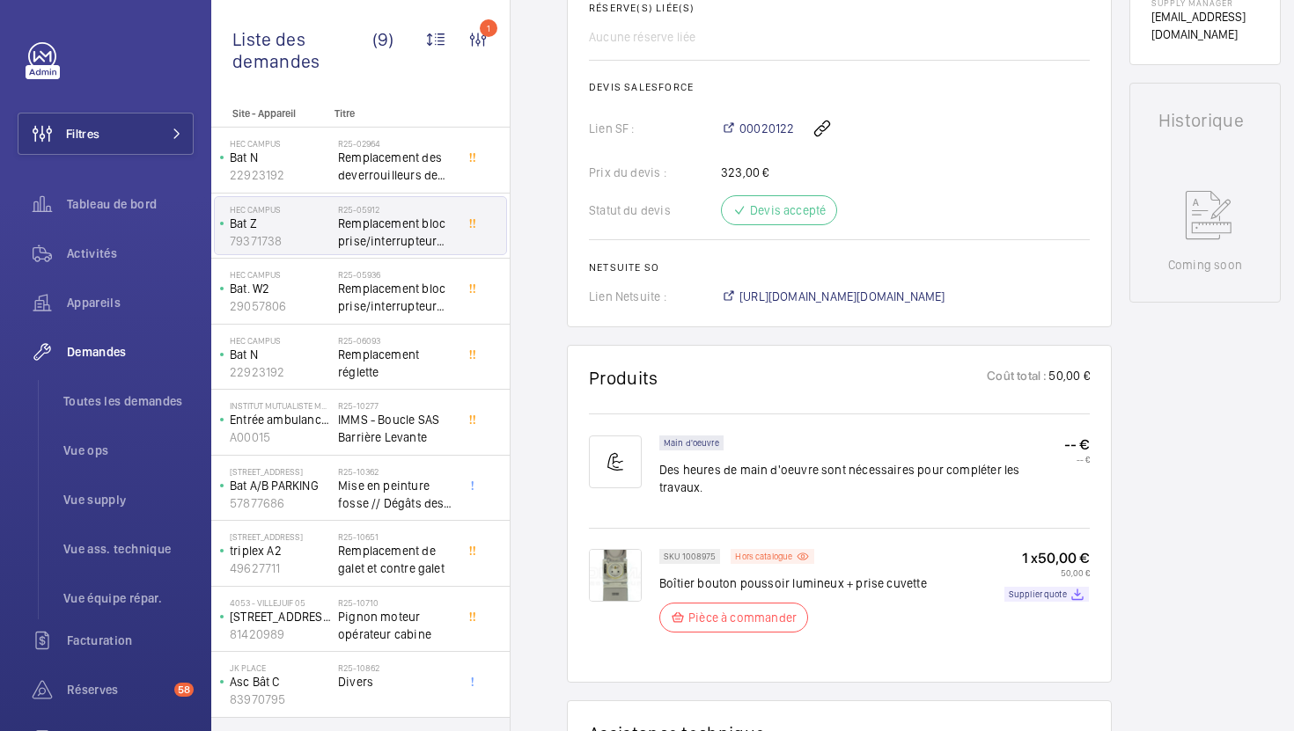
scroll to position [759, 0]
click at [834, 301] on span "https://6461500.app.netsuite.com/app/accounting/transactions/salesord.nl?id=290…" at bounding box center [842, 298] width 206 height 18
click at [418, 302] on span "Remplacement bloc prise/interrupteur gaine et interrupteur machinerie" at bounding box center [396, 297] width 116 height 35
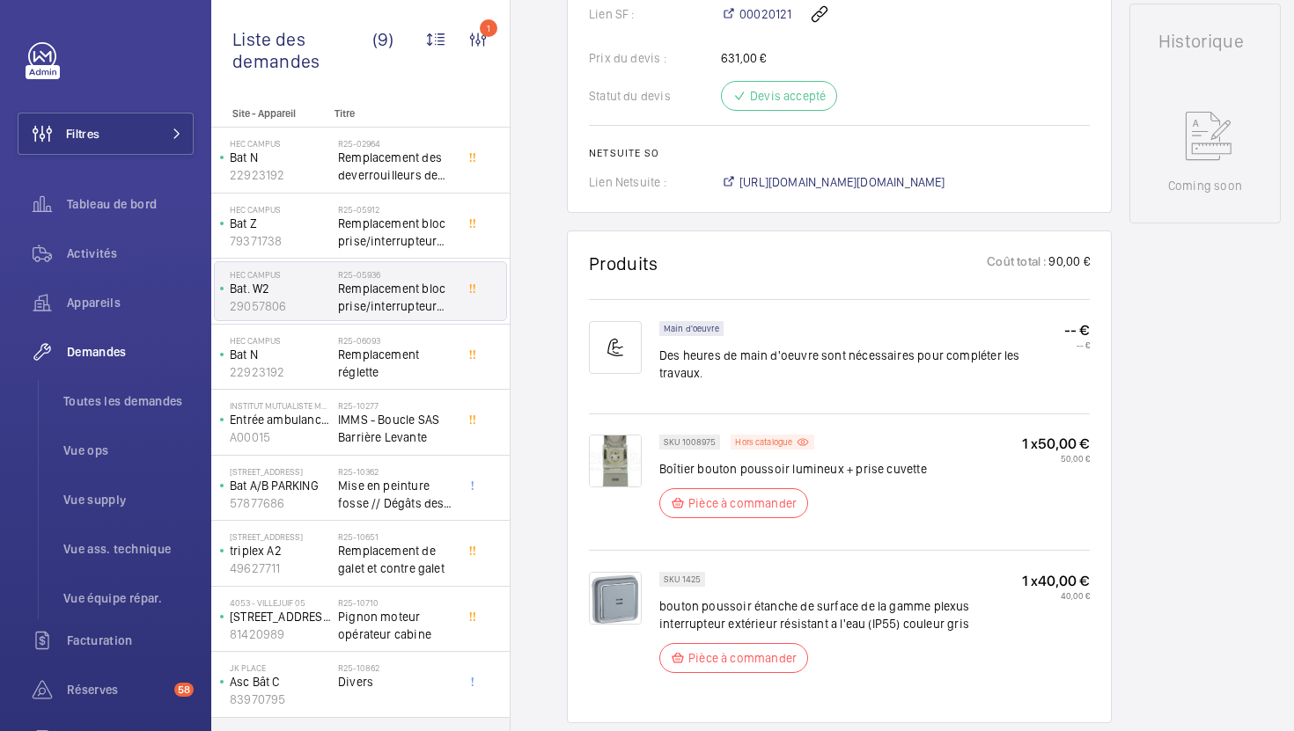
scroll to position [854, 0]
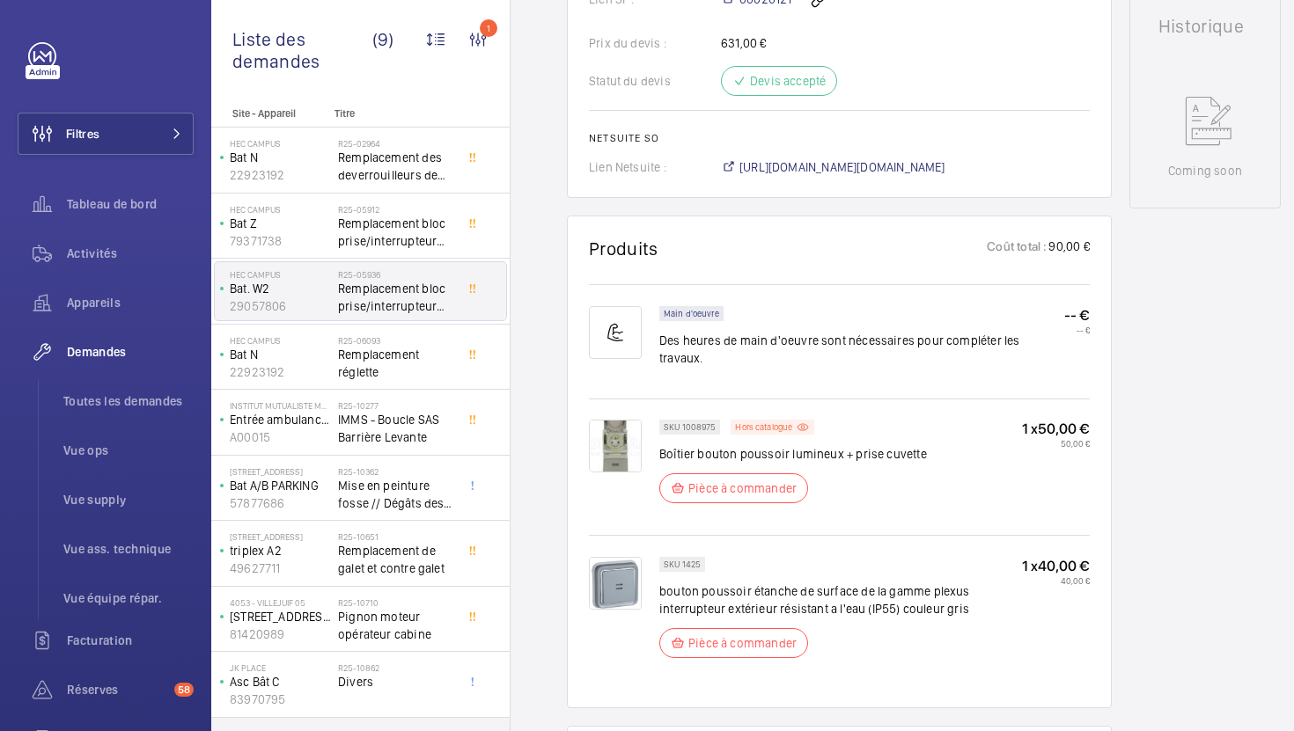
click at [815, 172] on span "[URL][DOMAIN_NAME][DOMAIN_NAME]" at bounding box center [842, 167] width 206 height 18
click at [405, 362] on span "Remplacement réglette" at bounding box center [396, 363] width 116 height 35
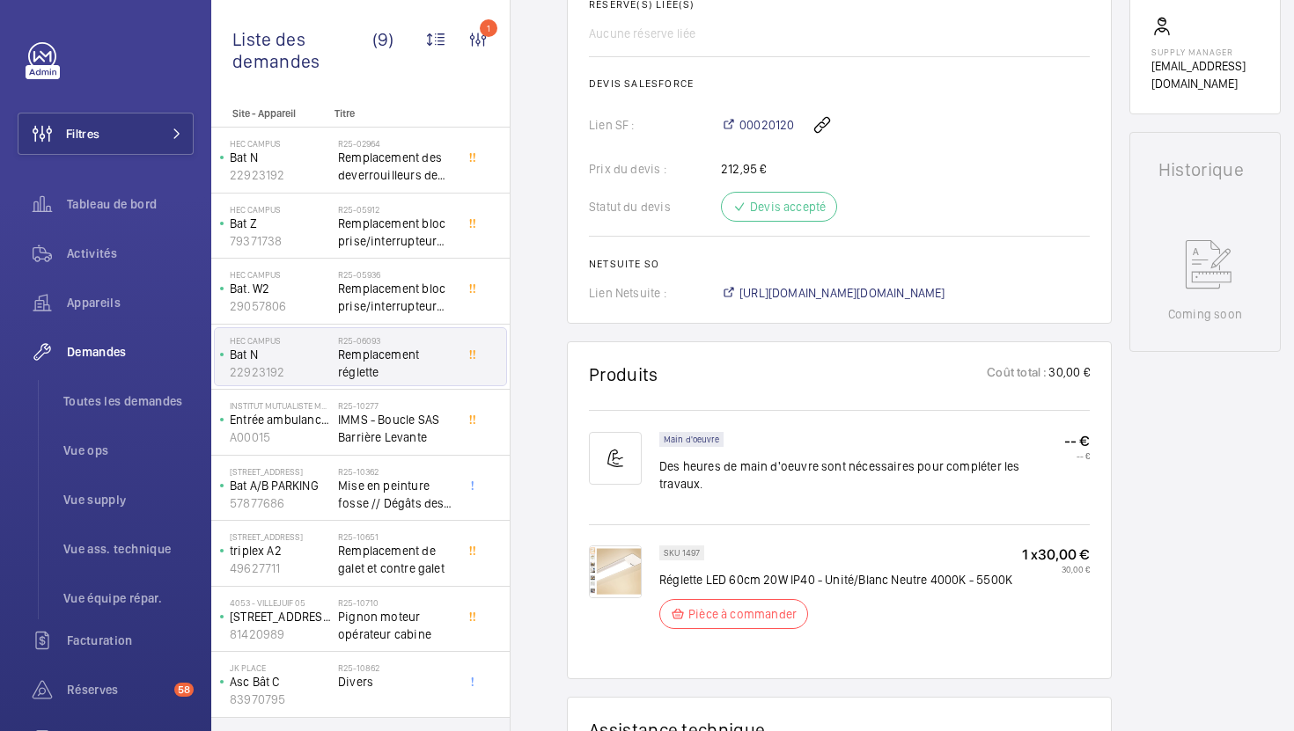
scroll to position [693, 0]
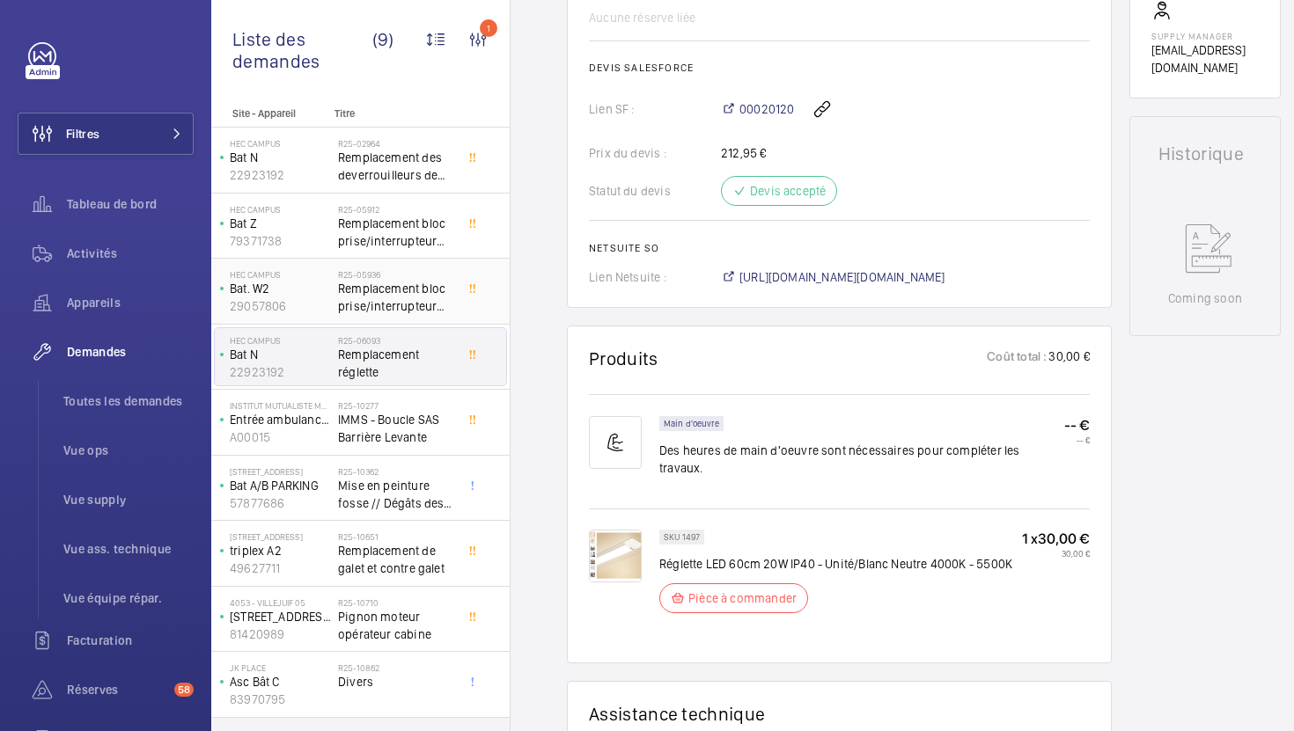
click at [406, 290] on span "Remplacement bloc prise/interrupteur gaine et interrupteur machinerie" at bounding box center [396, 297] width 116 height 35
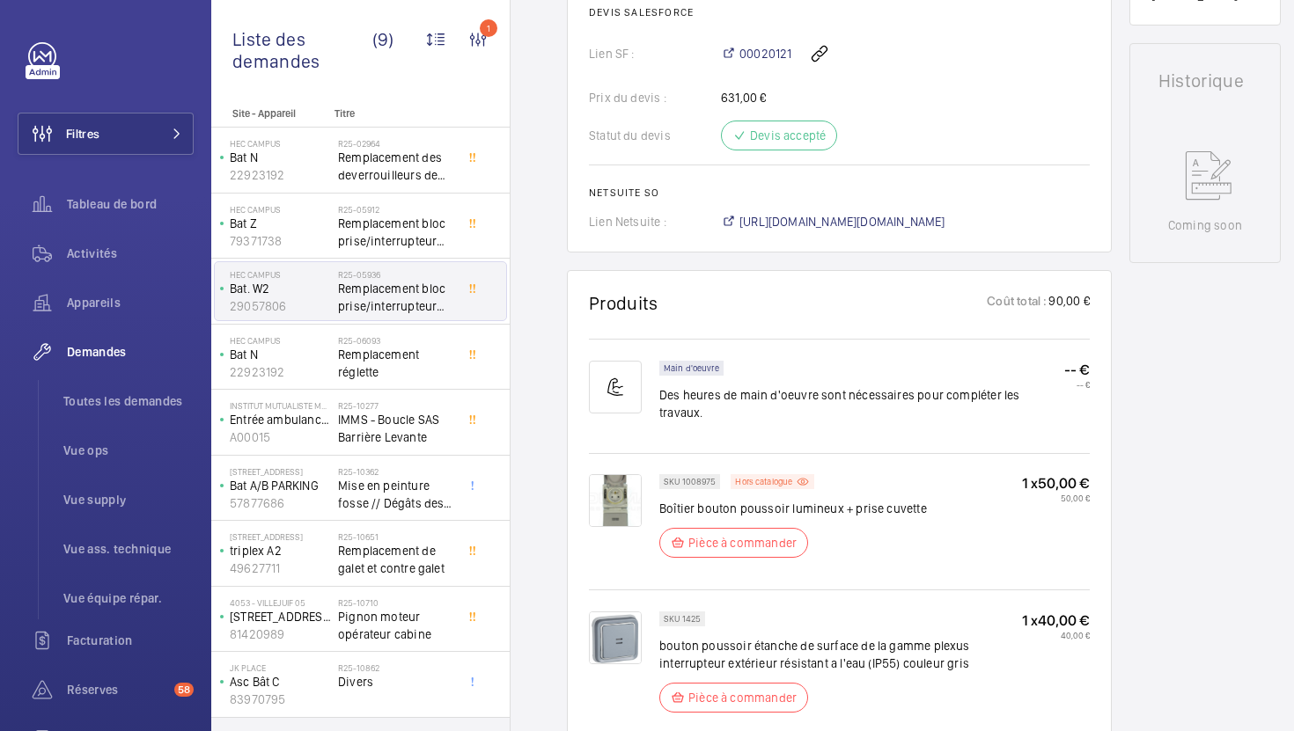
scroll to position [811, 0]
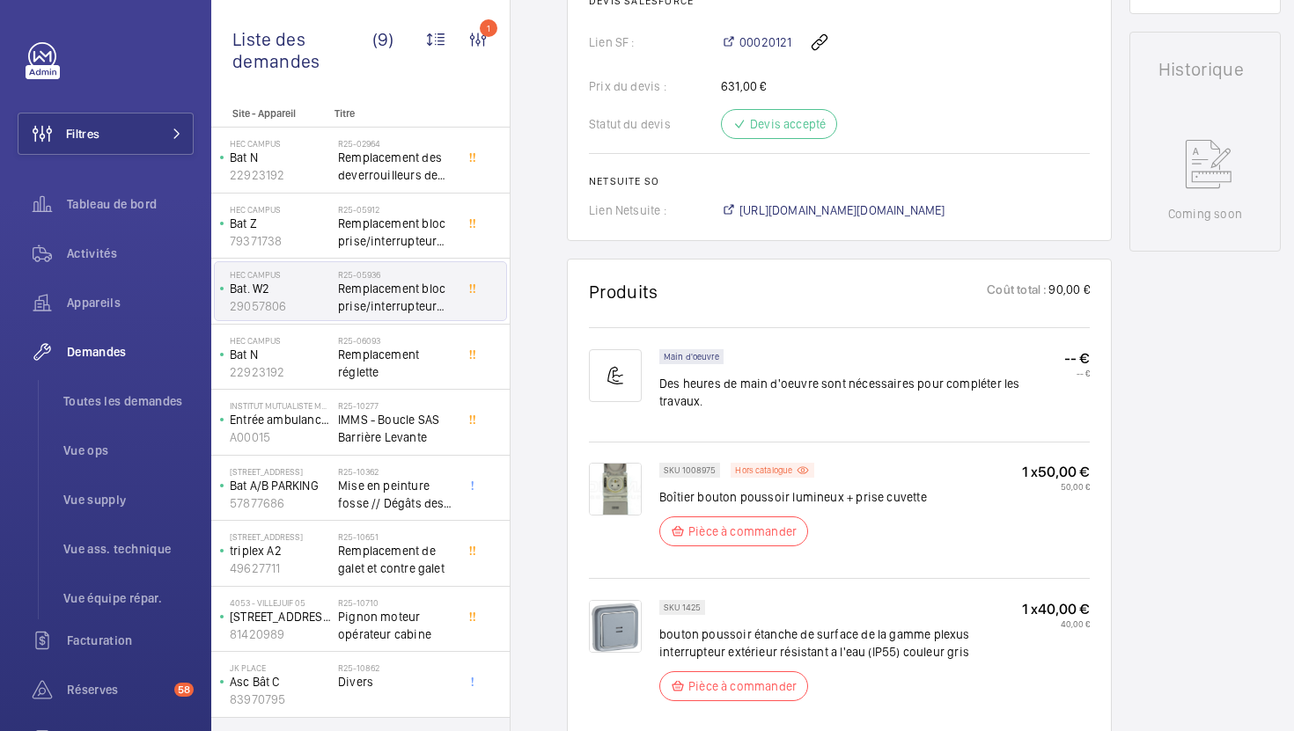
click at [750, 626] on p "bouton poussoir étanche de surface de la gamme plexus interrupteur extérieur ré…" at bounding box center [840, 643] width 363 height 35
copy div "bouton poussoir étanche de surface de la gamme plexus interrupteur extérieur ré…"
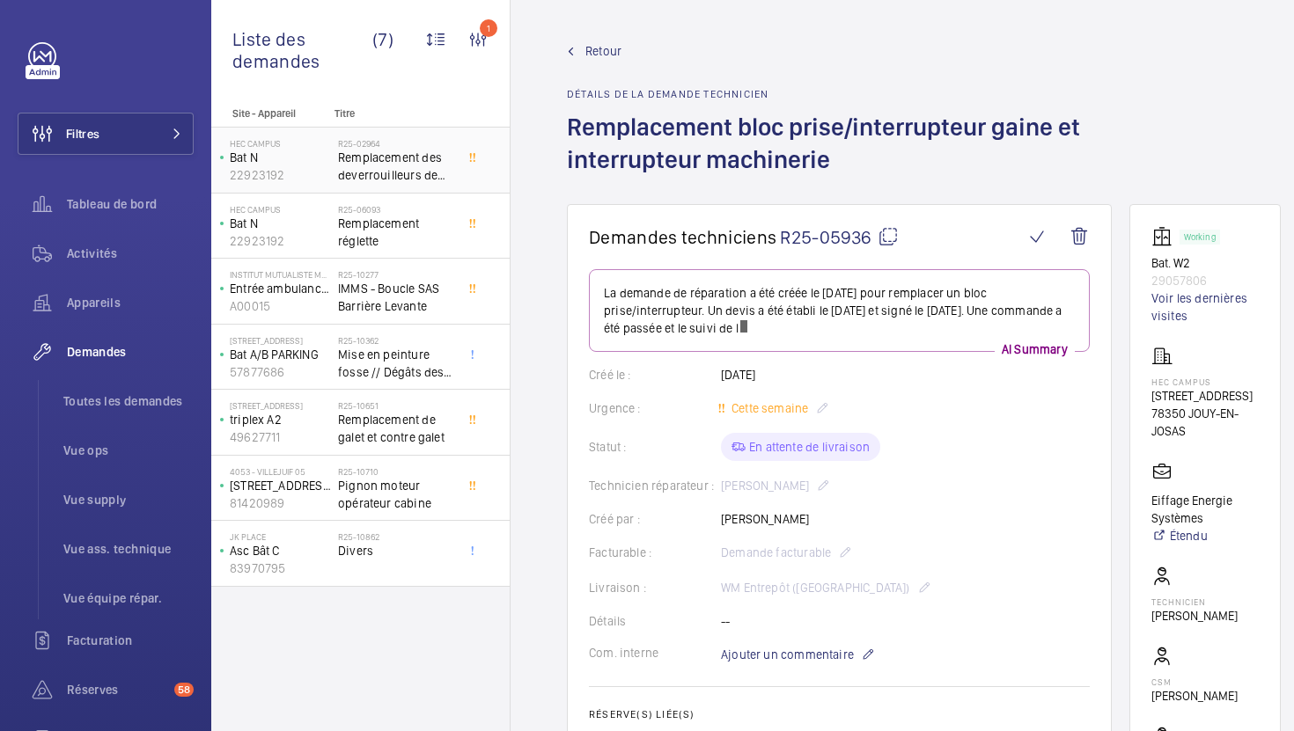
click at [442, 179] on span "Remplacement des deverrouilleurs de porte palière au 0 et 1er" at bounding box center [396, 166] width 116 height 35
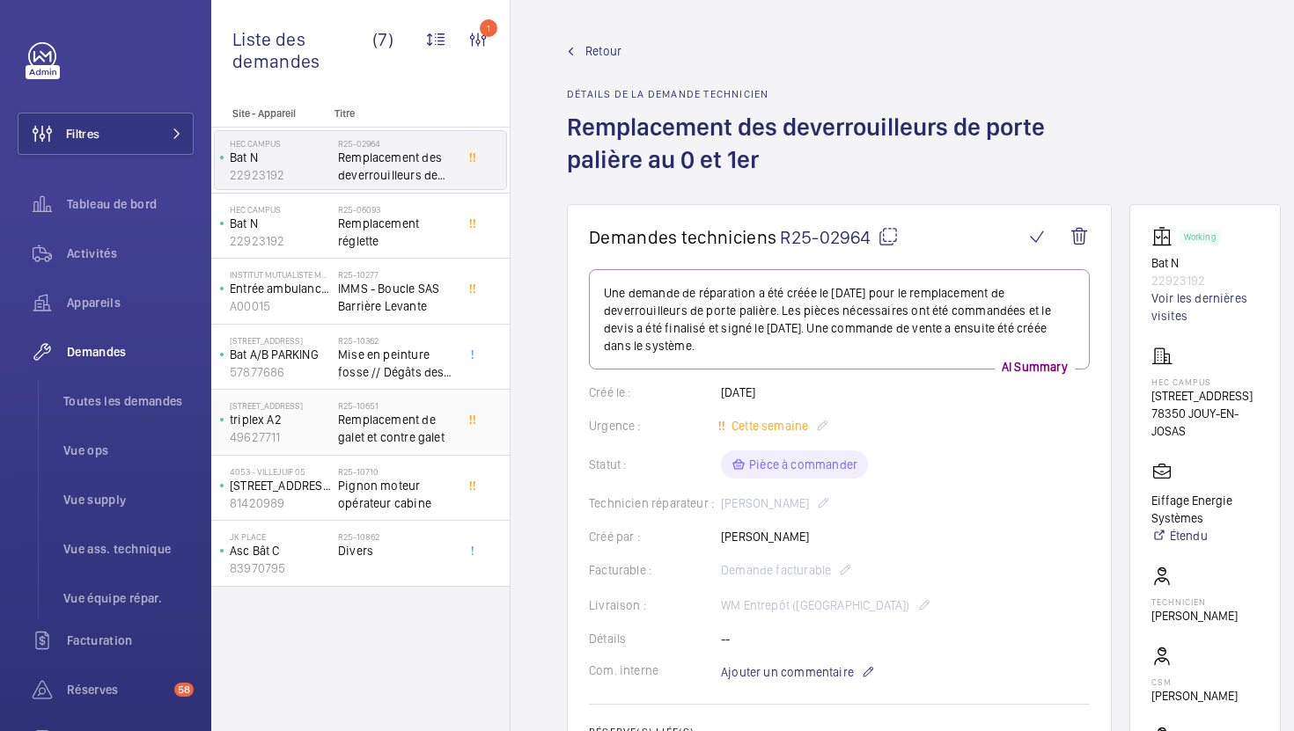
click at [428, 441] on span "Remplacement de galet et contre galet" at bounding box center [396, 428] width 116 height 35
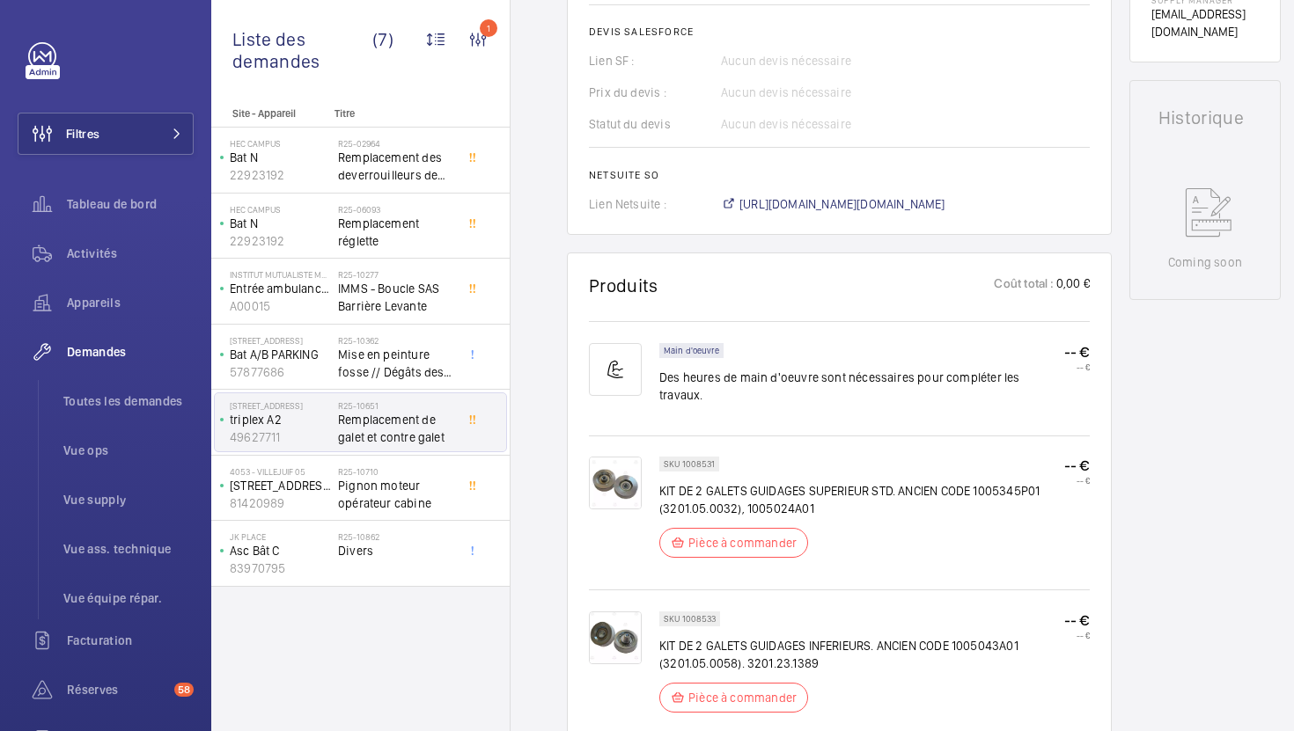
scroll to position [767, 0]
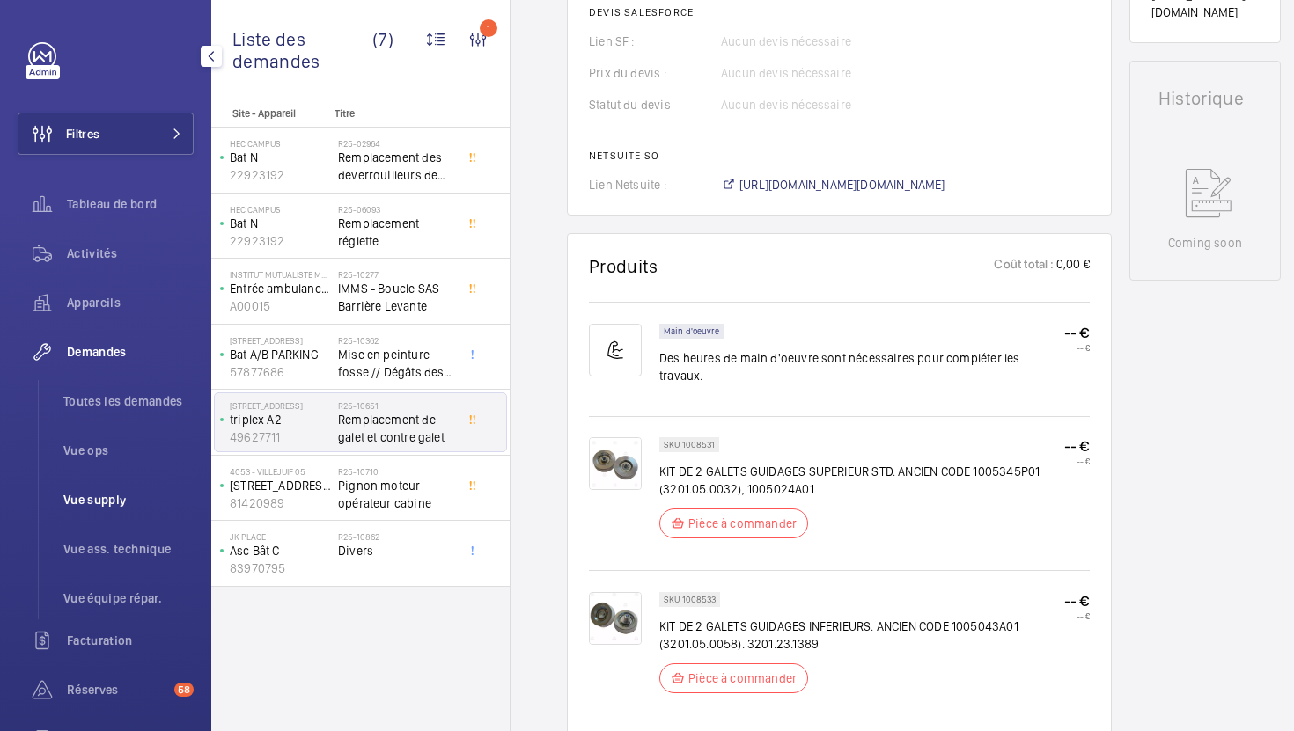
click at [110, 510] on li "Vue supply" at bounding box center [121, 500] width 144 height 42
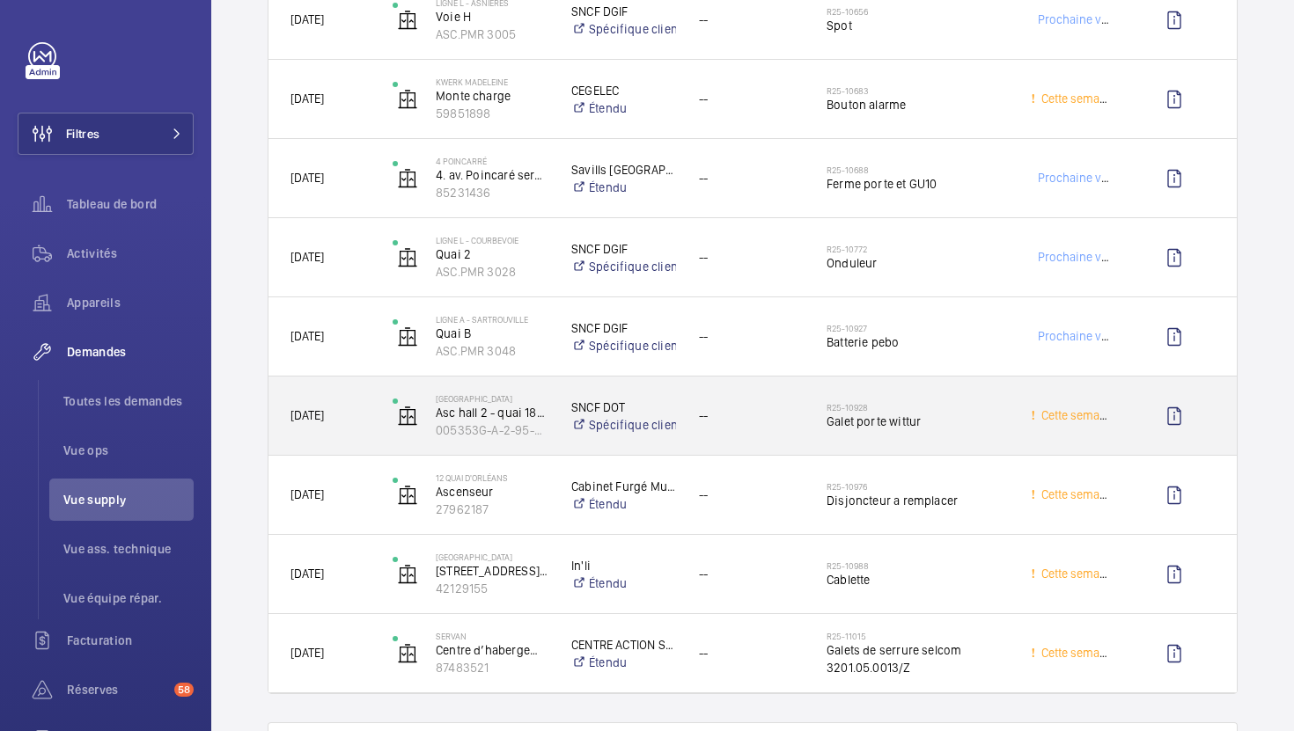
scroll to position [2929, 0]
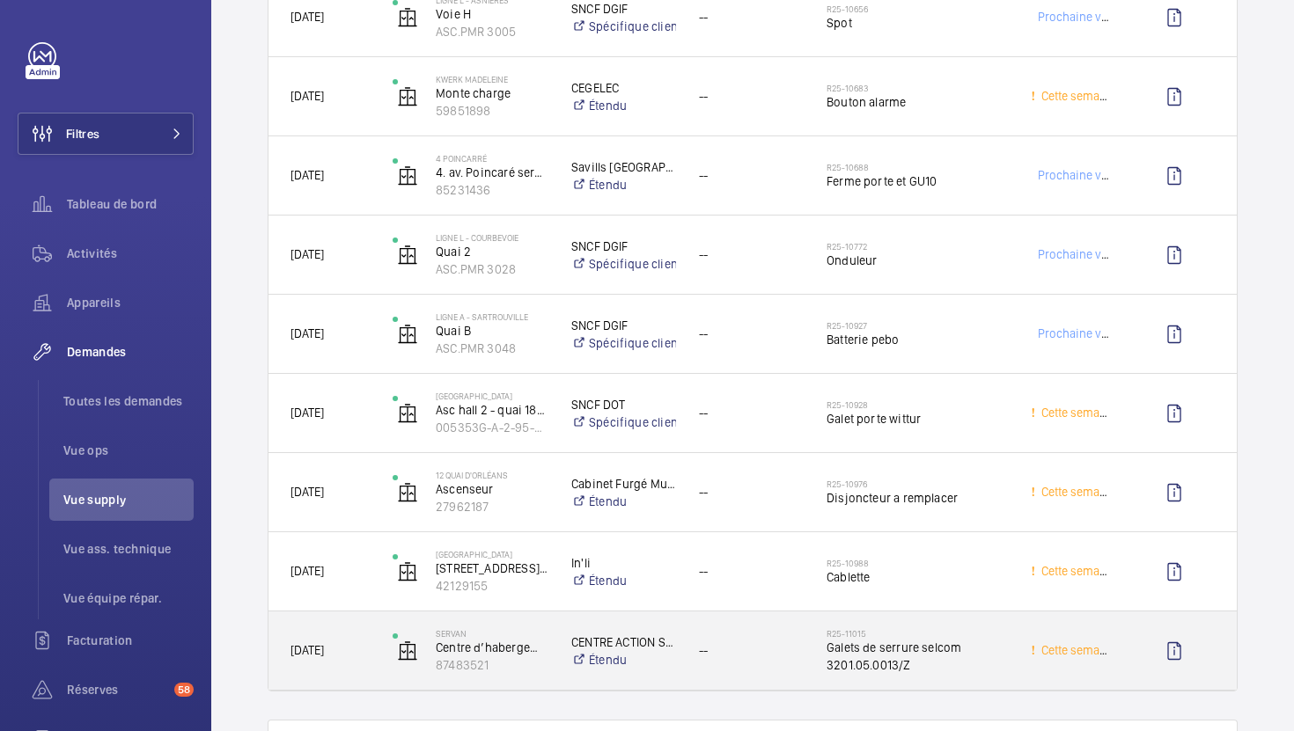
click at [970, 663] on span "Galets de serrure selcom 3201.05.0013/Z" at bounding box center [916, 656] width 181 height 35
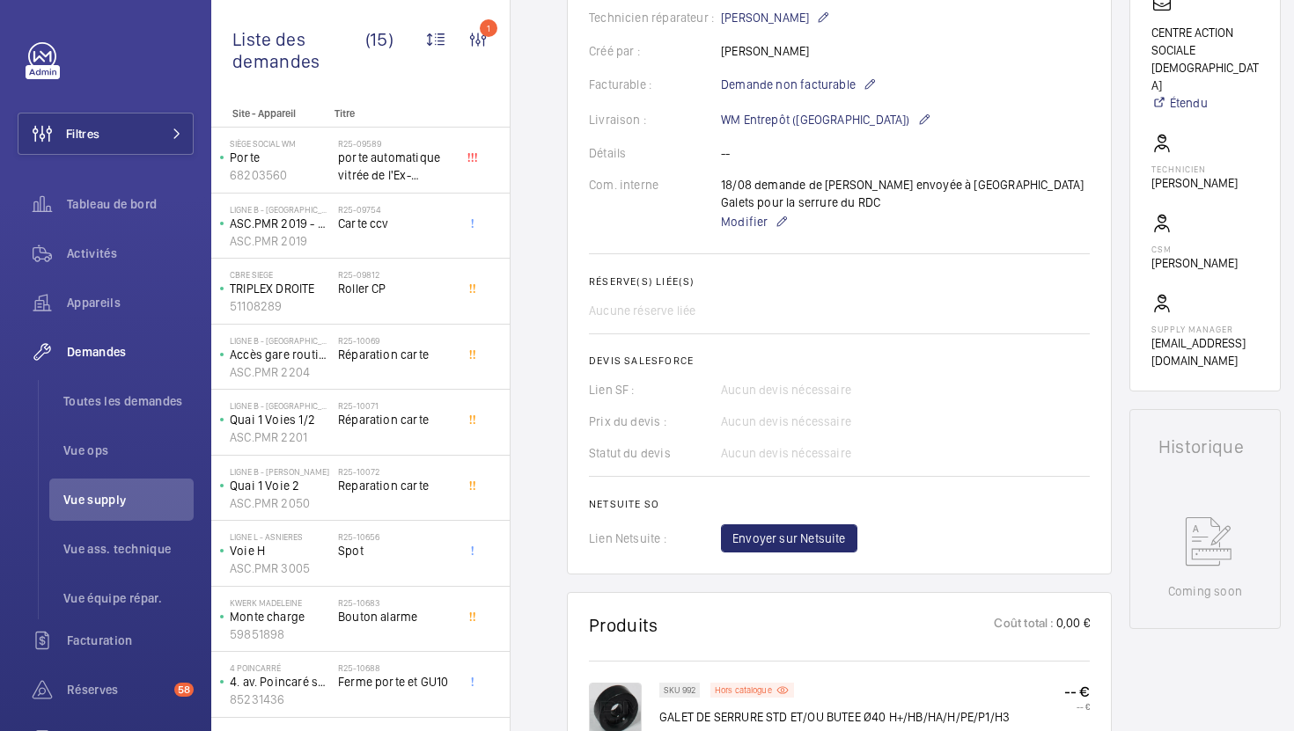
scroll to position [510, 0]
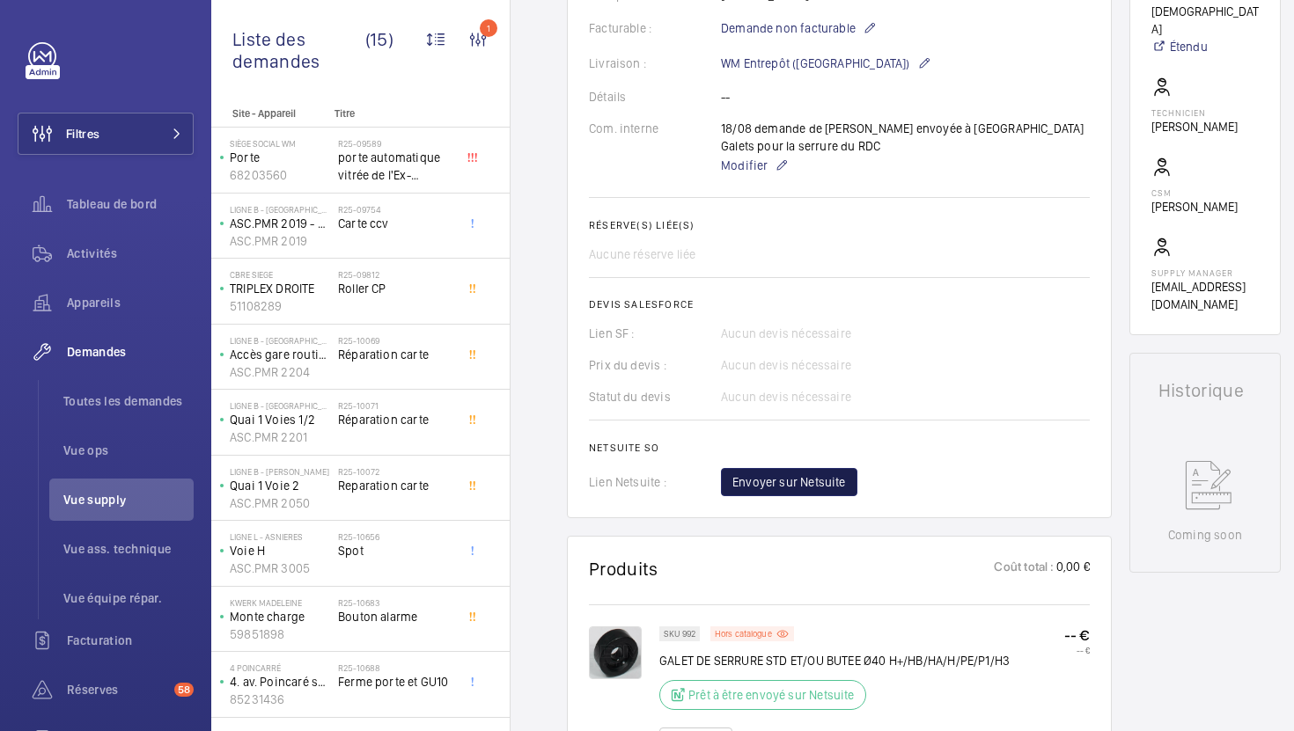
click at [825, 484] on span "Envoyer sur Netsuite" at bounding box center [789, 482] width 114 height 18
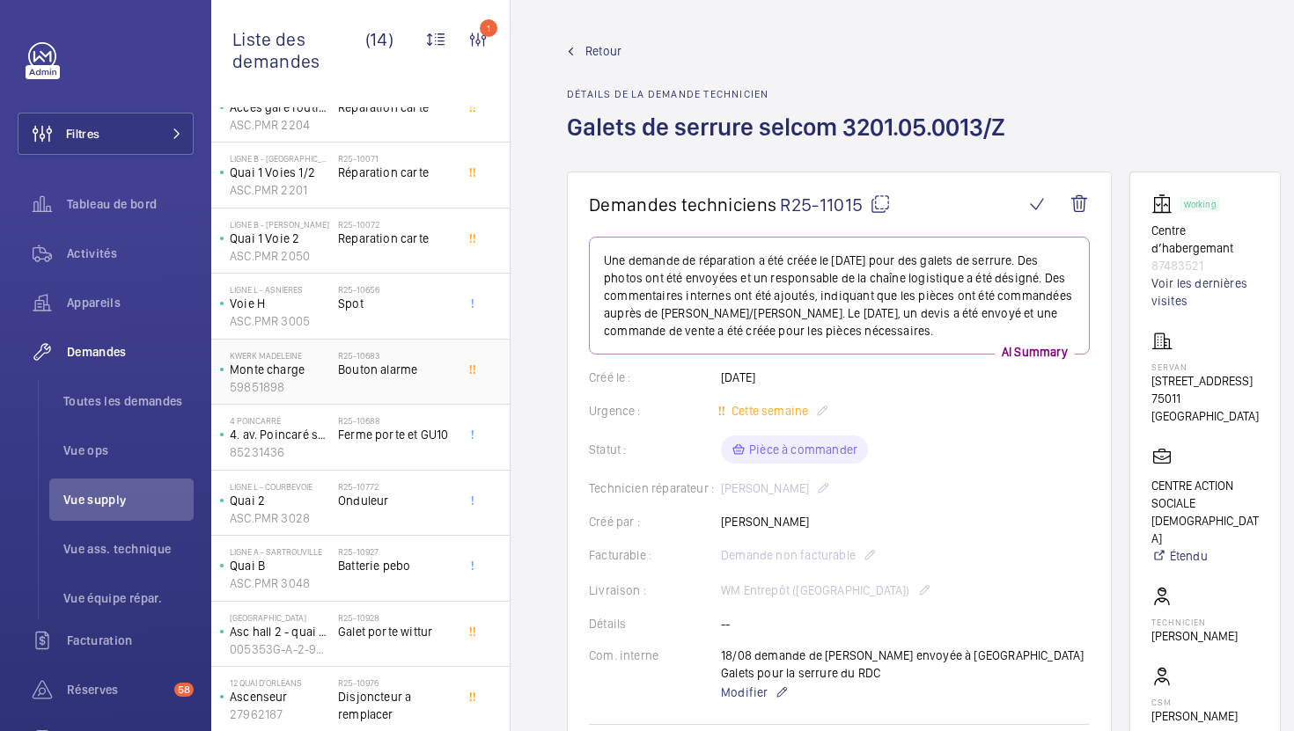
scroll to position [314, 0]
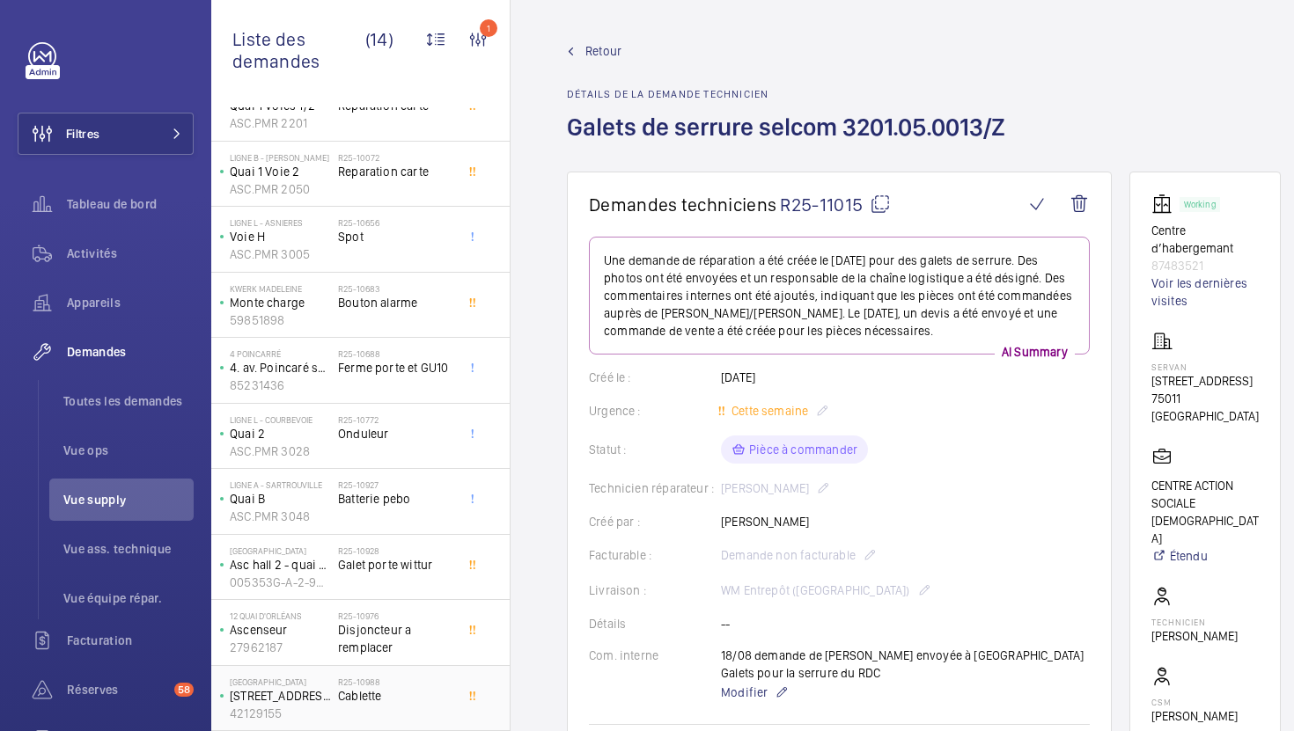
click at [410, 701] on span "Cablette" at bounding box center [396, 696] width 116 height 18
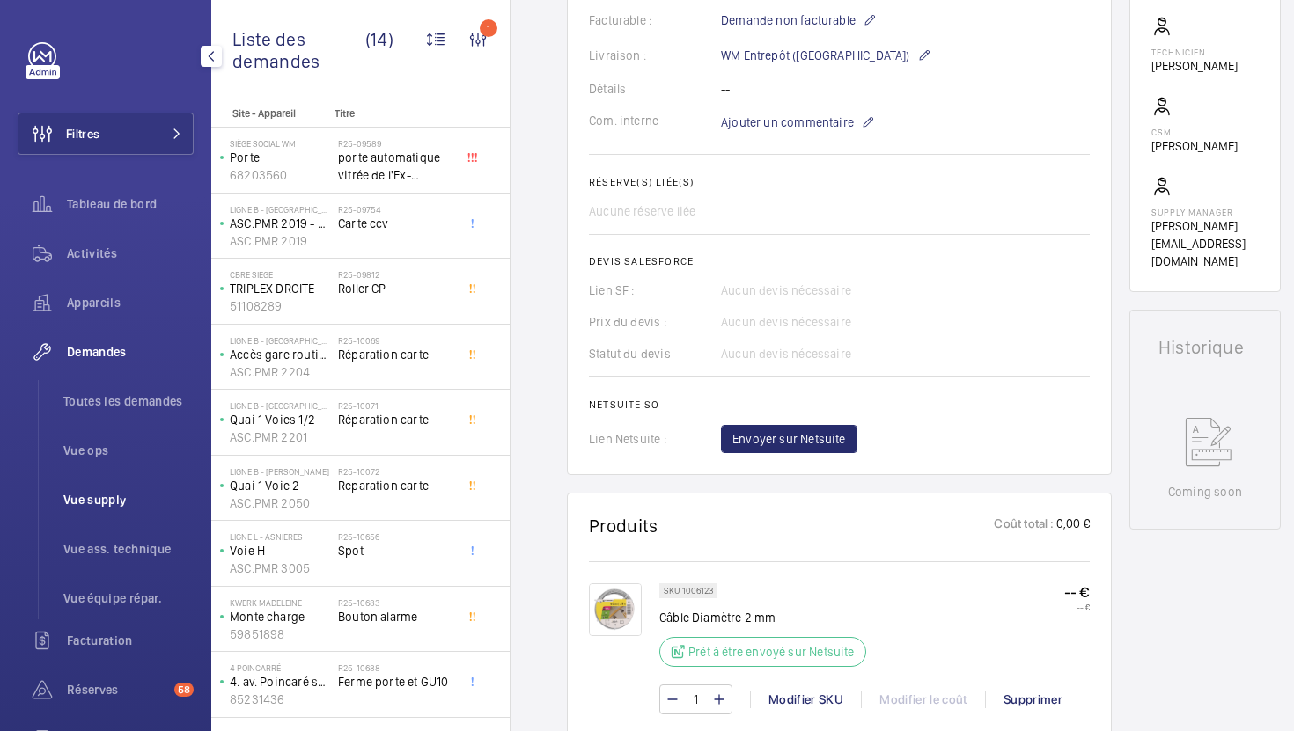
click at [130, 502] on span "Vue supply" at bounding box center [128, 500] width 130 height 18
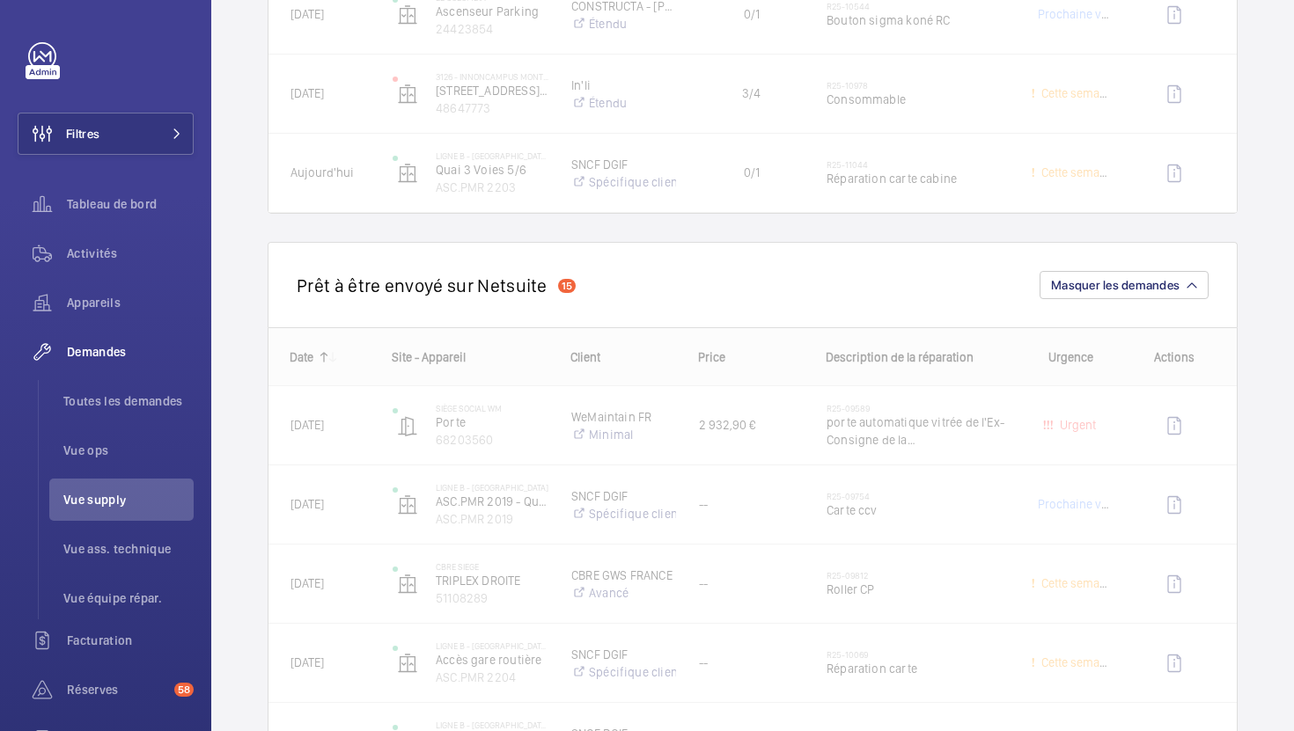
scroll to position [2183, 0]
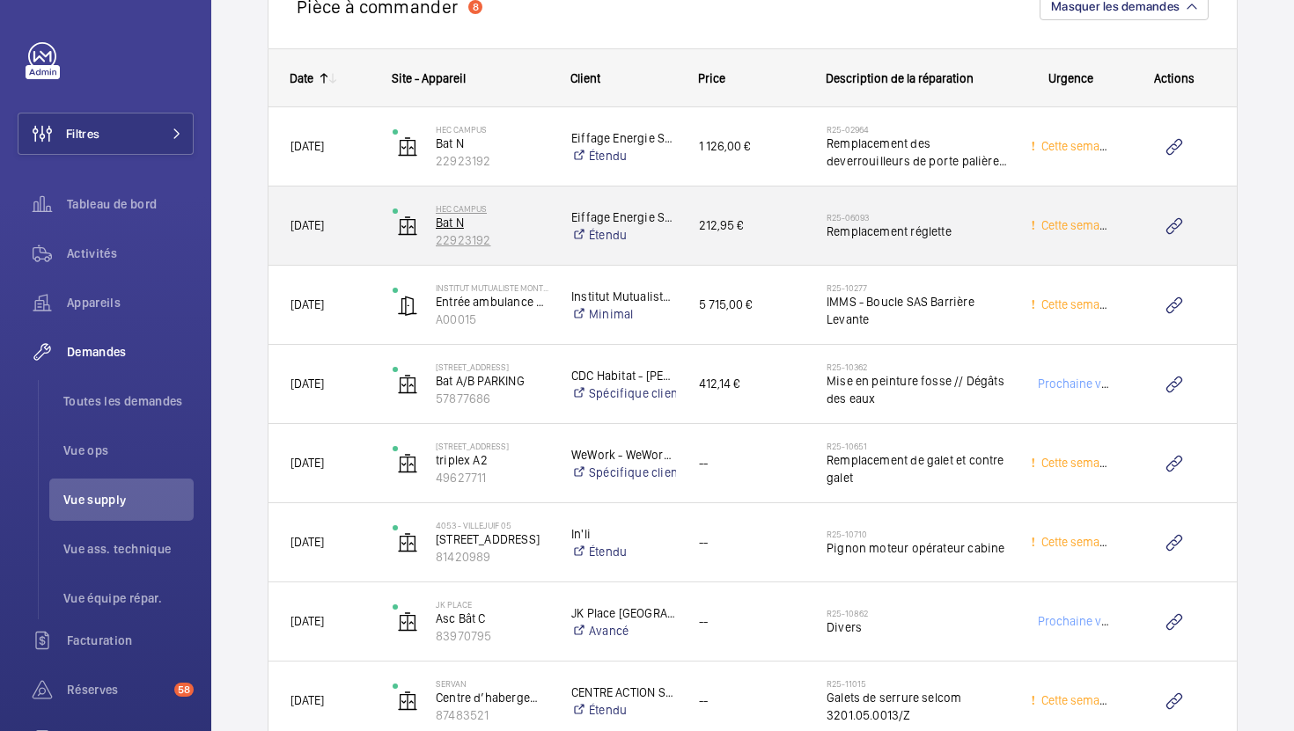
scroll to position [3605, 0]
click at [789, 246] on div "212,95 €" at bounding box center [741, 227] width 126 height 55
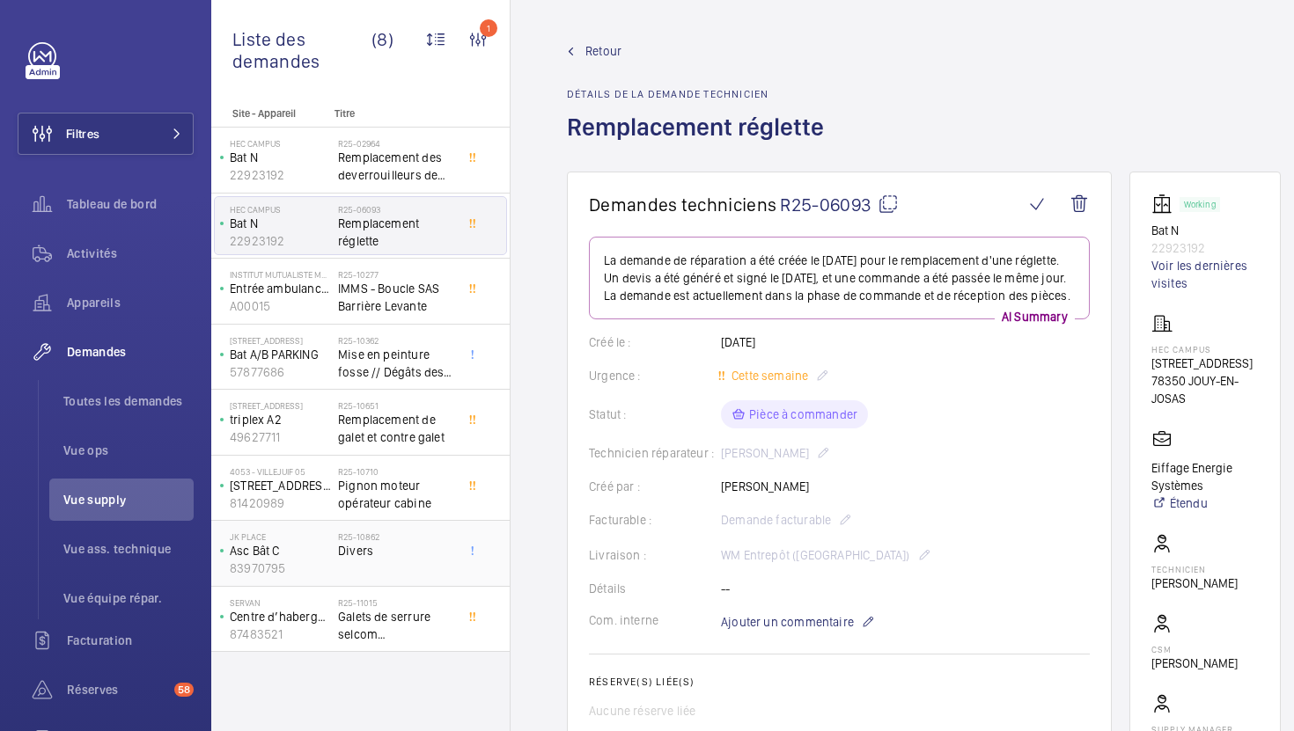
click at [410, 563] on div "R25-10862 Divers" at bounding box center [396, 557] width 116 height 51
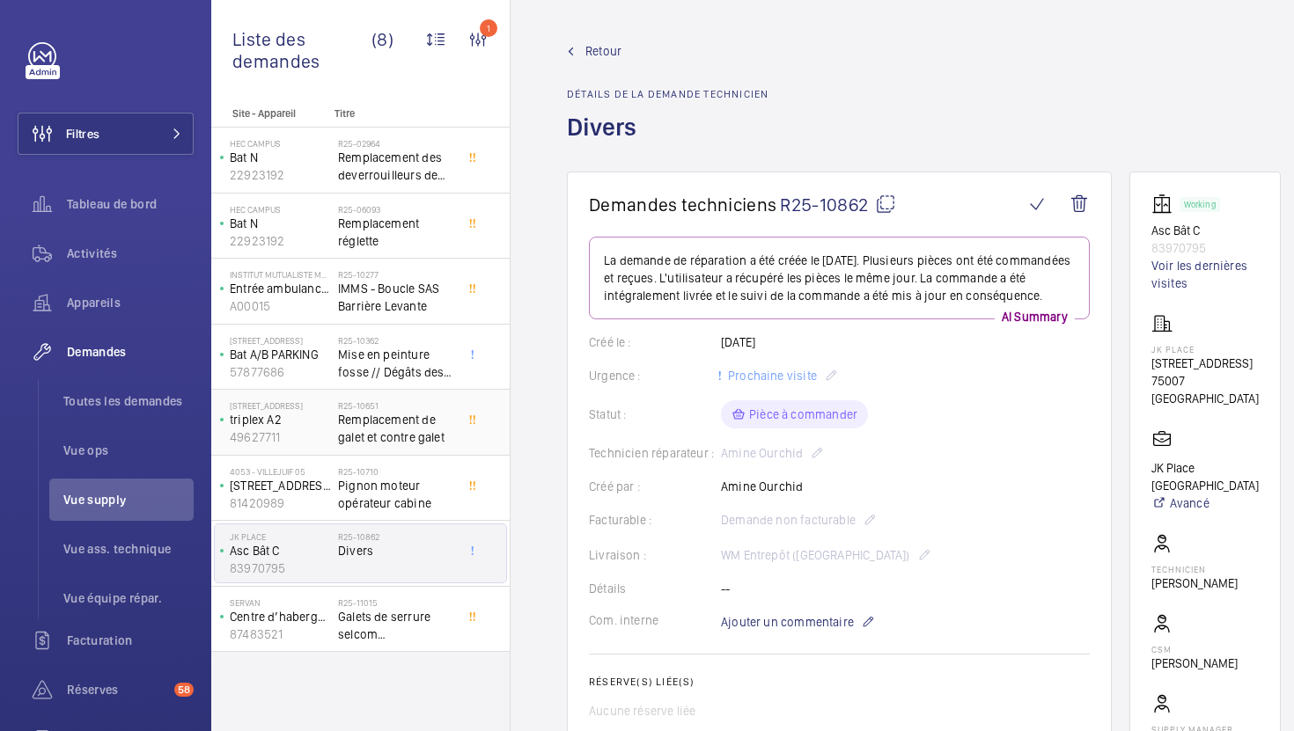
click at [444, 444] on span "Remplacement de galet et contre galet" at bounding box center [396, 428] width 116 height 35
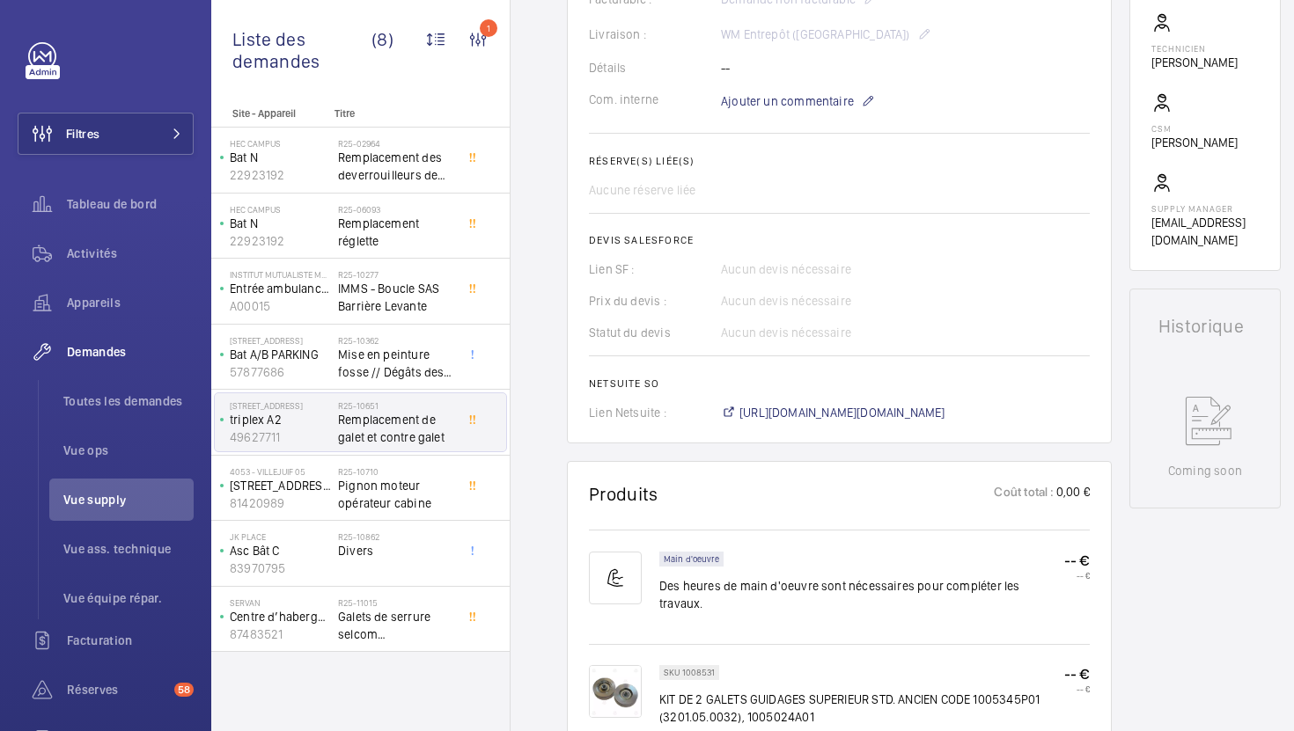
scroll to position [605, 0]
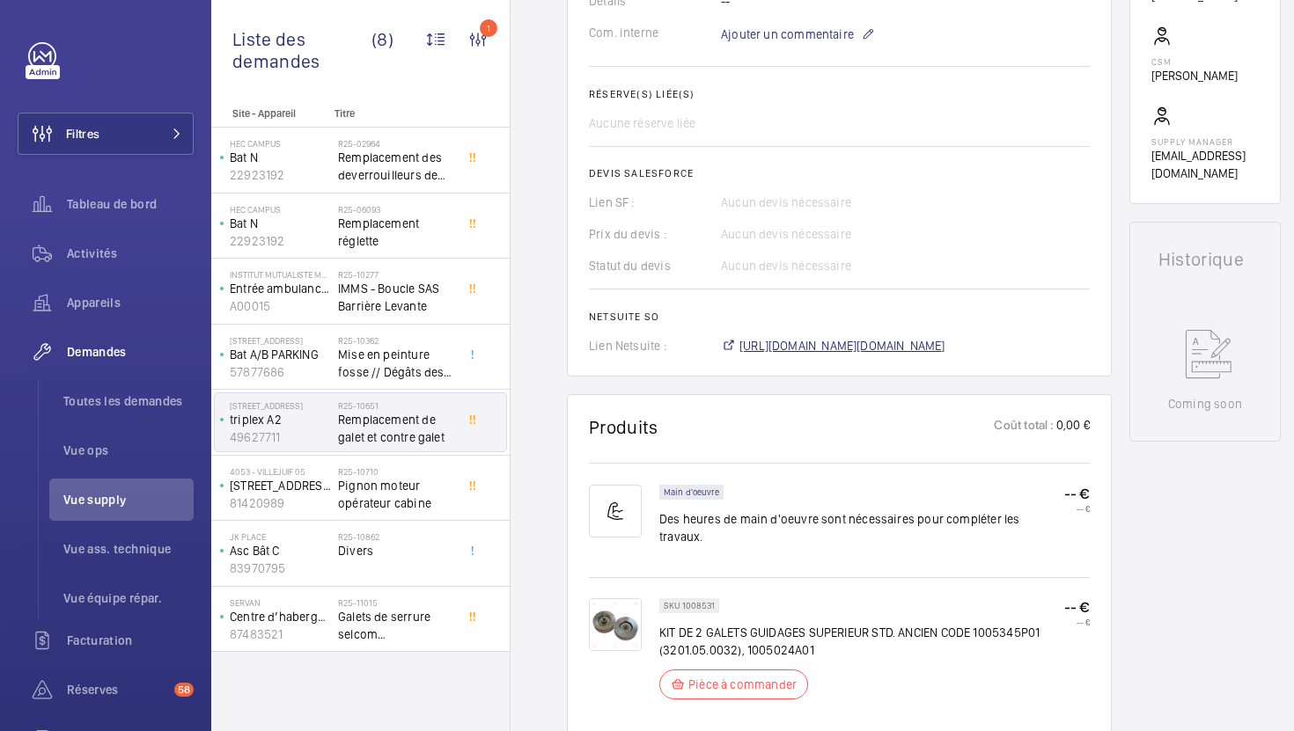
click at [880, 349] on span "[URL][DOMAIN_NAME][DOMAIN_NAME]" at bounding box center [842, 346] width 206 height 18
click at [411, 612] on span "Galets de serrure selcom 3201.05.0013/Z" at bounding box center [396, 625] width 116 height 35
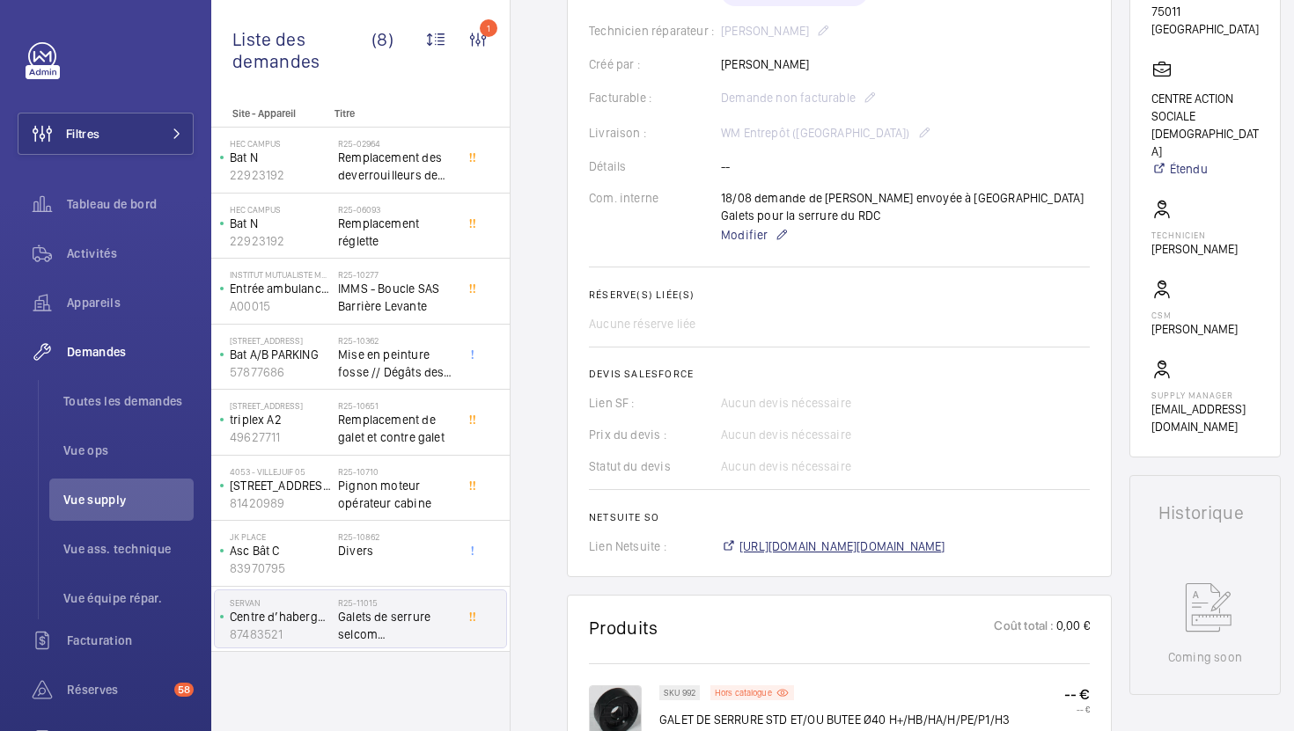
scroll to position [405, 0]
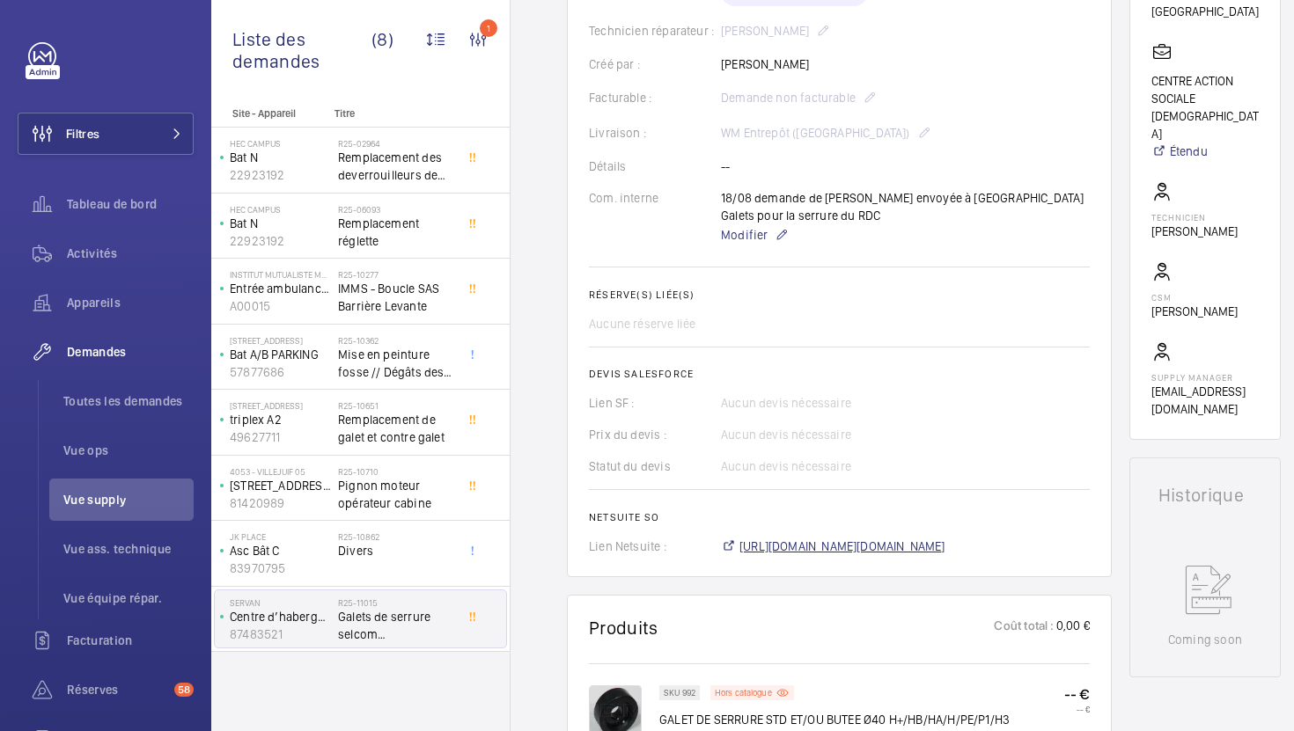
click at [811, 542] on span "[URL][DOMAIN_NAME][DOMAIN_NAME]" at bounding box center [842, 547] width 206 height 18
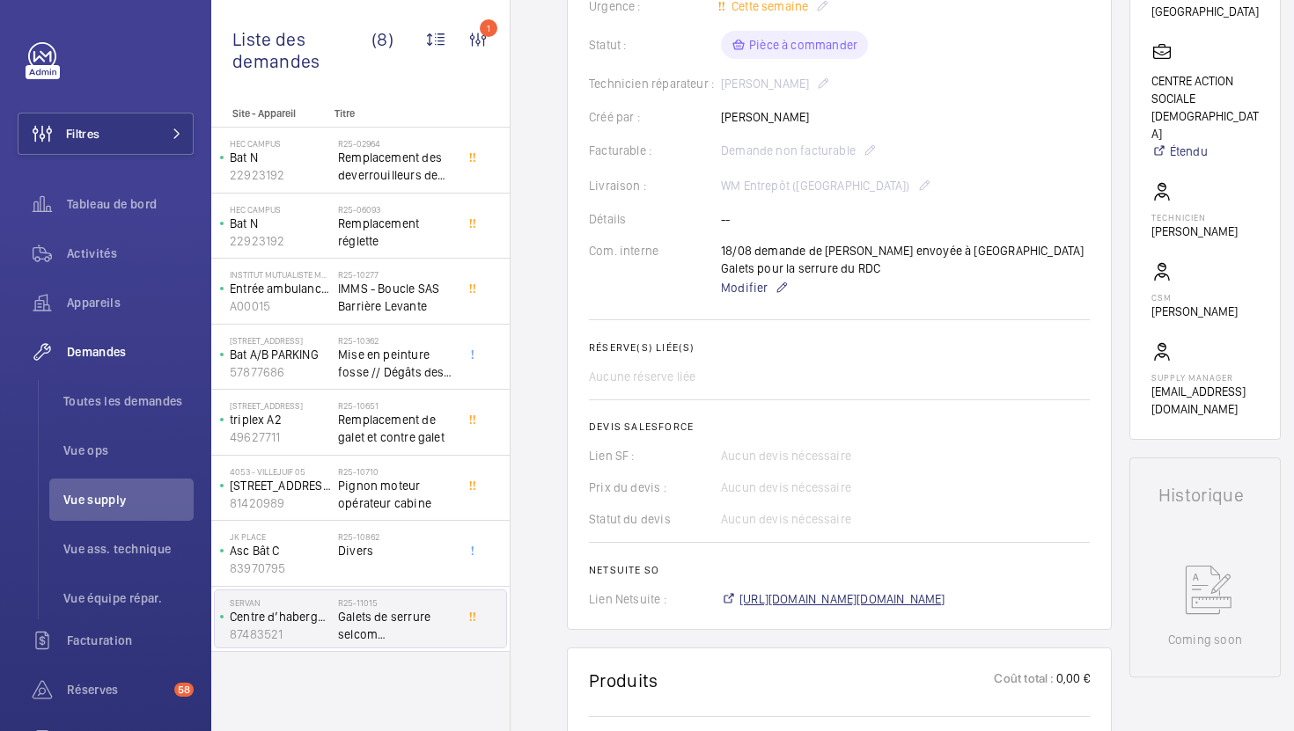
scroll to position [458, 0]
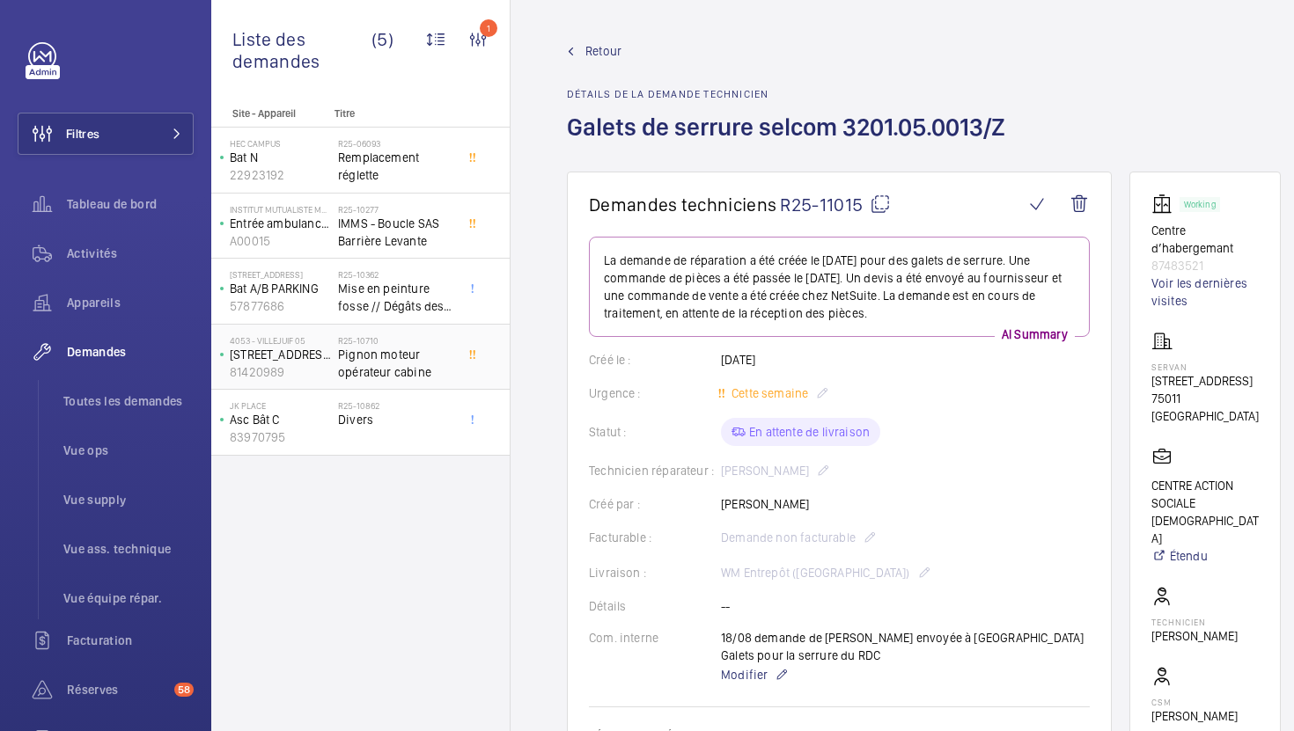
click at [441, 357] on span "Pignon moteur opérateur cabine" at bounding box center [396, 363] width 116 height 35
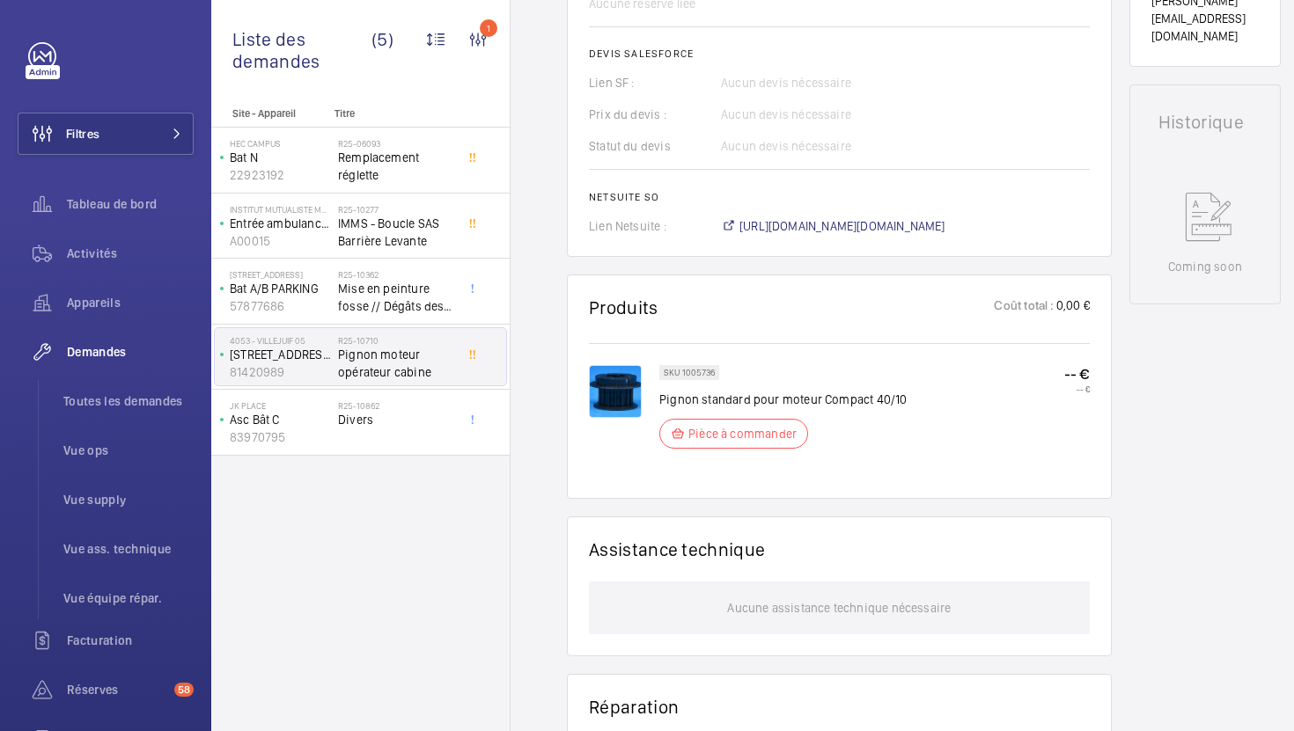
scroll to position [711, 0]
click at [819, 231] on span "[URL][DOMAIN_NAME][DOMAIN_NAME]" at bounding box center [842, 223] width 206 height 18
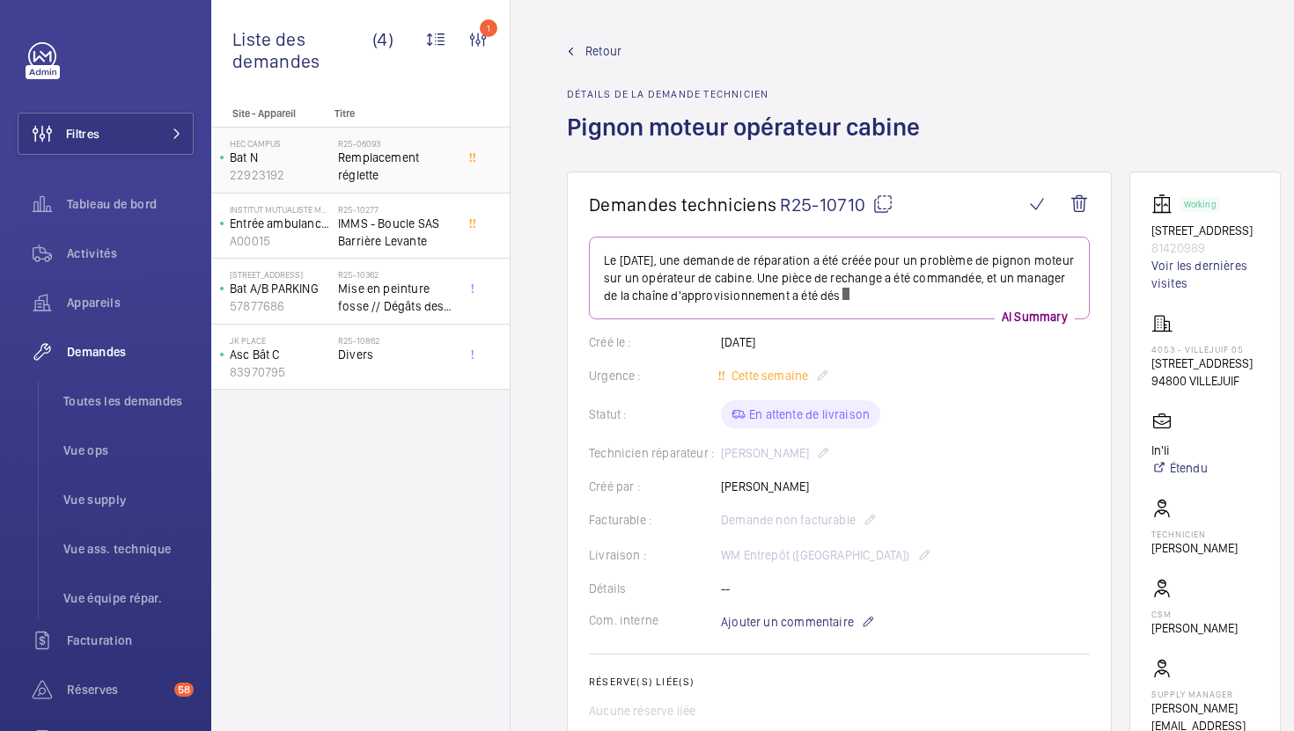
click at [459, 177] on div "R25-06093 Remplacement réglette" at bounding box center [399, 160] width 123 height 58
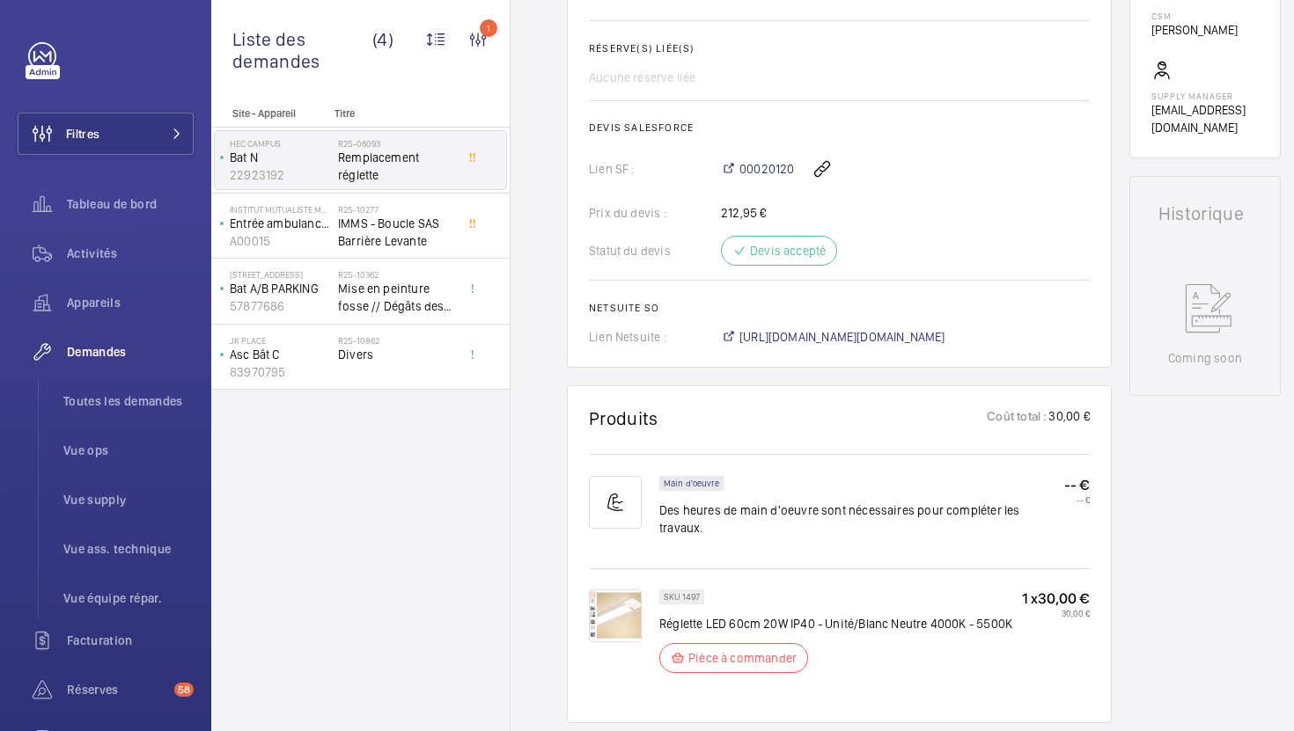
scroll to position [635, 0]
click at [767, 620] on p "Réglette LED 60cm 20W IP40 - Unité/Blanc Neutre 4000K - 5500K" at bounding box center [835, 622] width 353 height 18
copy div "Réglette LED 60cm 20W IP40 - Unité/Blanc Neutre 4000K - 5500K"
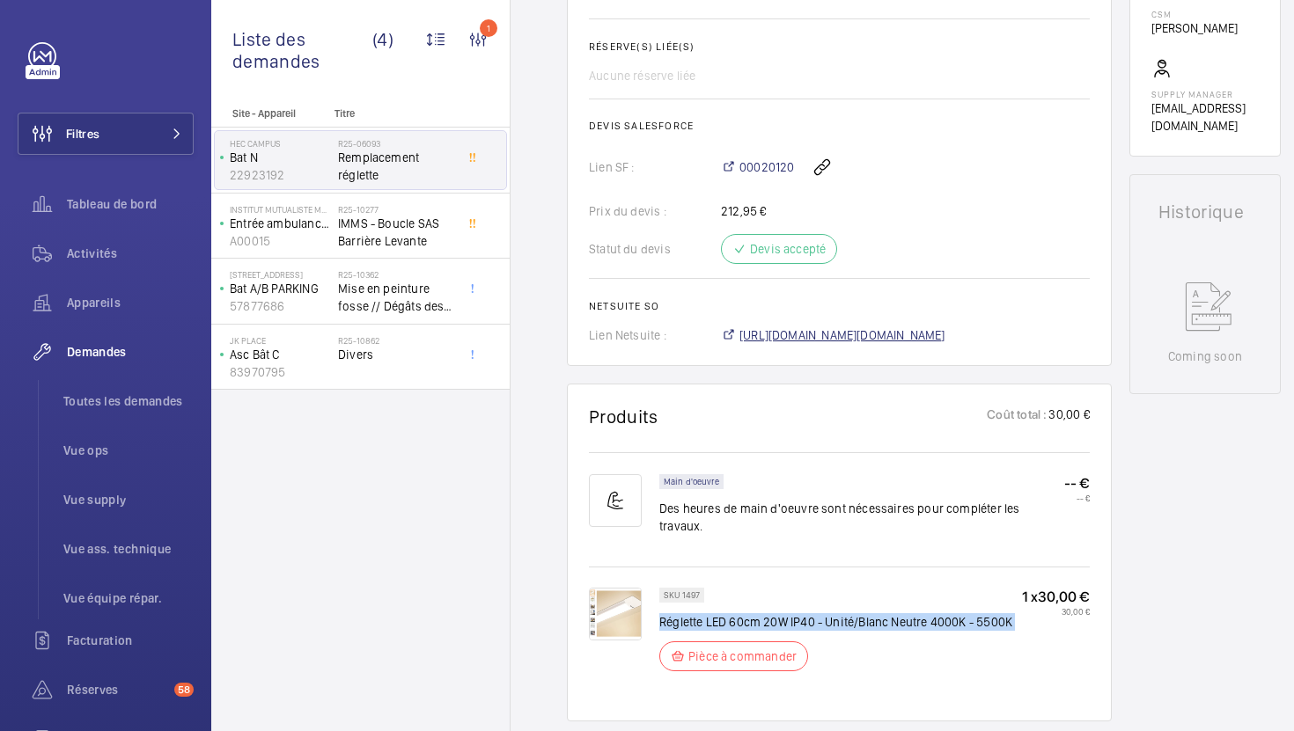
click at [780, 344] on span "[URL][DOMAIN_NAME][DOMAIN_NAME]" at bounding box center [842, 336] width 206 height 18
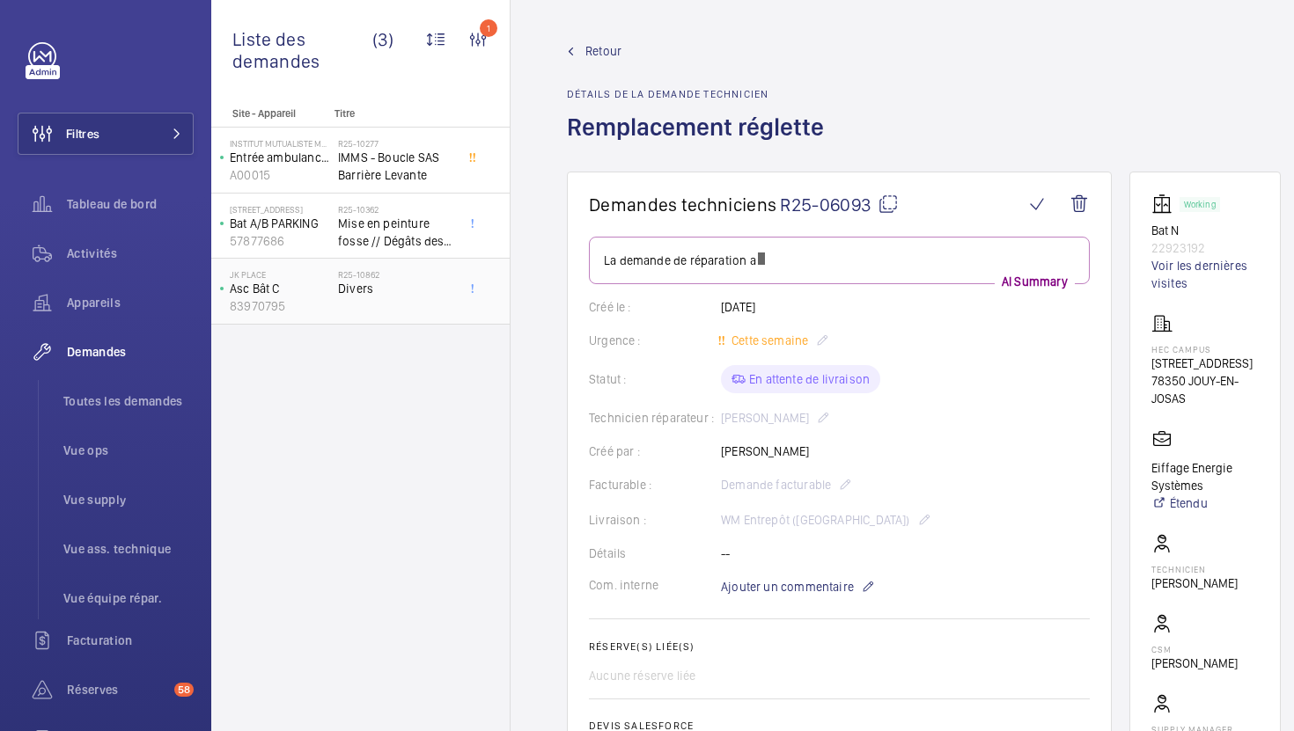
click at [462, 262] on div at bounding box center [477, 291] width 32 height 58
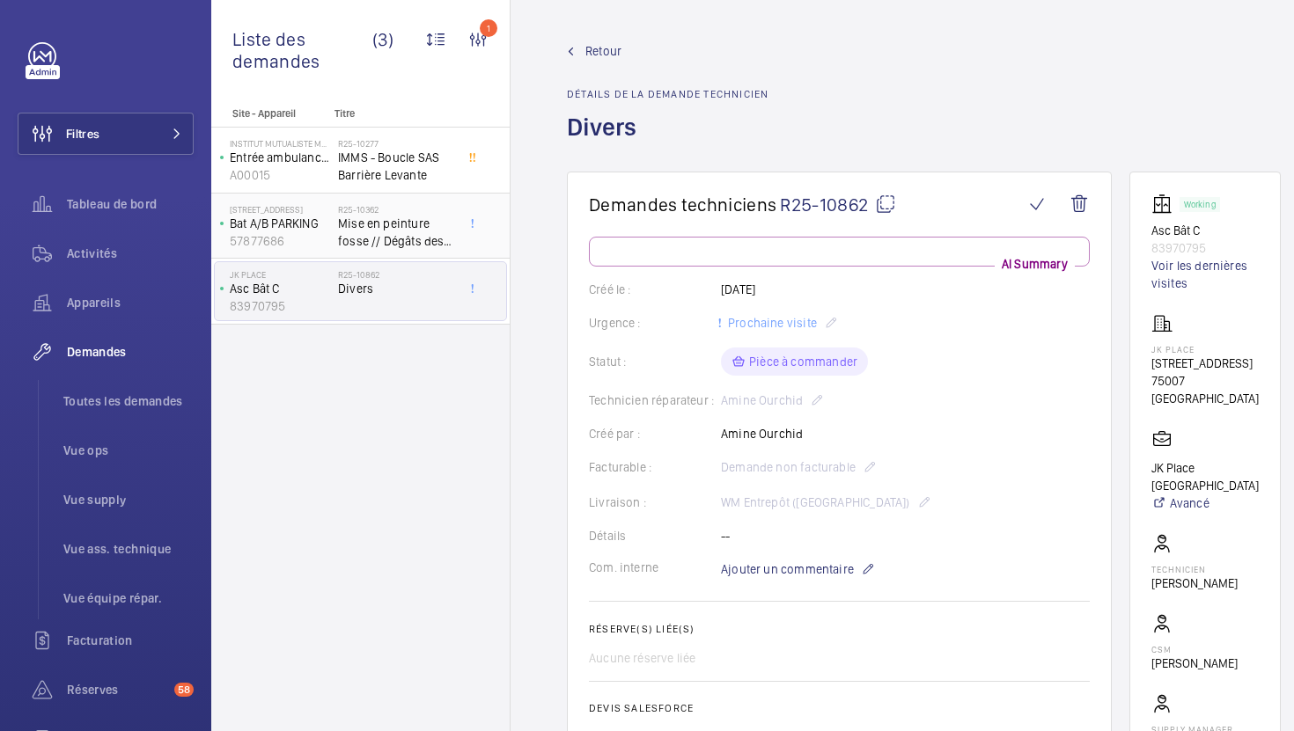
click at [458, 233] on div "R25-10362 Mise en peinture fosse // Dégâts des eaux" at bounding box center [399, 226] width 123 height 58
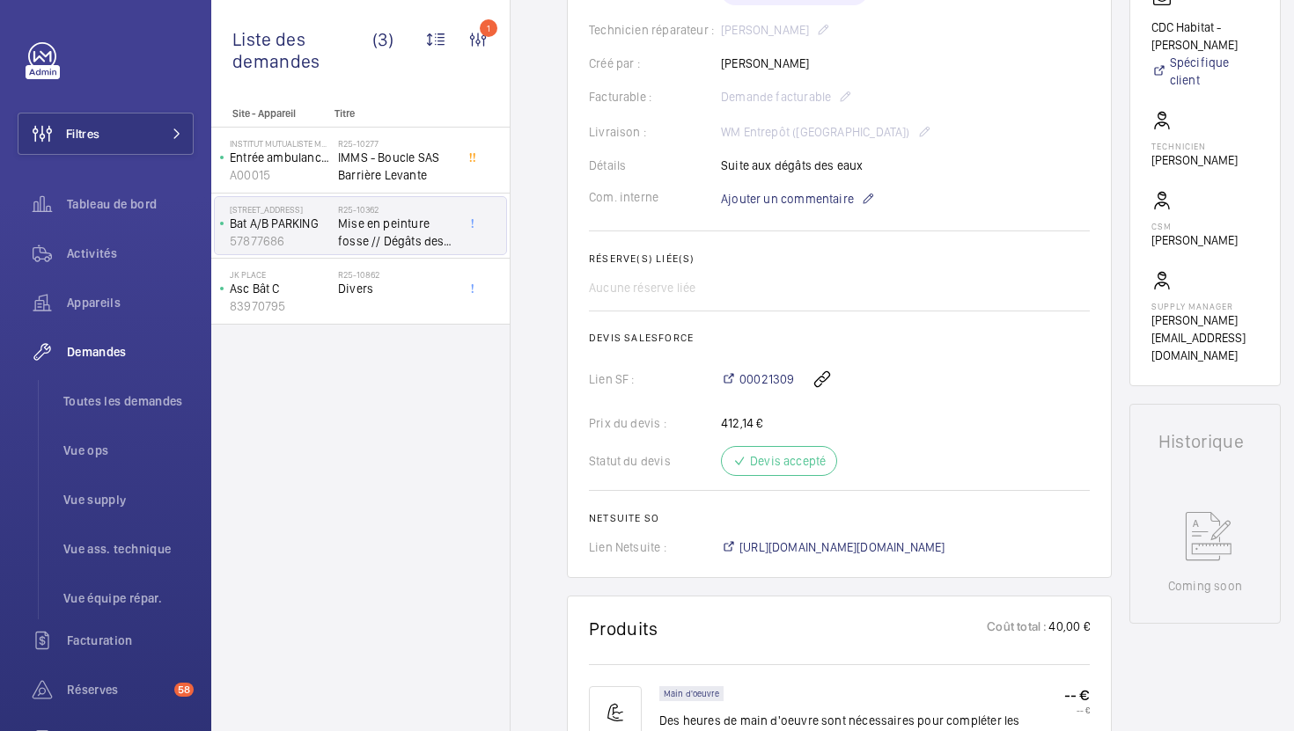
scroll to position [517, 0]
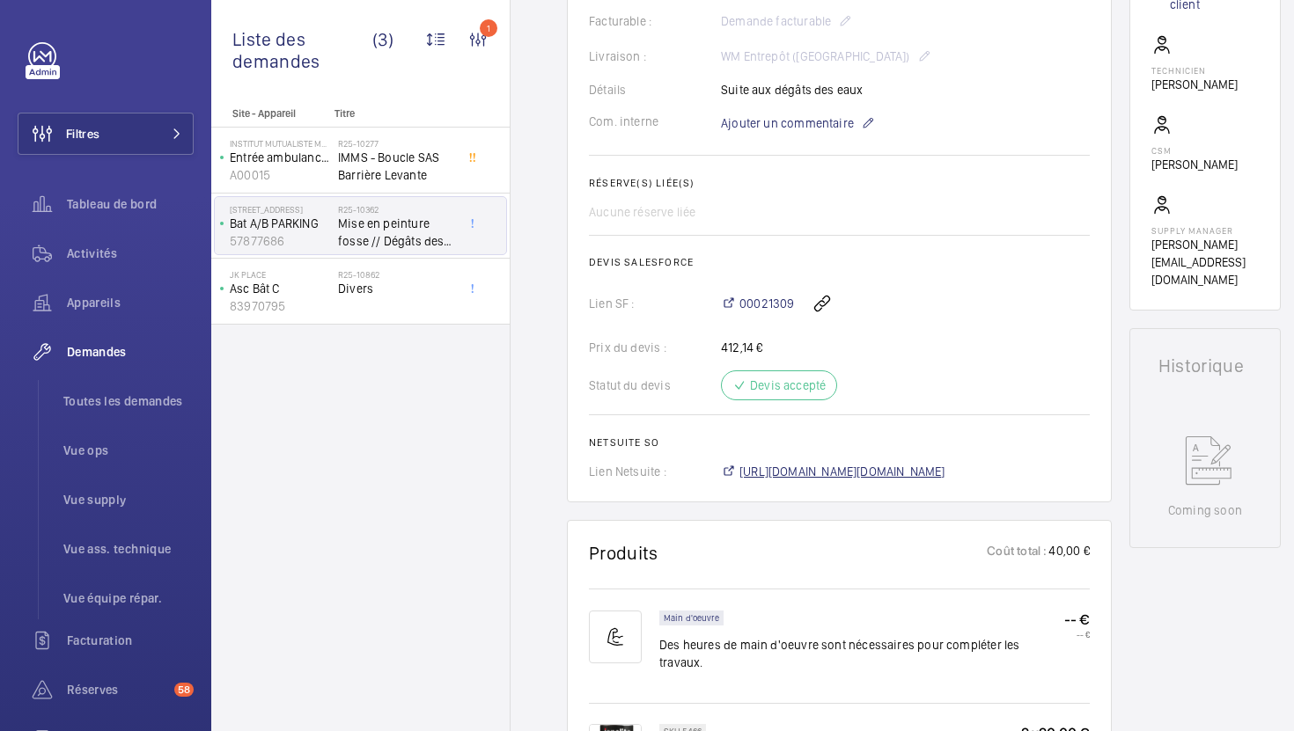
click at [803, 469] on span "[URL][DOMAIN_NAME][DOMAIN_NAME]" at bounding box center [842, 472] width 206 height 18
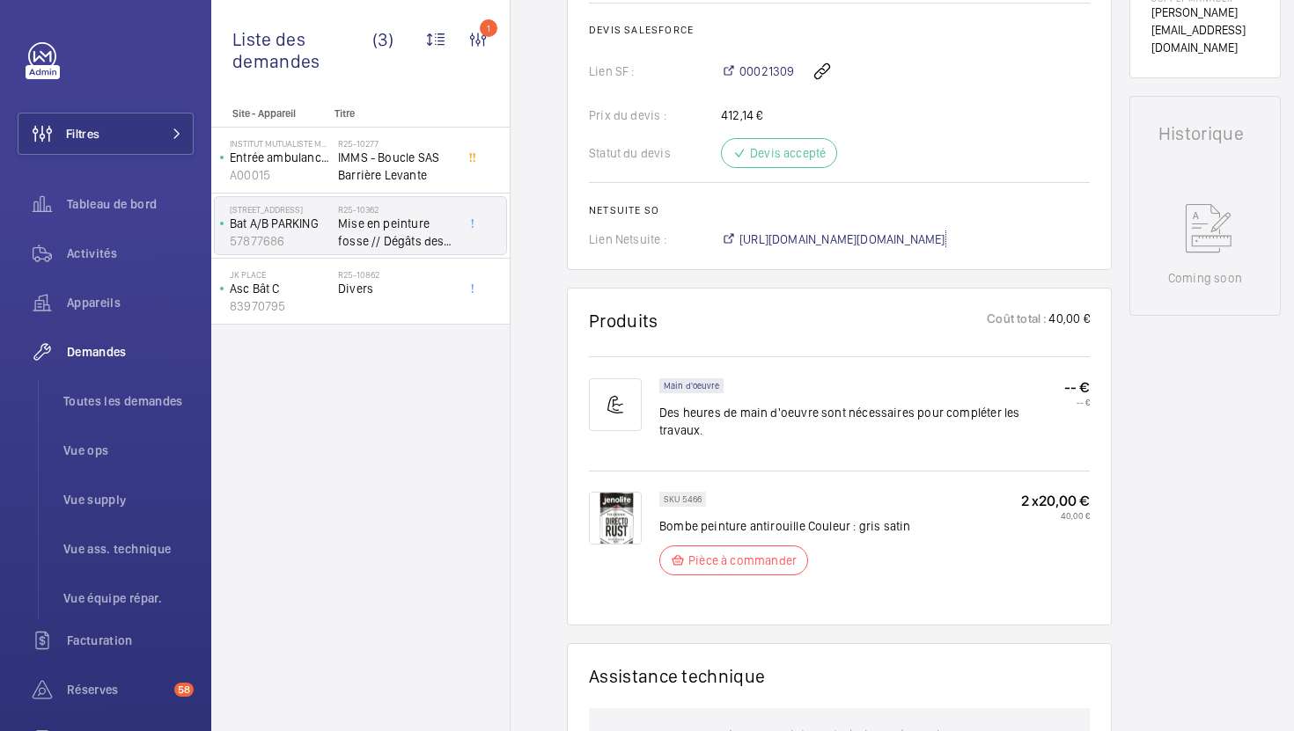
scroll to position [807, 0]
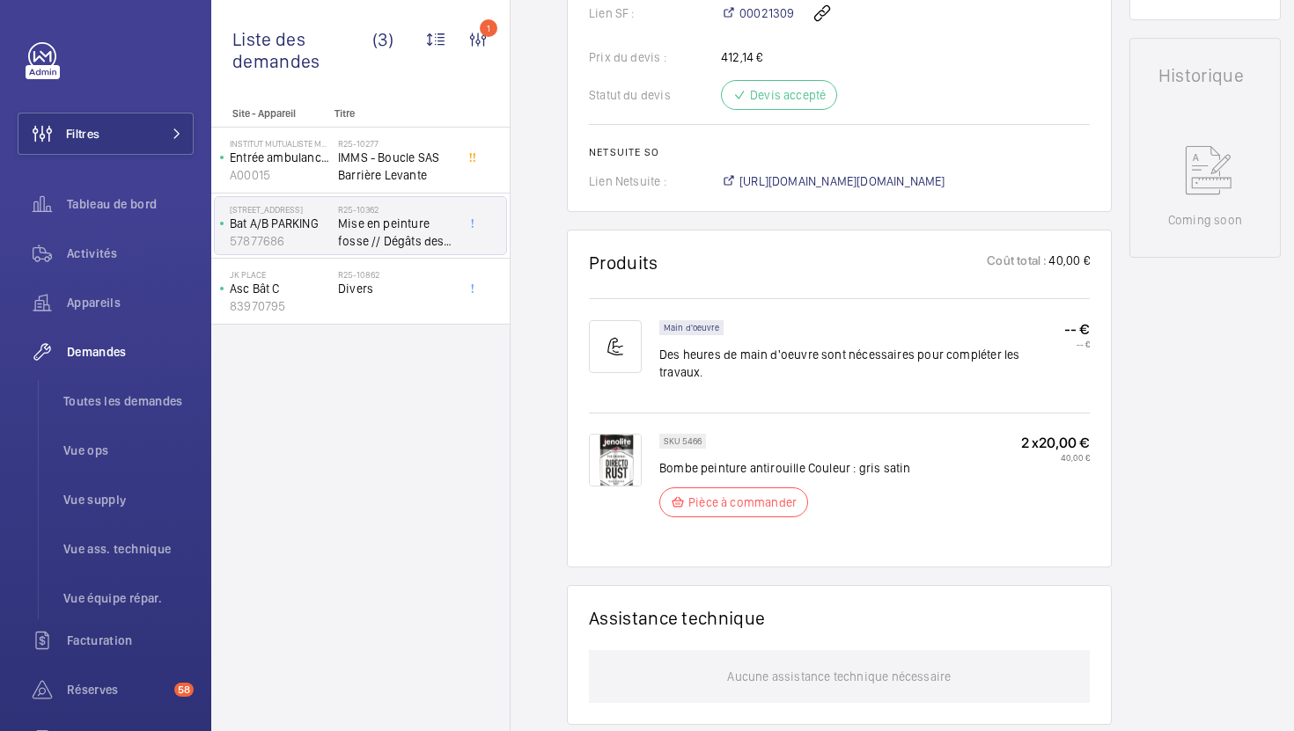
click at [787, 459] on p "Bombe peinture antirouille Couleur : gris satin" at bounding box center [785, 468] width 252 height 18
copy div "Bombe peinture antirouille Couleur : gris satin"
click at [473, 442] on div "Site - Appareil Titre Institut Mutualiste Montsouris Entrée ambulance 44 bld Jo…" at bounding box center [360, 419] width 298 height 624
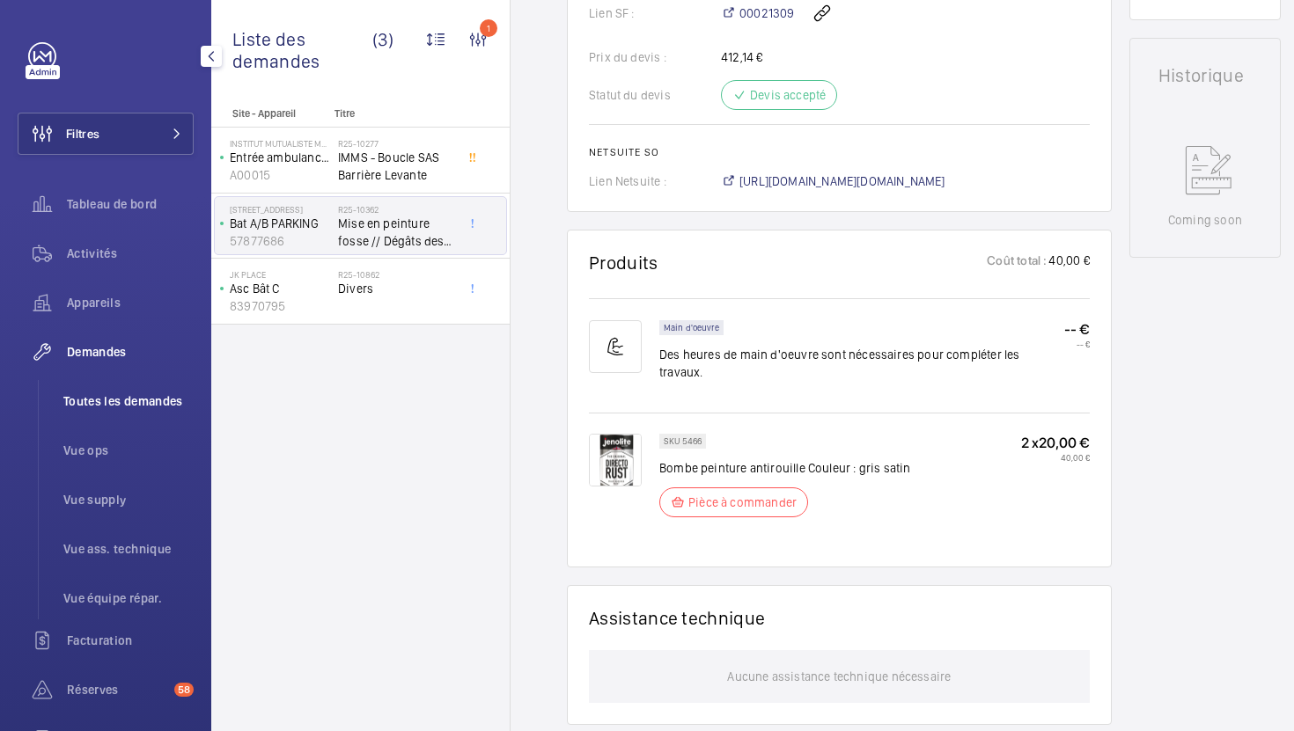
click at [158, 406] on span "Toutes les demandes" at bounding box center [128, 402] width 130 height 18
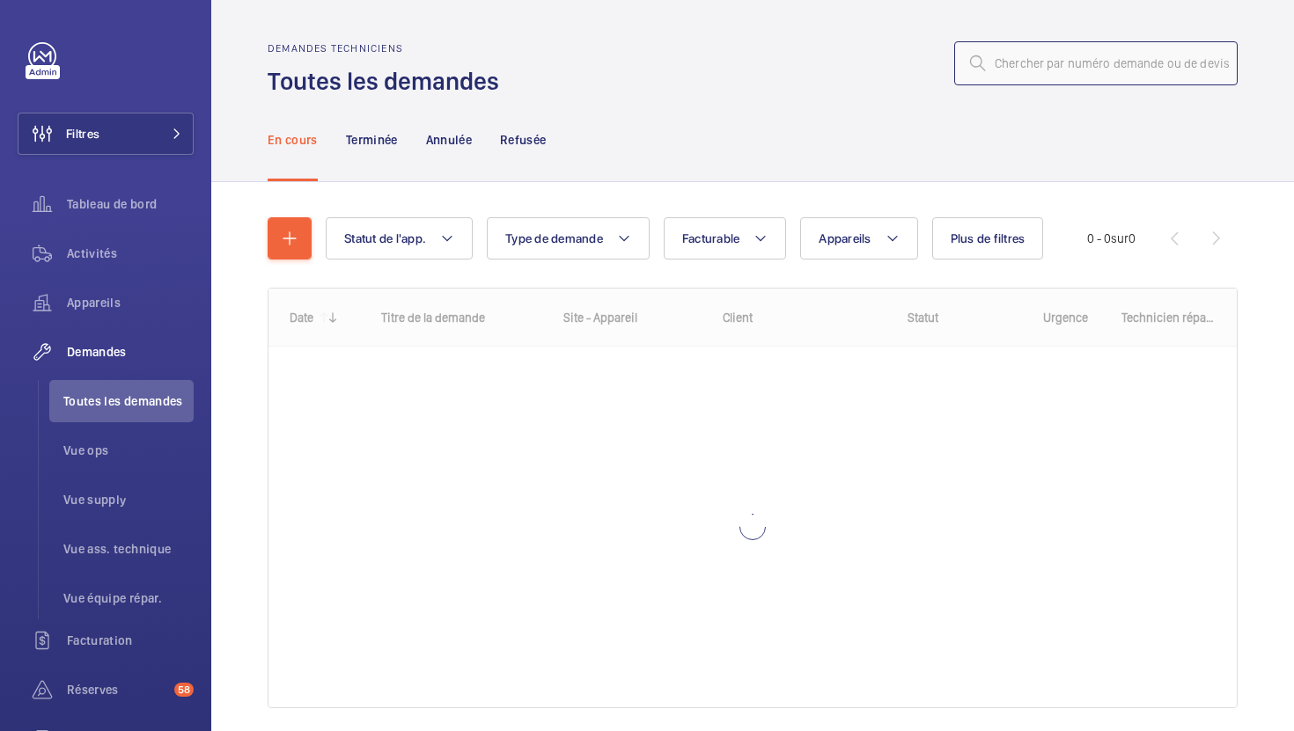
click at [1074, 76] on input "text" at bounding box center [1095, 63] width 283 height 44
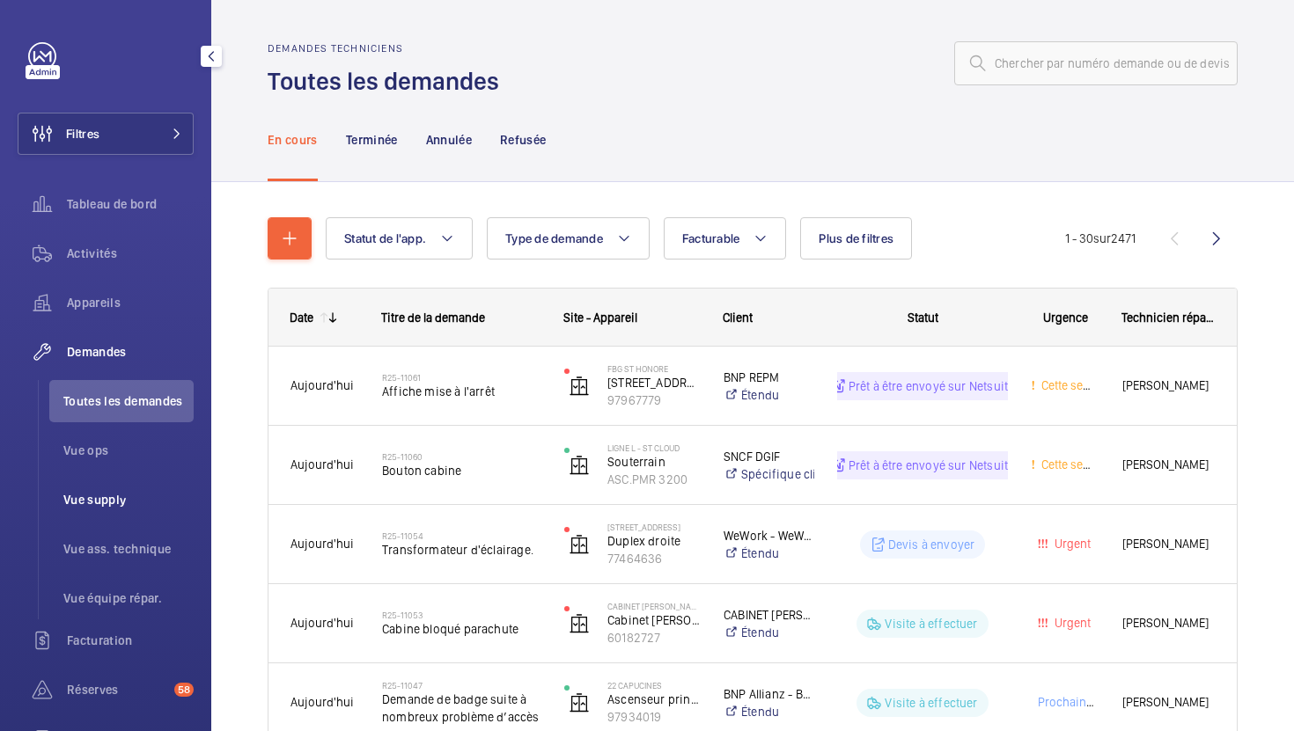
click at [121, 489] on li "Vue supply" at bounding box center [121, 500] width 144 height 42
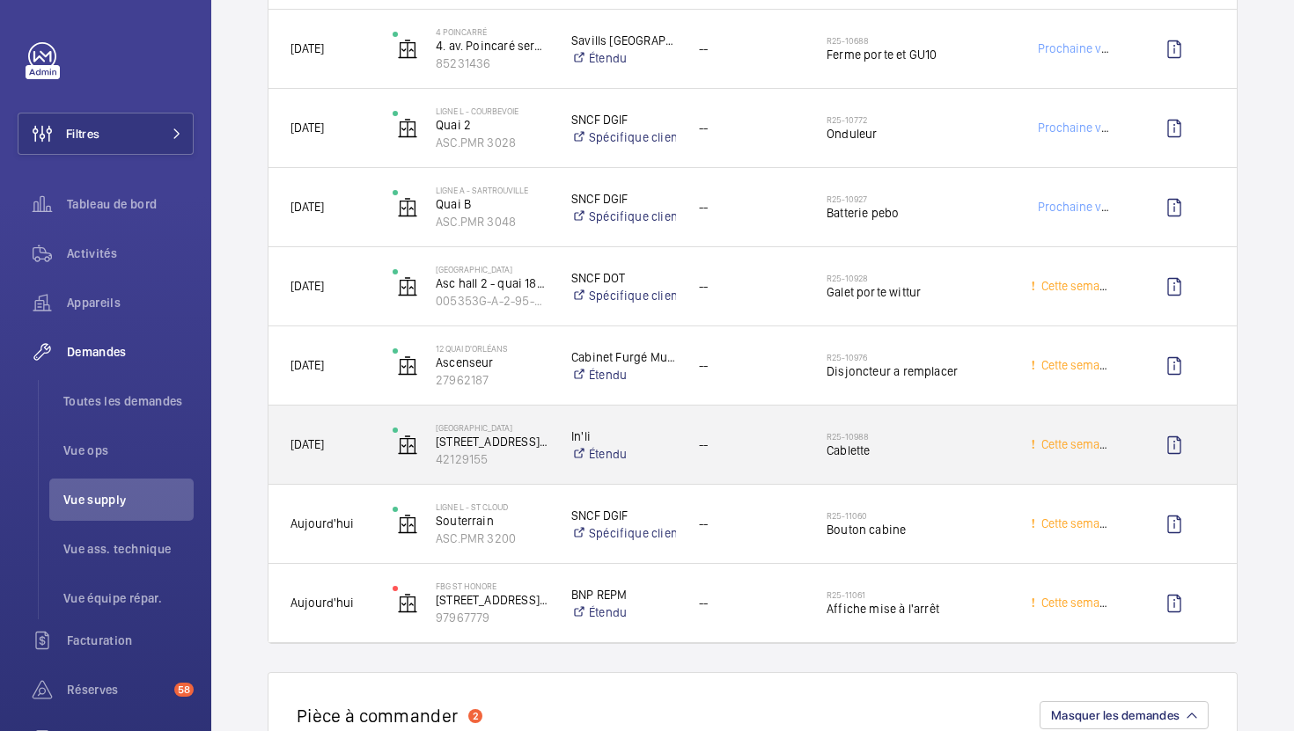
scroll to position [3087, 0]
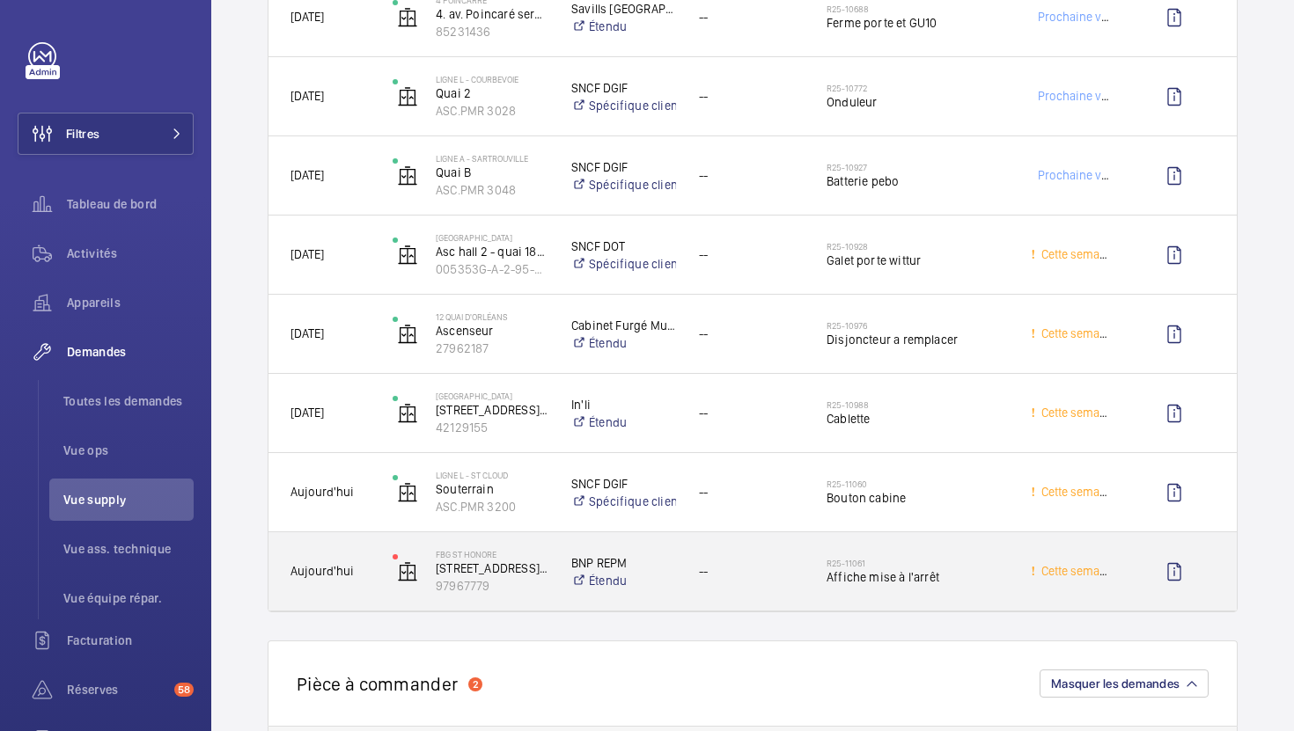
click at [781, 590] on div "--" at bounding box center [741, 571] width 126 height 55
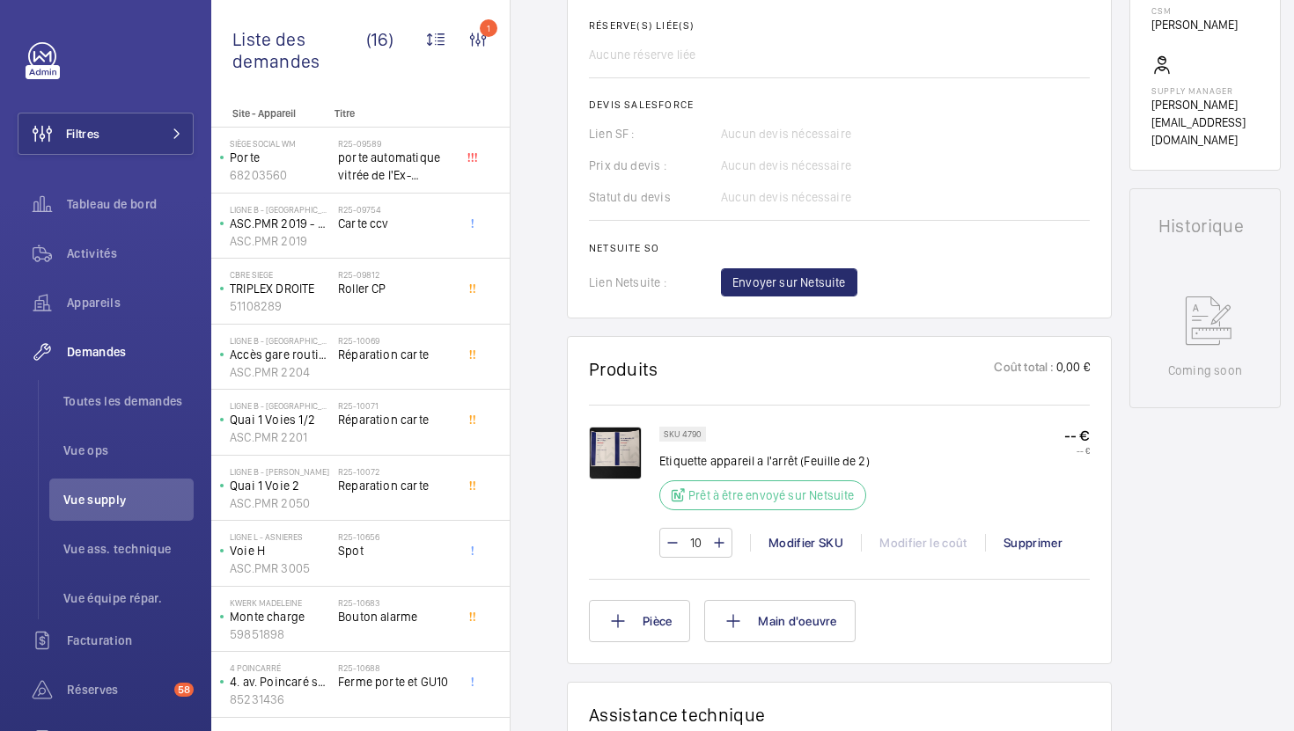
scroll to position [674, 0]
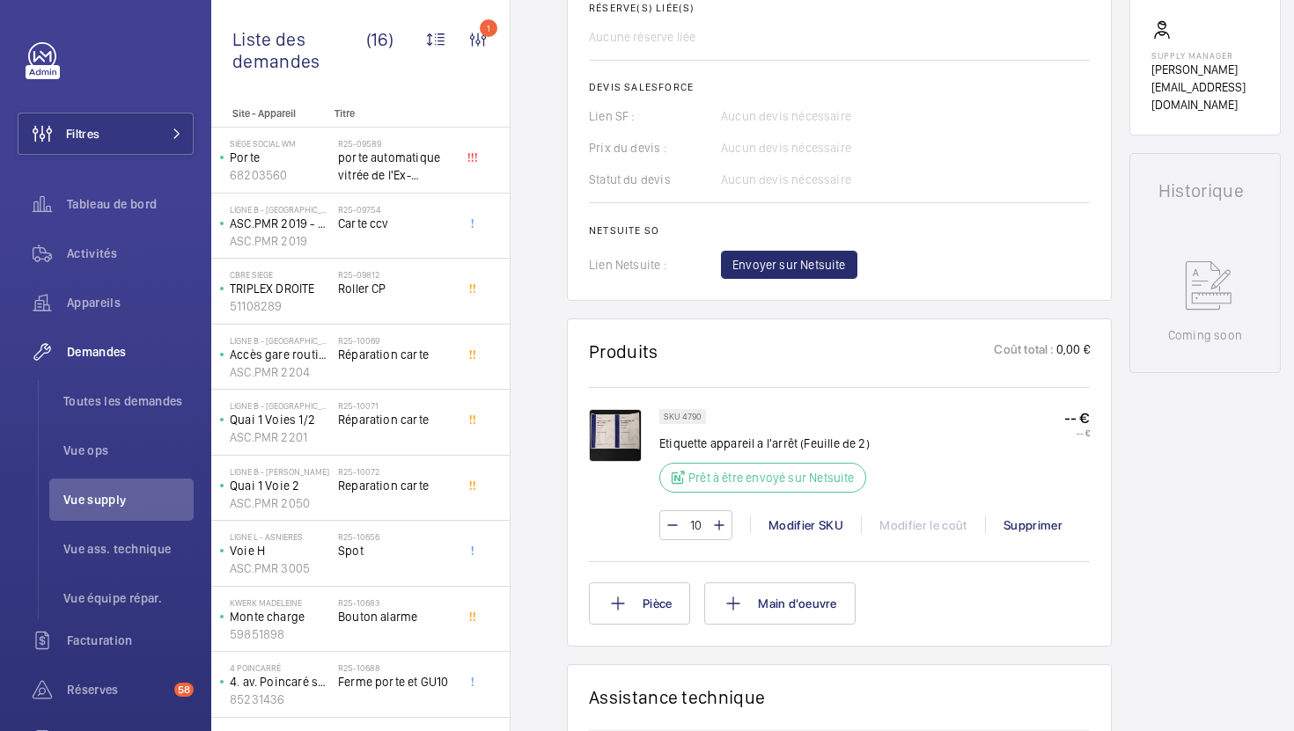
click at [707, 452] on p "Etiquette appareil a l'arrêt (Feuille de 2)" at bounding box center [767, 444] width 217 height 18
copy div "Etiquette appareil a l'arrêt (Feuille de 2)"
click at [666, 536] on mat-icon at bounding box center [672, 525] width 14 height 21
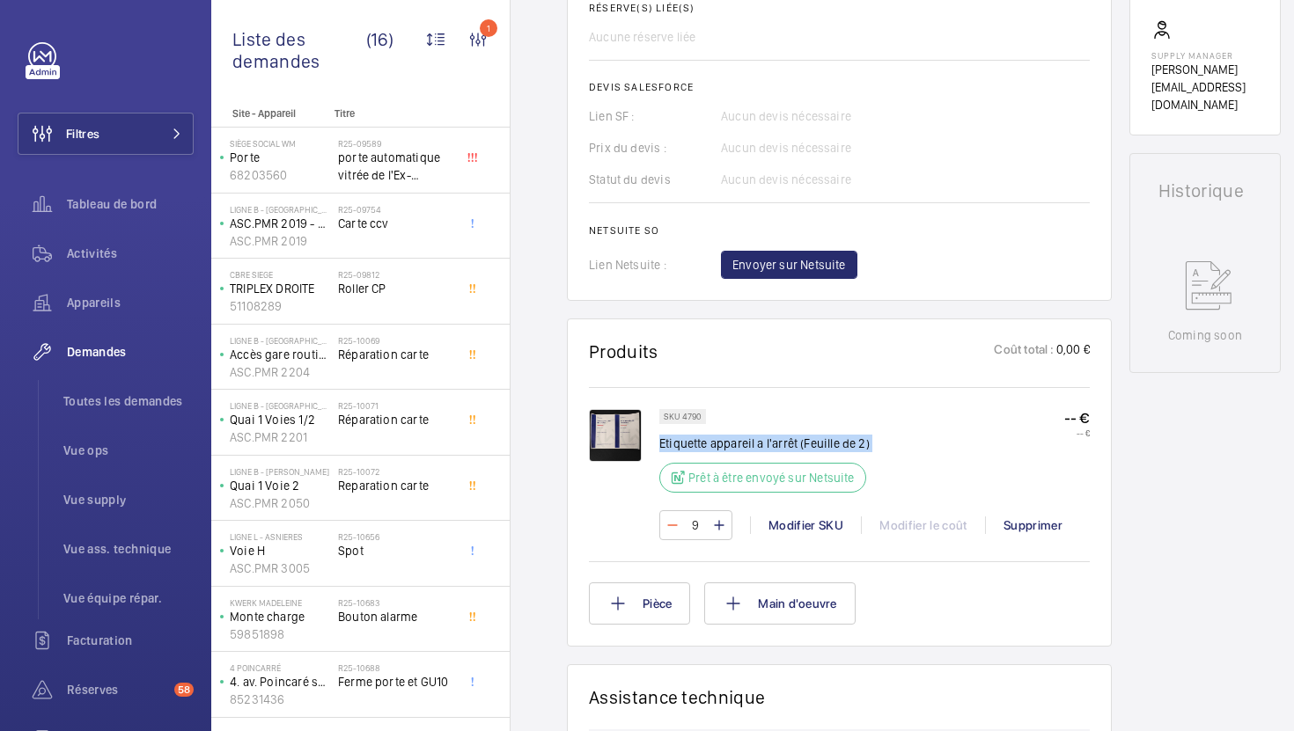
click at [666, 536] on mat-icon at bounding box center [672, 525] width 14 height 21
type input "6"
click at [666, 540] on wm-front-input-numeric-stepper "6" at bounding box center [695, 525] width 73 height 30
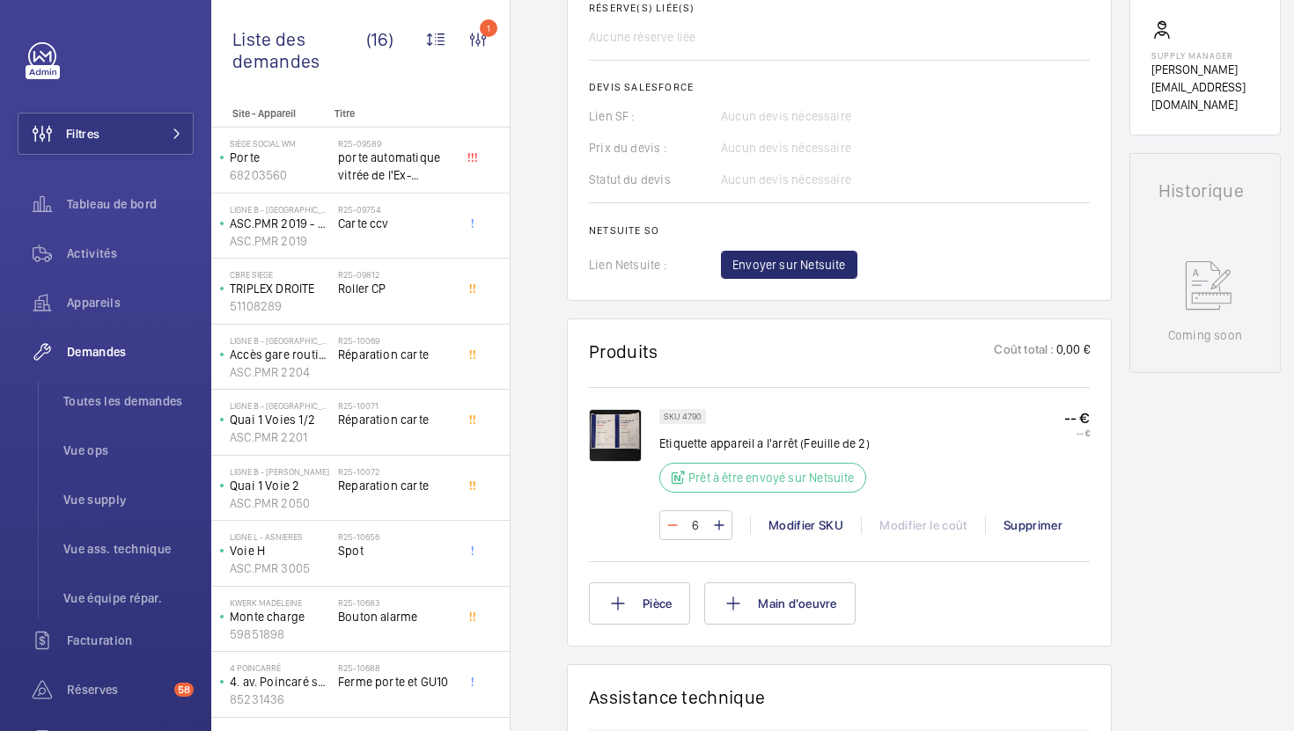
click at [671, 536] on mat-icon at bounding box center [672, 525] width 14 height 21
type input "5"
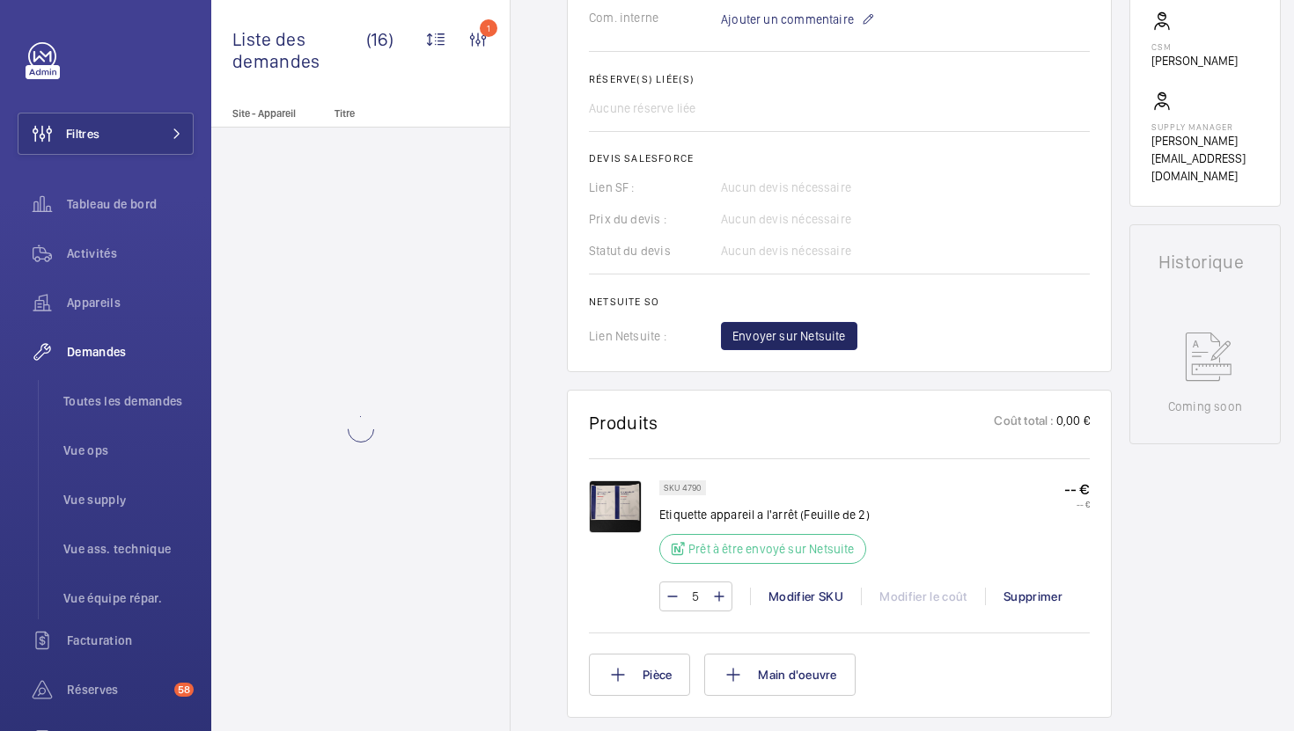
scroll to position [593, 0]
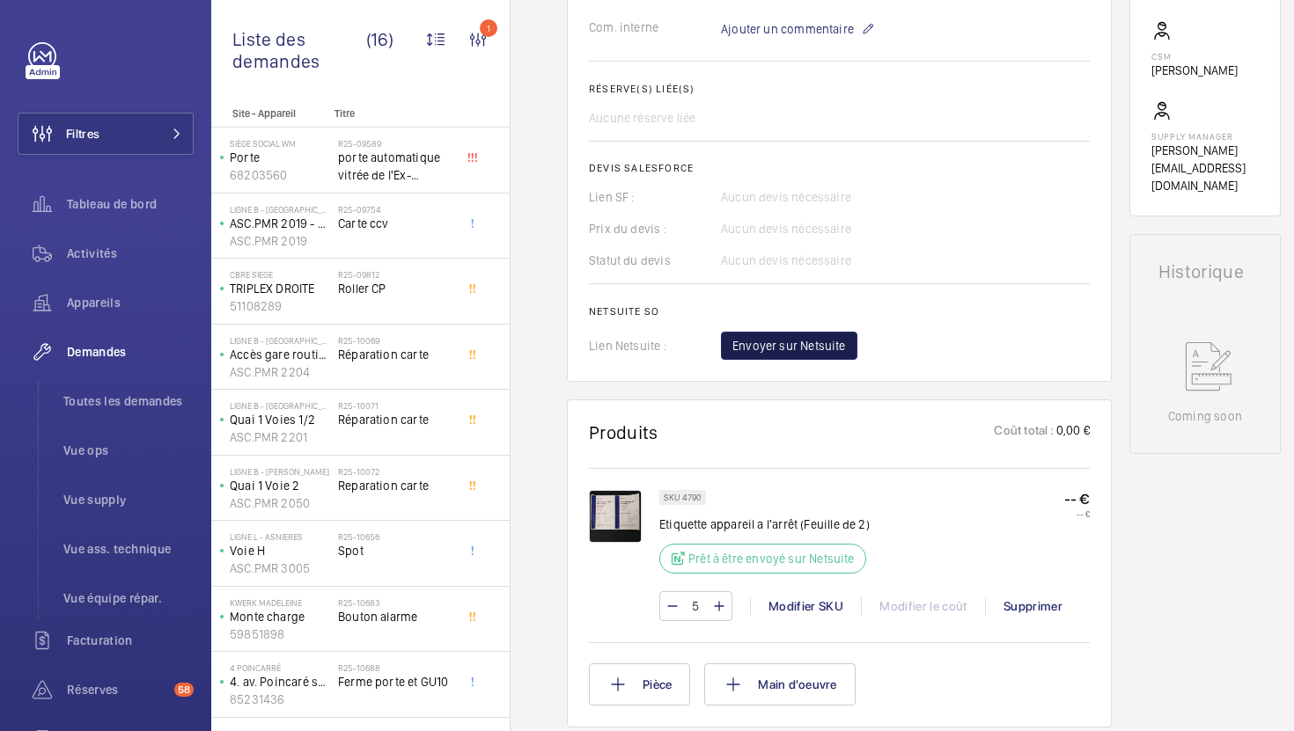
click at [744, 360] on button "Envoyer sur Netsuite" at bounding box center [789, 346] width 136 height 28
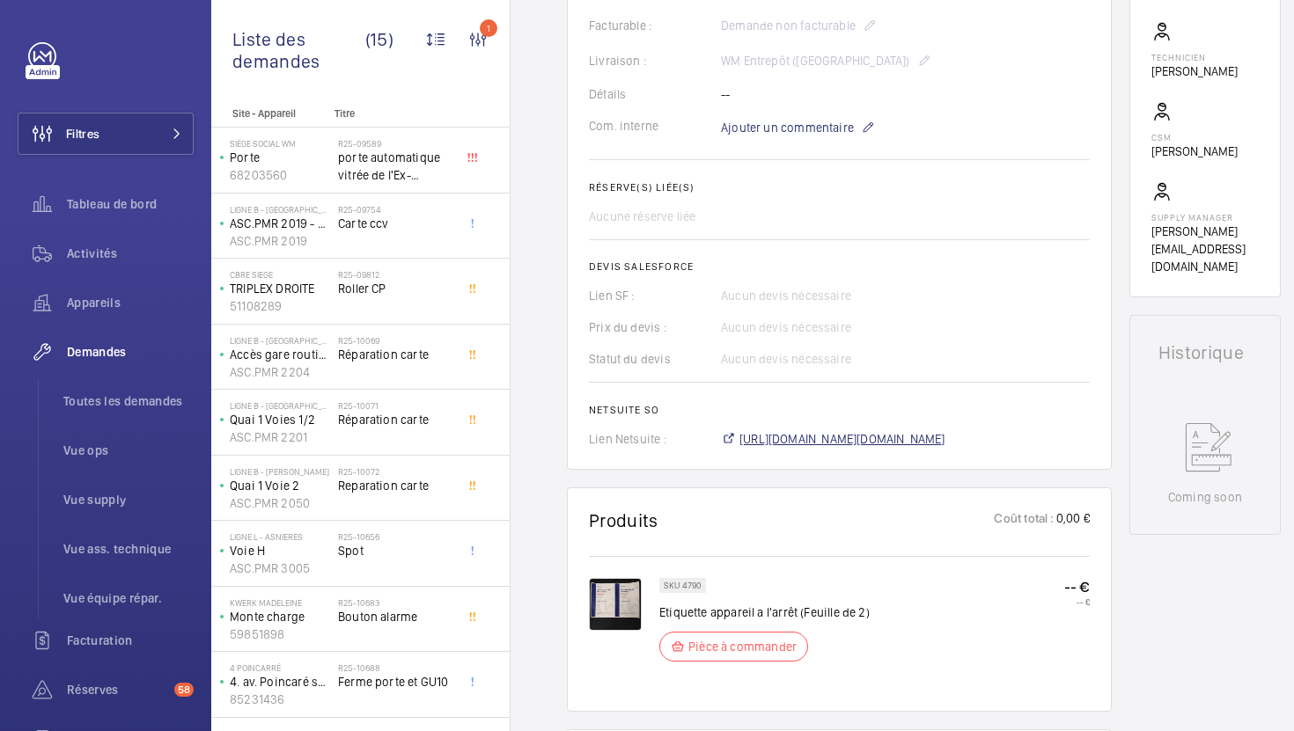
scroll to position [530, 0]
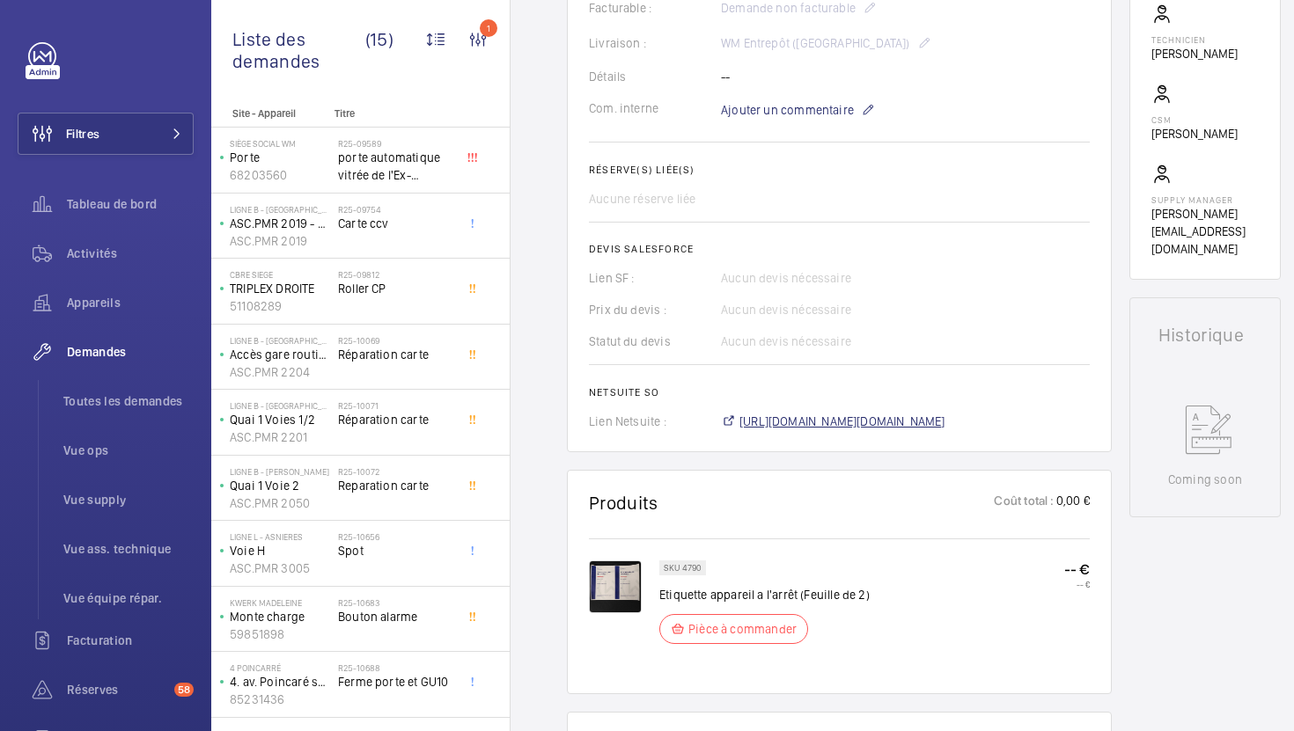
click at [818, 420] on span "[URL][DOMAIN_NAME][DOMAIN_NAME]" at bounding box center [842, 422] width 206 height 18
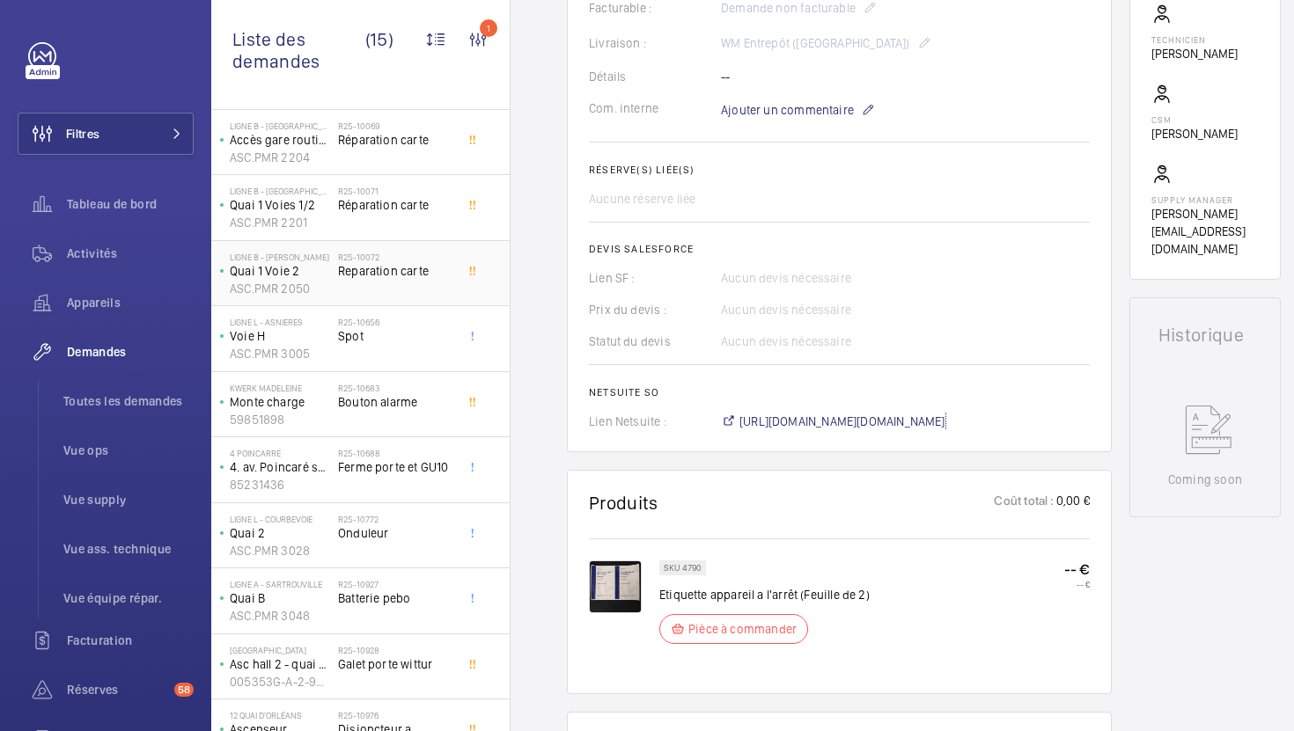
scroll to position [380, 0]
